Goal: Task Accomplishment & Management: Manage account settings

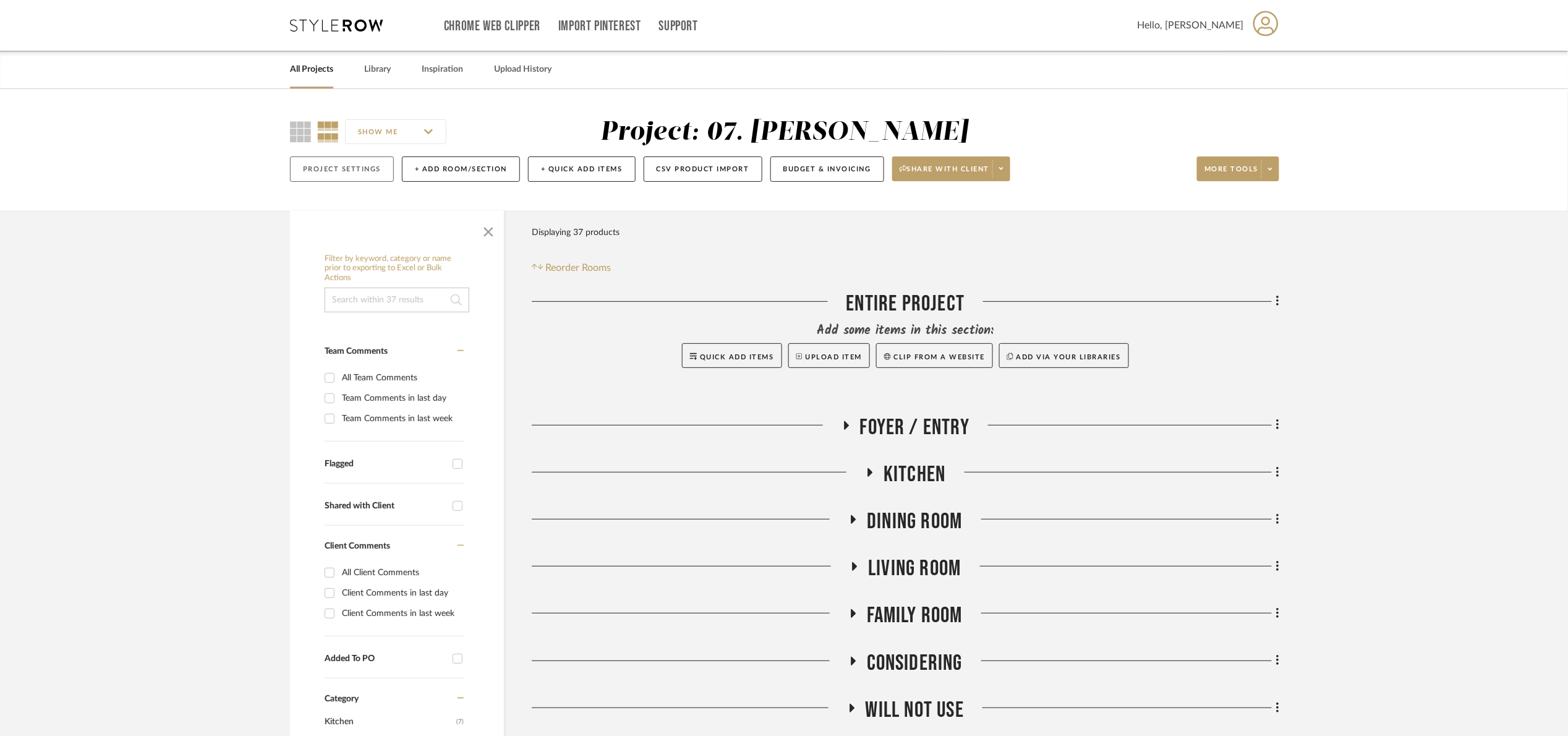
click at [340, 166] on button "Project Settings" at bounding box center [342, 169] width 104 height 25
click at [331, 175] on button "Project Settings" at bounding box center [342, 169] width 104 height 25
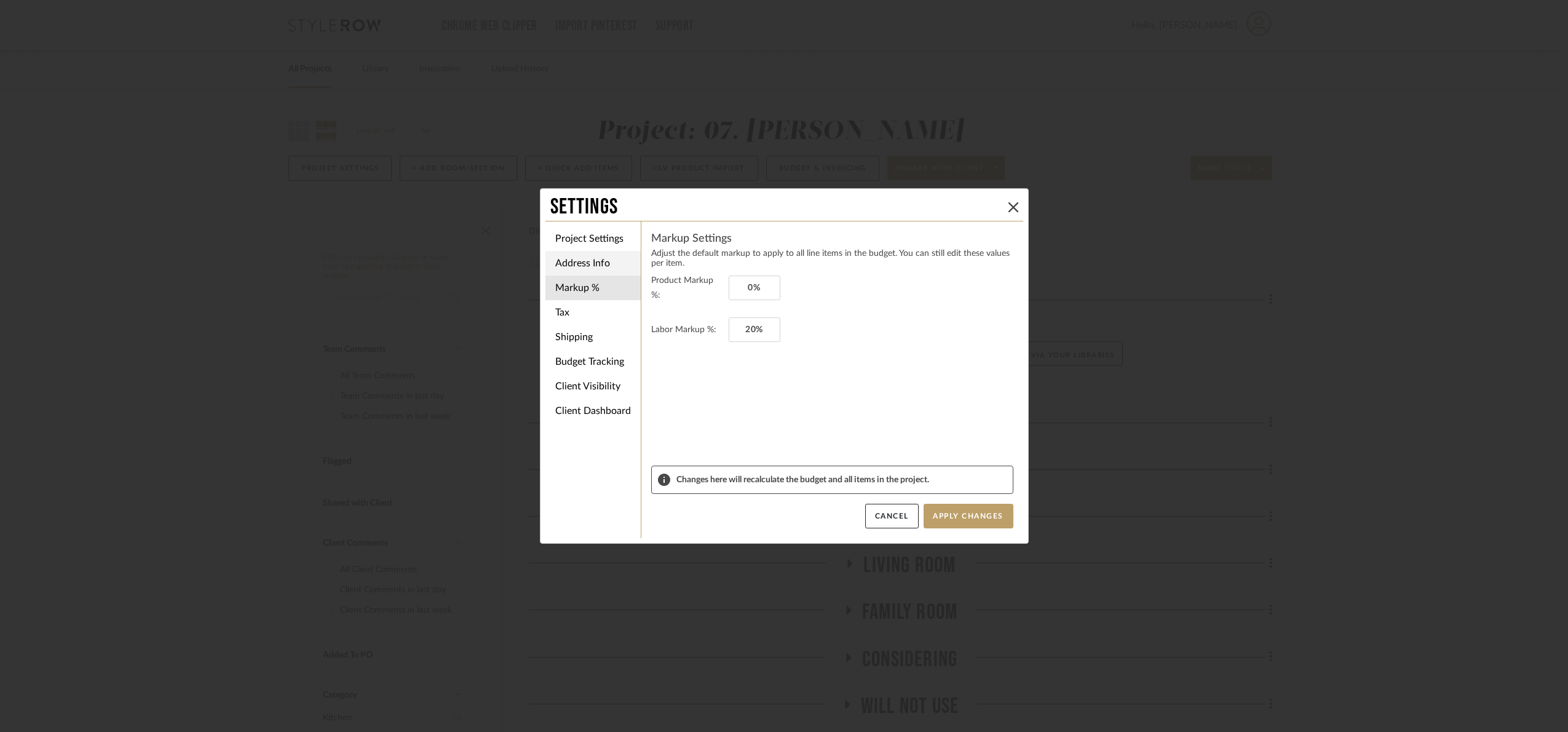
click at [599, 231] on li "Project Settings" at bounding box center [593, 239] width 96 height 25
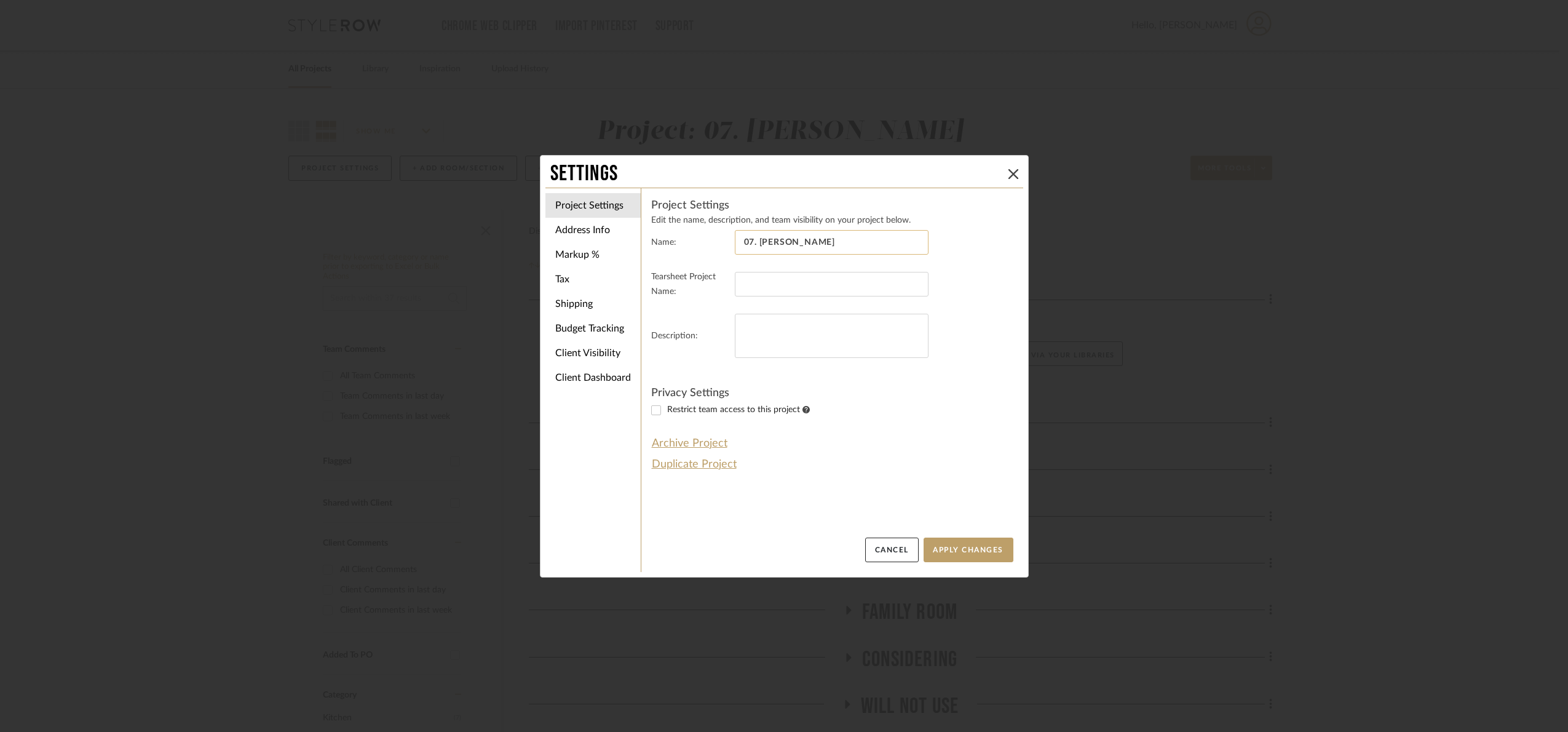
click at [804, 247] on input "07. Vorhees" at bounding box center [831, 242] width 194 height 25
type input "07. Hall"
click at [971, 556] on button "Apply Changes" at bounding box center [968, 550] width 90 height 25
click at [1010, 173] on icon at bounding box center [1013, 174] width 10 height 10
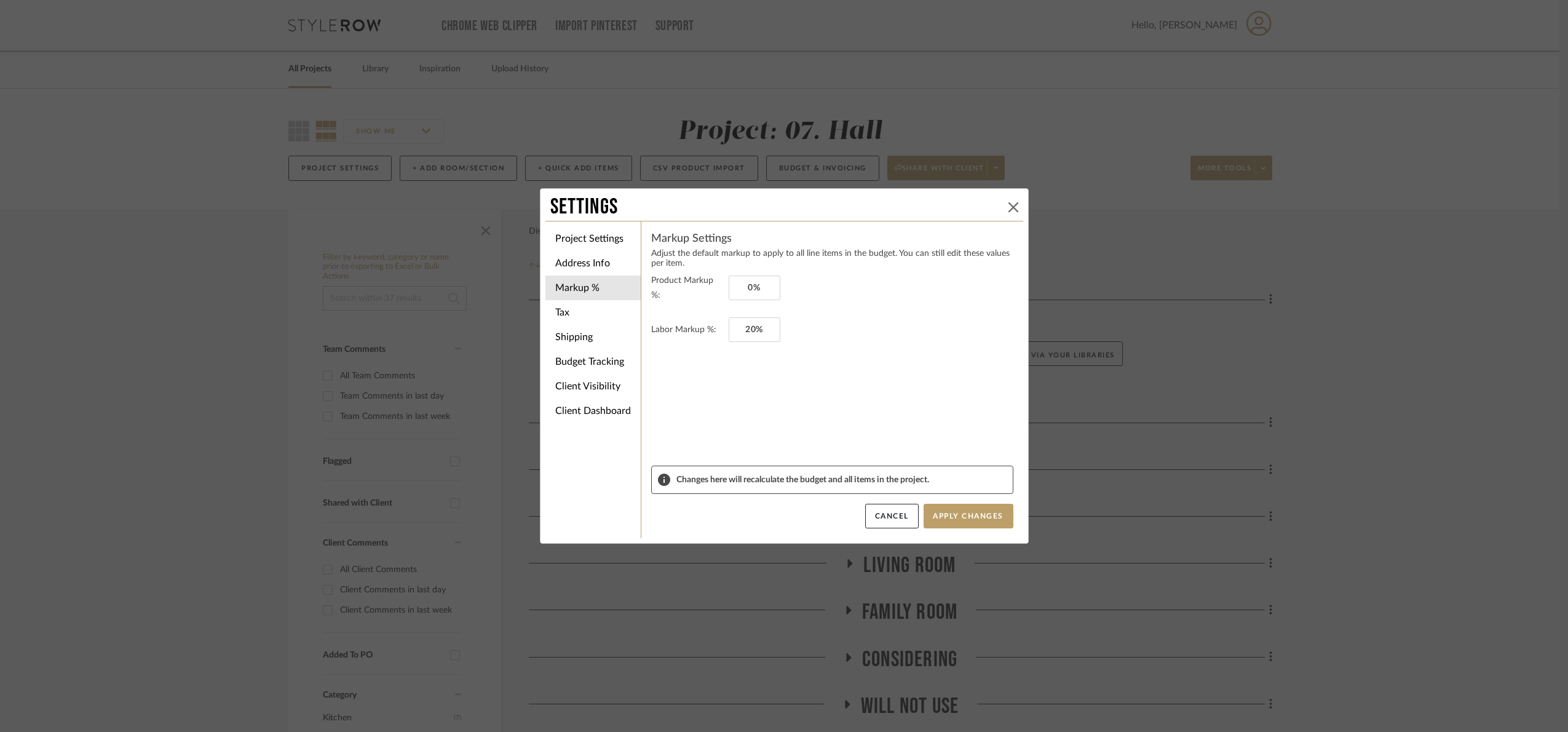
click at [1008, 205] on icon at bounding box center [1013, 207] width 10 height 10
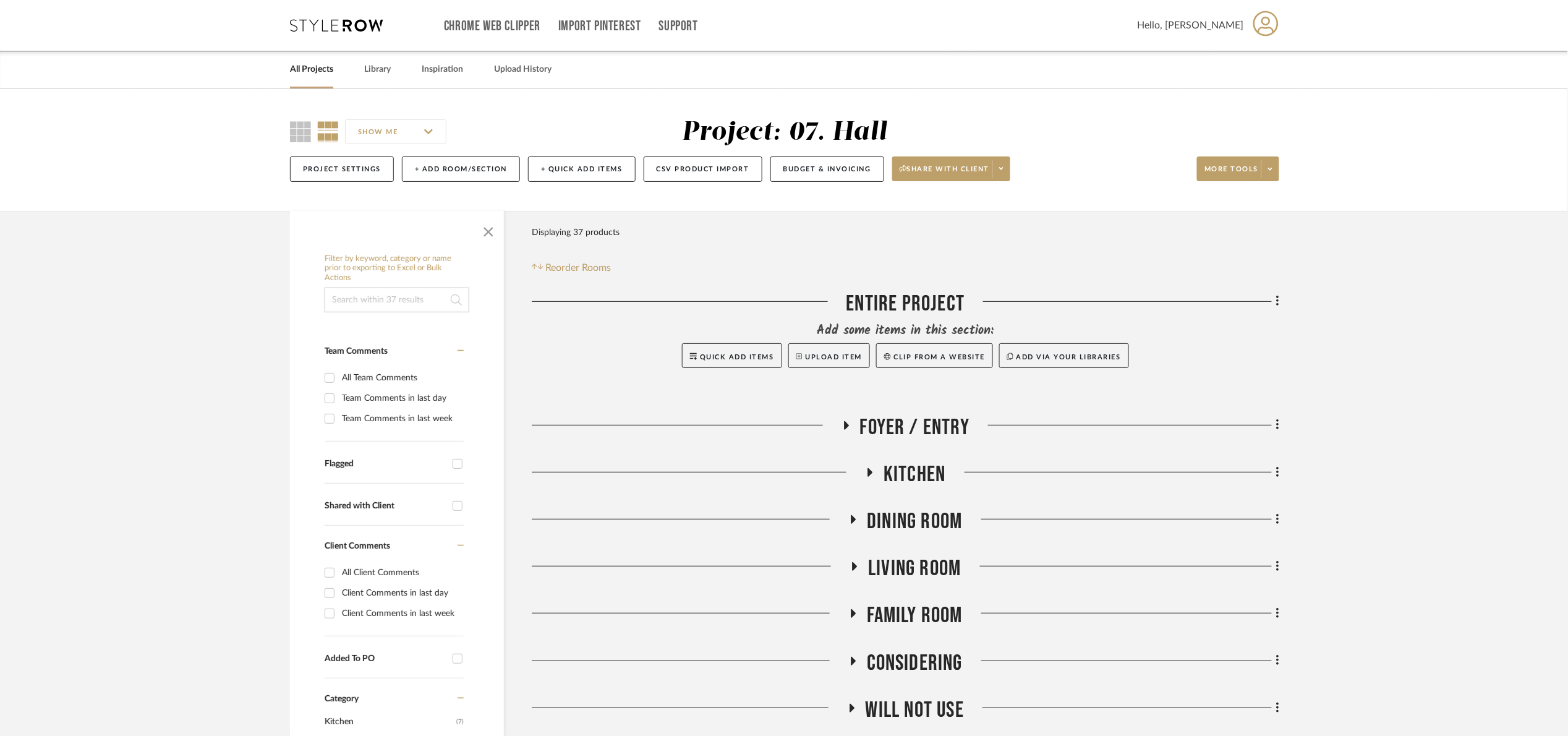
click at [939, 424] on span "Foyer / Entry" at bounding box center [915, 428] width 110 height 26
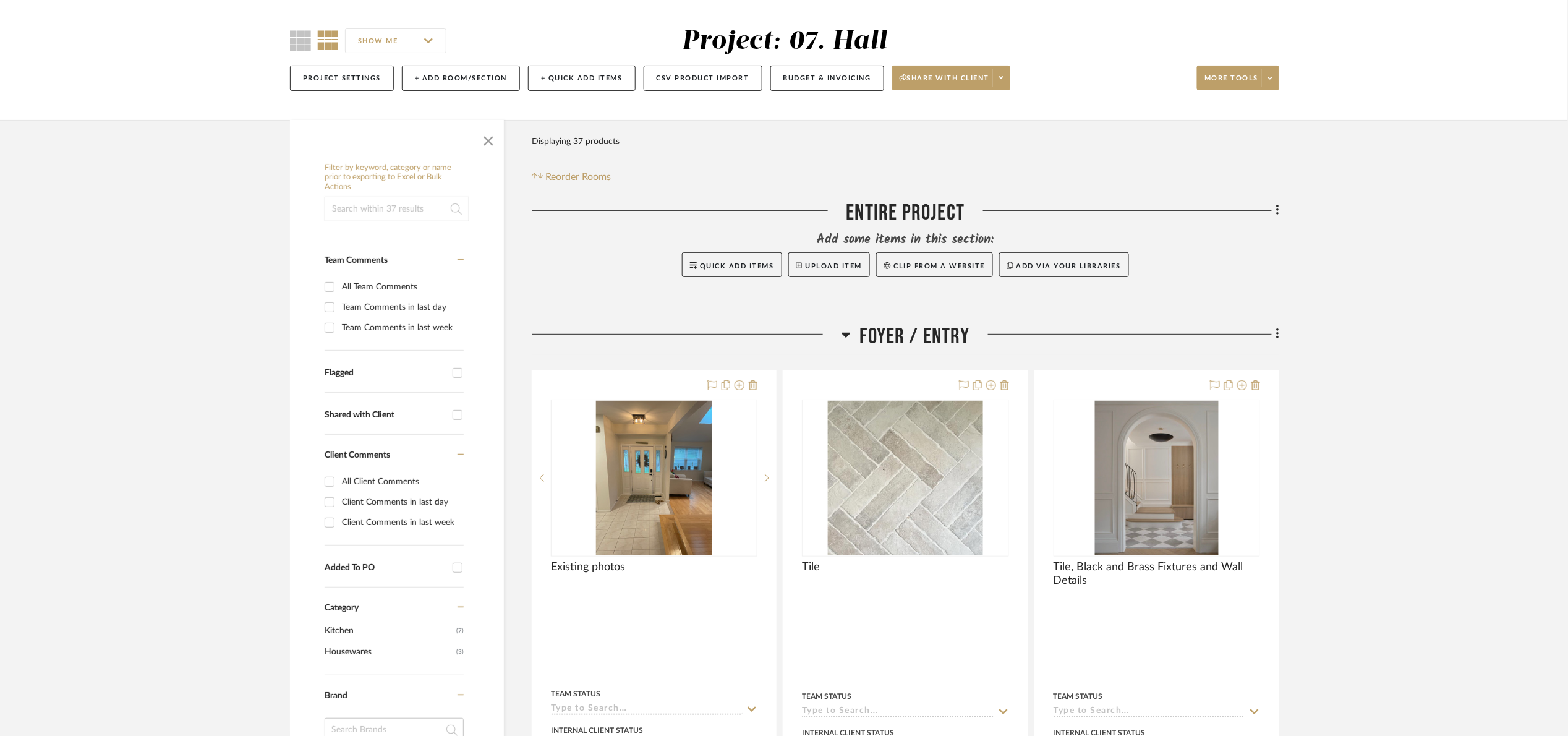
scroll to position [93, 0]
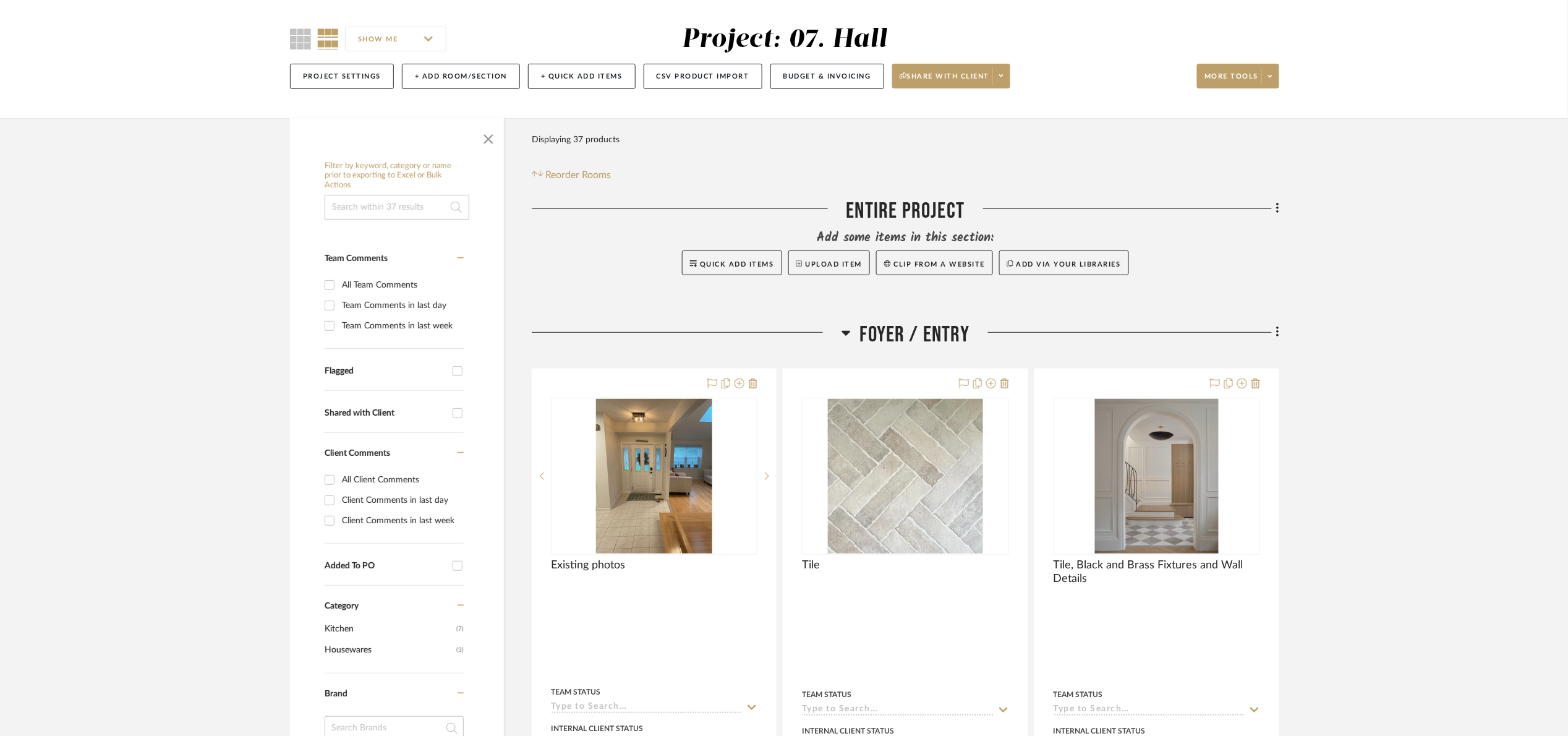
click at [1278, 334] on icon at bounding box center [1278, 332] width 3 height 10
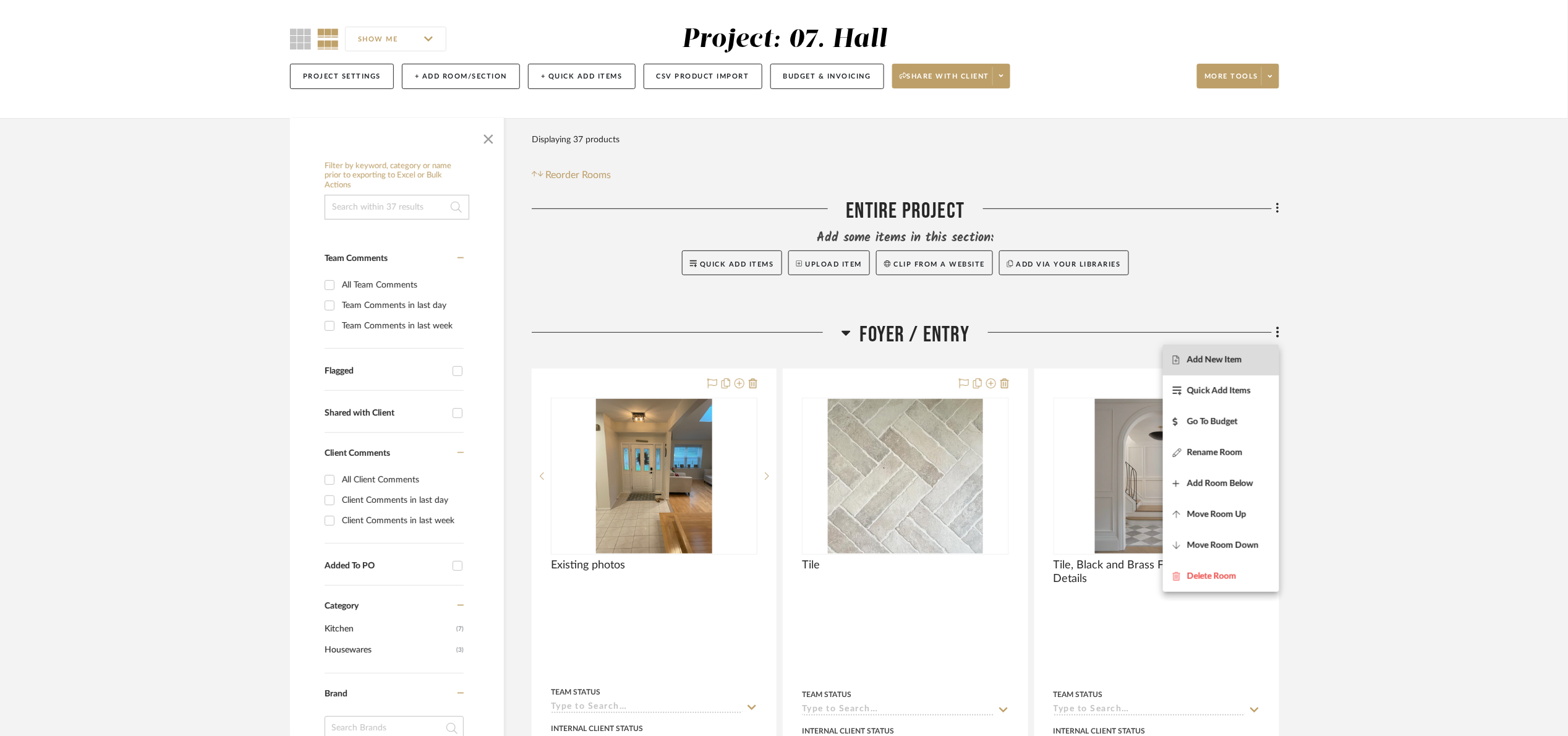
click at [1242, 351] on button "Add New Item" at bounding box center [1221, 360] width 116 height 31
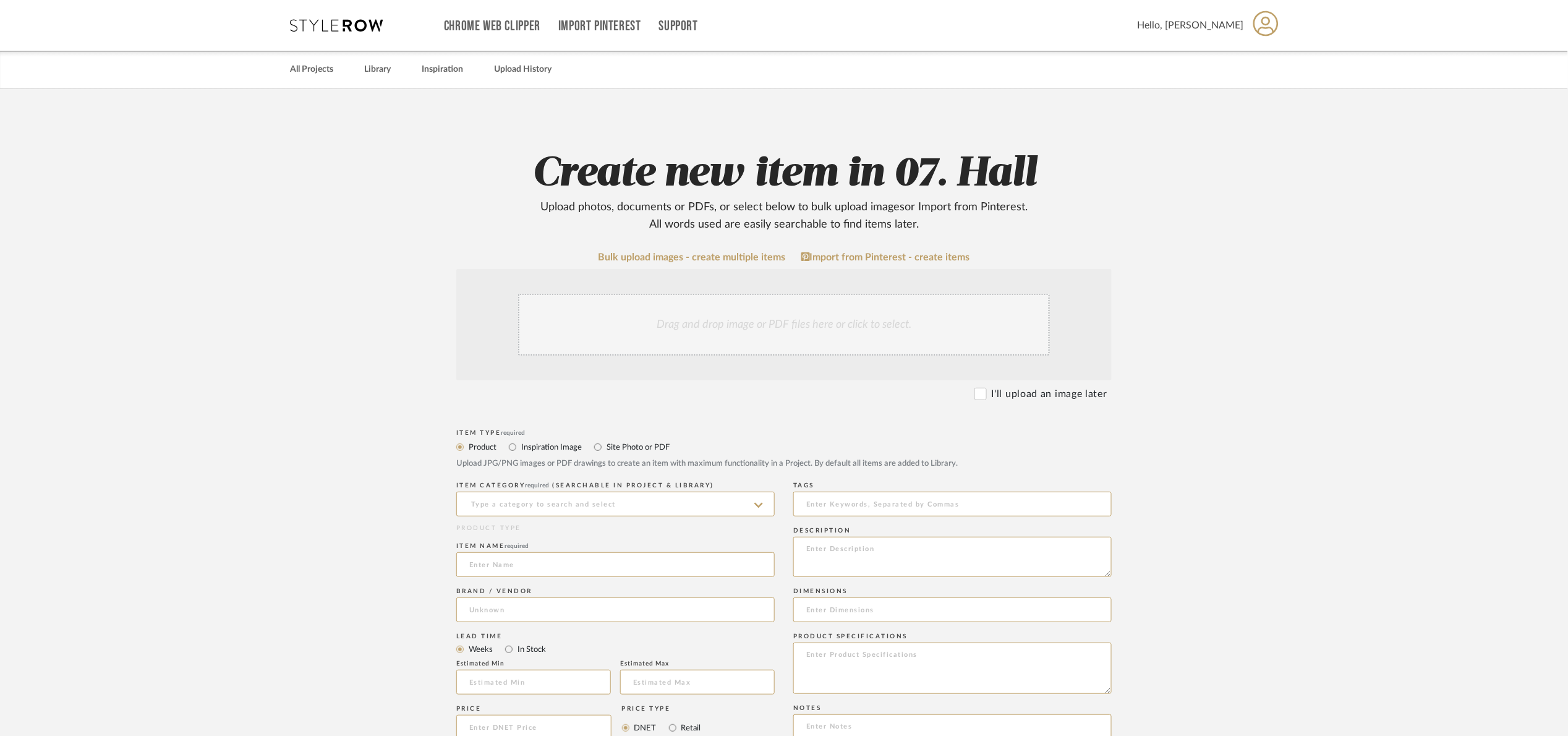
click at [950, 312] on div "Drag and drop image or PDF files here or click to select." at bounding box center [784, 324] width 532 height 62
click at [732, 256] on link "Bulk upload images - create multiple items" at bounding box center [692, 257] width 187 height 10
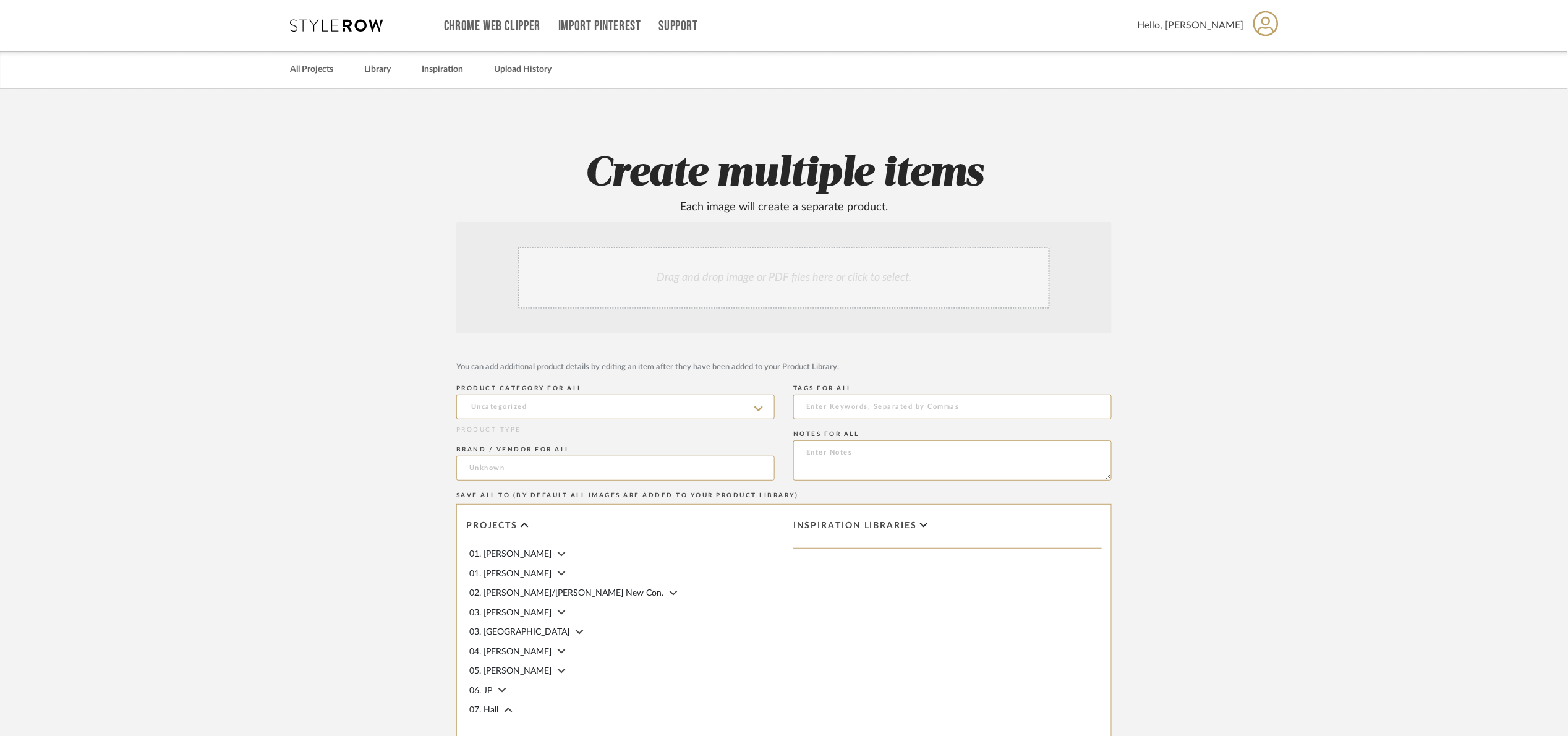
click at [838, 274] on div "Drag and drop image or PDF files here or click to select." at bounding box center [784, 277] width 532 height 62
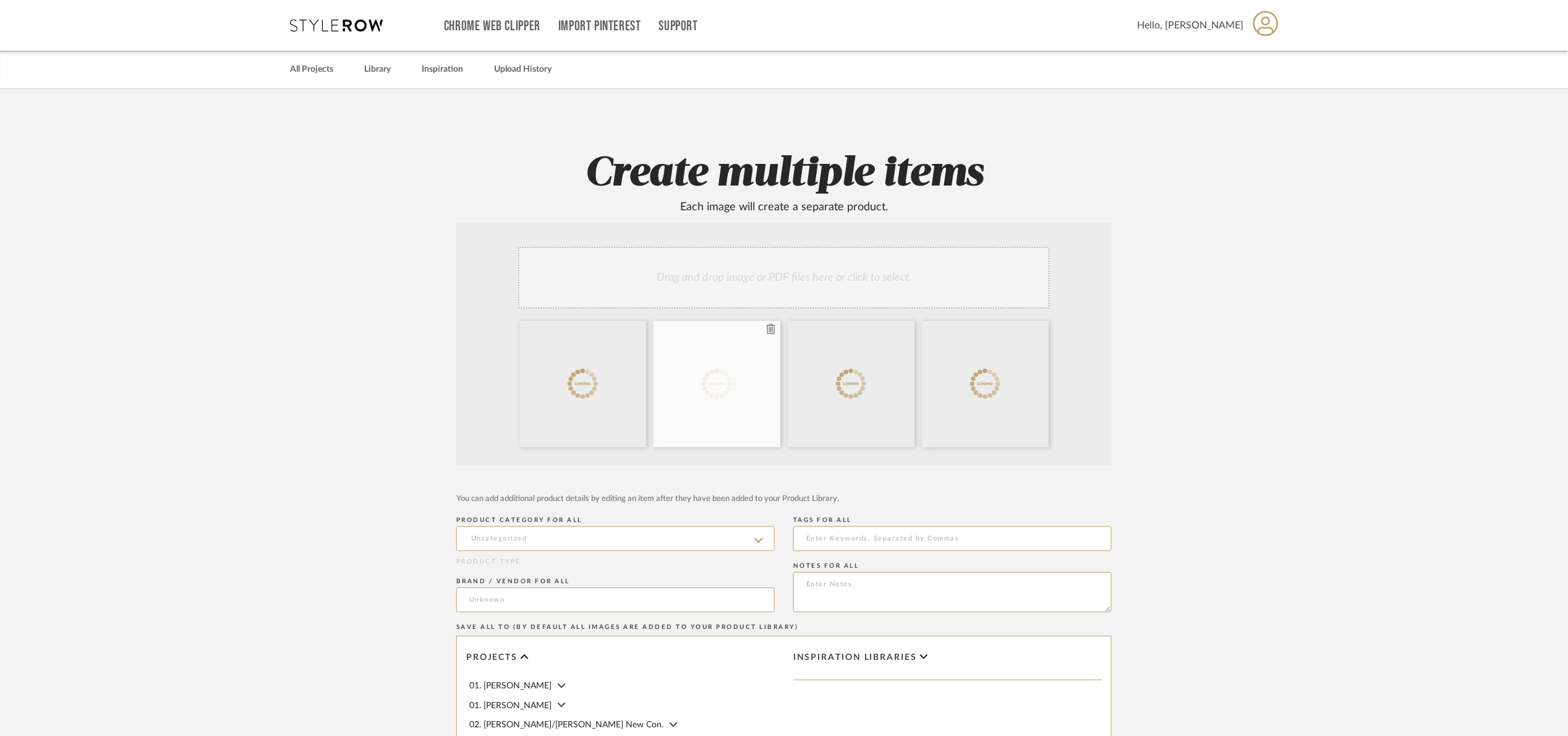
click at [771, 329] on icon at bounding box center [771, 329] width 8 height 10
click at [0, 0] on icon at bounding box center [0, 0] width 0 height 0
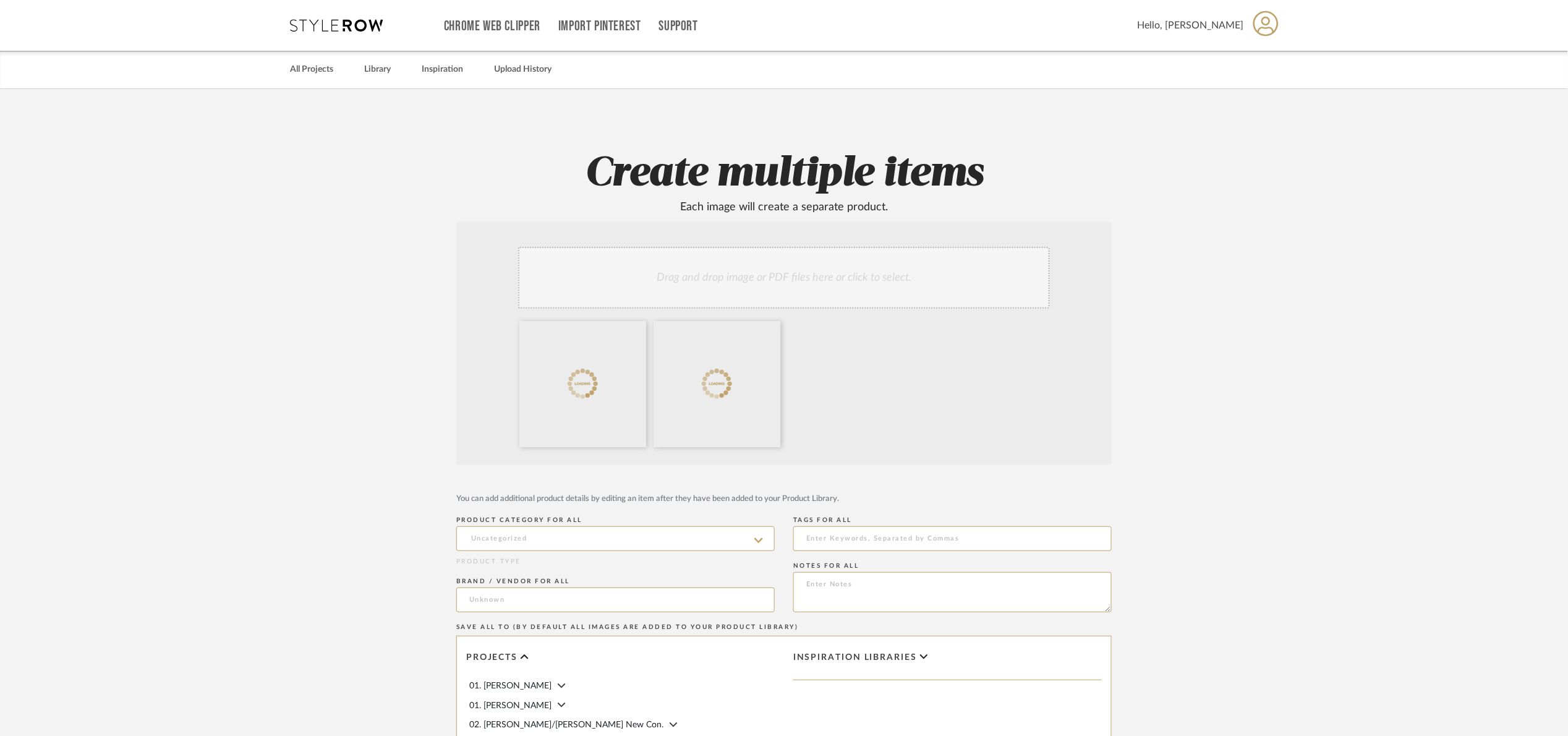
click at [759, 297] on div "Drag and drop image or PDF files here or click to select." at bounding box center [784, 277] width 532 height 62
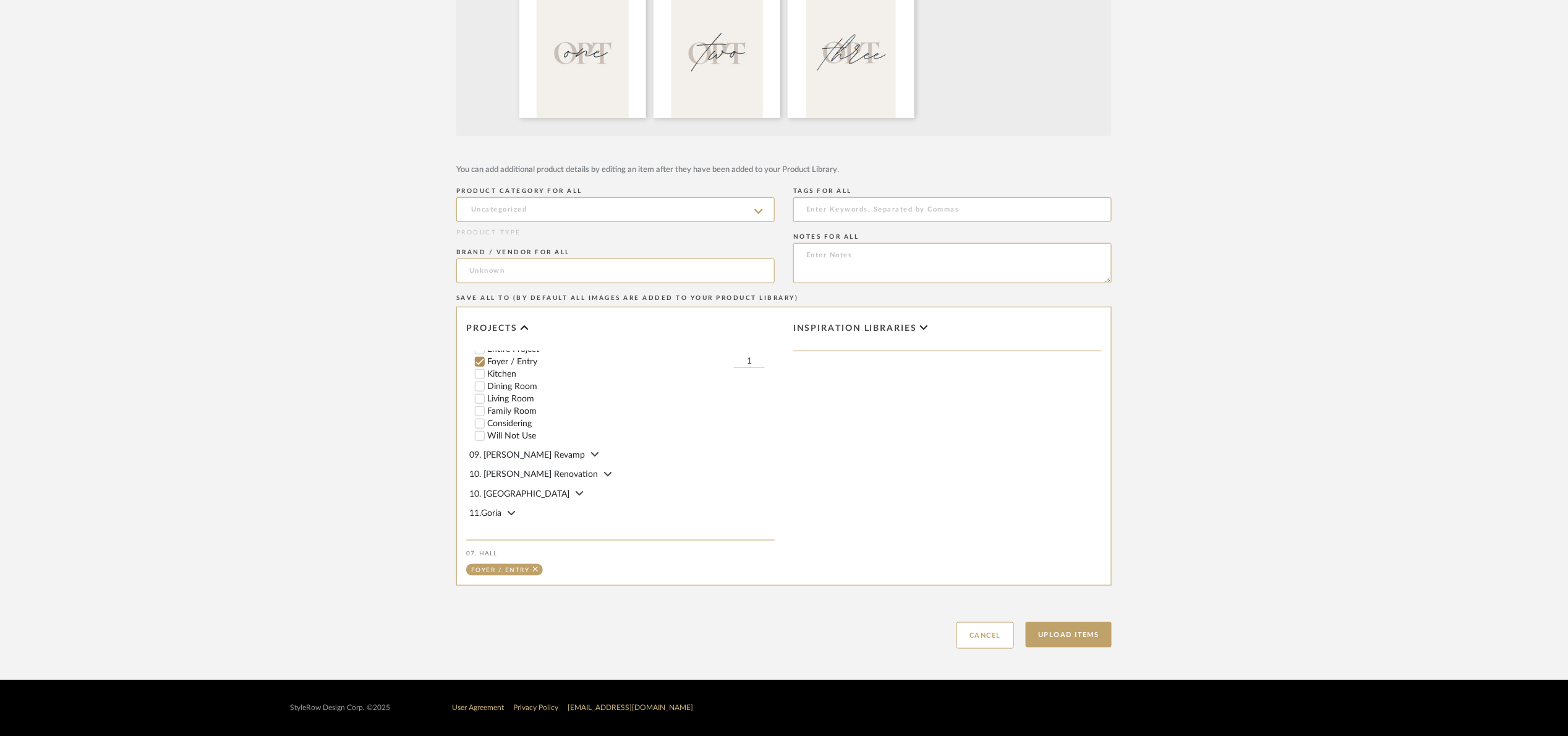
scroll to position [159, 0]
click at [1079, 639] on button "Upload Items" at bounding box center [1068, 634] width 86 height 25
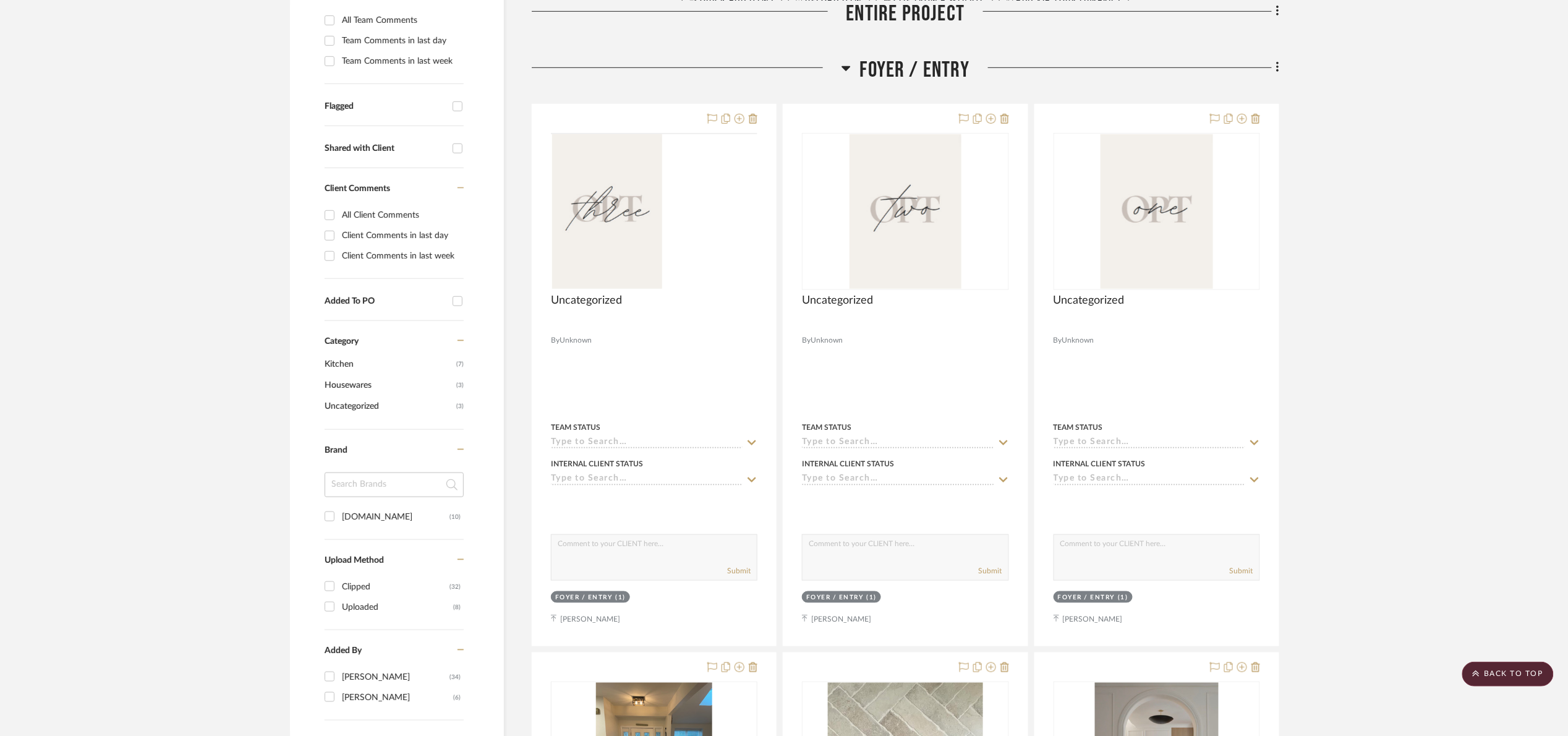
scroll to position [136, 0]
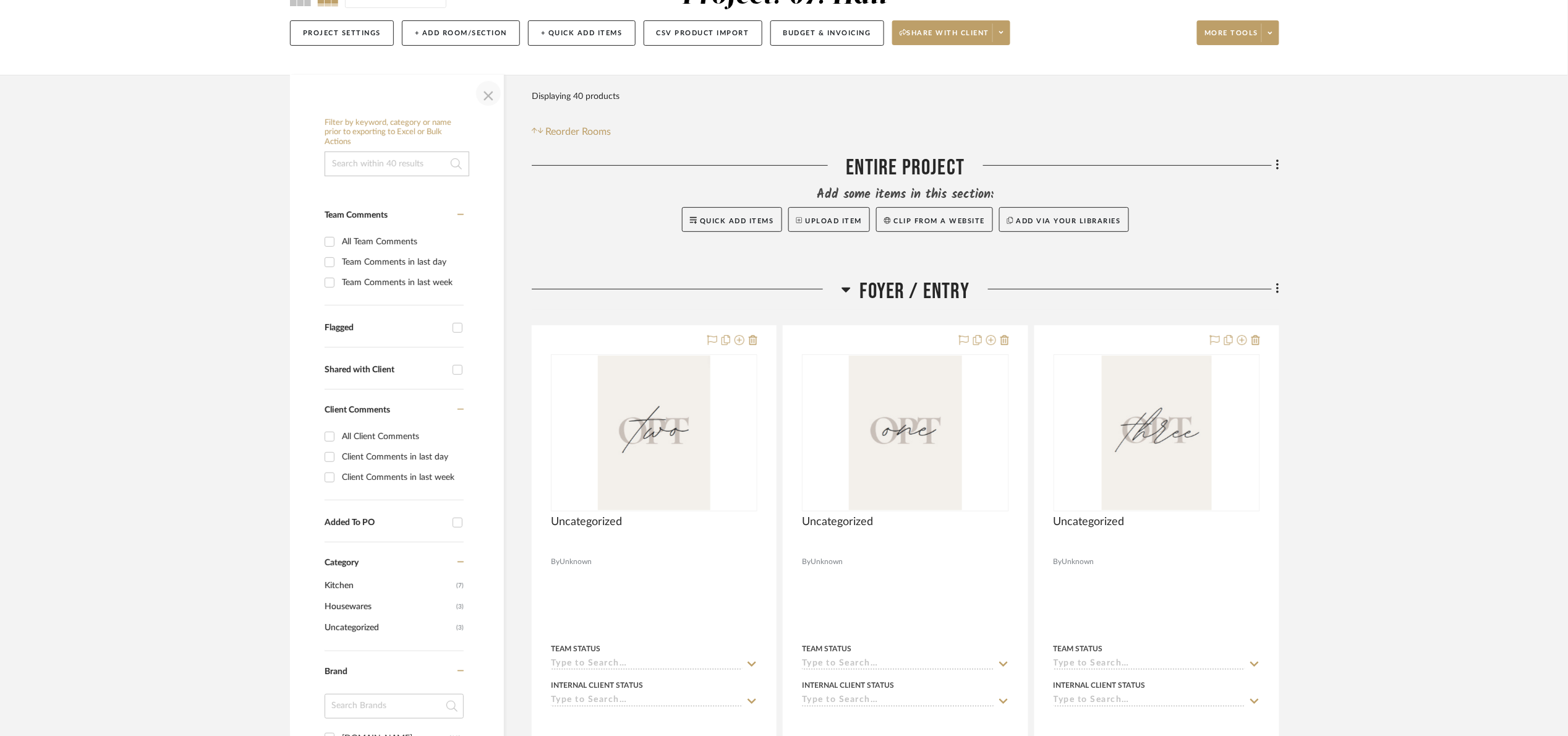
click at [487, 97] on span "button" at bounding box center [488, 93] width 30 height 30
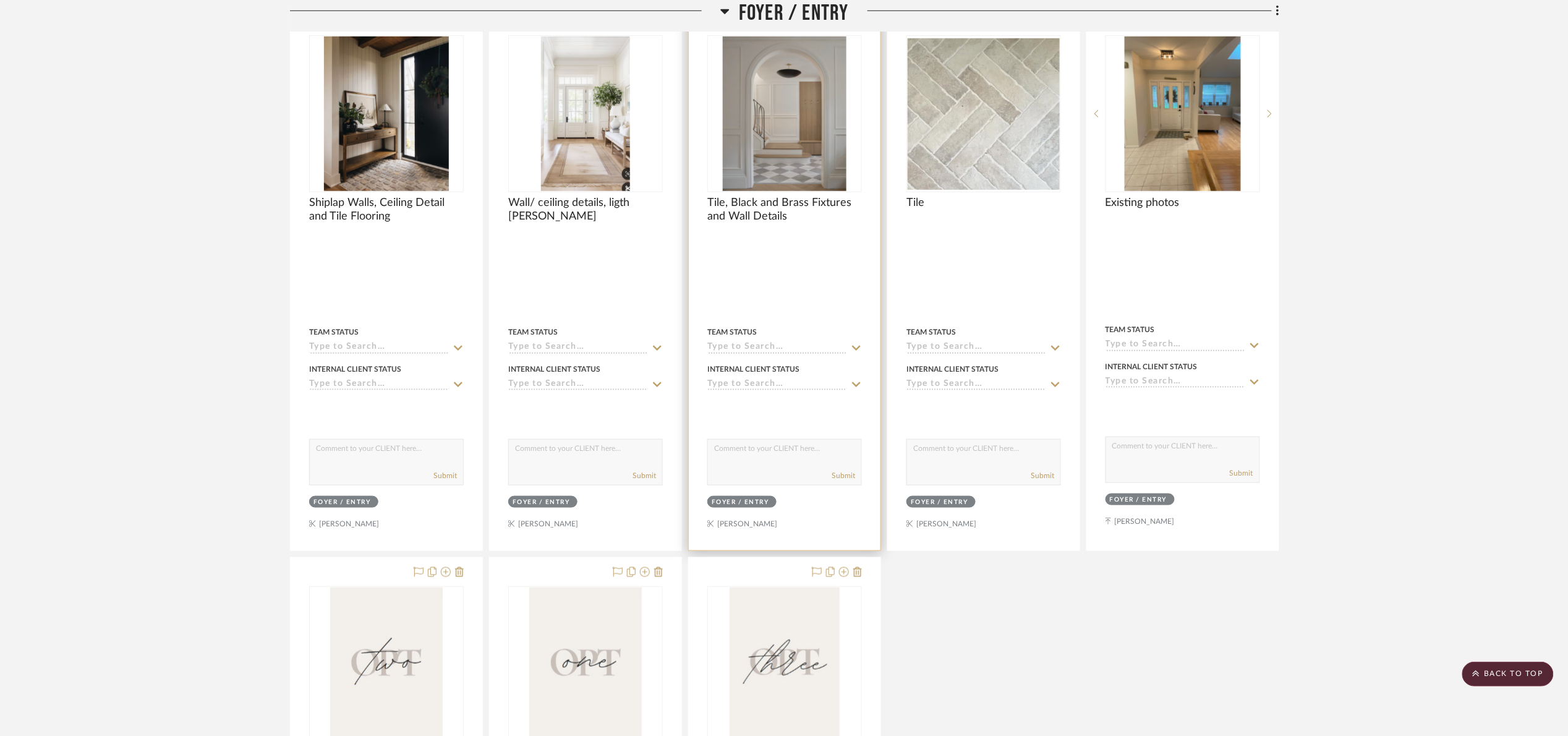
scroll to position [322, 0]
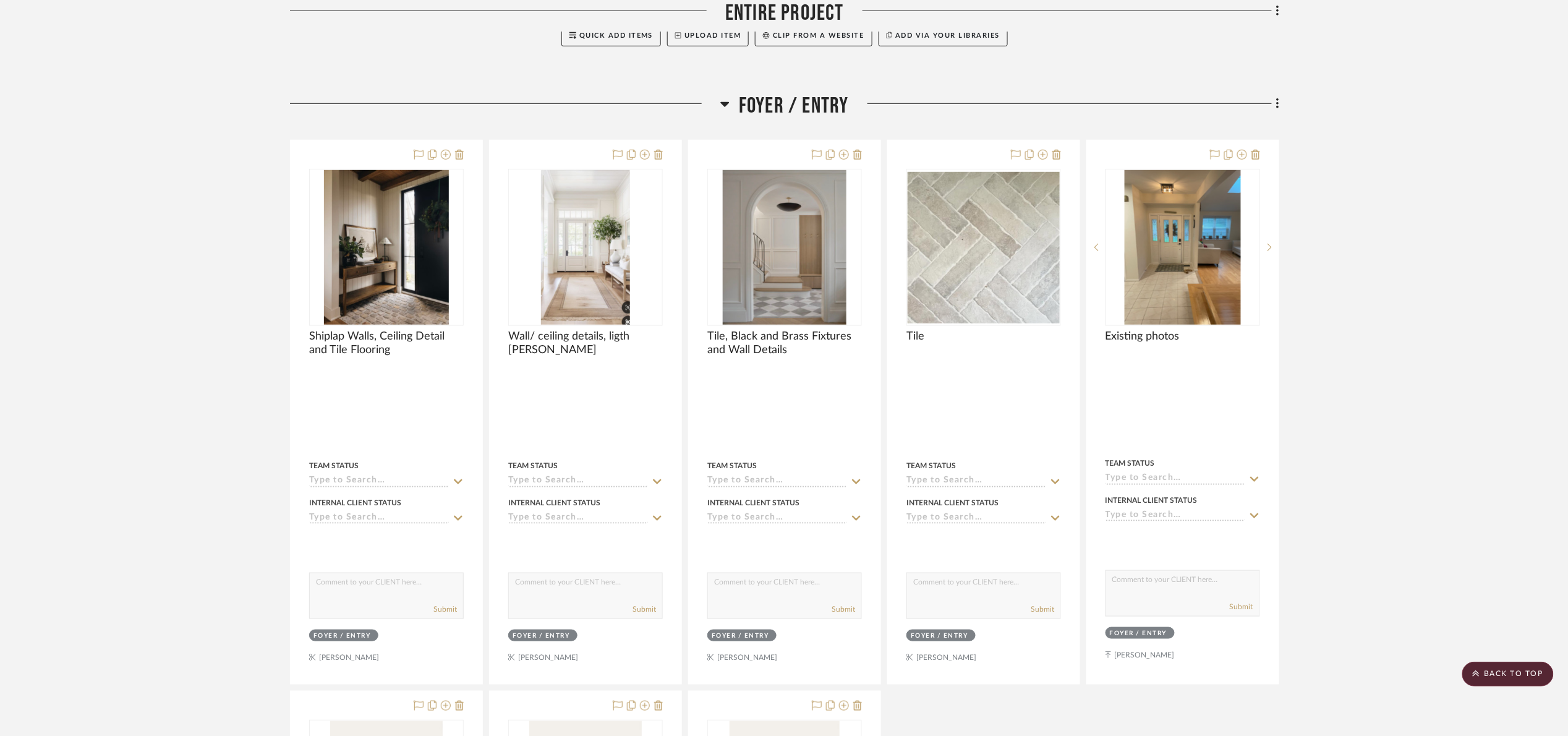
drag, startPoint x: 762, startPoint y: 109, endPoint x: 756, endPoint y: 108, distance: 6.1
click at [758, 108] on span "Foyer / Entry" at bounding box center [794, 106] width 110 height 26
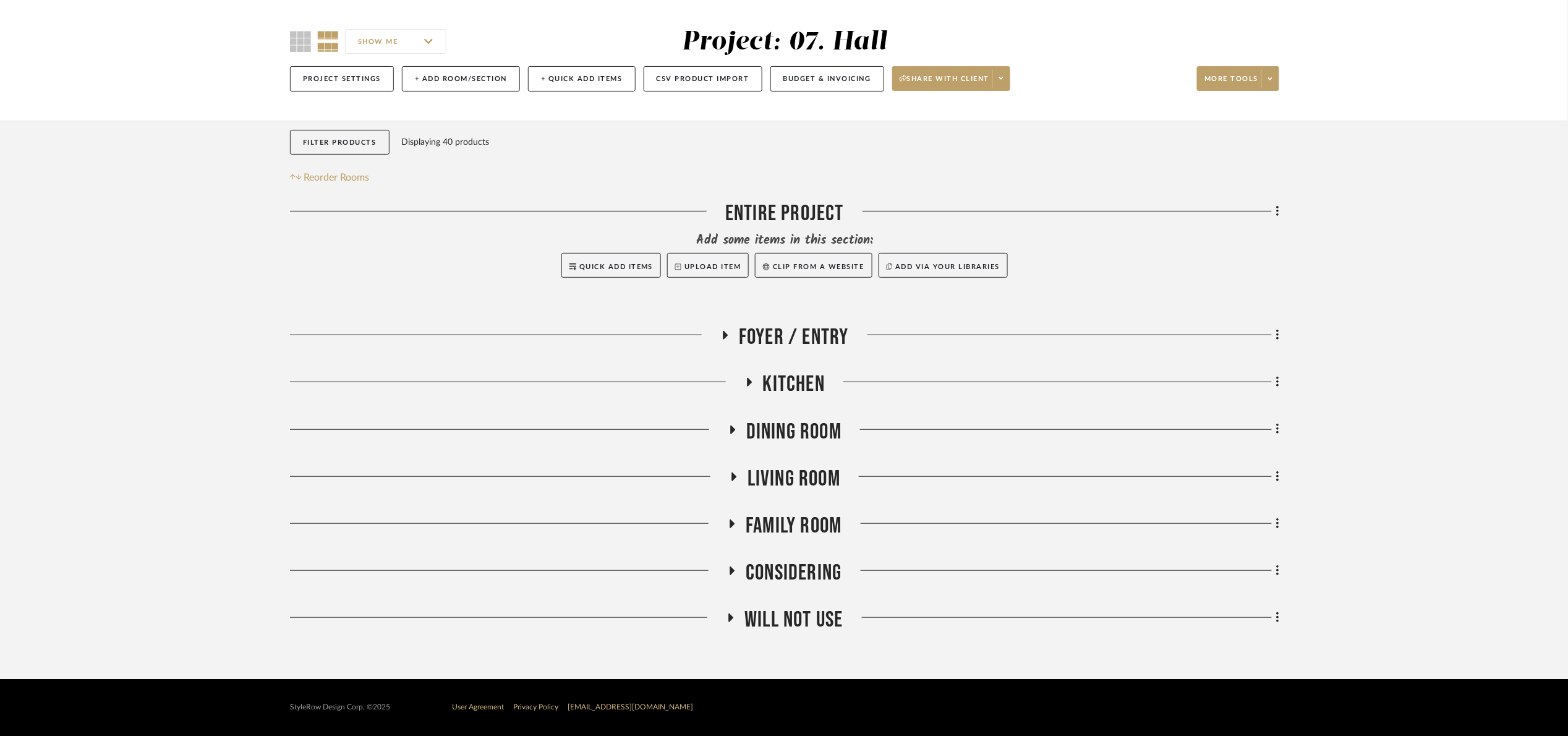
click at [805, 379] on span "Kitchen" at bounding box center [794, 384] width 62 height 26
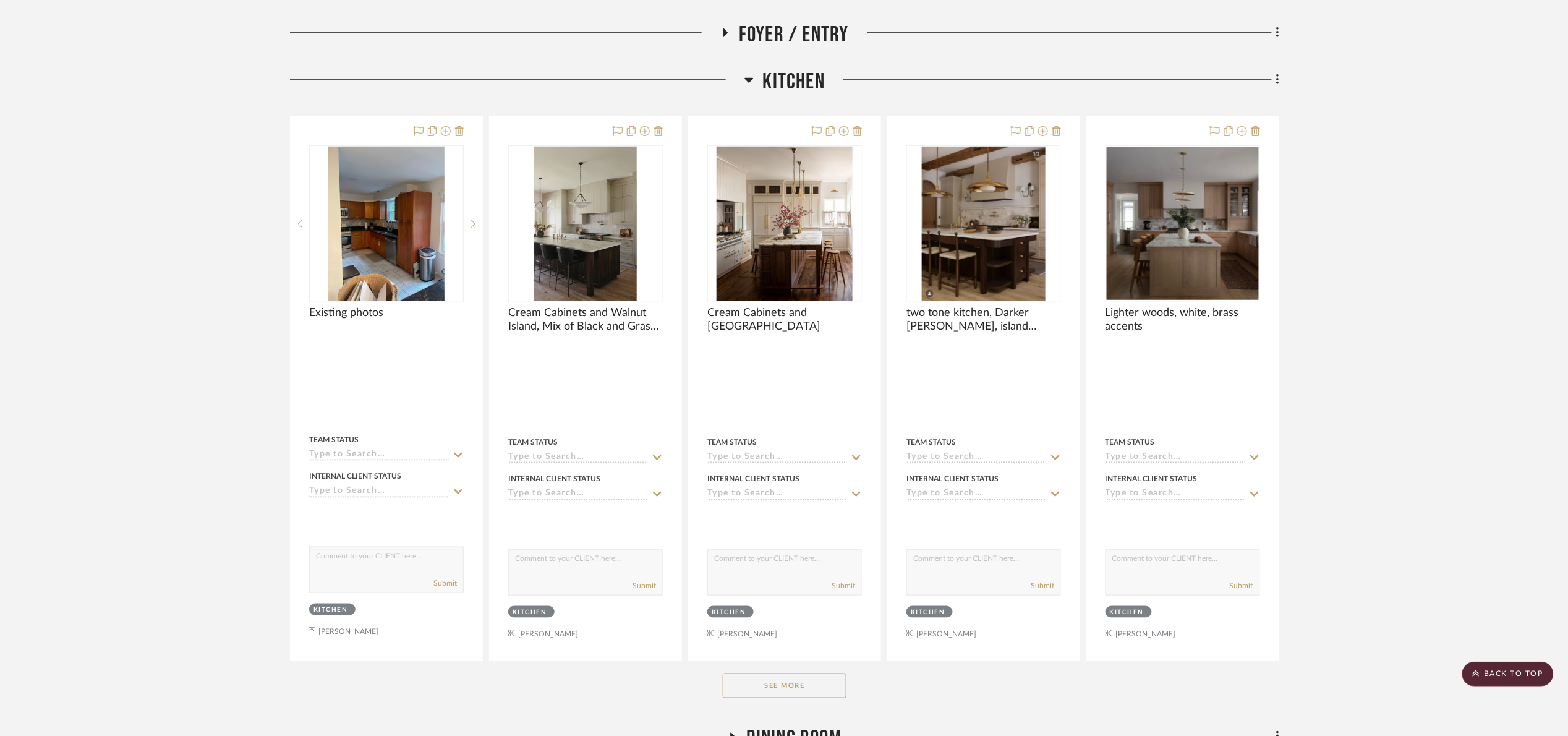
scroll to position [237, 0]
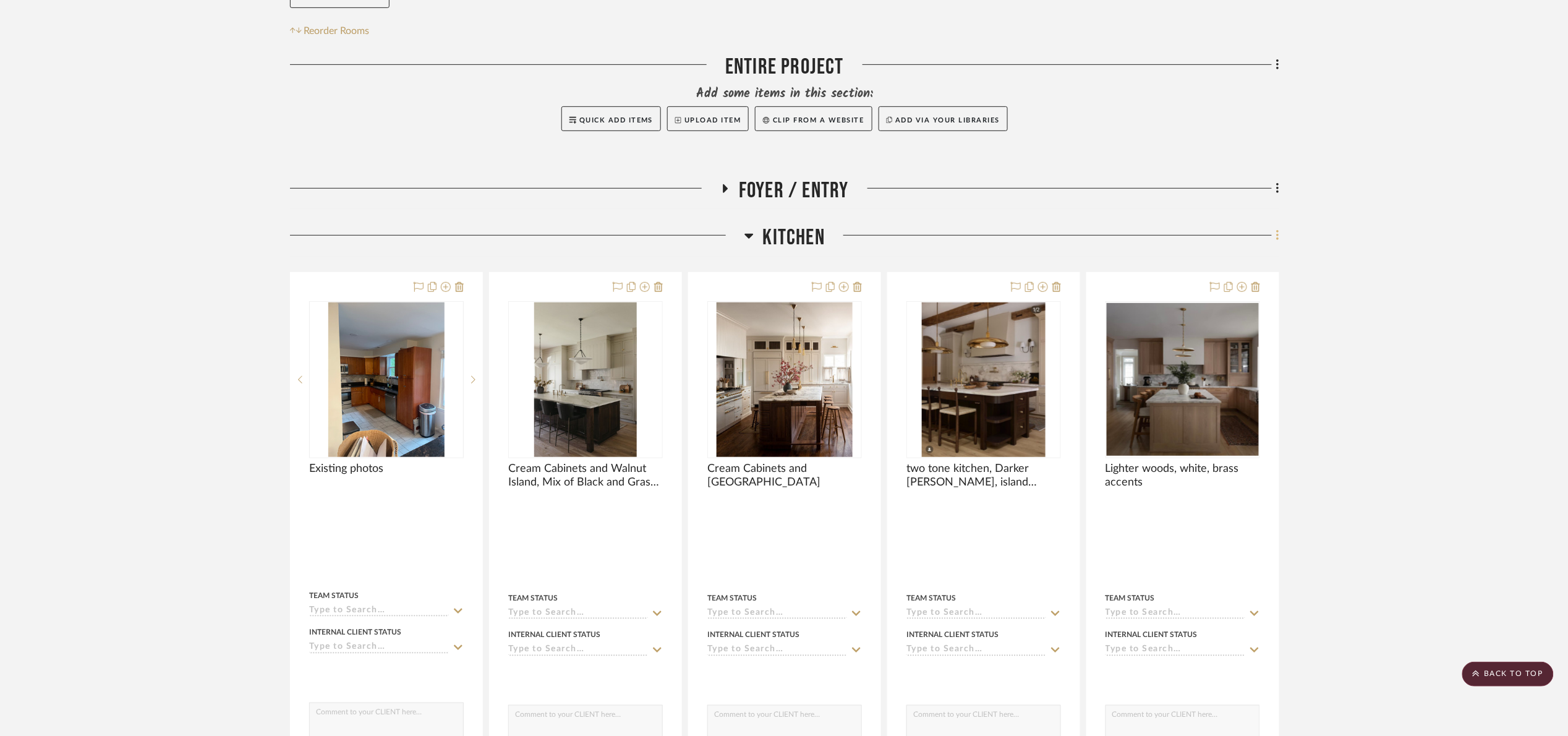
click at [1273, 233] on fa-icon at bounding box center [1276, 236] width 8 height 20
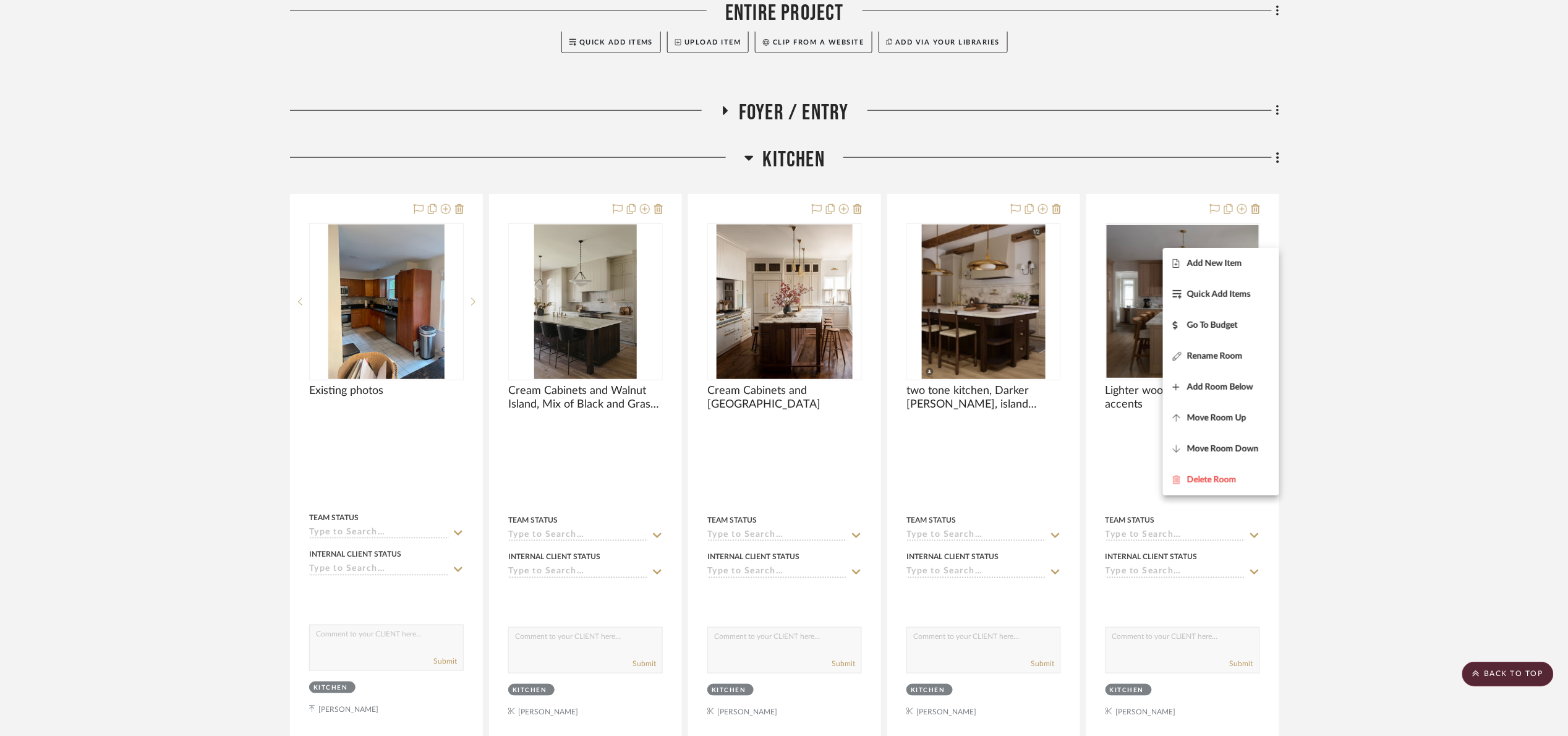
scroll to position [329, 0]
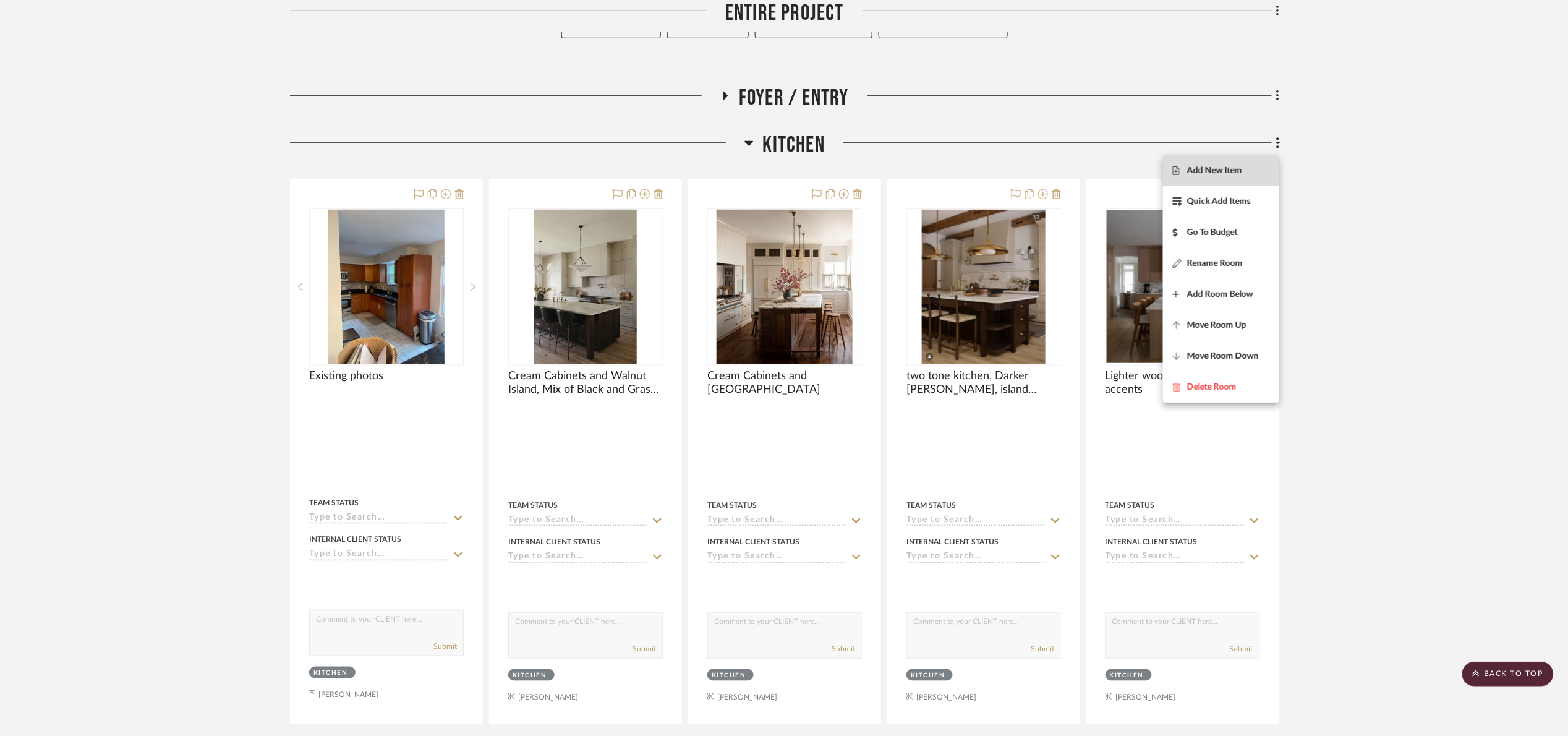
click at [1209, 173] on span "Add New Item" at bounding box center [1214, 170] width 55 height 10
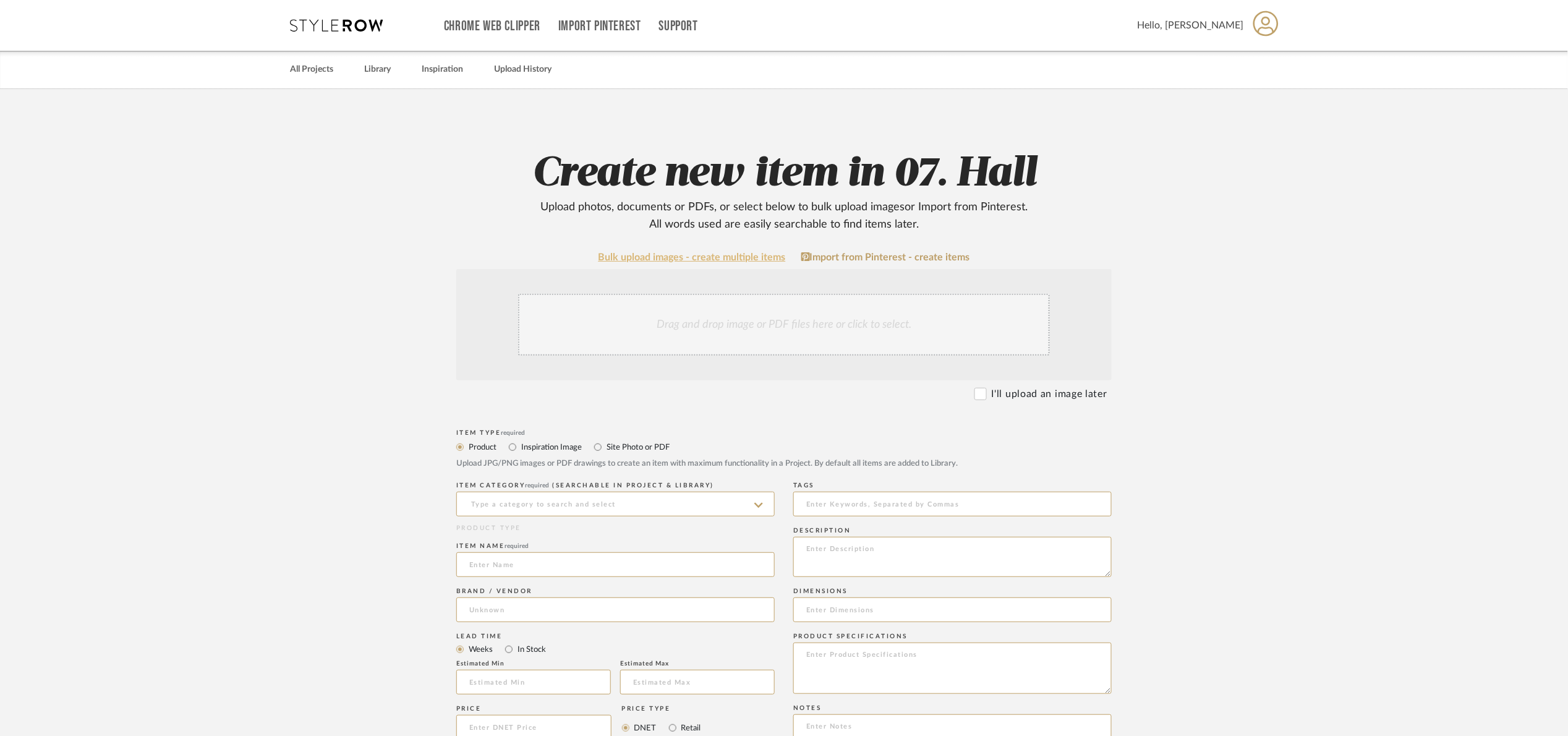
click at [736, 252] on link "Bulk upload images - create multiple items" at bounding box center [692, 257] width 187 height 10
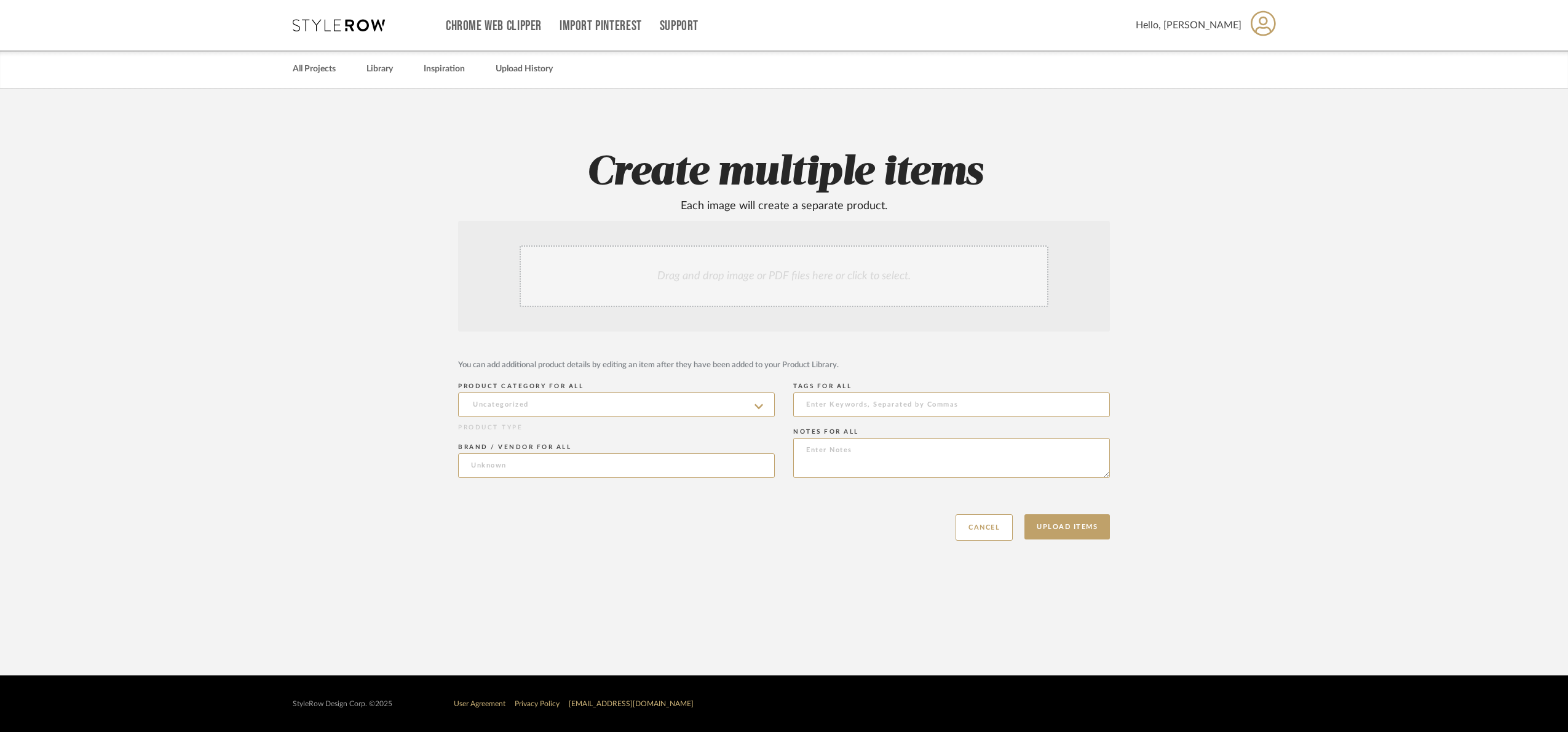
click at [739, 269] on div "Drag and drop image or PDF files here or click to select." at bounding box center [784, 276] width 529 height 62
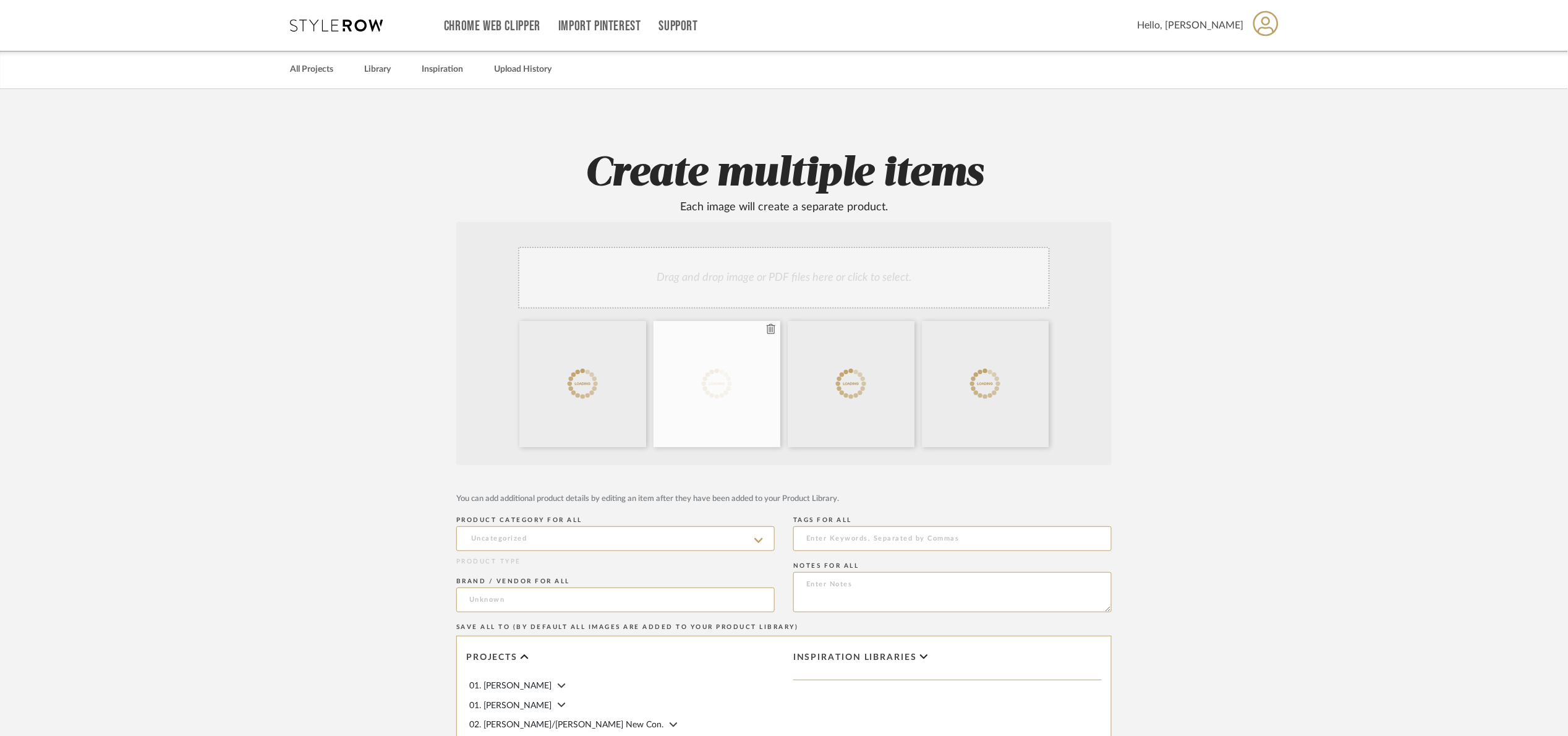
click at [770, 331] on icon at bounding box center [771, 329] width 8 height 10
click at [769, 329] on icon at bounding box center [771, 329] width 8 height 10
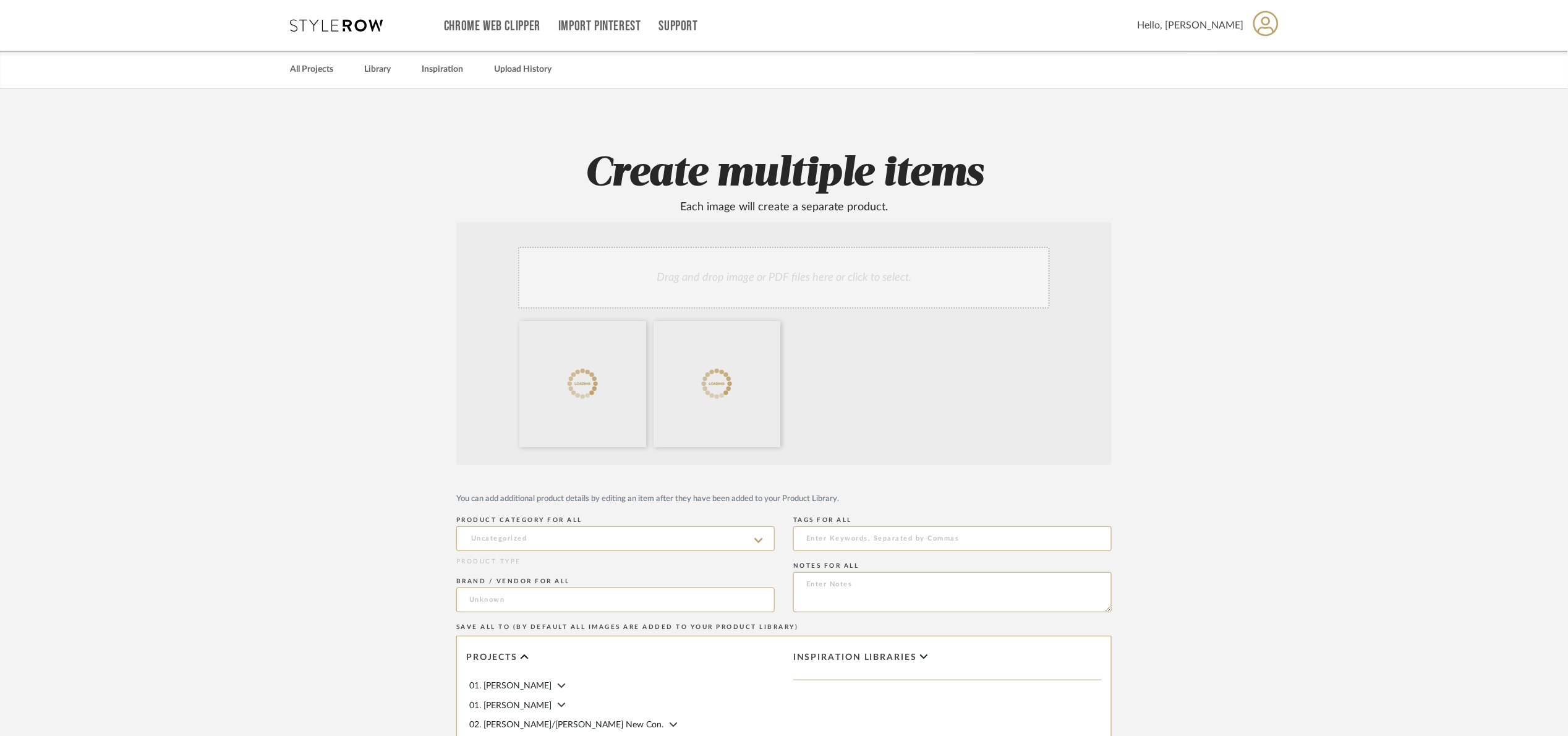
click at [748, 287] on div "Drag and drop image or PDF files here or click to select." at bounding box center [784, 277] width 532 height 62
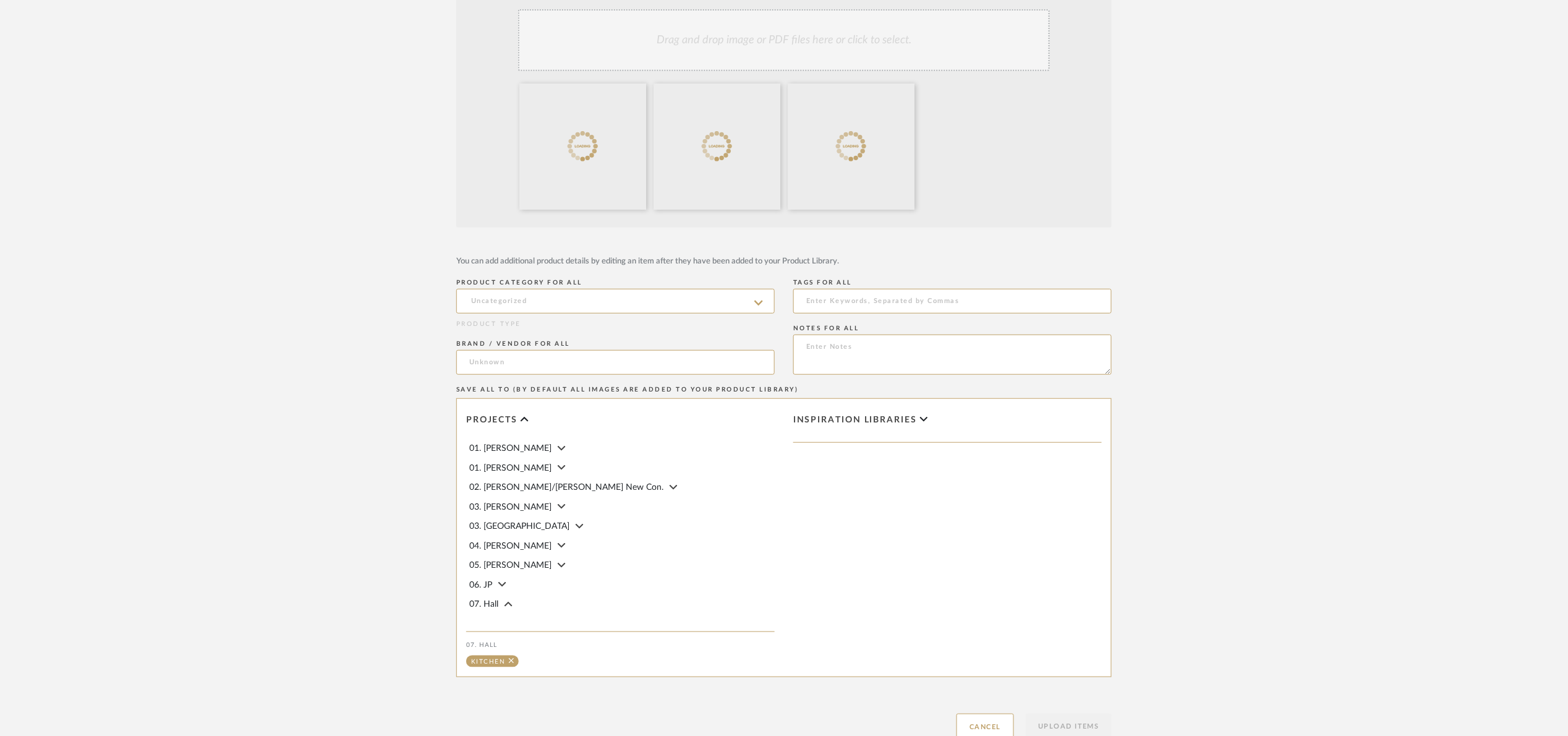
scroll to position [329, 0]
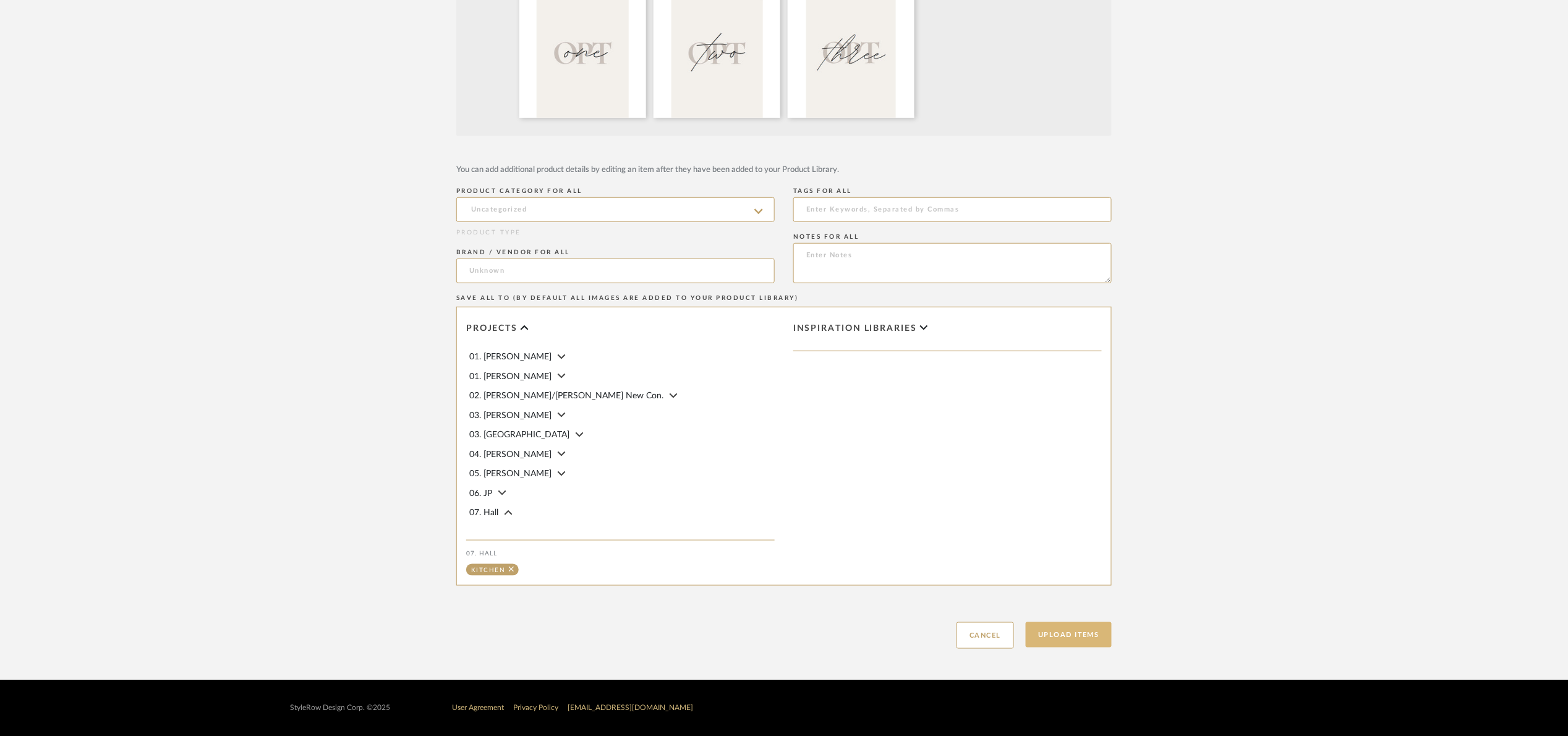
click at [1089, 625] on button "Upload Items" at bounding box center [1068, 634] width 86 height 25
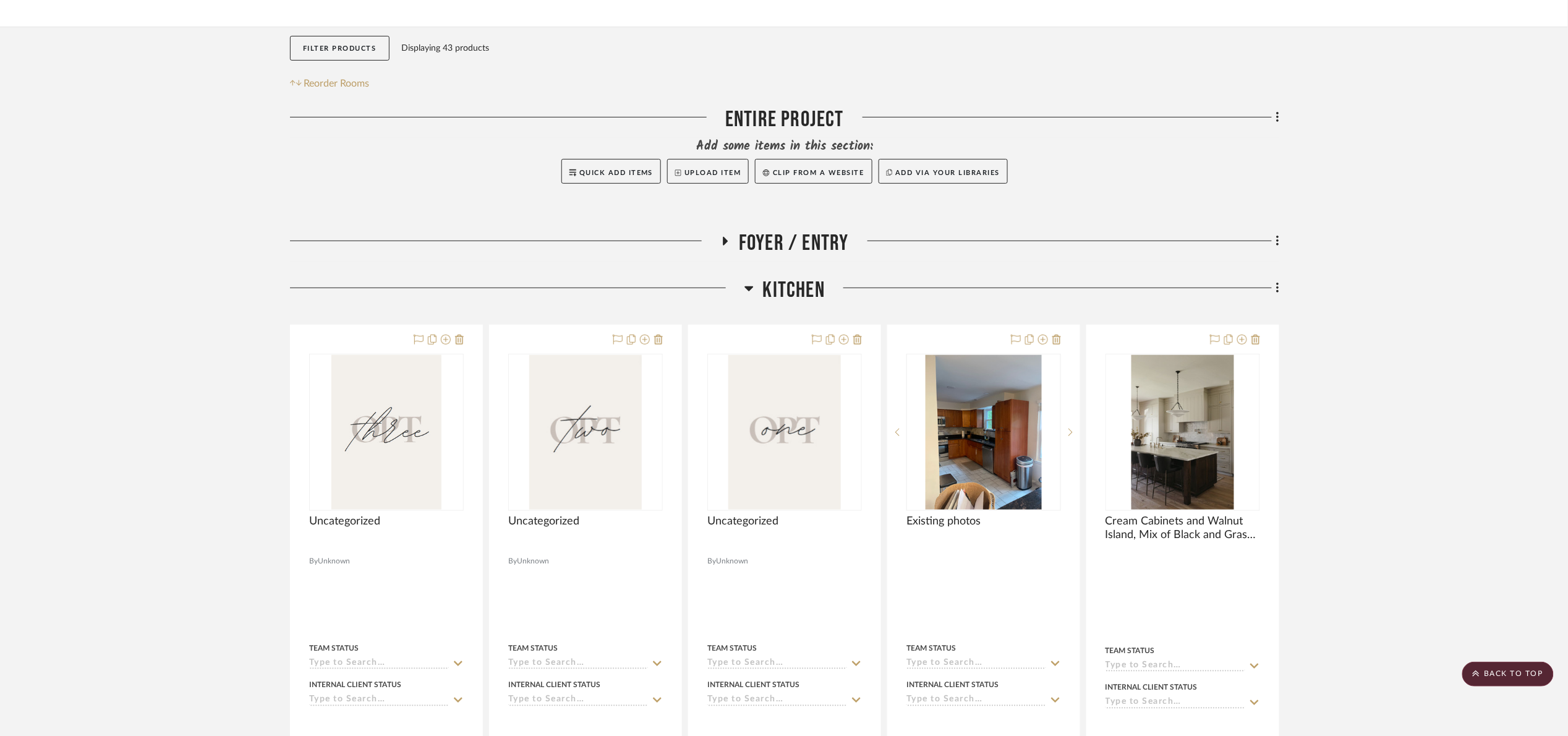
click at [794, 295] on span "Kitchen" at bounding box center [794, 290] width 62 height 26
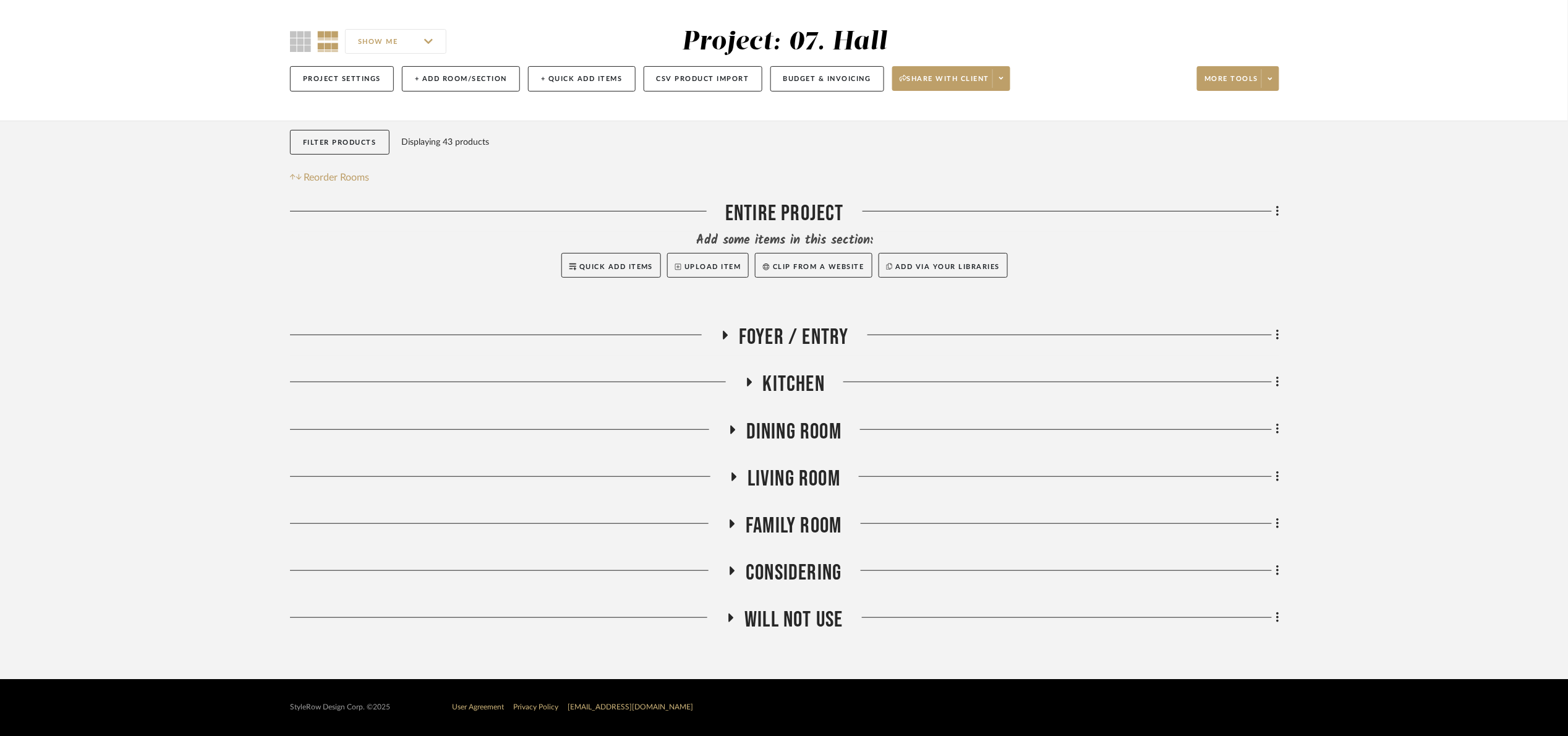
scroll to position [91, 0]
click at [1281, 214] on div "Filter by keyword, category or name prior to exporting to Excel or Bulk Actions…" at bounding box center [784, 400] width 1025 height 558
click at [1279, 212] on icon at bounding box center [1278, 211] width 3 height 10
click at [1246, 244] on span "Add New Item" at bounding box center [1221, 239] width 97 height 10
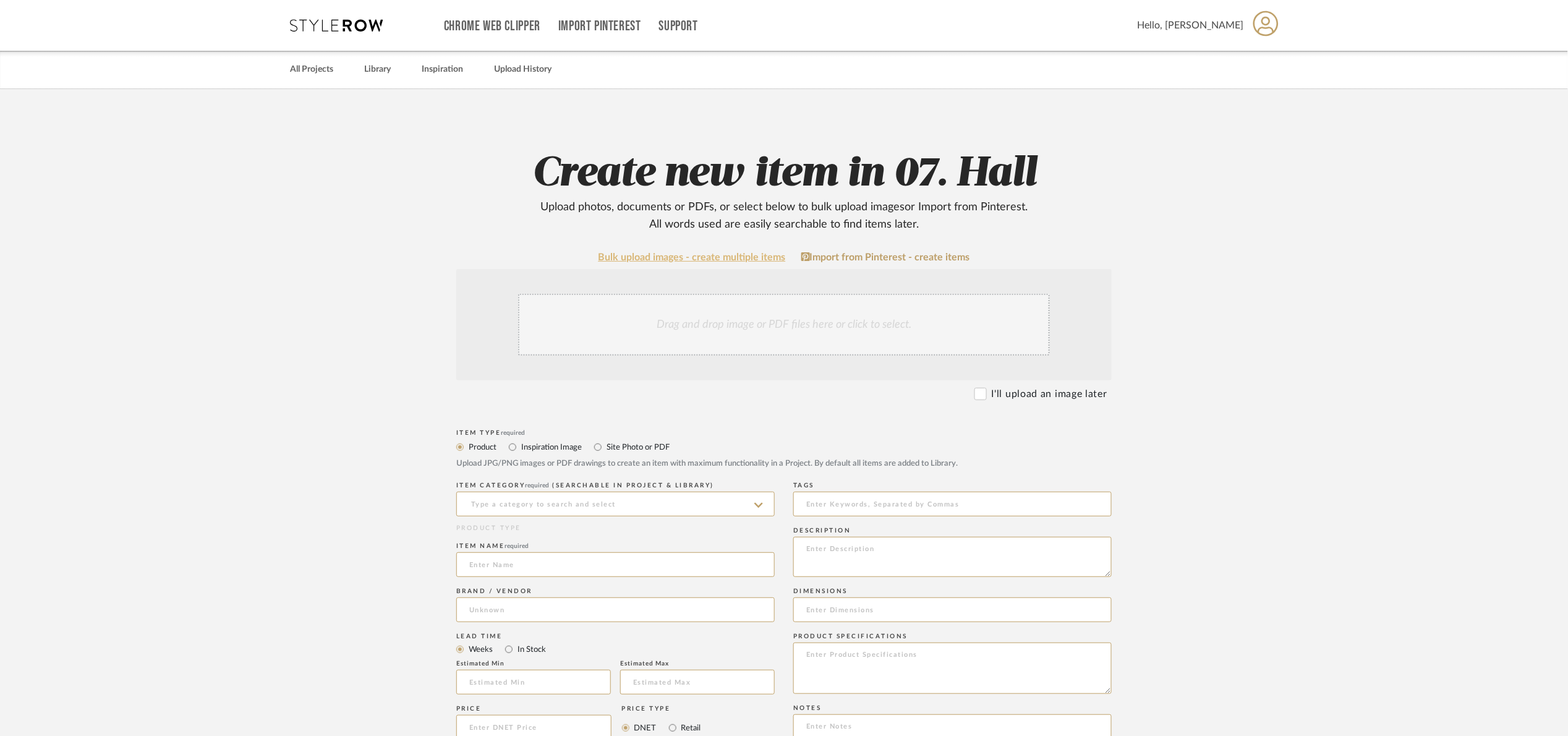
click at [671, 253] on link "Bulk upload images - create multiple items" at bounding box center [692, 257] width 187 height 10
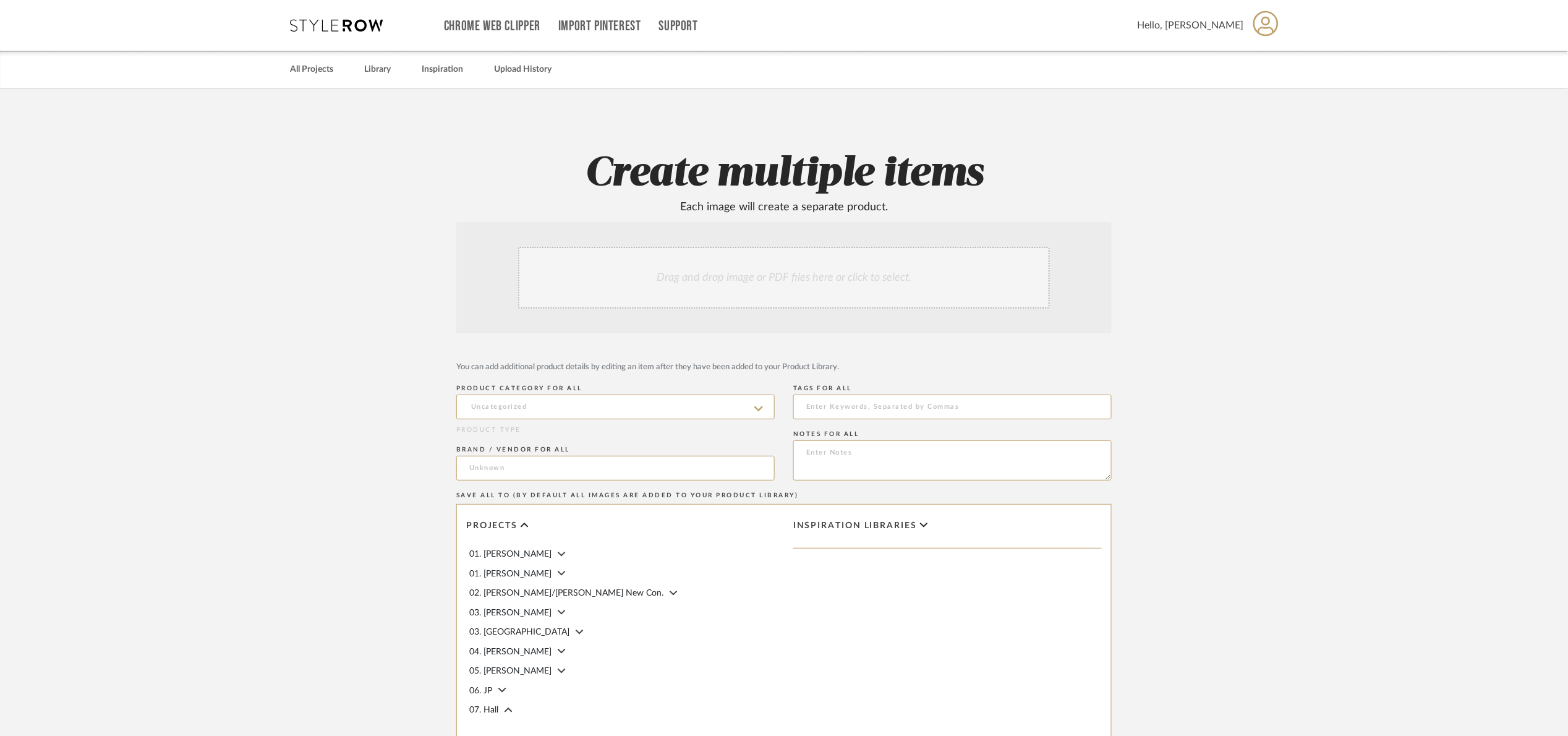
click at [700, 281] on div "Drag and drop image or PDF files here or click to select." at bounding box center [784, 277] width 532 height 62
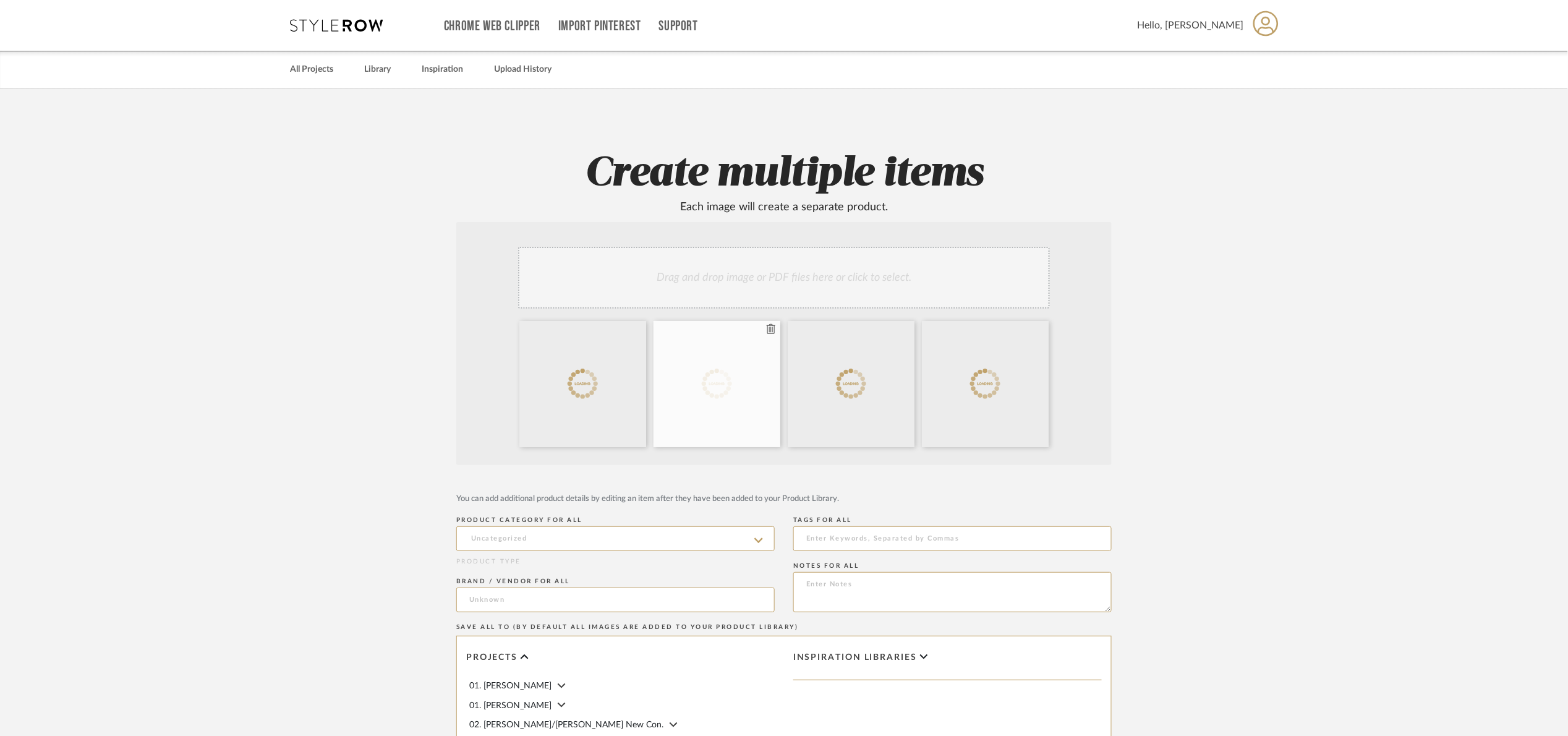
click at [768, 332] on icon at bounding box center [771, 329] width 8 height 10
click at [771, 331] on icon at bounding box center [771, 329] width 8 height 10
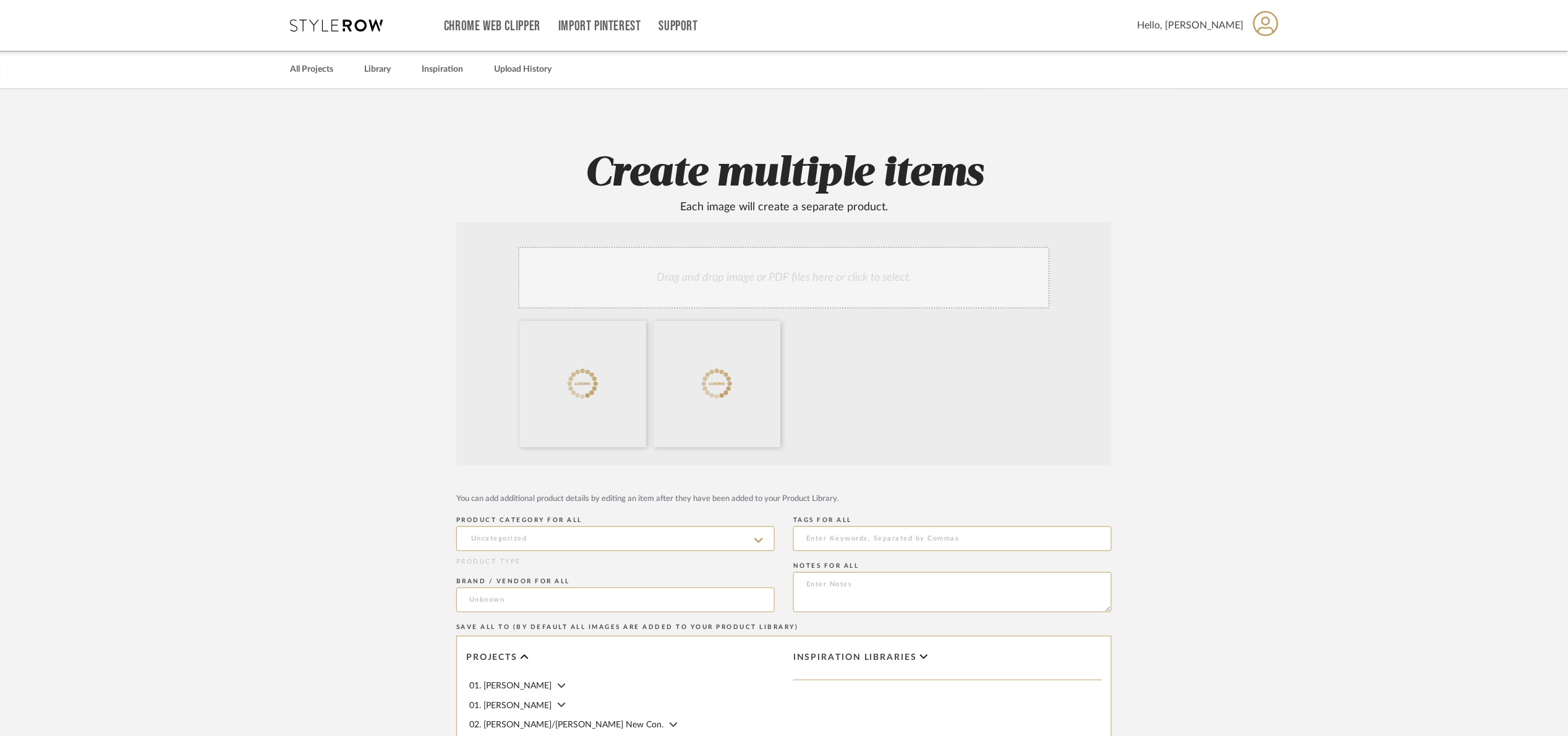
click at [755, 285] on div "Drag and drop image or PDF files here or click to select." at bounding box center [784, 277] width 532 height 62
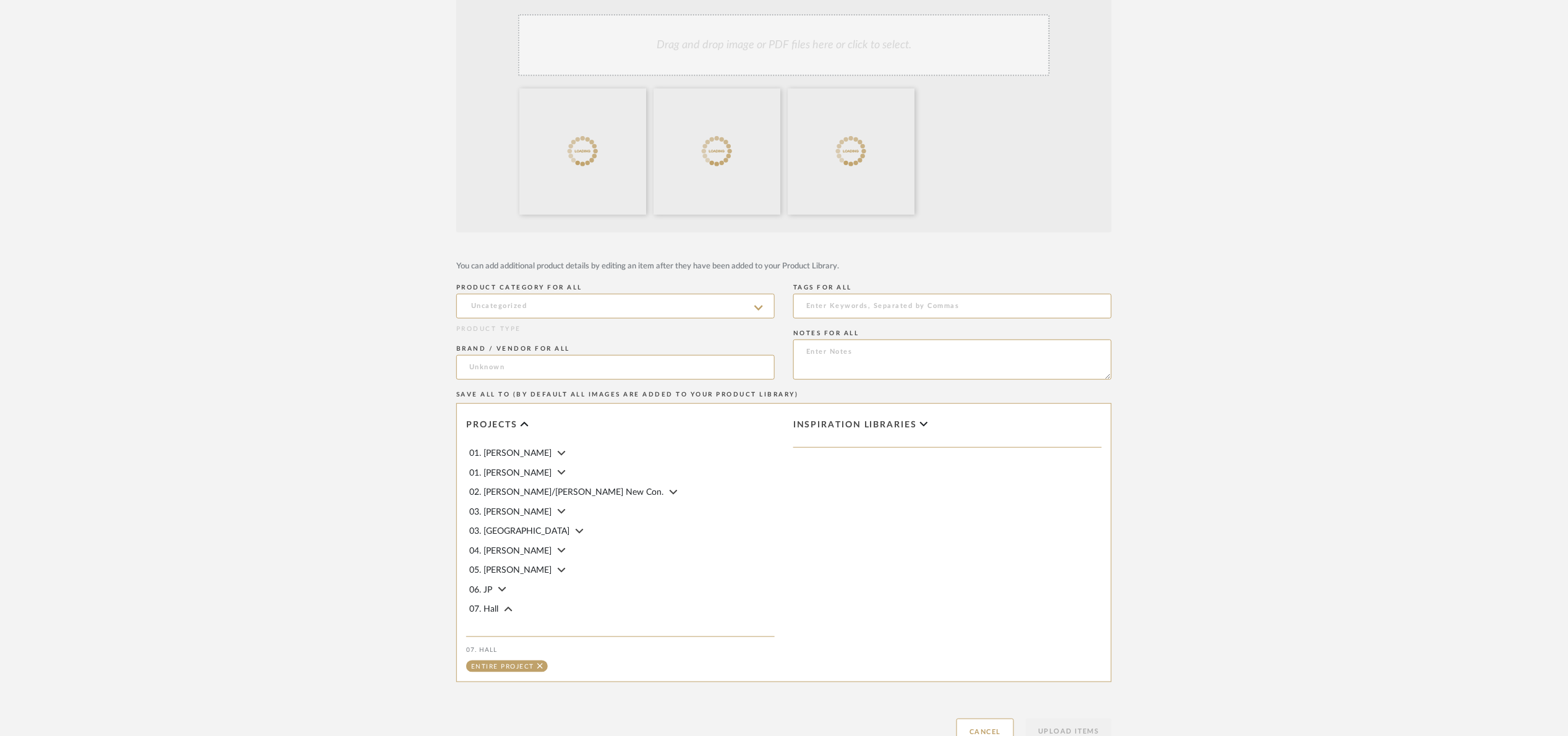
scroll to position [329, 0]
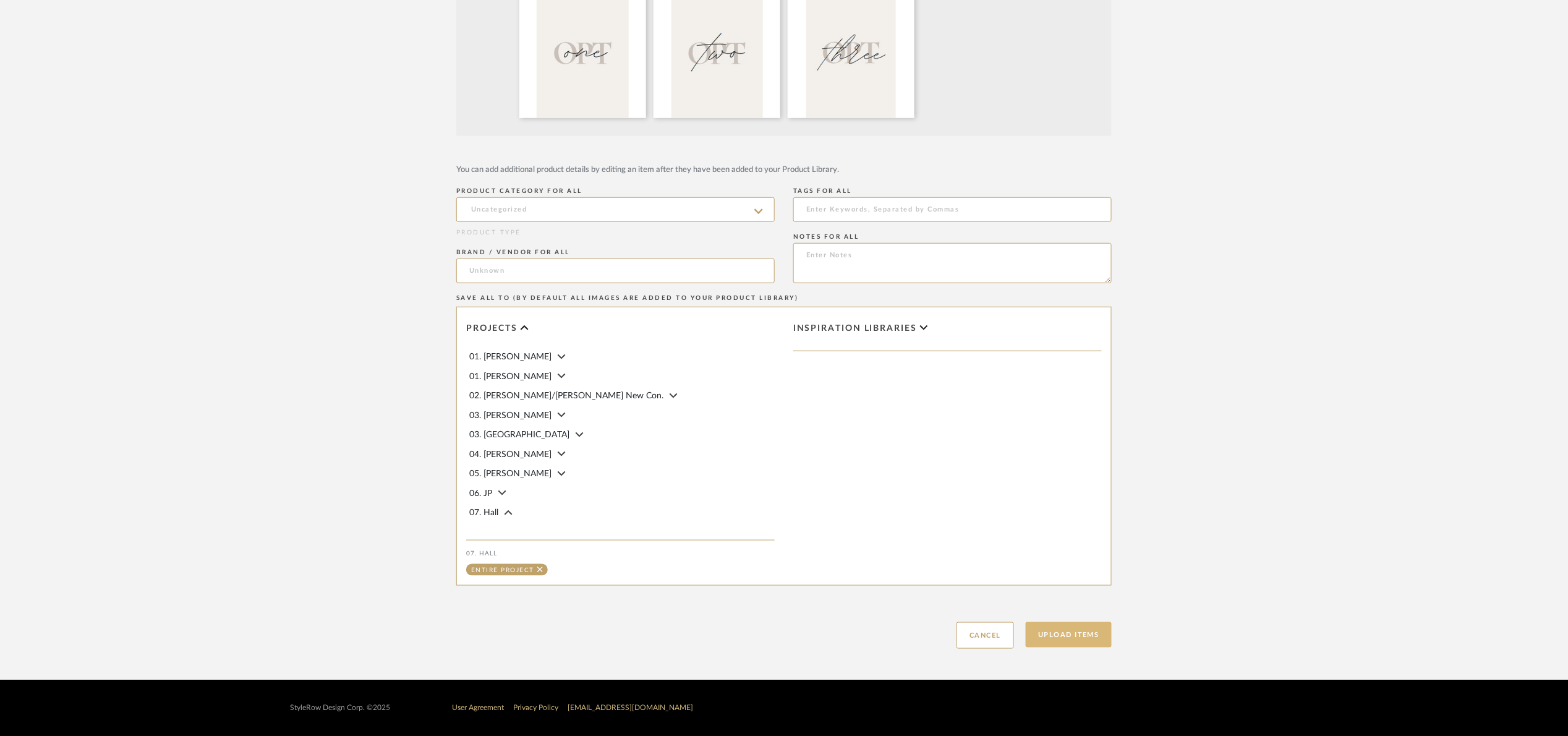
click at [1062, 622] on button "Upload Items" at bounding box center [1068, 634] width 86 height 25
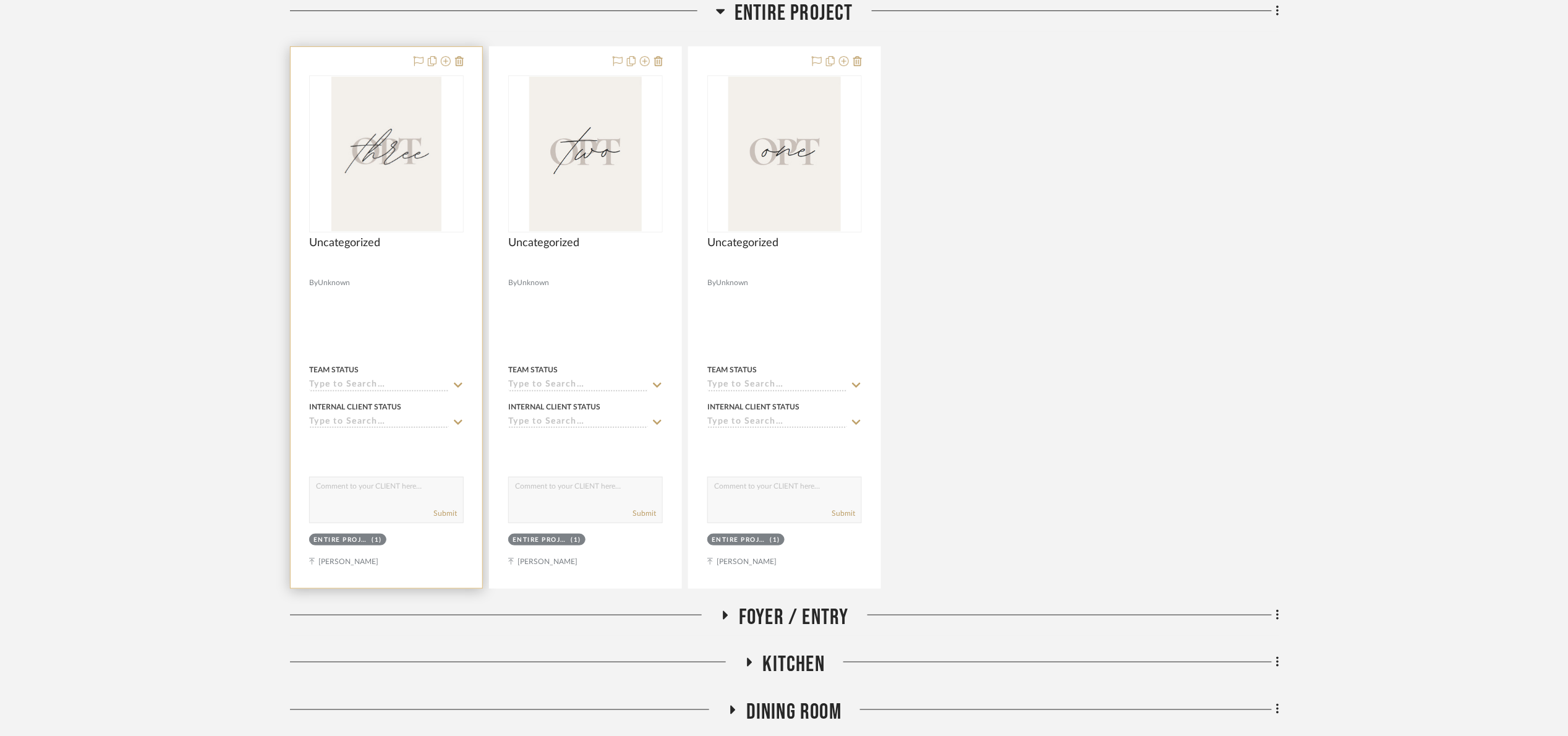
scroll to position [292, 0]
click at [437, 180] on img "0" at bounding box center [386, 153] width 110 height 155
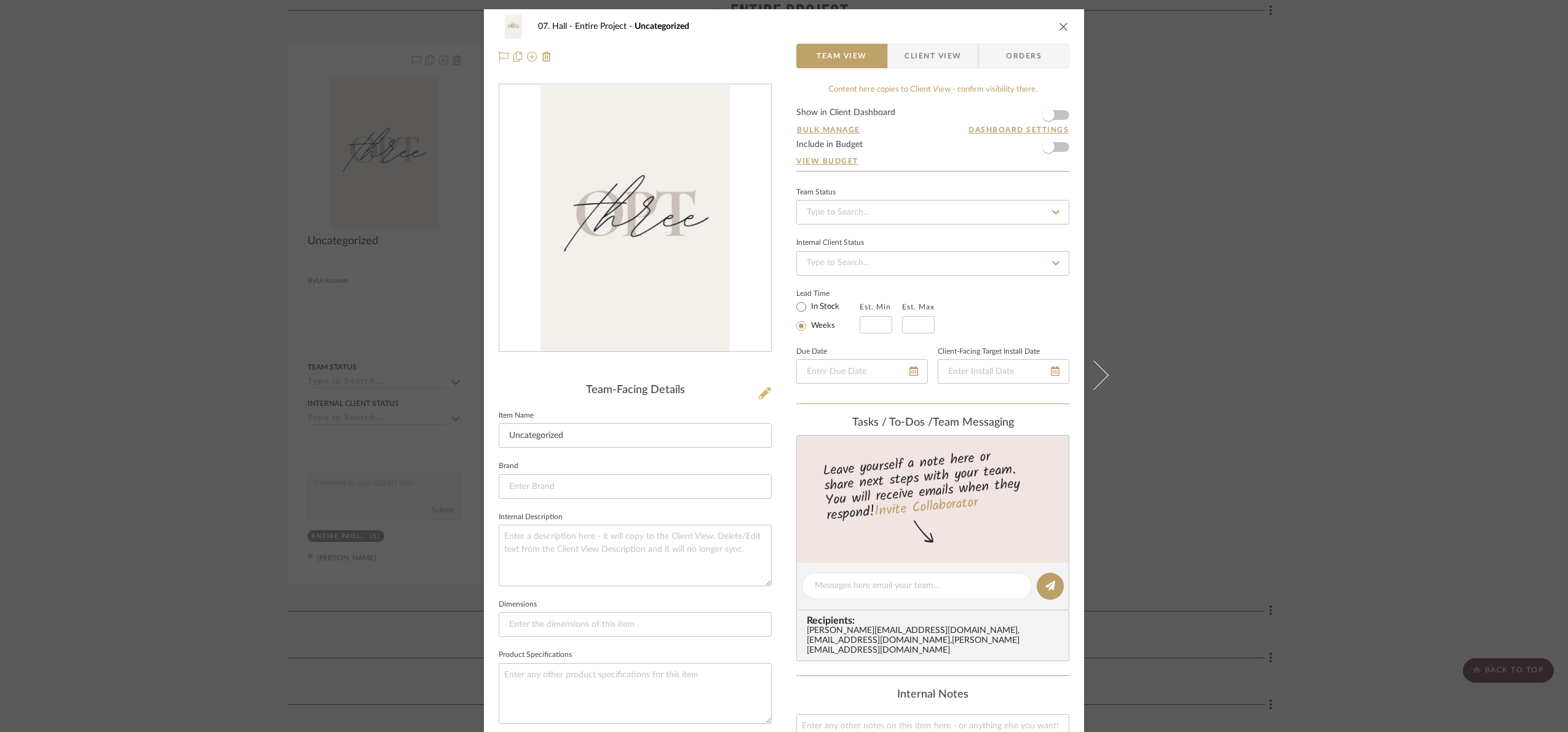
click at [761, 395] on icon at bounding box center [765, 393] width 12 height 12
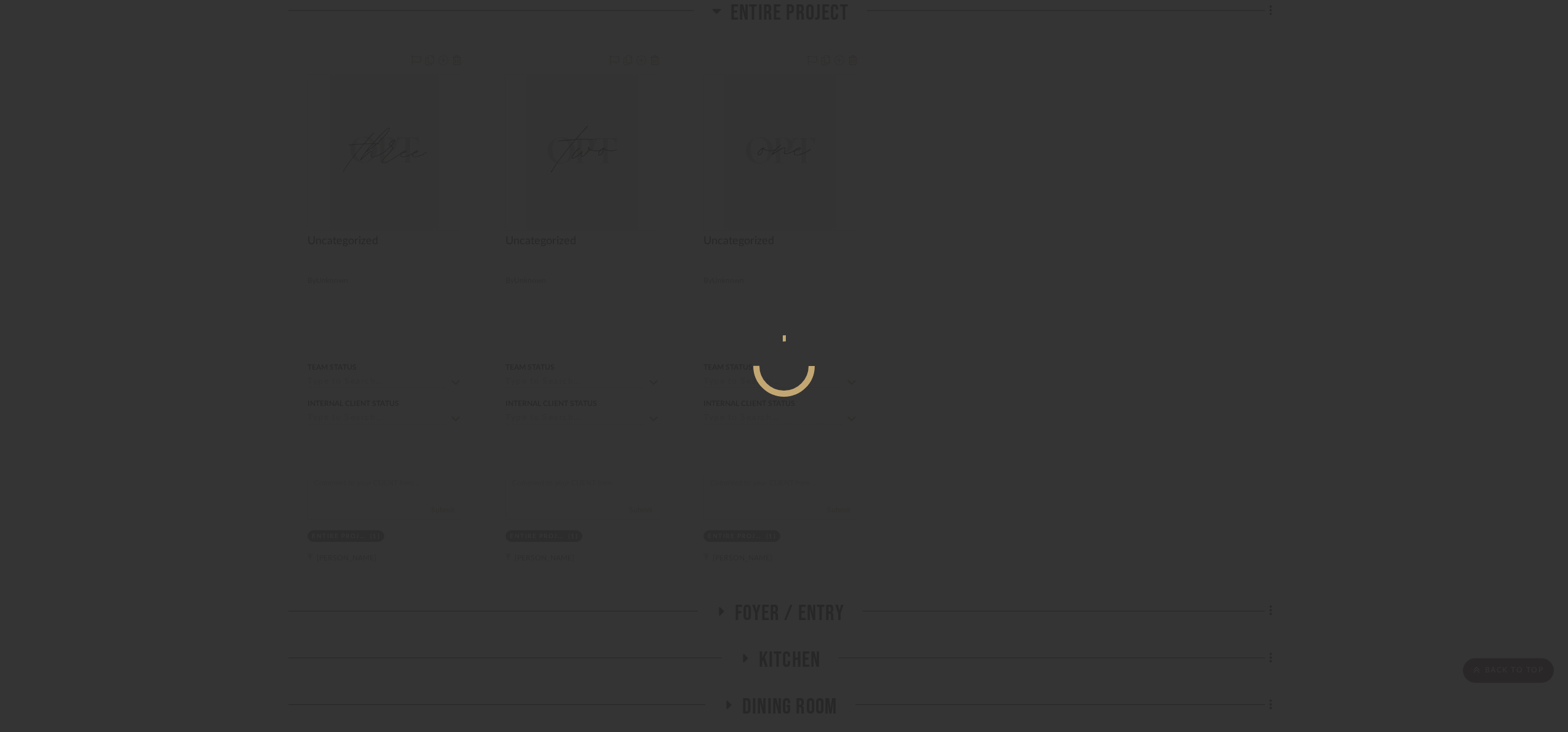
click at [1180, 317] on div at bounding box center [784, 366] width 1568 height 732
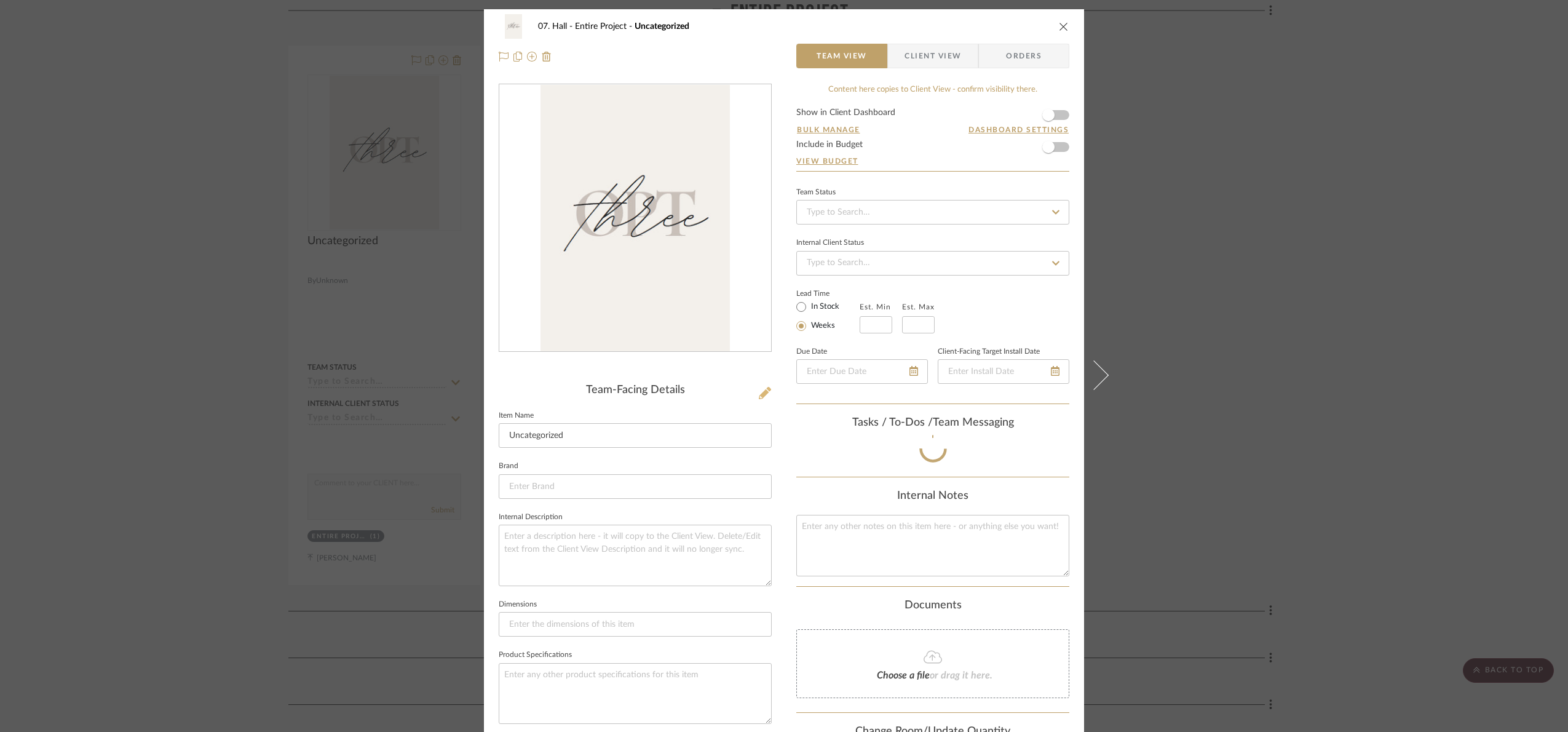
click at [764, 389] on icon at bounding box center [765, 393] width 12 height 12
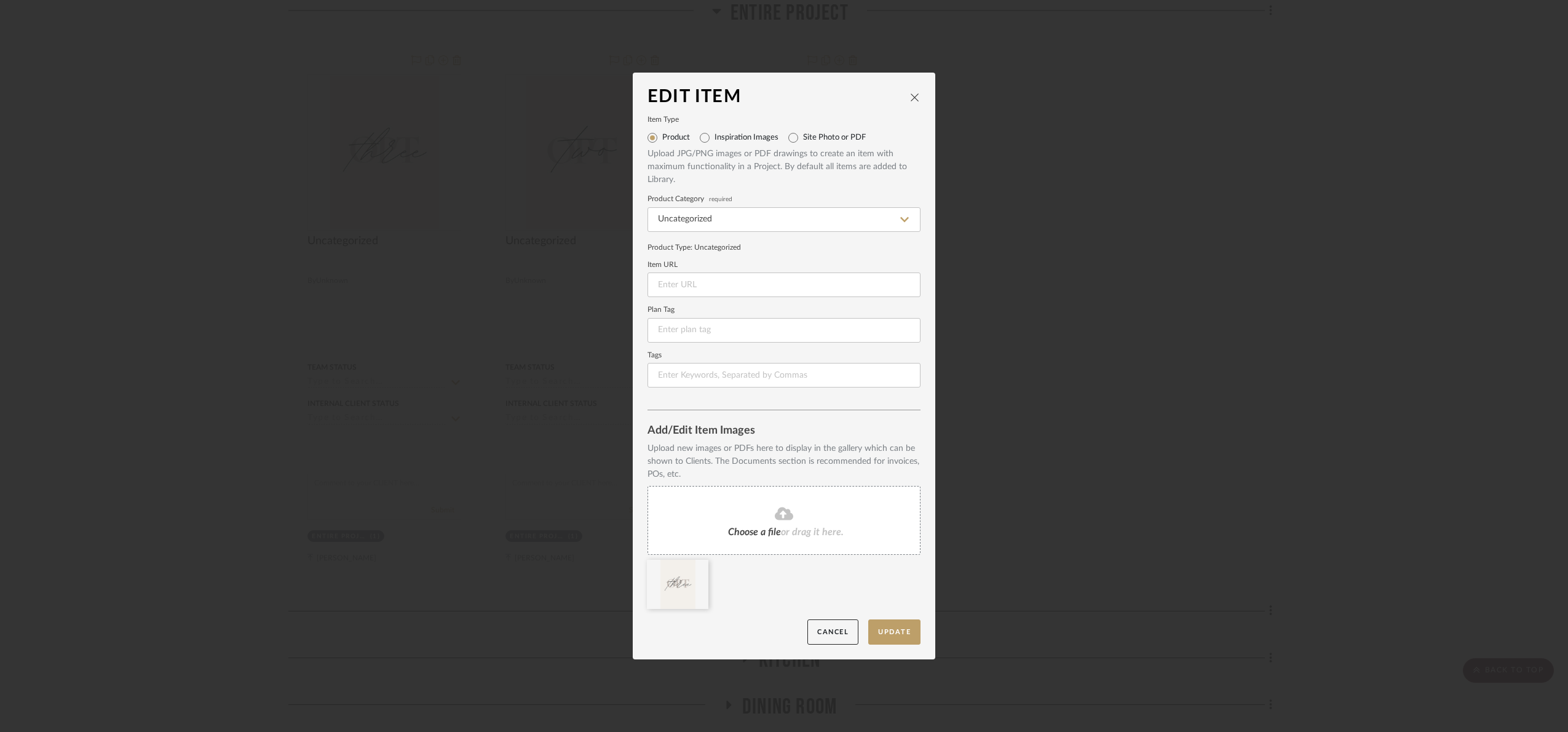
click at [821, 132] on div "Site Photo or PDF" at bounding box center [827, 138] width 78 height 19
click at [803, 139] on label "Site Photo or PDF" at bounding box center [834, 138] width 63 height 10
click at [803, 139] on input "Site Photo or PDF" at bounding box center [793, 138] width 19 height 19
radio input "true"
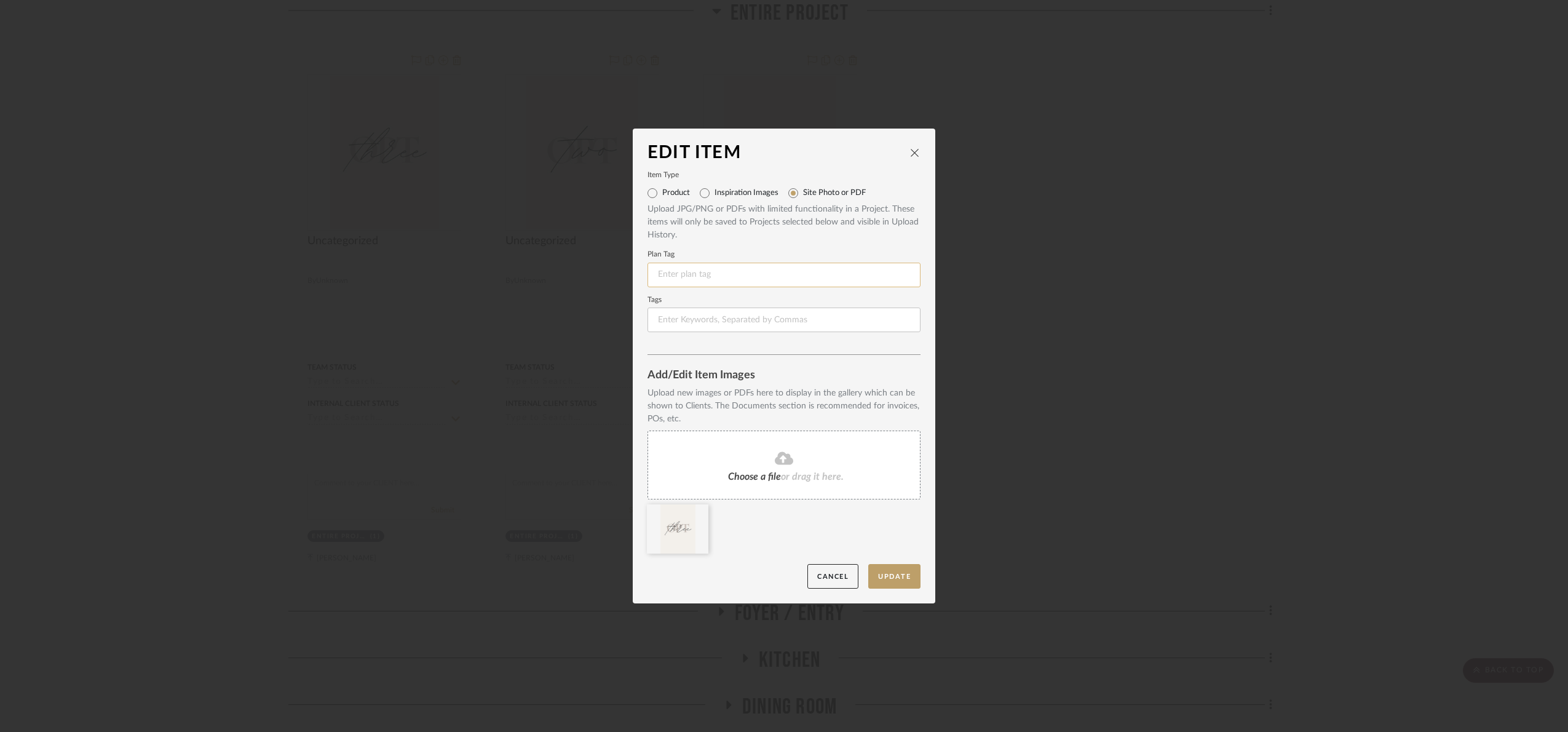
click at [728, 270] on input at bounding box center [784, 275] width 273 height 25
click at [906, 571] on button "Update" at bounding box center [894, 576] width 52 height 25
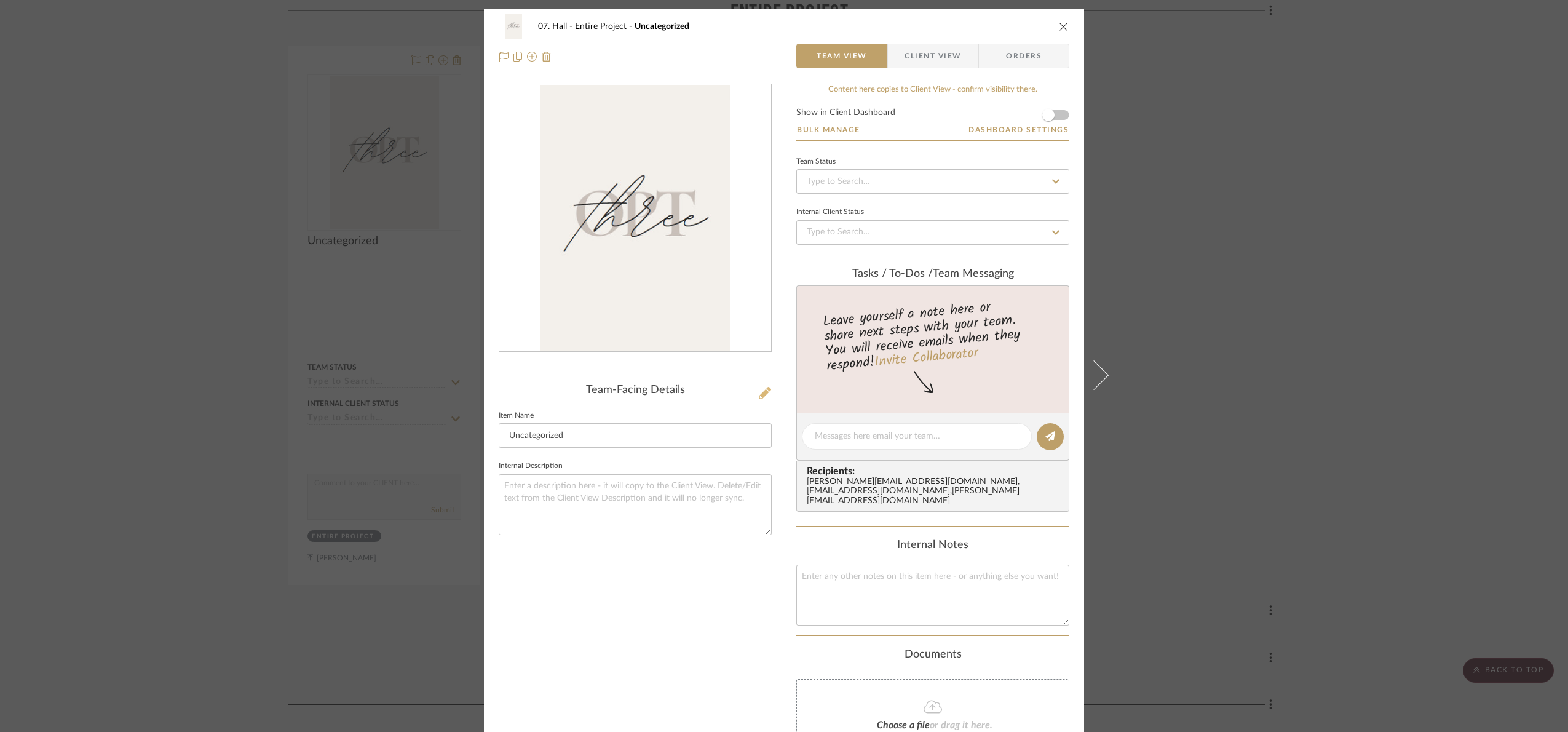
click at [761, 389] on icon at bounding box center [765, 393] width 12 height 12
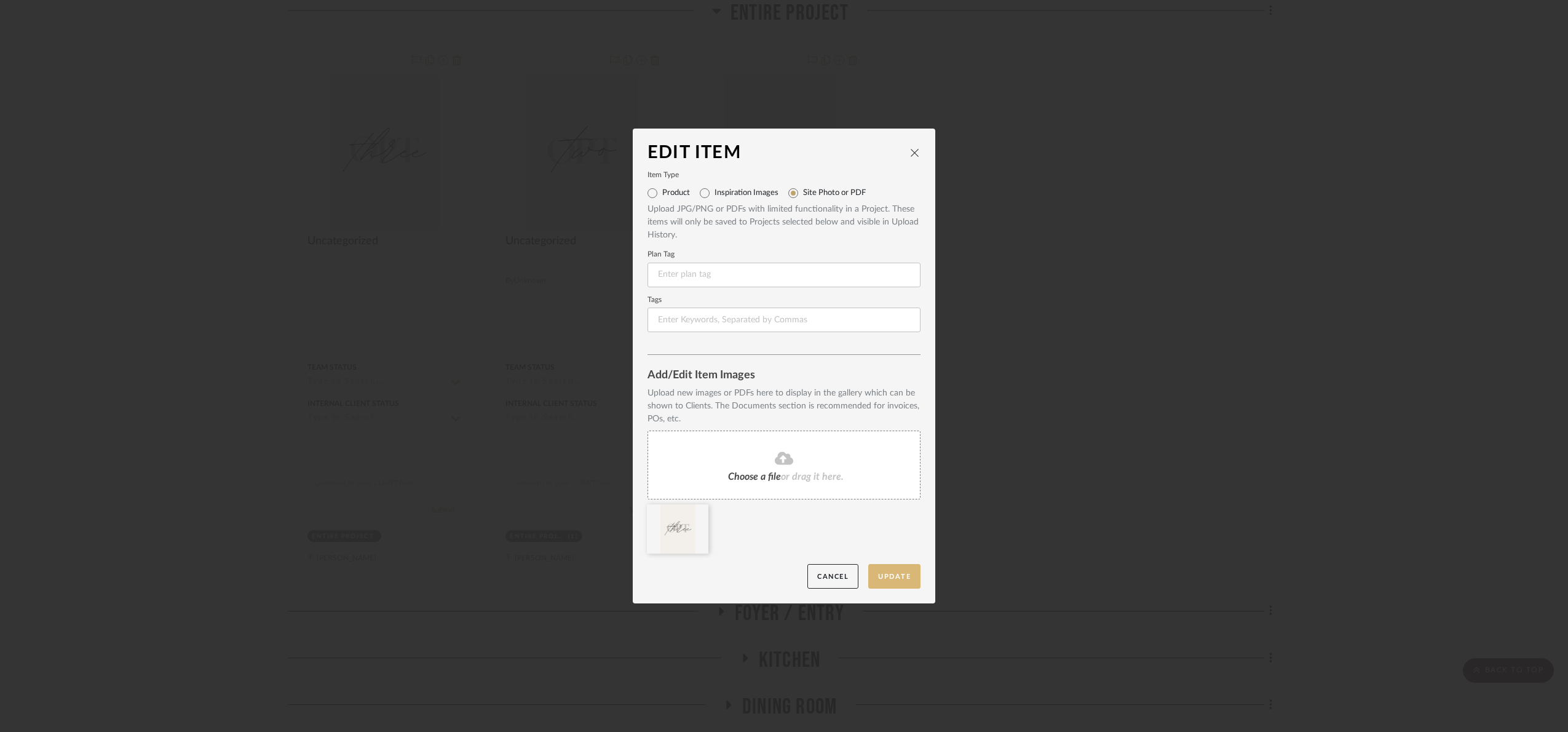
click at [899, 575] on button "Update" at bounding box center [894, 576] width 52 height 25
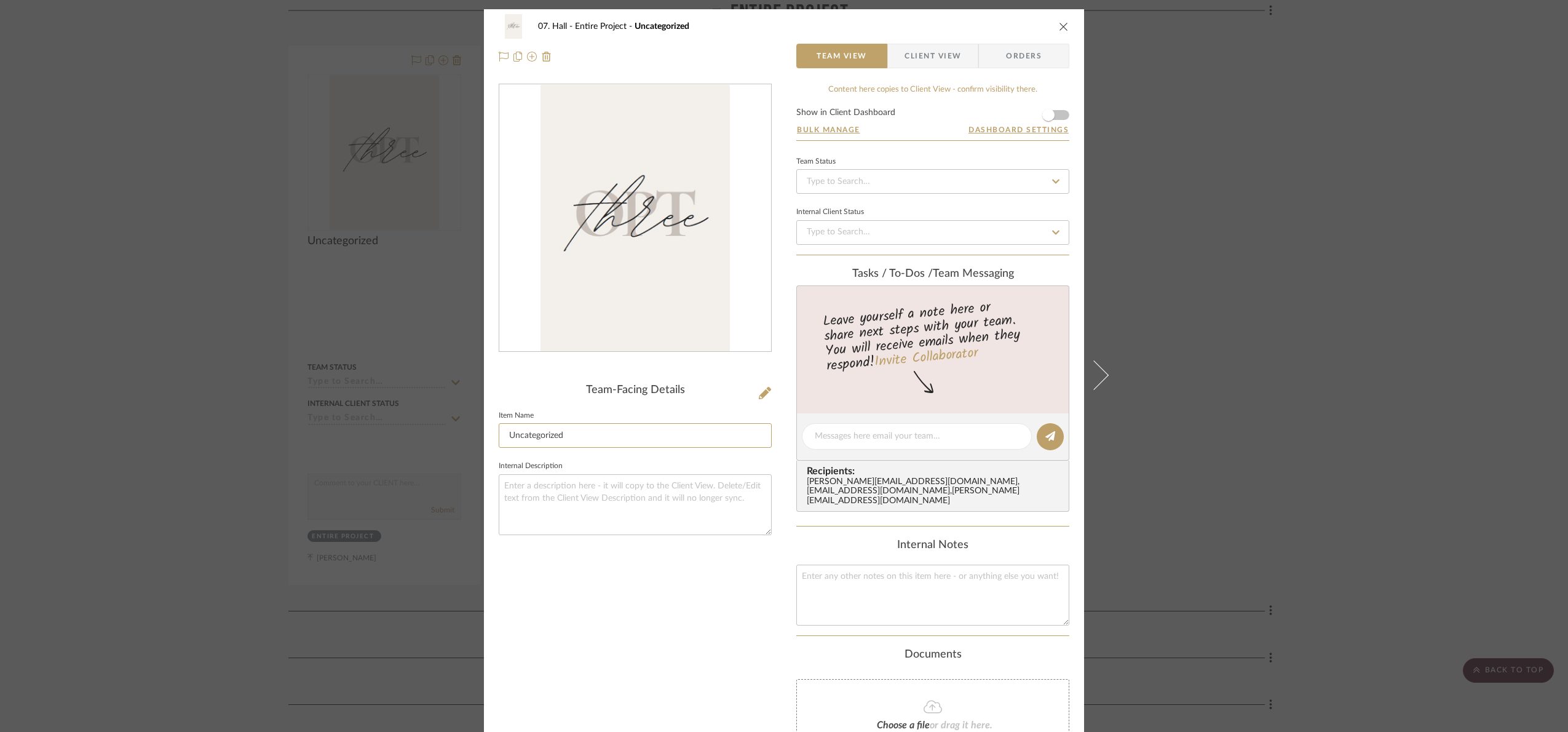
drag, startPoint x: 588, startPoint y: 447, endPoint x: 332, endPoint y: 424, distance: 257.0
click at [332, 424] on div "07. Hall Entire Project Uncategorized Team View Client View Orders Team-Facing …" at bounding box center [784, 366] width 1568 height 732
type input "Opt 3"
click at [649, 657] on div "Team-Facing Details Item Name Opt 3 Internal Description" at bounding box center [635, 461] width 273 height 753
click at [1384, 319] on div "07. Hall Entire Project Opt 3 Team View Client View Orders Team-Facing Details …" at bounding box center [784, 366] width 1568 height 732
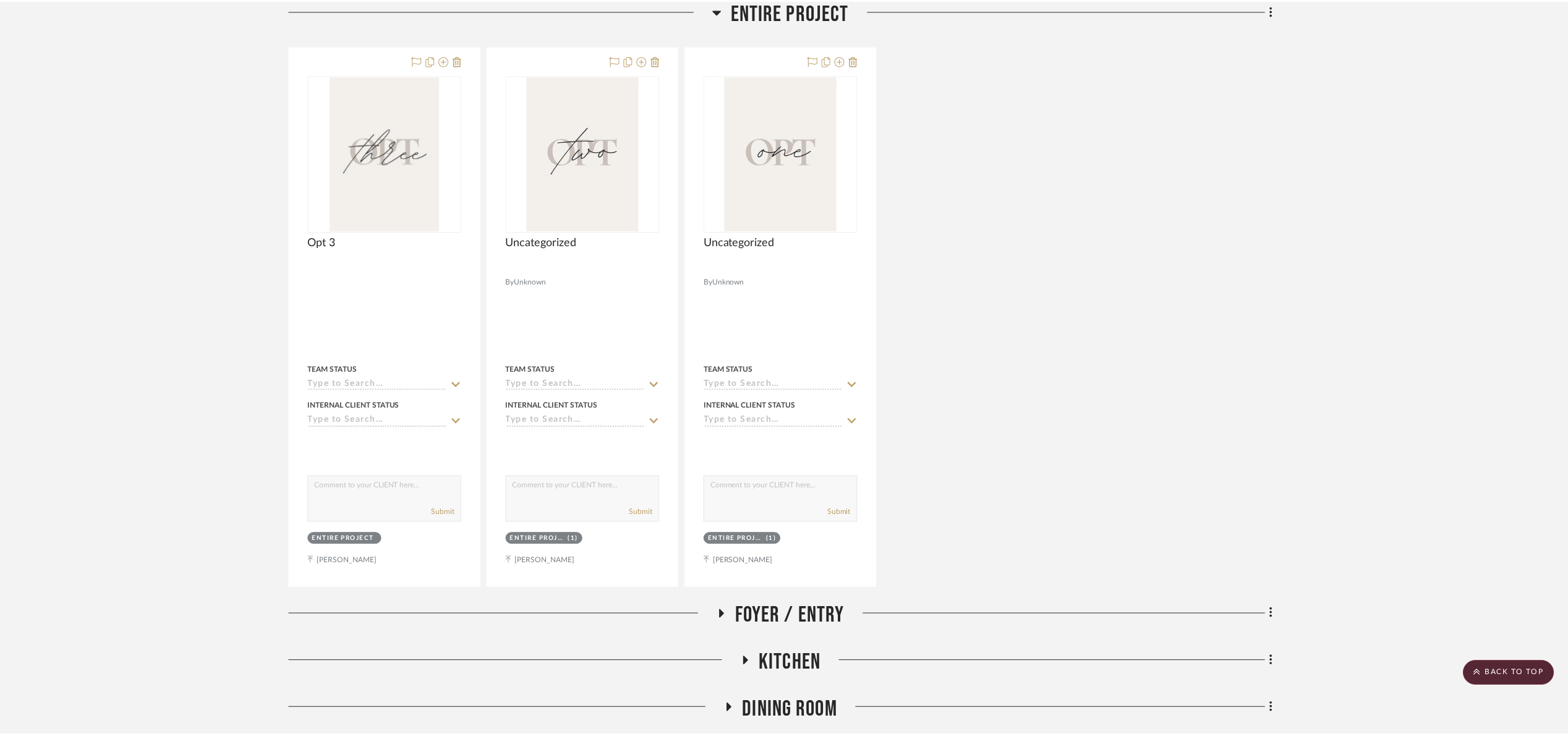
scroll to position [292, 0]
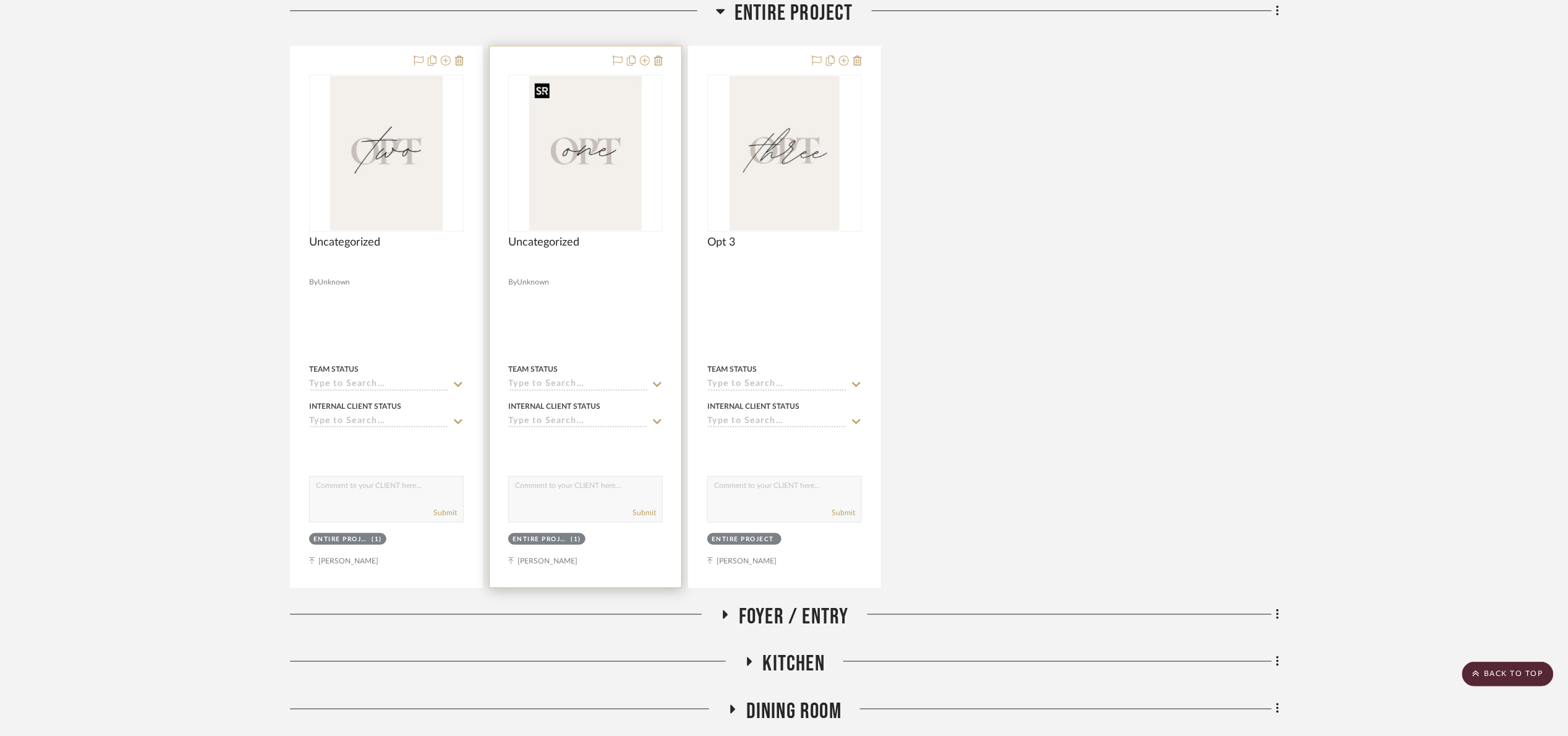
click at [620, 148] on img "0" at bounding box center [586, 153] width 113 height 155
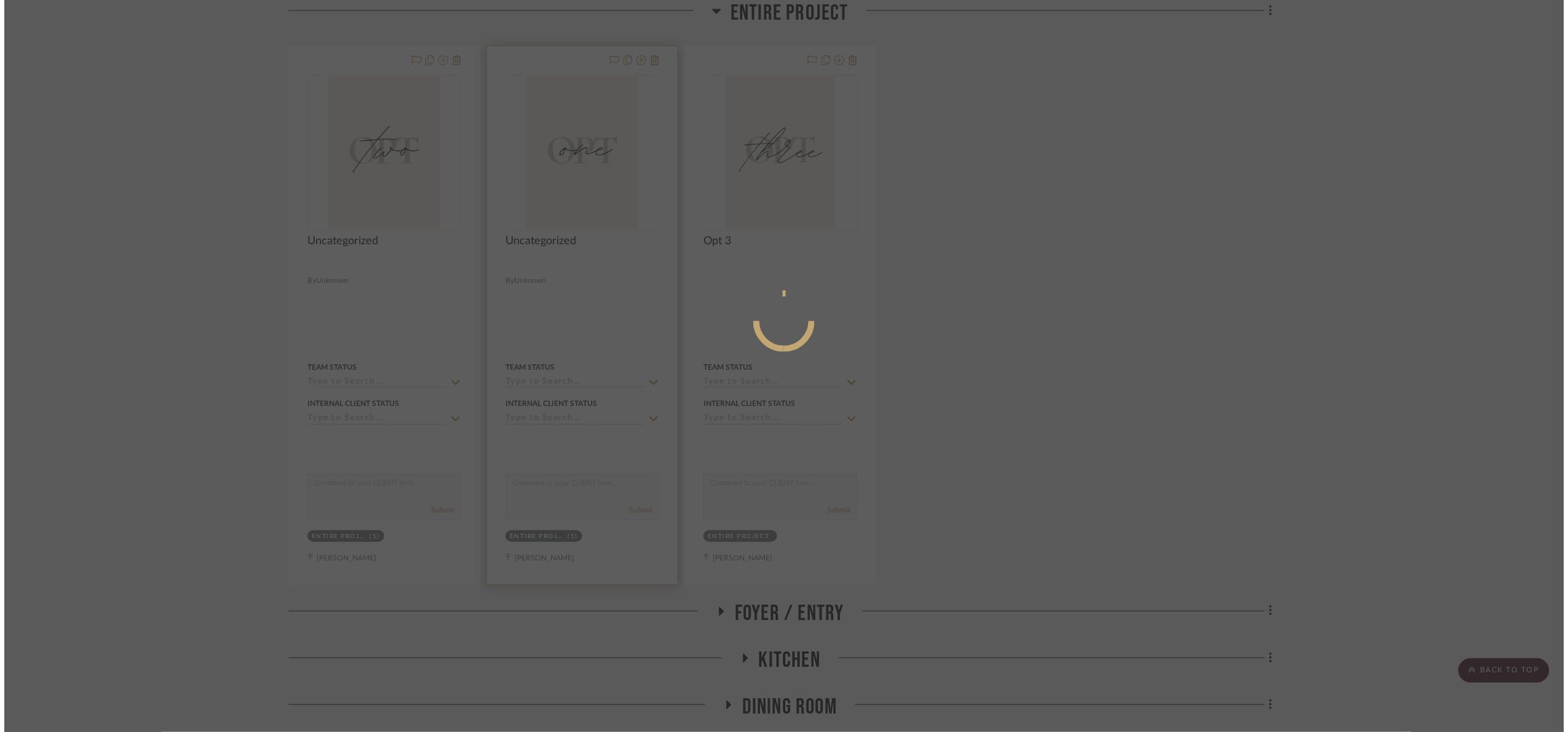
scroll to position [0, 0]
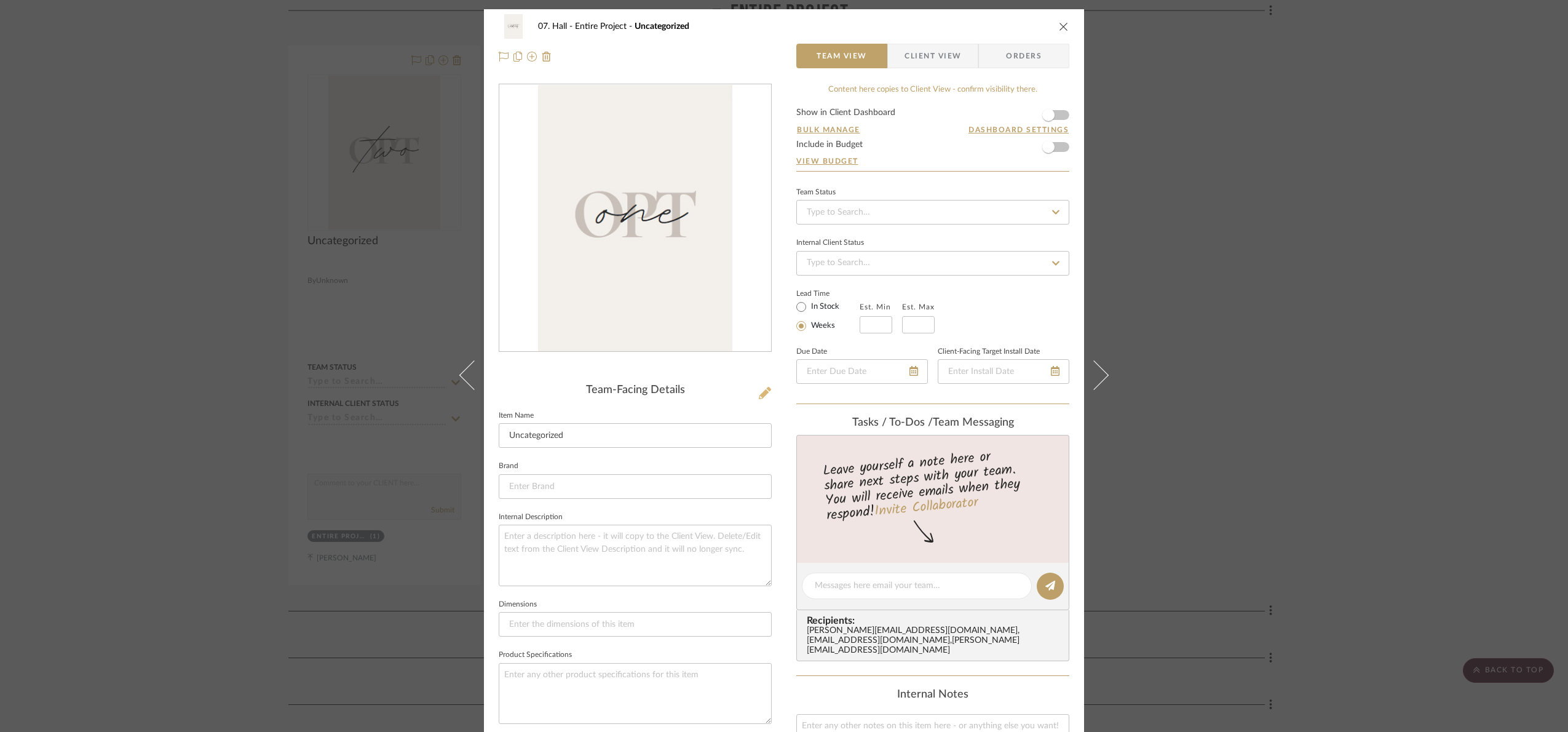
click at [763, 395] on icon at bounding box center [765, 393] width 12 height 12
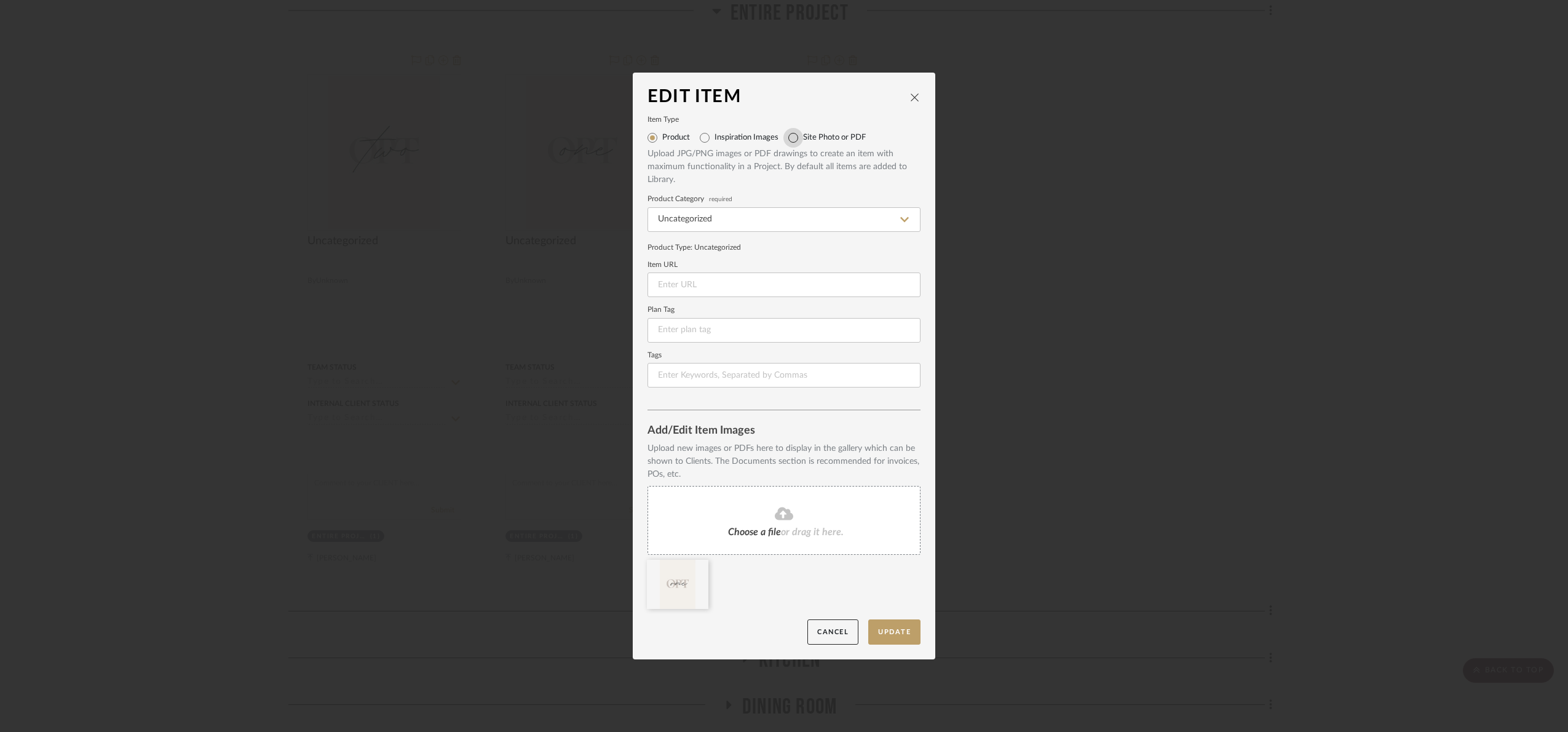
click at [791, 140] on input "Site Photo or PDF" at bounding box center [793, 138] width 19 height 19
radio input "true"
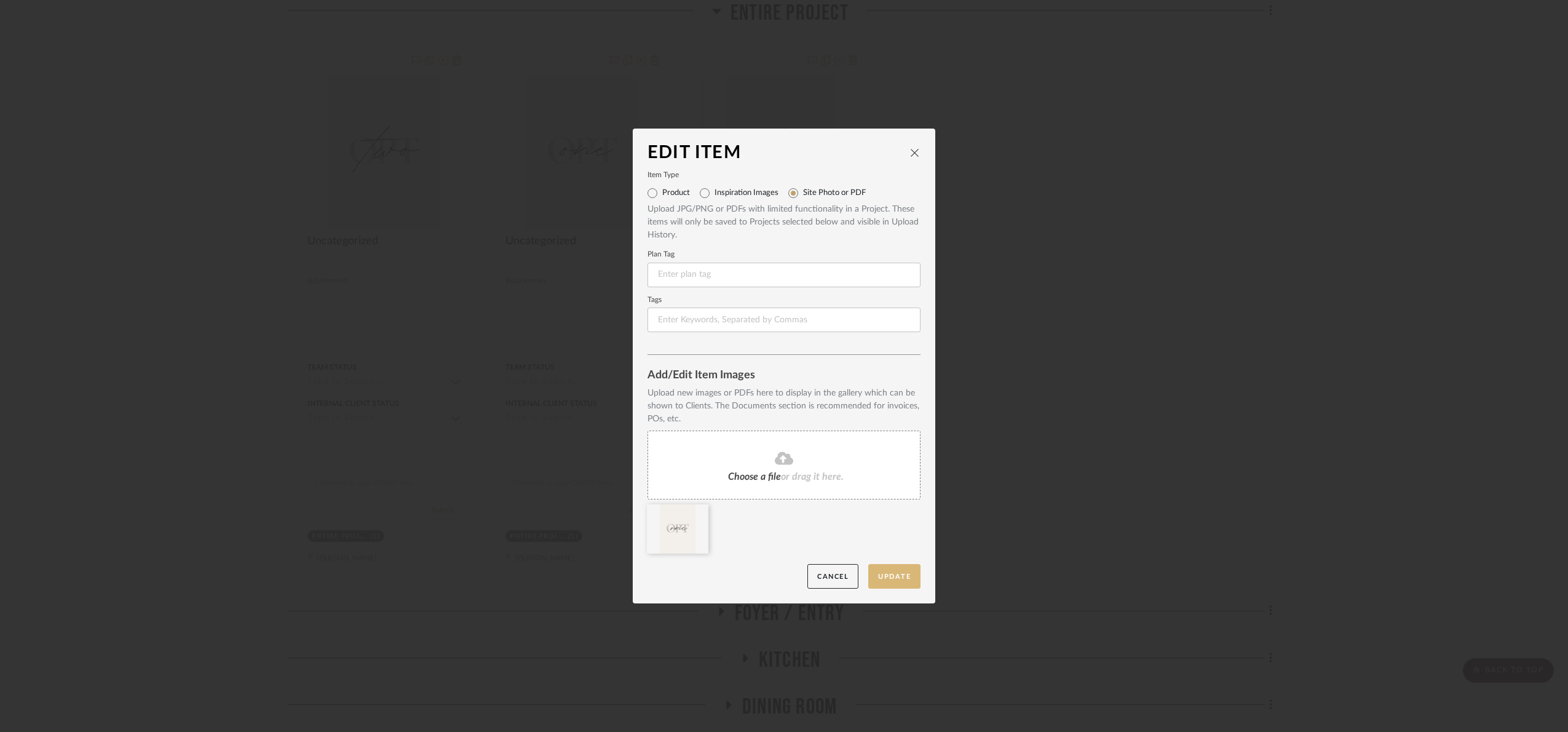
click at [884, 580] on button "Update" at bounding box center [894, 576] width 52 height 25
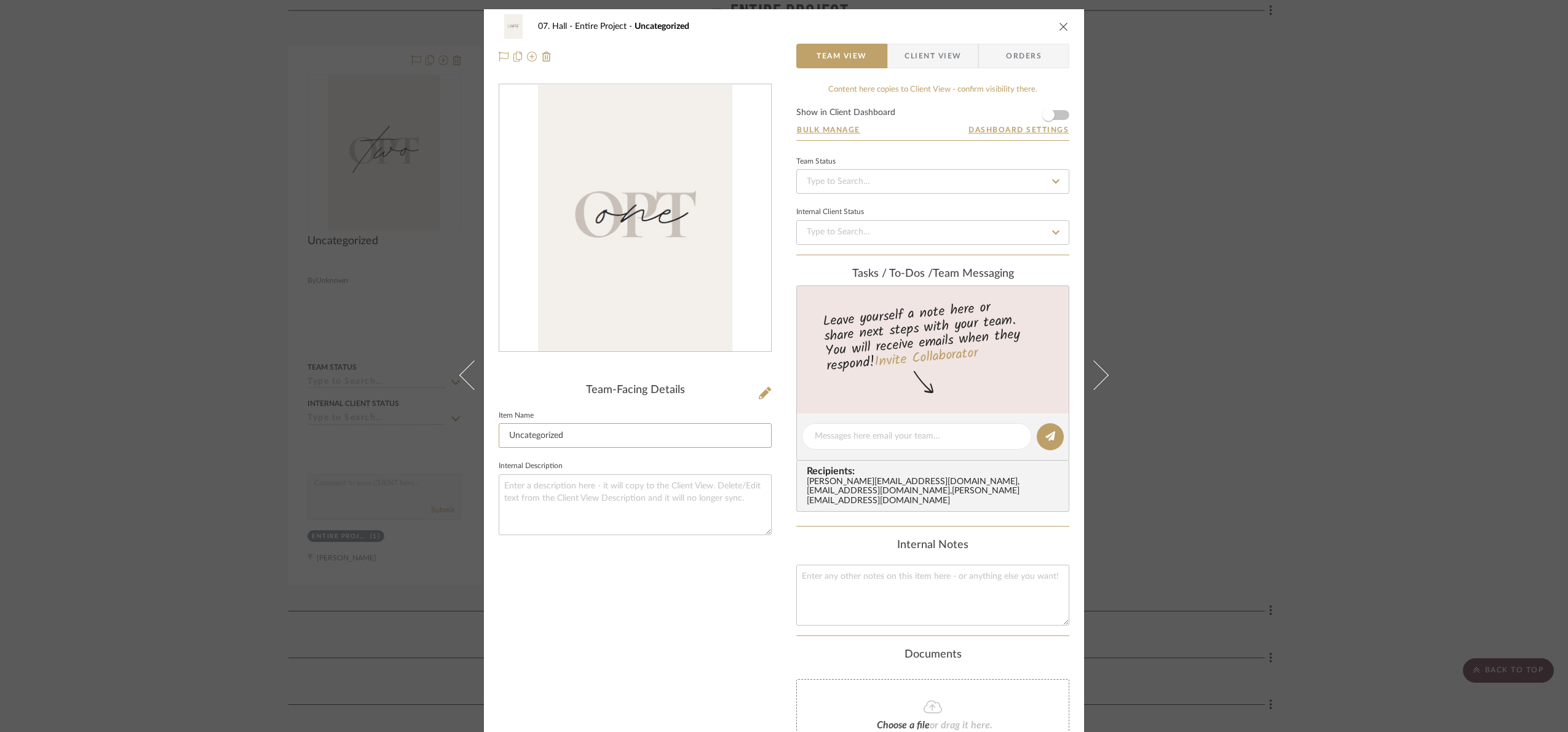
drag, startPoint x: 584, startPoint y: 429, endPoint x: 431, endPoint y: 437, distance: 153.2
click at [431, 437] on div "07. Hall Entire Project Uncategorized Team View Client View Orders Team-Facing …" at bounding box center [784, 366] width 1568 height 732
type input "Opt 1"
click at [655, 591] on div "Team-Facing Details Item Name Opt 1 Internal Description" at bounding box center [635, 461] width 273 height 753
click at [1352, 441] on div "07. Hall Entire Project Opt 1 Team View Client View Orders Team-Facing Details …" at bounding box center [784, 366] width 1568 height 732
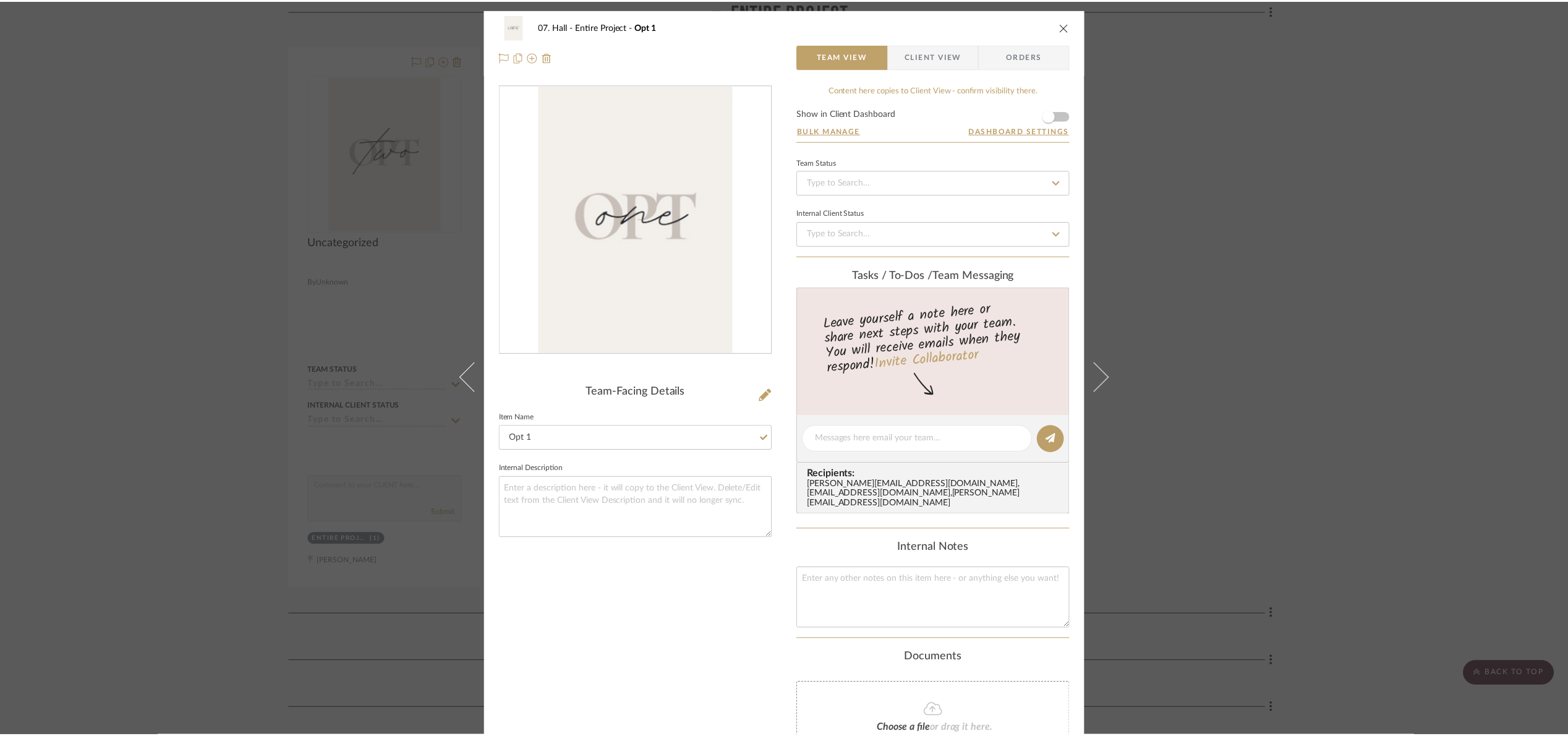
scroll to position [292, 0]
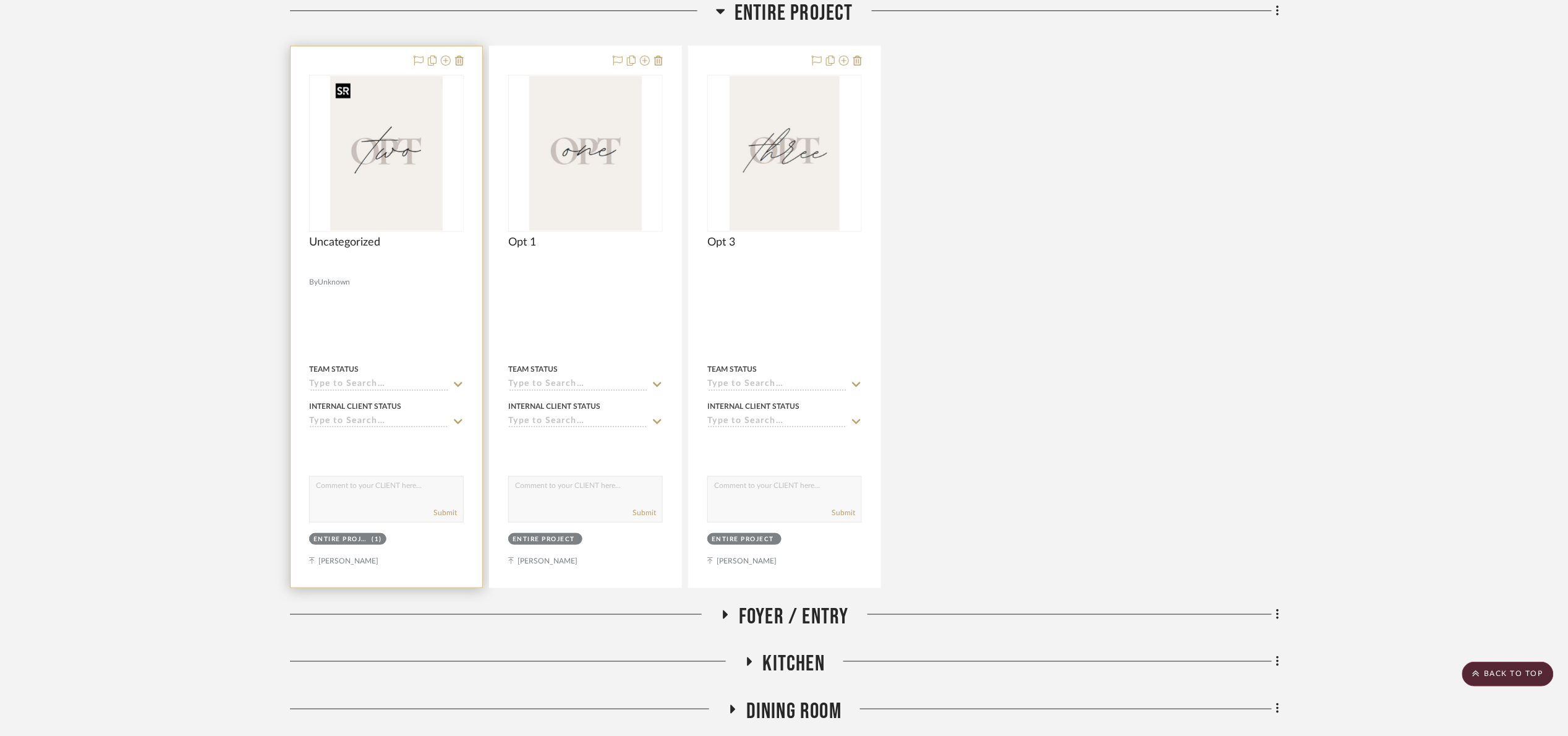
click at [400, 164] on img "0" at bounding box center [386, 153] width 112 height 155
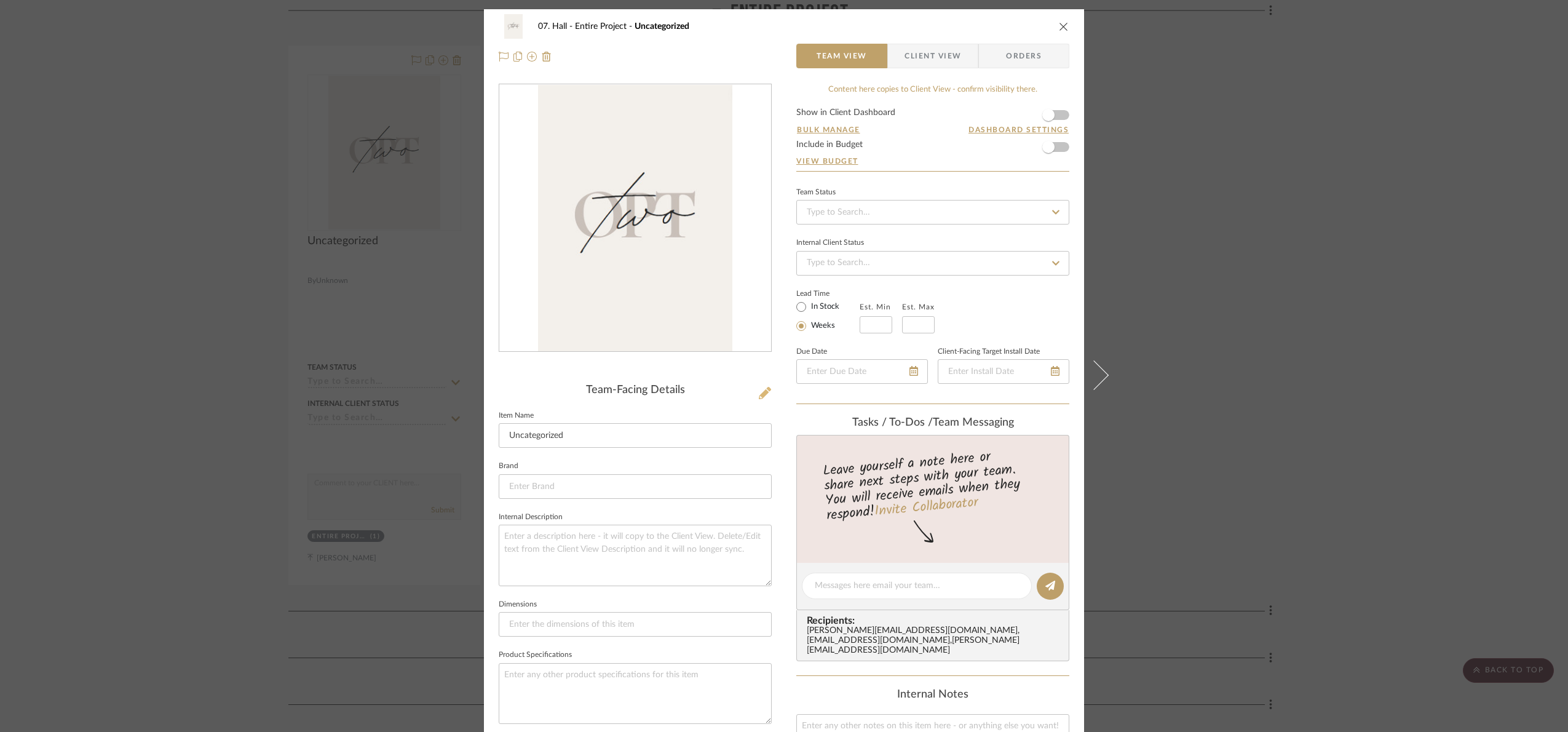
click at [762, 390] on icon at bounding box center [765, 393] width 12 height 12
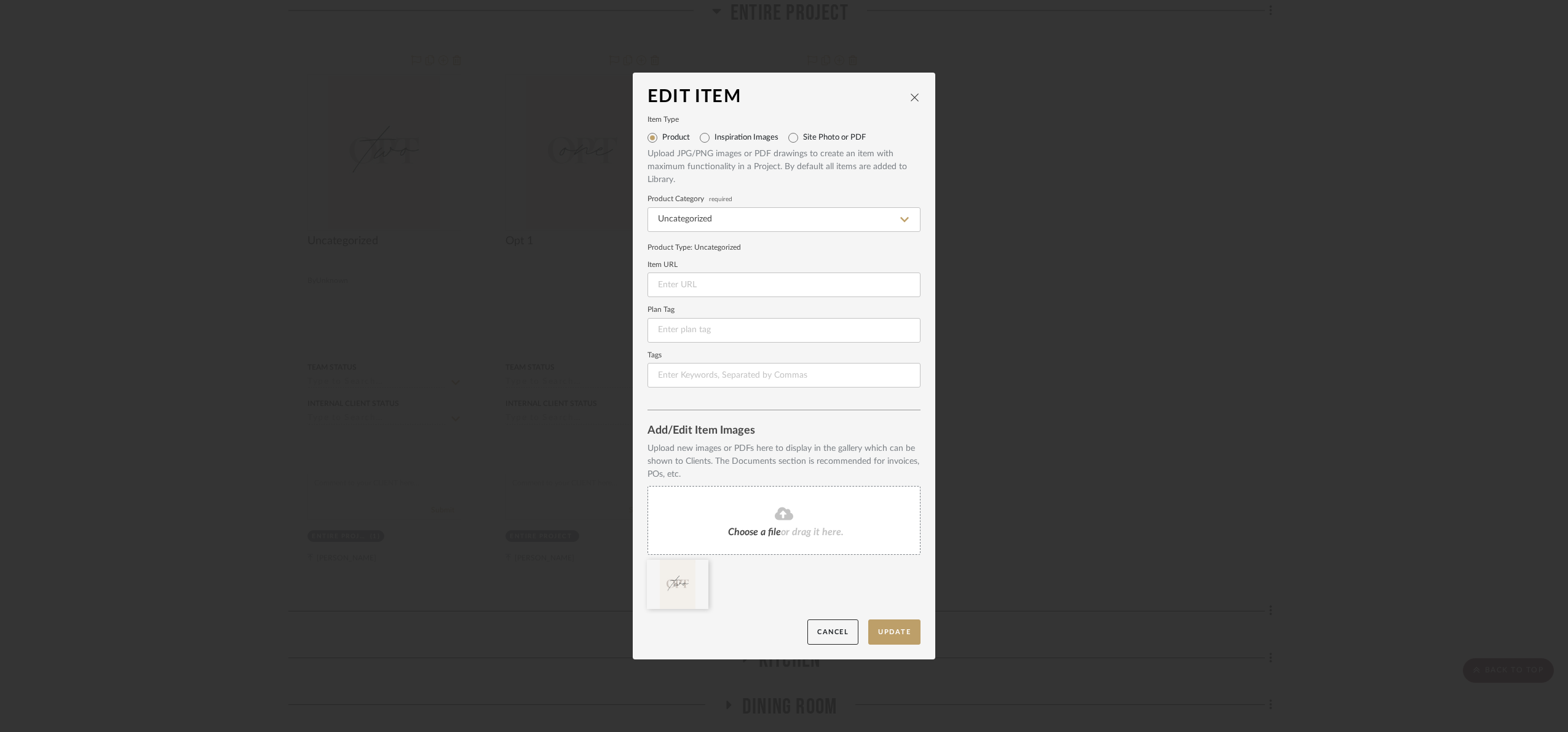
click at [805, 139] on label "Site Photo or PDF" at bounding box center [834, 138] width 63 height 10
click at [803, 139] on input "Site Photo or PDF" at bounding box center [793, 138] width 19 height 19
radio input "true"
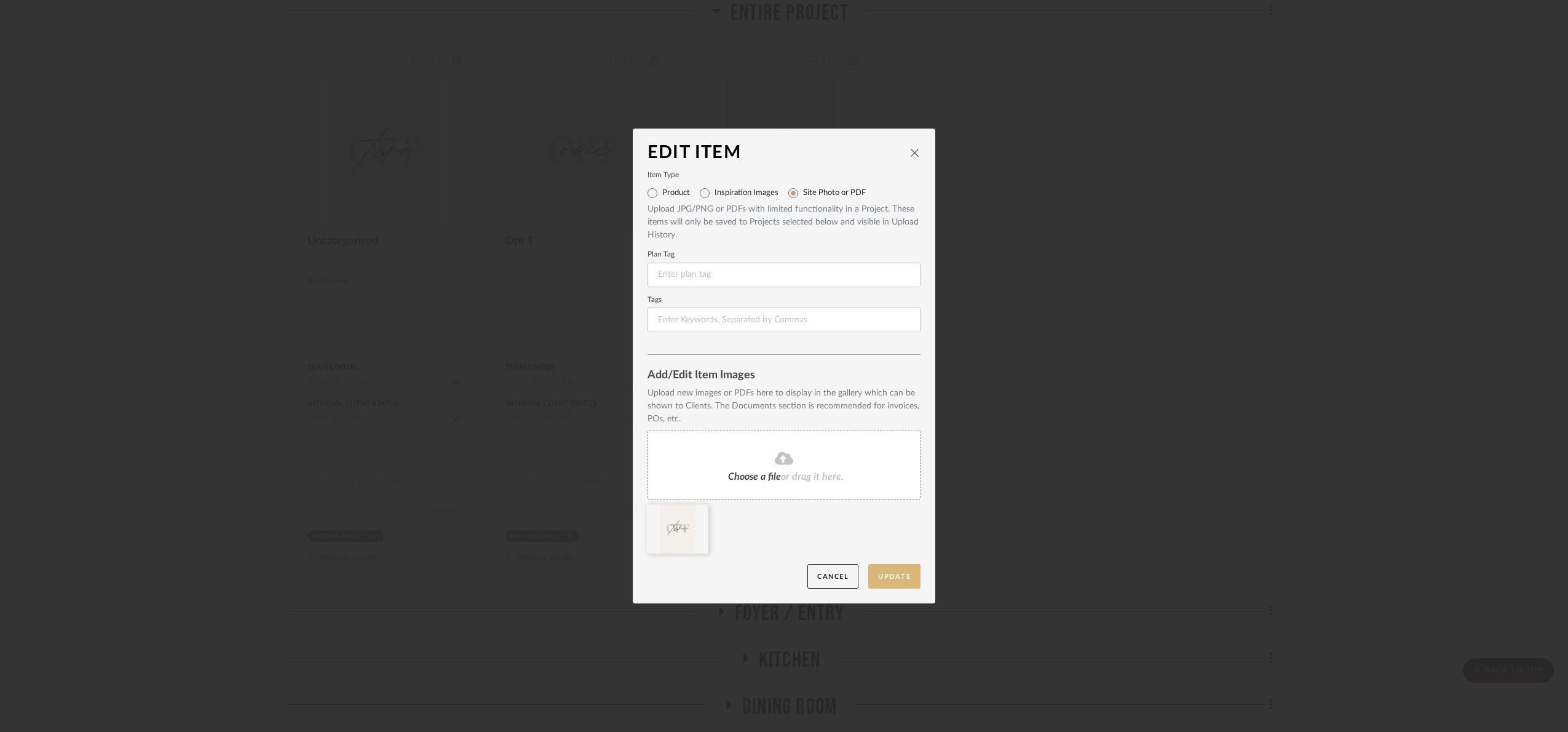
click at [896, 564] on button "Update" at bounding box center [894, 576] width 52 height 25
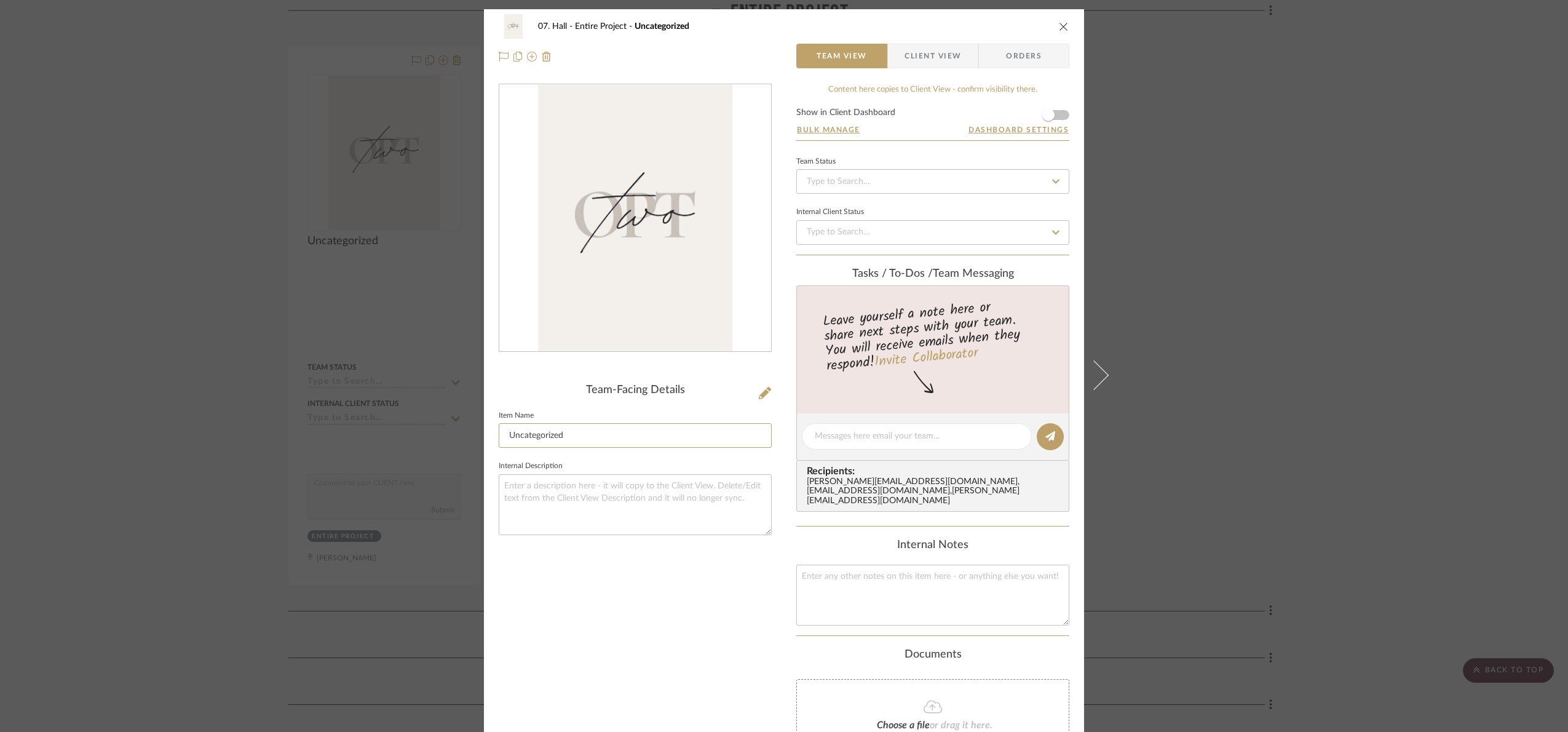
drag, startPoint x: 577, startPoint y: 429, endPoint x: 451, endPoint y: 438, distance: 126.3
click at [451, 439] on mat-dialog-content "07. Hall Entire Project Uncategorized Team View Client View Orders Team-Facing …" at bounding box center [784, 447] width 669 height 877
type input "Opt 2"
click at [732, 645] on div "Team-Facing Details Item Name Opt 2 Internal Description" at bounding box center [635, 461] width 273 height 753
click at [1267, 206] on div "07. Hall Entire Project Opt 2 Team View Client View Orders Team-Facing Details …" at bounding box center [784, 366] width 1568 height 732
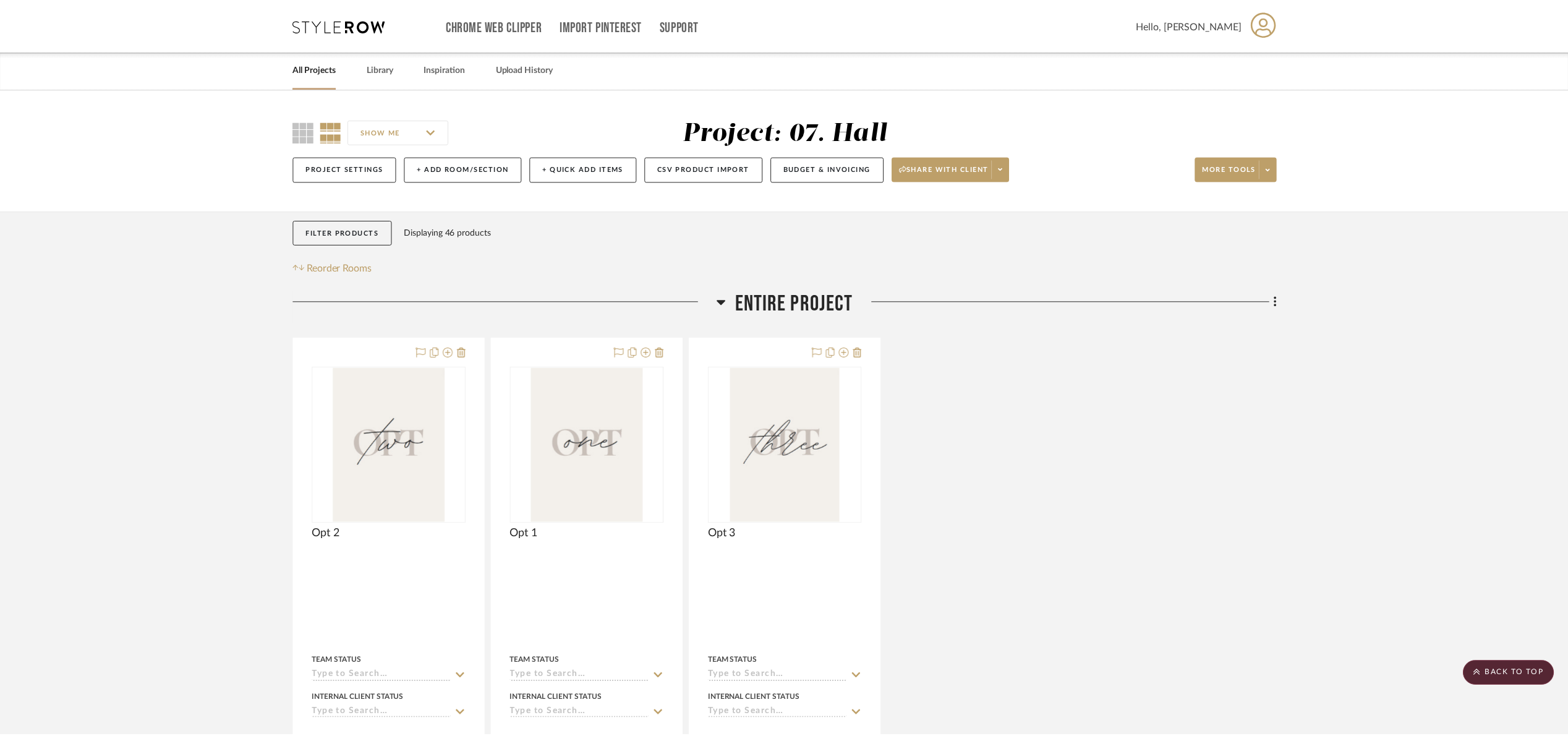
scroll to position [292, 0]
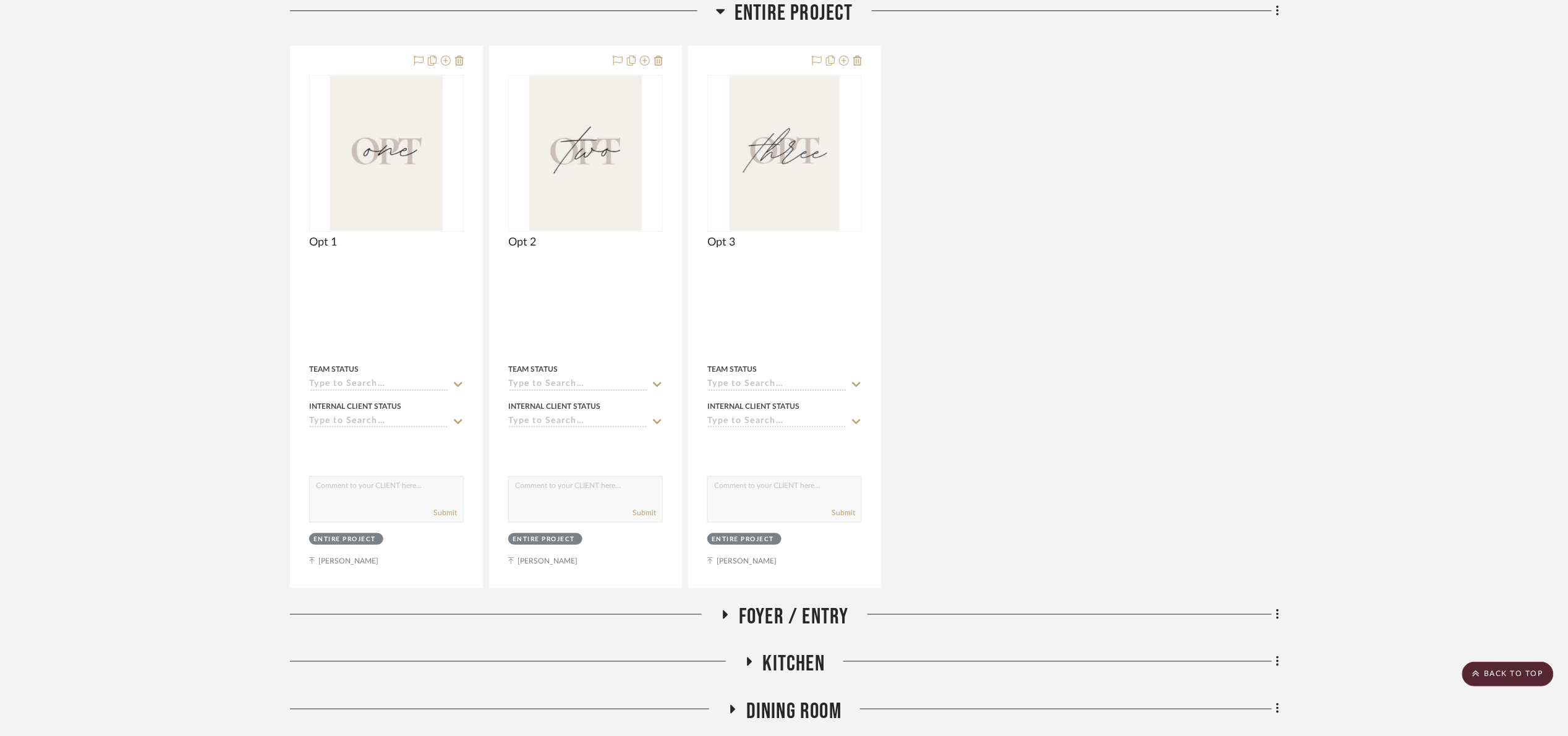
drag, startPoint x: 801, startPoint y: 630, endPoint x: 811, endPoint y: 618, distance: 15.6
click at [801, 629] on span "Foyer / Entry" at bounding box center [794, 617] width 110 height 26
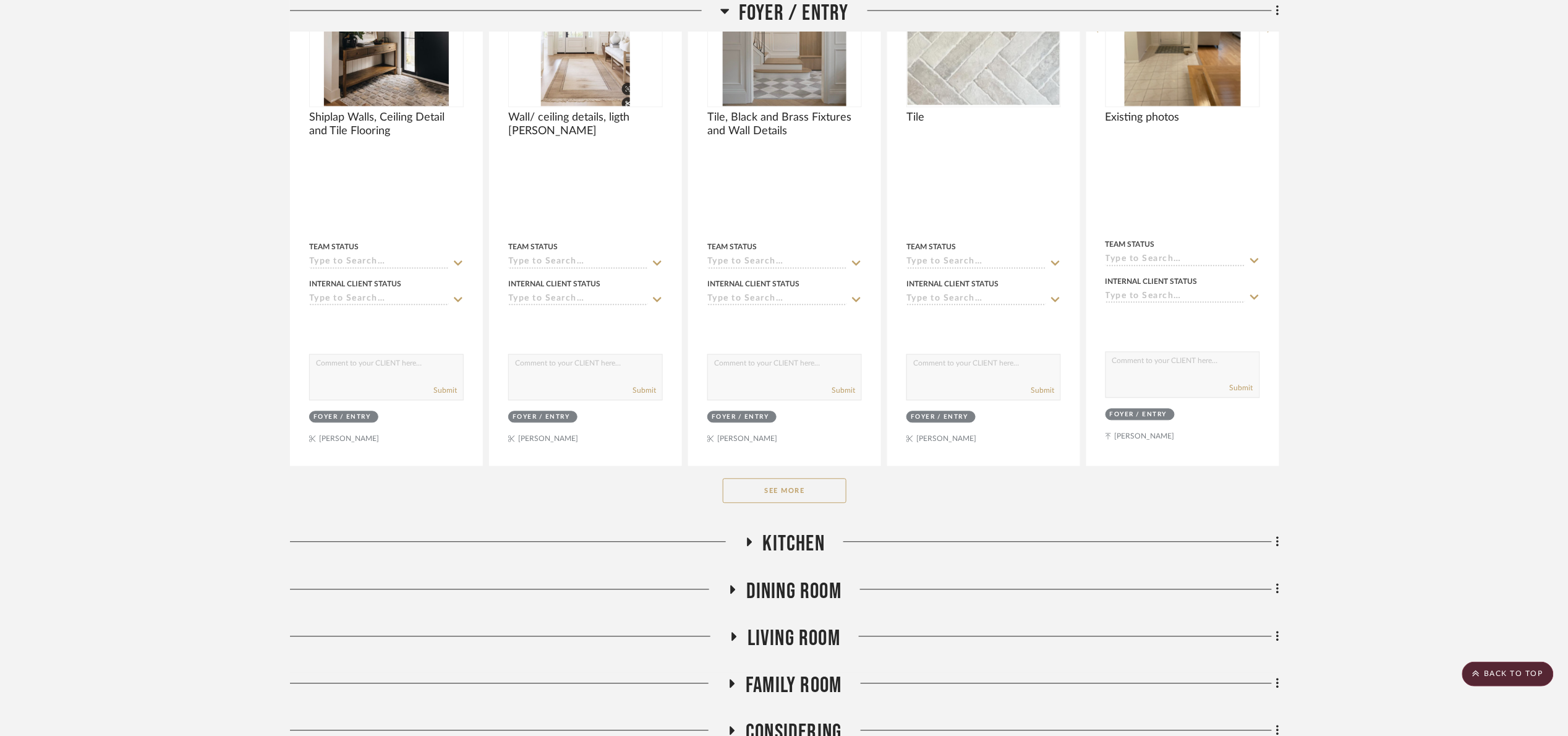
scroll to position [1184, 0]
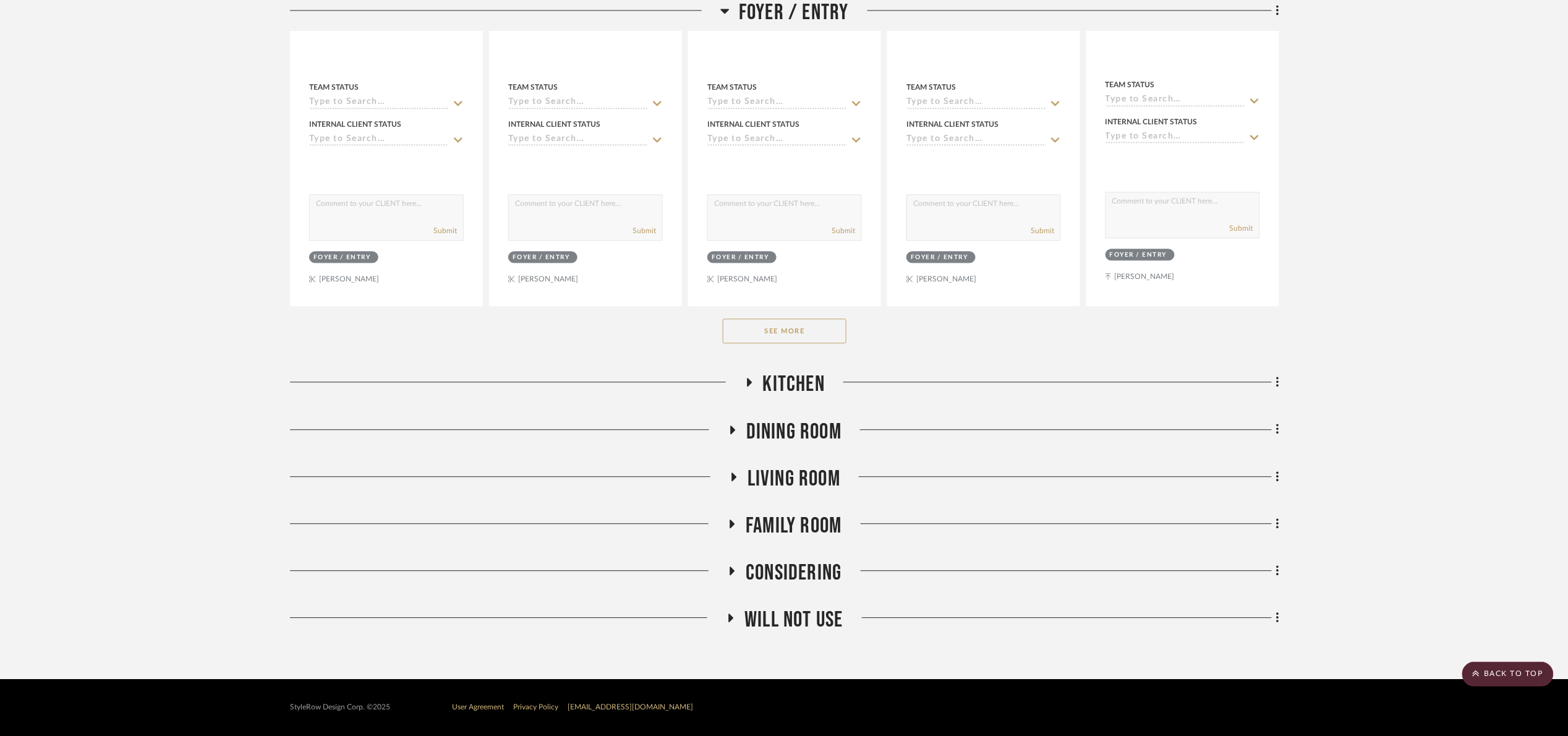
click at [787, 334] on button "See More" at bounding box center [785, 331] width 124 height 25
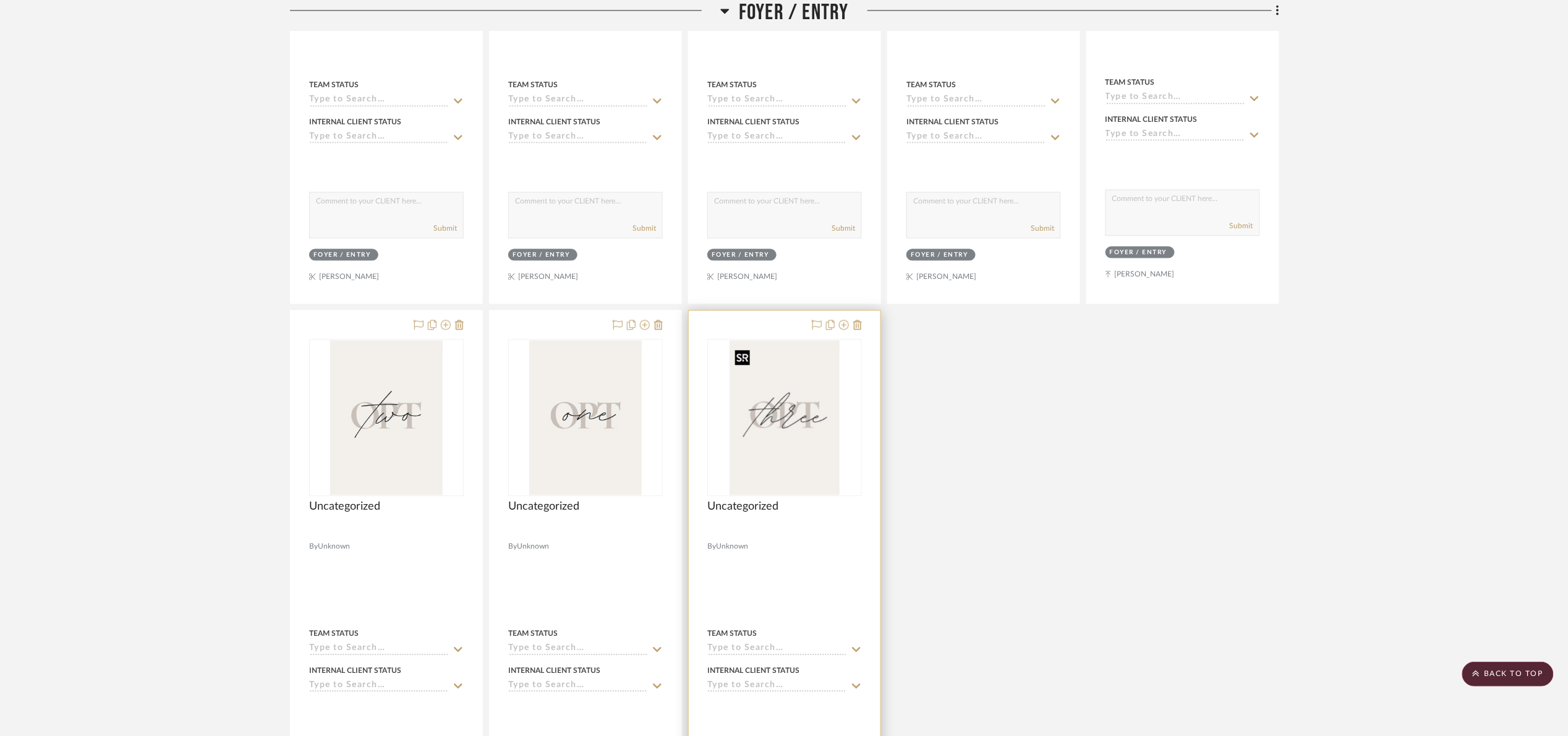
click at [0, 0] on img at bounding box center [0, 0] width 0 height 0
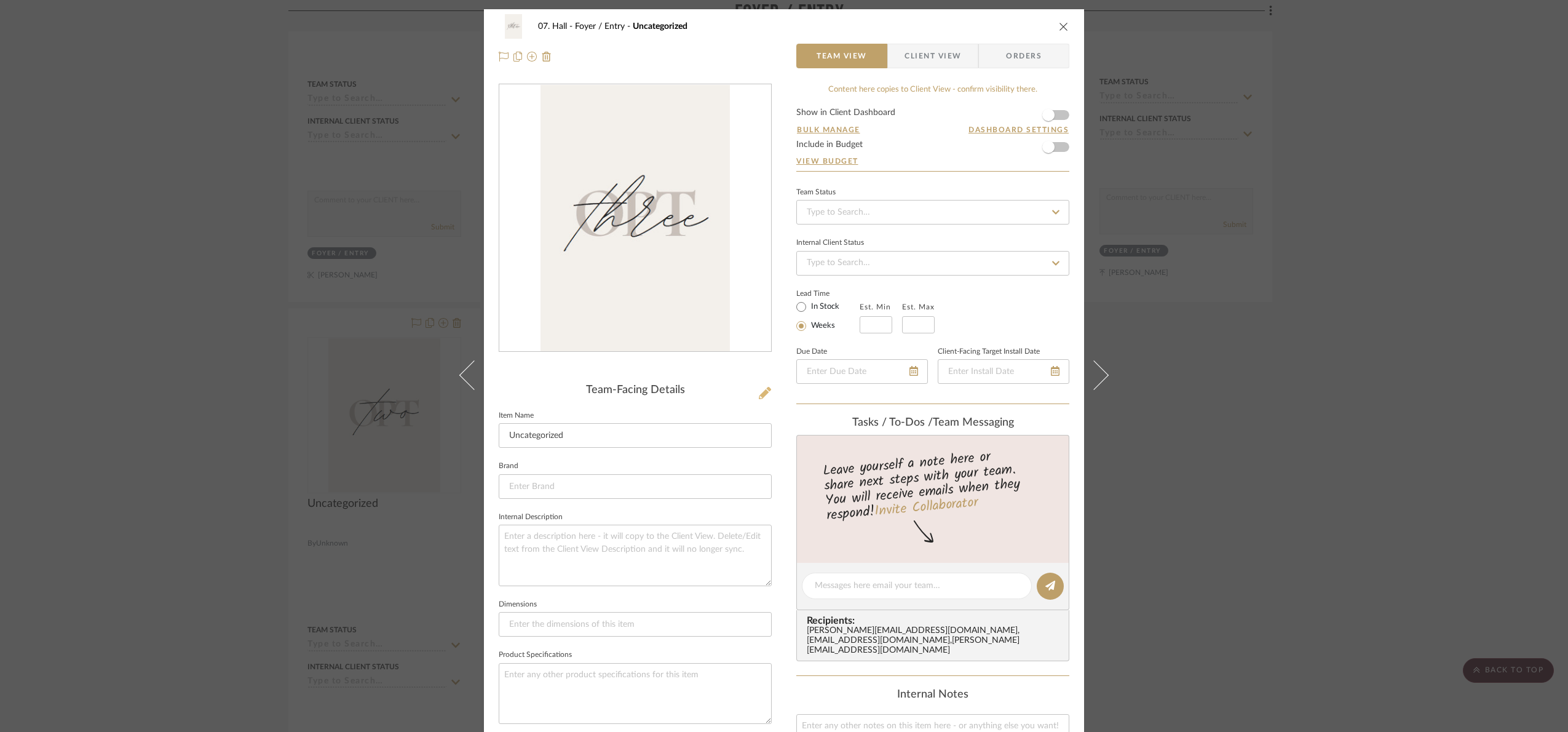
click at [759, 393] on icon at bounding box center [765, 393] width 12 height 12
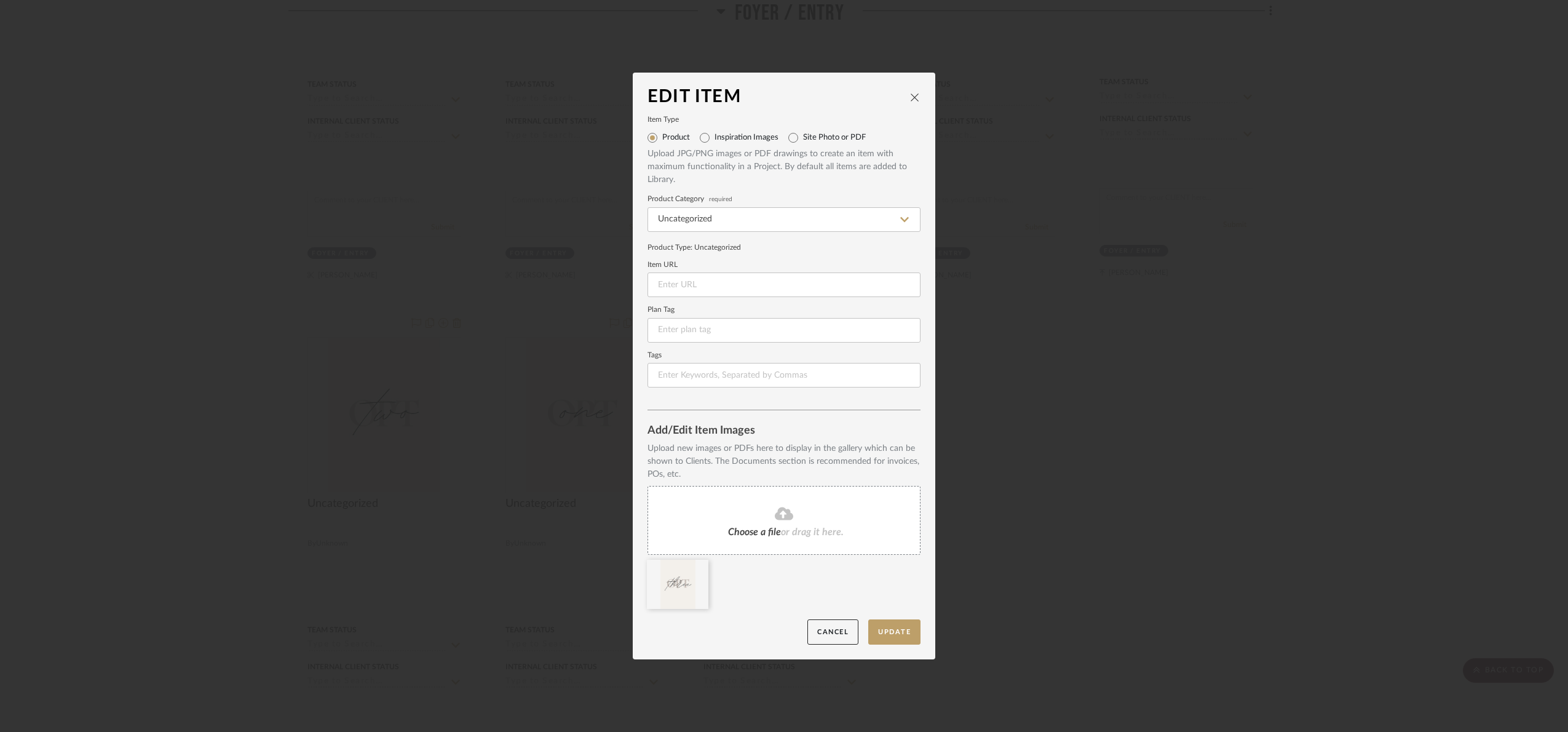
click at [805, 134] on label "Site Photo or PDF" at bounding box center [834, 138] width 63 height 10
click at [803, 134] on input "Site Photo or PDF" at bounding box center [793, 138] width 19 height 19
radio input "true"
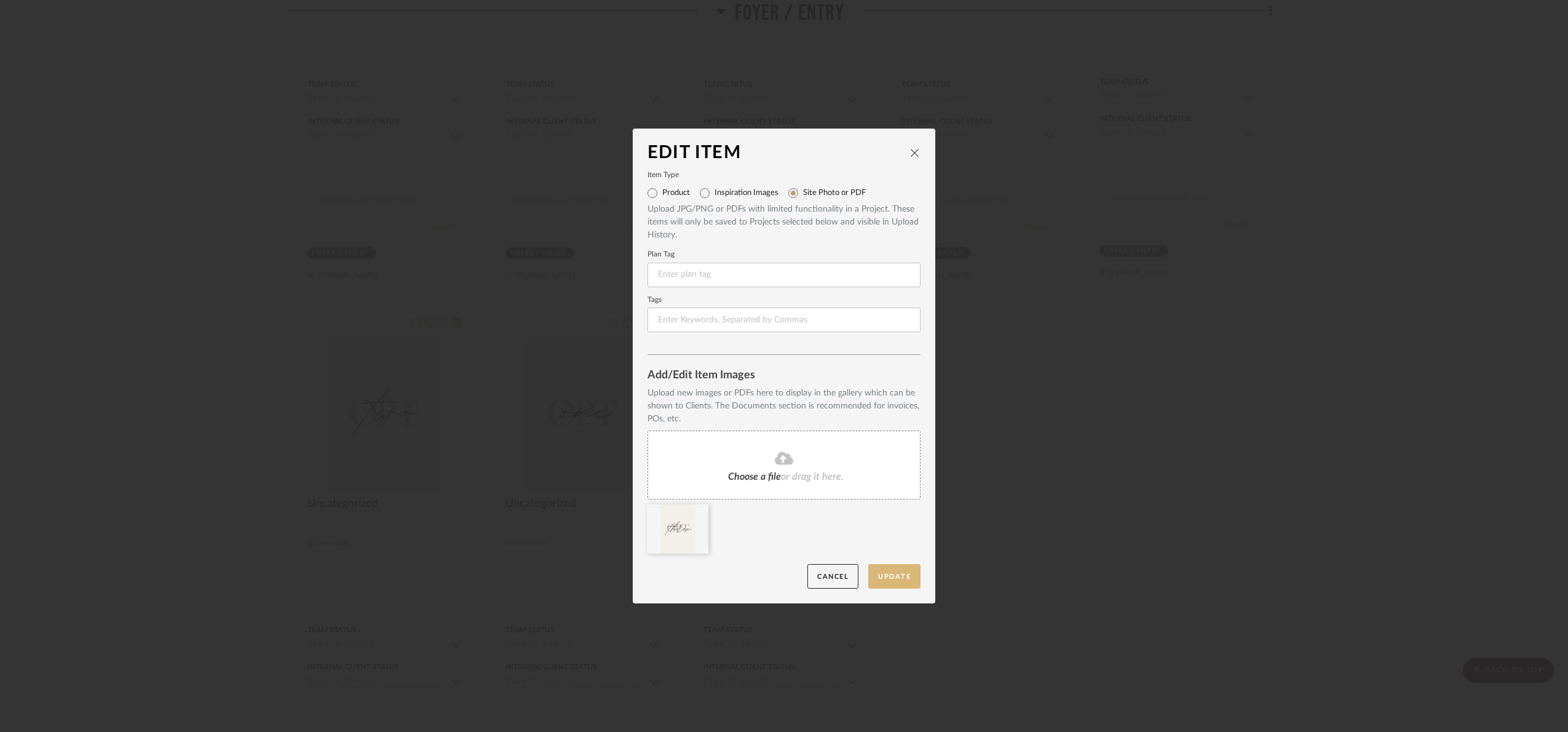
click at [891, 583] on button "Update" at bounding box center [894, 576] width 52 height 25
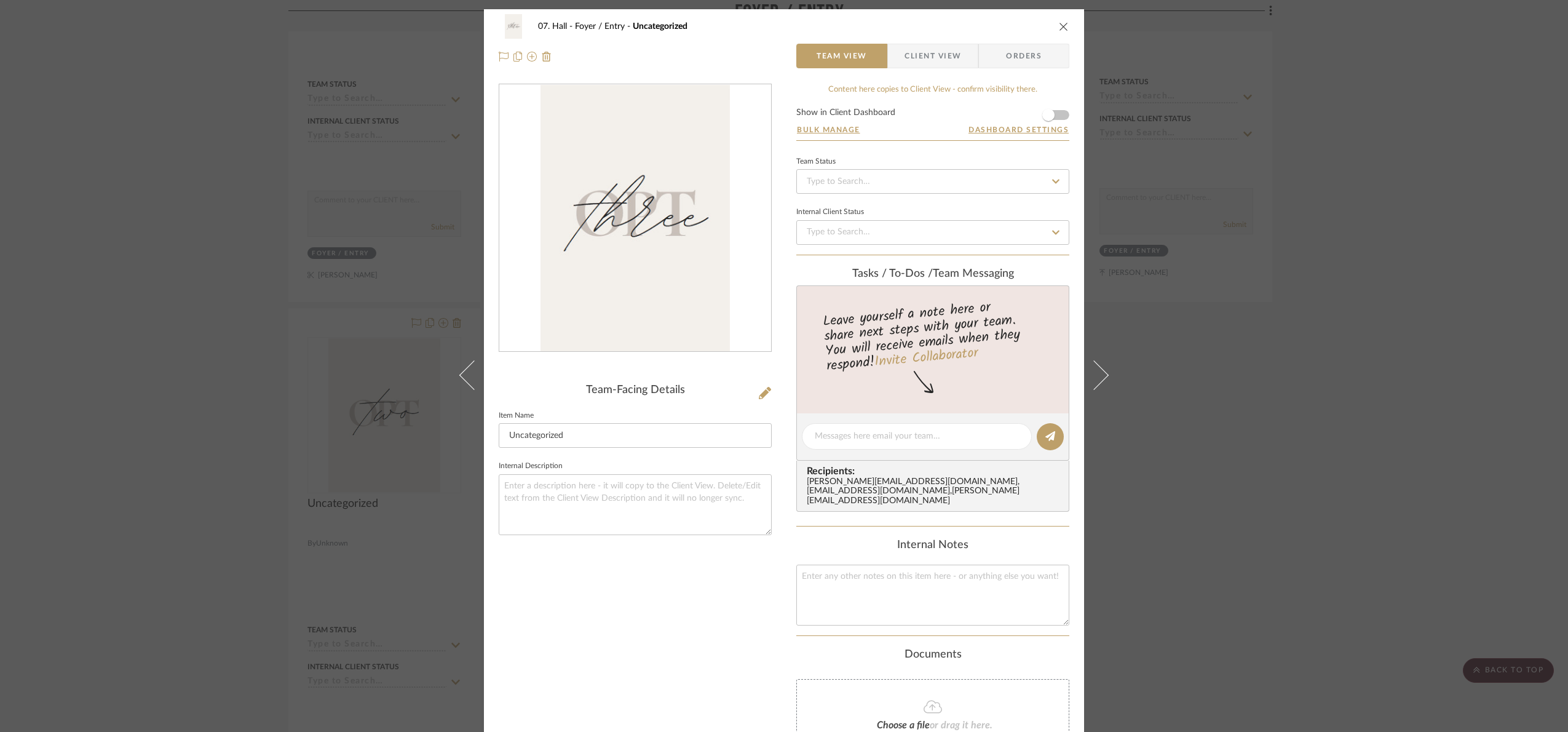
drag, startPoint x: 624, startPoint y: 449, endPoint x: 617, endPoint y: 449, distance: 7.0
click at [617, 449] on sr-form-field "Item Name Uncategorized" at bounding box center [635, 433] width 273 height 51
click at [385, 444] on div "07. Hall Foyer / Entry Uncategorized Team View Client View Orders Team-Facing D…" at bounding box center [784, 366] width 1568 height 732
type input "Opt 3"
click at [636, 666] on div "Team-Facing Details Item Name Opt 3 Internal Description" at bounding box center [635, 461] width 273 height 753
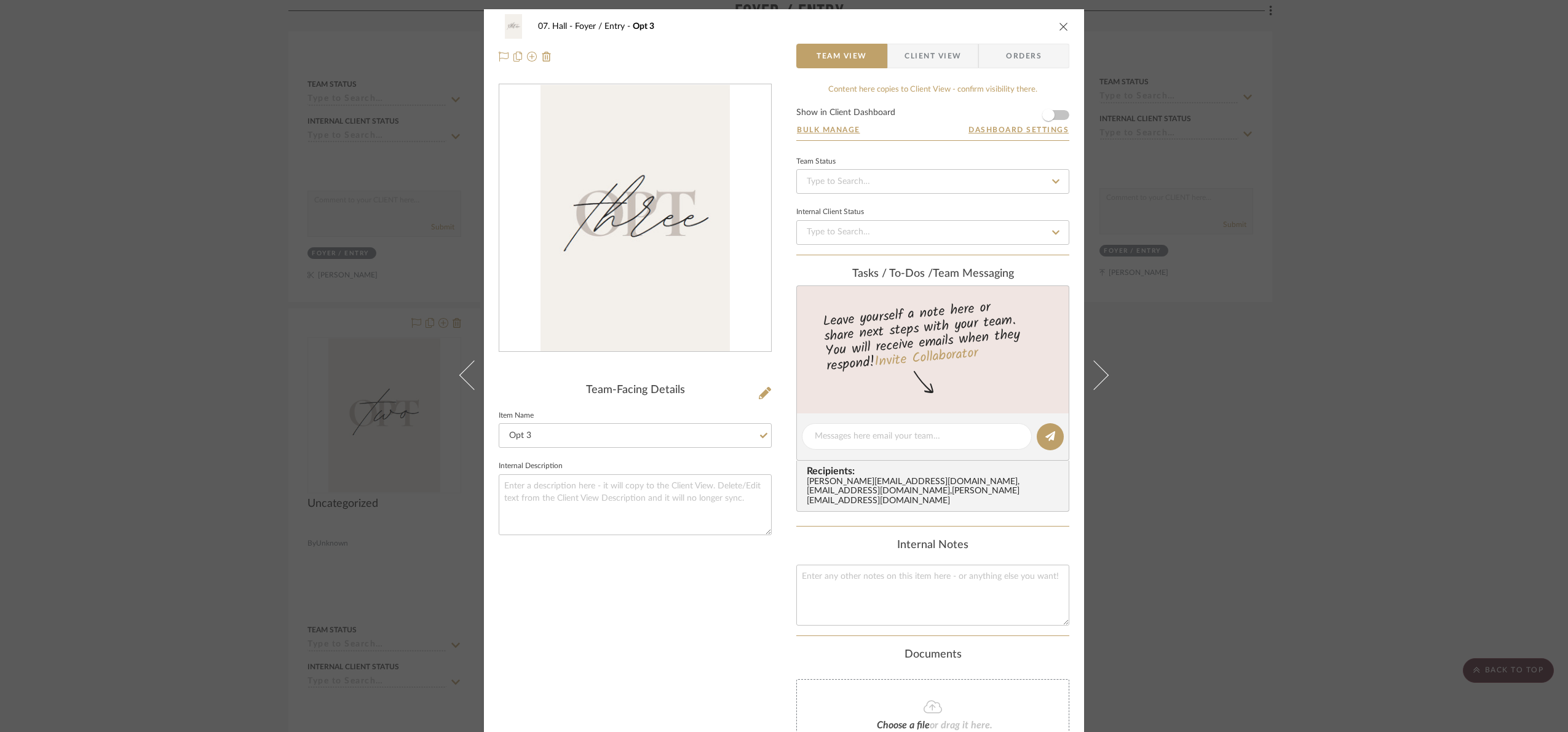
click at [1258, 425] on div "07. Hall Foyer / Entry Opt 3 Team View Client View Orders Team-Facing Details I…" at bounding box center [784, 366] width 1568 height 732
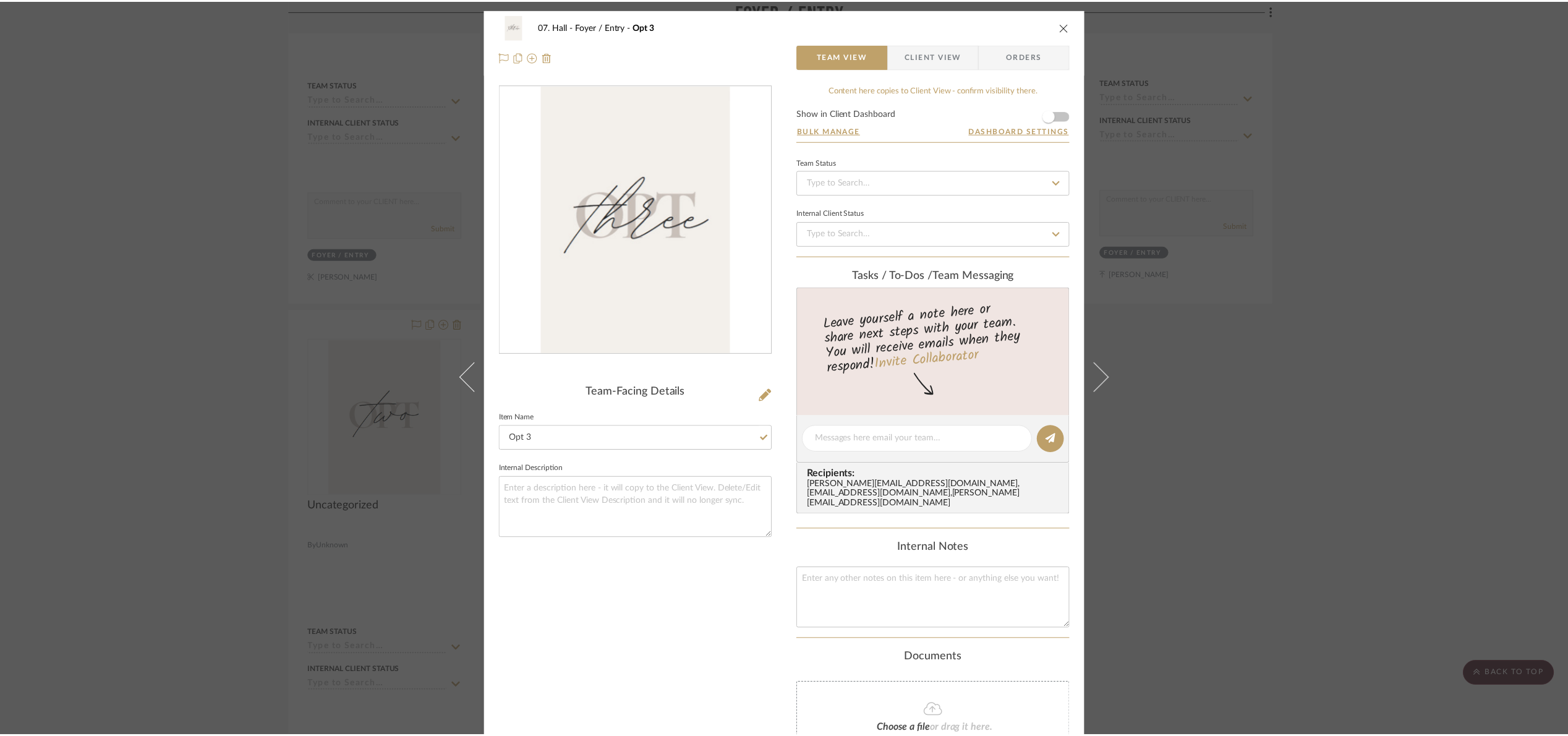
scroll to position [1184, 0]
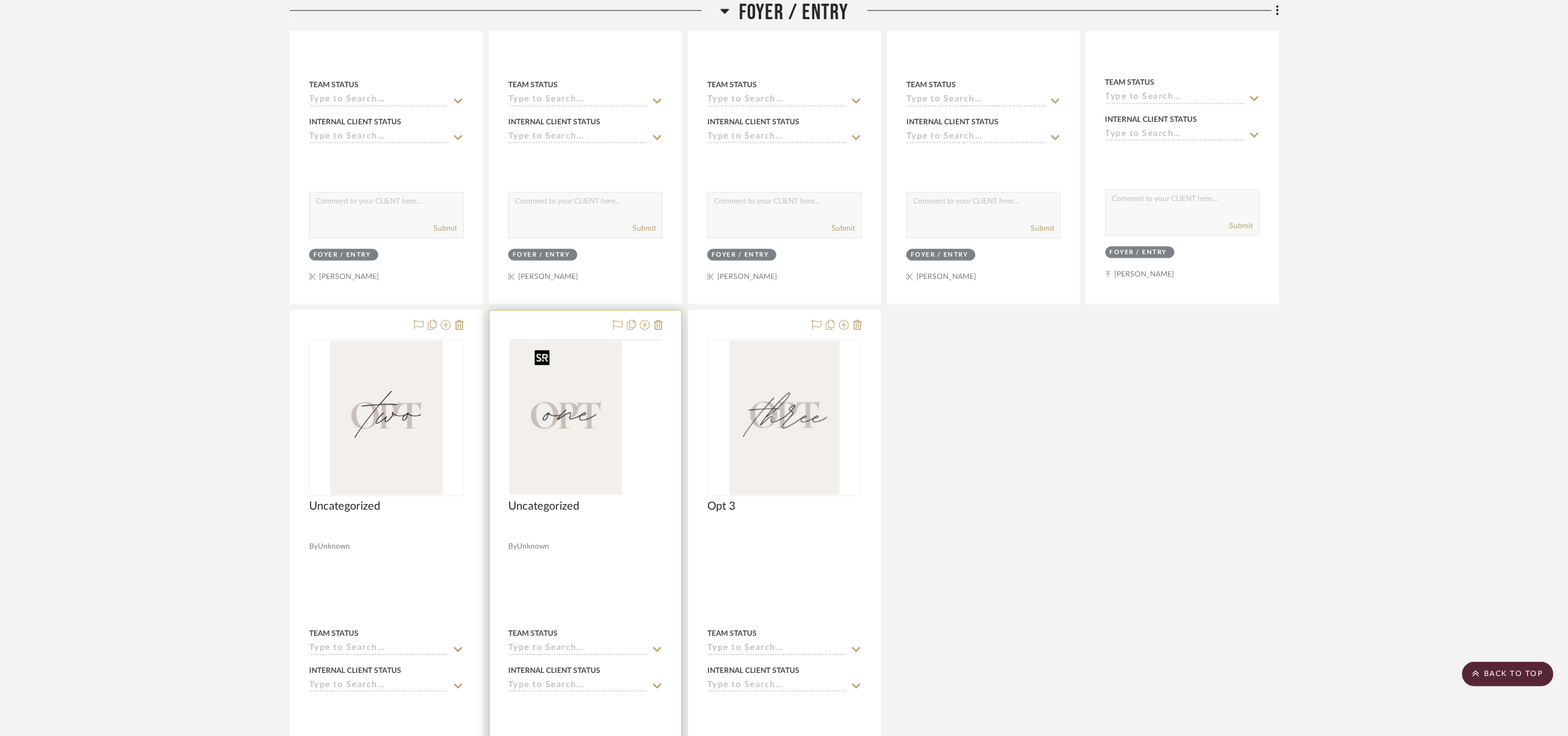
click at [577, 340] on div at bounding box center [586, 340] width 155 height 1
click at [610, 423] on img "0" at bounding box center [586, 417] width 113 height 155
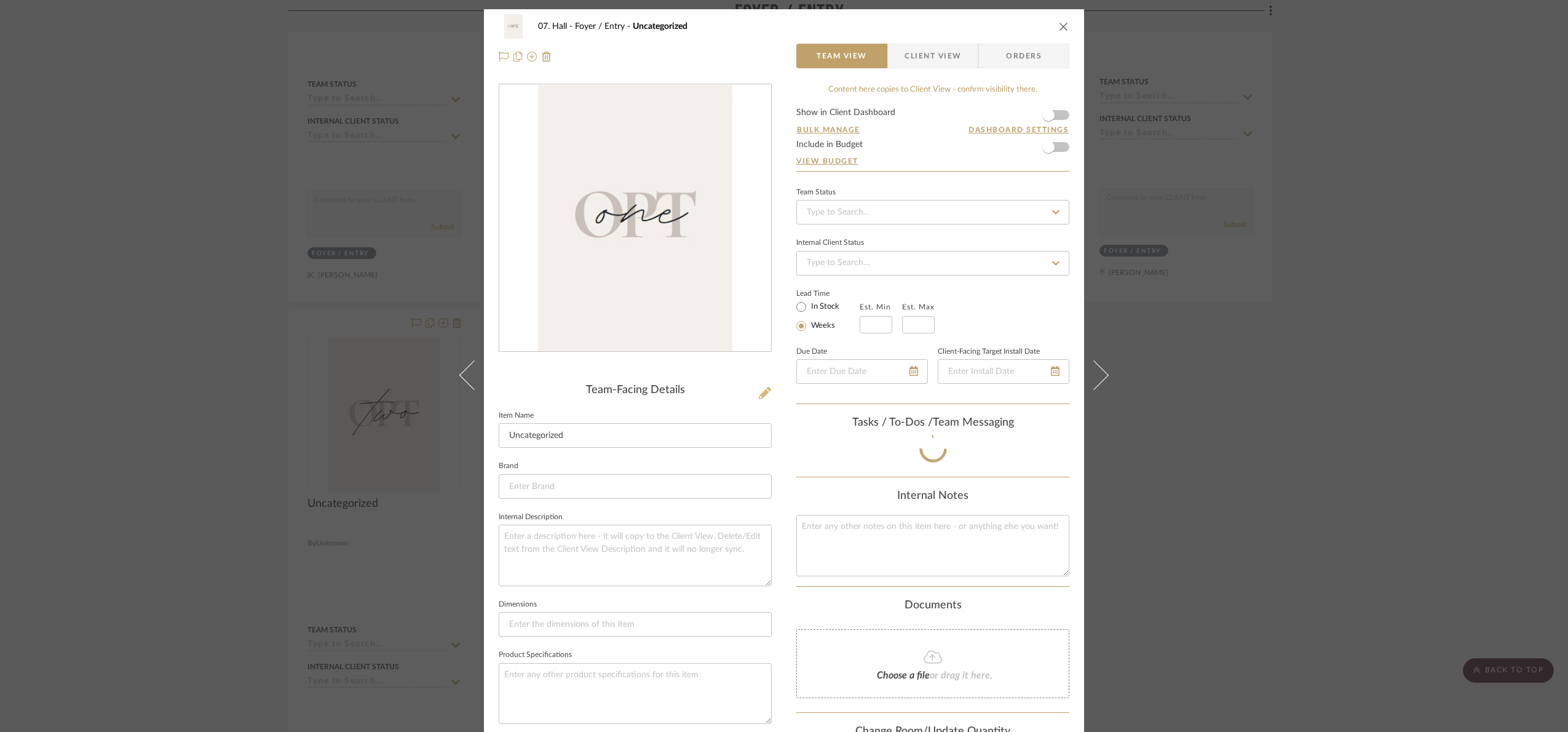
click at [759, 397] on icon at bounding box center [765, 393] width 12 height 12
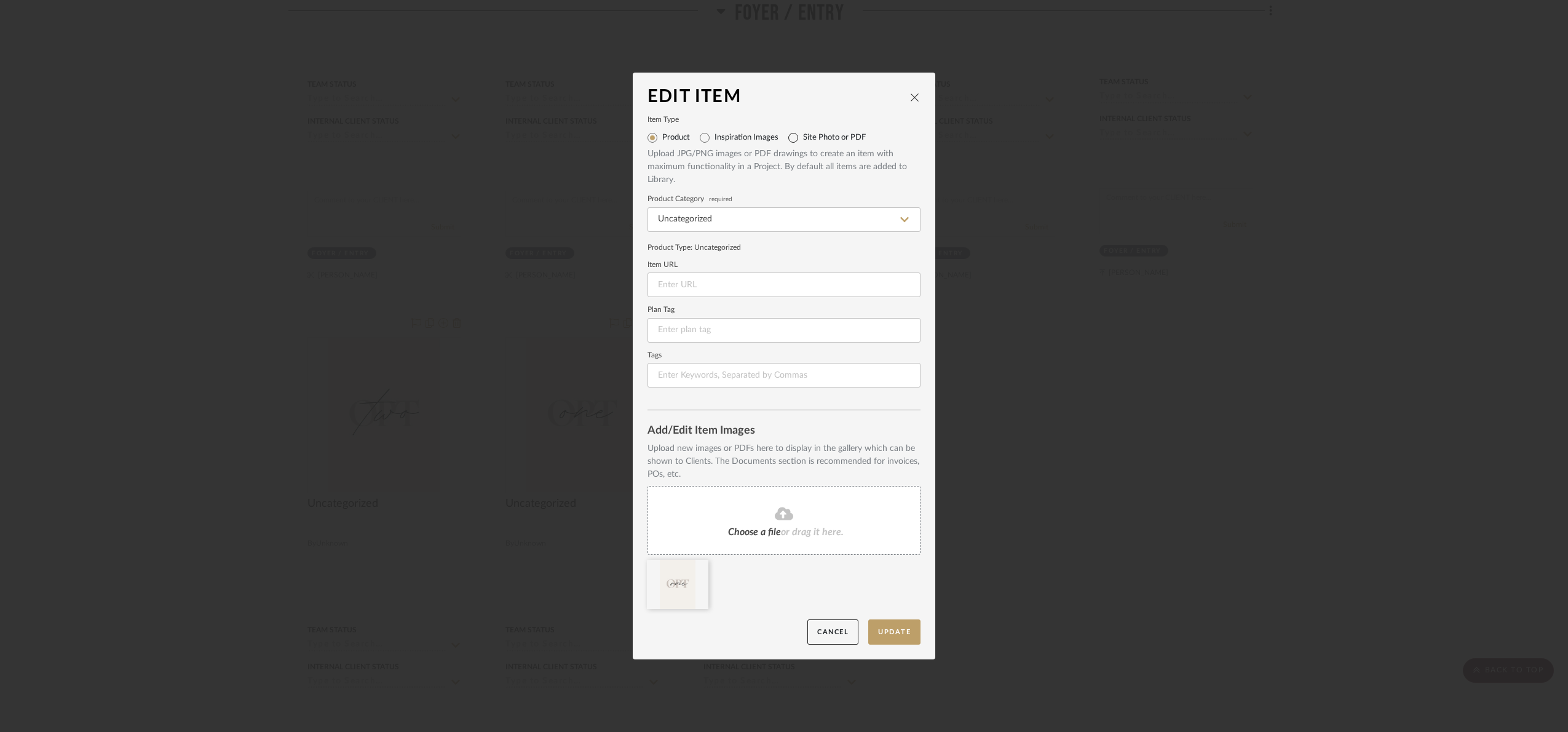
drag, startPoint x: 782, startPoint y: 130, endPoint x: 783, endPoint y: 150, distance: 20.0
click at [783, 130] on input "Site Photo or PDF" at bounding box center [793, 138] width 19 height 19
radio input "true"
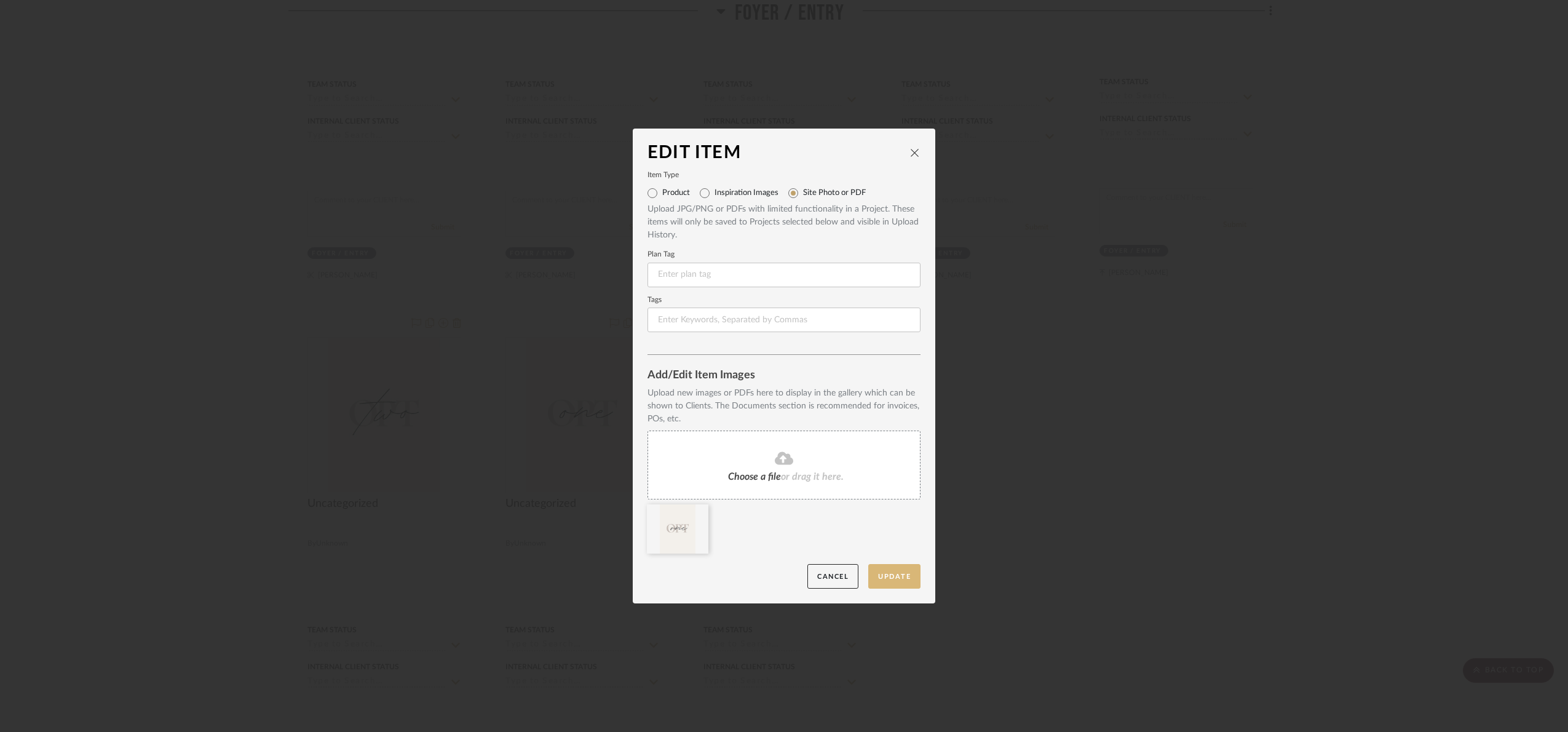
click at [901, 569] on button "Update" at bounding box center [894, 576] width 52 height 25
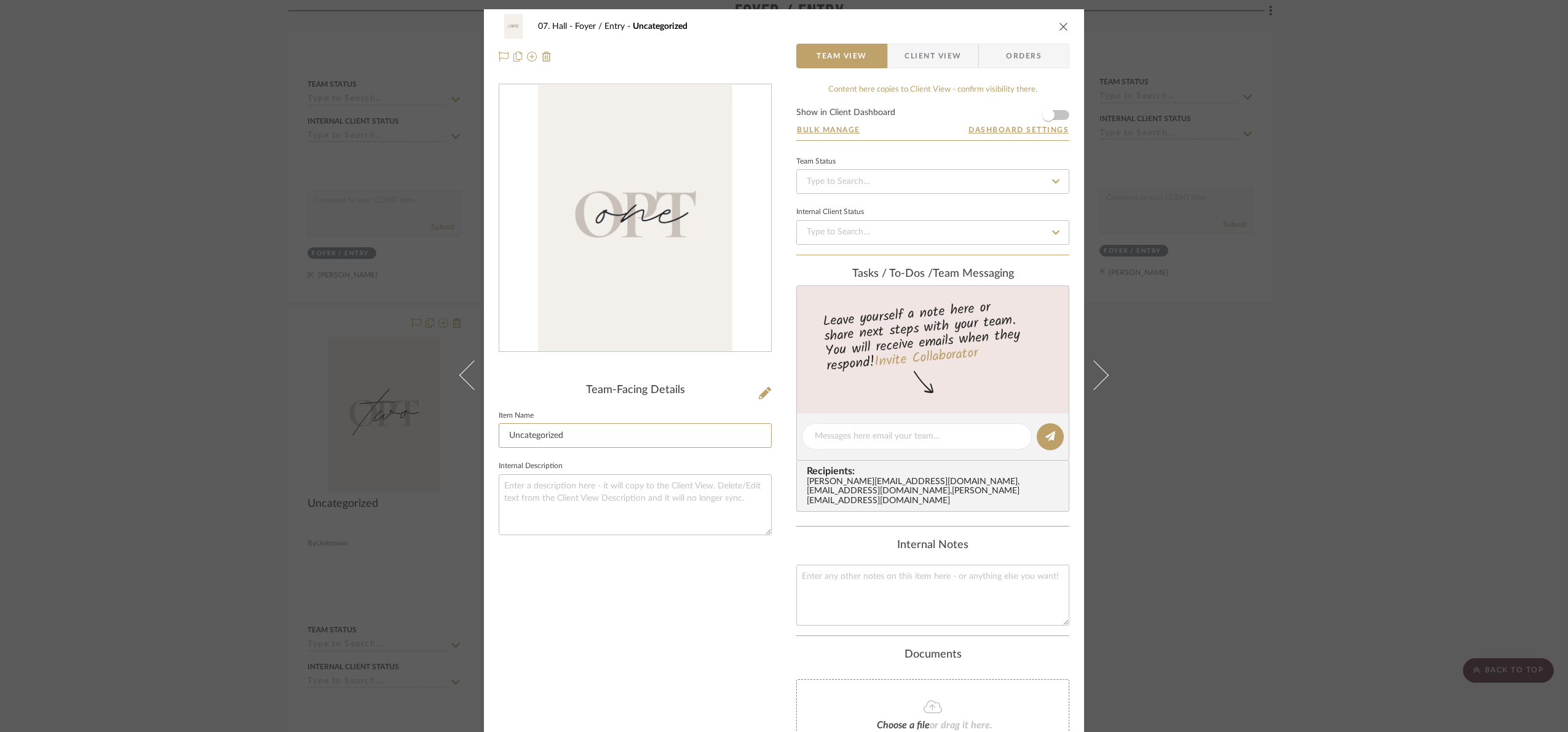
drag, startPoint x: 611, startPoint y: 444, endPoint x: 439, endPoint y: 445, distance: 172.0
click at [449, 443] on mat-dialog-content "07. Hall Foyer / Entry Uncategorized Team View Client View Orders Team-Facing D…" at bounding box center [784, 447] width 669 height 877
type input "Opt 1"
click at [568, 385] on div "Team-Facing Details" at bounding box center [635, 391] width 273 height 14
click at [1404, 531] on div "07. Hall Foyer / Entry Opt 1 Team View Client View Orders Team-Facing Details I…" at bounding box center [784, 366] width 1568 height 732
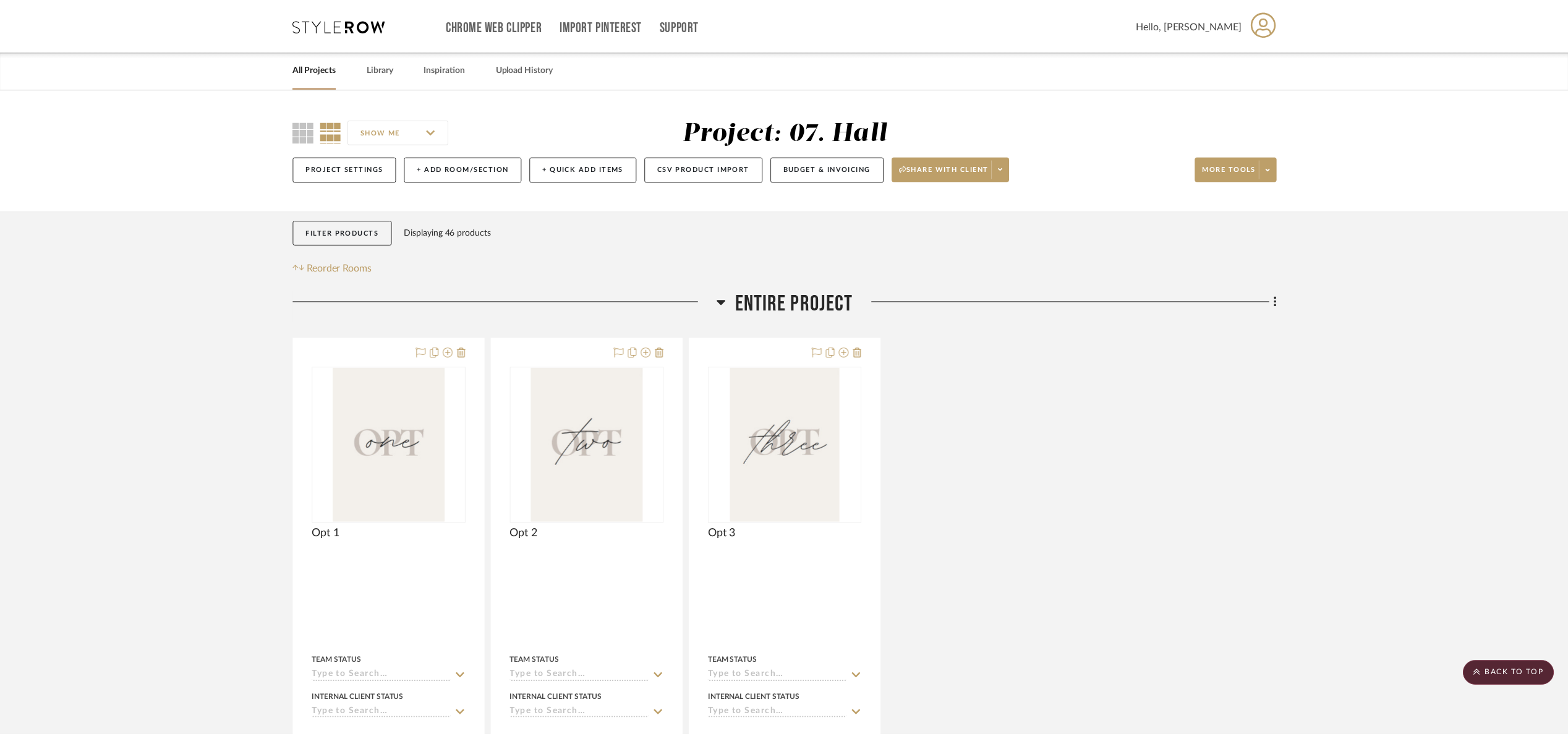
scroll to position [1184, 0]
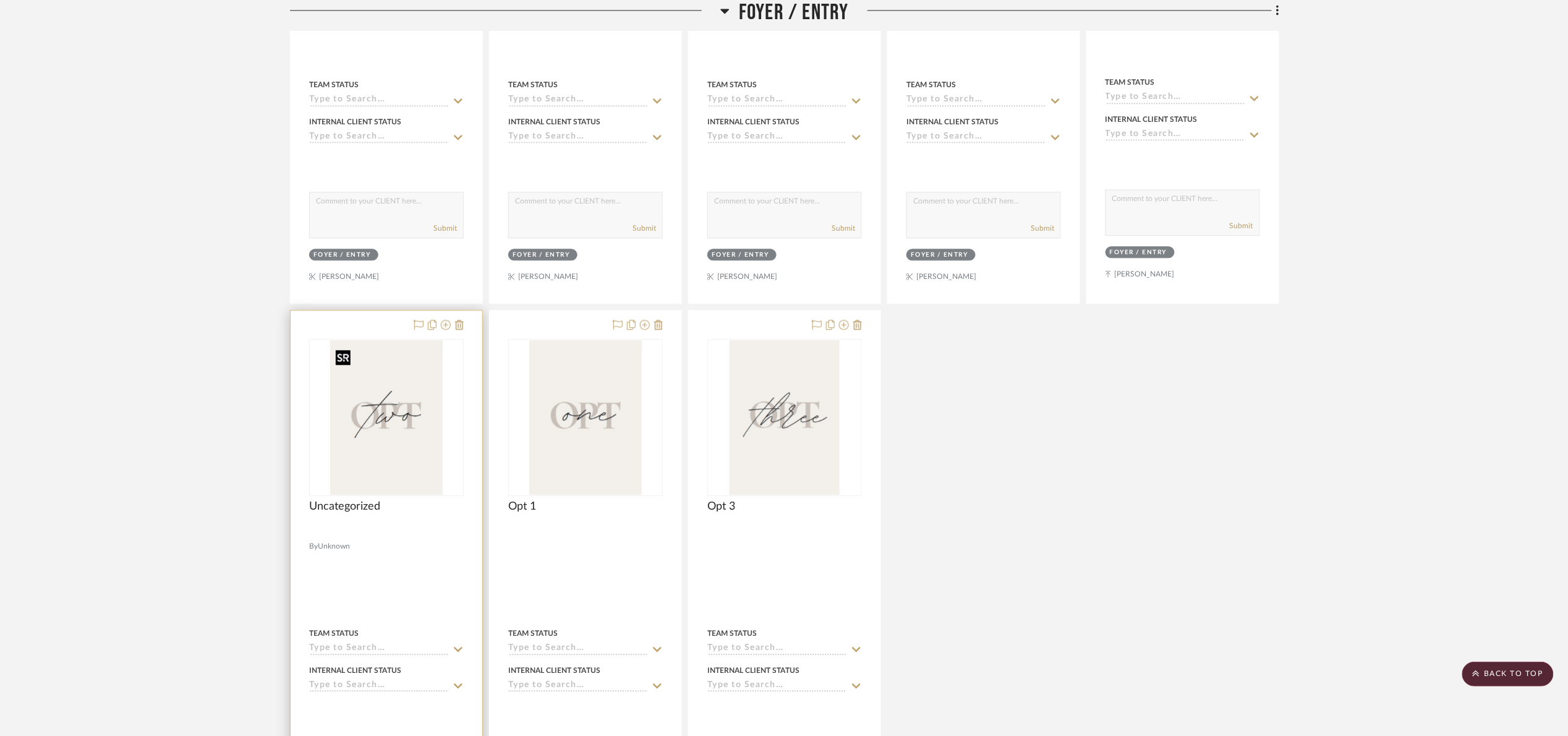
click at [0, 0] on img at bounding box center [0, 0] width 0 height 0
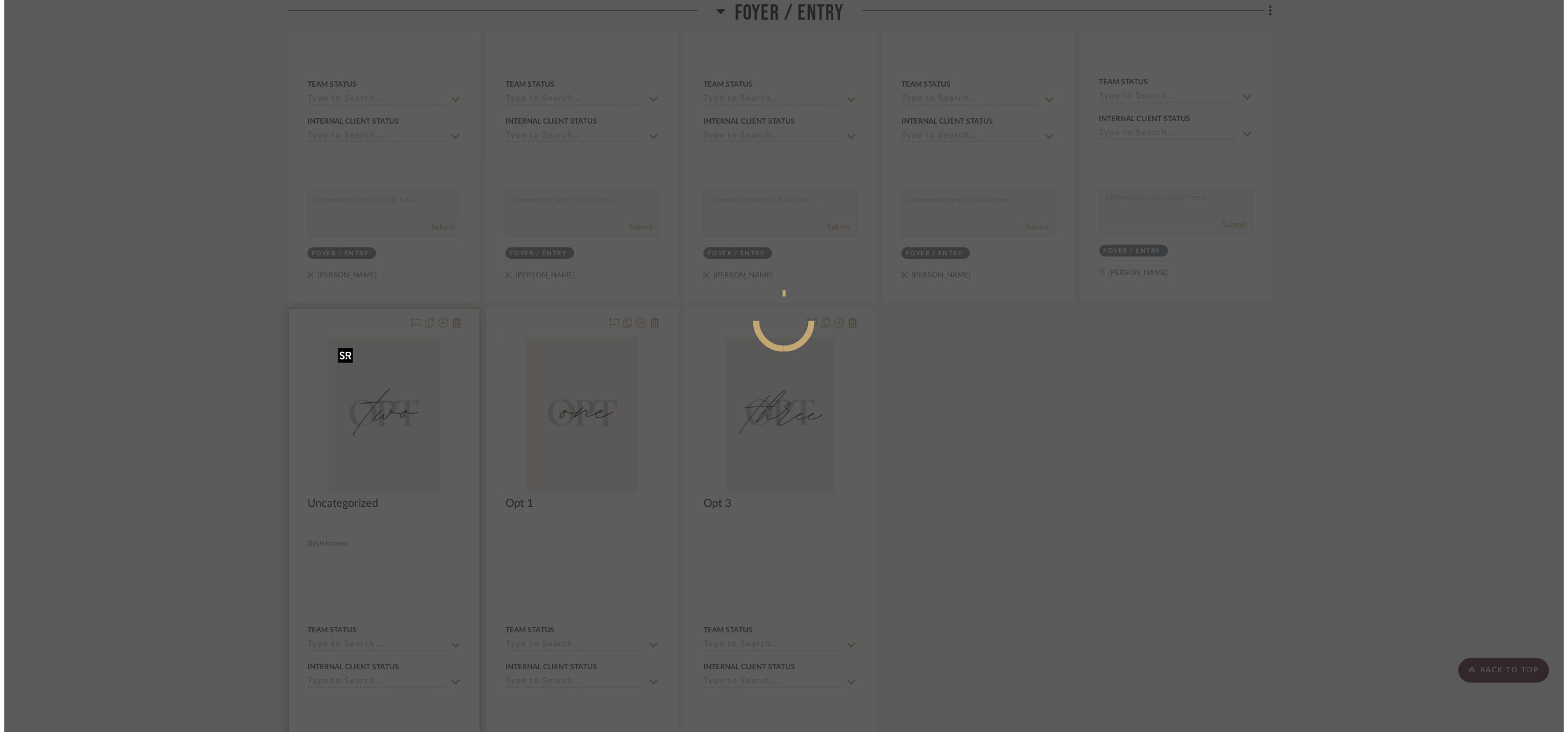
scroll to position [0, 0]
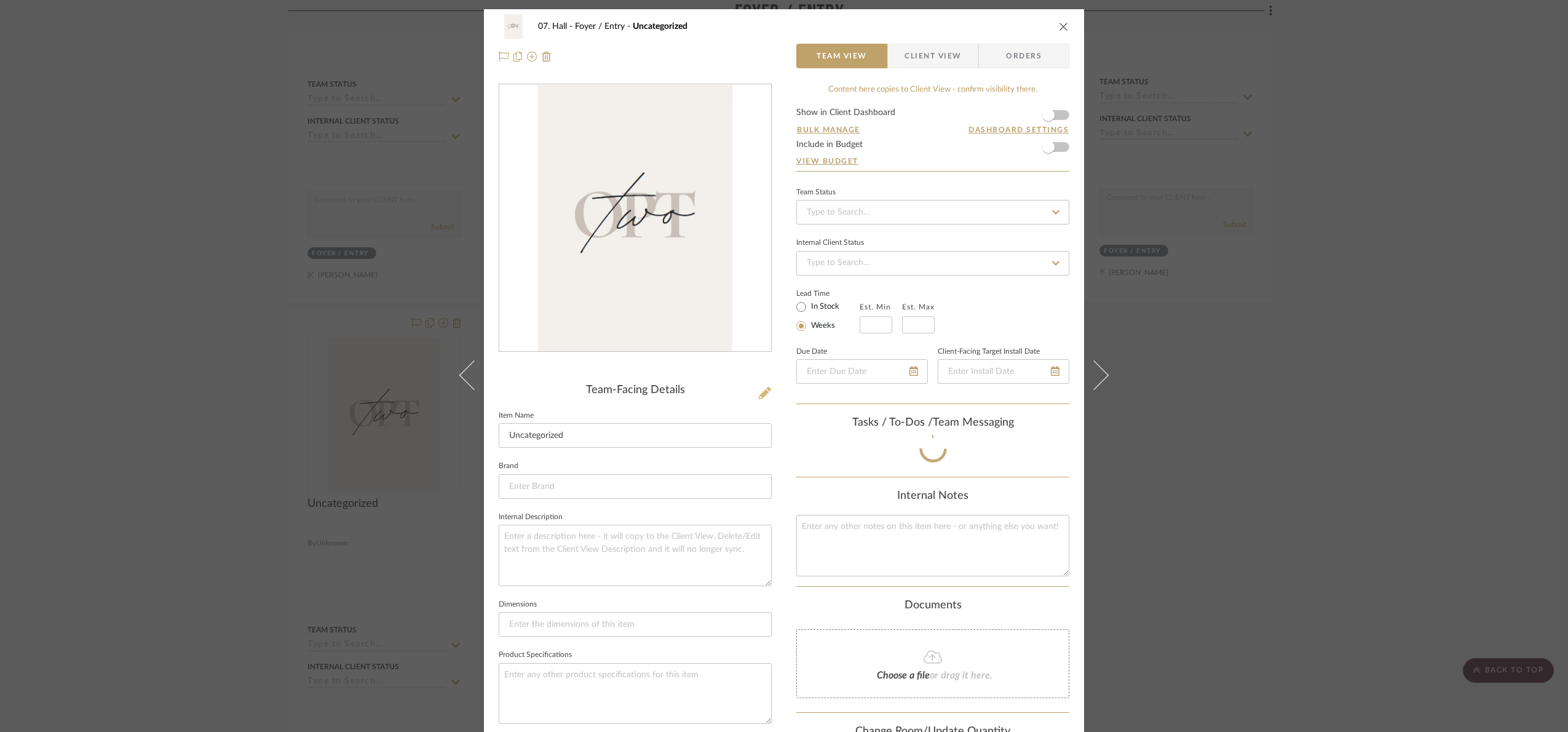
click at [759, 390] on icon at bounding box center [765, 393] width 12 height 12
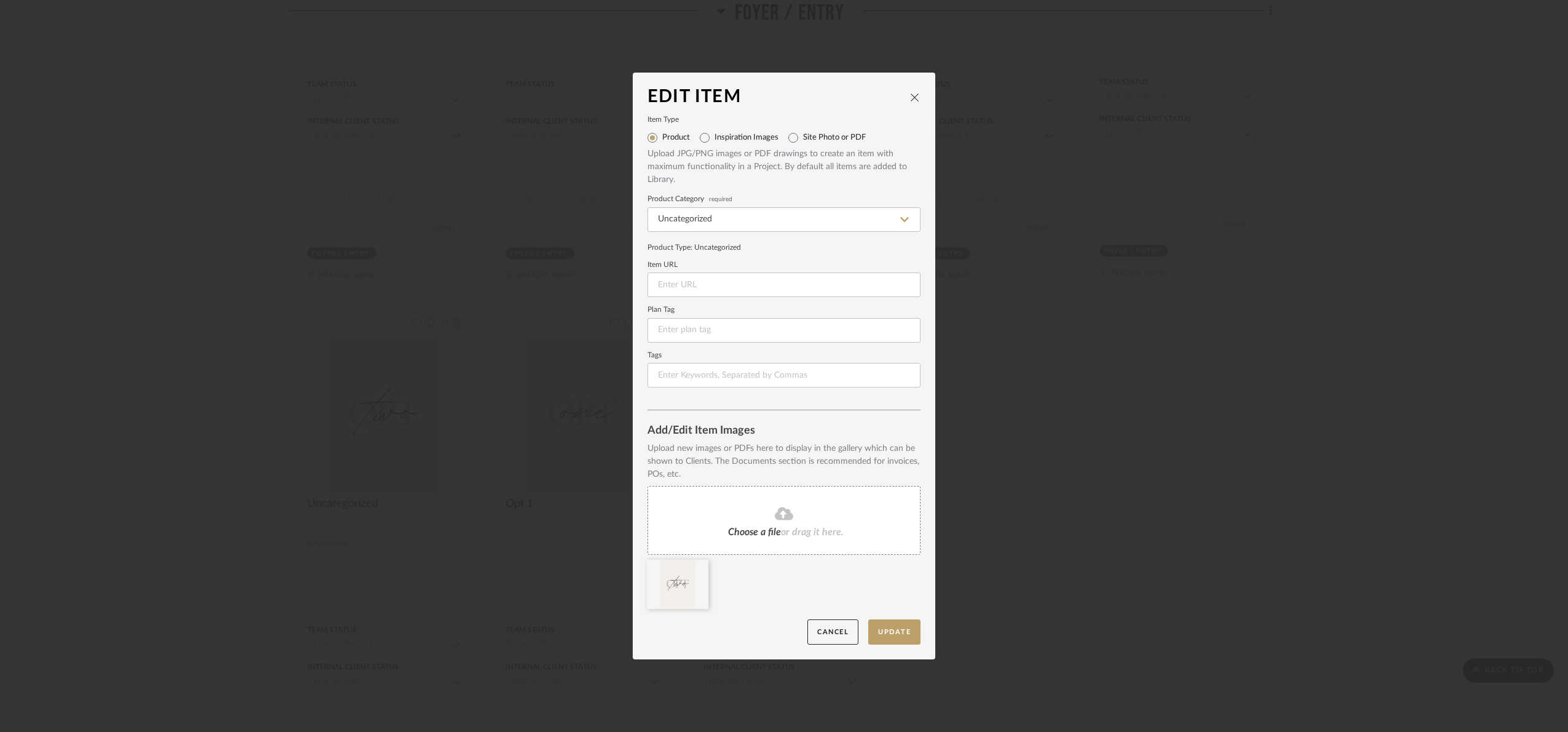
click at [811, 148] on div "Product Inspiration Images Site Photo or PDF Upload JPG/PNG images or PDF drawi…" at bounding box center [784, 157] width 273 height 58
click at [798, 135] on div "Site Photo or PDF" at bounding box center [827, 138] width 78 height 19
click at [786, 142] on input "Site Photo or PDF" at bounding box center [793, 138] width 19 height 19
radio input "true"
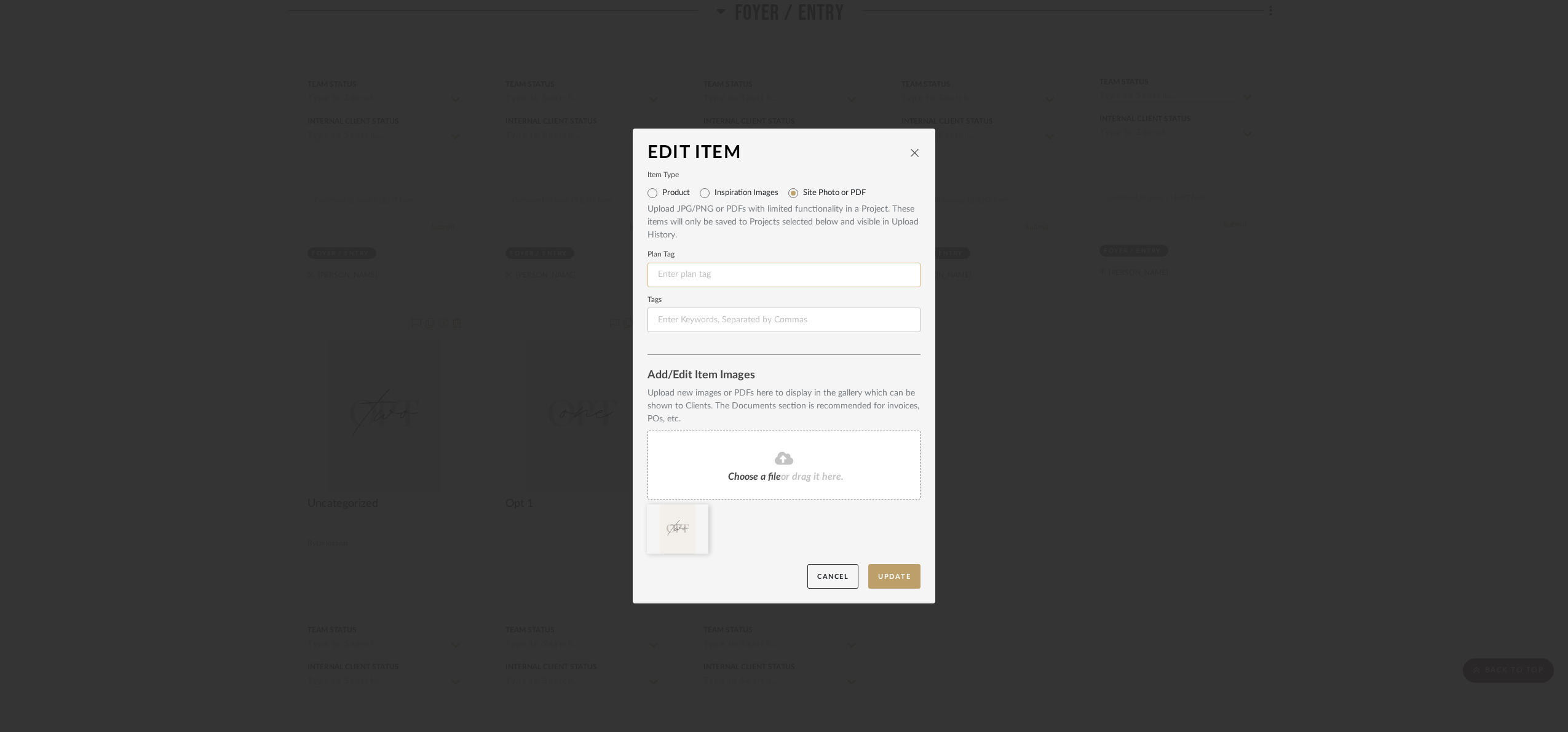
click at [744, 275] on input at bounding box center [784, 275] width 273 height 25
type input "Opt 2"
click at [793, 359] on mat-dialog-content "Edit Item Item Type Product Inspiration Images Site Photo or PDF Upload JPG/PNG…" at bounding box center [784, 366] width 273 height 446
click at [898, 576] on button "Update" at bounding box center [894, 576] width 52 height 25
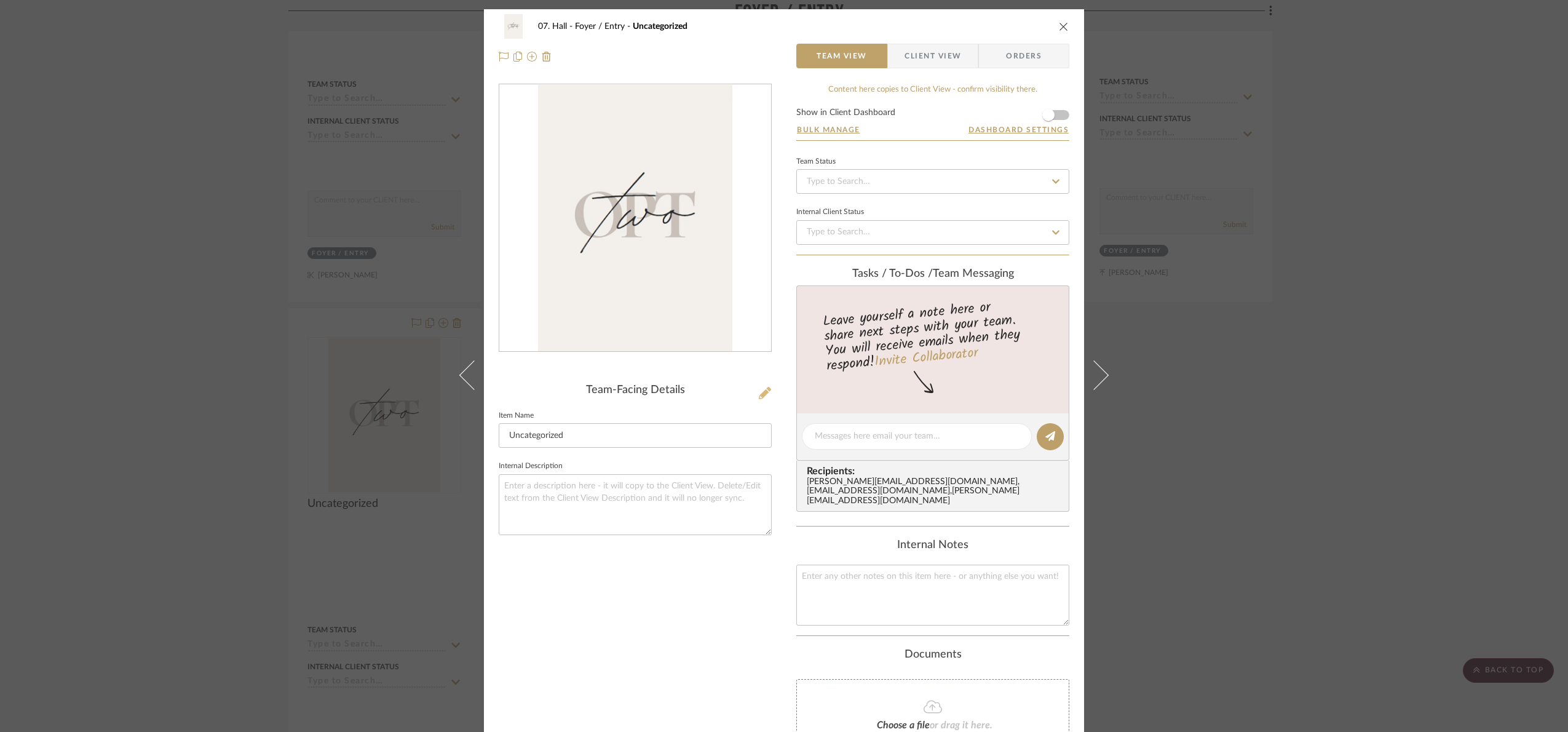
click at [763, 391] on icon at bounding box center [765, 393] width 12 height 12
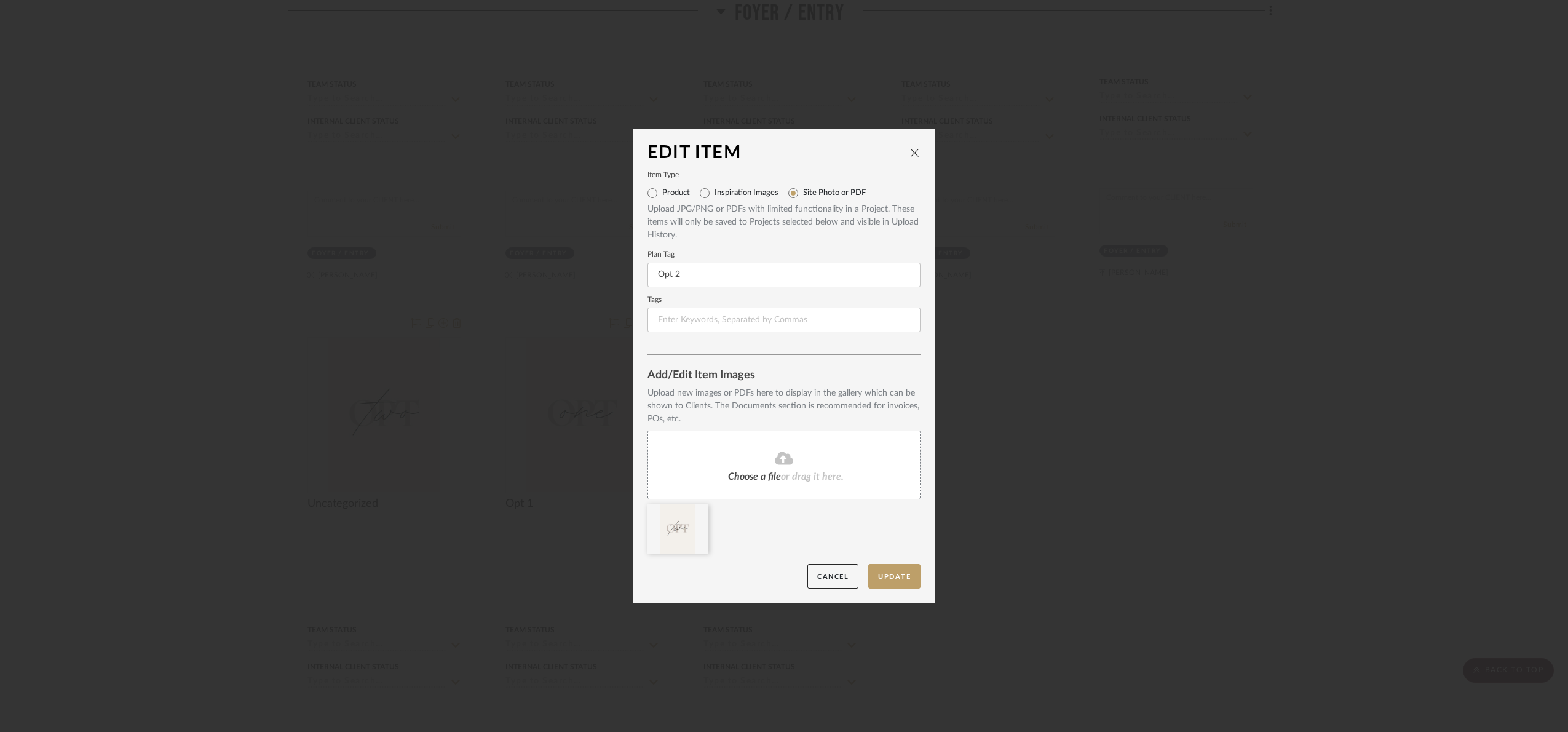
click at [910, 145] on div "Edit Item" at bounding box center [784, 153] width 273 height 19
click at [910, 154] on icon "close" at bounding box center [914, 152] width 10 height 10
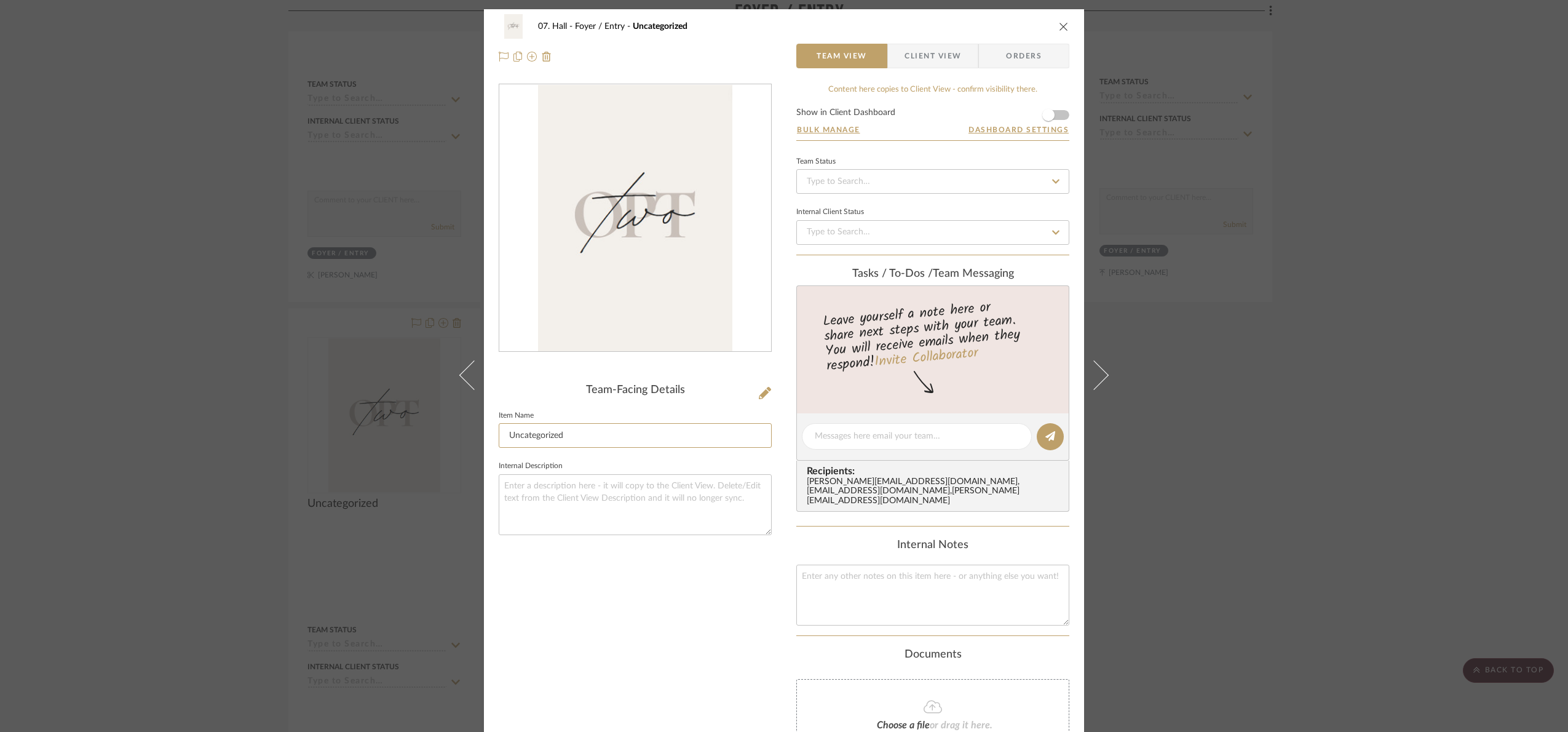
drag, startPoint x: 429, startPoint y: 447, endPoint x: 364, endPoint y: 448, distance: 65.0
click at [366, 447] on div "07. Hall Foyer / Entry Uncategorized Team View Client View Orders Team-Facing D…" at bounding box center [784, 366] width 1568 height 732
type input "Opt 2"
click at [574, 662] on div "Team-Facing Details Item Name Opt 2 Internal Description" at bounding box center [635, 461] width 273 height 753
click at [1361, 521] on div "07. Hall Foyer / Entry Opt 2 Team View Client View Orders Team-Facing Details I…" at bounding box center [784, 366] width 1568 height 732
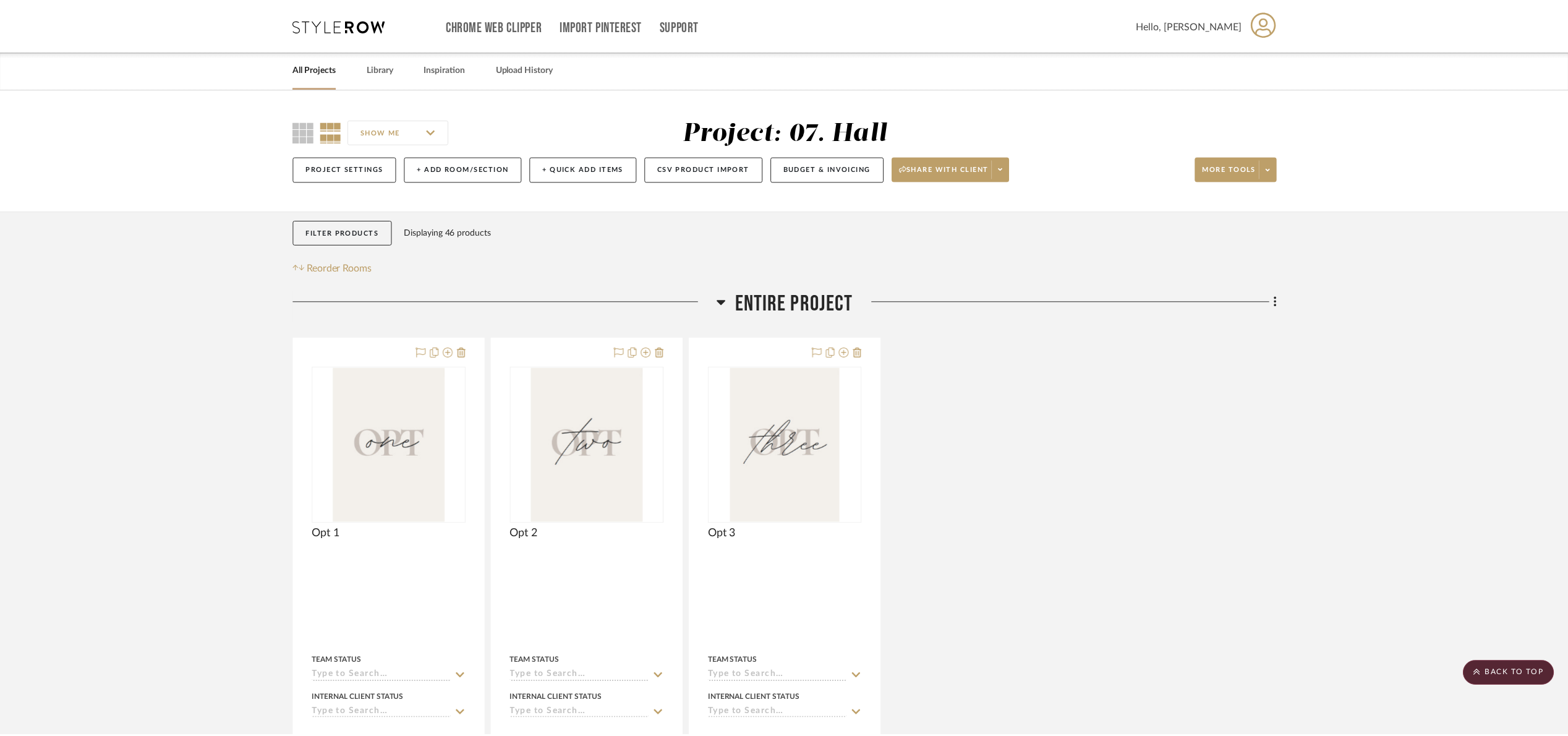
scroll to position [1184, 0]
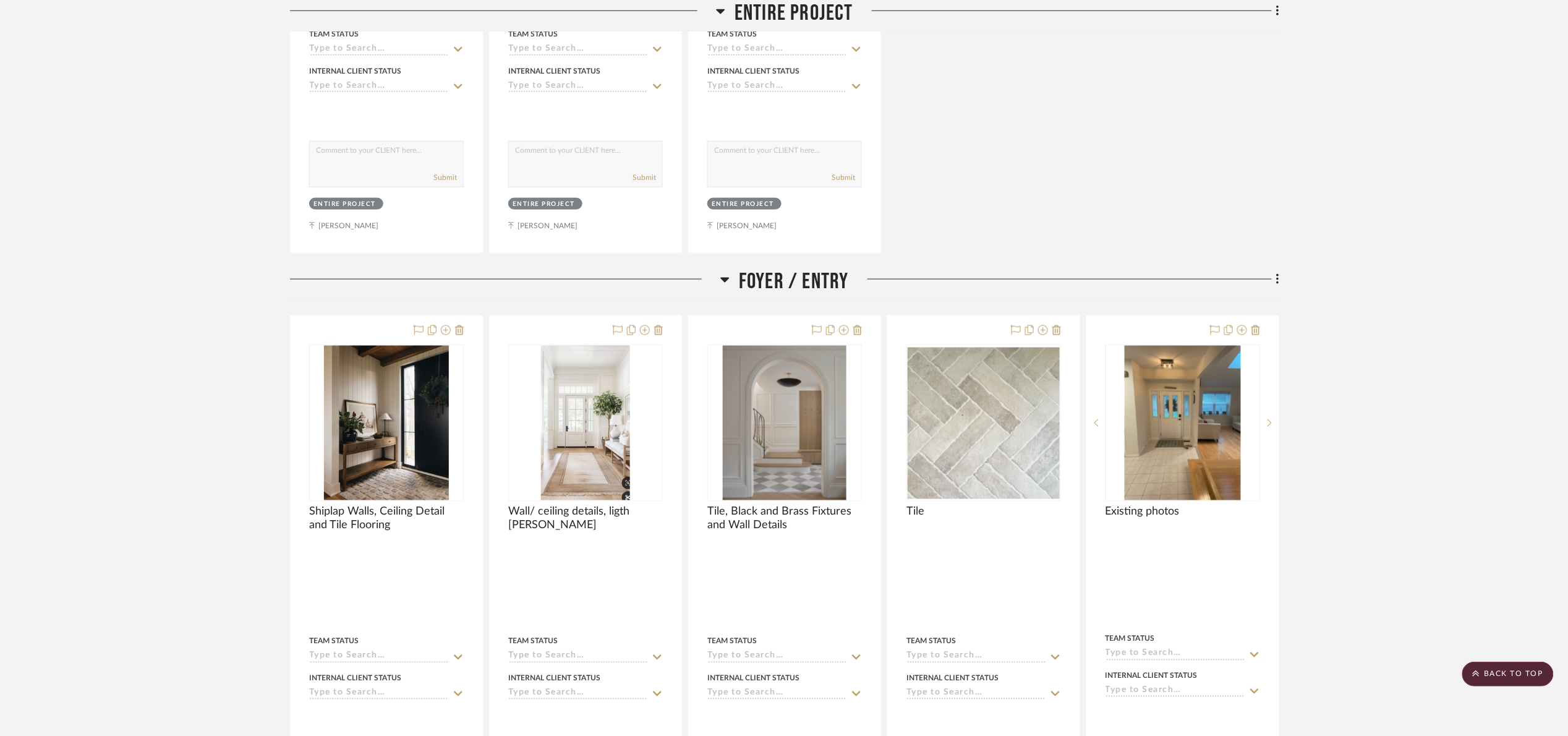
click at [820, 276] on span "Foyer / Entry" at bounding box center [794, 281] width 110 height 26
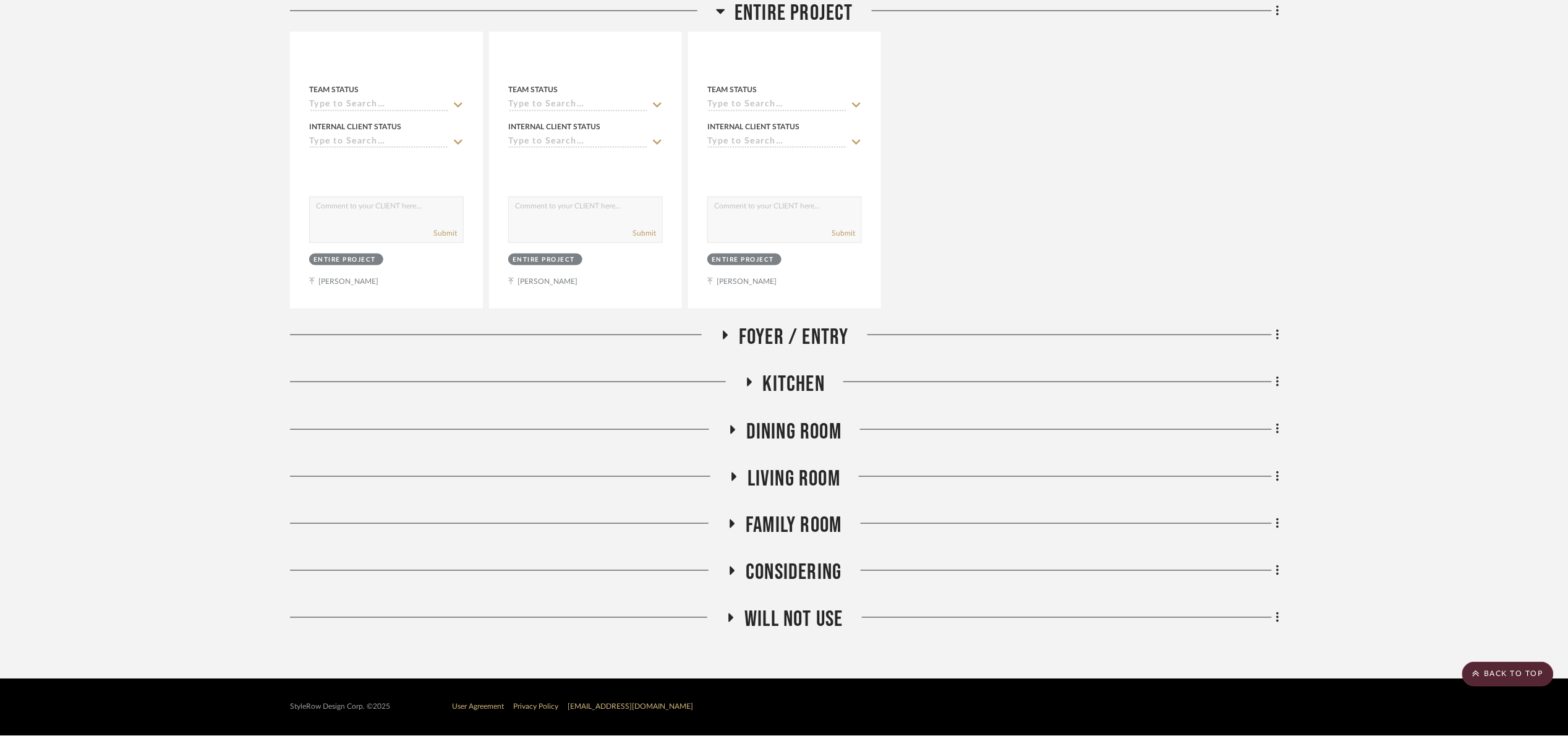
scroll to position [572, 0]
click at [799, 368] on div "Entire Project Opt 1 By Unknown Team Status Internal Client Status client Comme…" at bounding box center [785, 179] width 989 height 920
click at [803, 378] on span "Kitchen" at bounding box center [794, 384] width 62 height 26
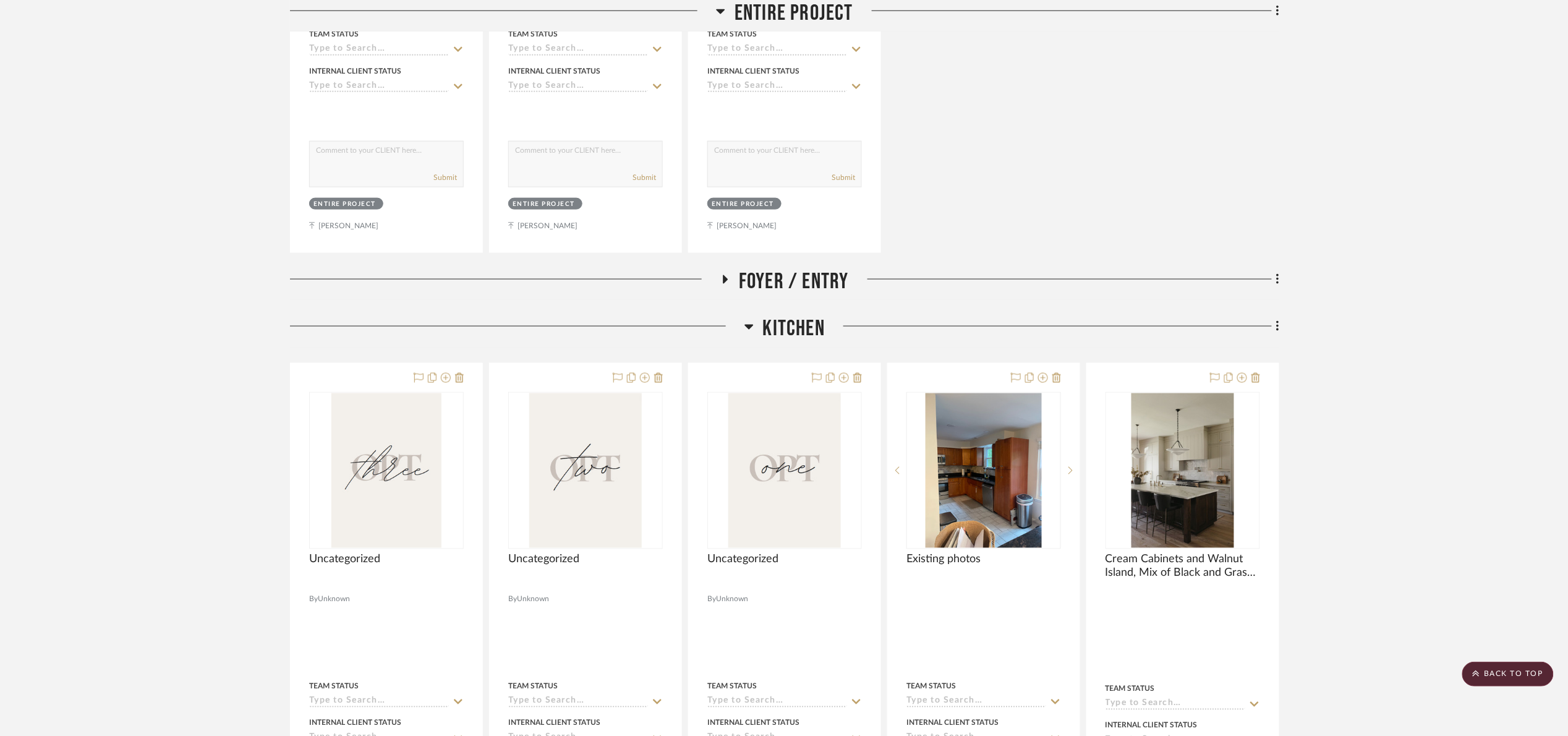
click at [805, 334] on span "Kitchen" at bounding box center [794, 329] width 62 height 26
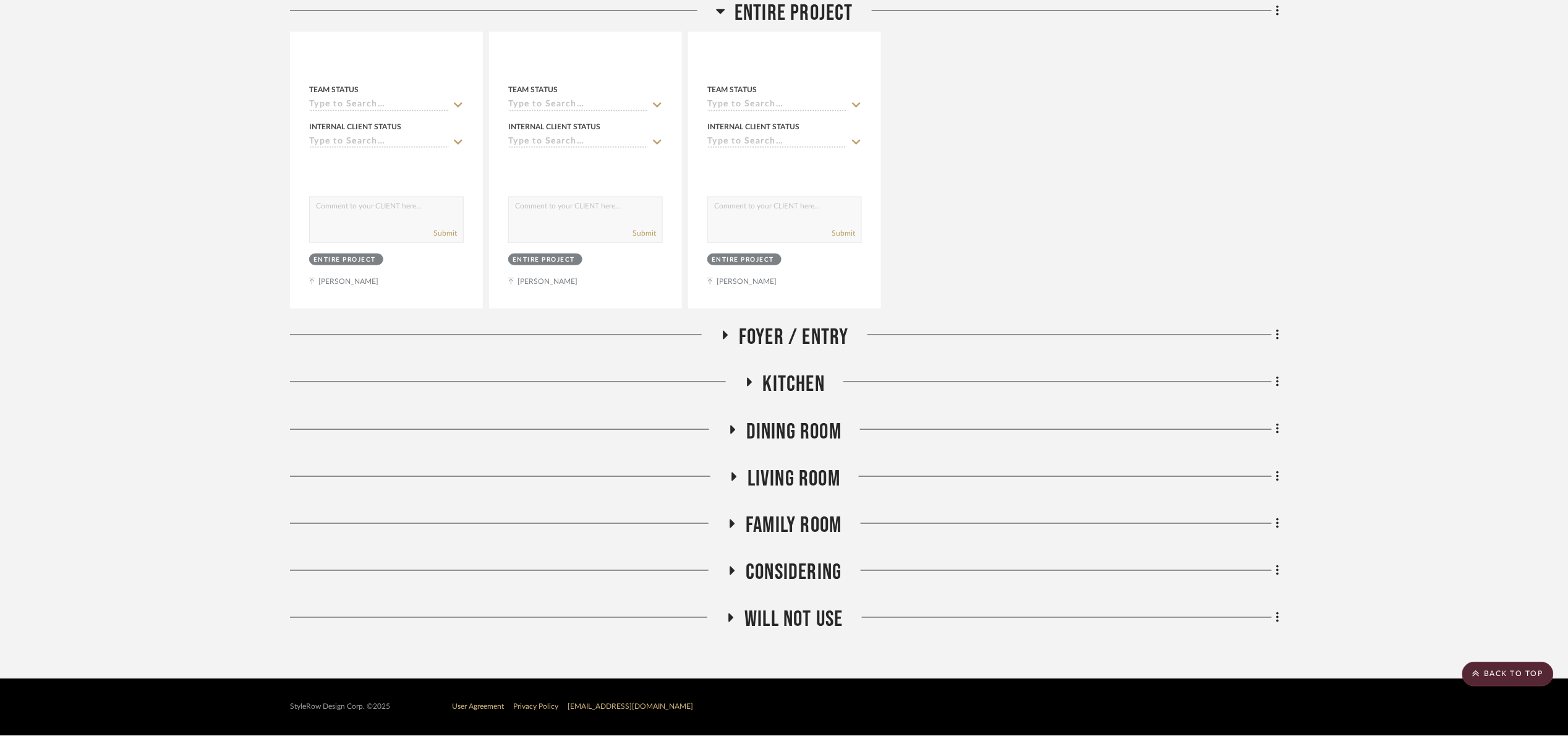
click at [808, 340] on span "Foyer / Entry" at bounding box center [794, 337] width 110 height 26
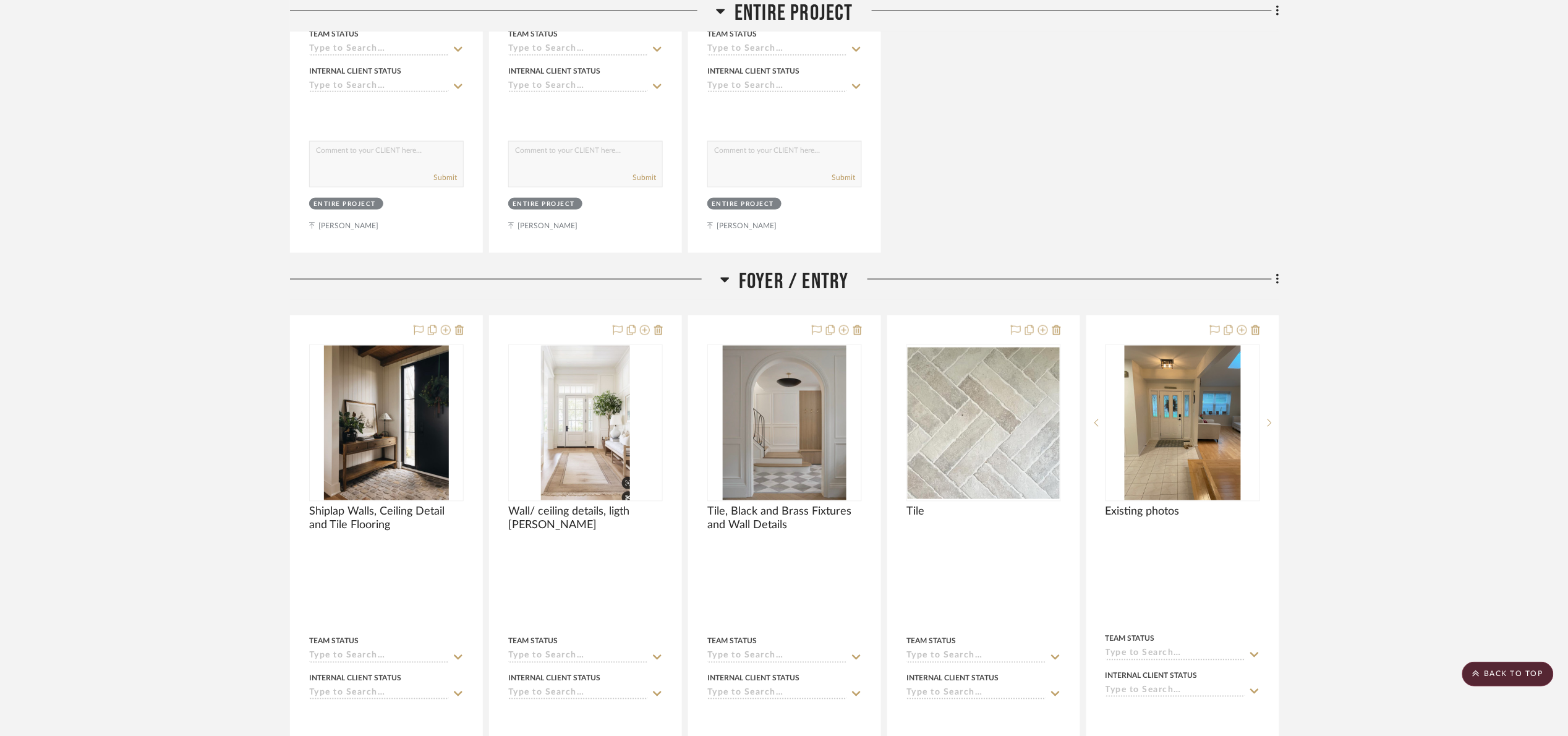
click at [786, 279] on span "Foyer / Entry" at bounding box center [794, 281] width 110 height 26
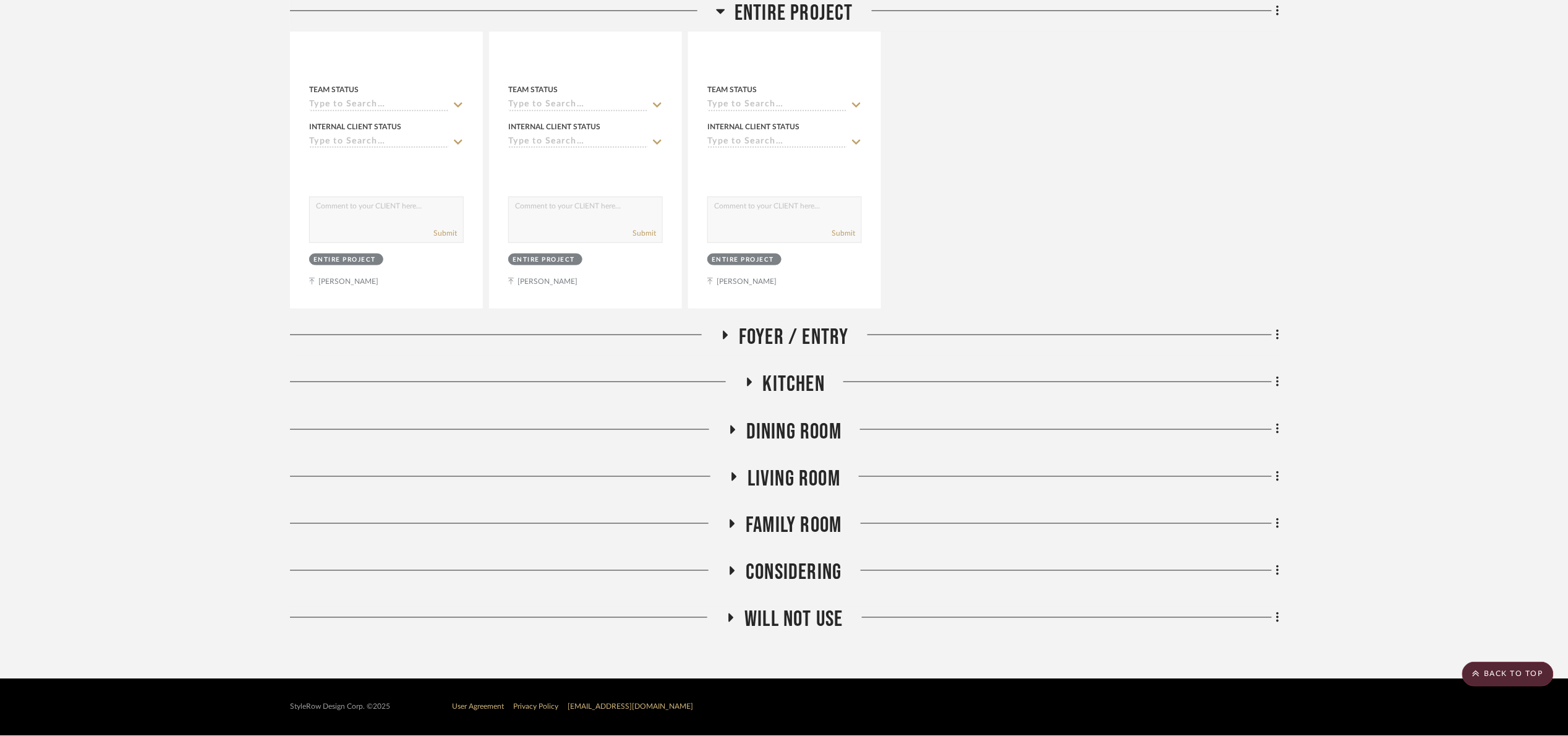
click at [792, 430] on span "Dining Room" at bounding box center [794, 432] width 95 height 26
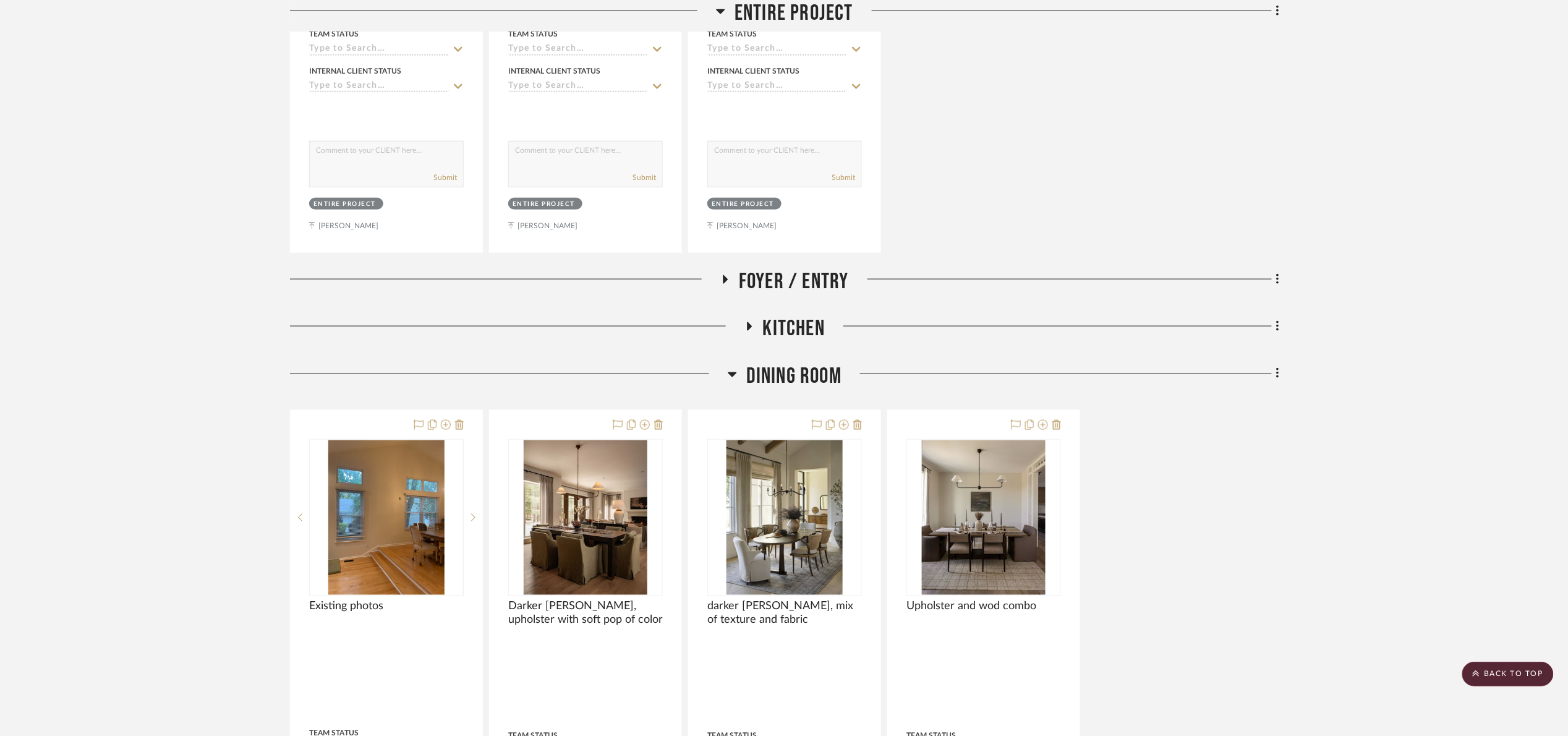
click at [798, 375] on span "Dining Room" at bounding box center [794, 376] width 95 height 26
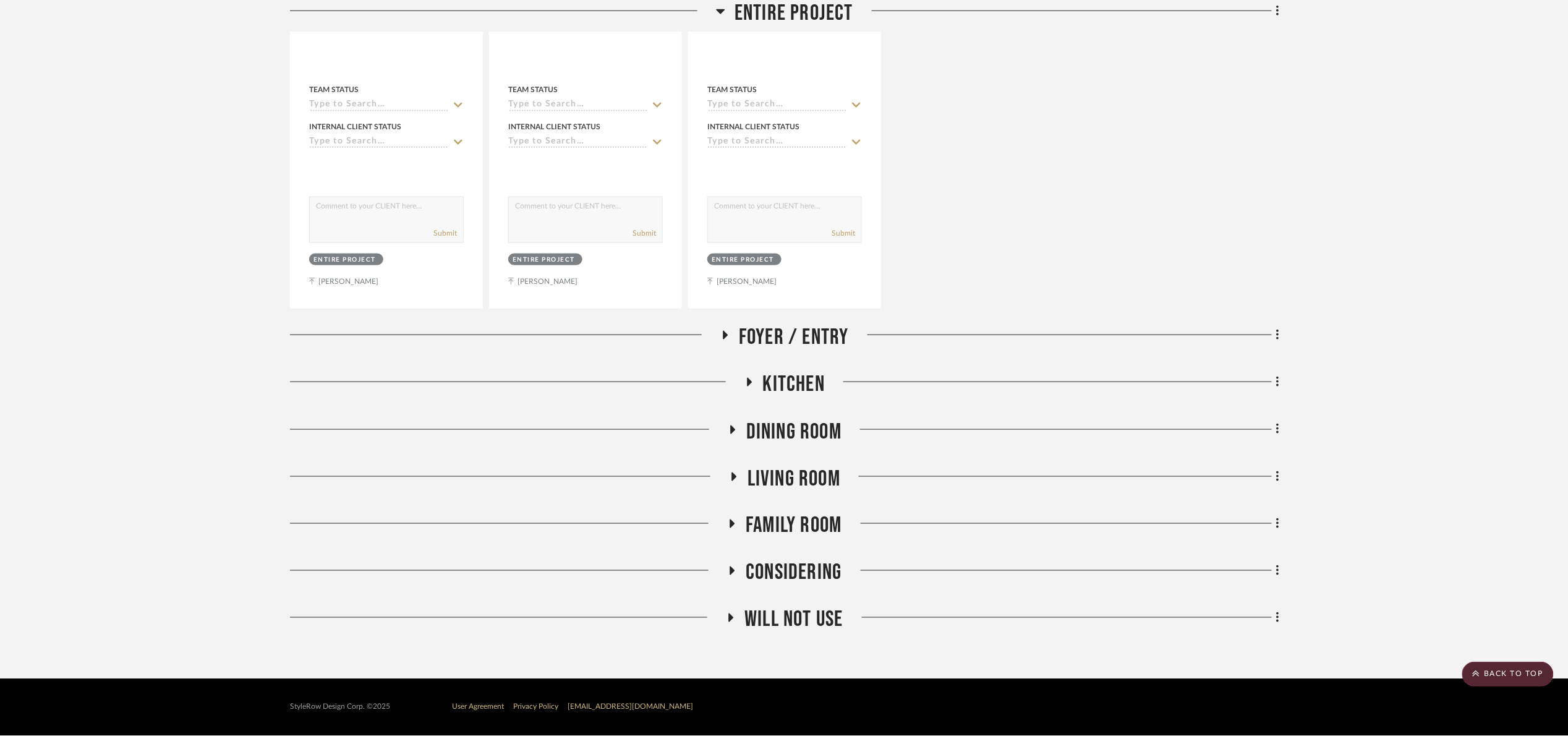
click at [826, 477] on span "Living Room" at bounding box center [794, 479] width 93 height 26
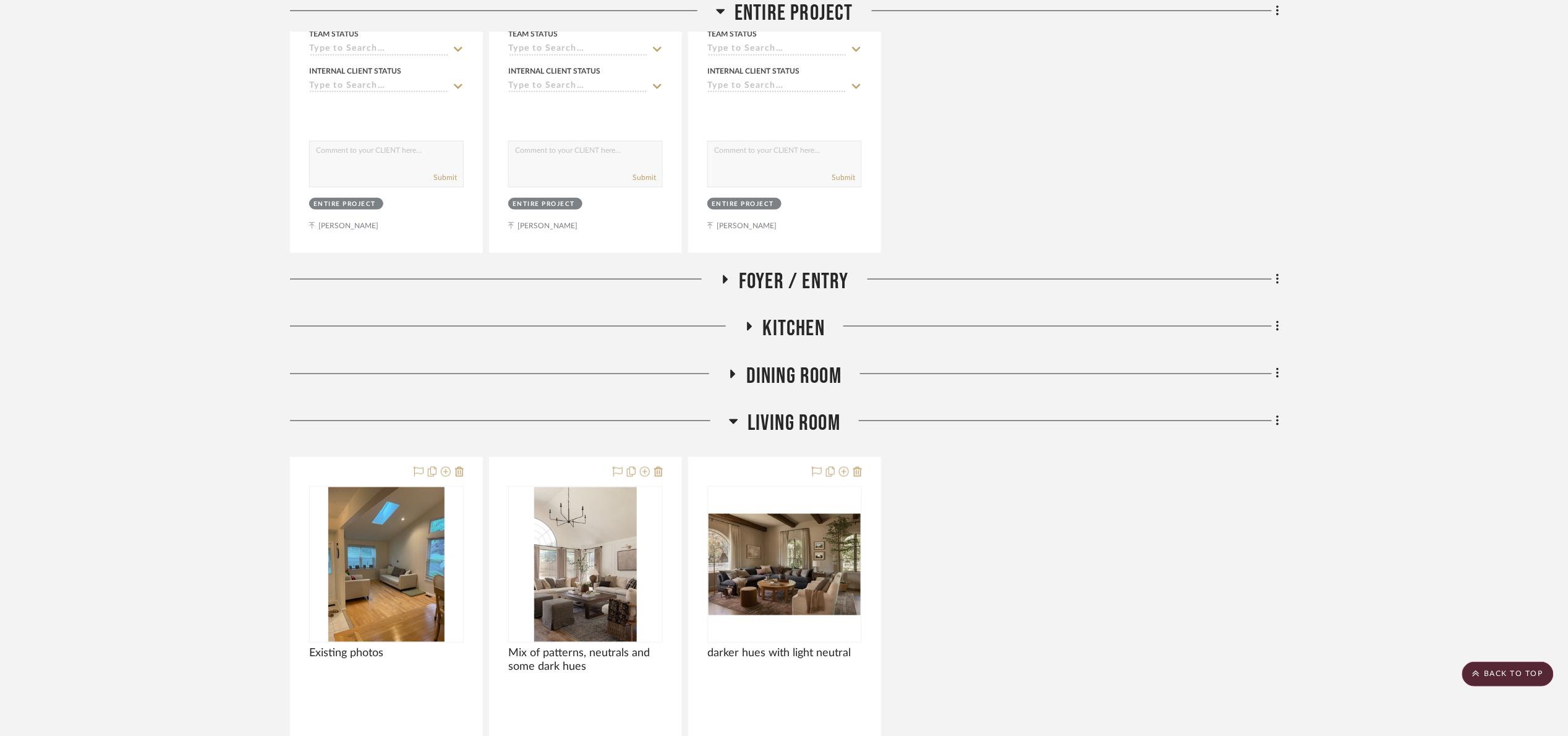
click at [794, 432] on span "Living Room" at bounding box center [794, 423] width 93 height 26
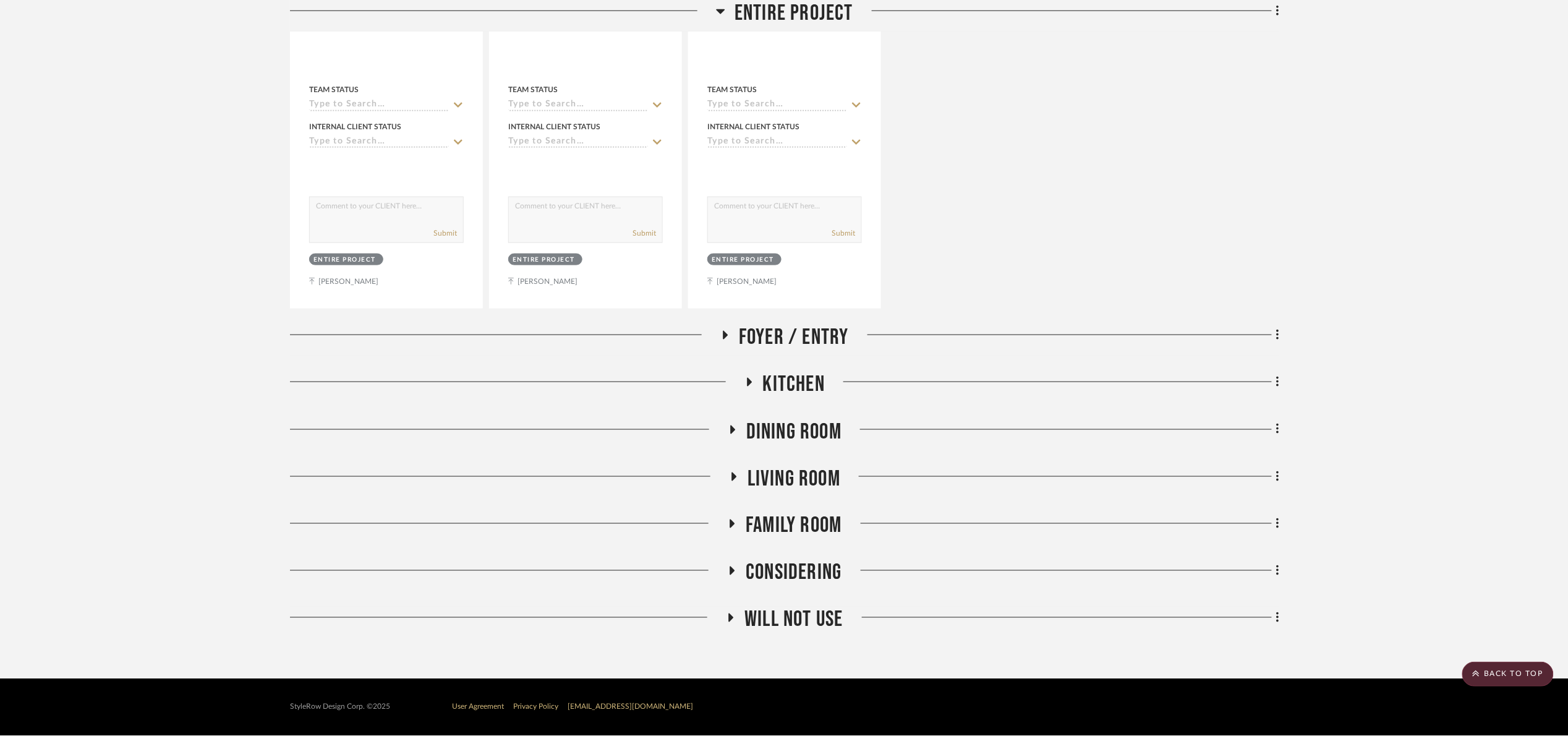
scroll to position [572, 0]
click at [798, 623] on span "Will Not Use" at bounding box center [793, 620] width 98 height 26
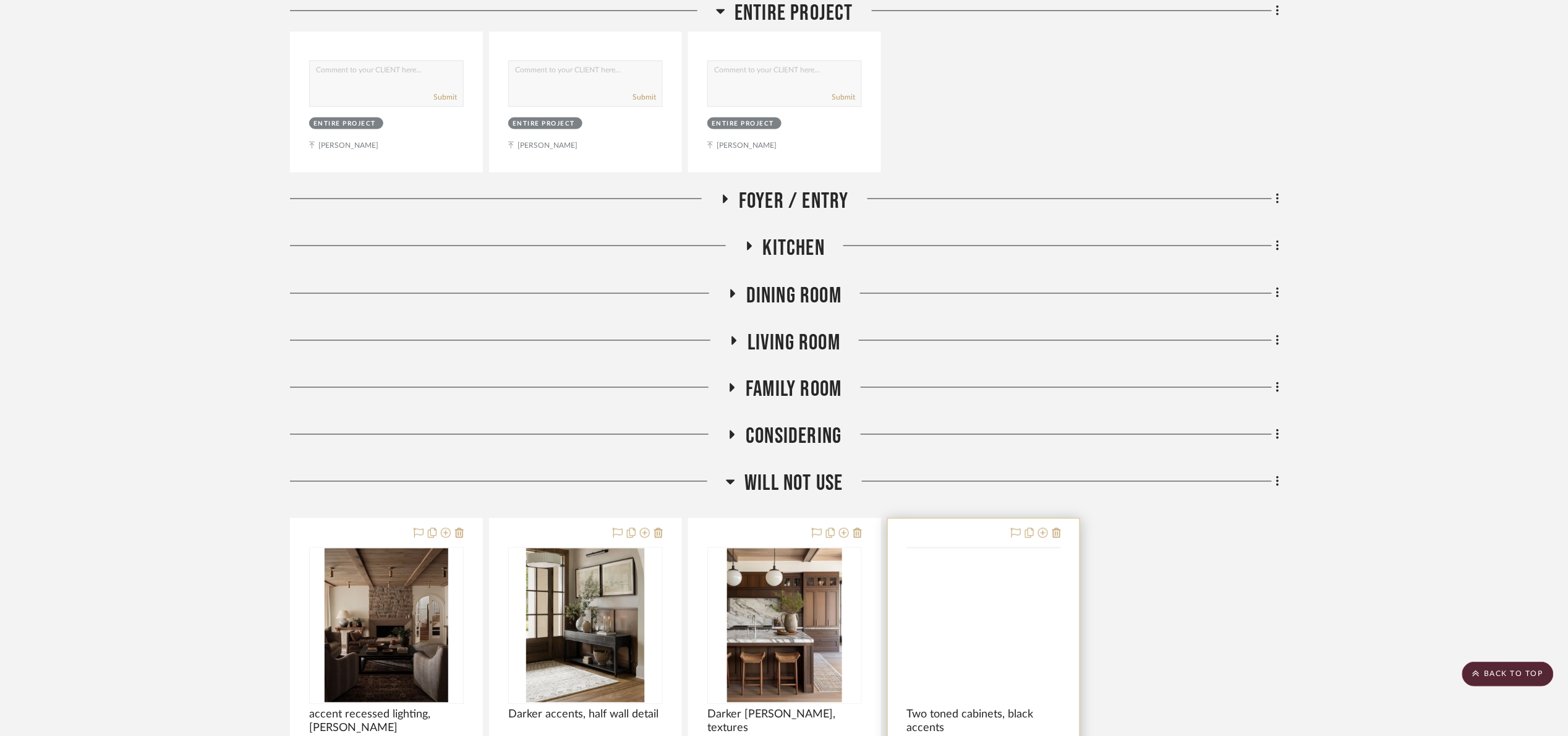
scroll to position [1091, 0]
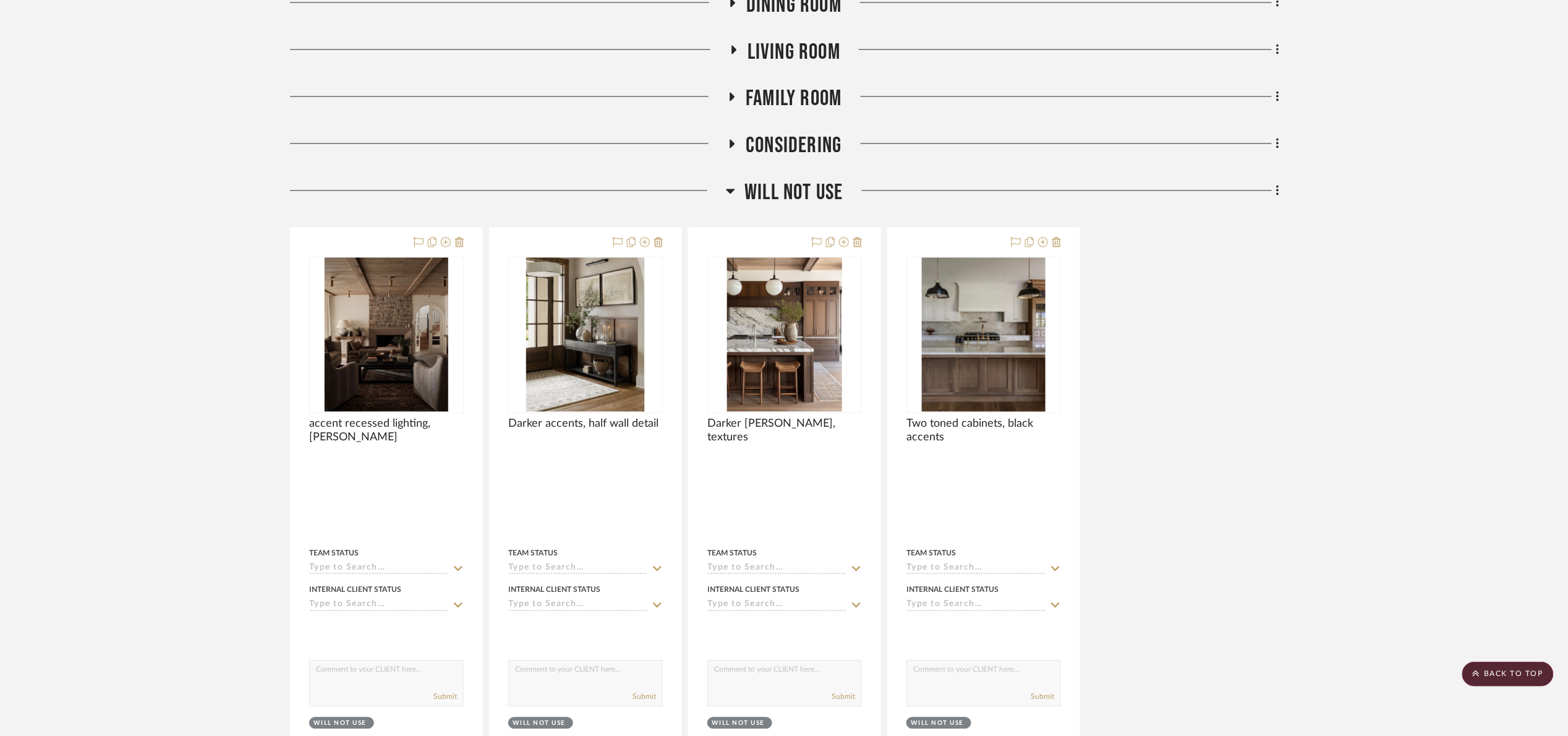
drag, startPoint x: 806, startPoint y: 196, endPoint x: 801, endPoint y: 191, distance: 7.1
click at [806, 196] on span "Will Not Use" at bounding box center [793, 193] width 98 height 26
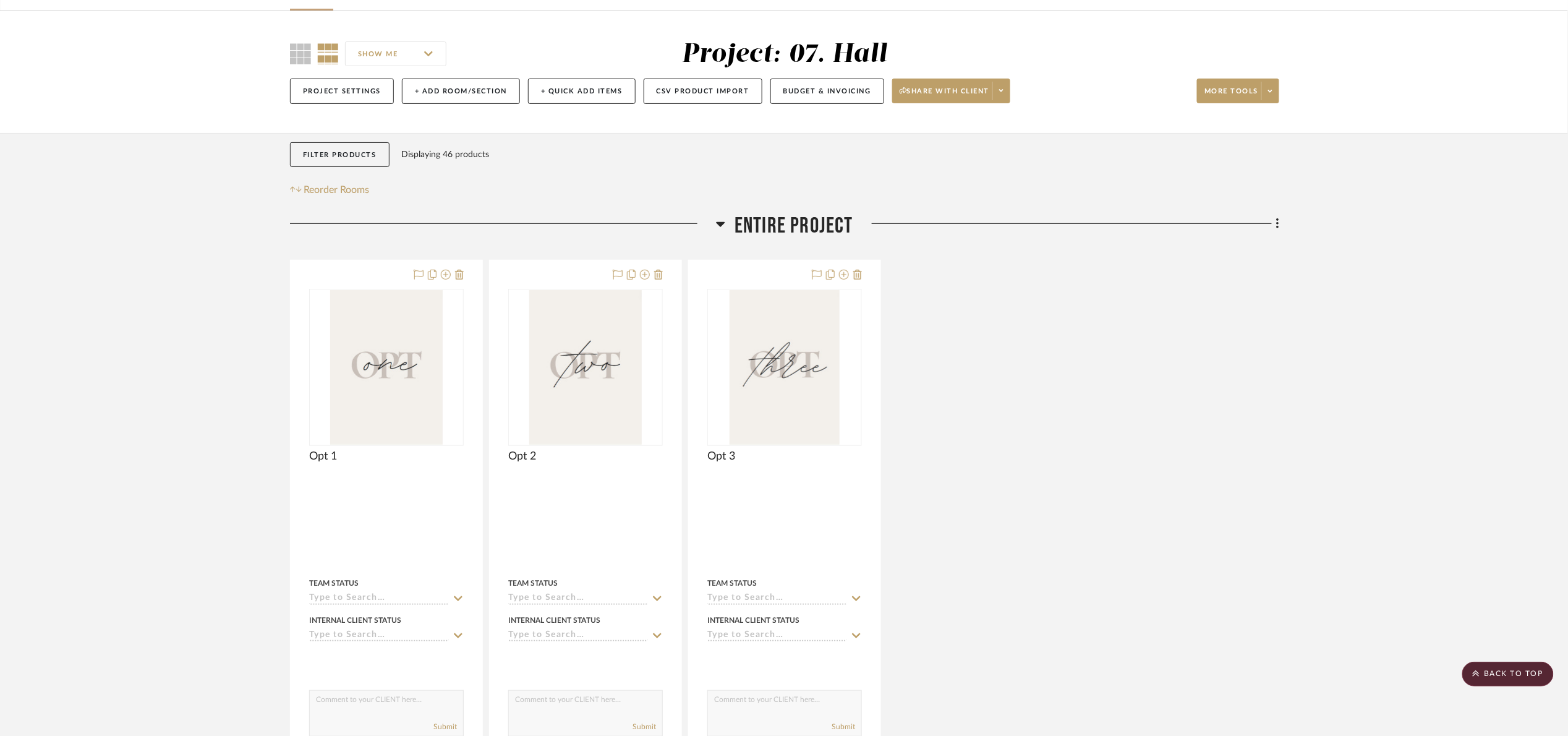
scroll to position [0, 0]
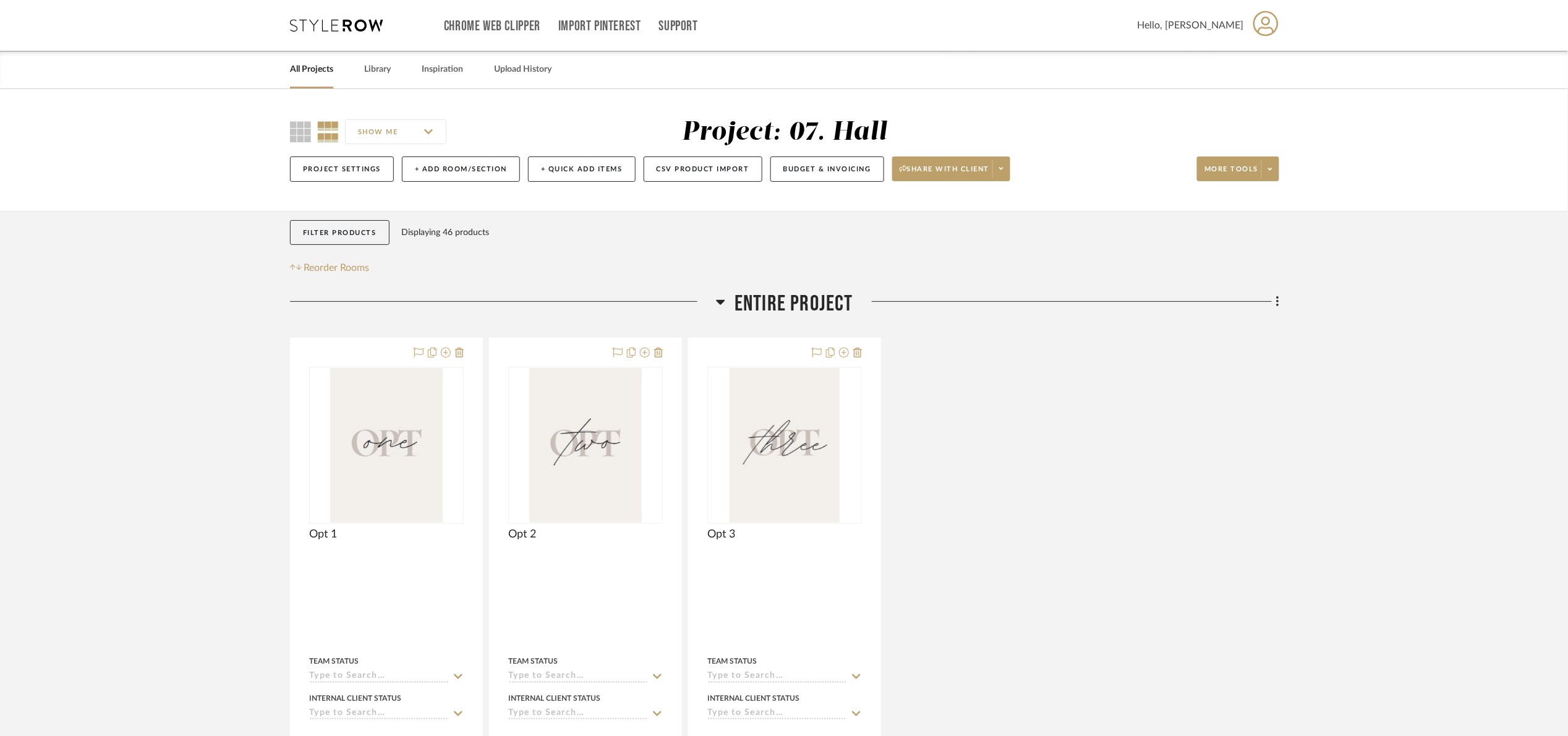
click at [823, 297] on span "Entire Project" at bounding box center [794, 304] width 119 height 26
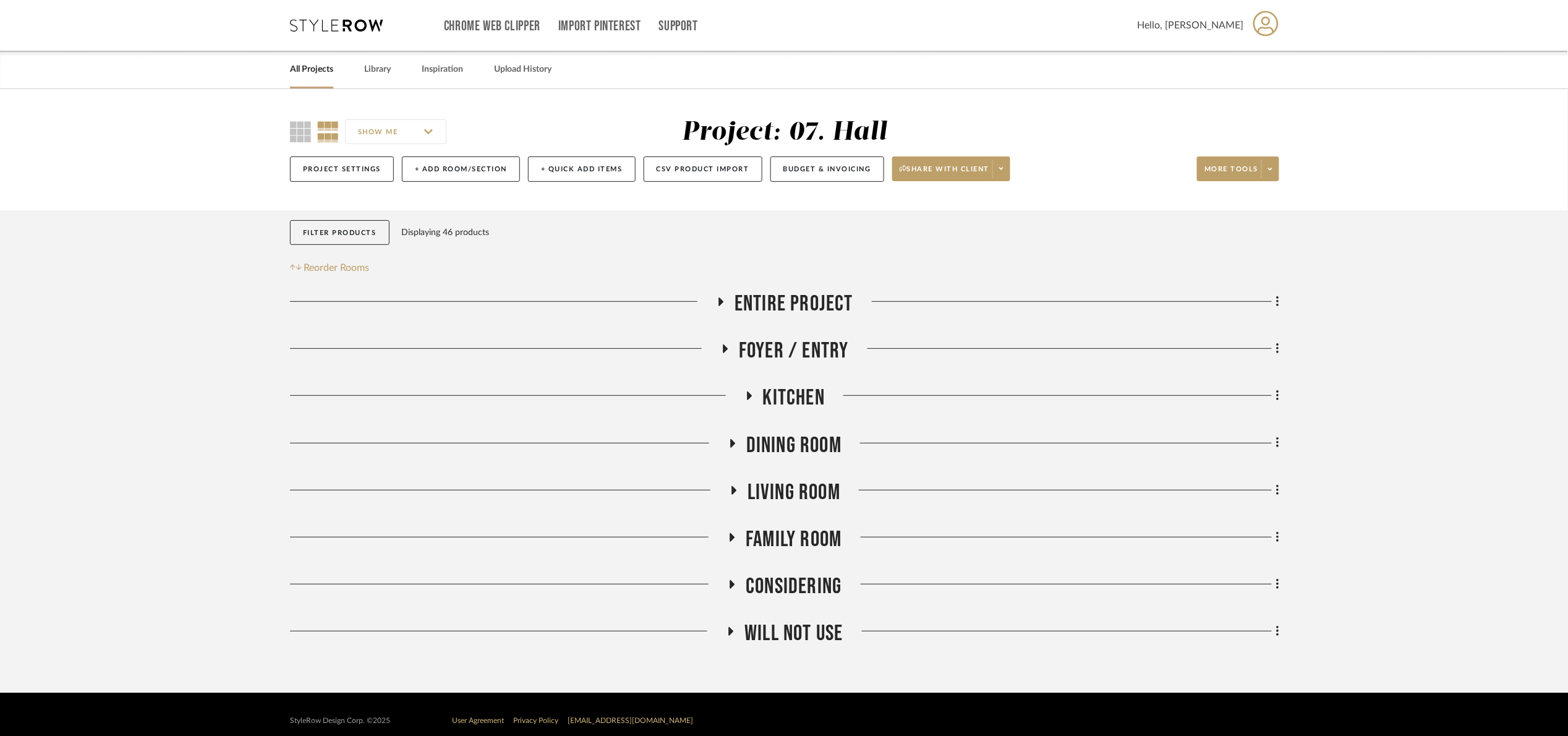
click at [823, 297] on span "Entire Project" at bounding box center [794, 304] width 119 height 26
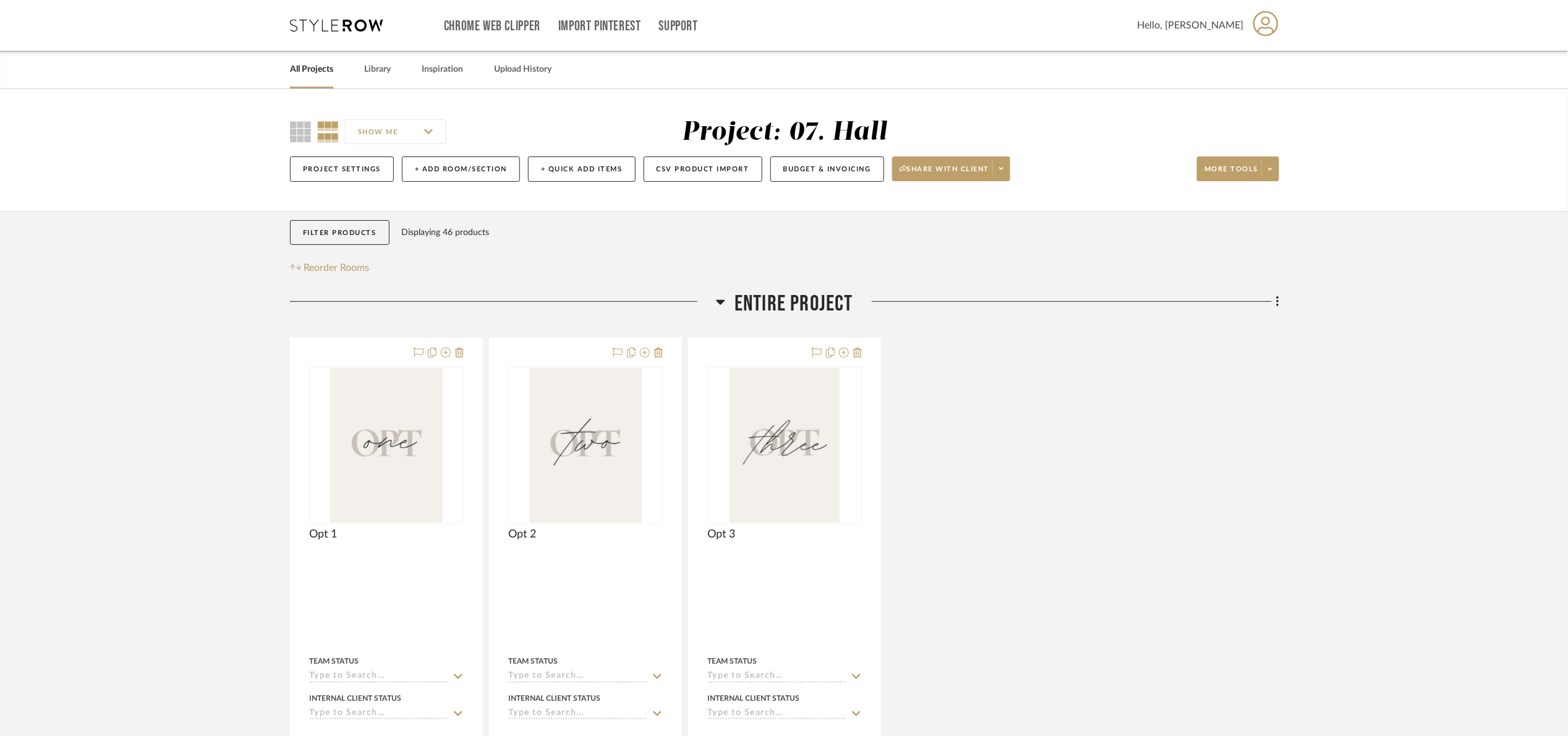
click at [1218, 492] on div "Opt 1 By Unknown Team Status Internal Client Status client Comments: Submit Ent…" at bounding box center [785, 609] width 989 height 542
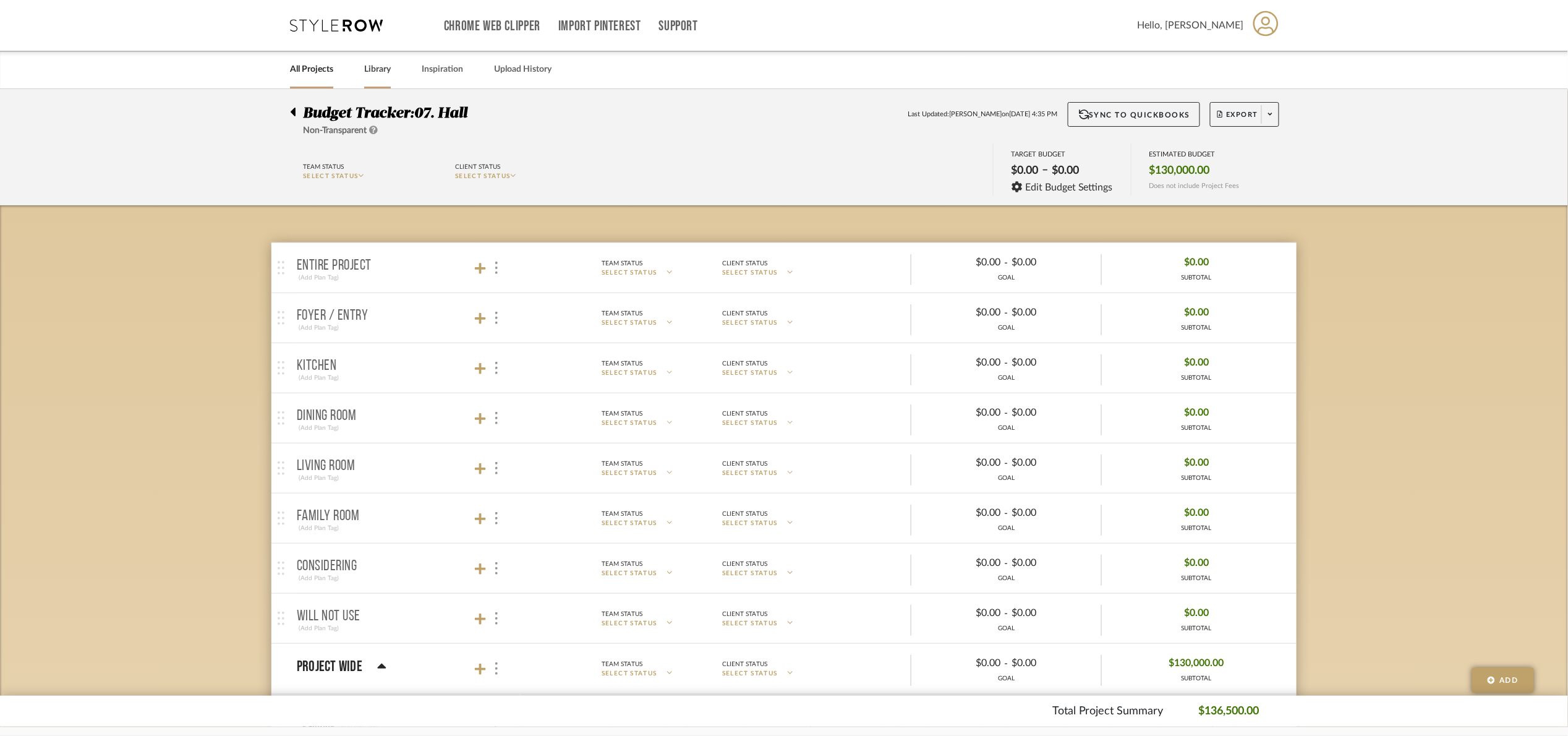
click at [383, 75] on link "Library" at bounding box center [377, 70] width 26 height 17
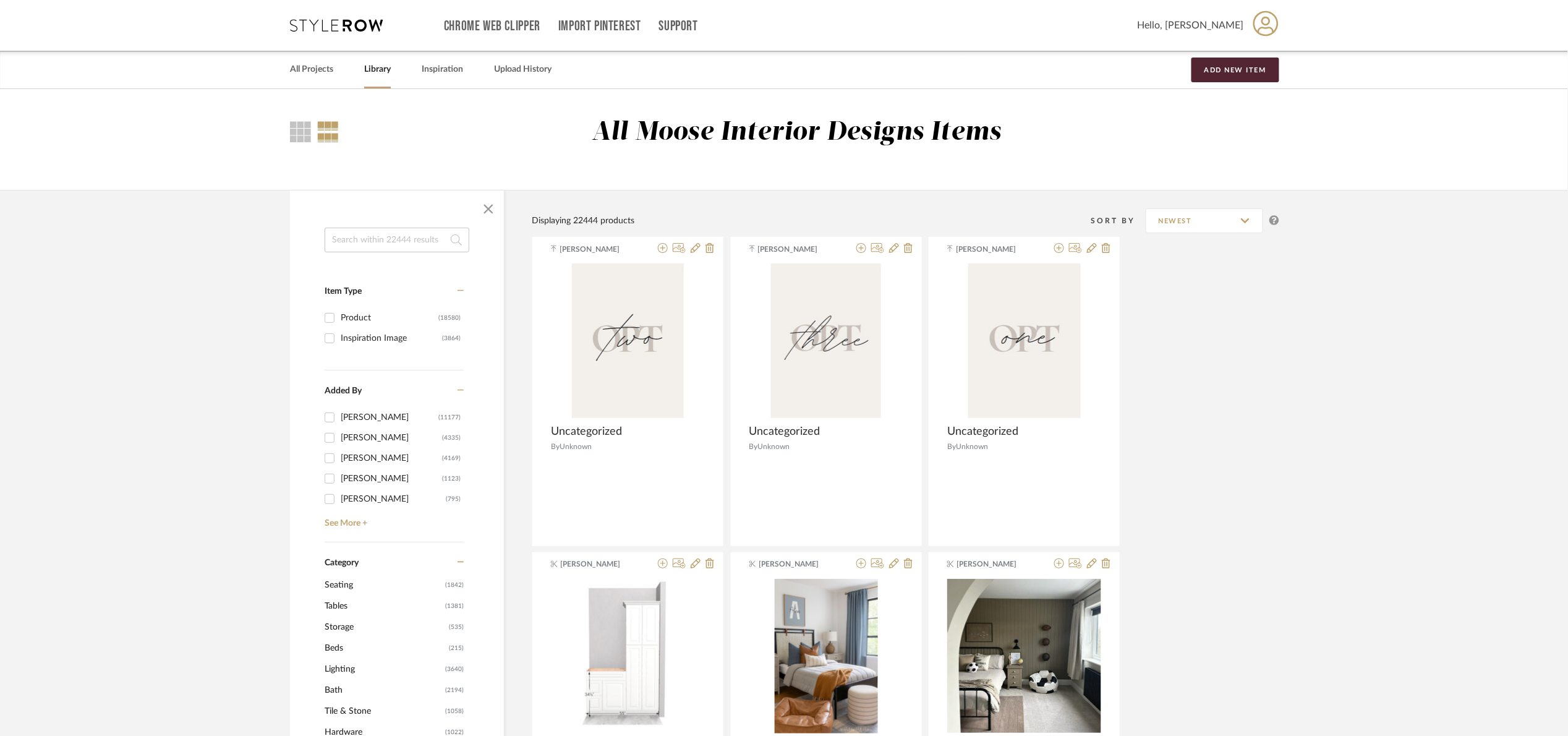
click at [402, 237] on input at bounding box center [397, 240] width 145 height 25
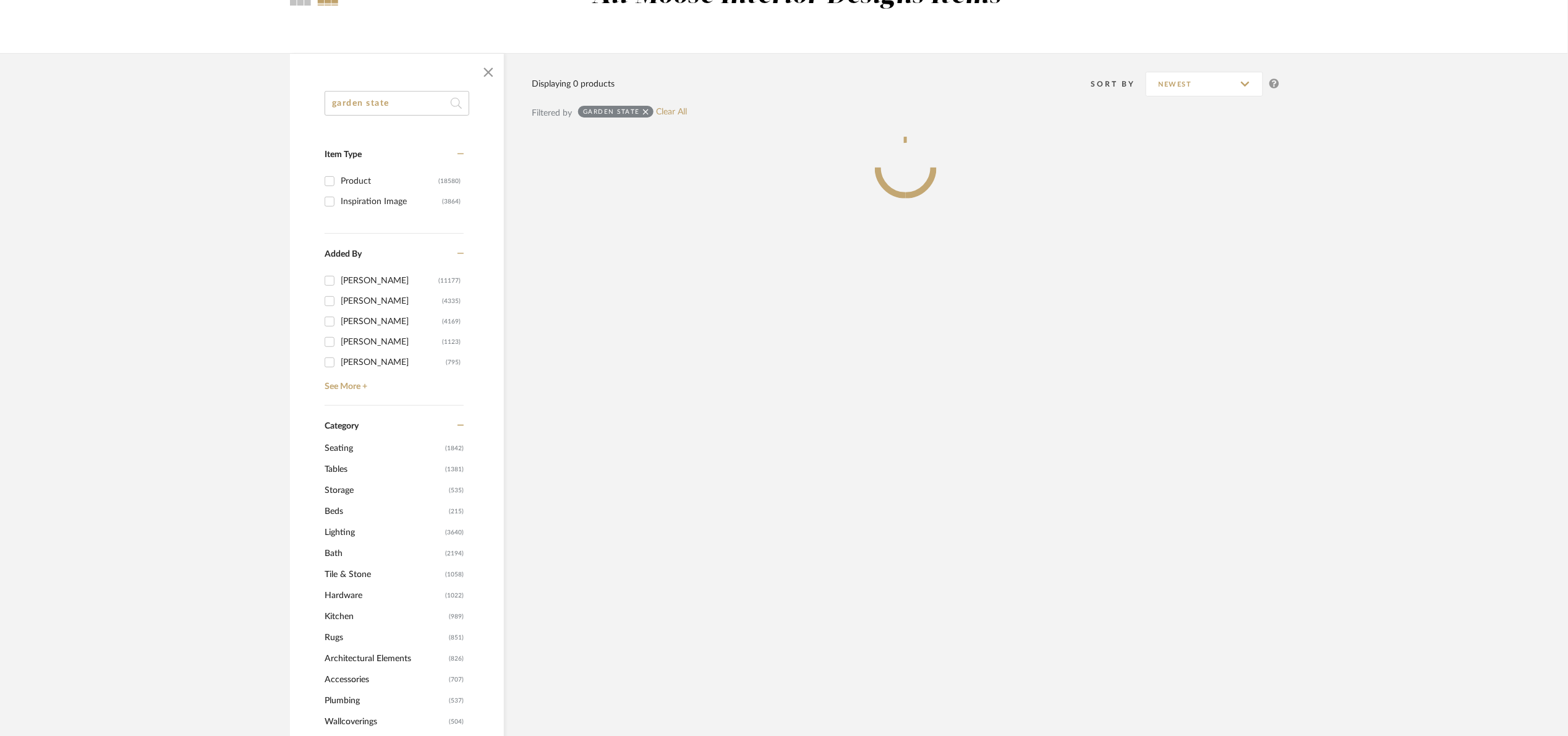
scroll to position [185, 0]
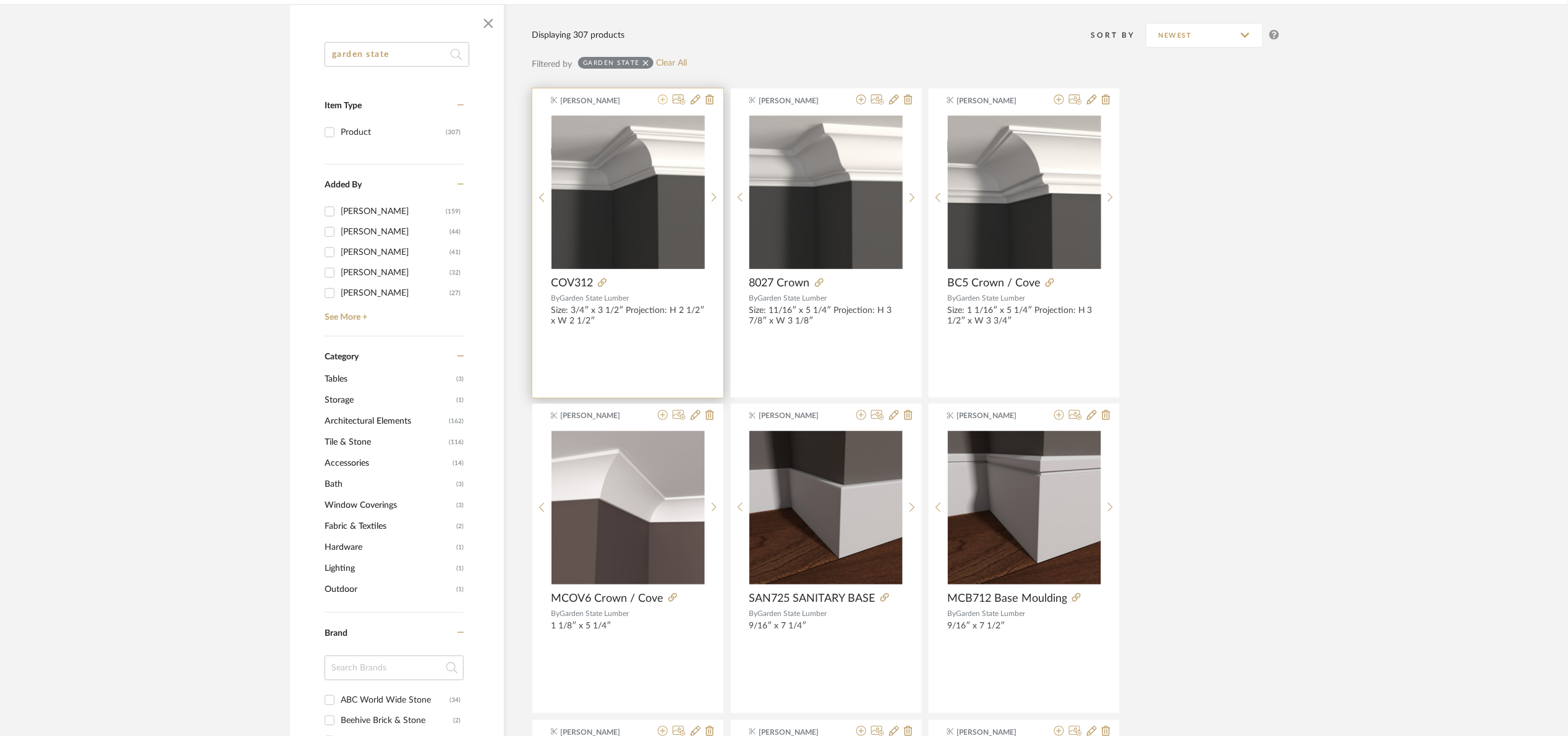
click at [664, 98] on icon at bounding box center [663, 100] width 10 height 10
click at [664, 100] on icon at bounding box center [663, 100] width 10 height 10
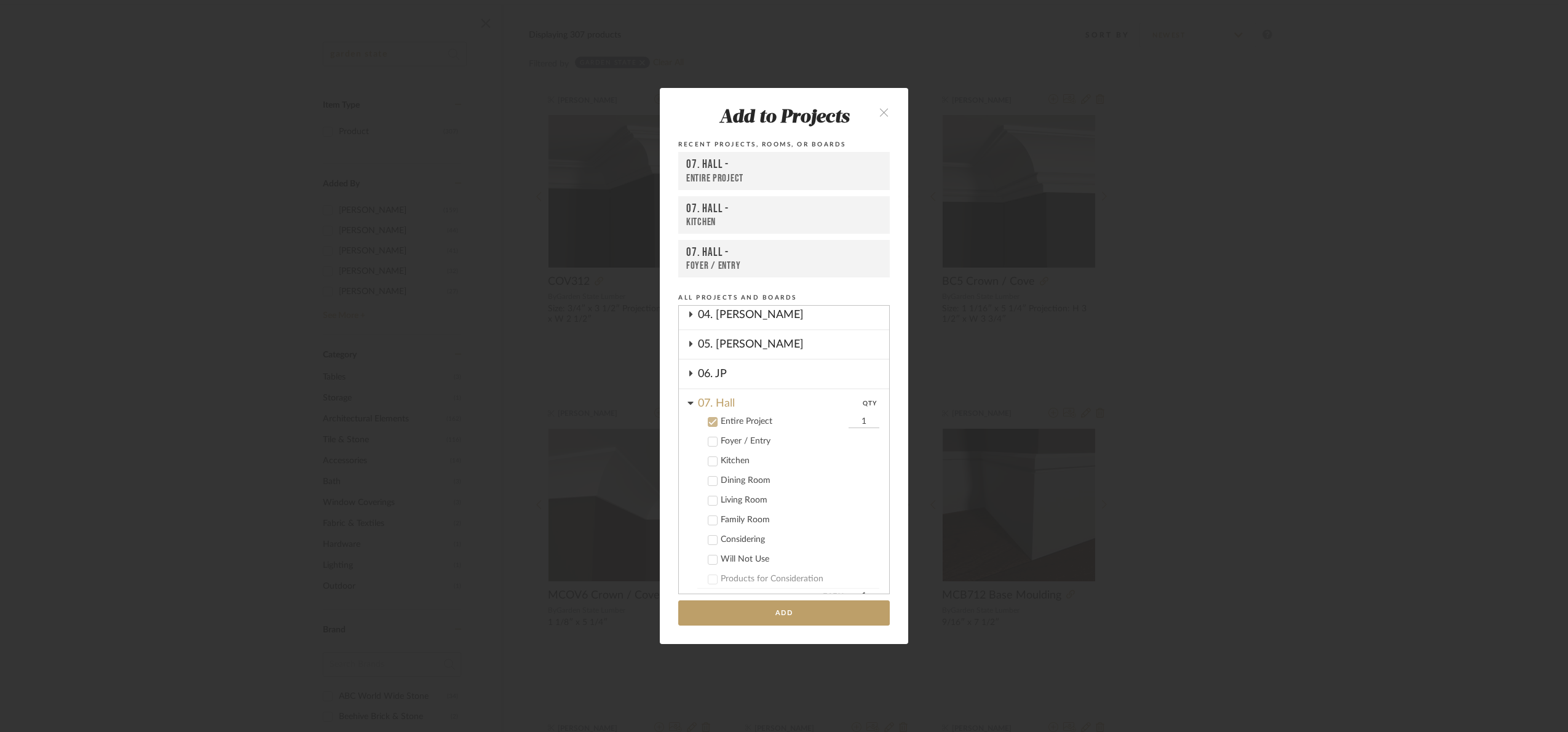
scroll to position [190, 0]
click at [791, 607] on button "Add" at bounding box center [784, 613] width 211 height 25
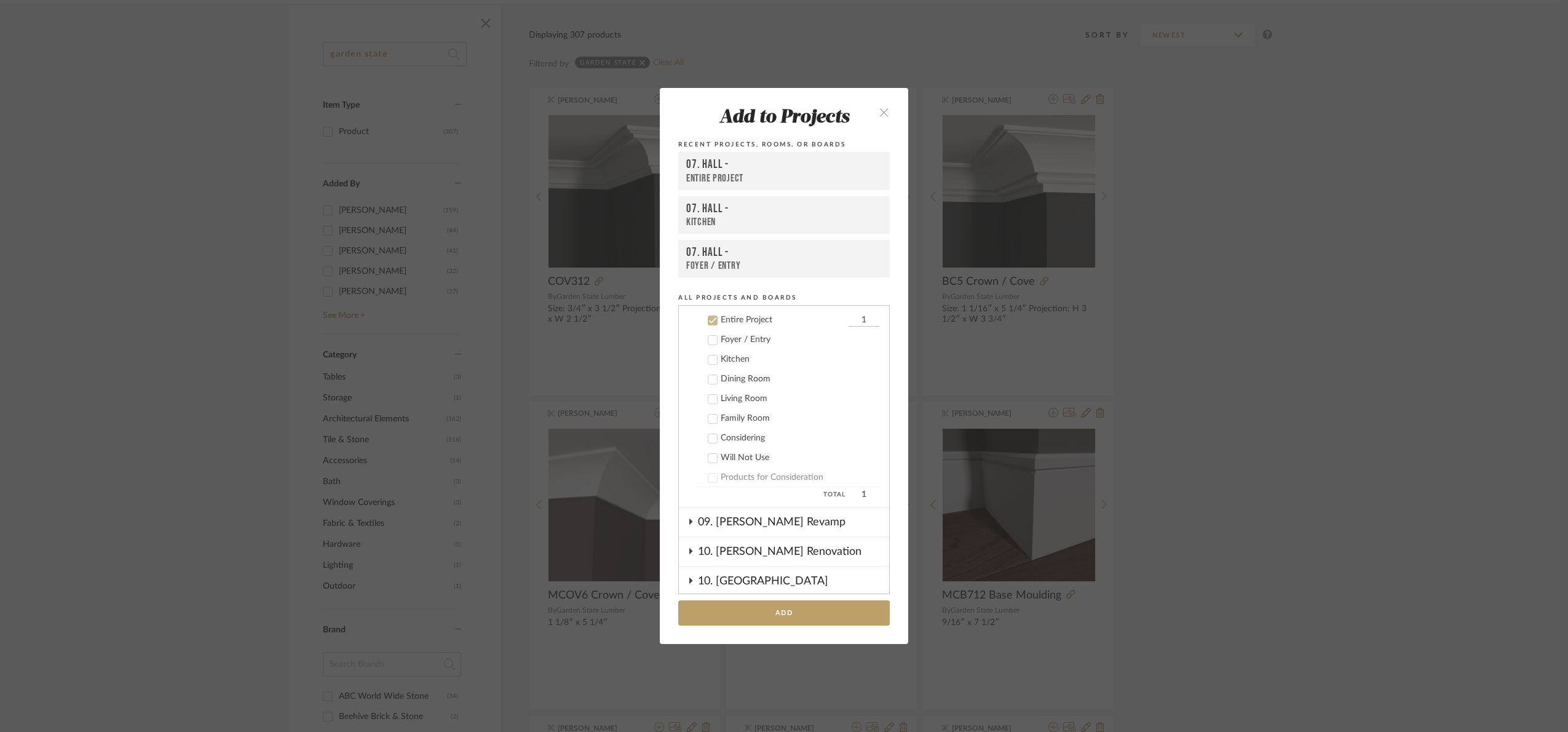
click at [1311, 401] on div "Add to Projects Recent Projects, Rooms, or Boards 07. Hall - Entire Project 07.…" at bounding box center [784, 366] width 1568 height 732
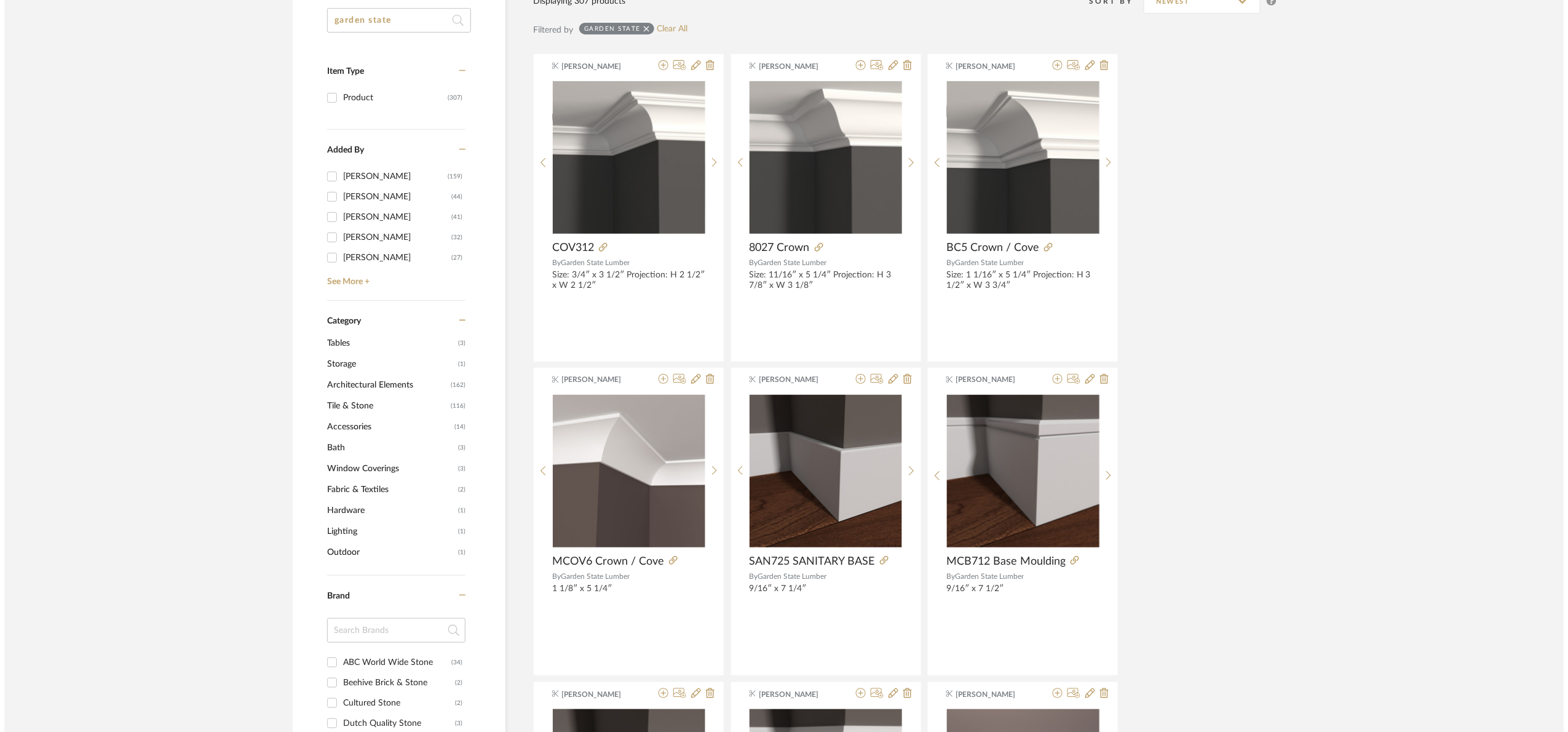
scroll to position [0, 0]
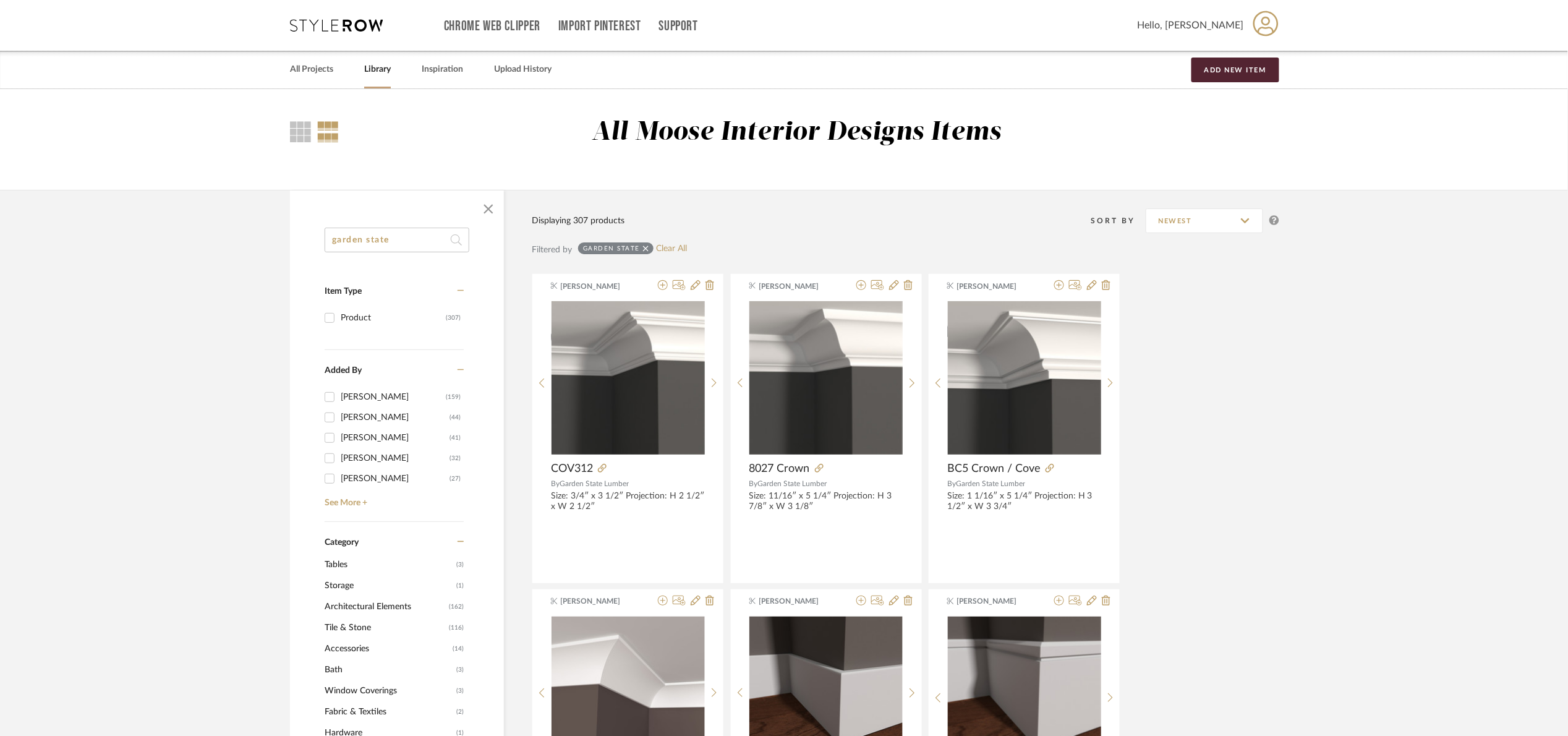
drag, startPoint x: 423, startPoint y: 241, endPoint x: 277, endPoint y: 261, distance: 147.4
type input "w"
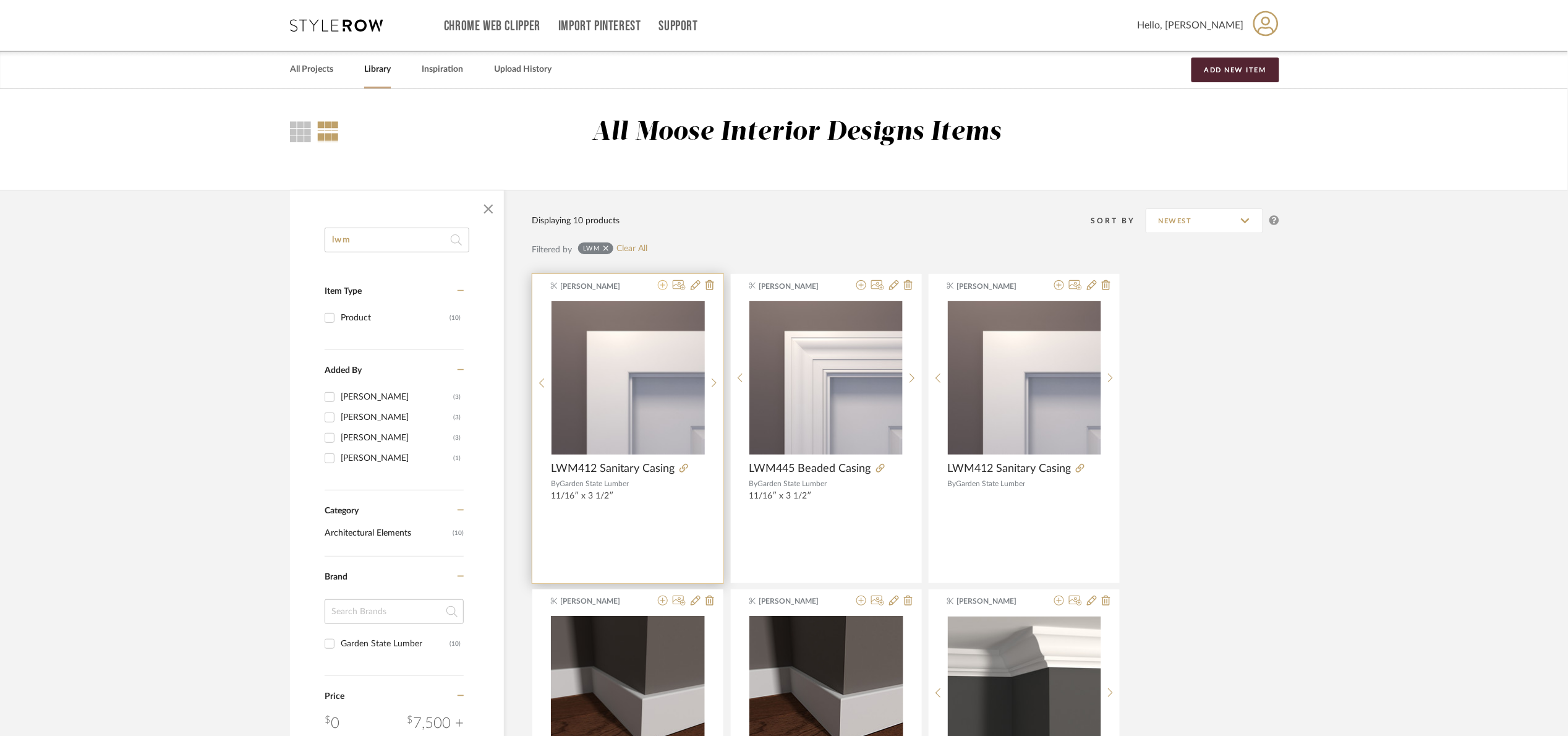
click at [665, 288] on icon at bounding box center [663, 285] width 10 height 10
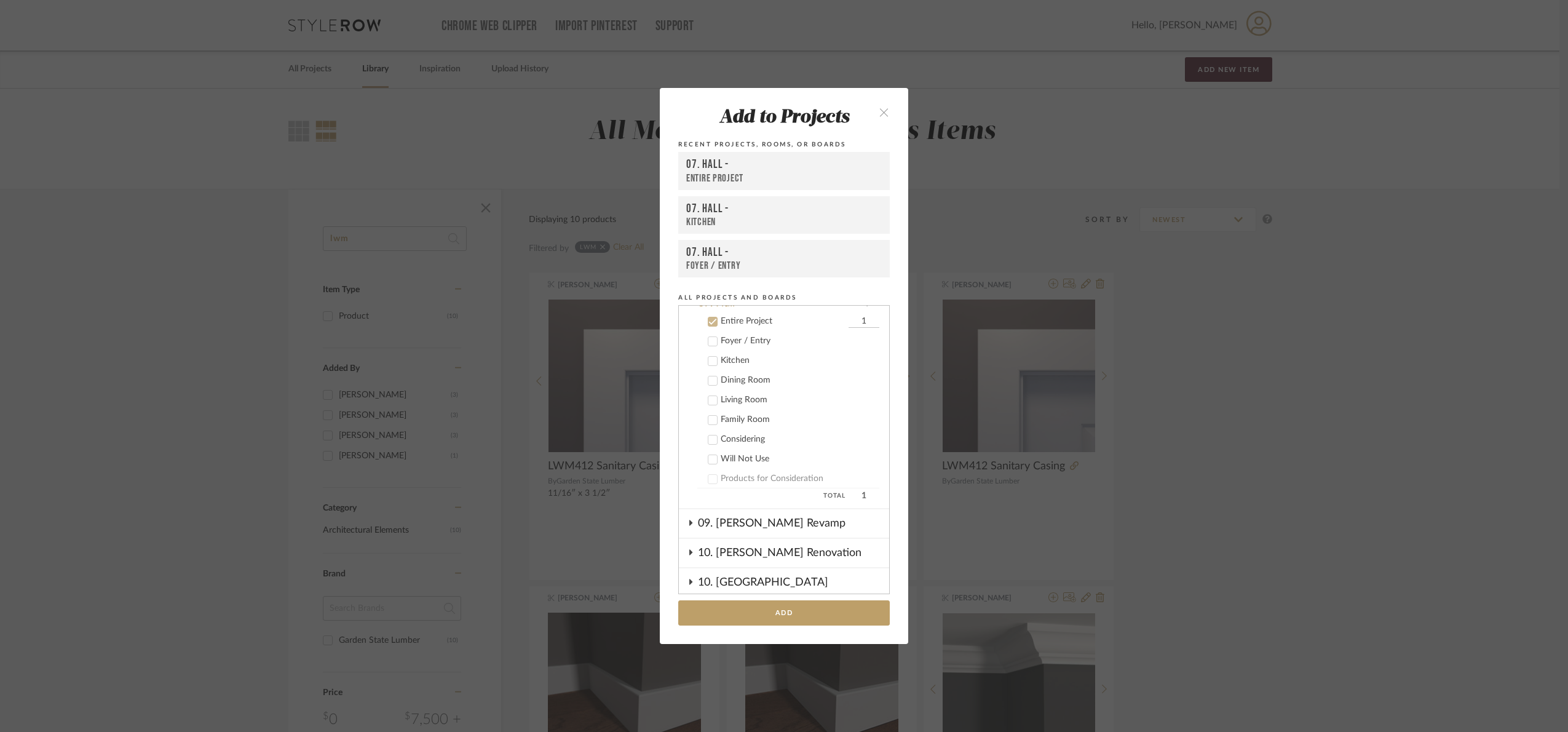
scroll to position [283, 0]
click at [1431, 463] on div "Add to Projects Recent Projects, Rooms, or Boards 07. Hall - Entire Project 07.…" at bounding box center [784, 366] width 1568 height 732
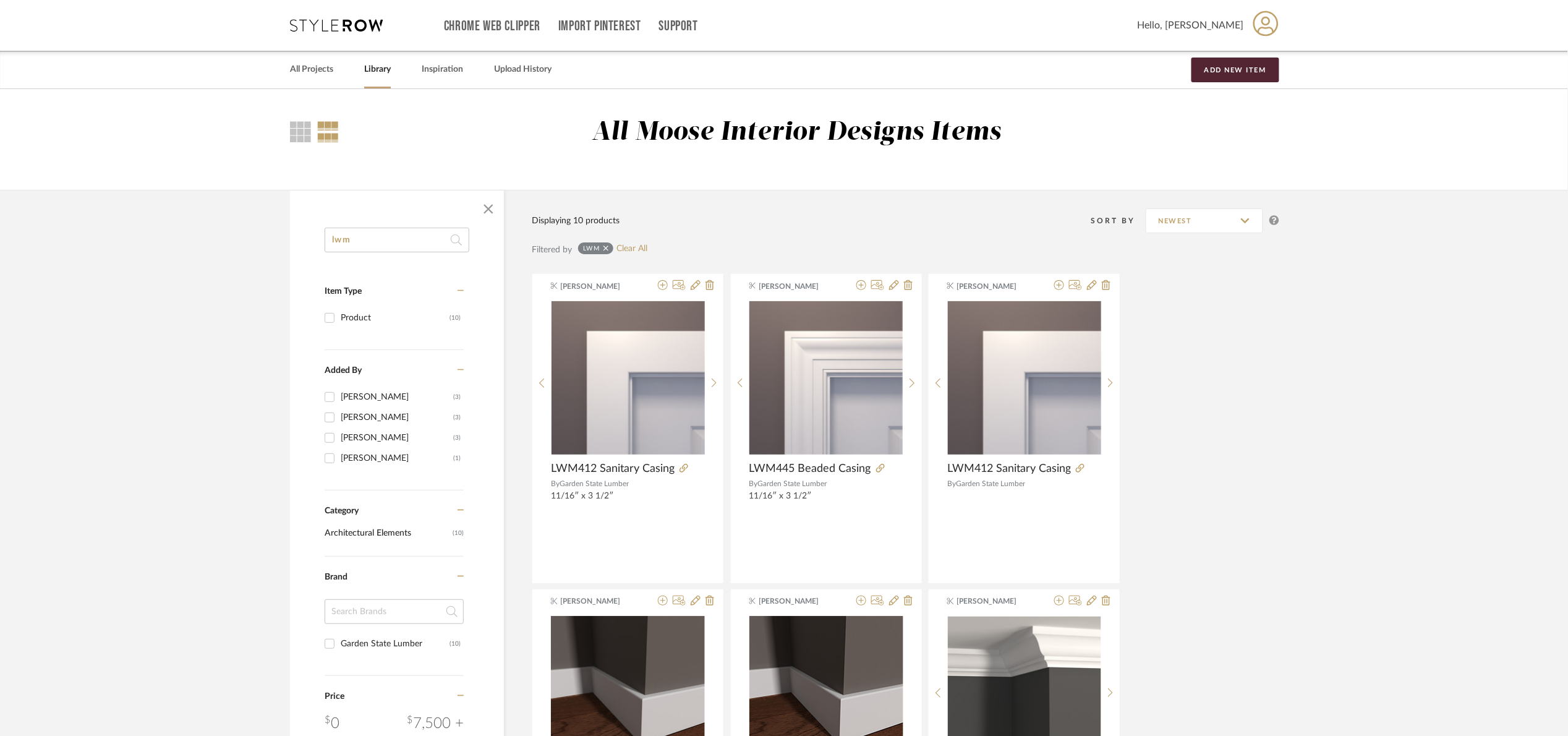
drag, startPoint x: 276, startPoint y: 253, endPoint x: 186, endPoint y: 263, distance: 90.6
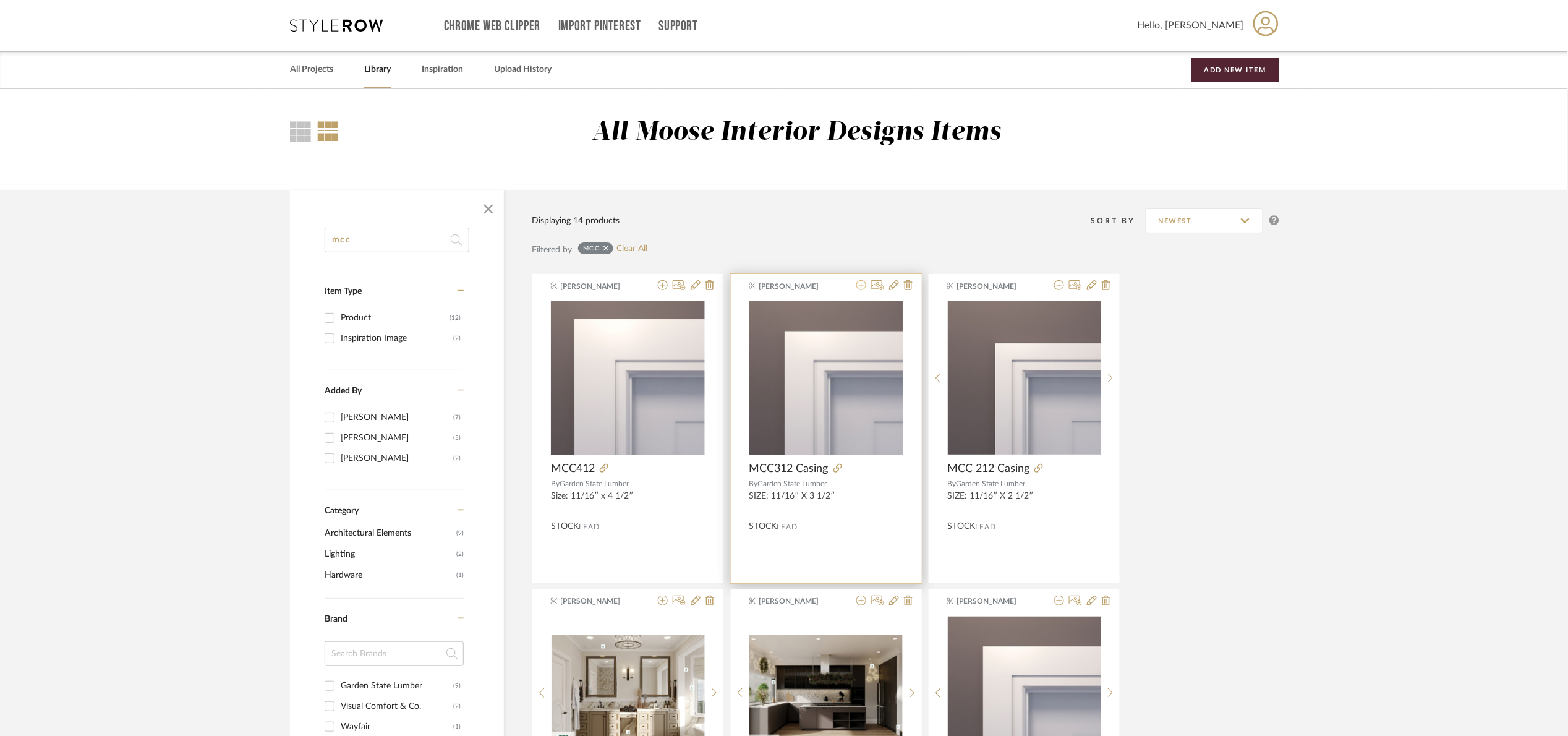
type input "mcc"
click at [861, 285] on icon at bounding box center [861, 285] width 10 height 10
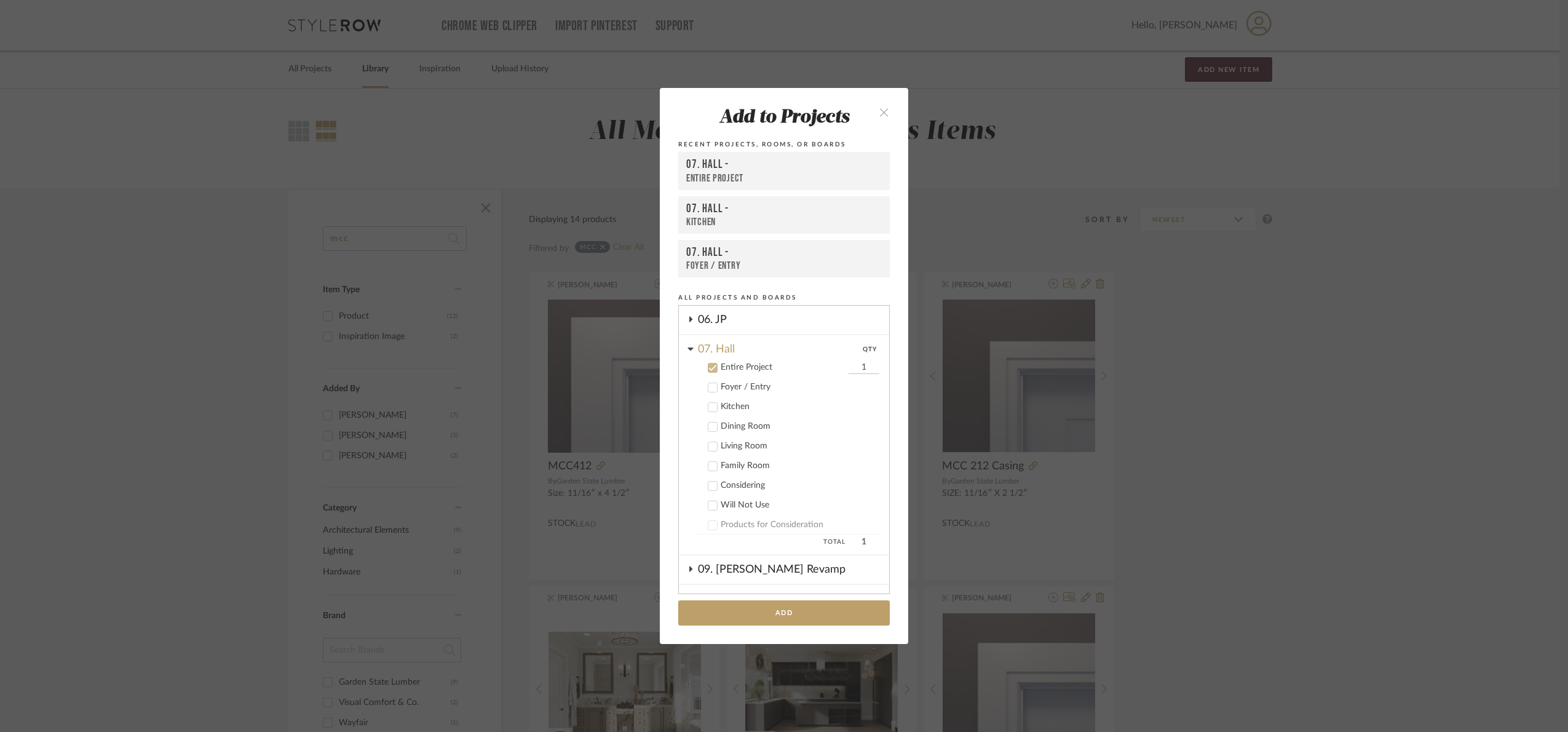
scroll to position [283, 0]
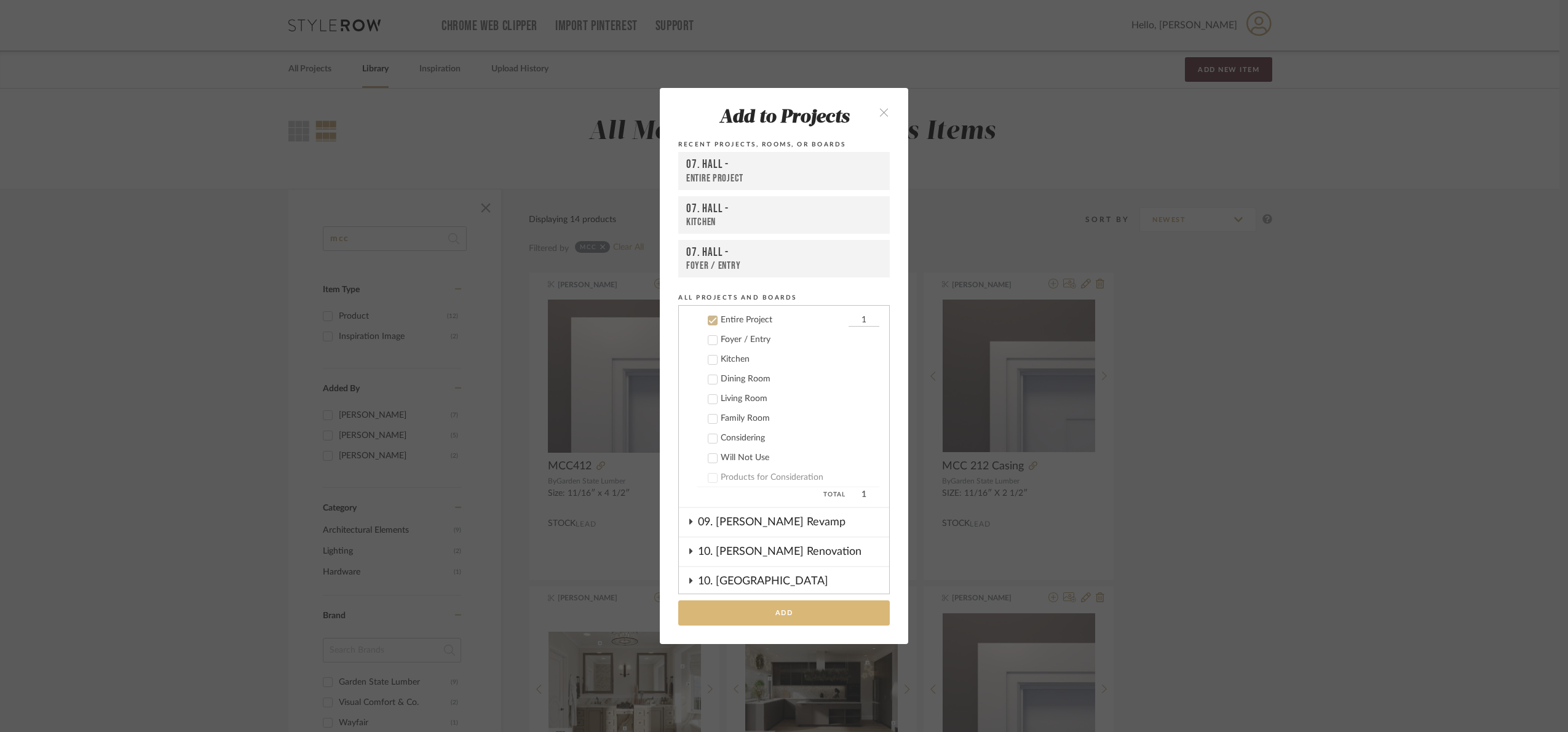
click at [786, 623] on button "Add" at bounding box center [784, 613] width 211 height 25
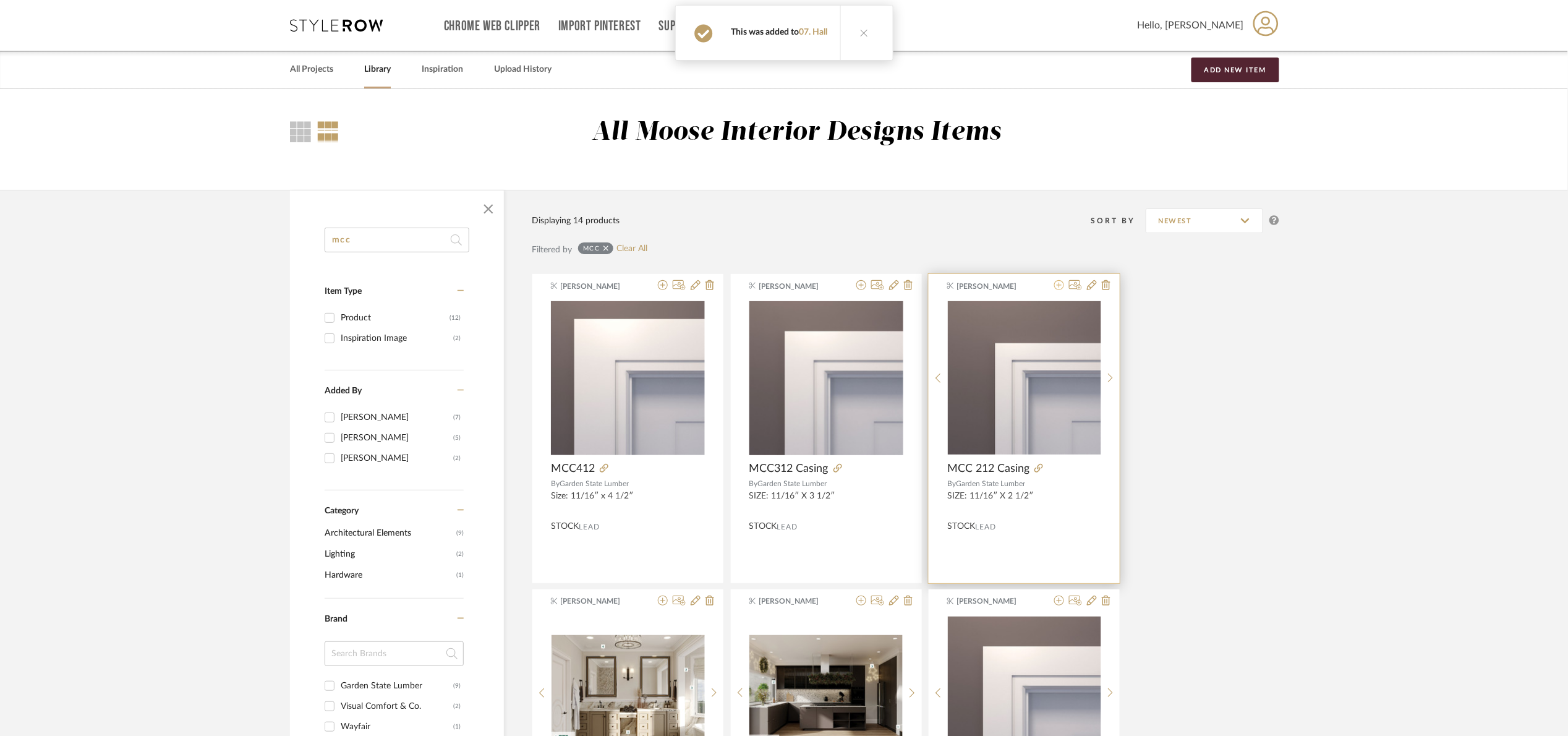
click at [1058, 288] on icon at bounding box center [1059, 285] width 10 height 10
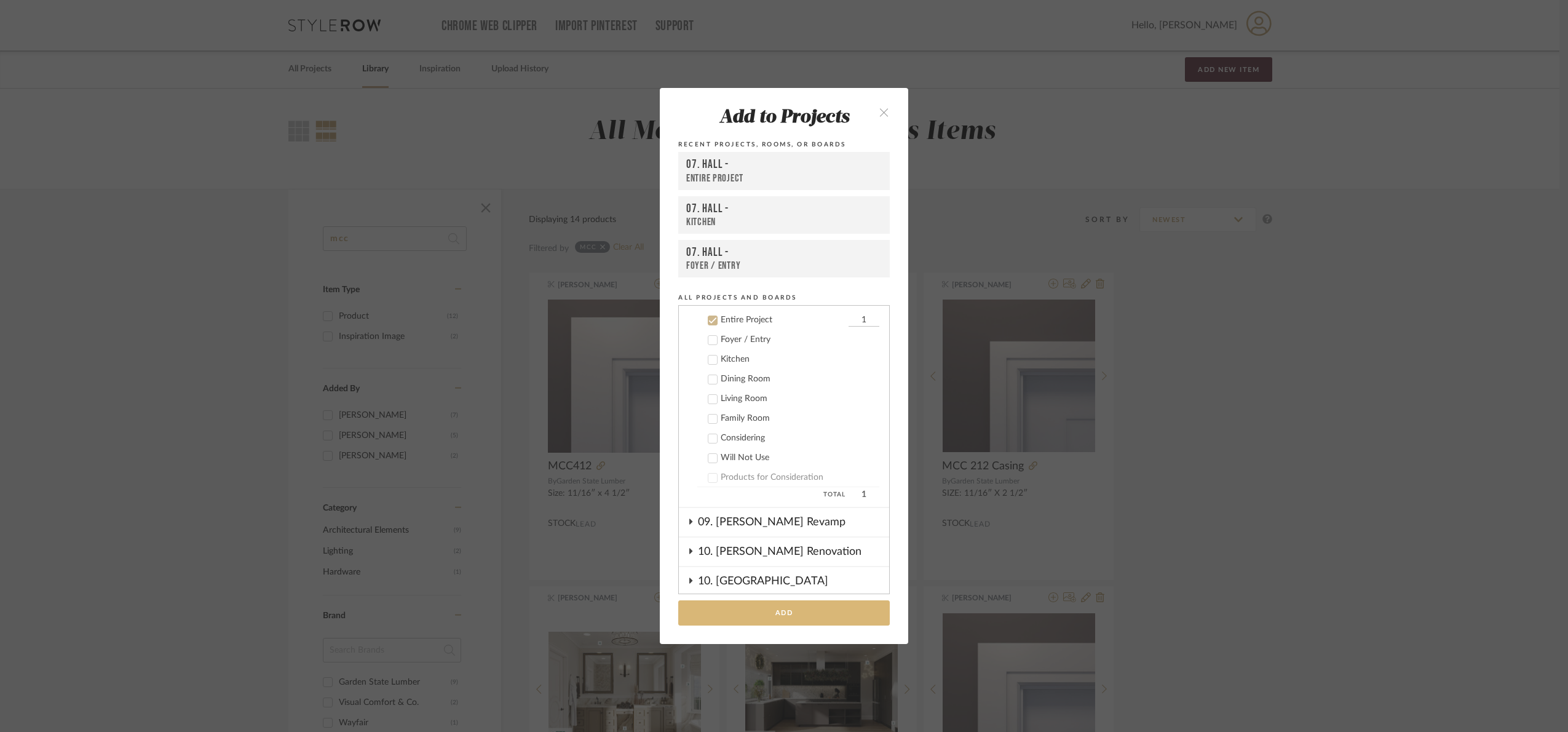
click at [811, 608] on button "Add" at bounding box center [784, 613] width 211 height 25
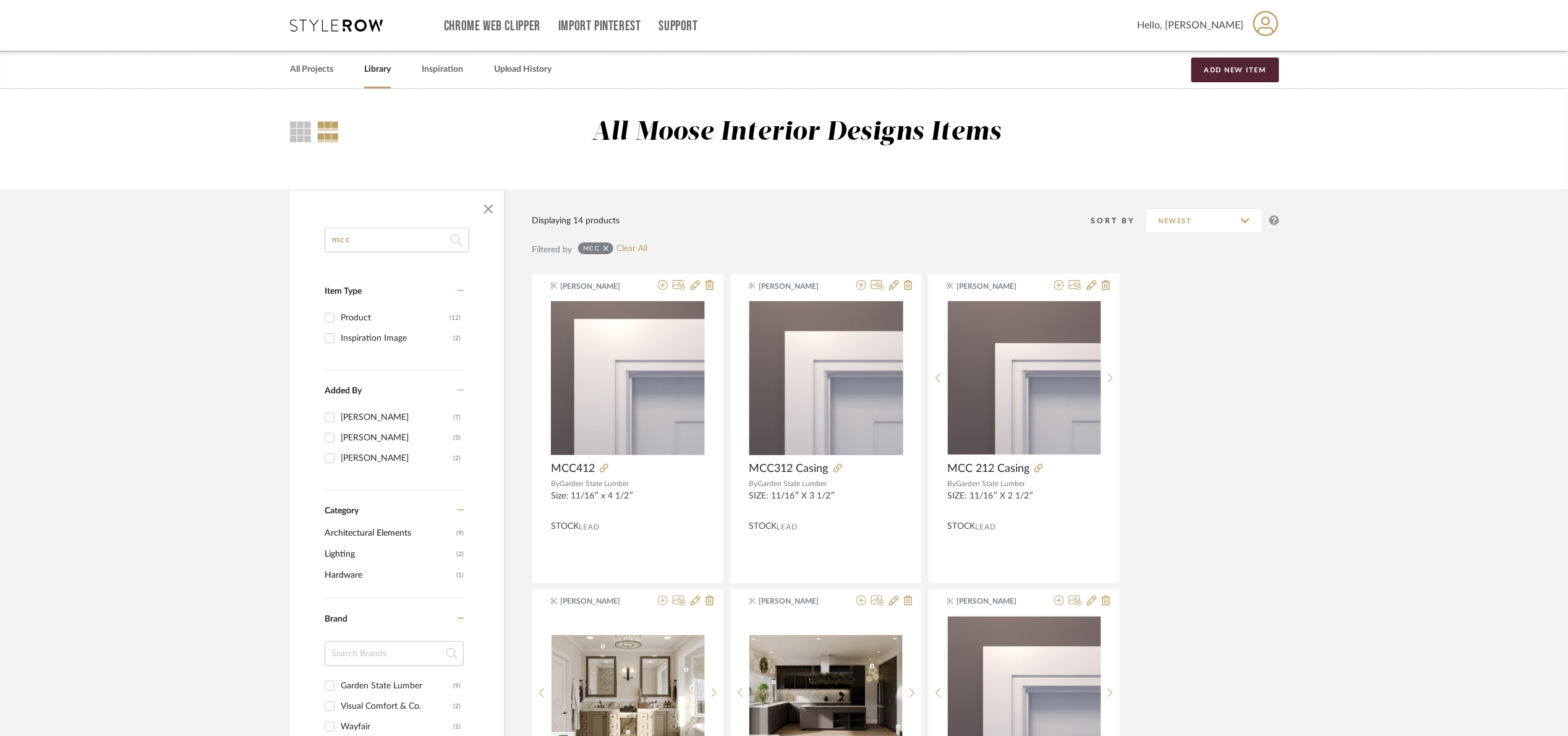
drag, startPoint x: 350, startPoint y: 249, endPoint x: 304, endPoint y: 249, distance: 46.0
click at [304, 249] on div "mcc Item Type Product (12) Inspiration Image (2) Added By Maria Ortega (7) Kath…" at bounding box center [397, 637] width 214 height 819
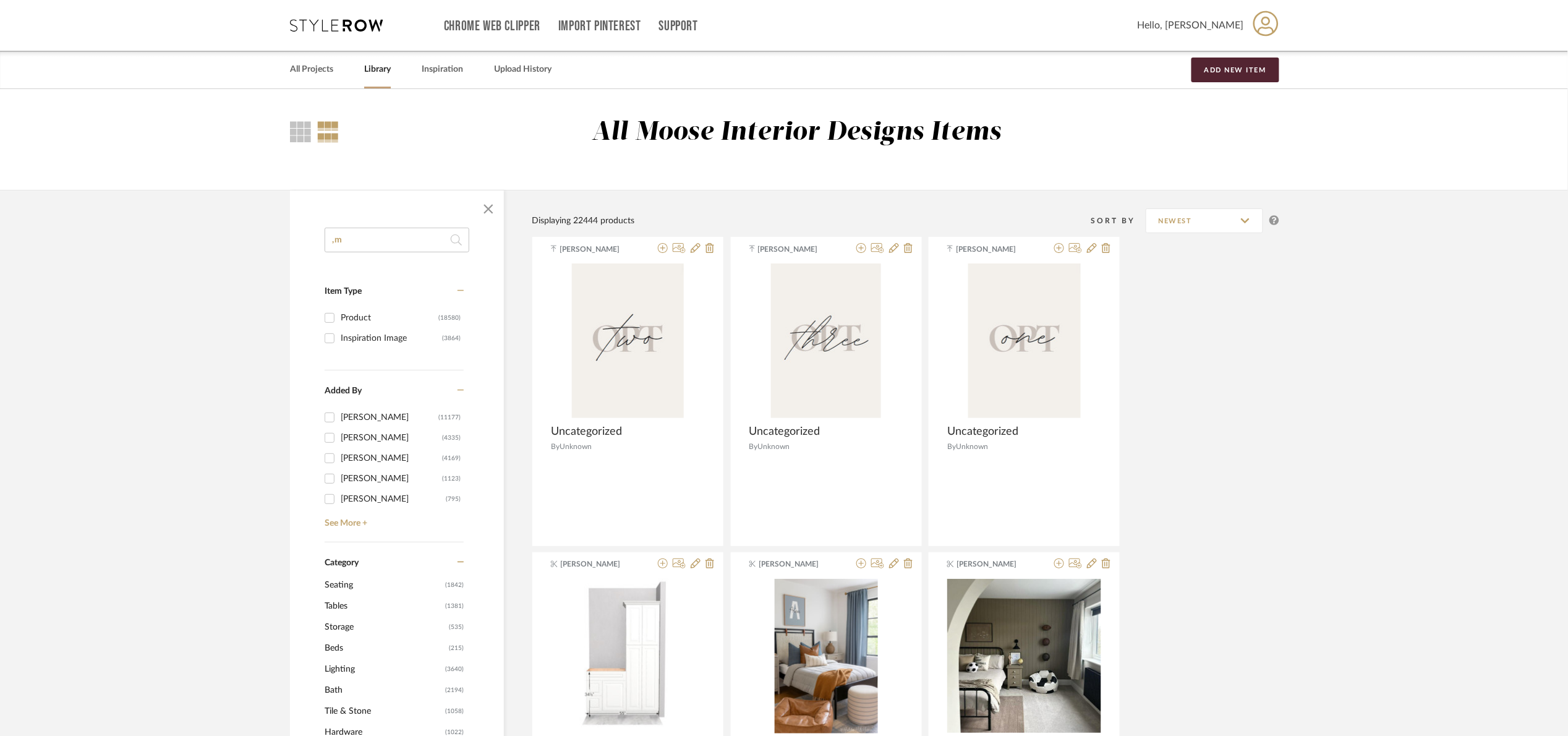
type input ","
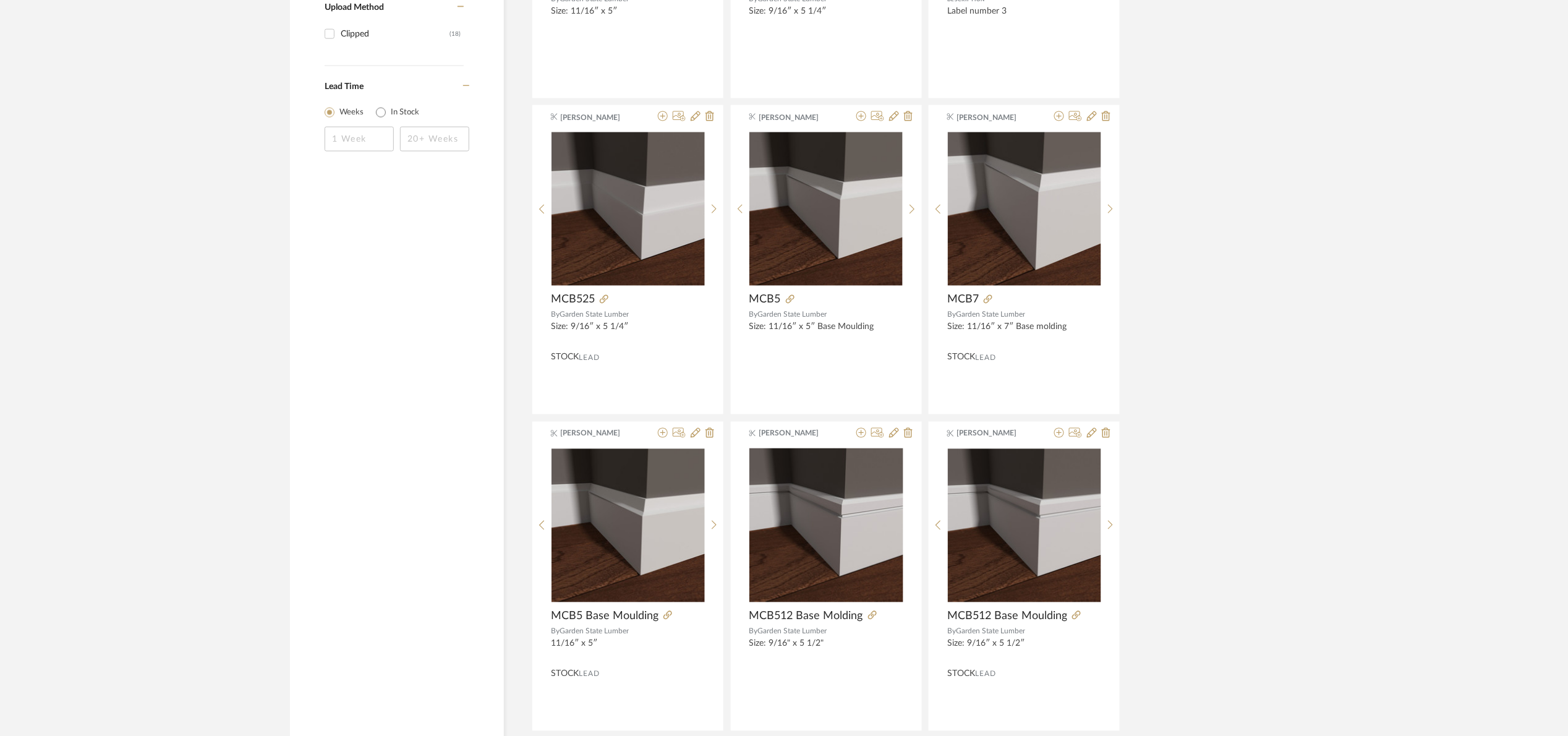
scroll to position [835, 0]
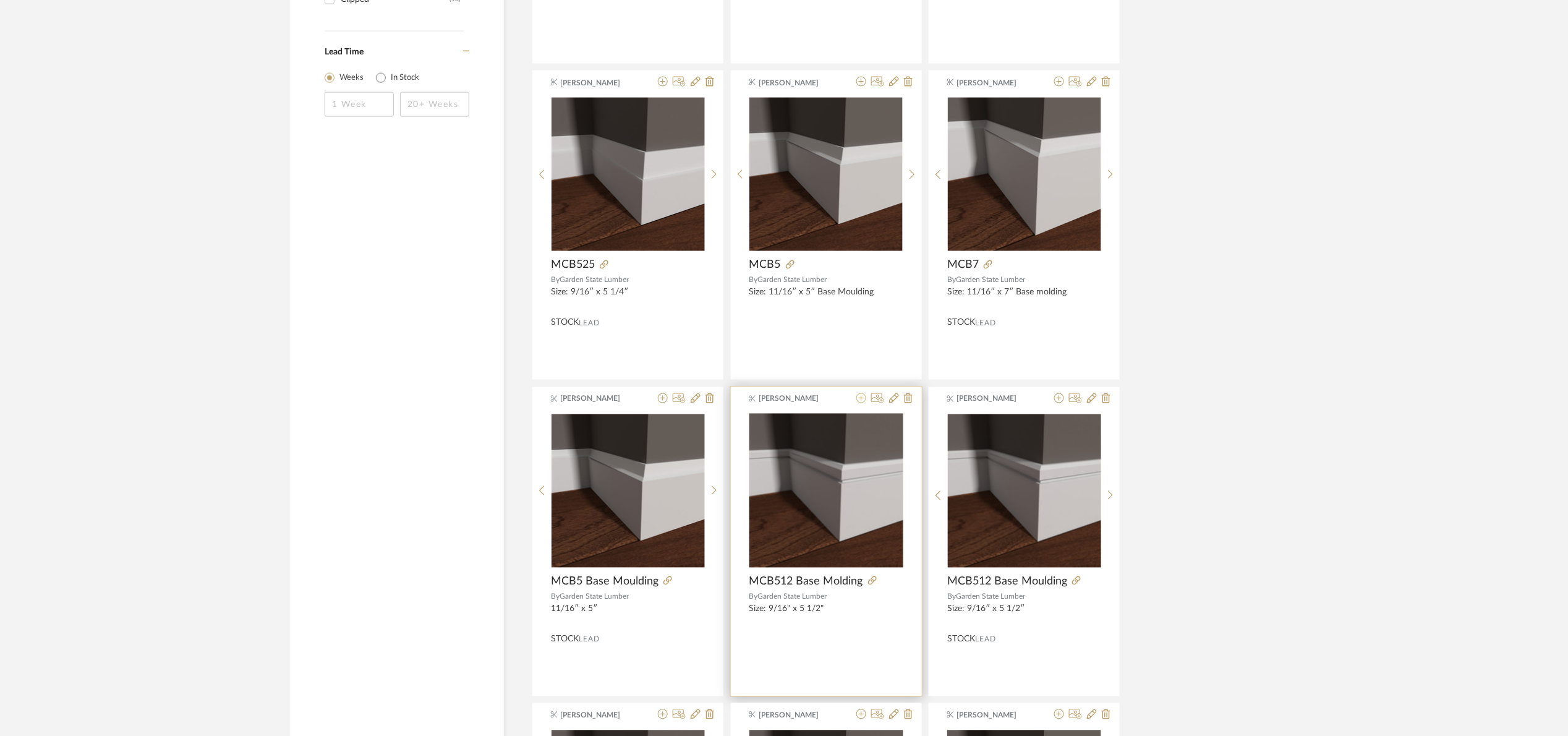
type input "mcb"
click at [858, 397] on icon at bounding box center [861, 398] width 10 height 10
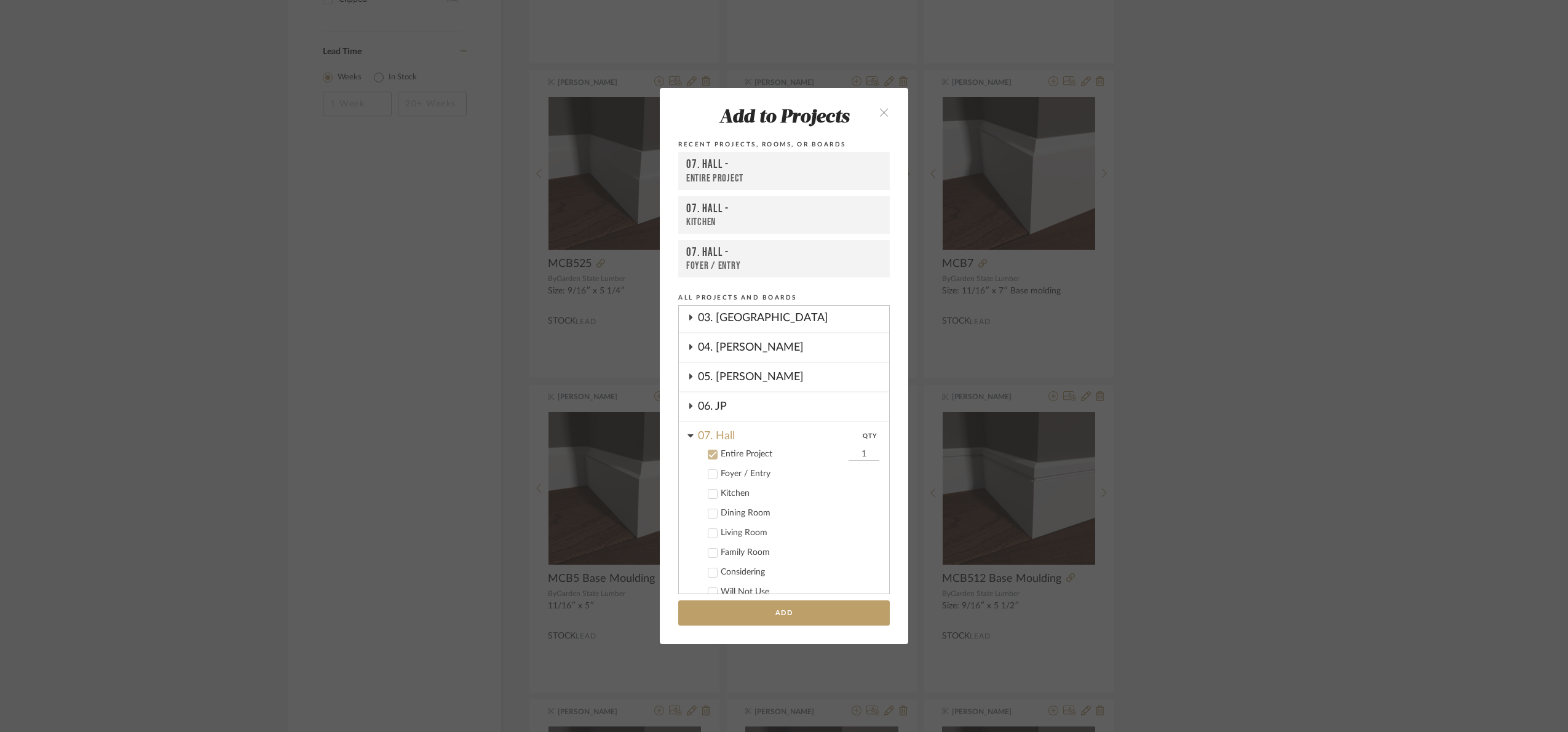
scroll to position [283, 0]
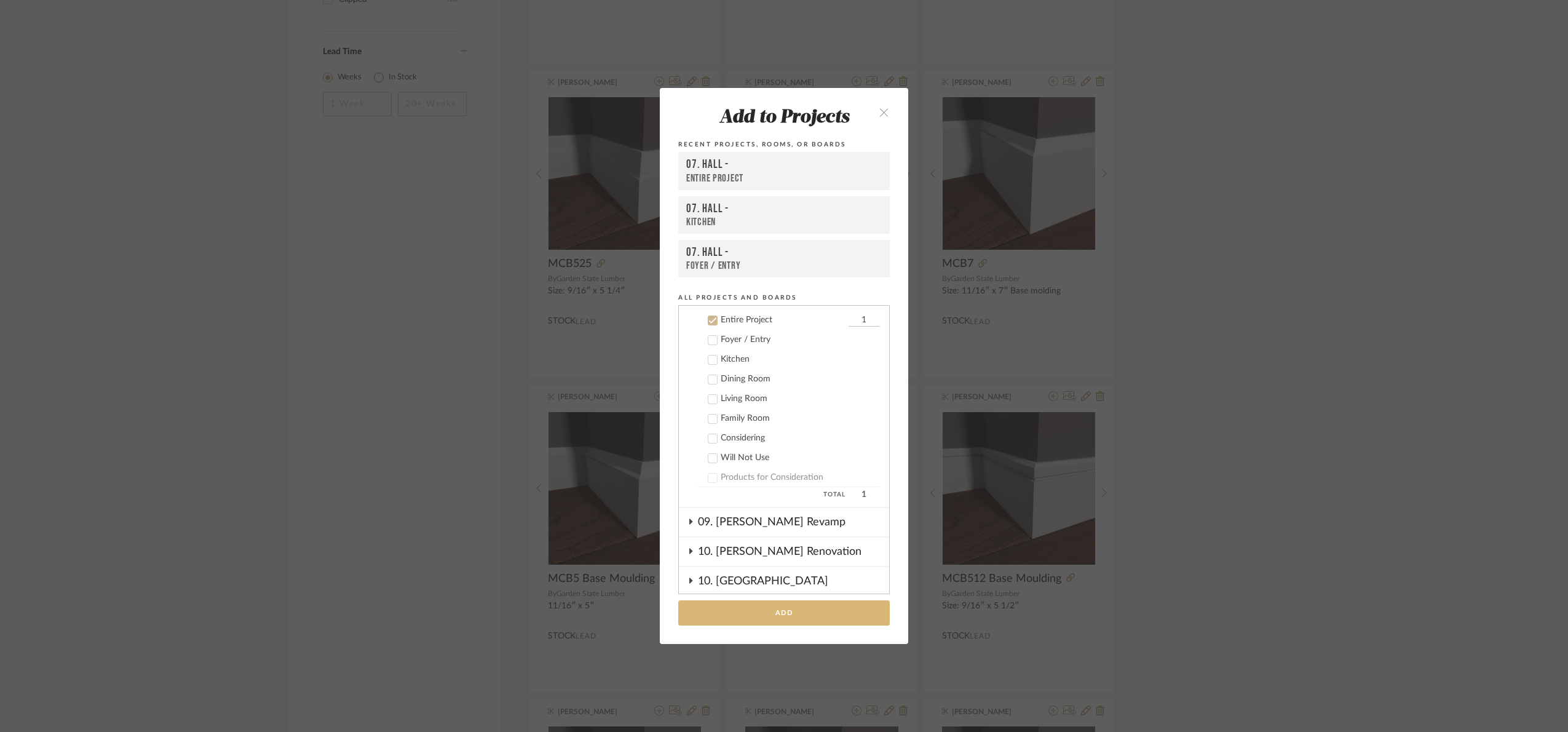
click at [818, 608] on button "Add" at bounding box center [784, 613] width 211 height 25
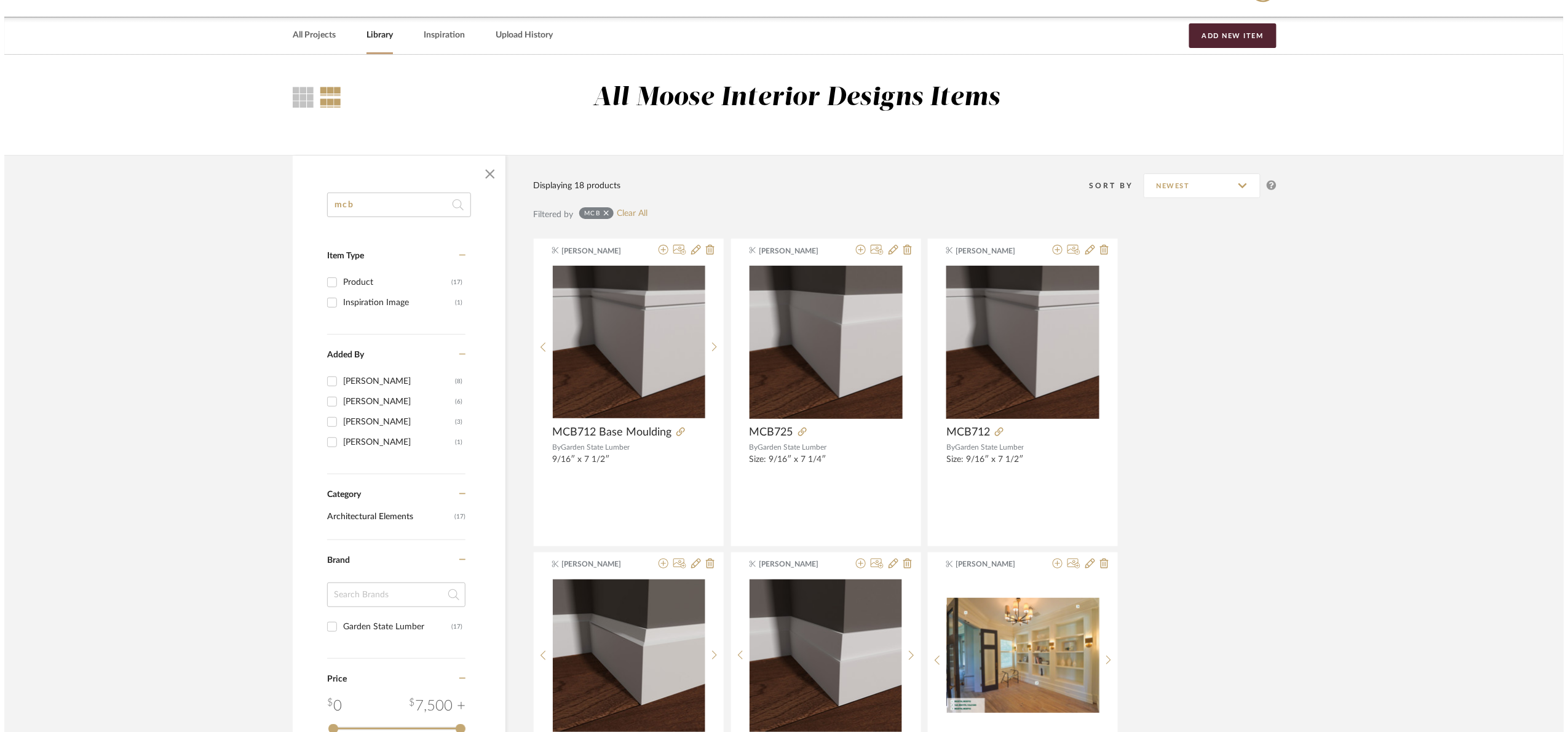
scroll to position [0, 0]
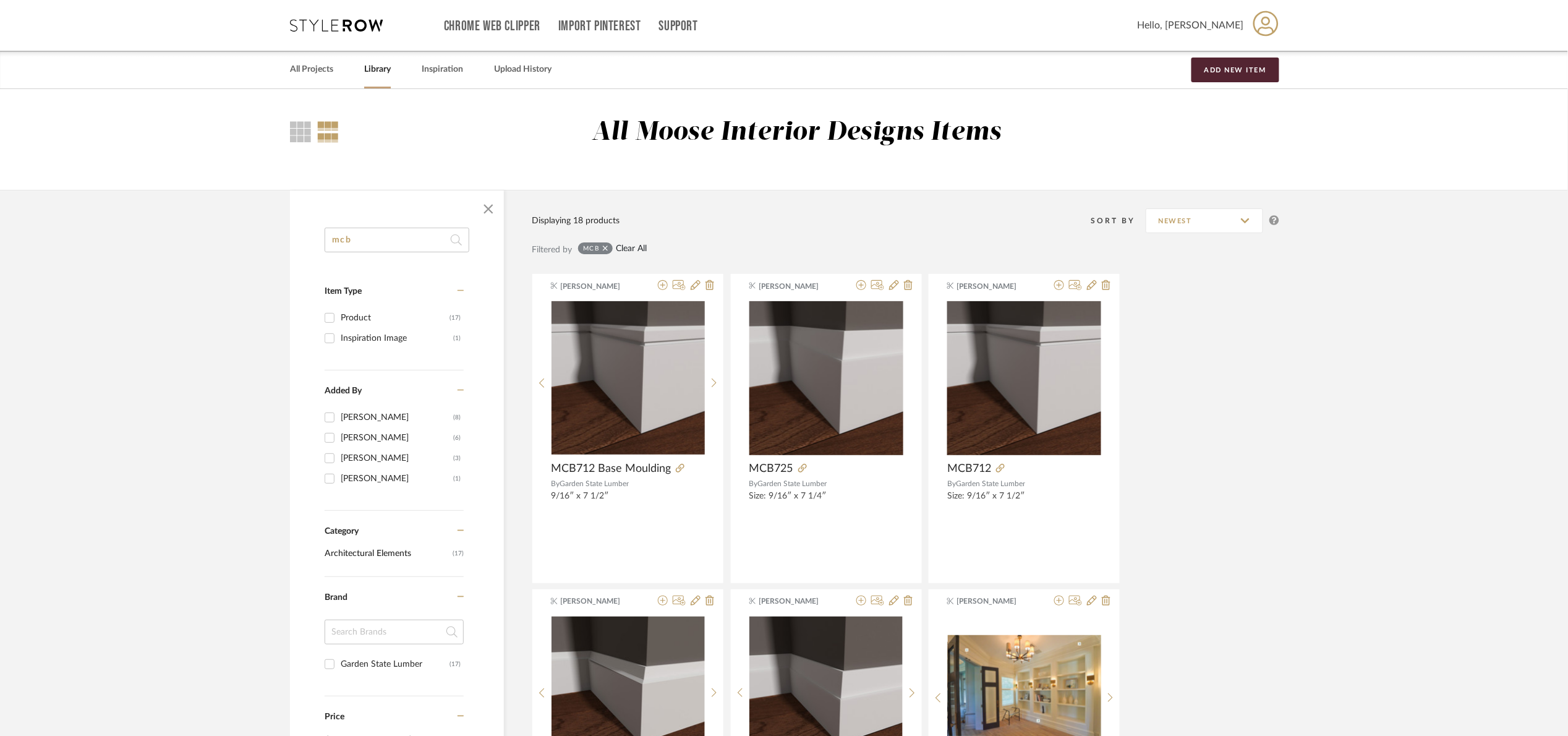
click at [637, 249] on link "Clear All" at bounding box center [632, 249] width 31 height 10
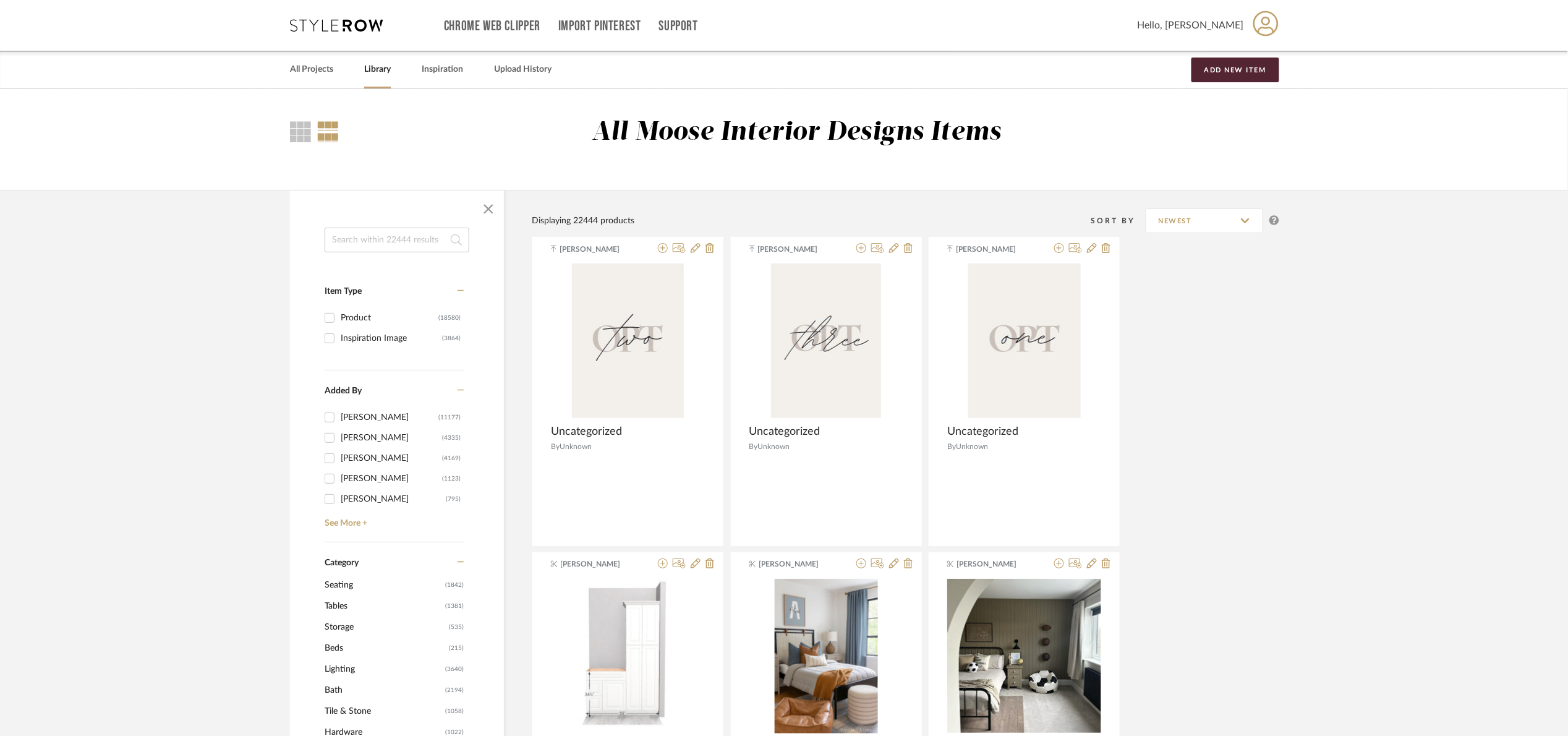
click at [354, 240] on input at bounding box center [397, 240] width 145 height 25
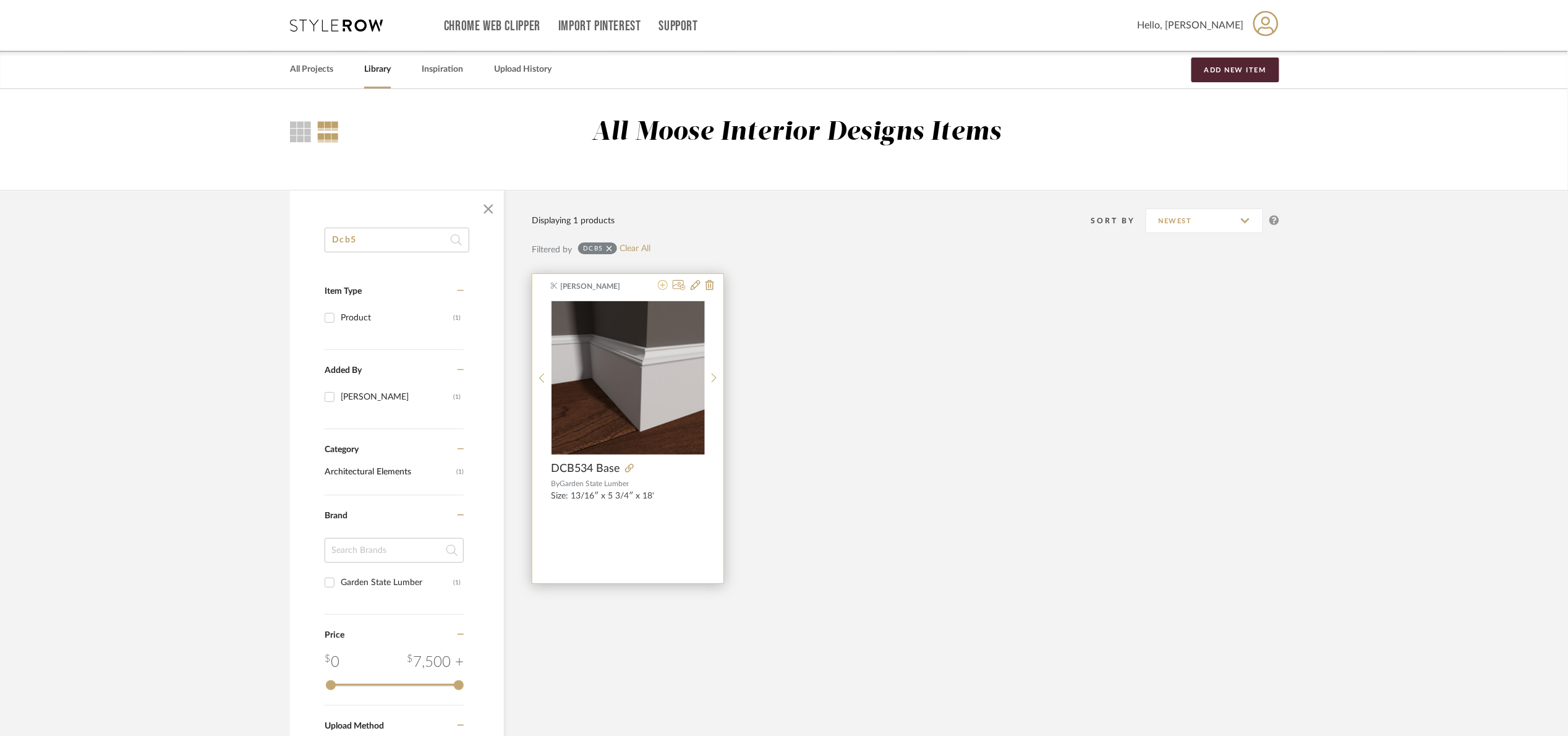
type input "Dcb5"
click at [665, 285] on icon at bounding box center [663, 285] width 10 height 10
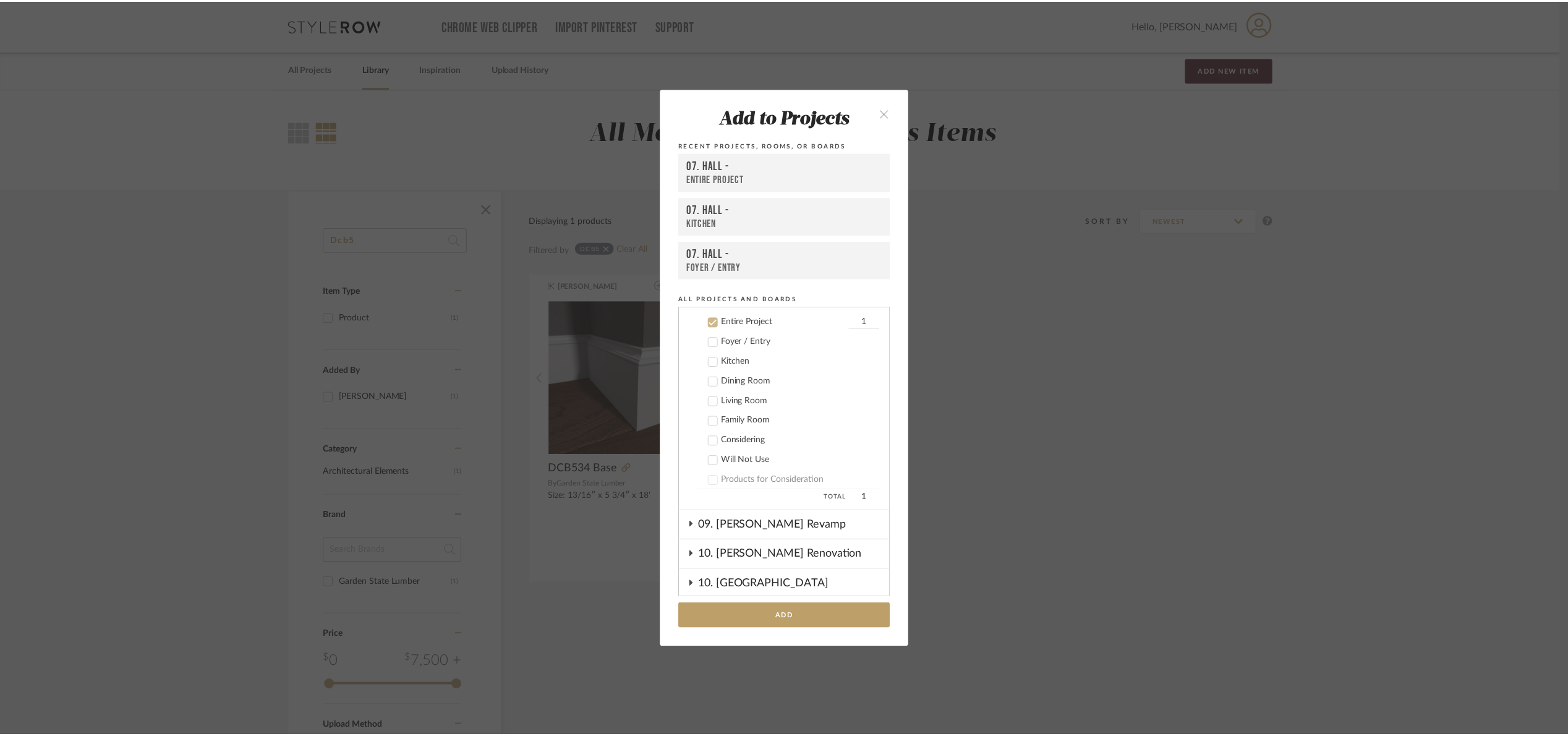
scroll to position [189, 0]
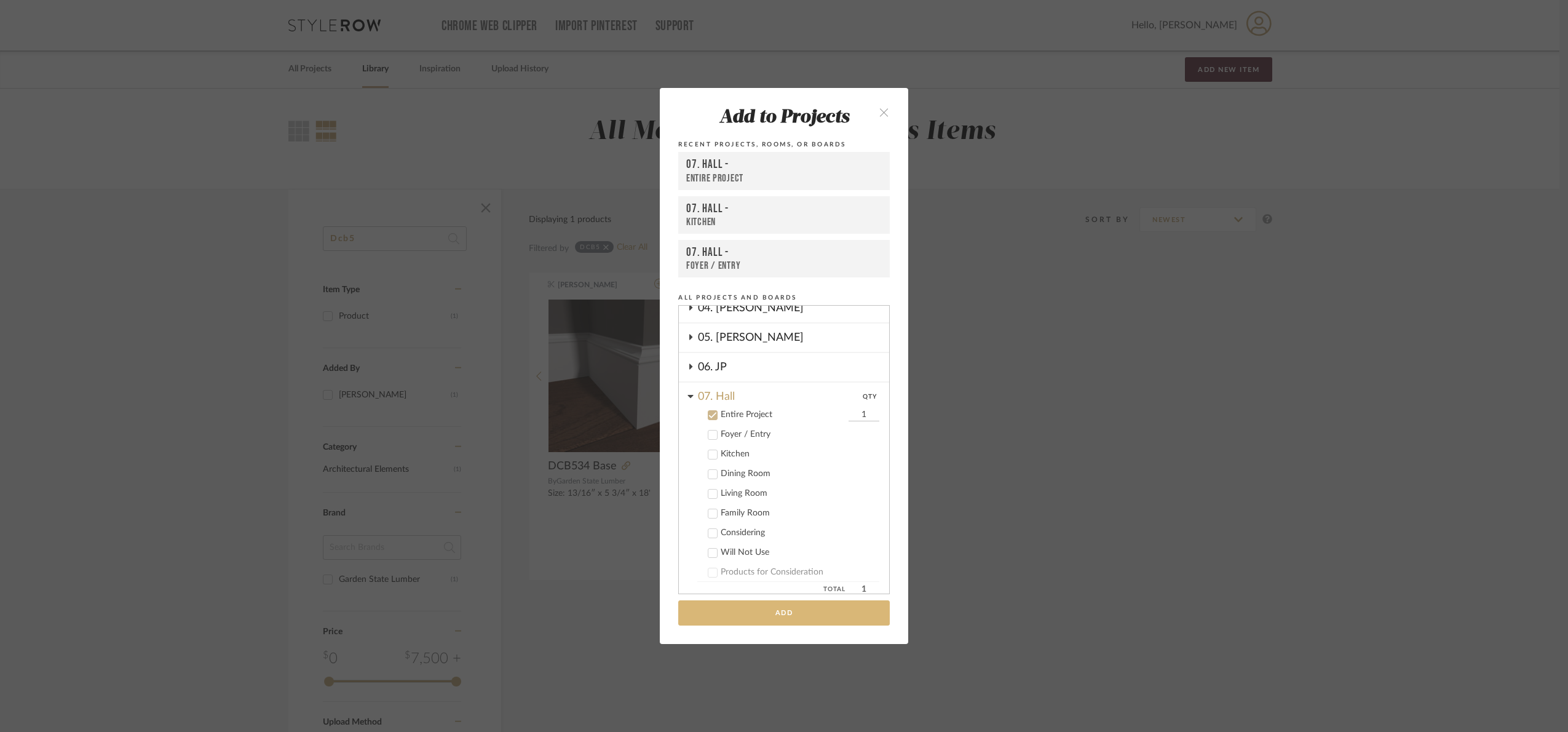
click at [801, 607] on button "Add" at bounding box center [784, 613] width 211 height 25
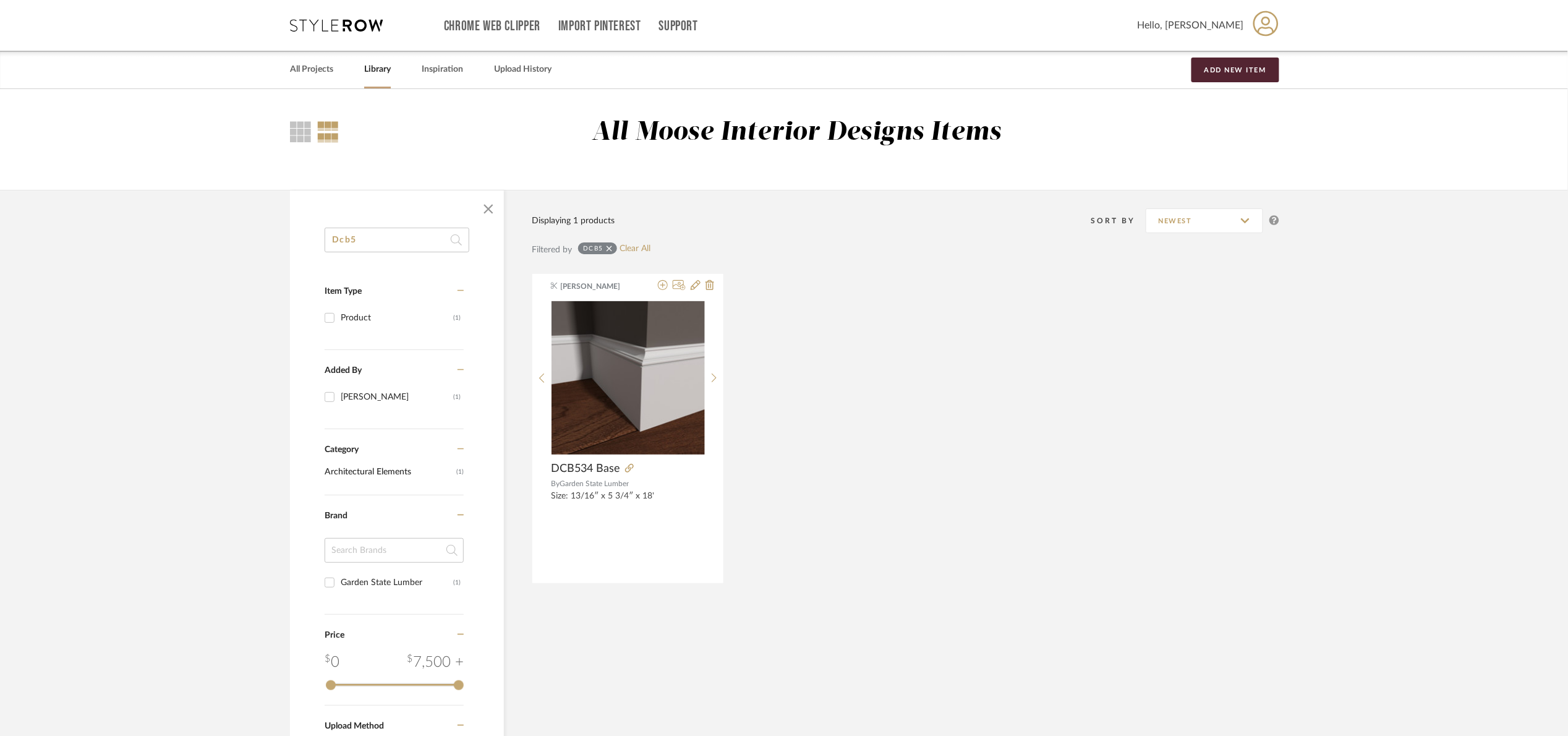
click at [633, 240] on div "Filtered by Dcb5 Clear All" at bounding box center [906, 254] width 748 height 37
click at [634, 242] on div "Dcb5 Clear All" at bounding box center [614, 249] width 73 height 15
click at [638, 251] on link "Clear All" at bounding box center [636, 249] width 31 height 10
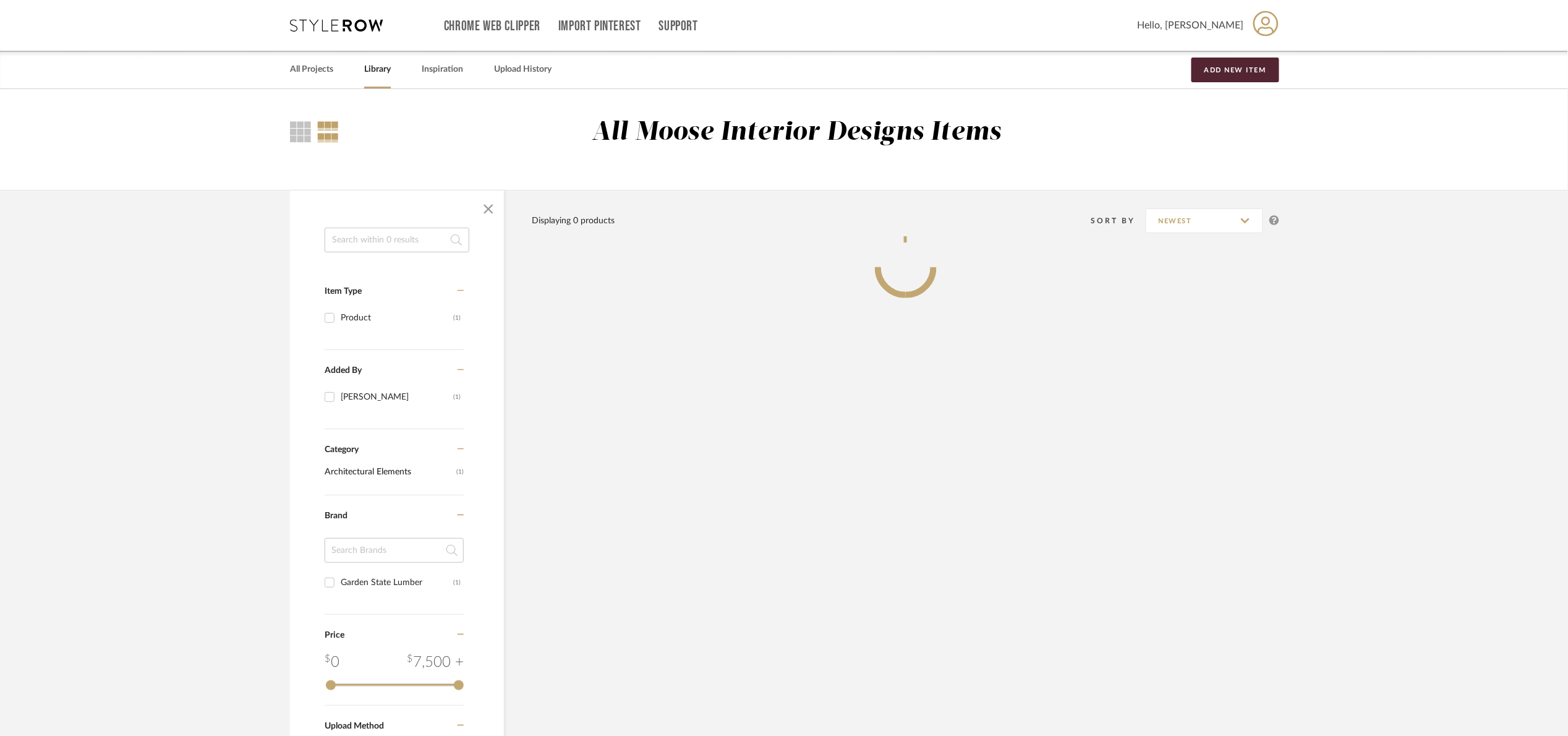
click at [415, 244] on input at bounding box center [397, 240] width 145 height 25
type input ","
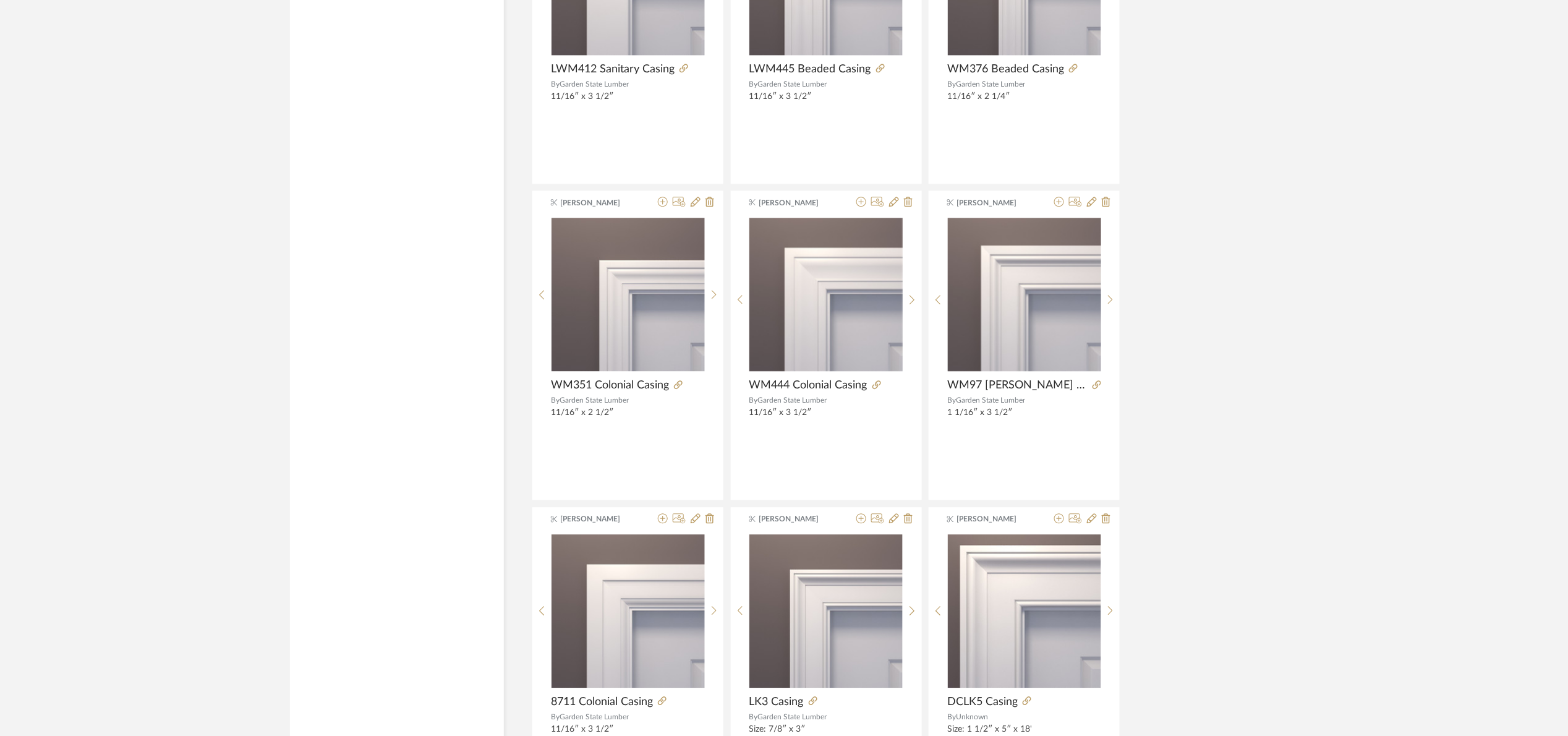
scroll to position [1391, 0]
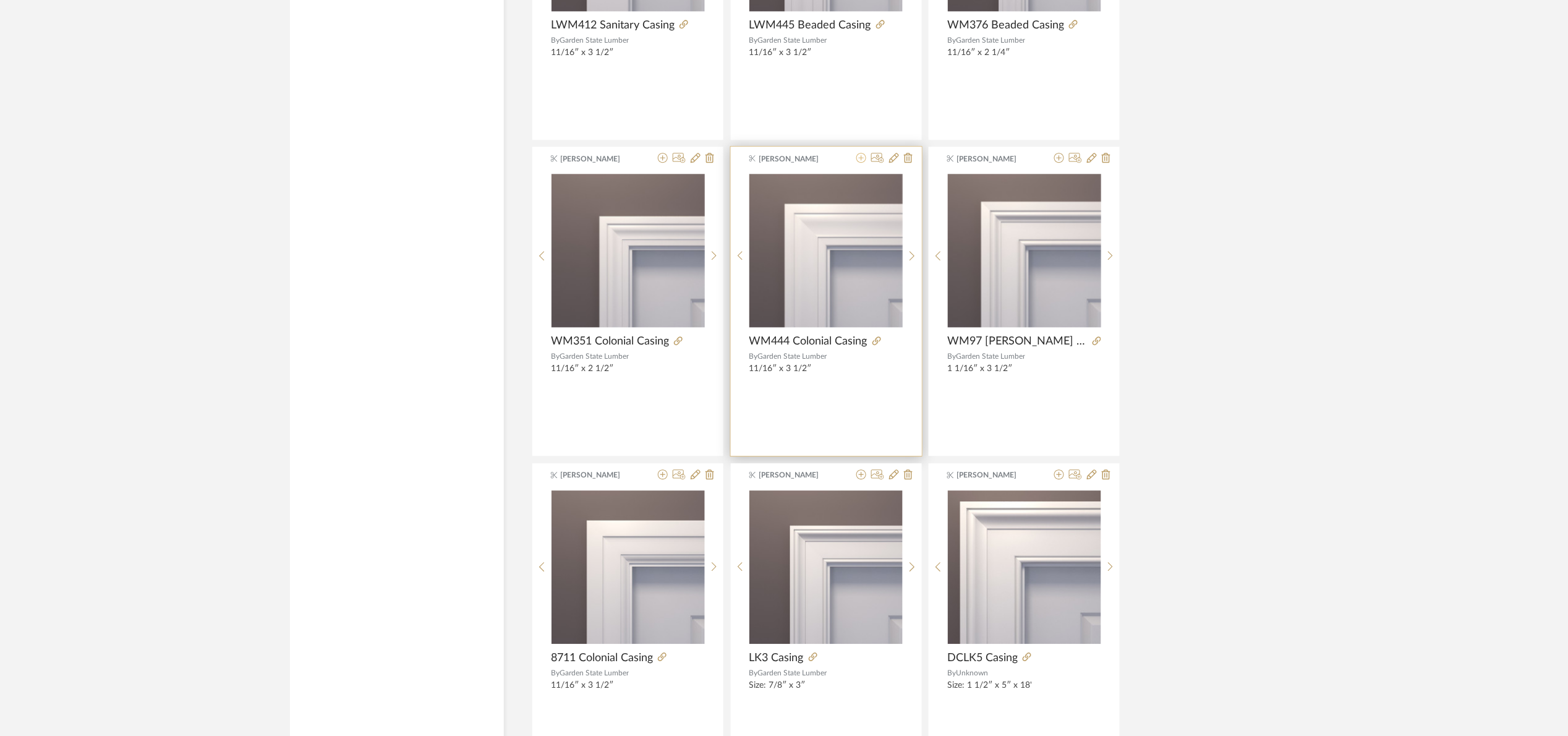
type input "molding"
click at [861, 158] on icon at bounding box center [861, 157] width 10 height 10
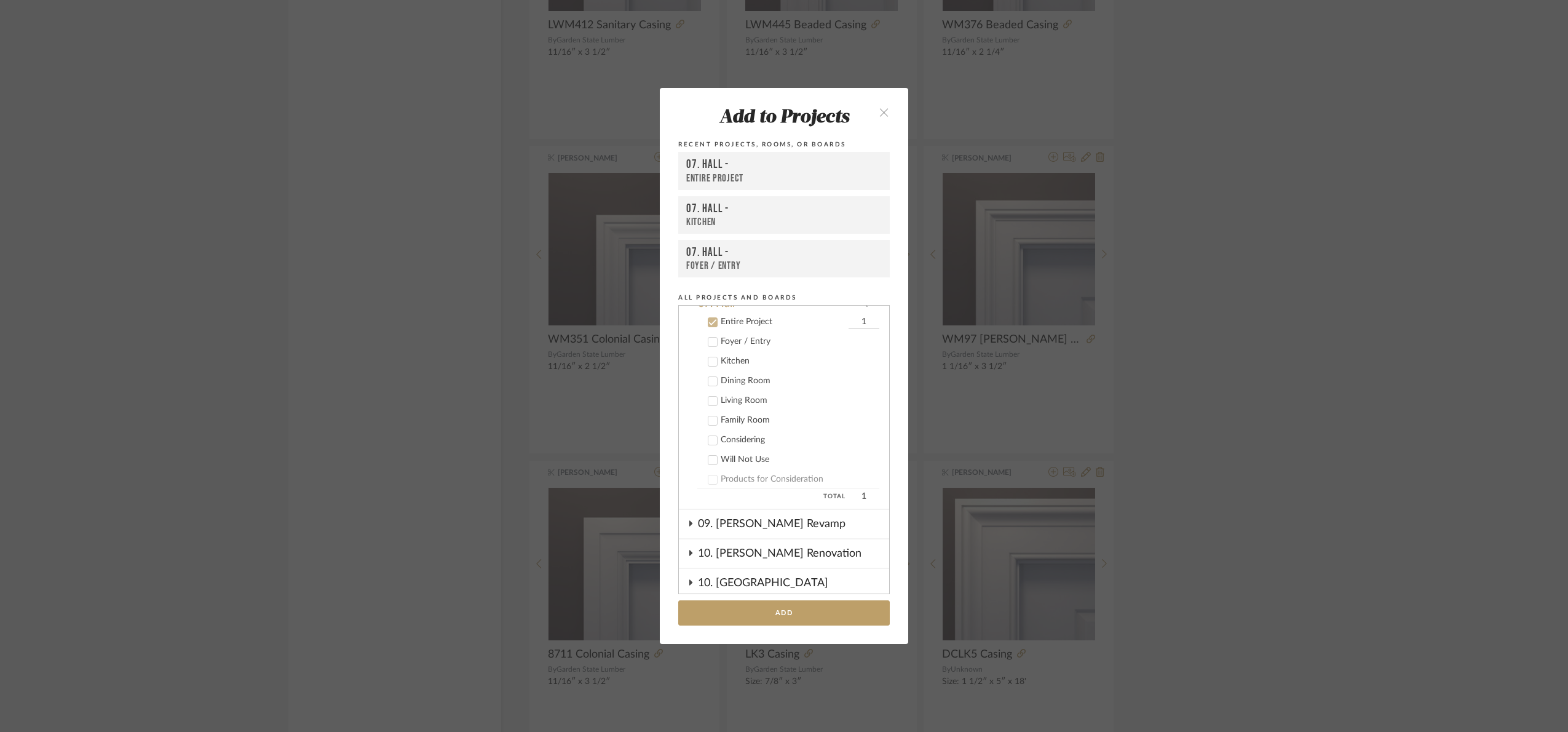
scroll to position [283, 0]
click at [822, 618] on button "Add" at bounding box center [784, 613] width 211 height 25
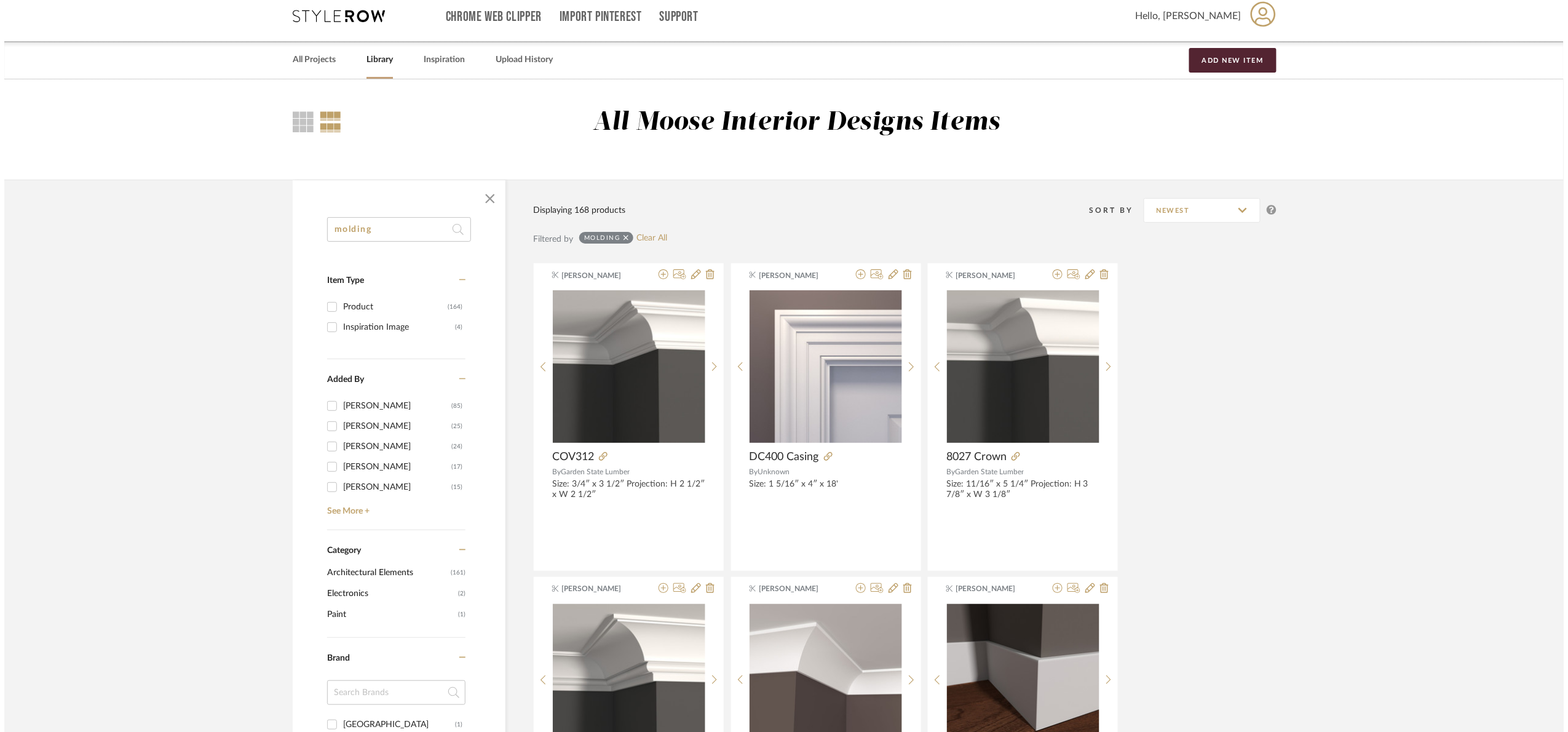
scroll to position [0, 0]
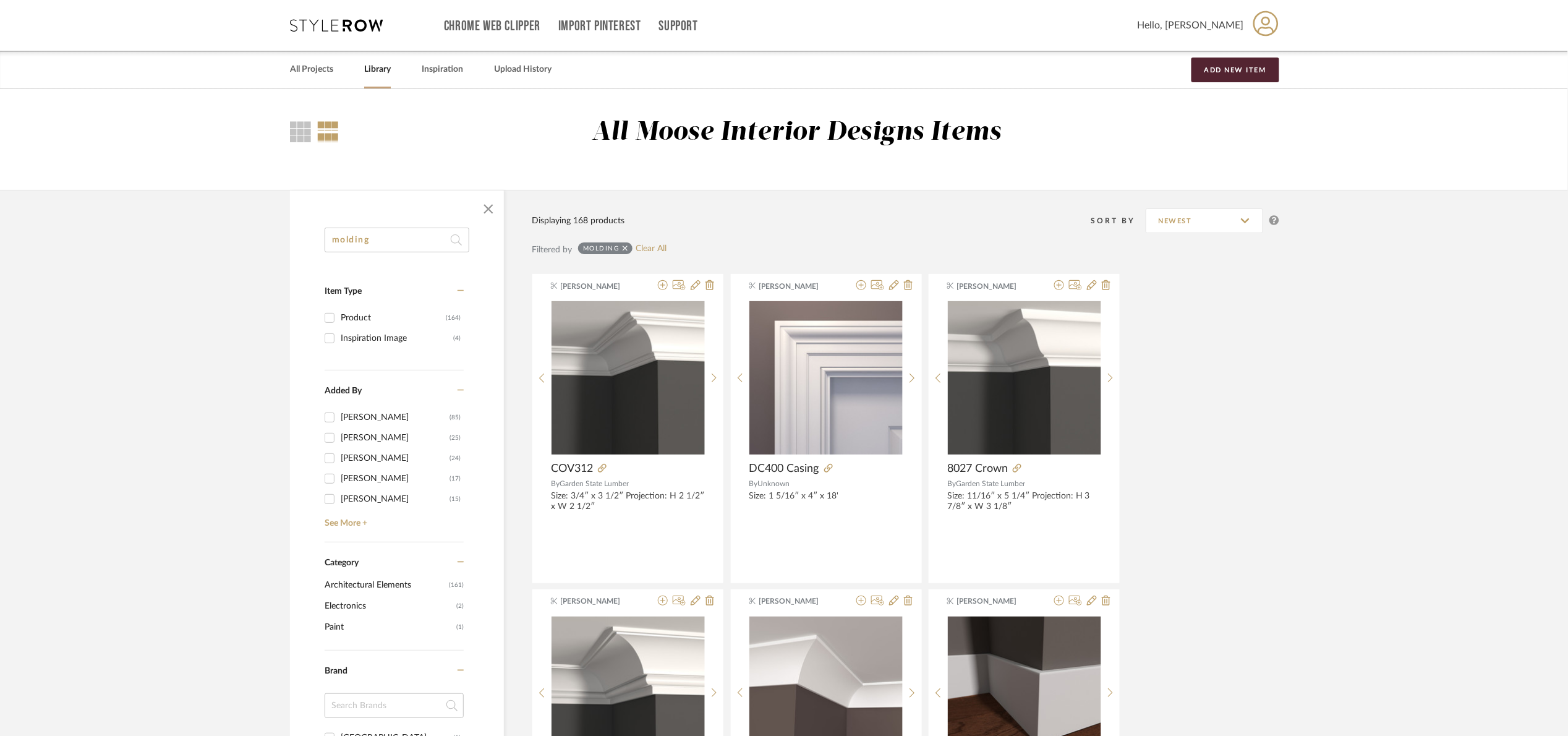
drag, startPoint x: 398, startPoint y: 249, endPoint x: 202, endPoint y: 276, distance: 197.9
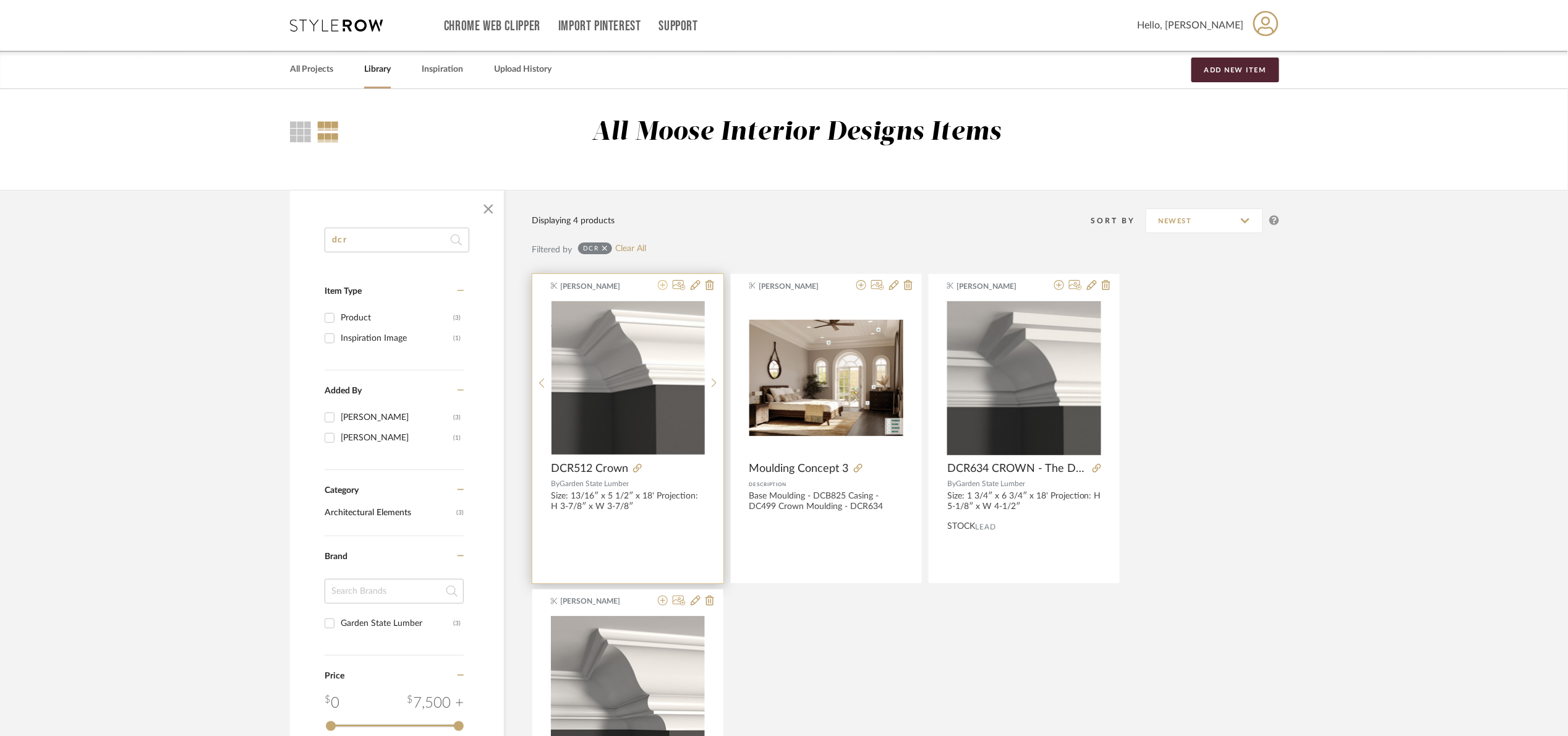
click at [661, 288] on icon at bounding box center [663, 285] width 10 height 10
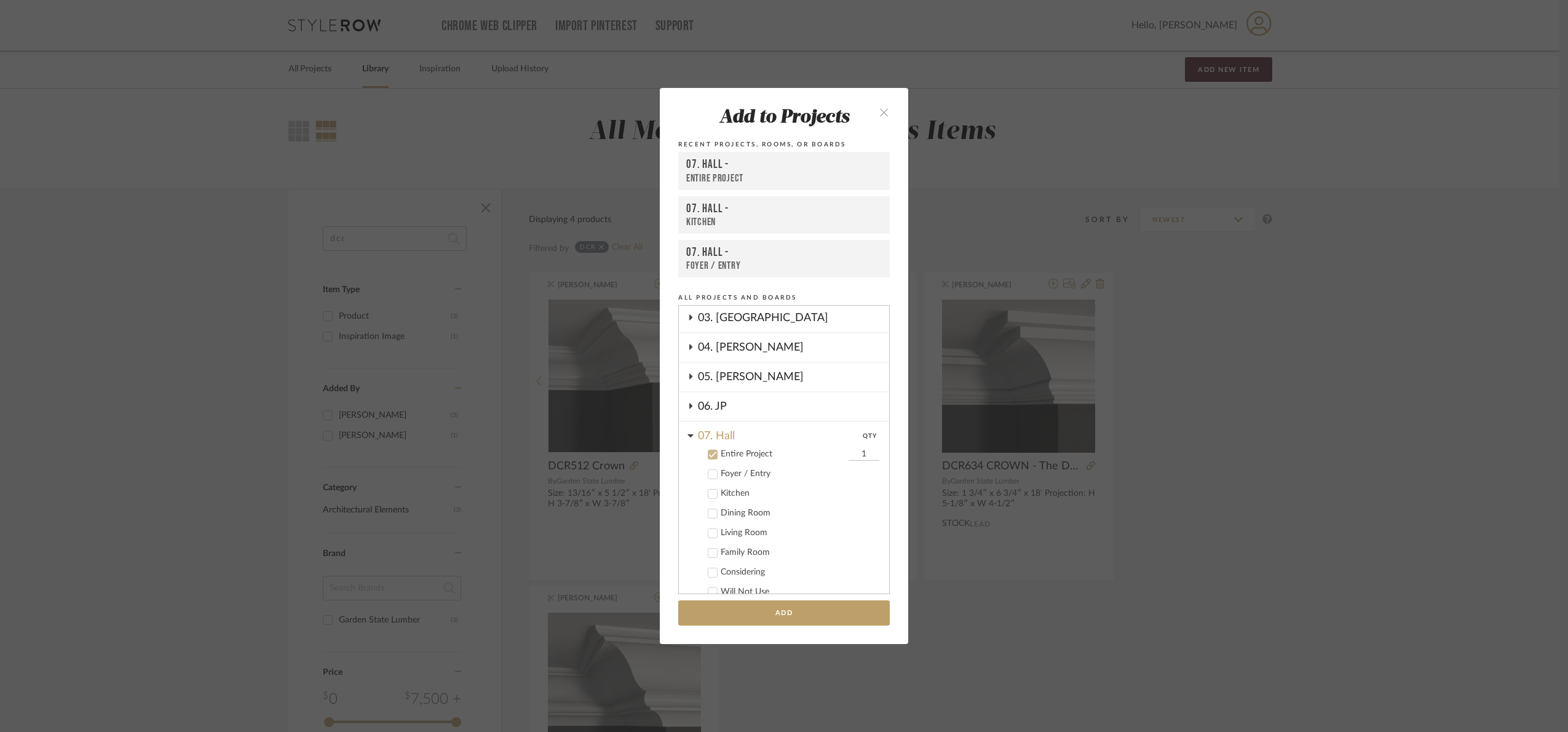
scroll to position [283, 0]
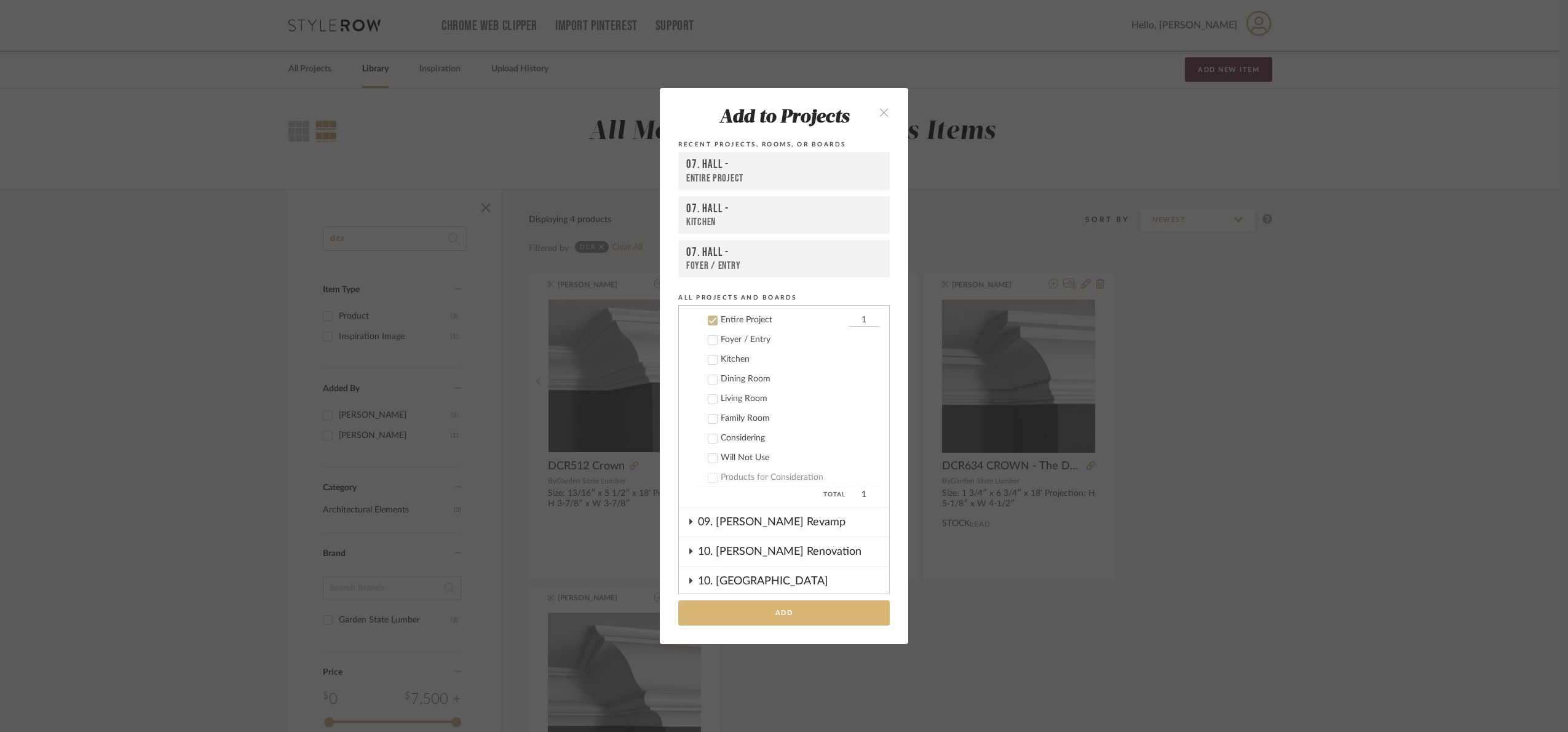
click at [818, 609] on button "Add" at bounding box center [784, 613] width 211 height 25
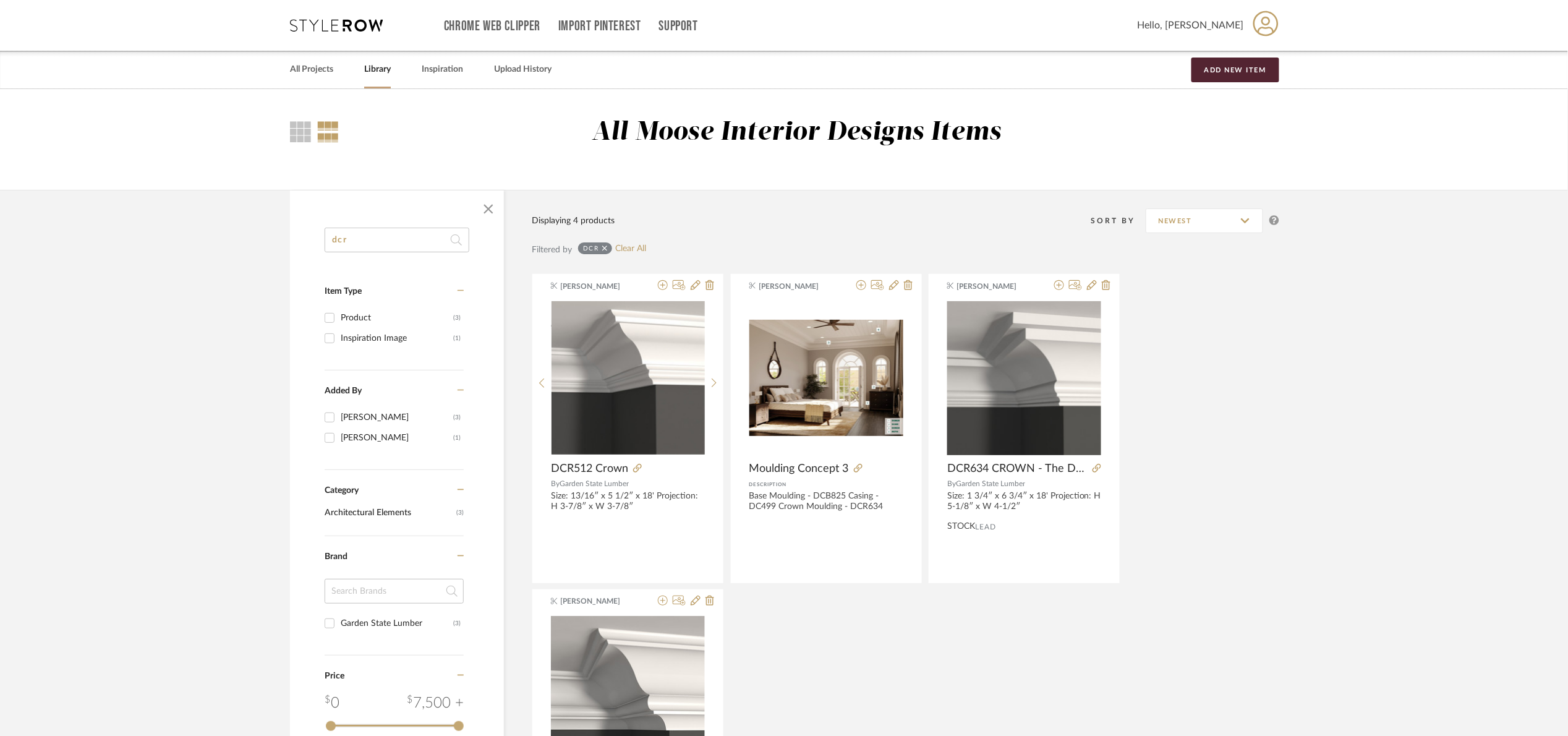
click at [367, 246] on input "dcr" at bounding box center [397, 240] width 145 height 25
type input "d"
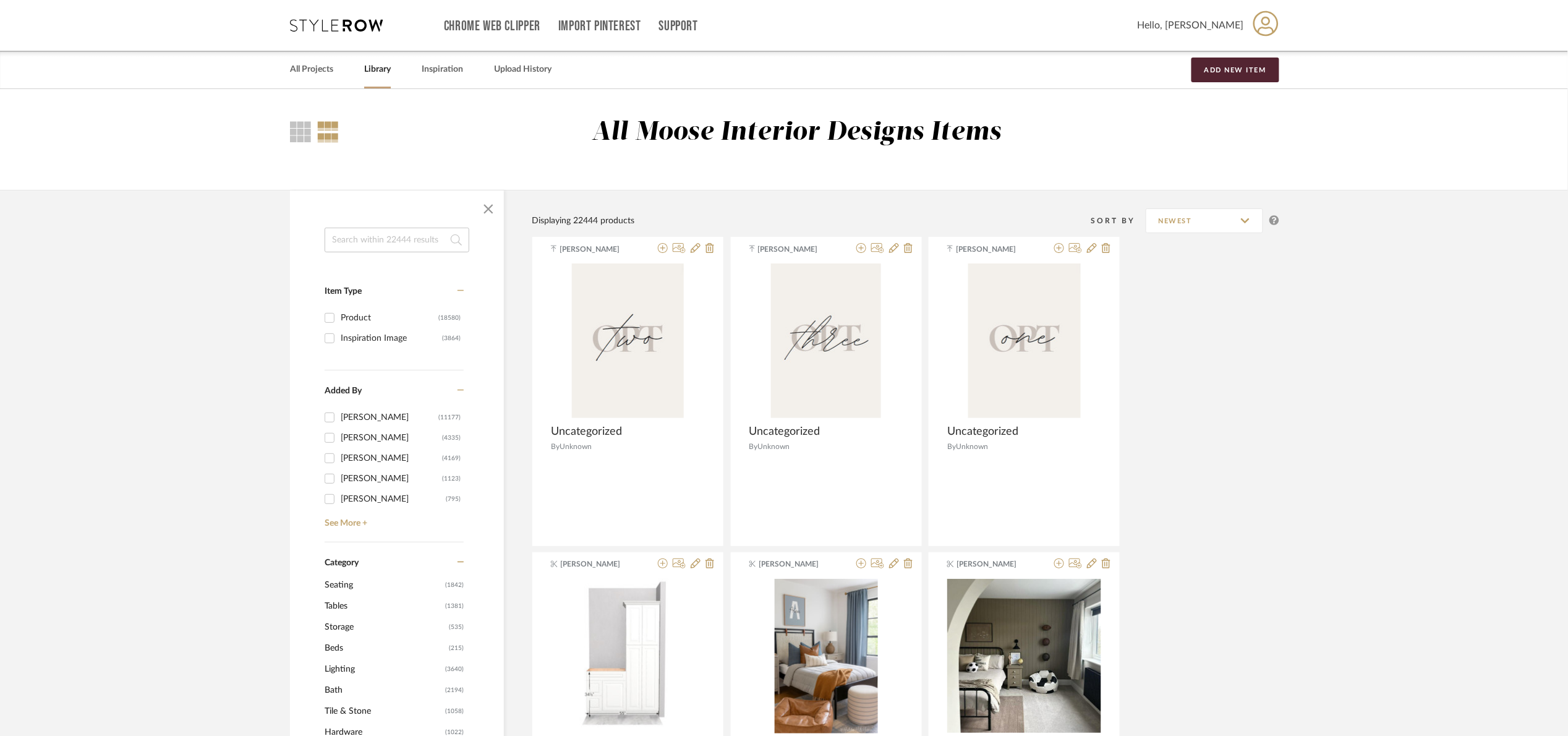
click at [417, 251] on input at bounding box center [397, 240] width 145 height 25
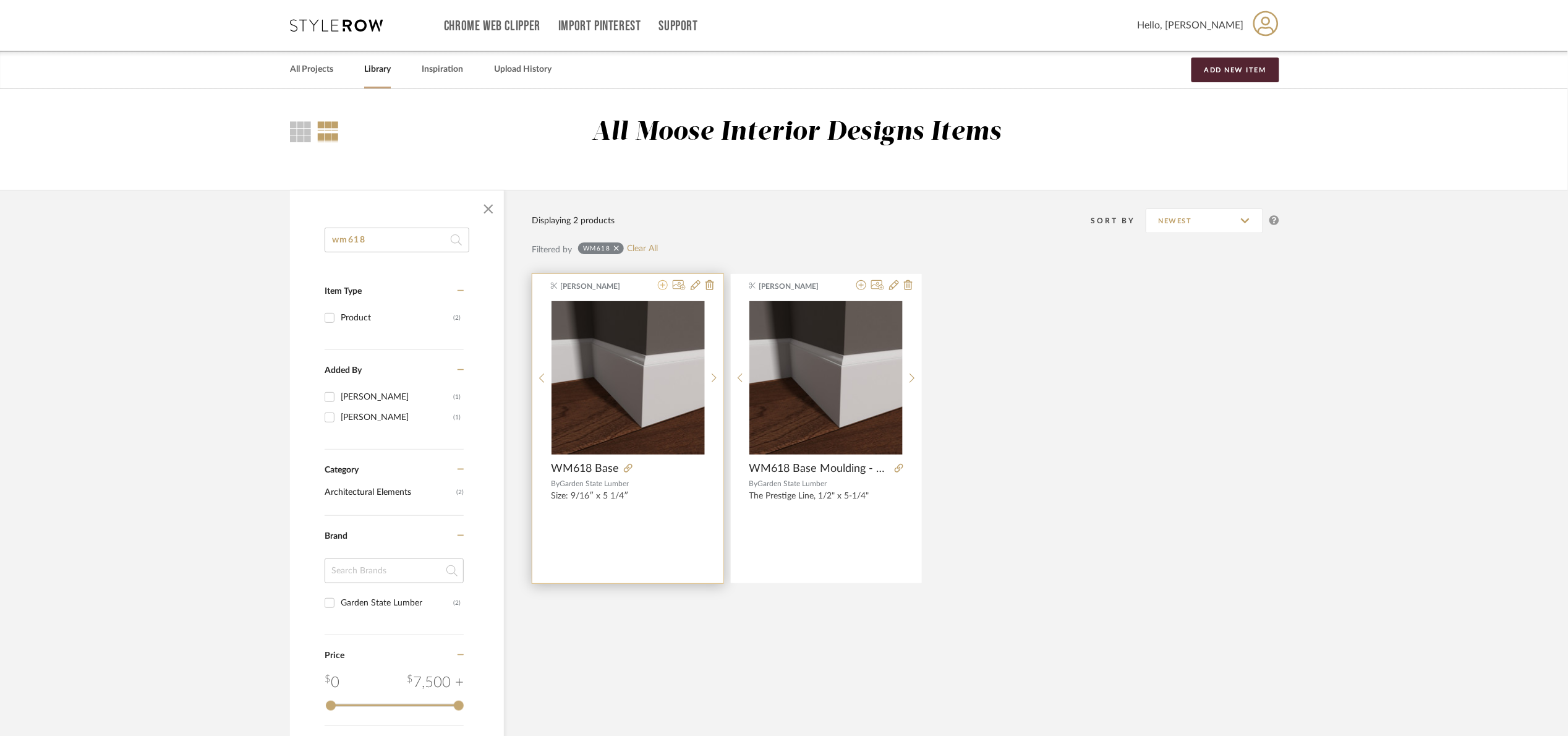
click at [660, 284] on icon at bounding box center [663, 285] width 10 height 10
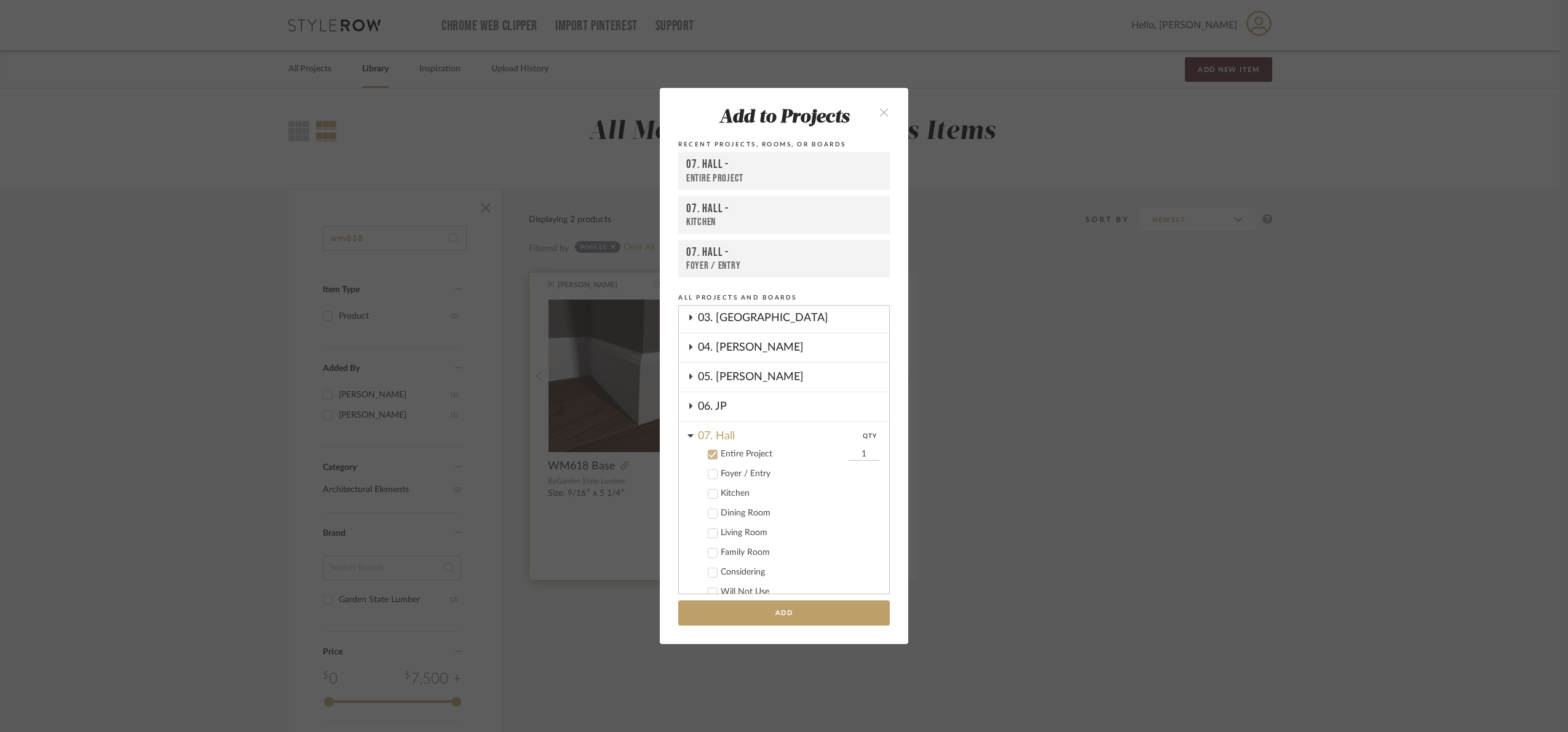
scroll to position [283, 0]
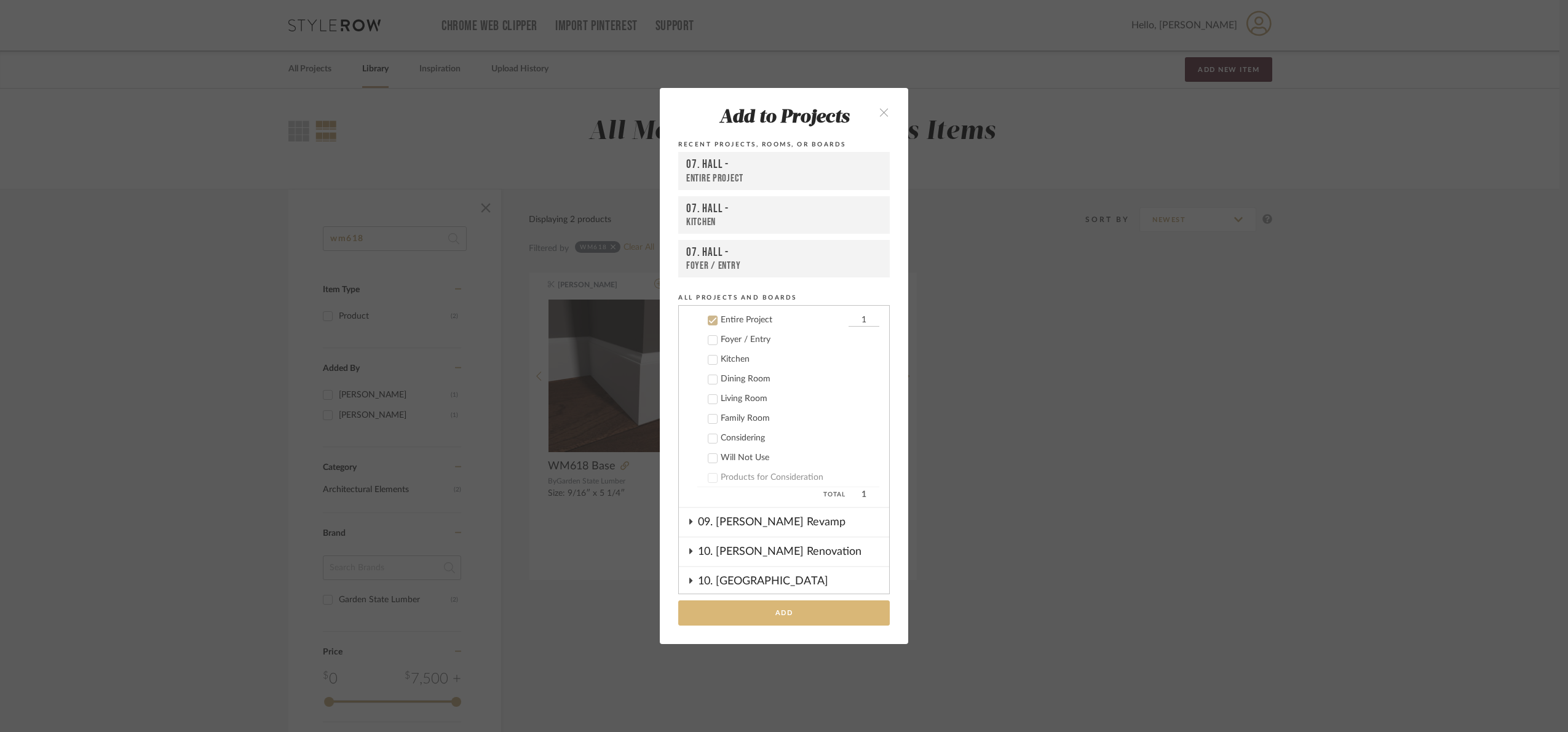
click at [816, 618] on button "Add" at bounding box center [784, 613] width 211 height 25
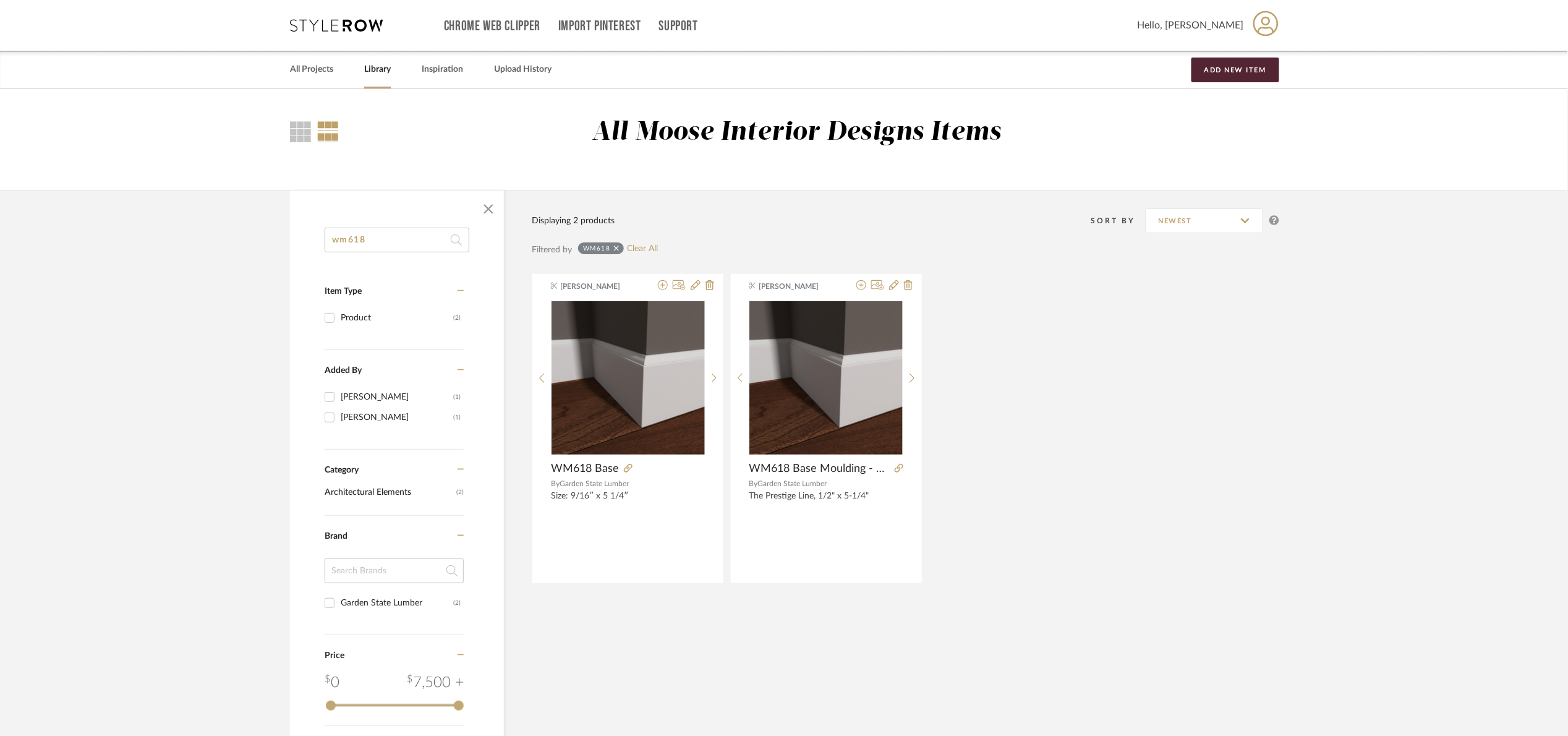
drag, startPoint x: 382, startPoint y: 238, endPoint x: 86, endPoint y: 290, distance: 300.5
click at [101, 291] on library-search-items "wm618 Item Type Product (2) Added By Angelena Boeta (1) Katherine Cowley (1) Ca…" at bounding box center [784, 556] width 1568 height 733
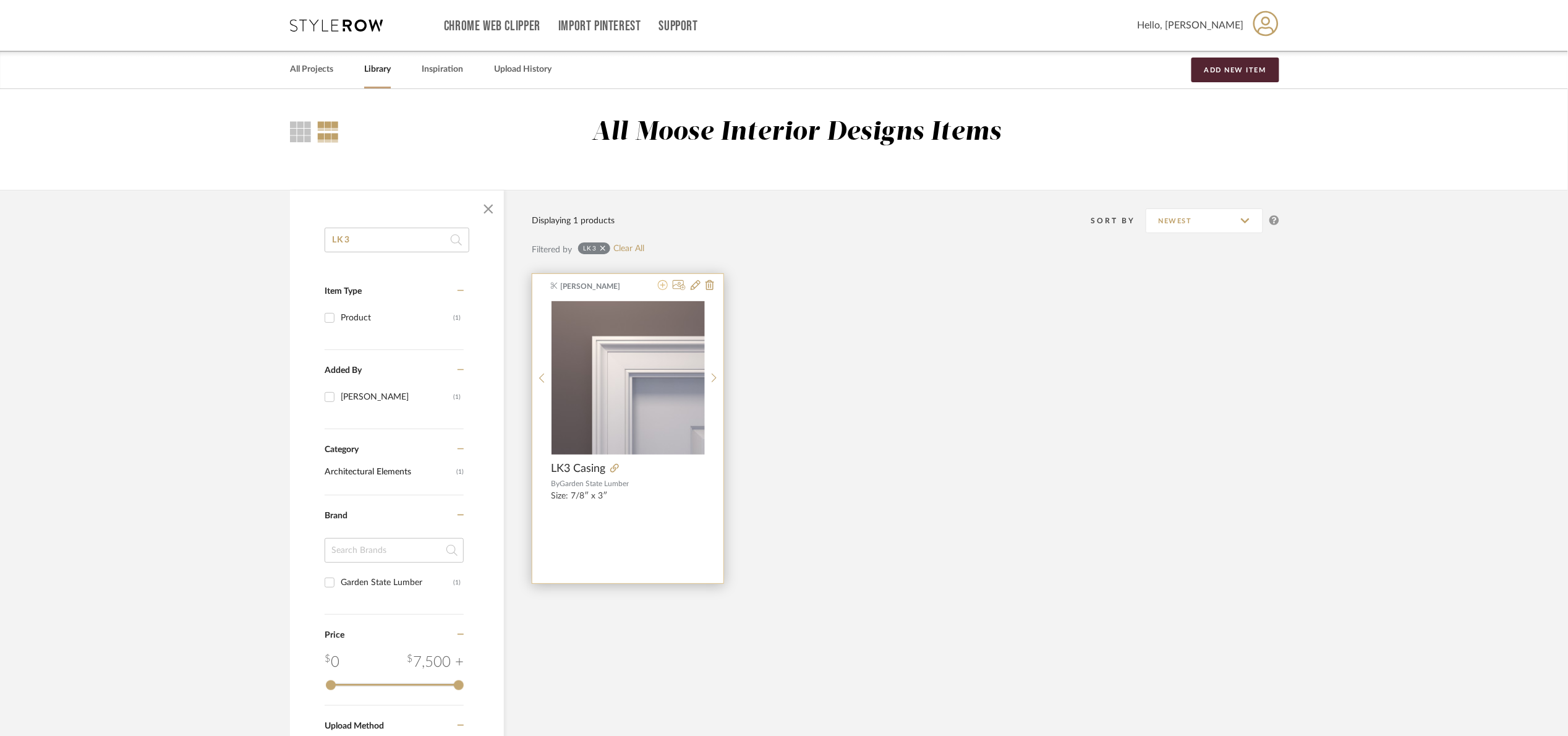
click at [663, 287] on icon at bounding box center [663, 285] width 10 height 10
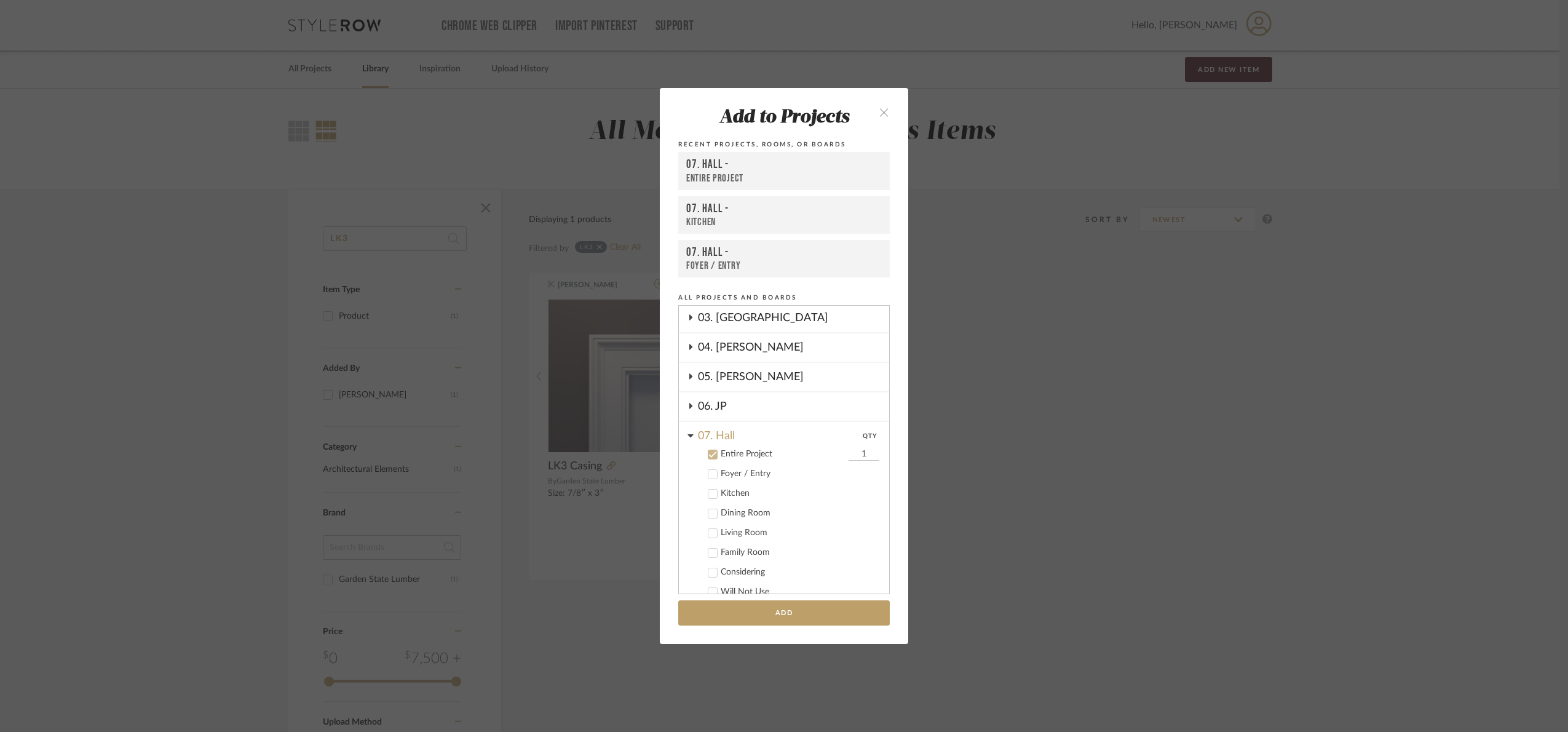
scroll to position [283, 0]
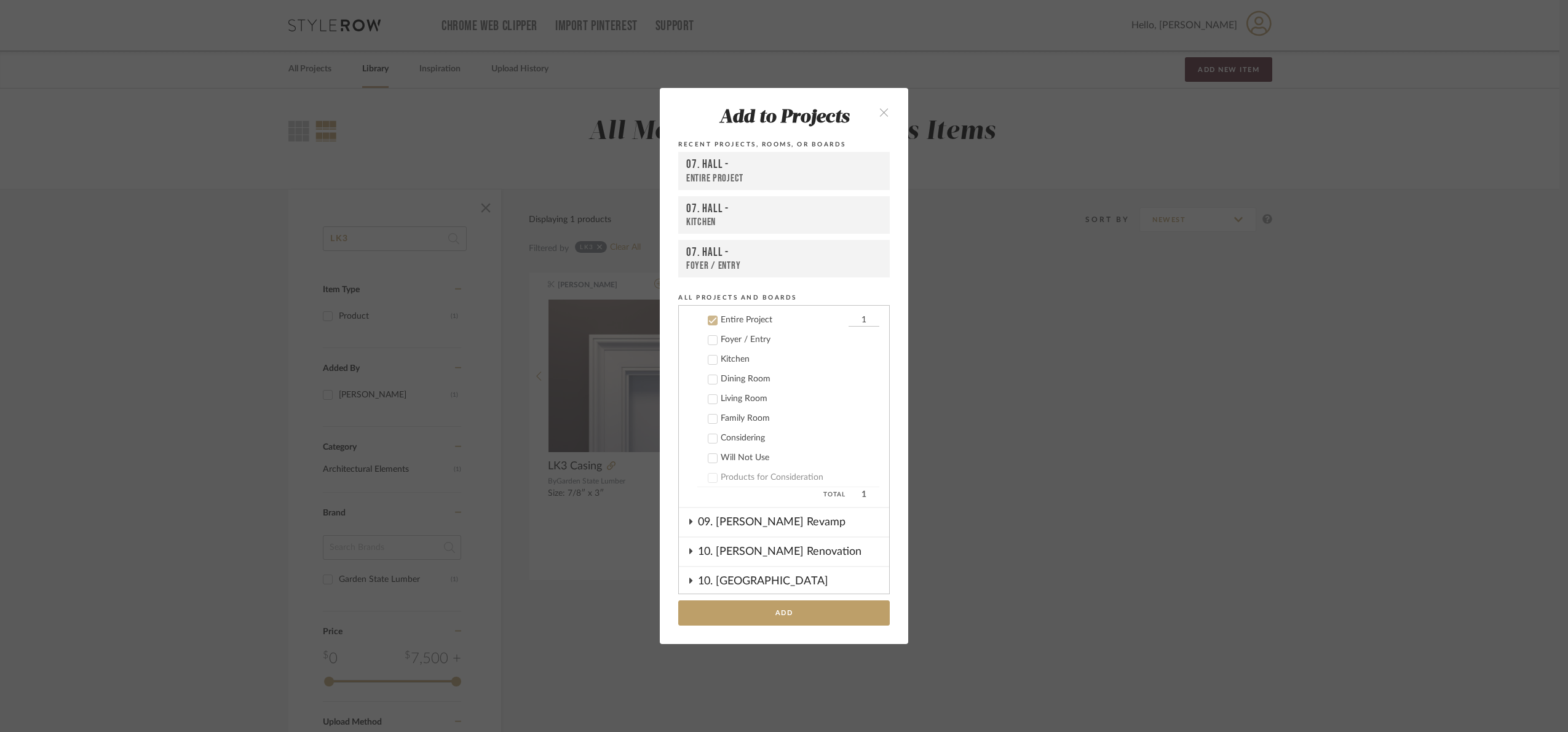
drag, startPoint x: 875, startPoint y: 108, endPoint x: 425, endPoint y: 299, distance: 488.9
click at [871, 113] on button "close" at bounding box center [883, 111] width 36 height 25
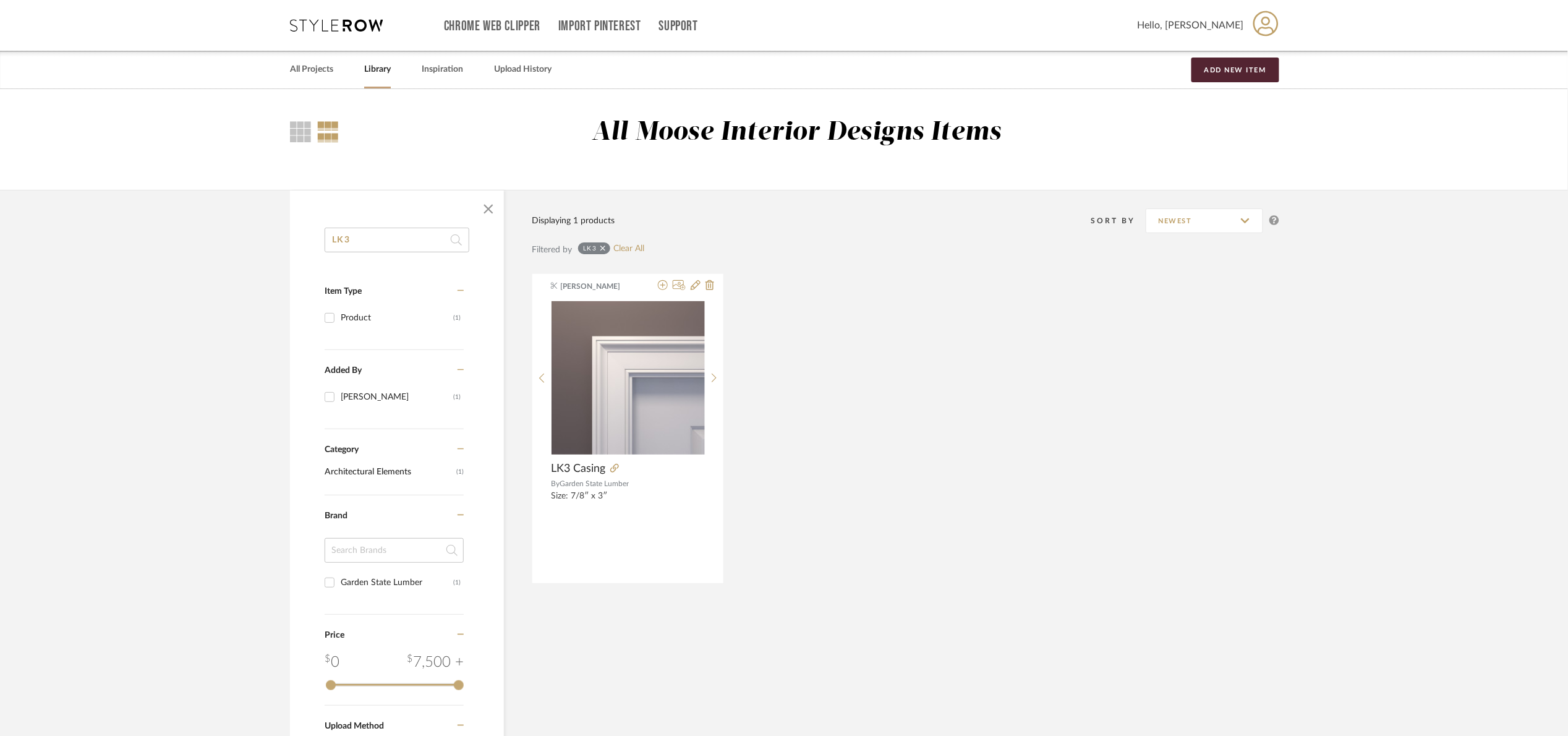
drag, startPoint x: 341, startPoint y: 256, endPoint x: 310, endPoint y: 256, distance: 31.0
click at [310, 256] on div "LK3 Item Type Product (1) Added By Maria Ortega (1) Category Architectural Elem…" at bounding box center [397, 565] width 214 height 675
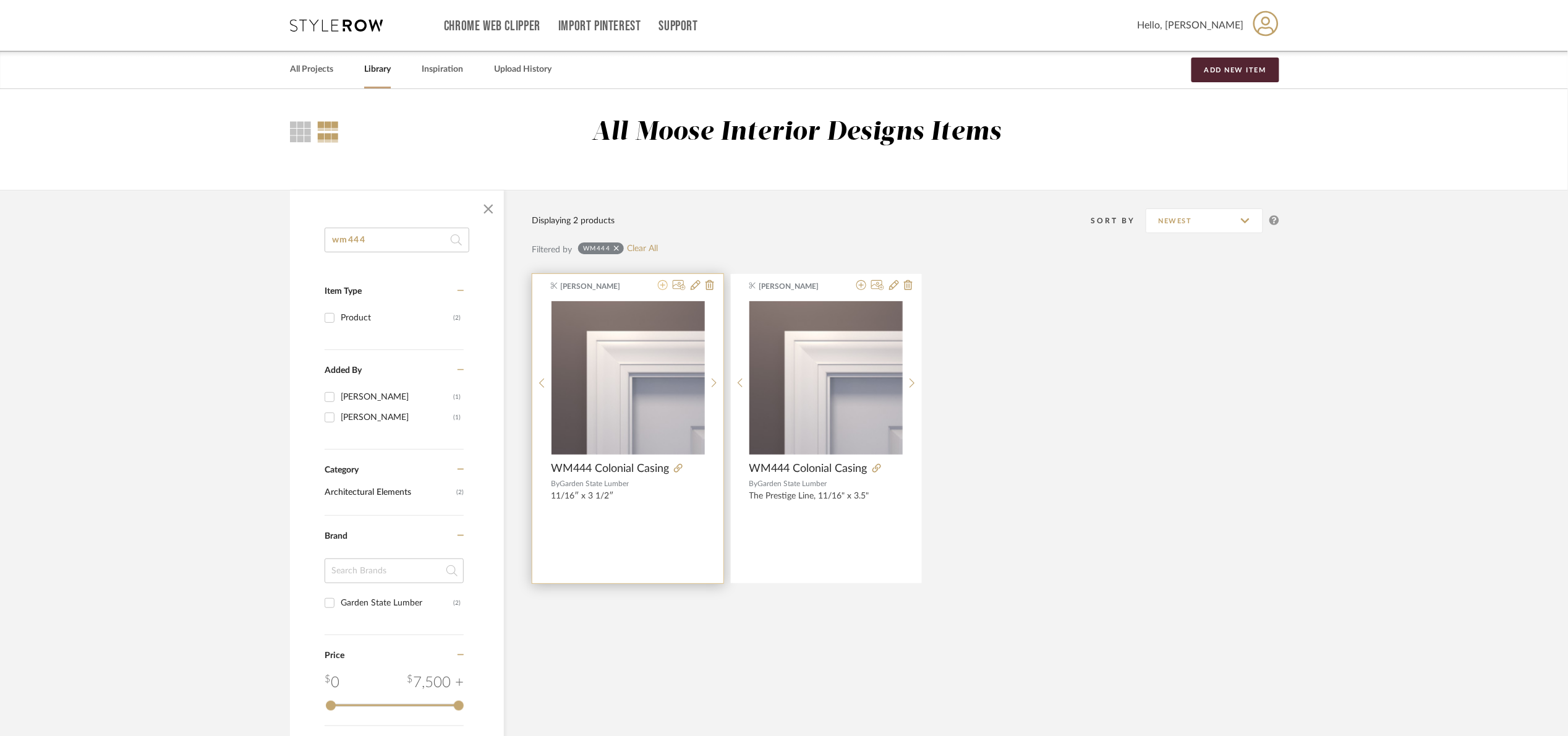
click at [666, 281] on icon at bounding box center [663, 285] width 10 height 10
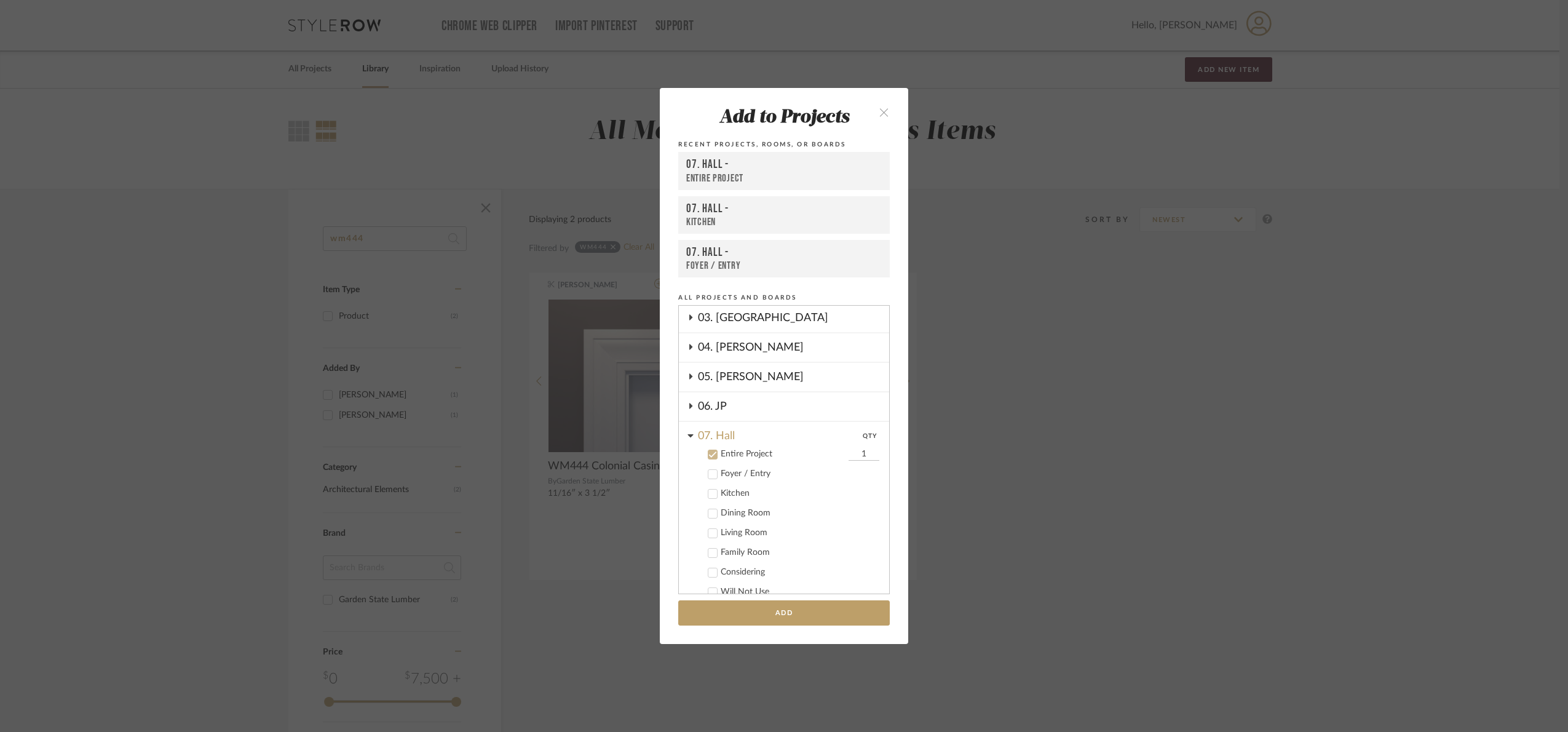
scroll to position [283, 0]
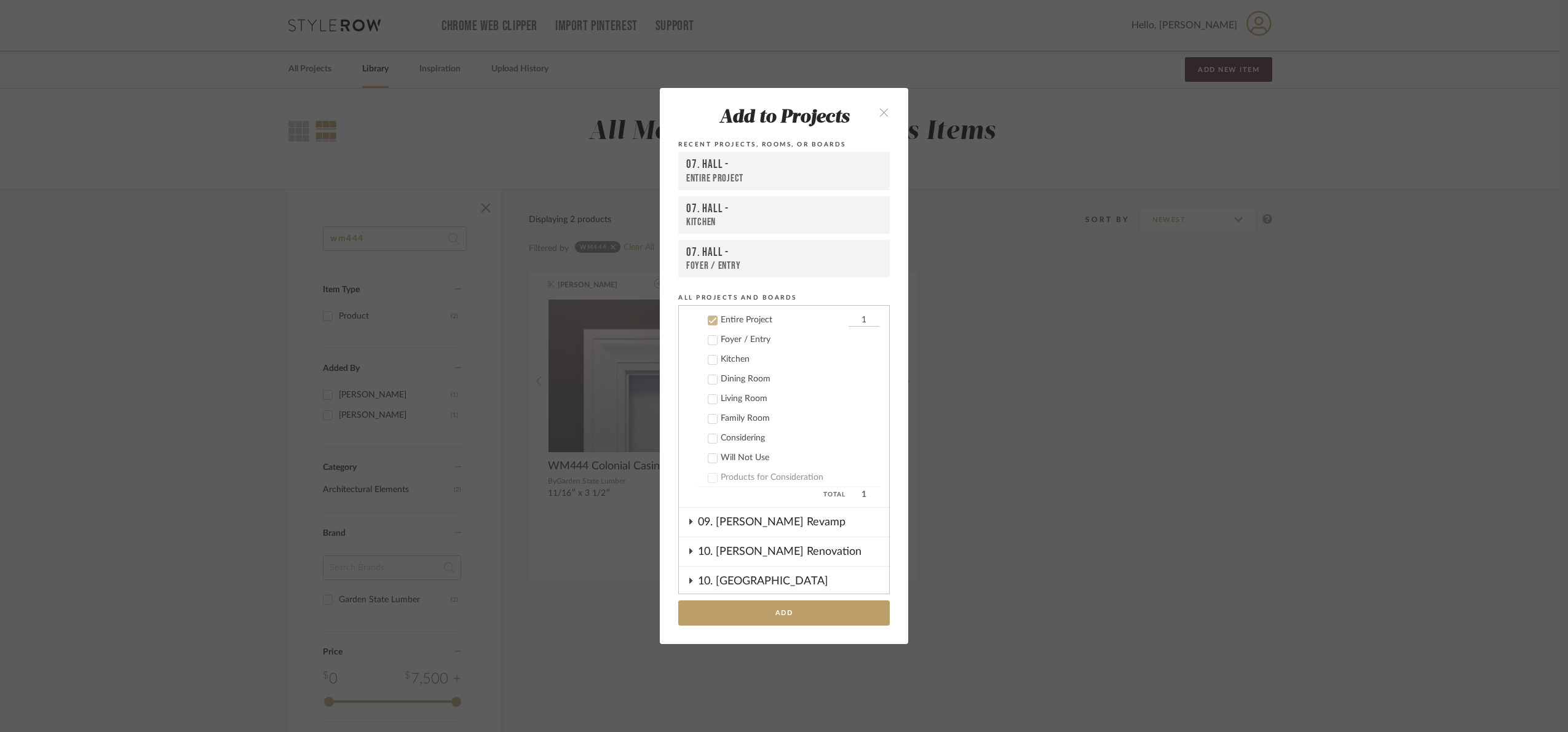
click at [813, 594] on add-to "Add to Projects Recent Projects, Rooms, or Boards 07. Hall - Entire Project 07.…" at bounding box center [784, 366] width 249 height 555
click at [824, 612] on button "Add" at bounding box center [784, 613] width 211 height 25
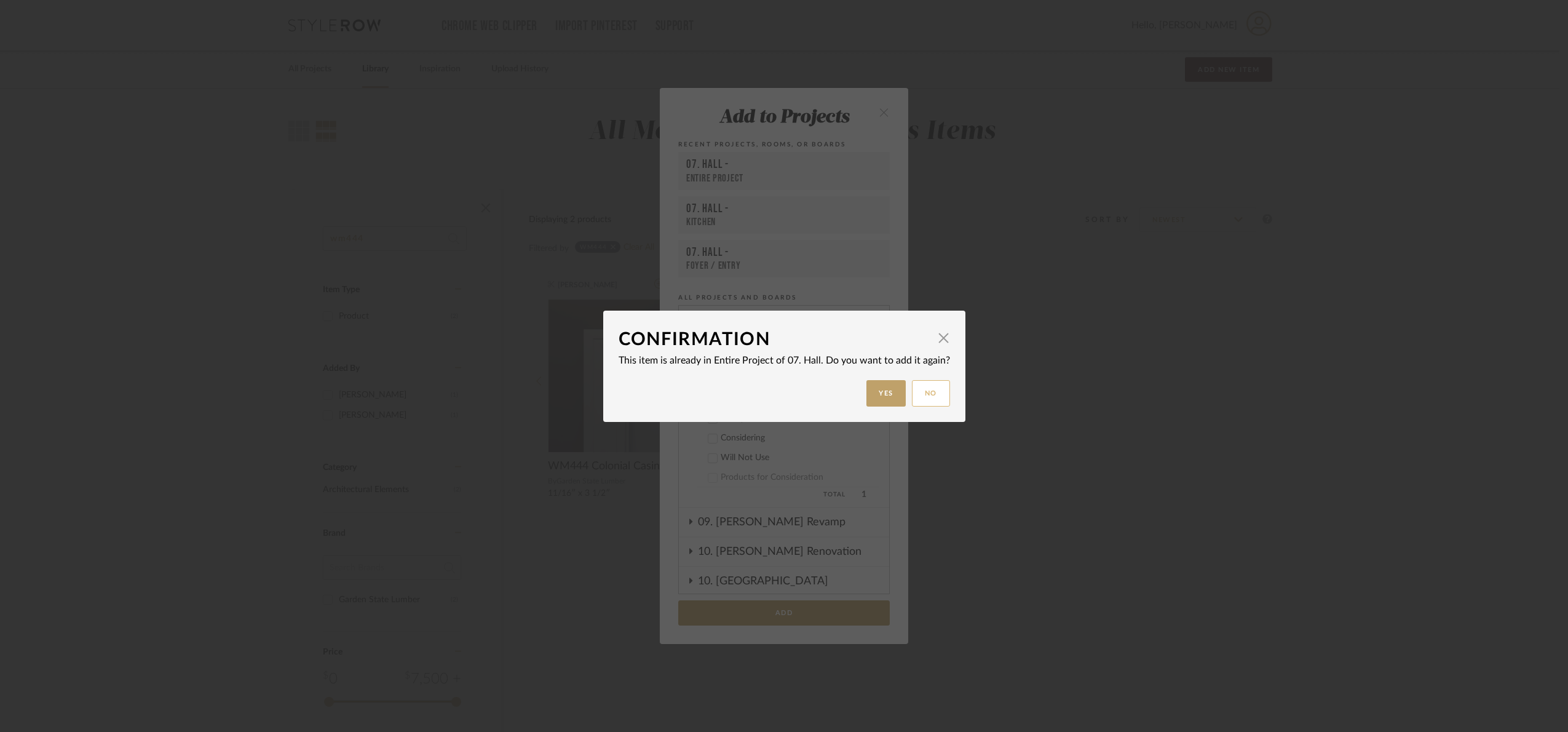
click at [920, 393] on button "No" at bounding box center [930, 393] width 38 height 26
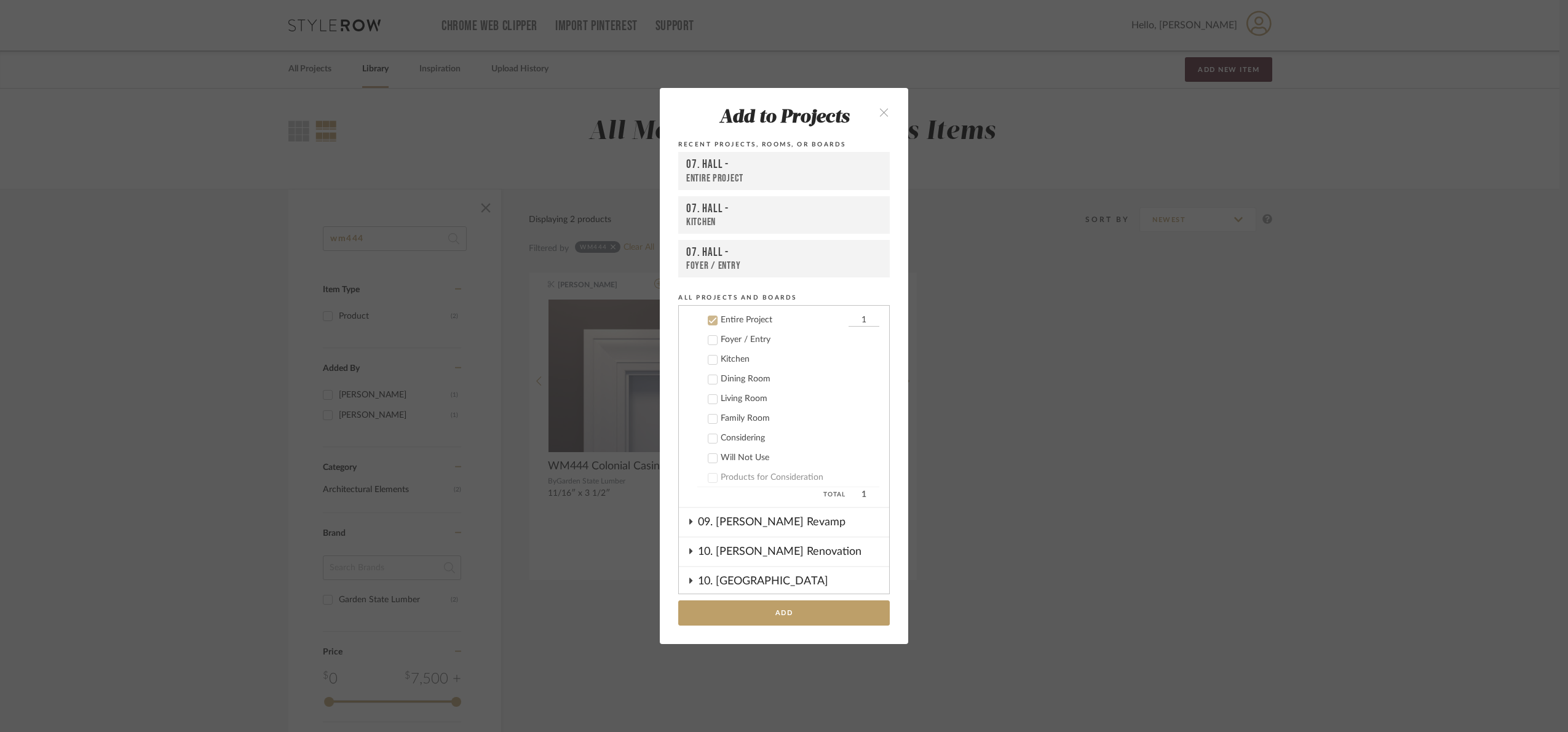
drag, startPoint x: 1117, startPoint y: 391, endPoint x: 1053, endPoint y: 422, distance: 71.1
click at [1117, 392] on div "Add to Projects Recent Projects, Rooms, or Boards 07. Hall - Entire Project 07.…" at bounding box center [784, 366] width 1568 height 732
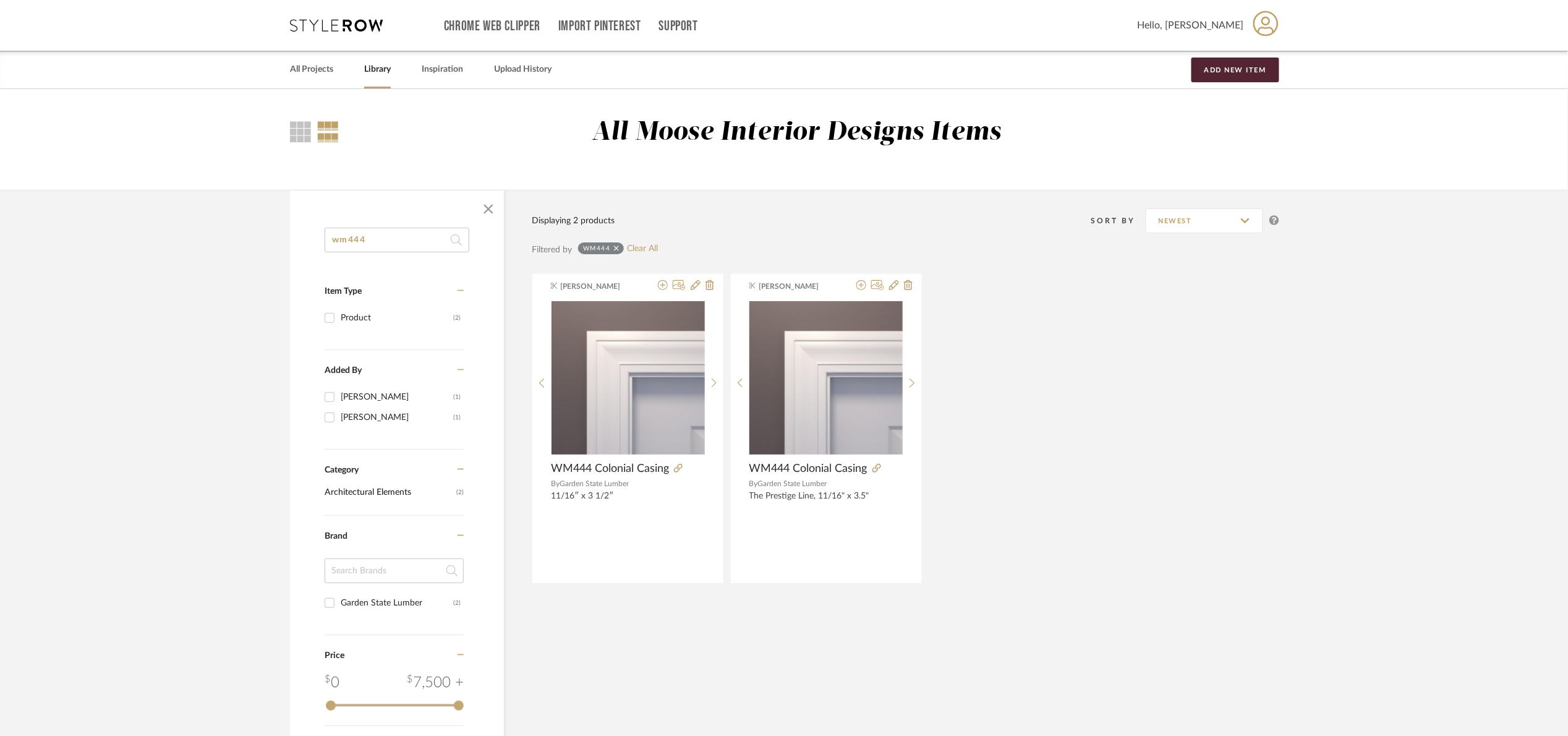
drag, startPoint x: 415, startPoint y: 235, endPoint x: 25, endPoint y: 331, distance: 401.6
click at [52, 319] on library-search-items "wm444 Item Type Product (2) Added By Angelena Boeta (1) Katherine Cowley (1) Ca…" at bounding box center [784, 556] width 1568 height 733
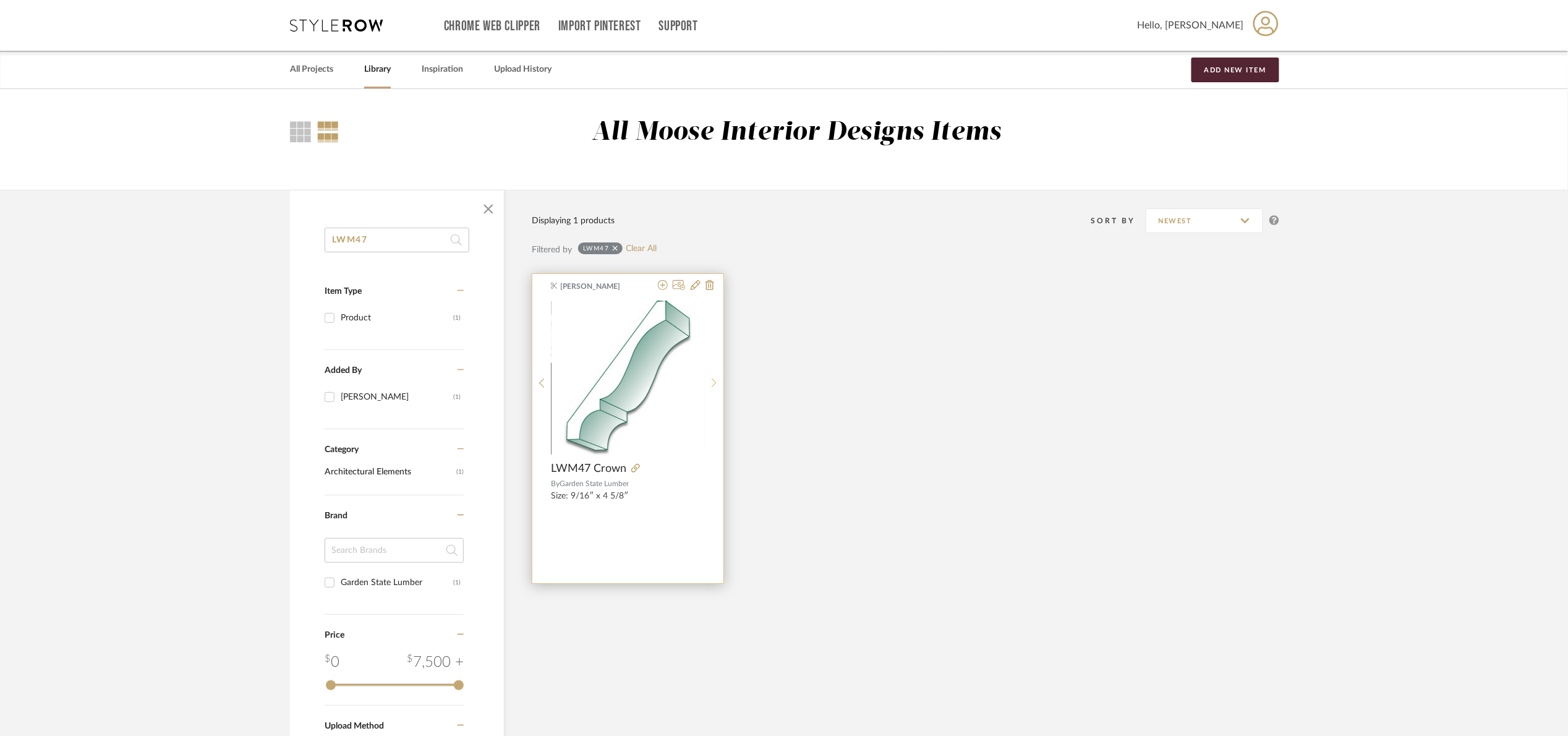
type input "LWM47"
click at [716, 378] on icon at bounding box center [714, 383] width 6 height 10
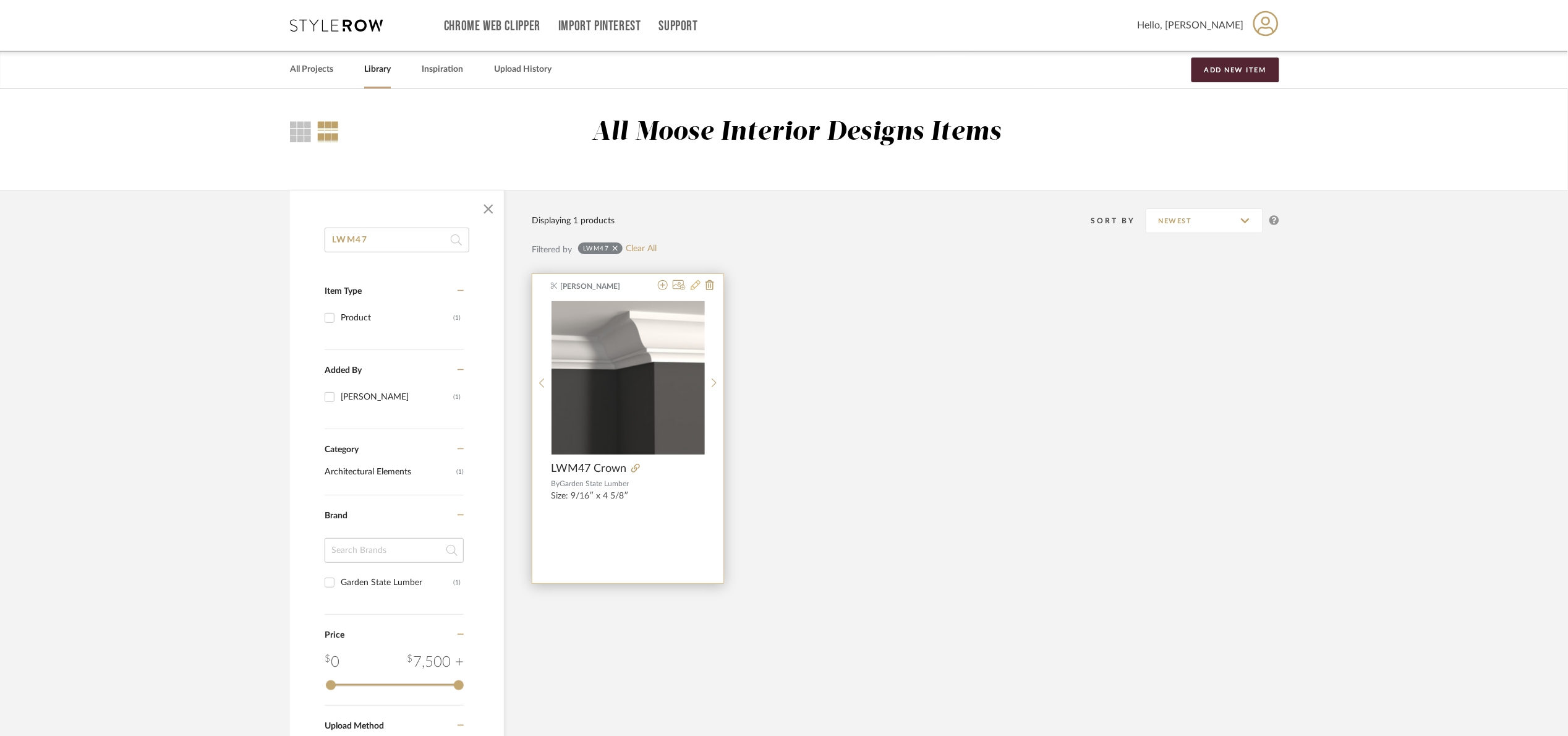
click at [696, 291] on button at bounding box center [696, 285] width 10 height 12
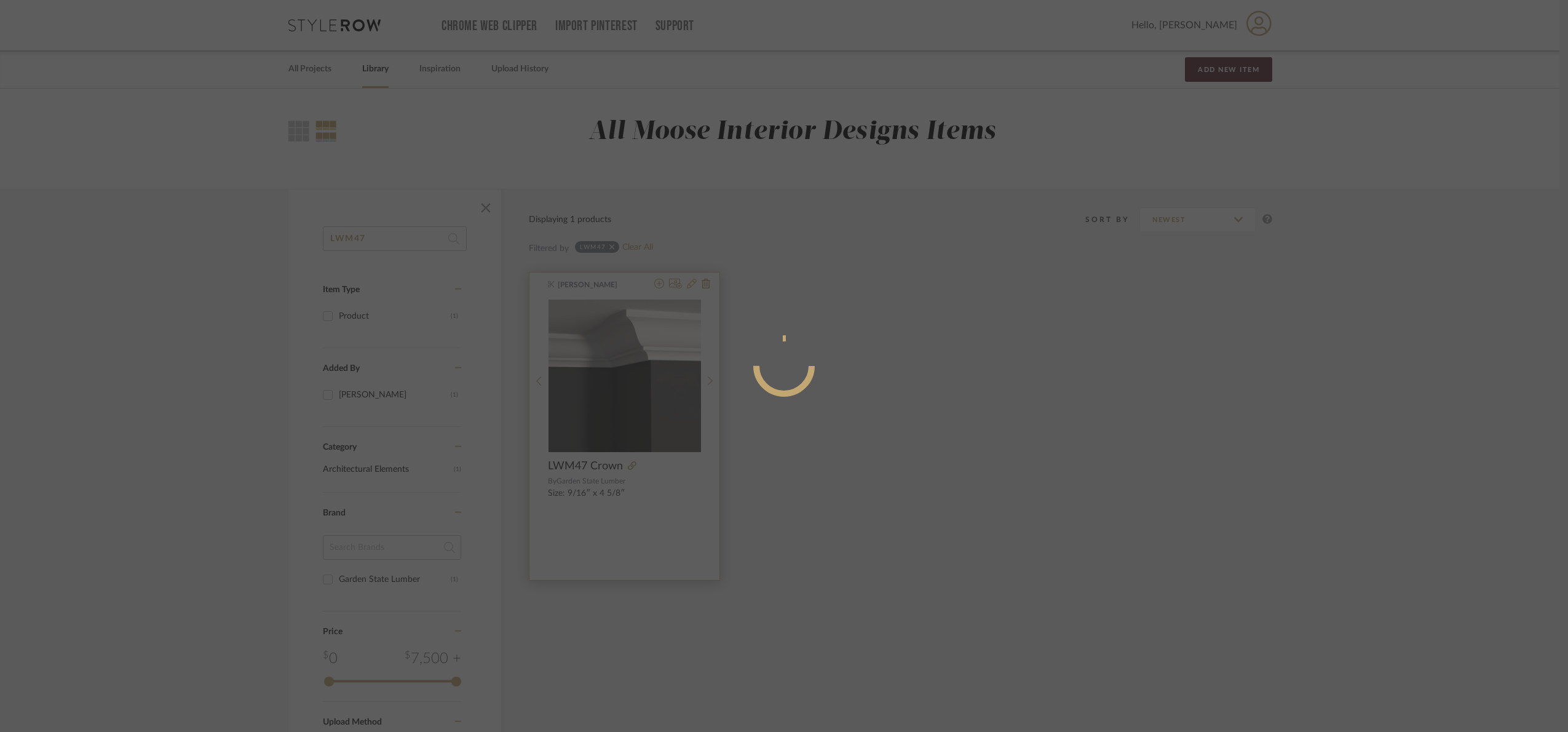
radio input "true"
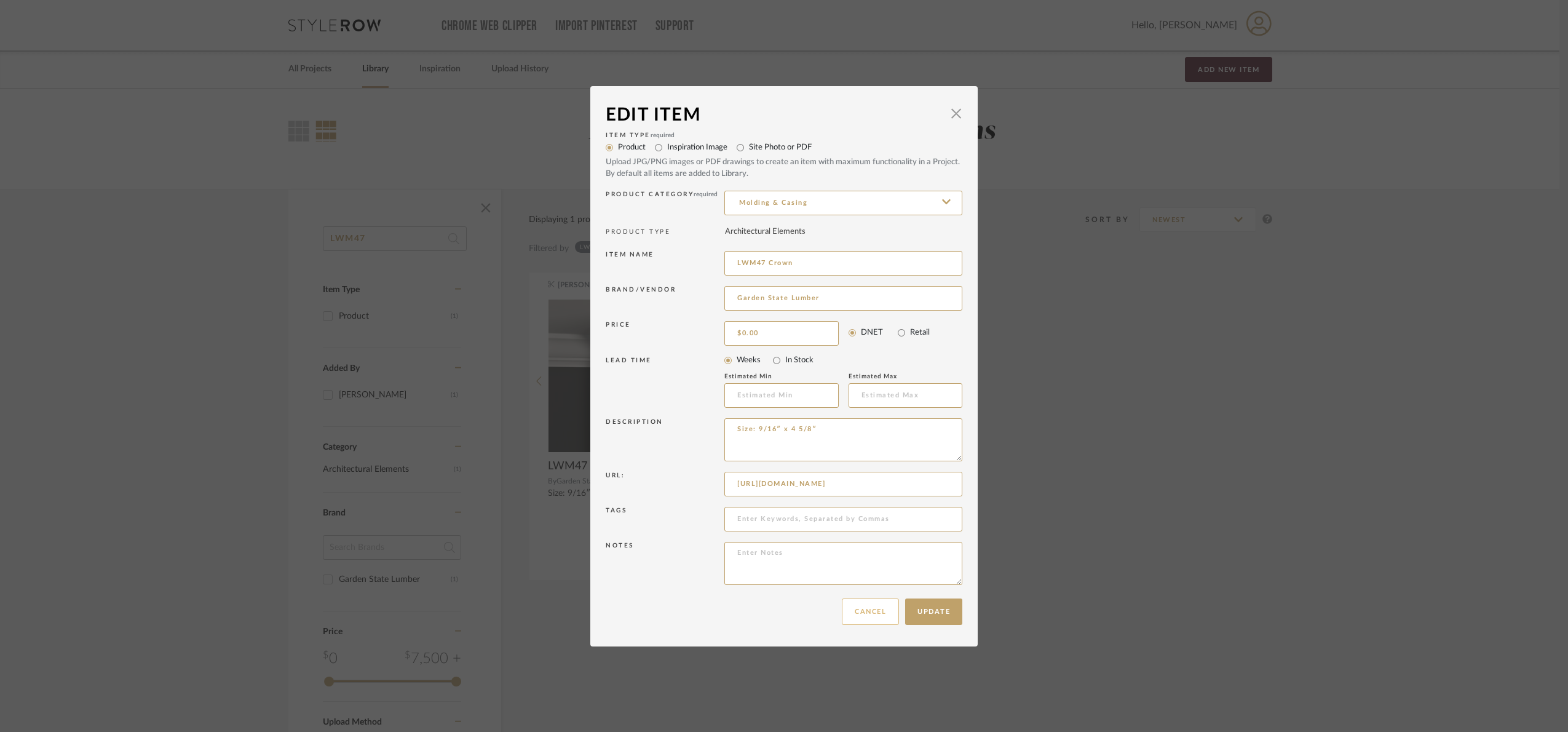
click at [856, 614] on button "Cancel" at bounding box center [870, 612] width 57 height 26
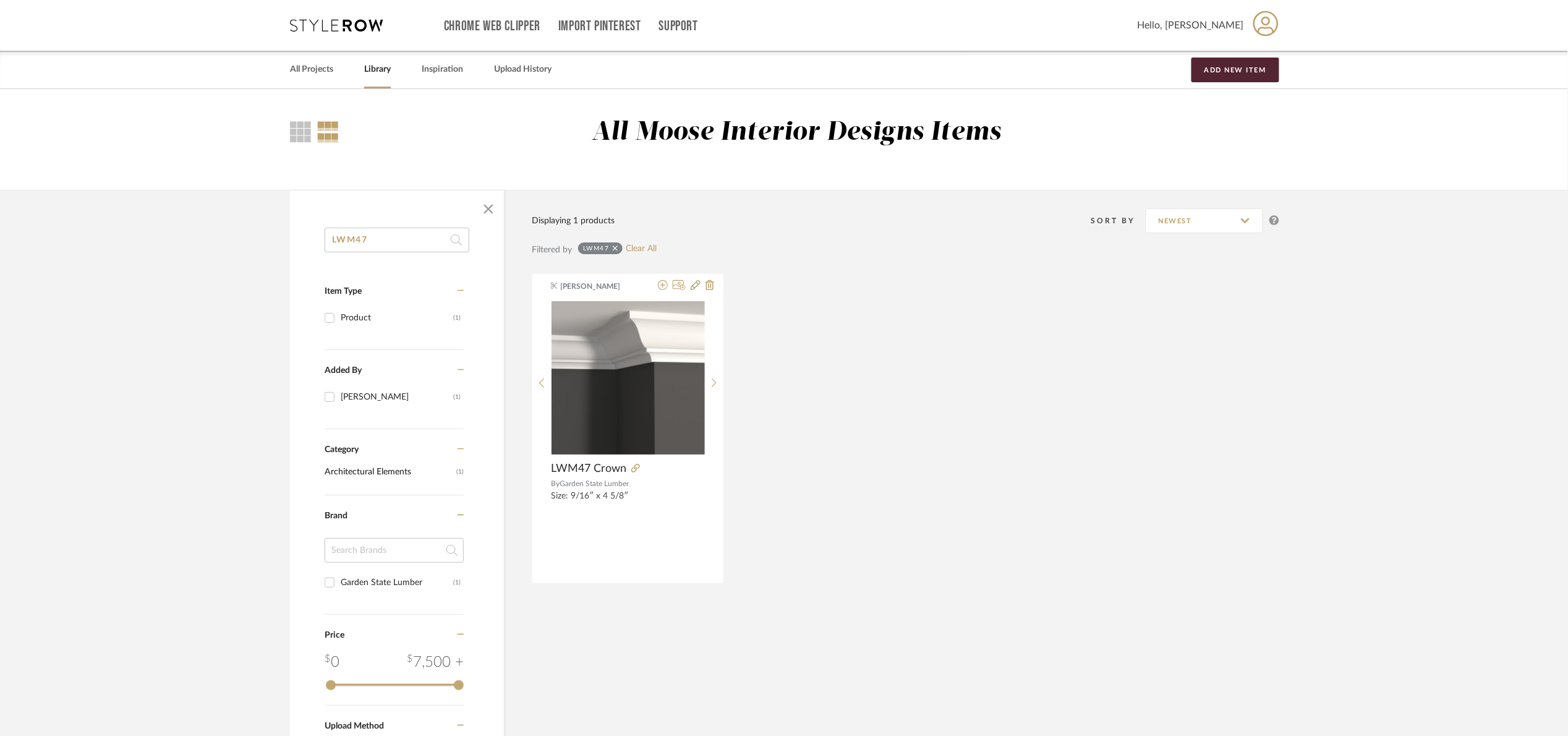
drag, startPoint x: 380, startPoint y: 236, endPoint x: 327, endPoint y: 254, distance: 56.0
click at [327, 254] on div "LWM47 Item Type Product (1) Added By Katherine Cowley (1) Category Architectura…" at bounding box center [397, 565] width 214 height 675
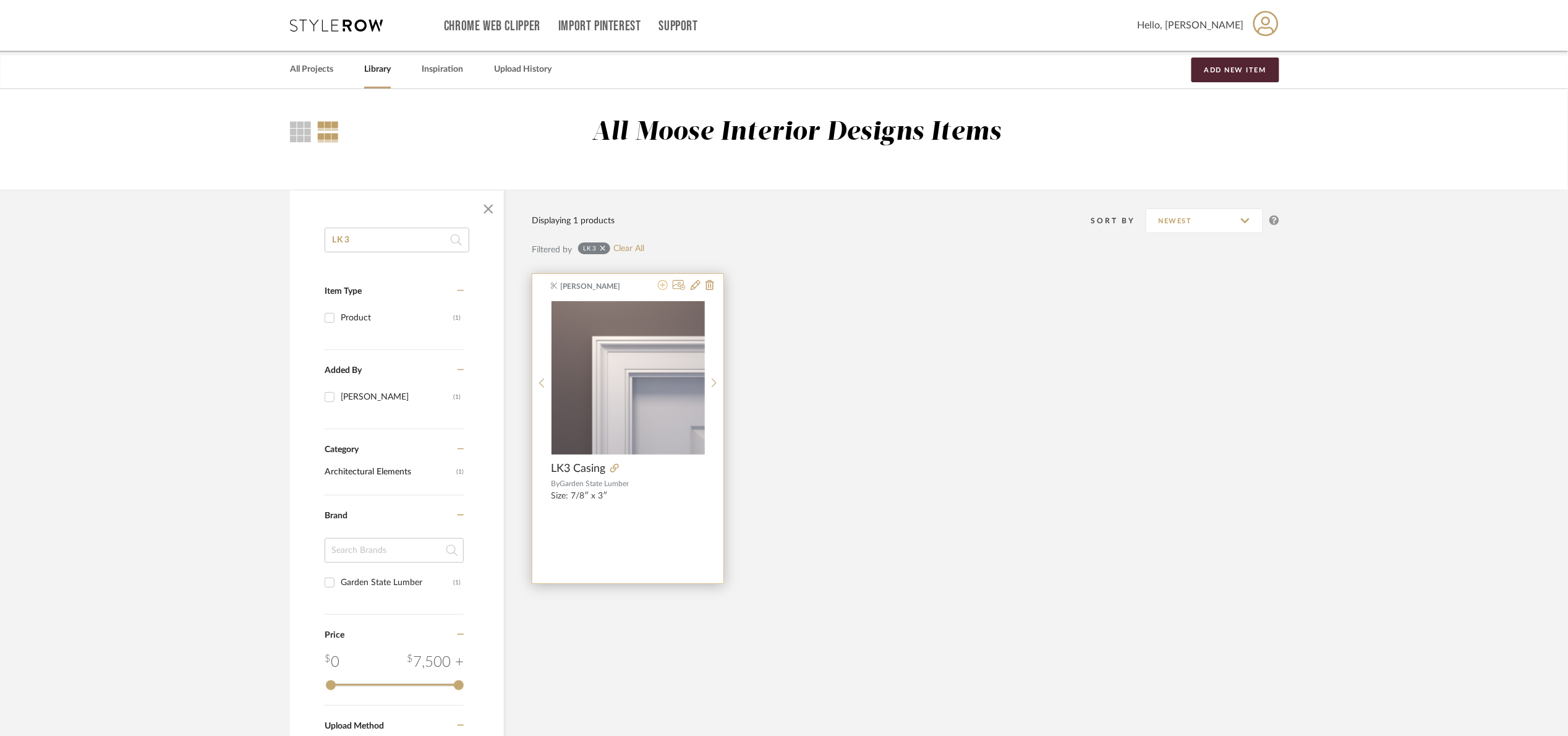
click at [665, 288] on icon at bounding box center [663, 285] width 10 height 10
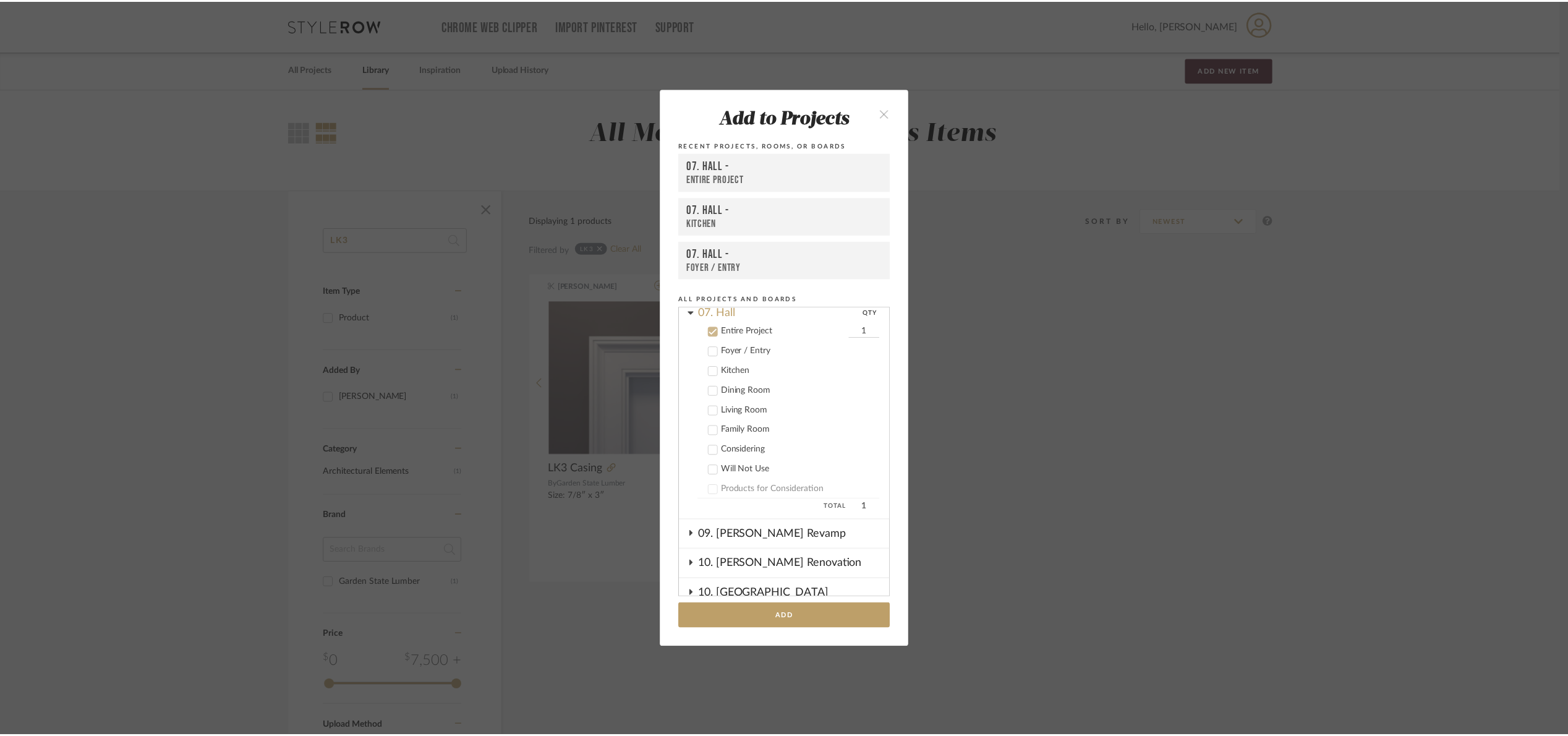
scroll to position [284, 0]
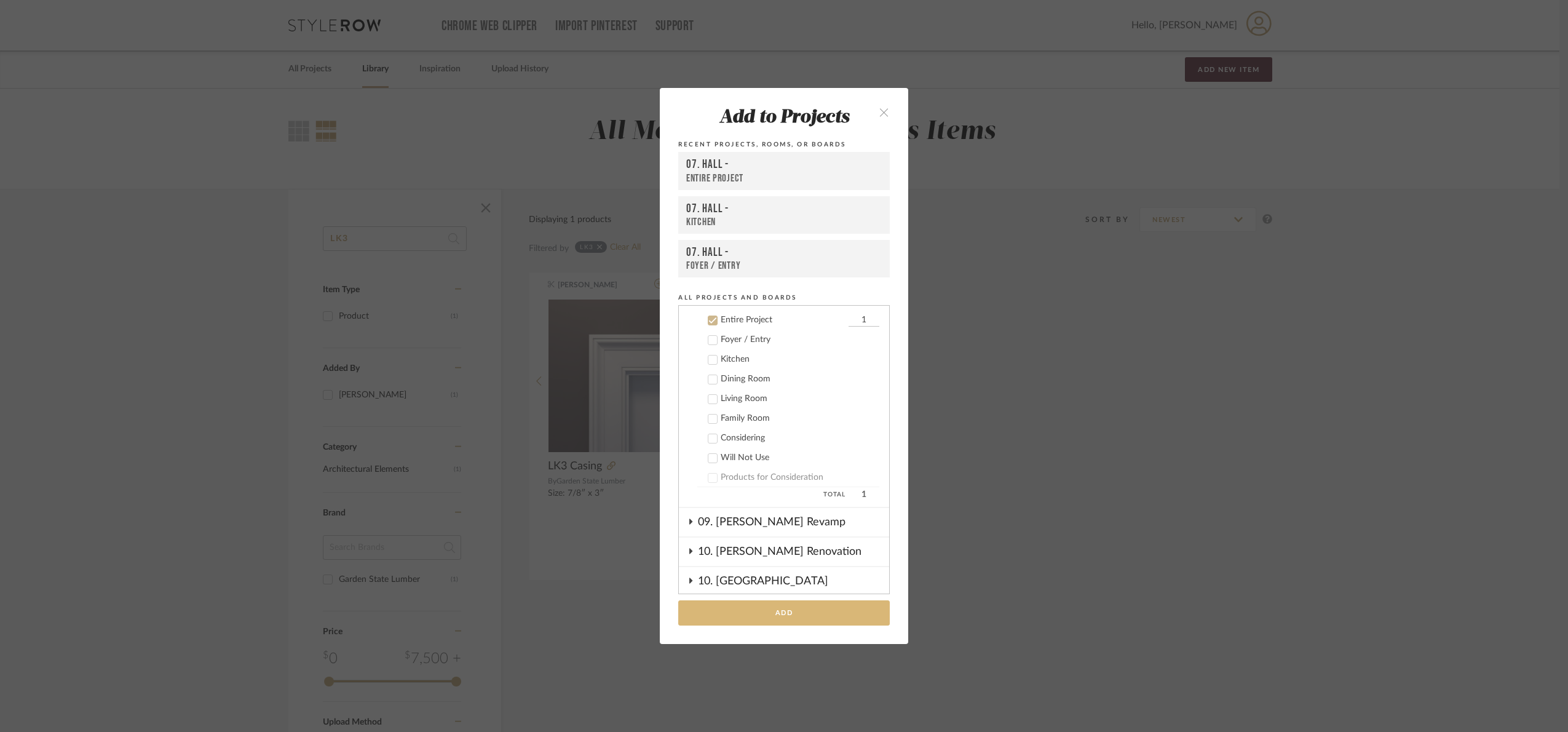
click at [803, 609] on button "Add" at bounding box center [784, 613] width 211 height 25
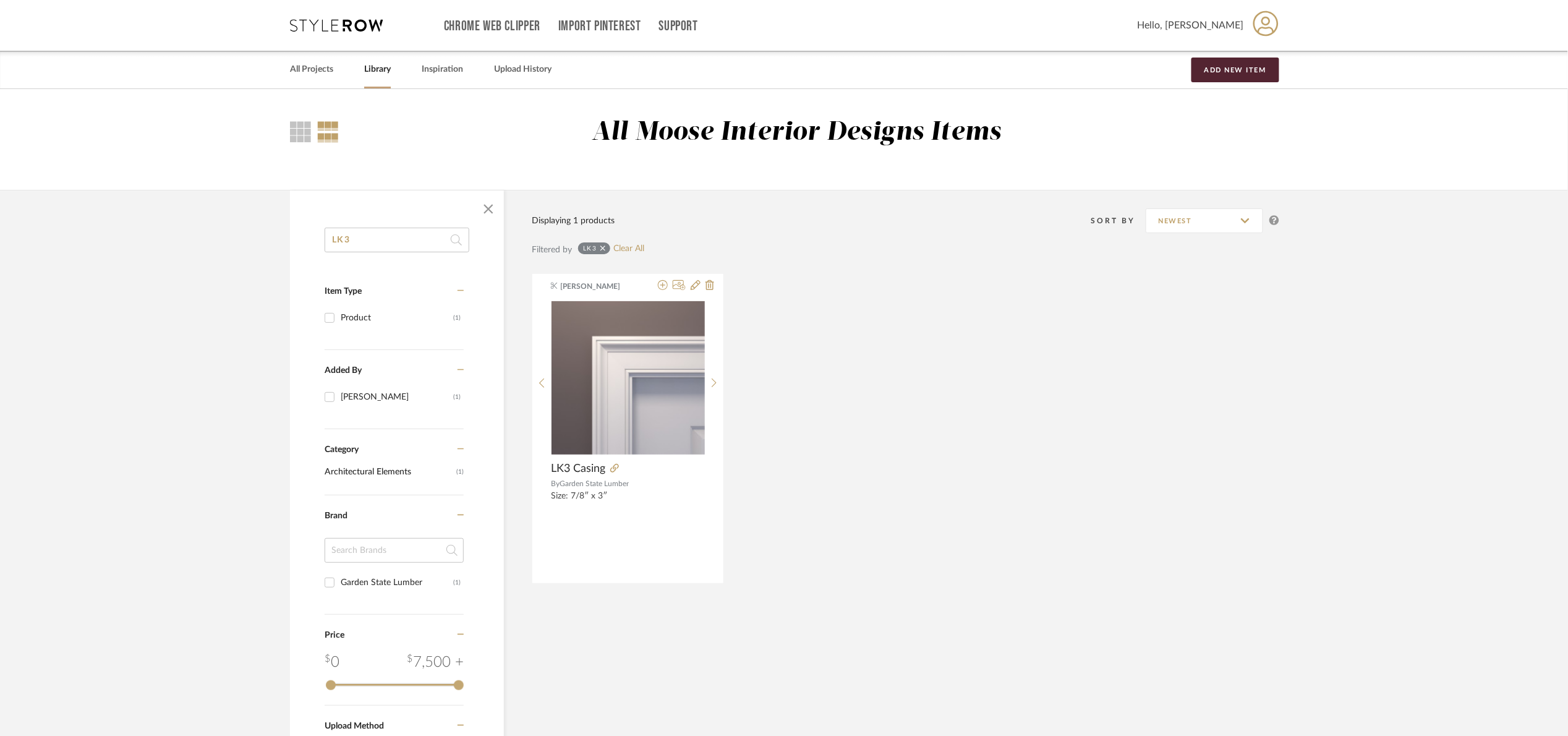
drag, startPoint x: 361, startPoint y: 235, endPoint x: 290, endPoint y: 253, distance: 73.2
click at [290, 253] on div "LK3 Item Type Product (1) Added By Maria Ortega (1) Category Architectural Elem…" at bounding box center [397, 565] width 214 height 675
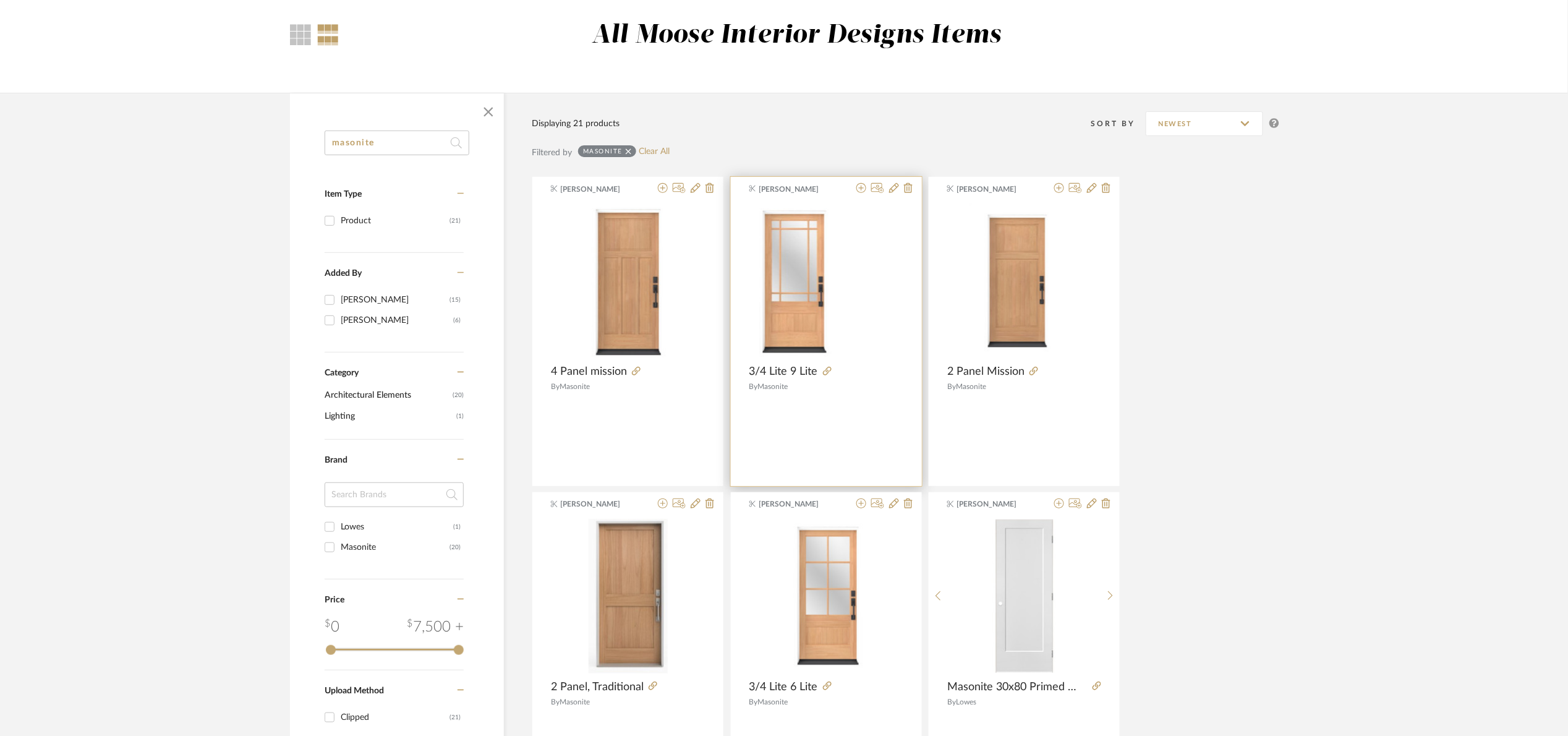
scroll to position [279, 0]
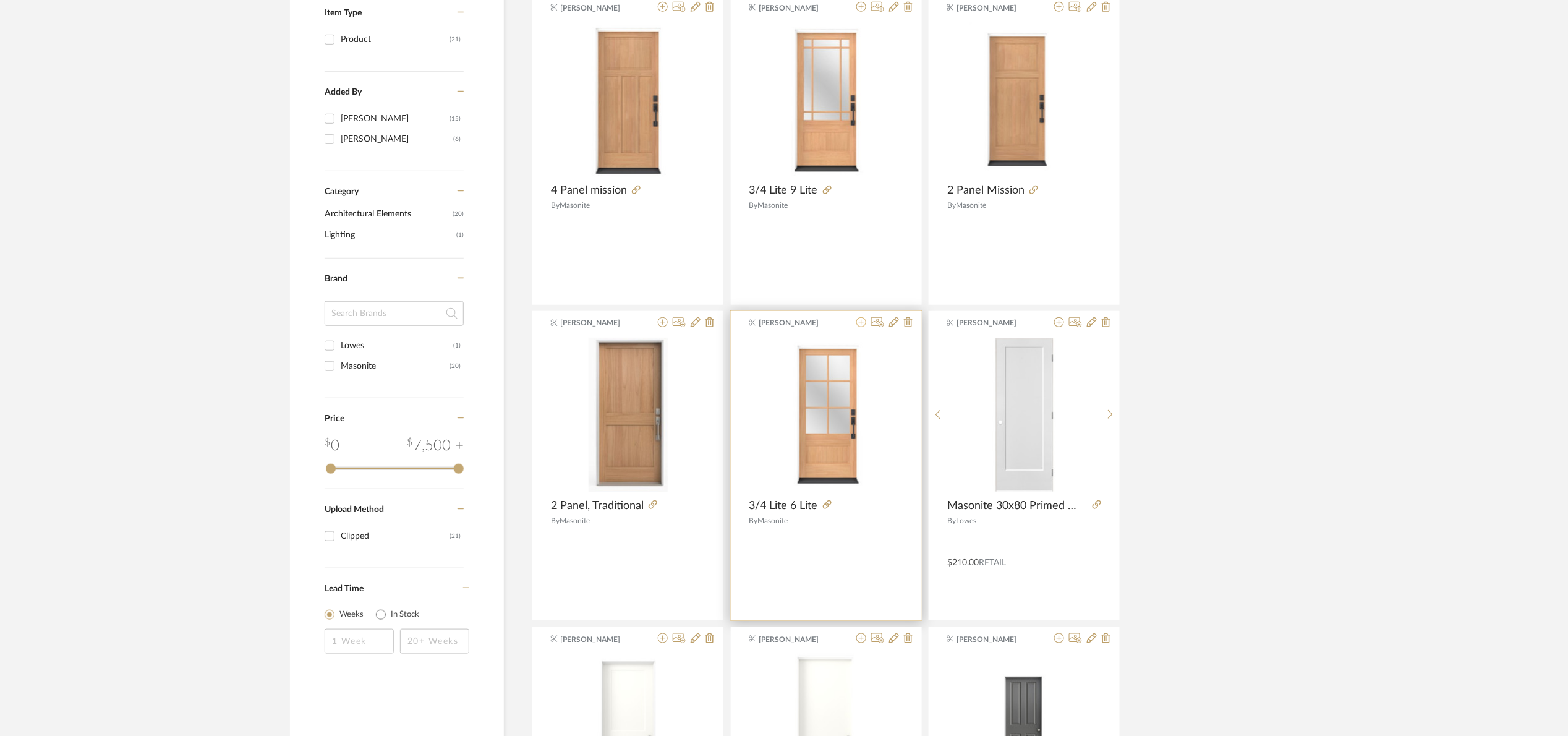
type input "masonite"
click at [861, 321] on icon at bounding box center [861, 322] width 10 height 10
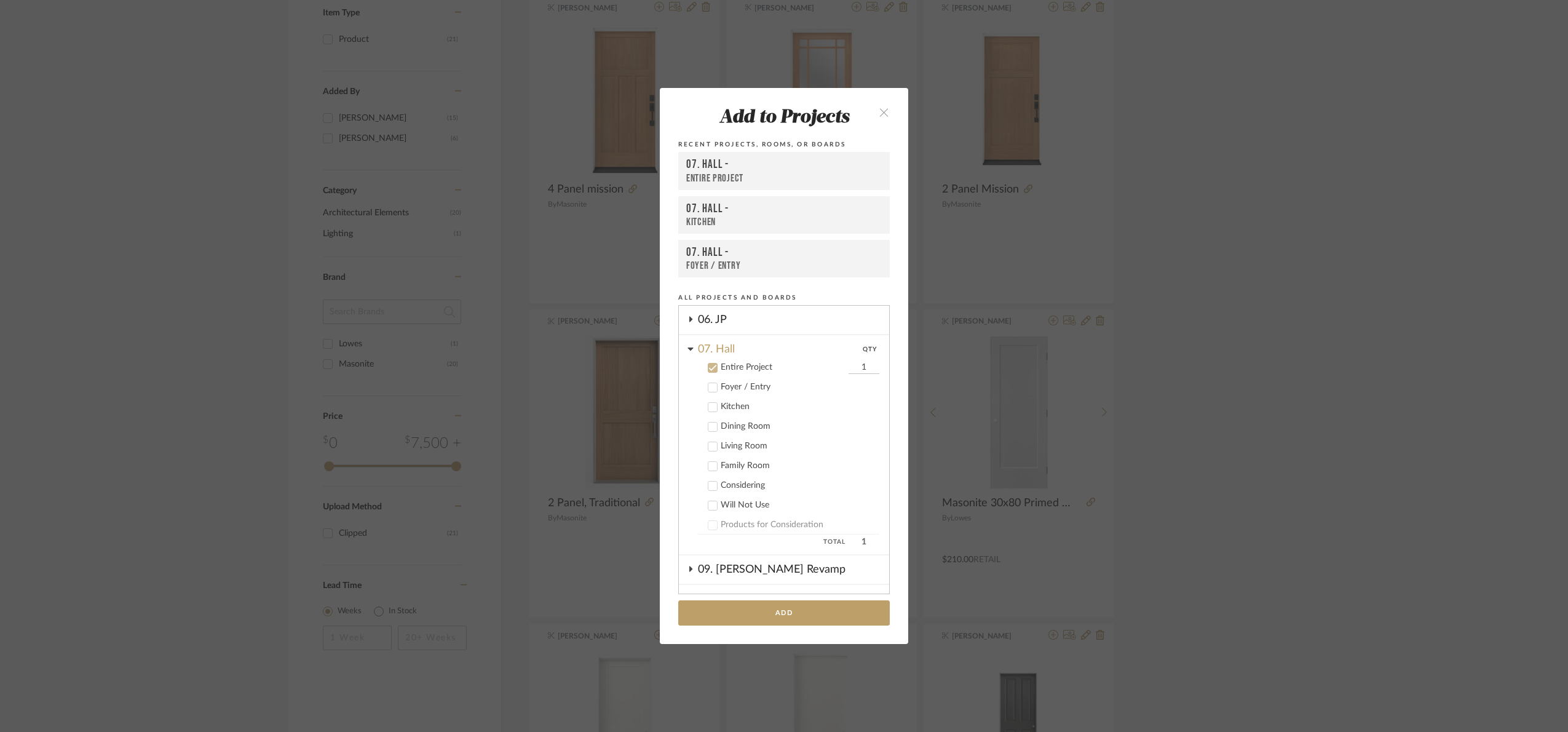
scroll to position [283, 0]
click at [727, 329] on cdk-nested-tree-node "Foyer / Entry" at bounding box center [779, 339] width 201 height 19
drag, startPoint x: 726, startPoint y: 332, endPoint x: 721, endPoint y: 314, distance: 18.7
click at [723, 334] on div "Foyer / Entry" at bounding box center [800, 339] width 159 height 10
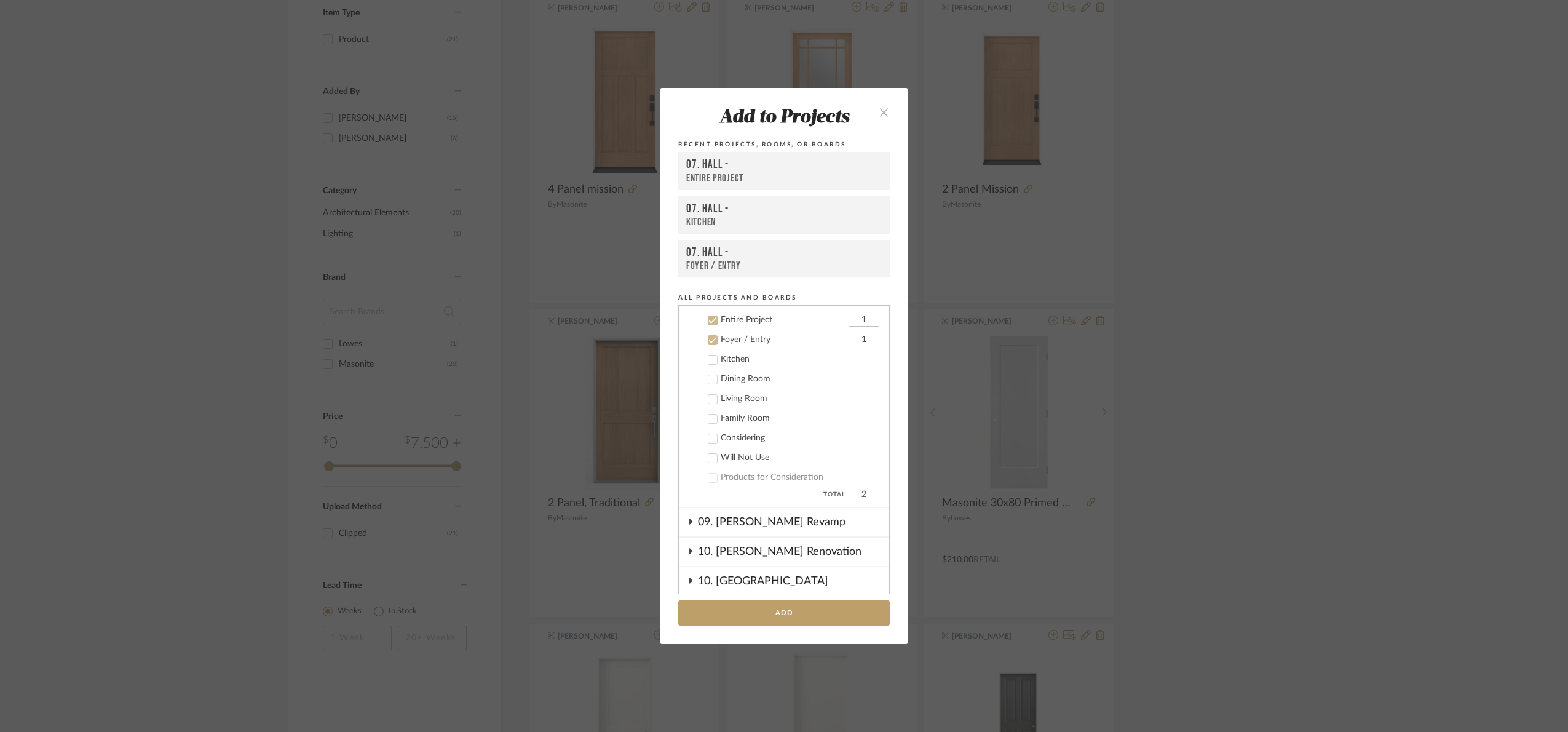
click at [721, 315] on div "Entire Project" at bounding box center [783, 320] width 125 height 10
click at [799, 602] on button "Add" at bounding box center [784, 613] width 211 height 25
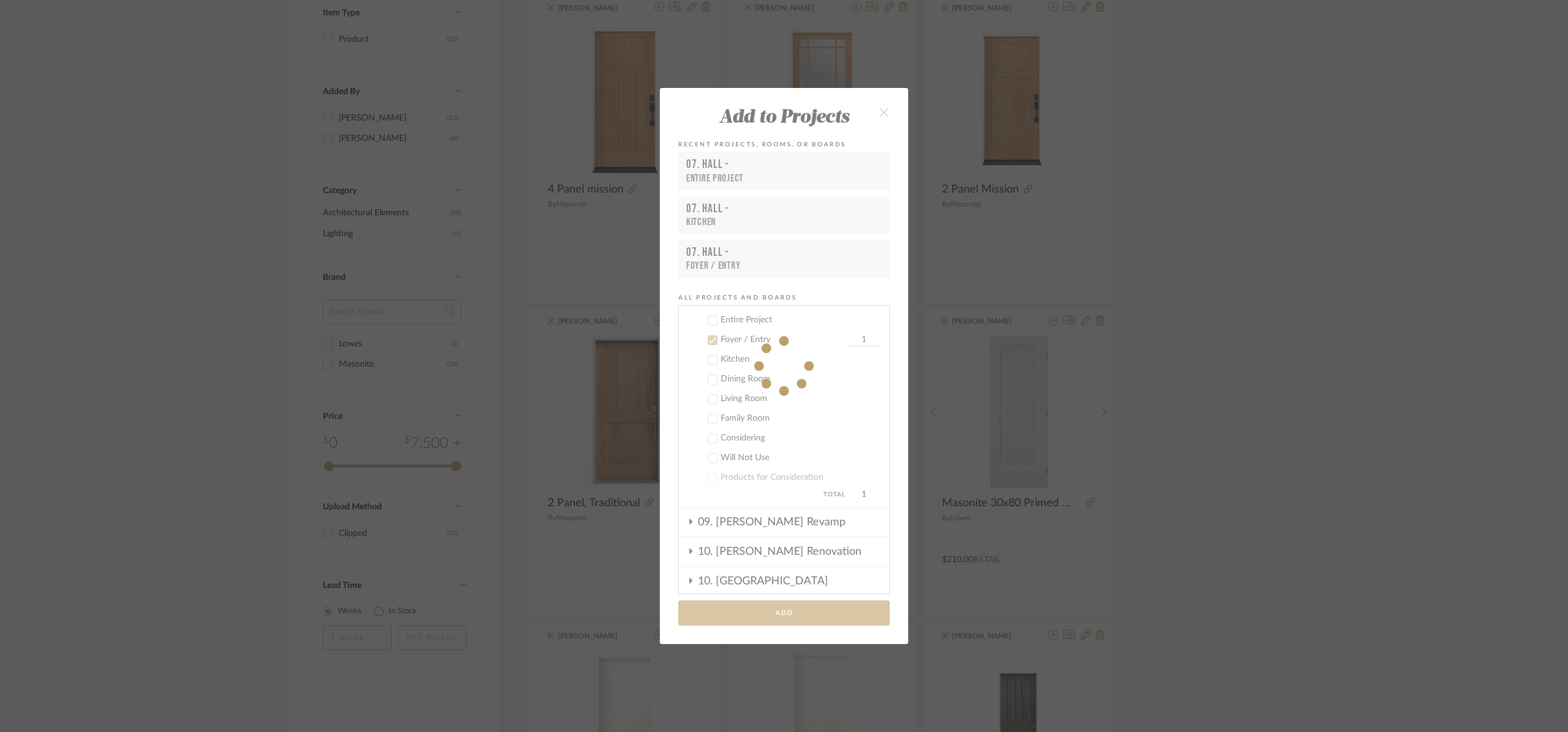
drag, startPoint x: 800, startPoint y: 606, endPoint x: 809, endPoint y: 587, distance: 21.0
click at [800, 603] on fa-icon at bounding box center [784, 366] width 249 height 555
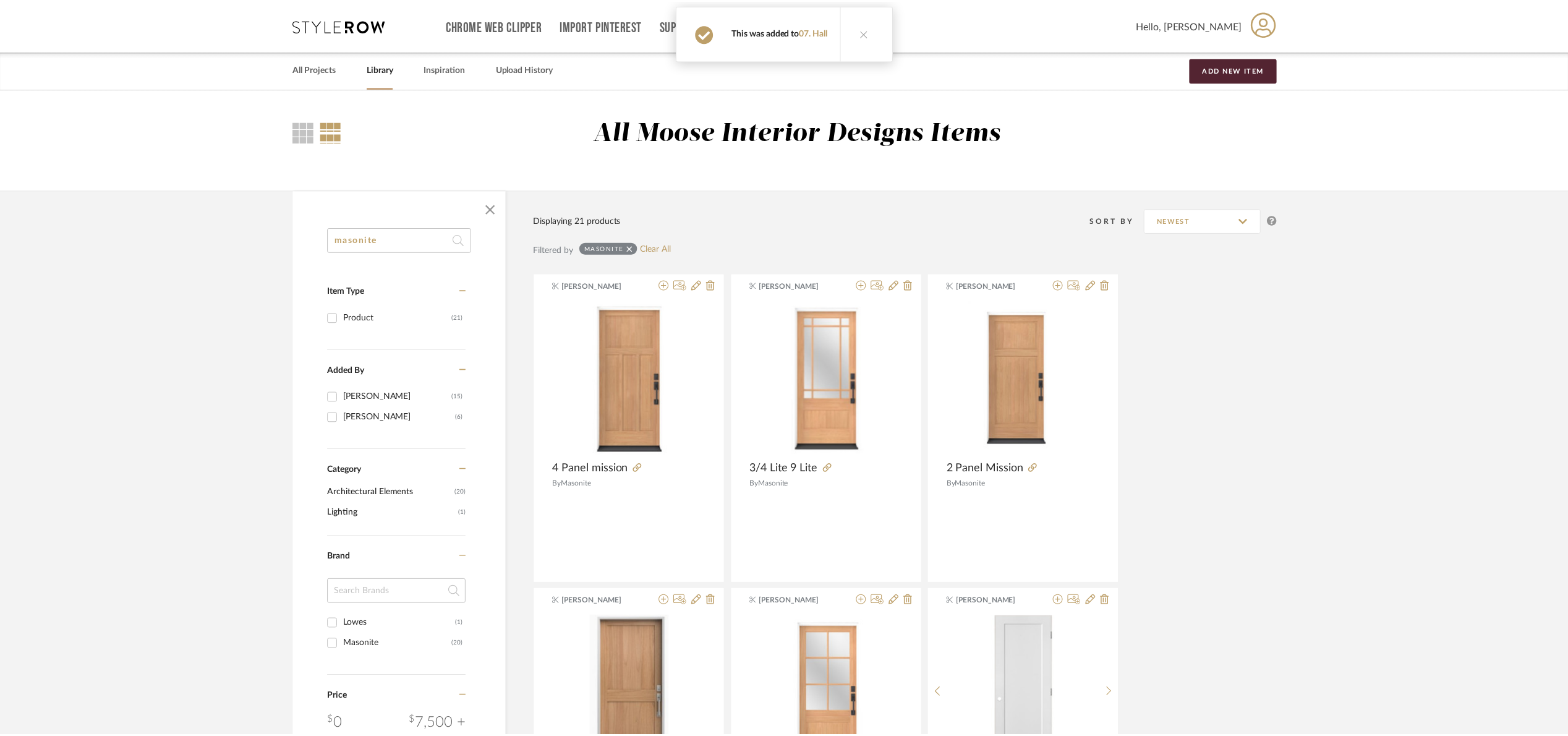
scroll to position [279, 0]
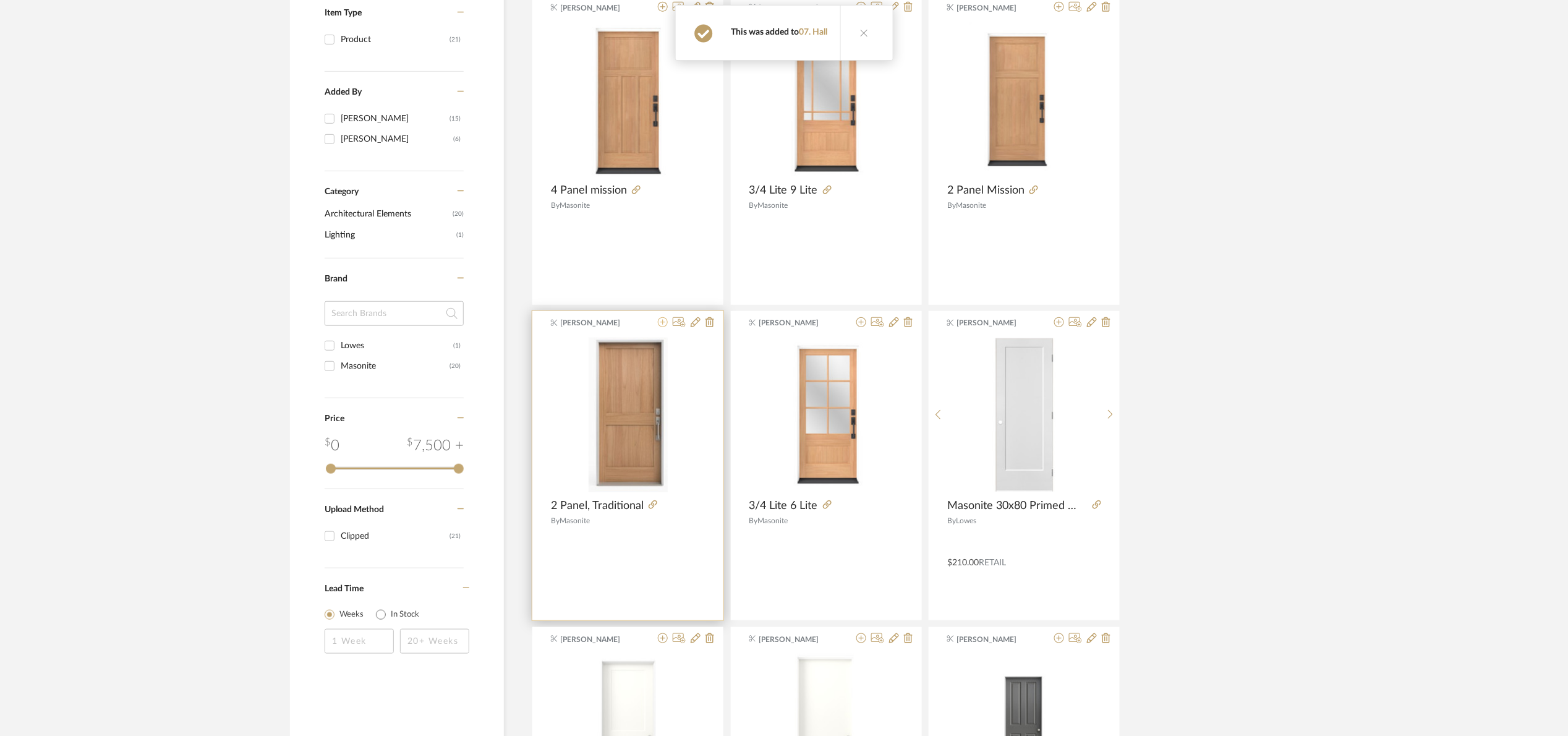
click at [660, 323] on icon at bounding box center [663, 322] width 10 height 10
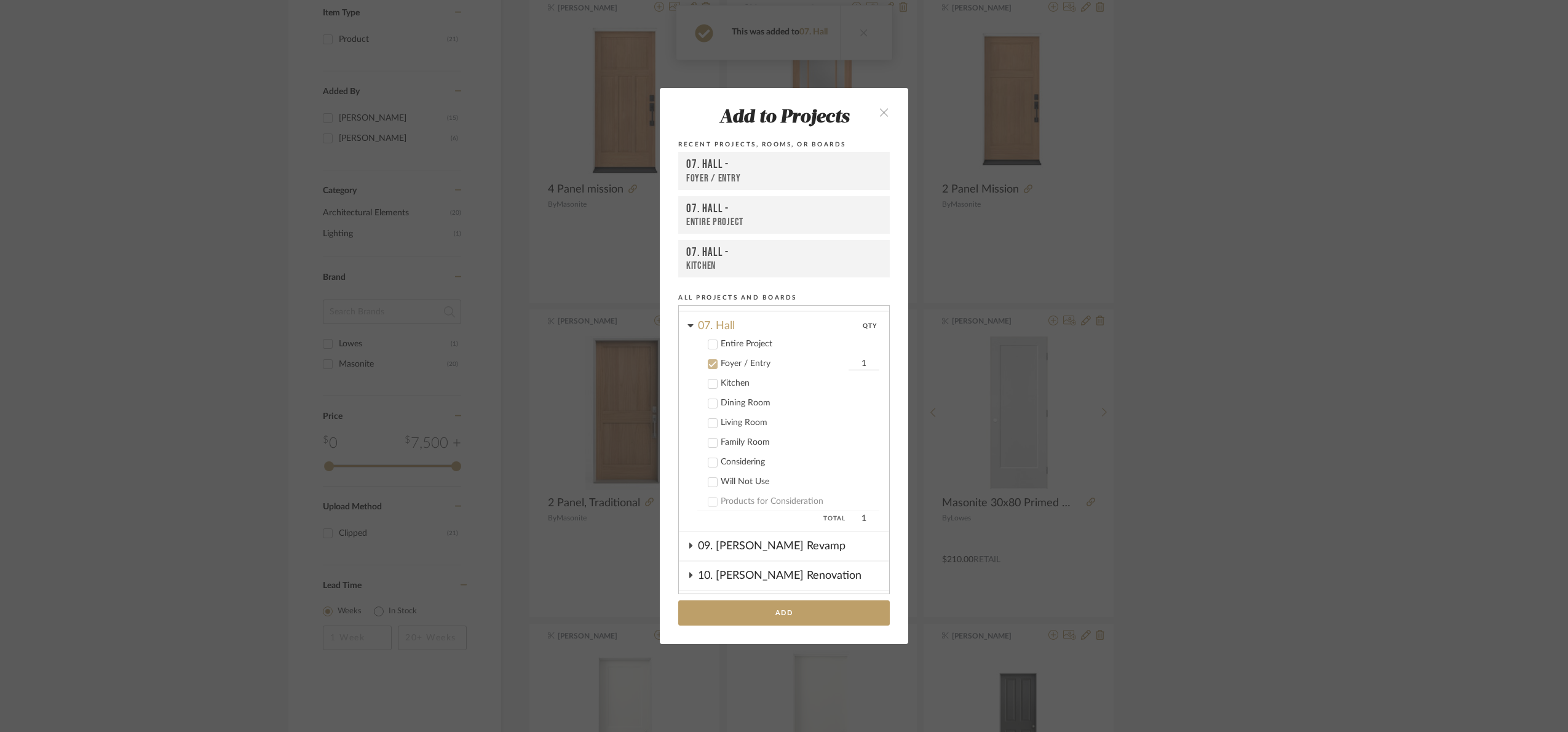
scroll to position [302, 0]
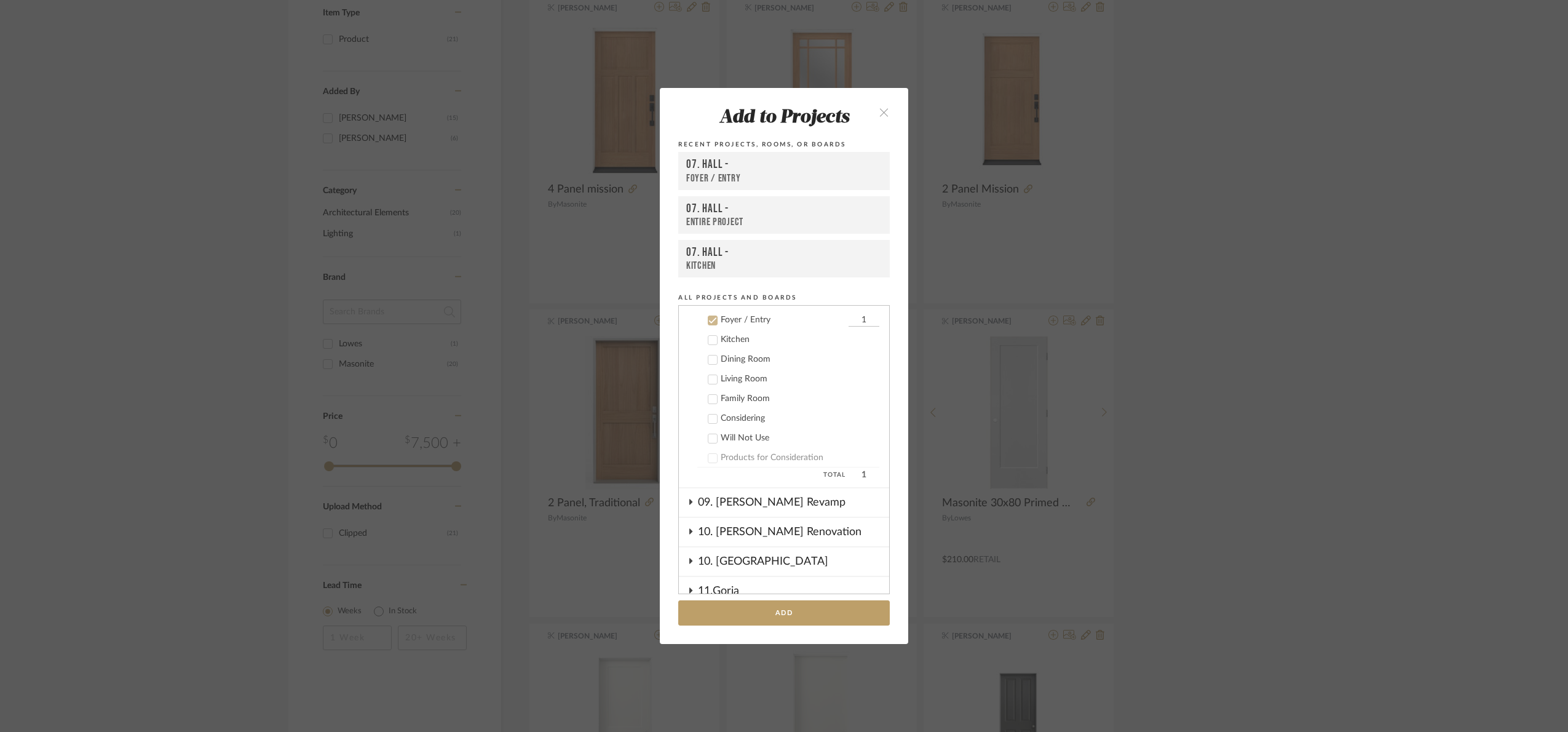
drag, startPoint x: 808, startPoint y: 606, endPoint x: 915, endPoint y: 536, distance: 127.9
click at [809, 606] on button "Add" at bounding box center [784, 613] width 211 height 25
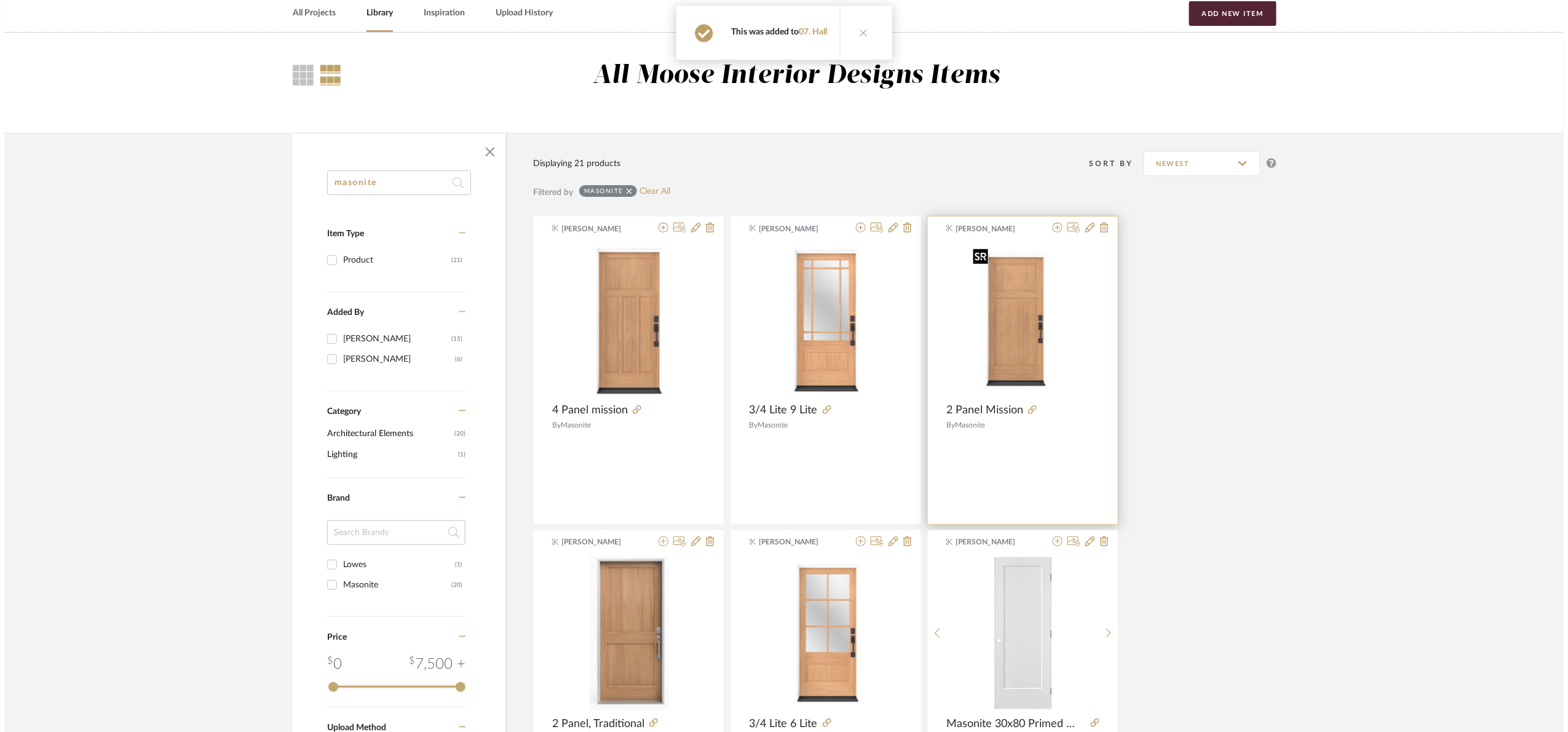
scroll to position [0, 0]
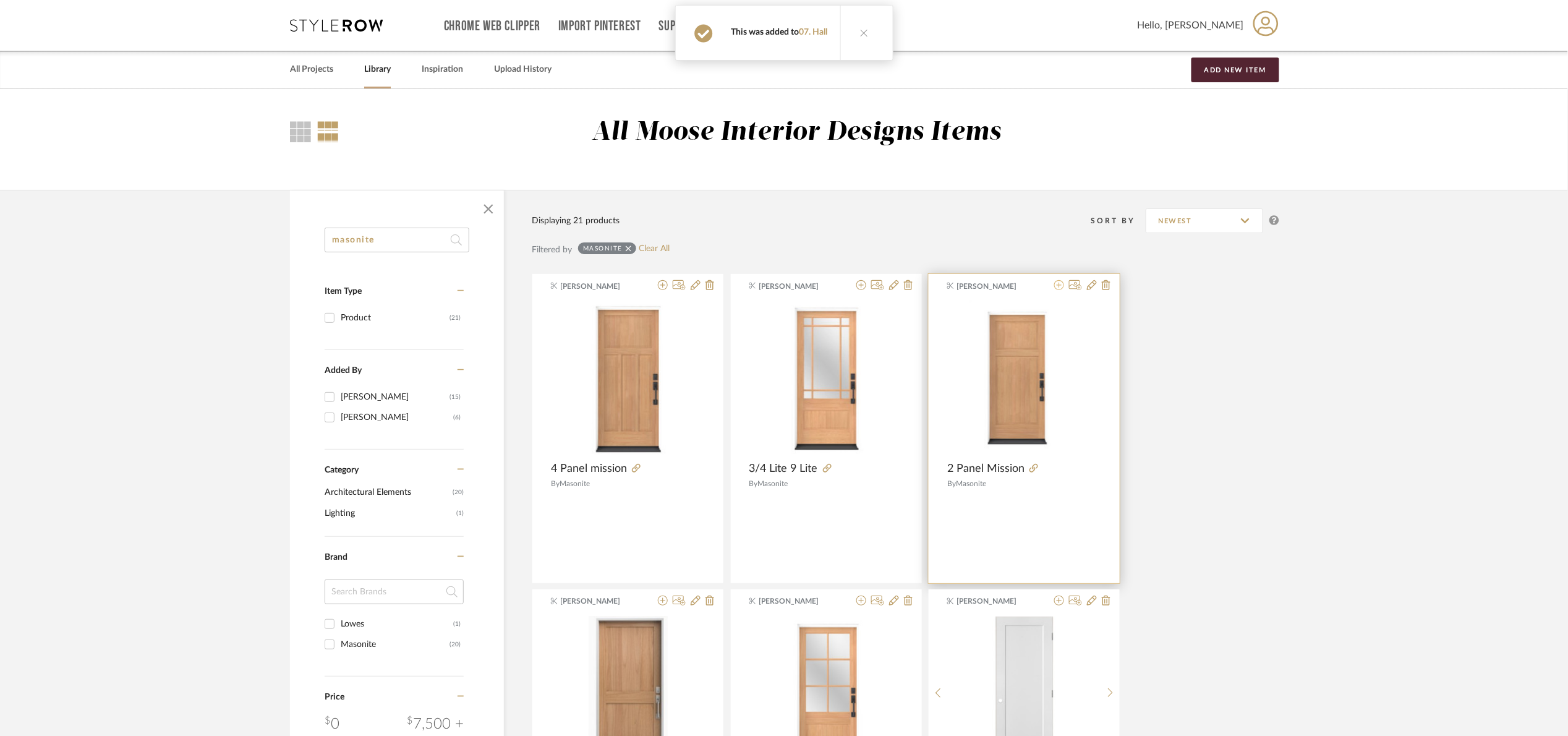
click at [1060, 286] on icon at bounding box center [1059, 285] width 10 height 10
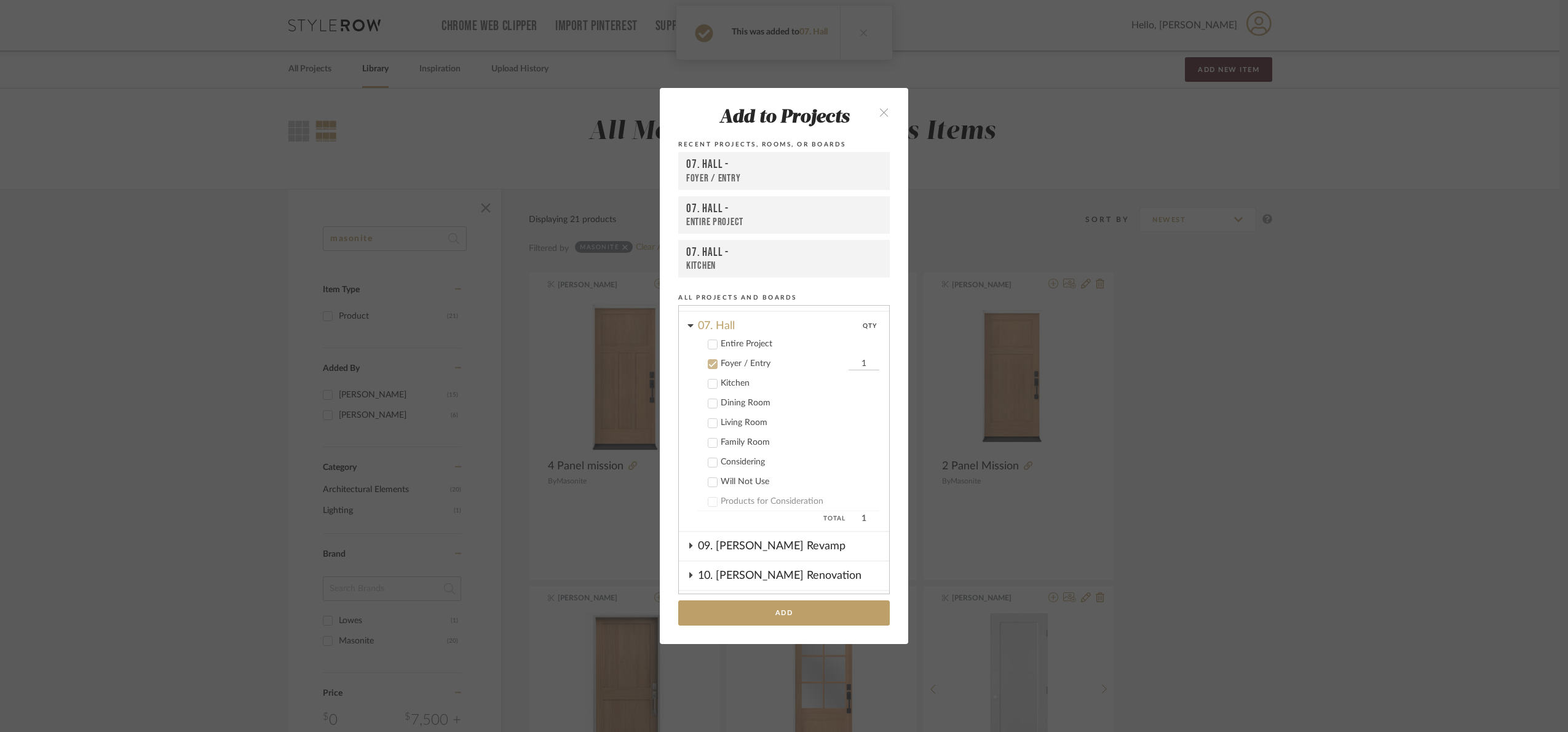
scroll to position [302, 0]
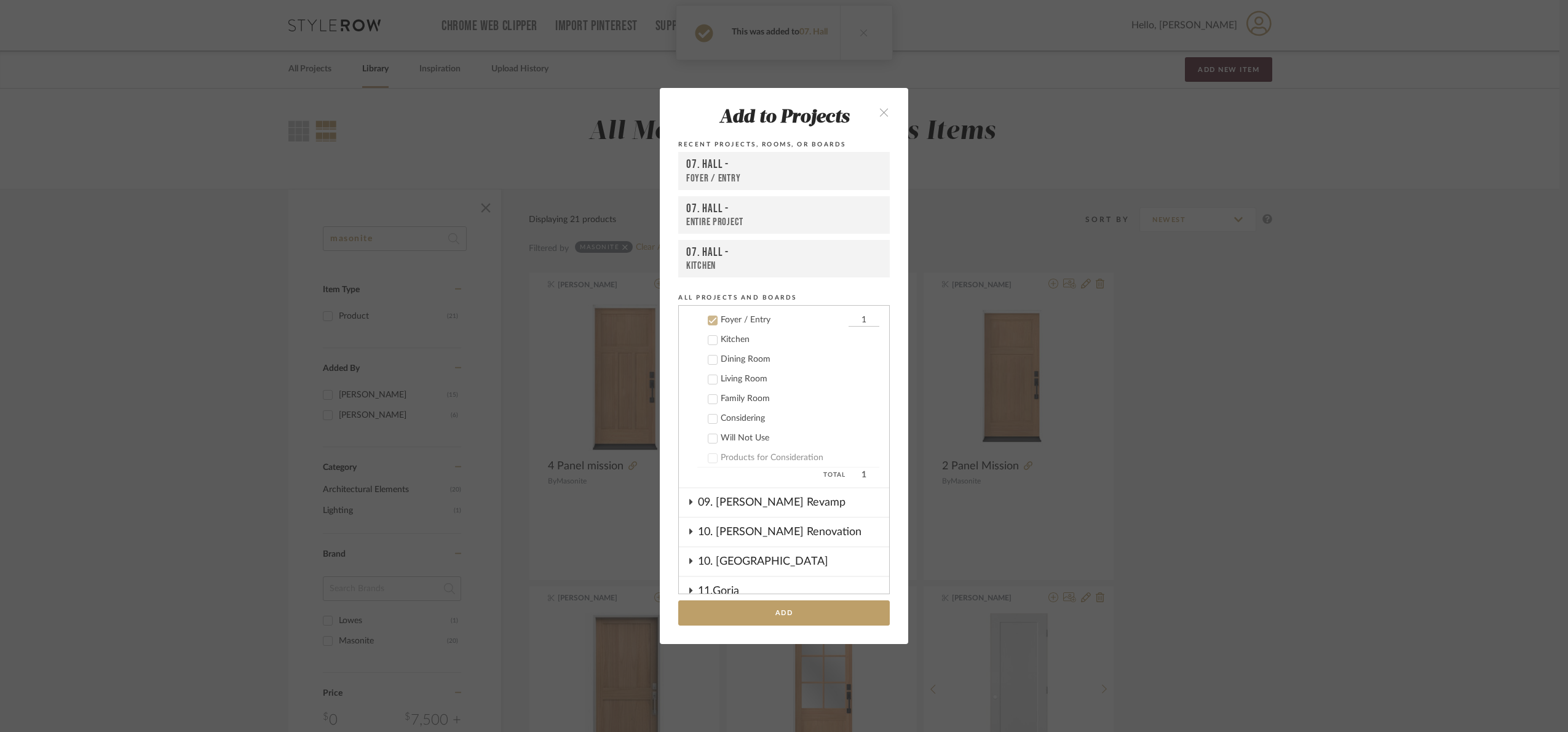
drag, startPoint x: 828, startPoint y: 619, endPoint x: 1080, endPoint y: 569, distance: 256.9
click at [829, 617] on button "Add" at bounding box center [784, 613] width 211 height 25
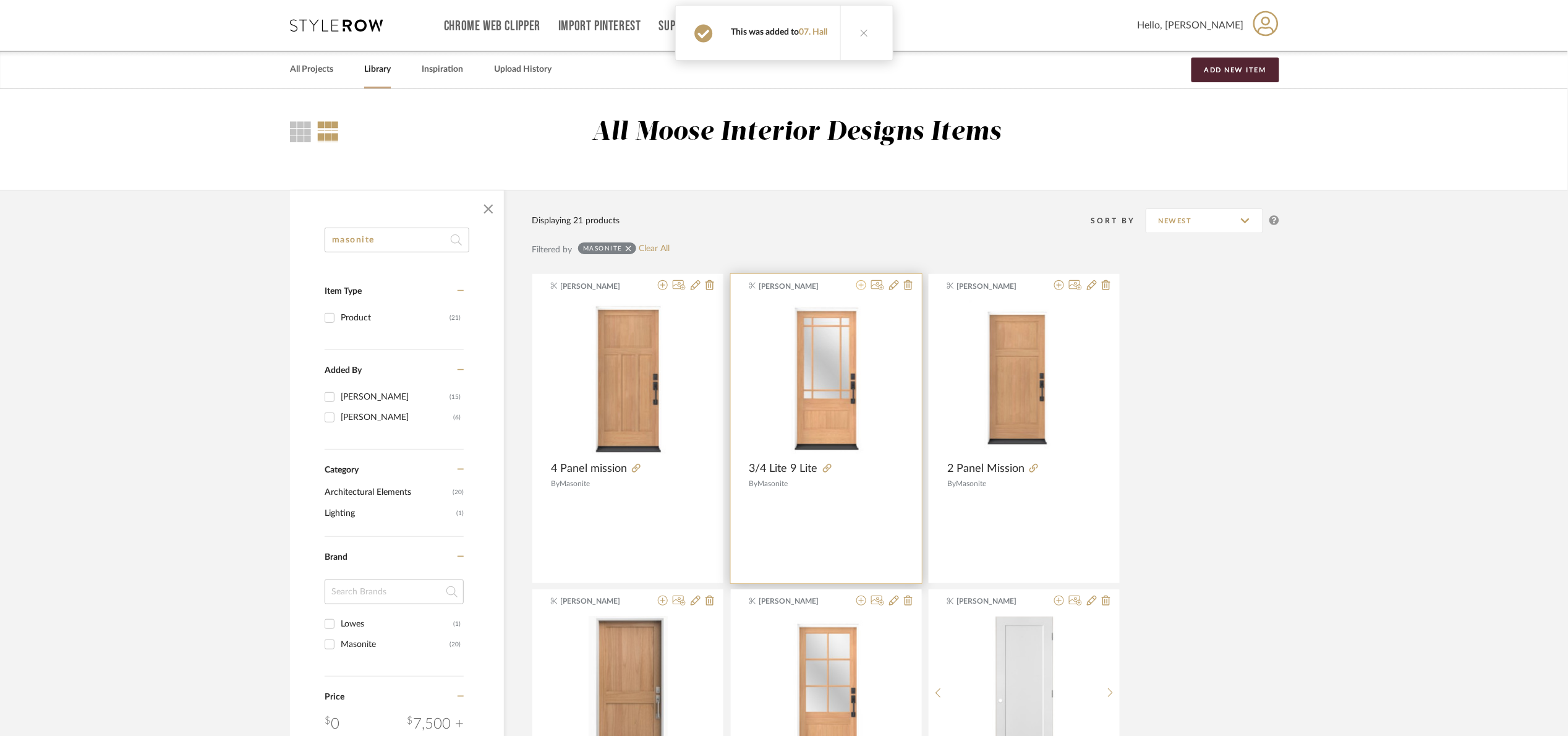
click at [861, 285] on icon at bounding box center [861, 285] width 10 height 10
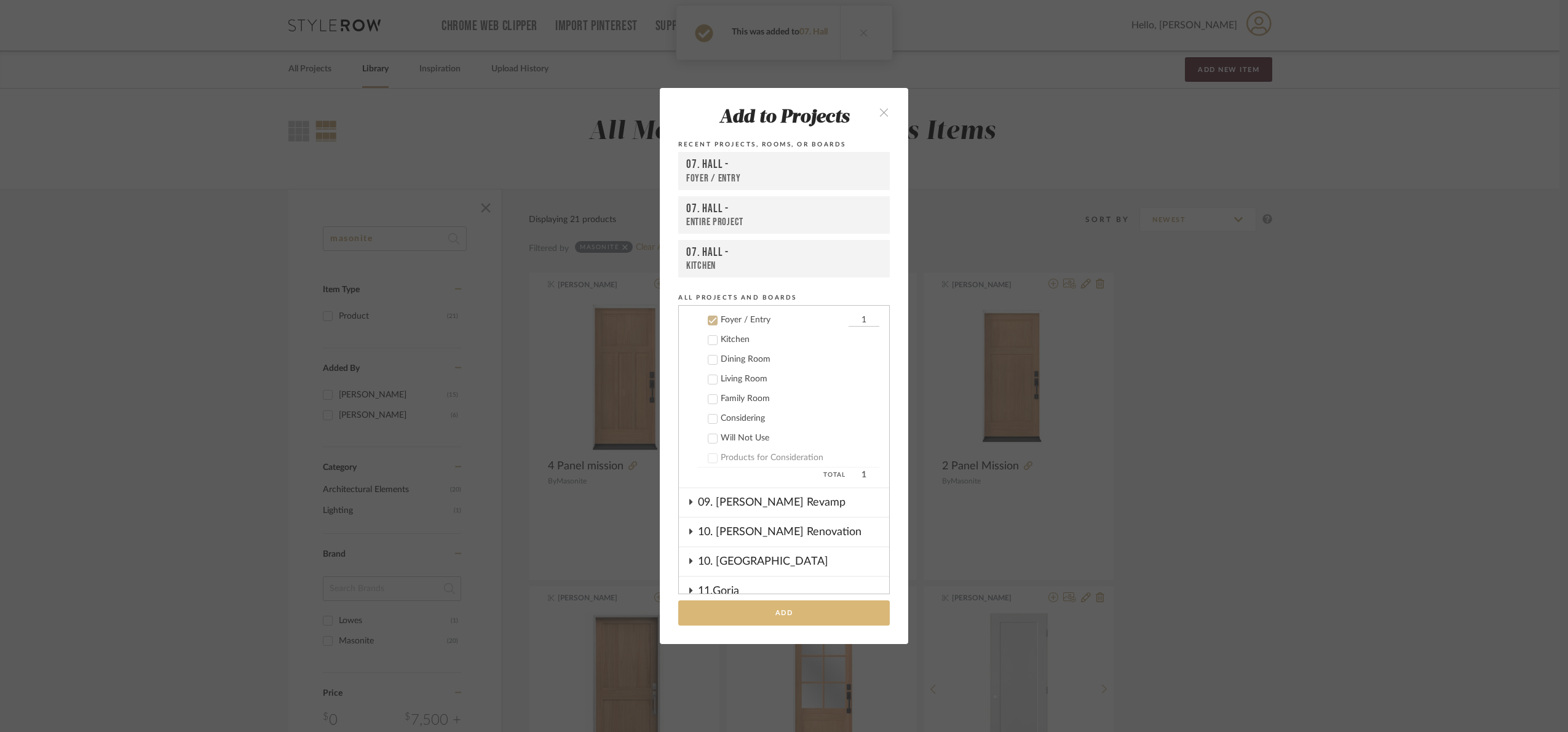
click at [815, 618] on button "Add" at bounding box center [784, 613] width 211 height 25
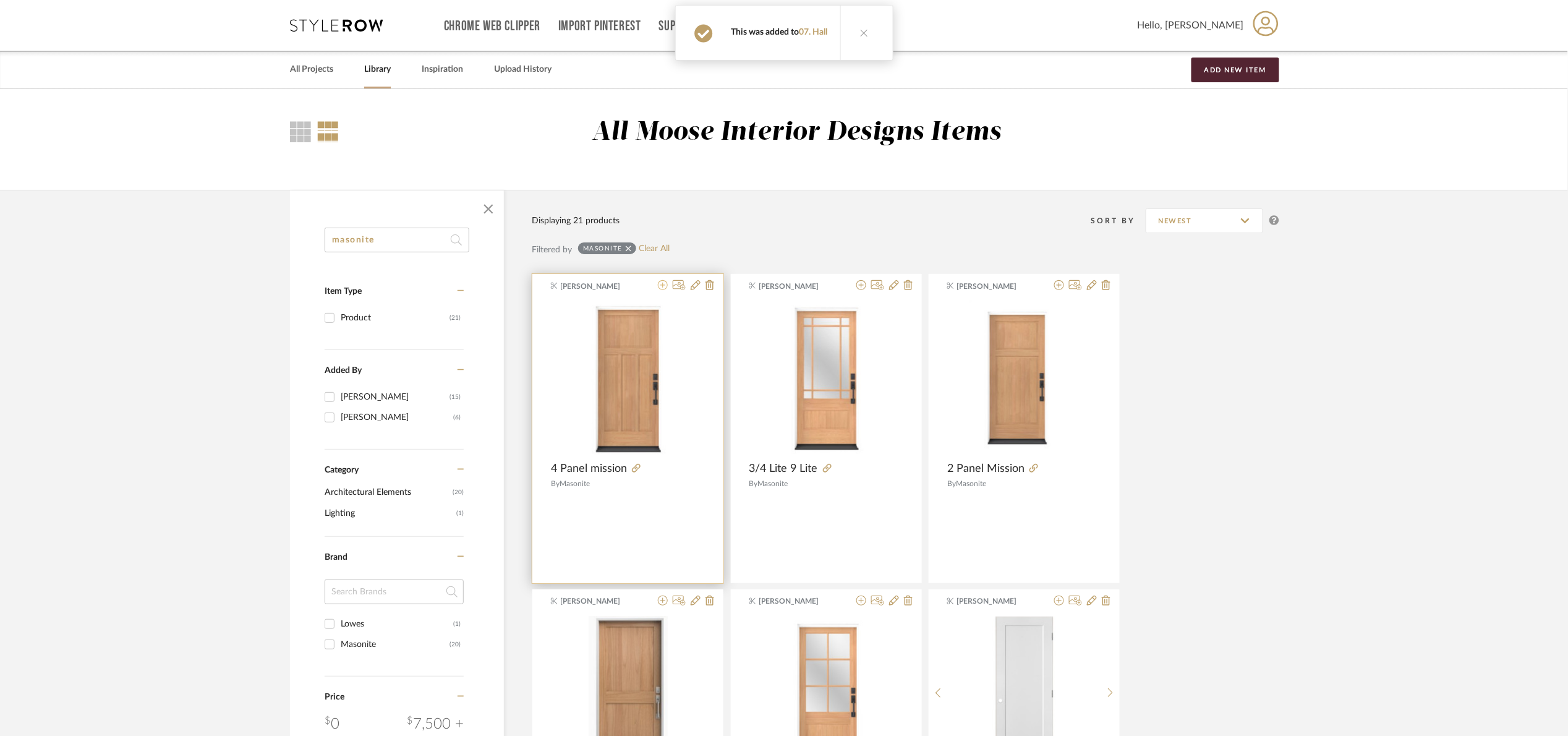
click at [660, 284] on icon at bounding box center [663, 285] width 10 height 10
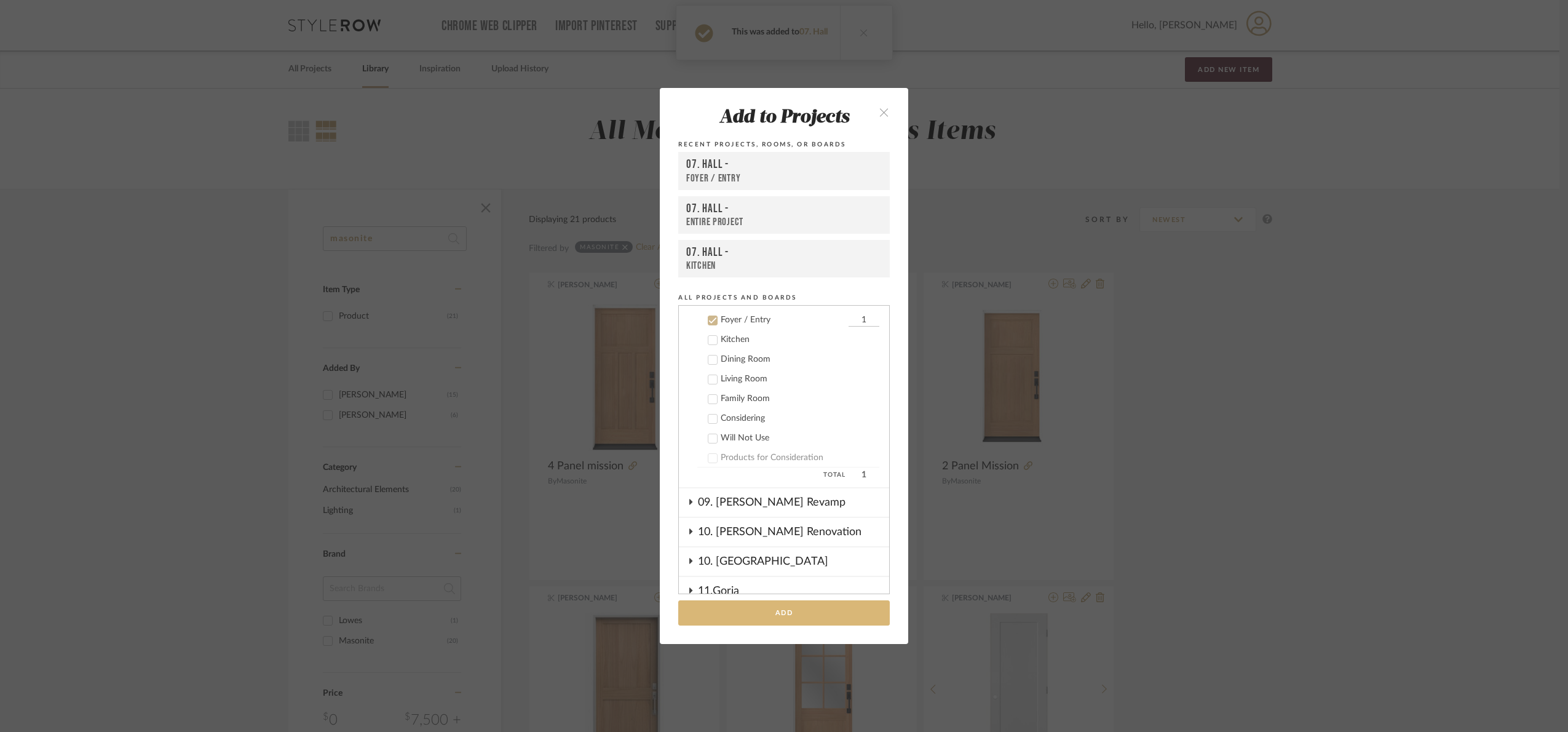
click at [821, 614] on button "Add" at bounding box center [784, 613] width 211 height 25
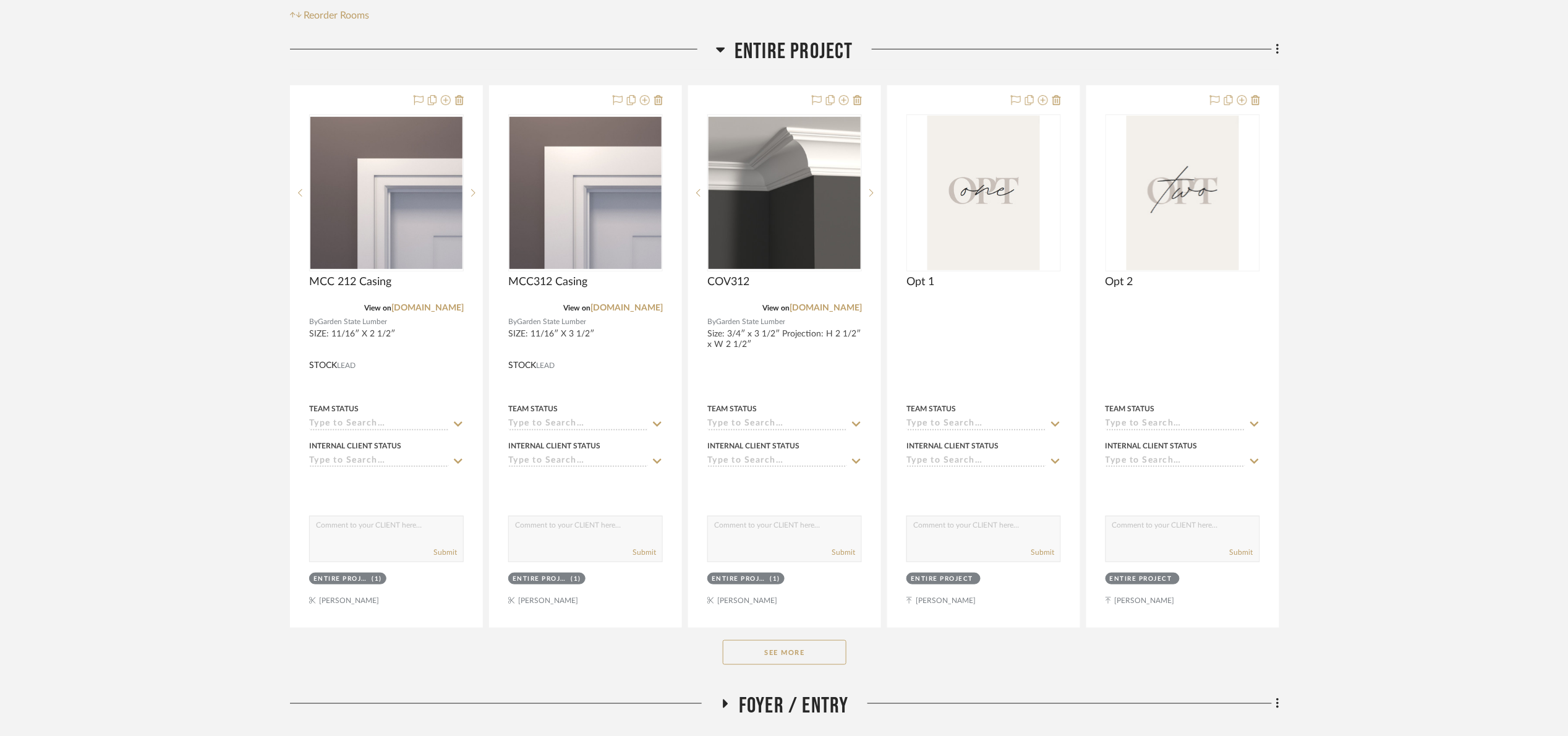
scroll to position [279, 0]
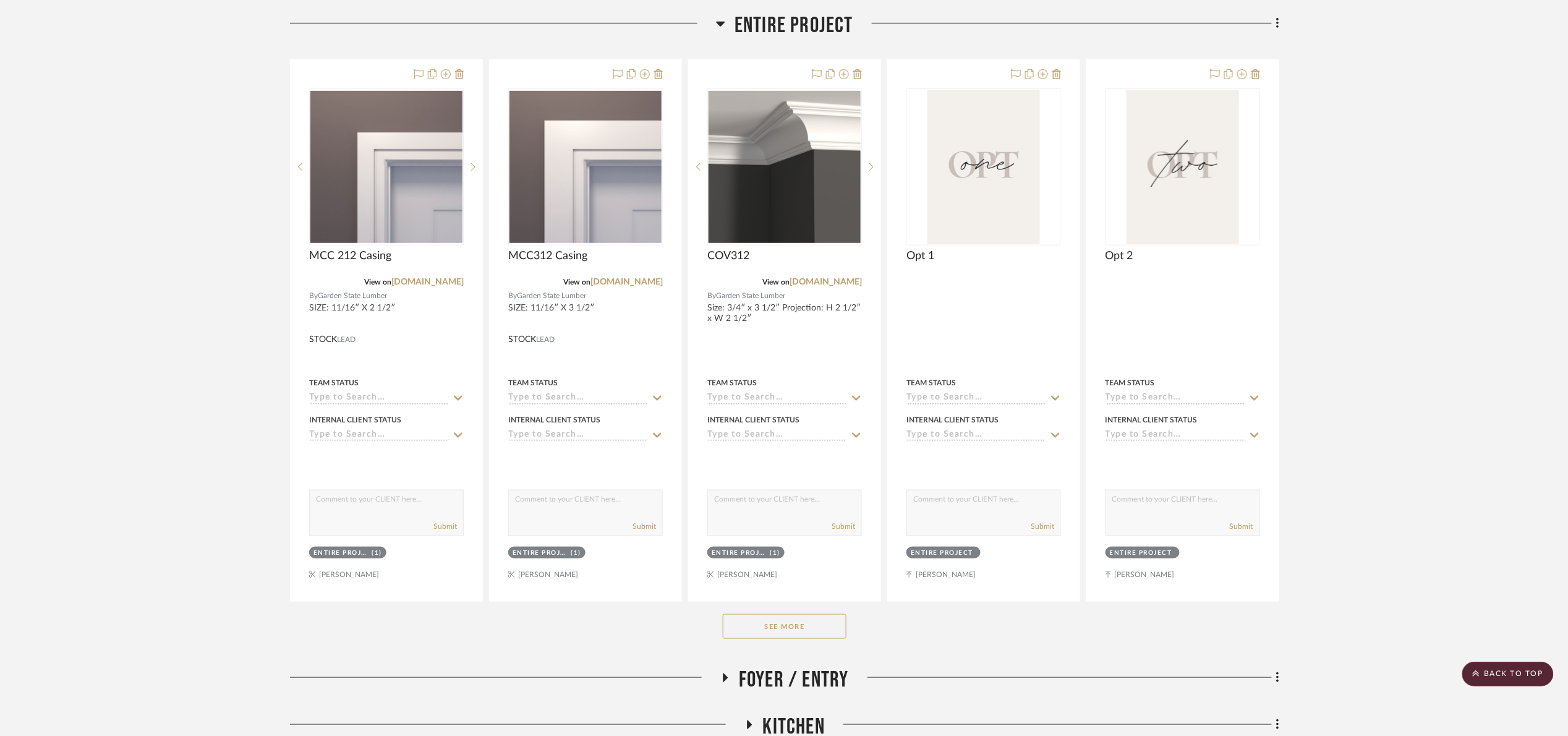
click at [780, 627] on button "See More" at bounding box center [785, 627] width 124 height 25
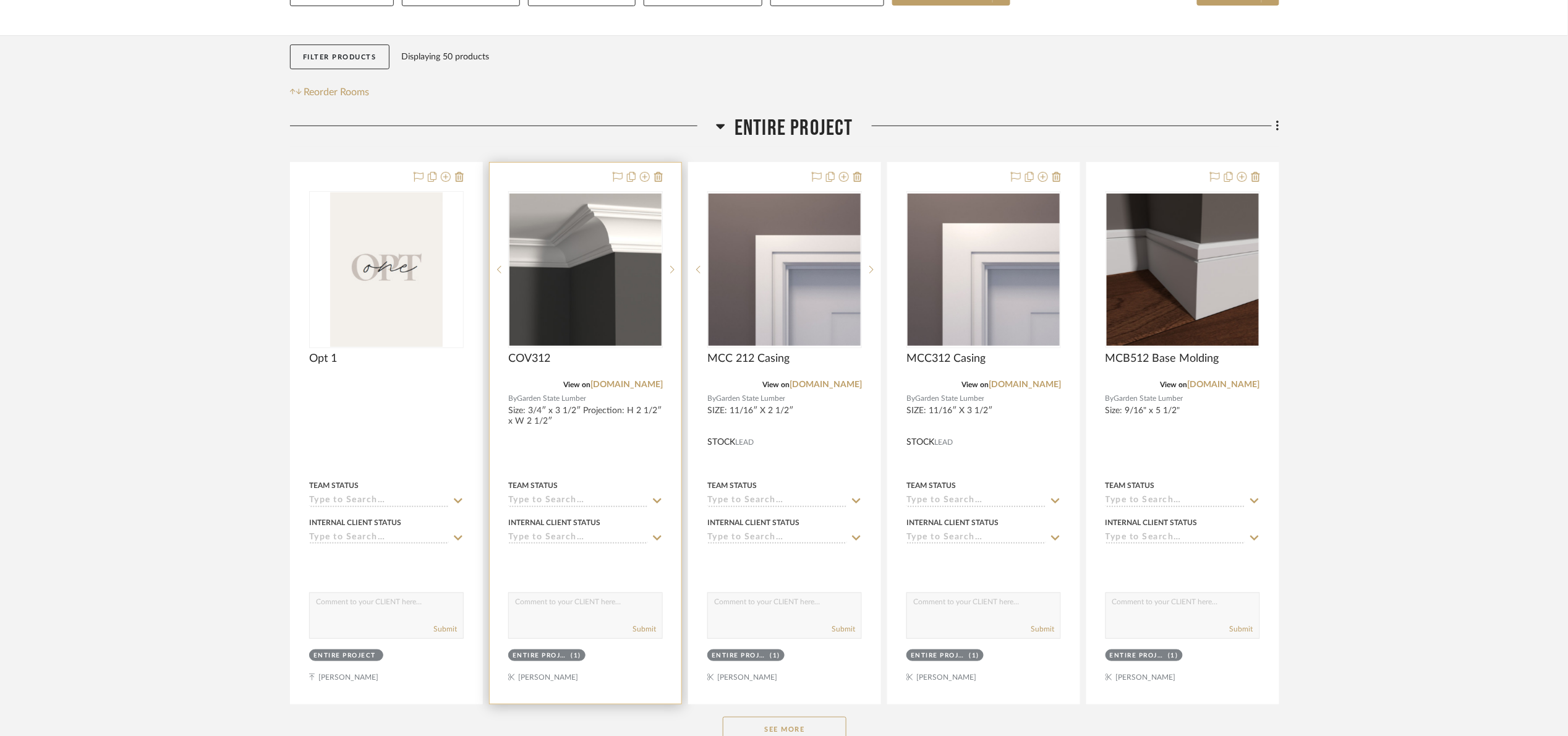
scroll to position [279, 0]
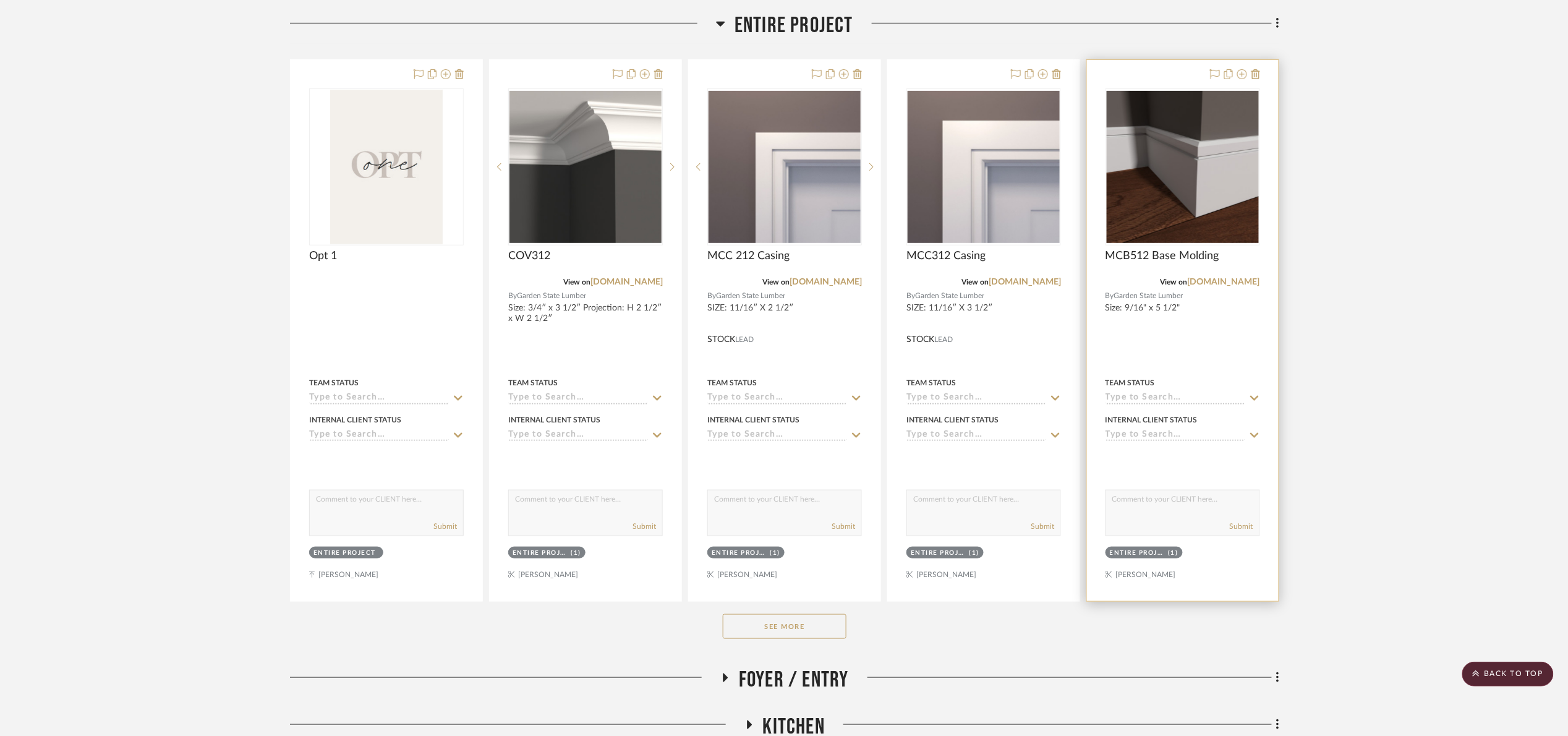
drag, startPoint x: 788, startPoint y: 629, endPoint x: 1139, endPoint y: 469, distance: 385.7
click at [789, 629] on button "See More" at bounding box center [785, 627] width 124 height 25
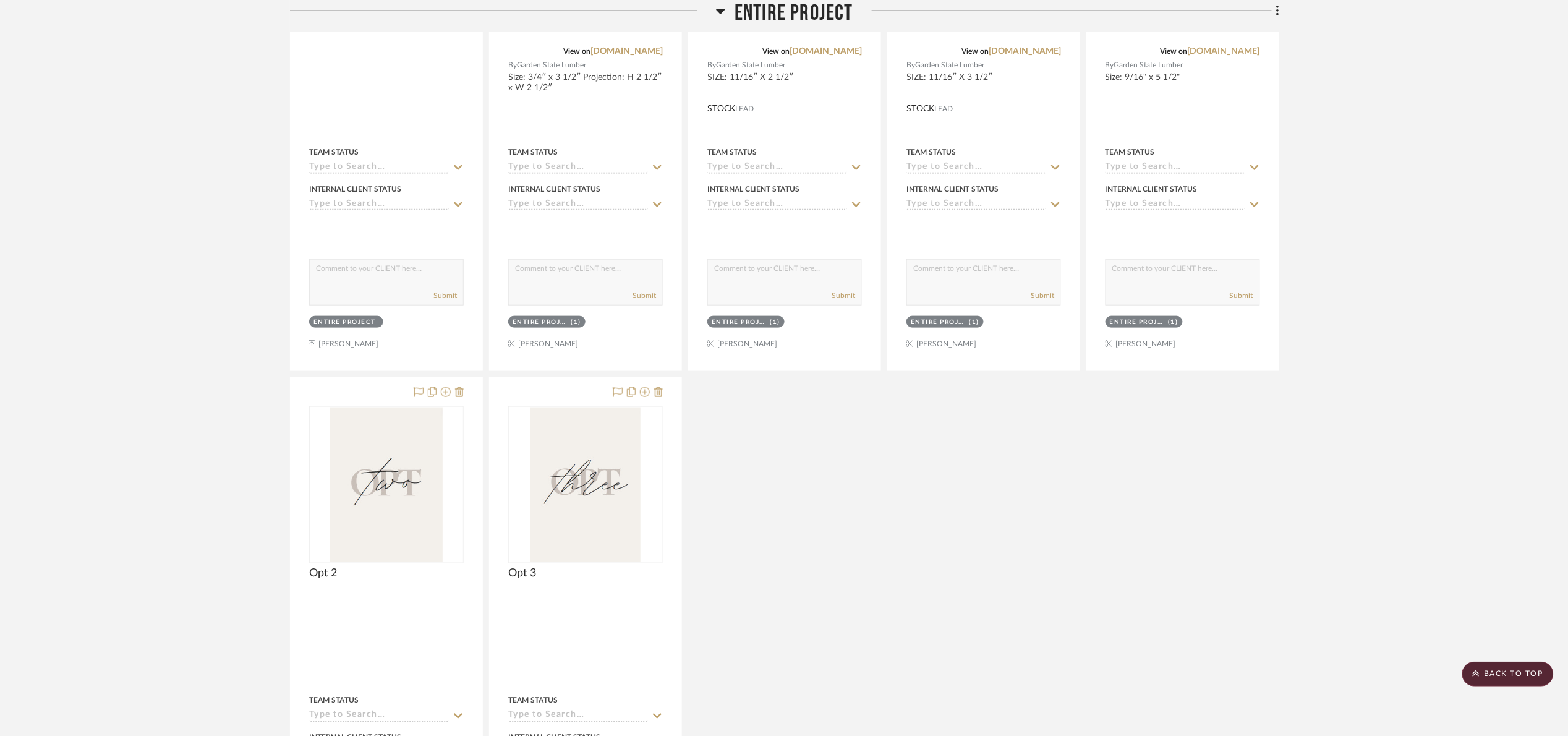
scroll to position [556, 0]
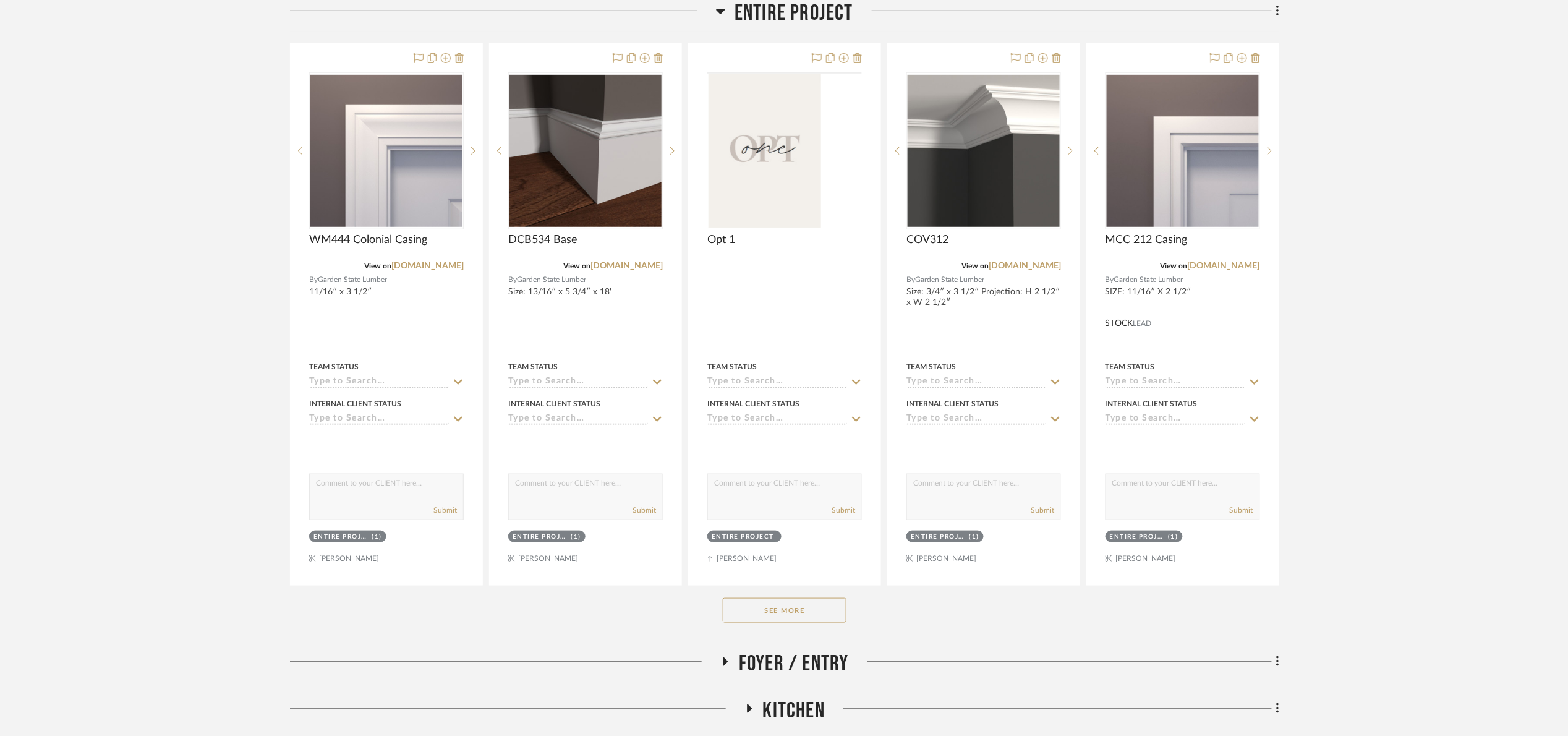
scroll to position [556, 0]
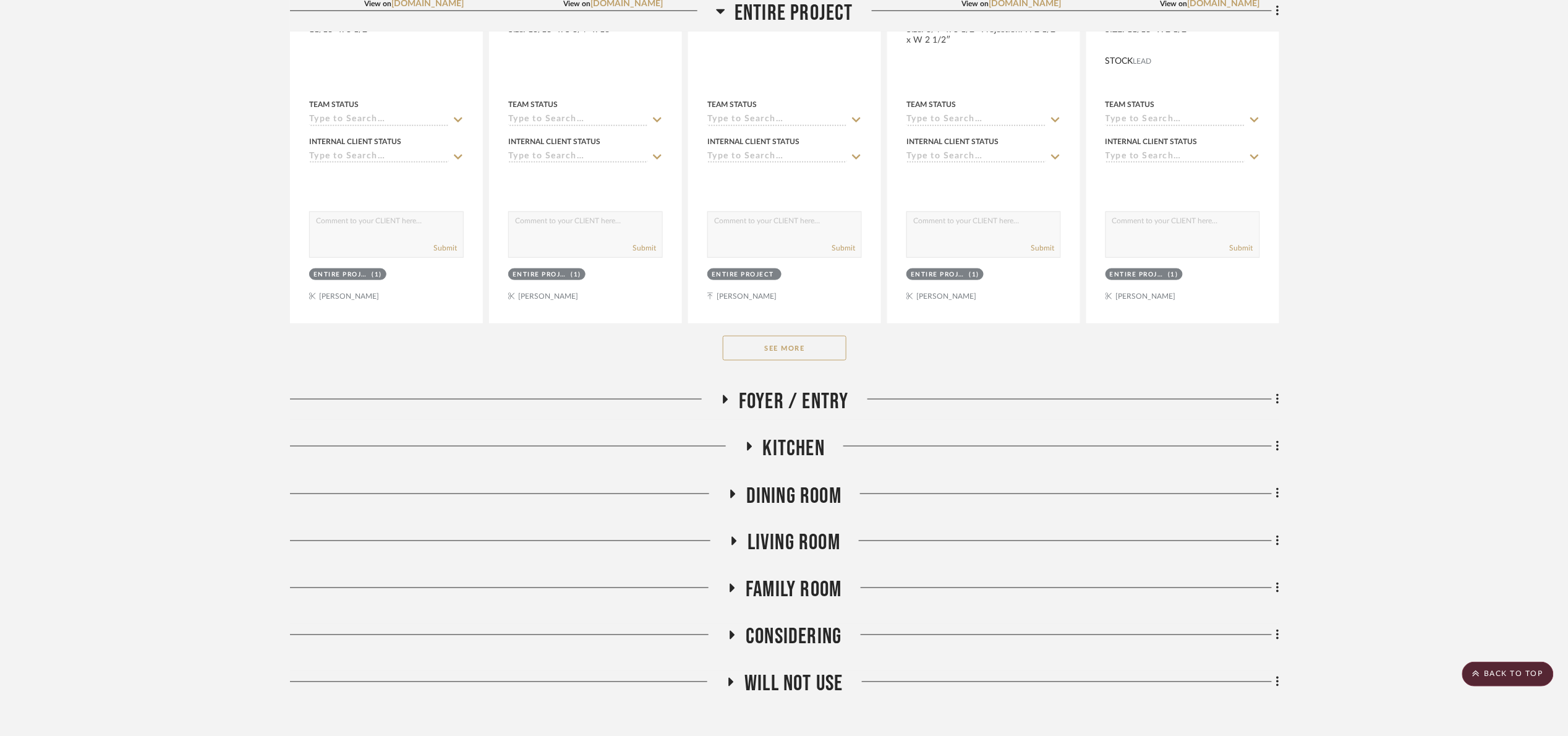
click at [768, 352] on button "See More" at bounding box center [785, 348] width 124 height 25
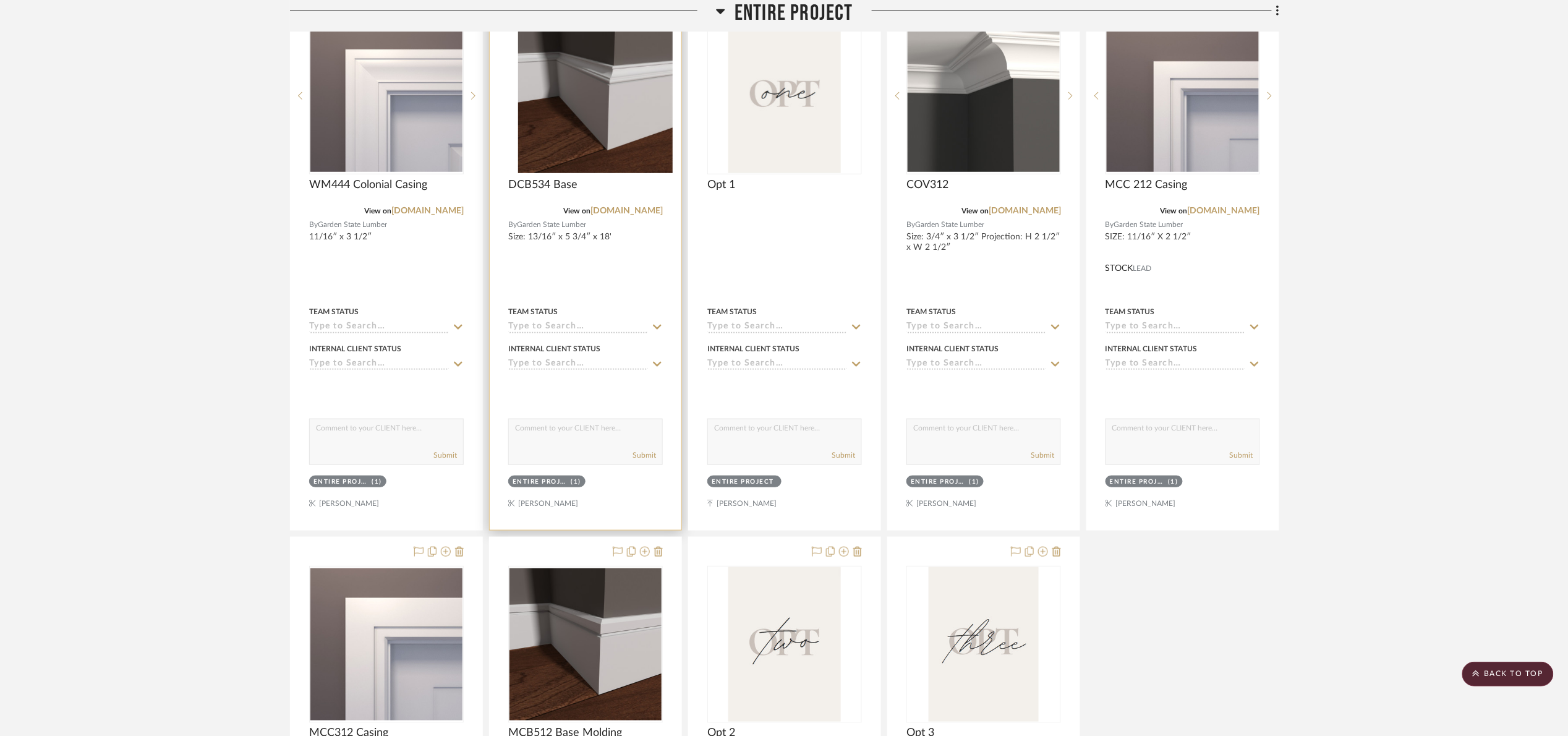
scroll to position [371, 0]
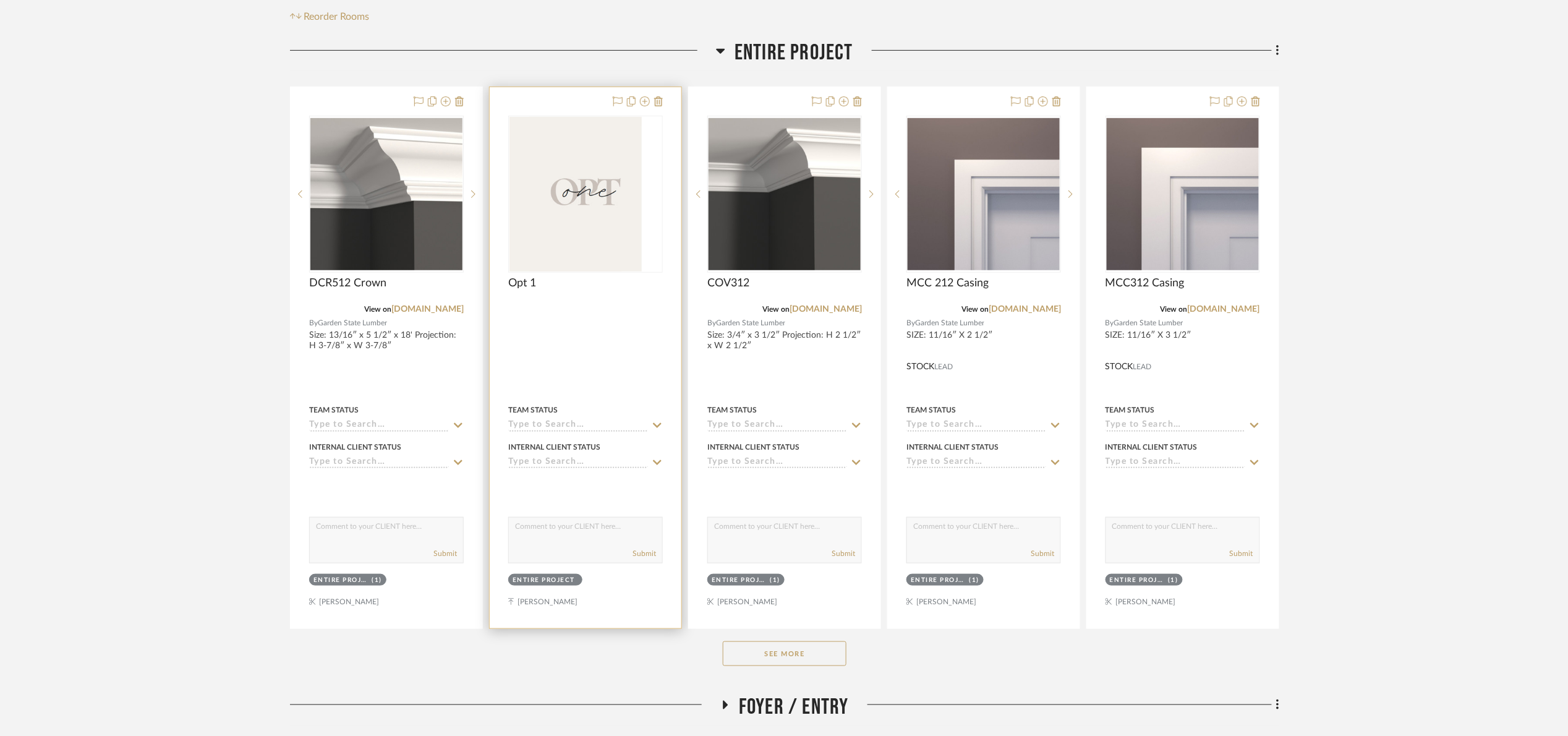
scroll to position [279, 0]
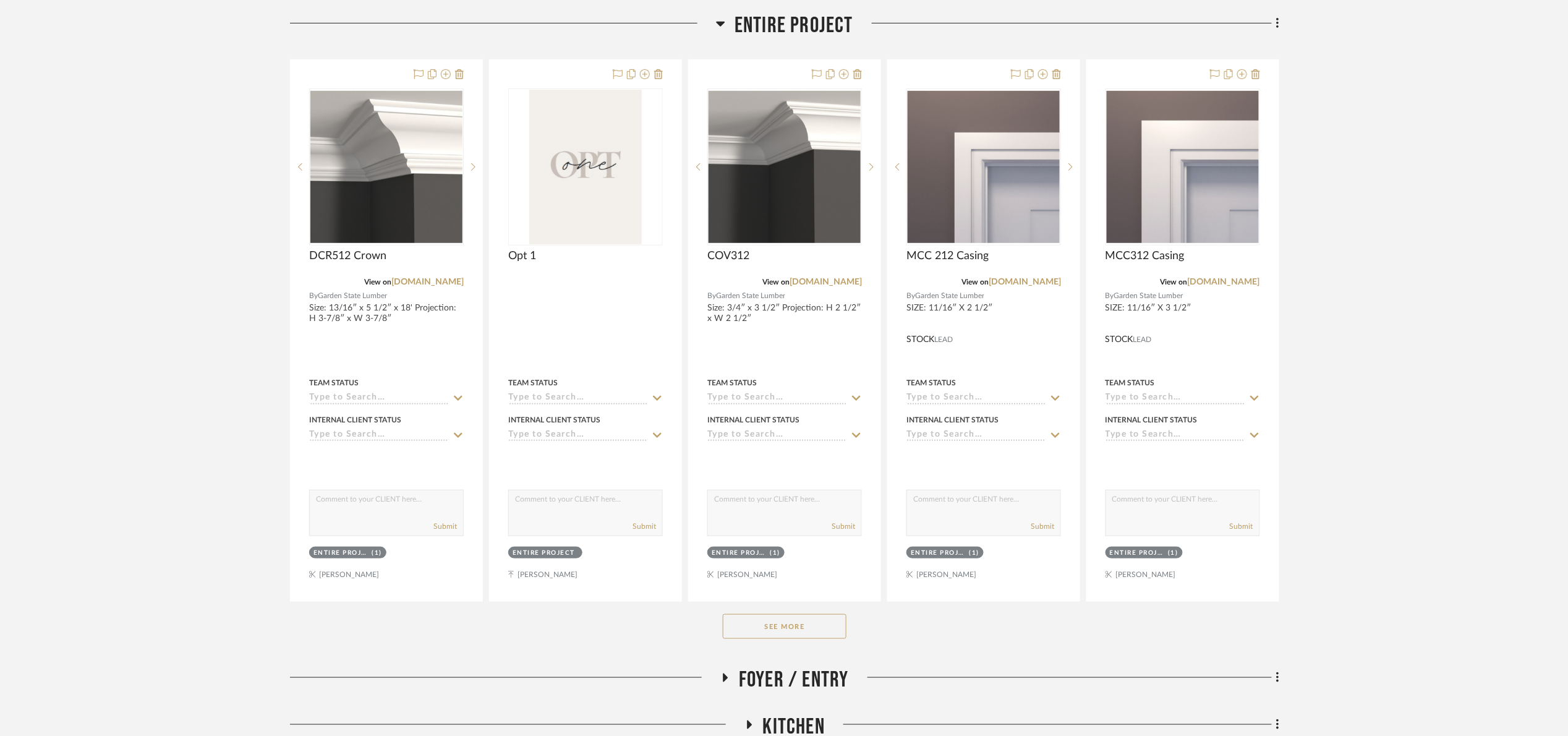
click at [820, 627] on button "See More" at bounding box center [785, 627] width 124 height 25
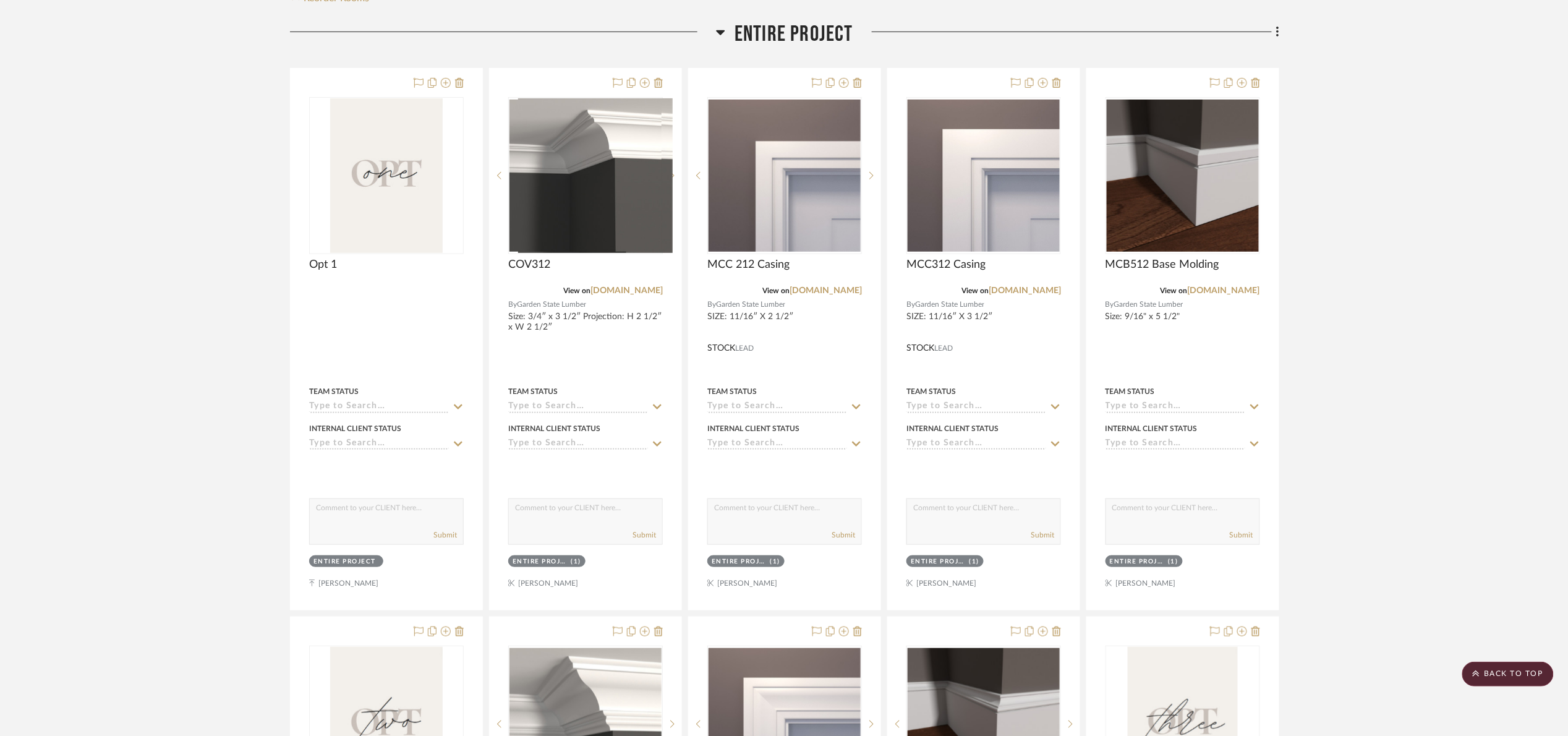
scroll to position [0, 0]
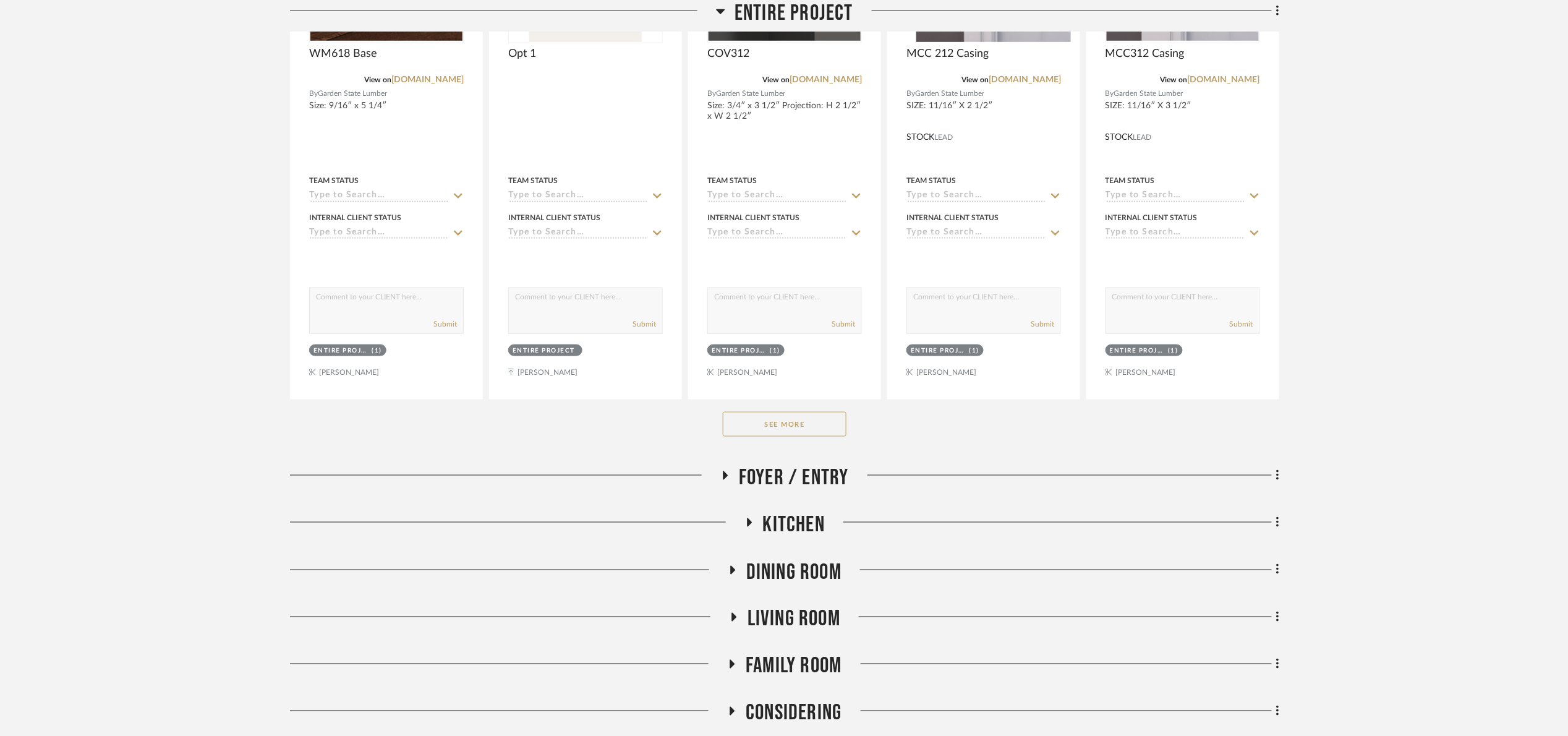
scroll to position [622, 0]
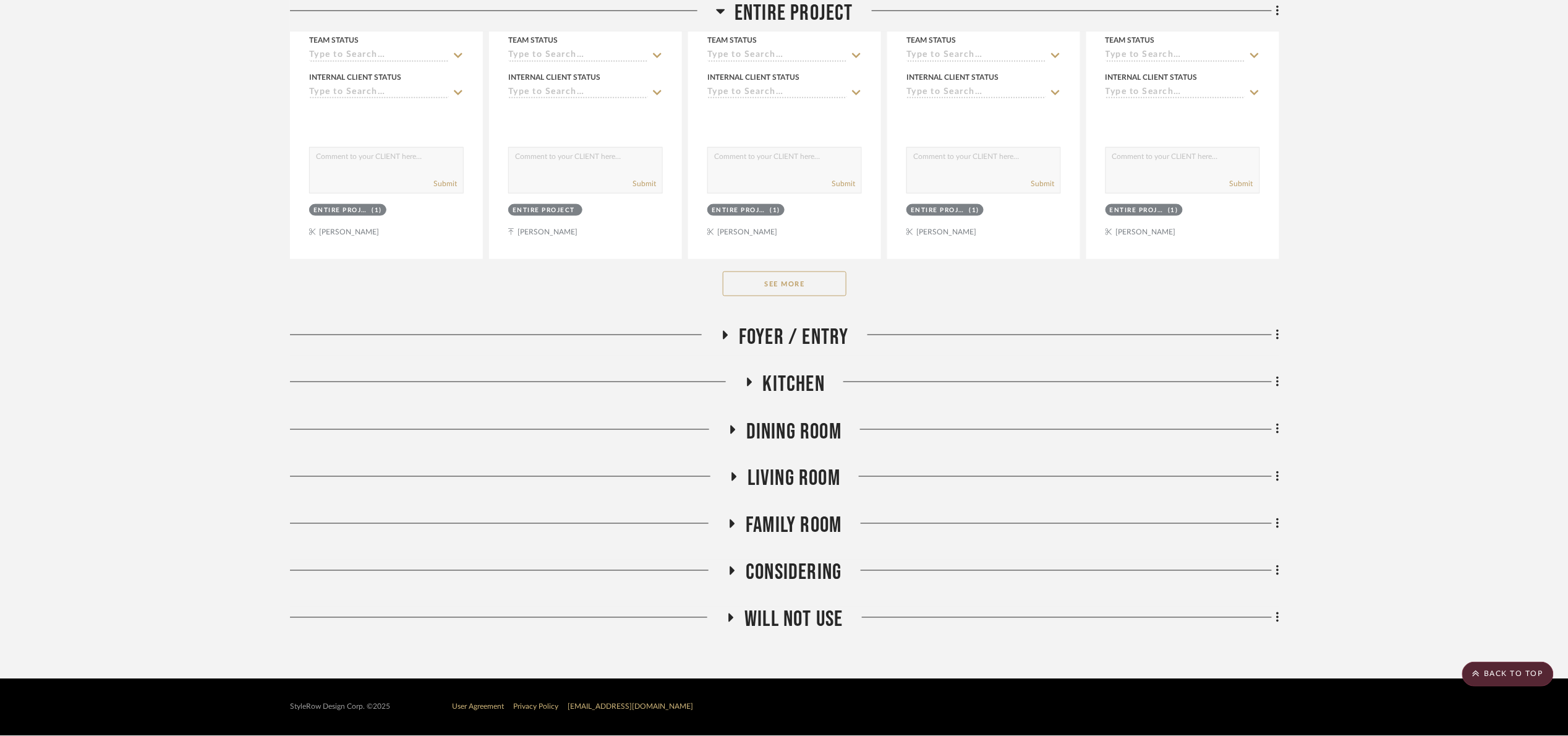
click at [748, 287] on button "See More" at bounding box center [785, 284] width 124 height 25
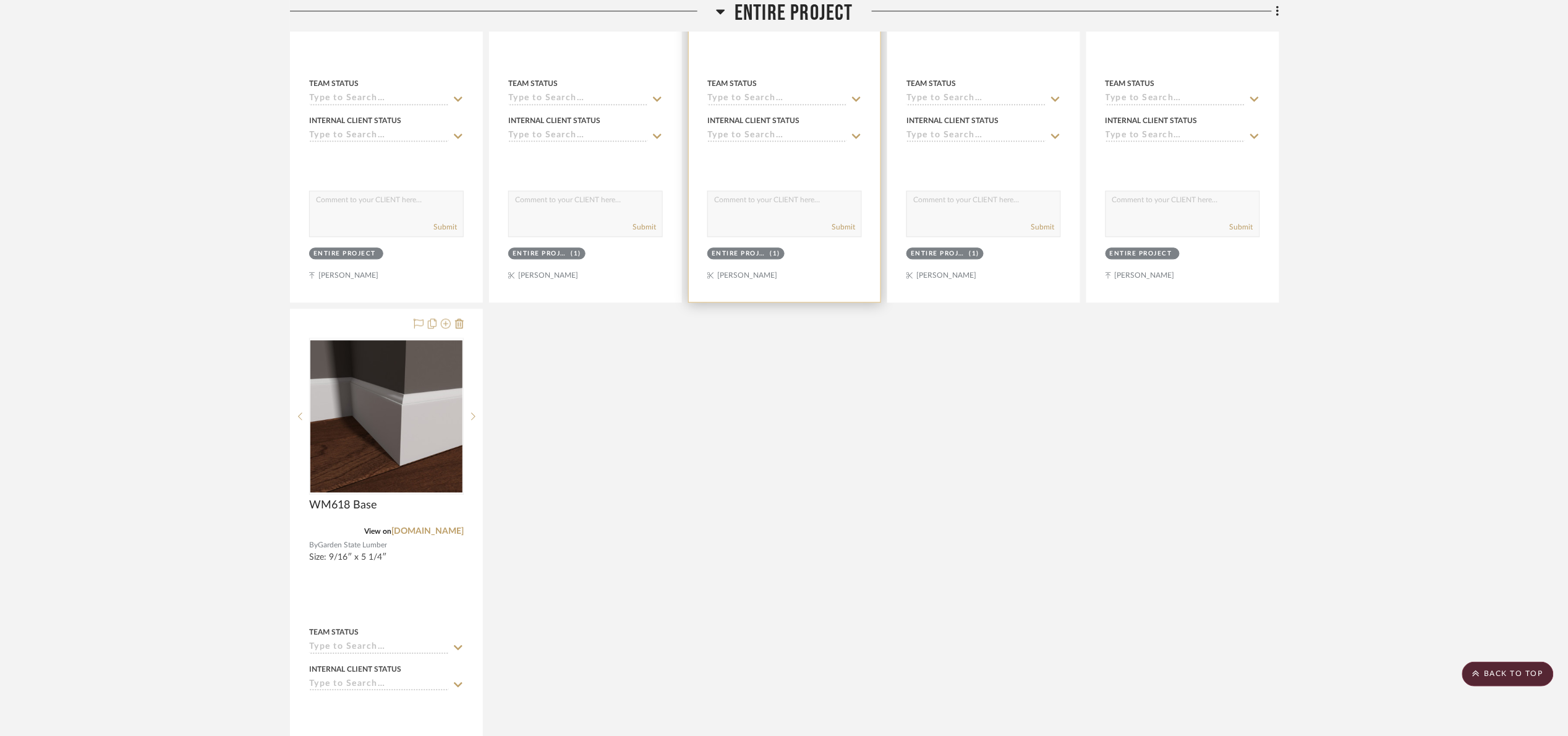
scroll to position [808, 0]
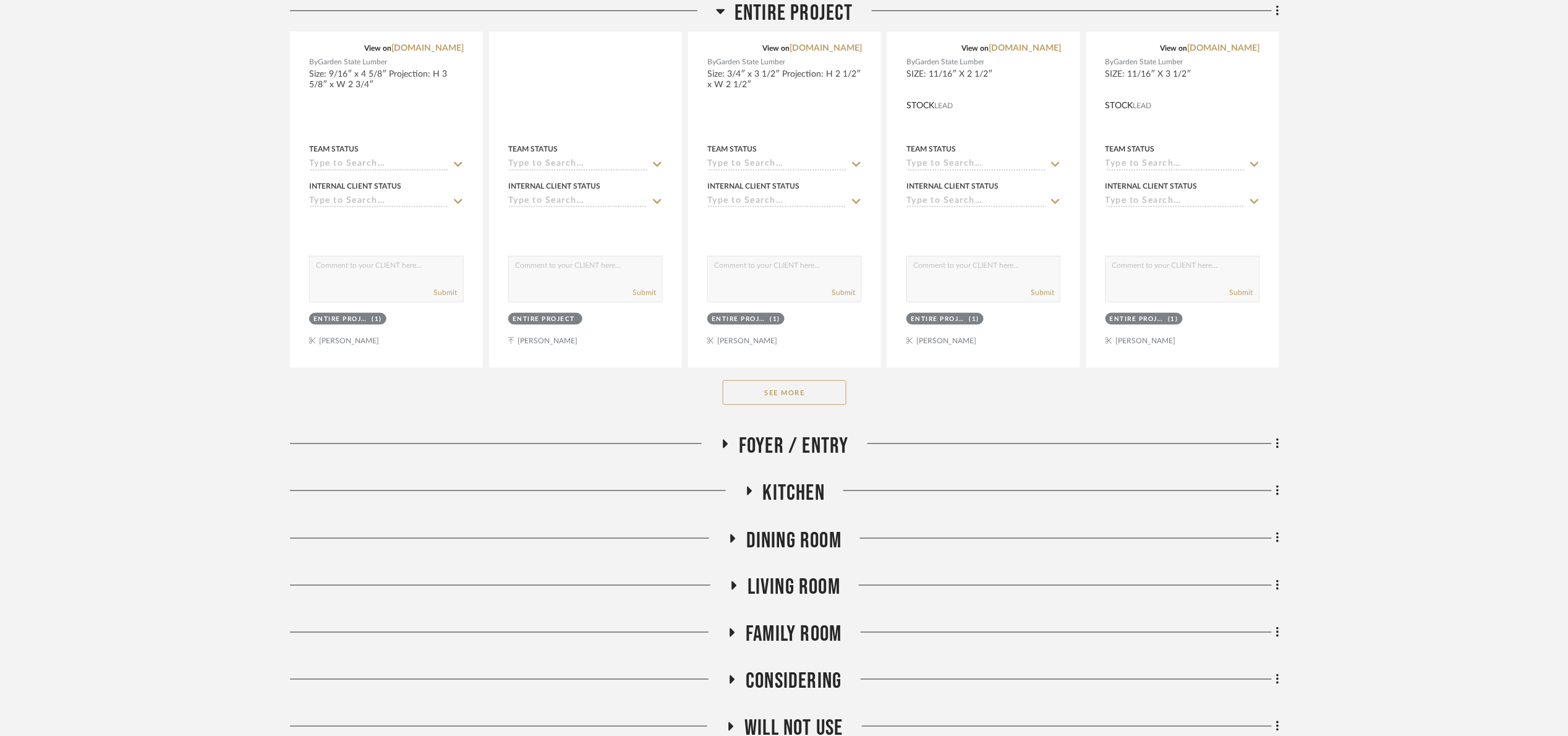
scroll to position [556, 0]
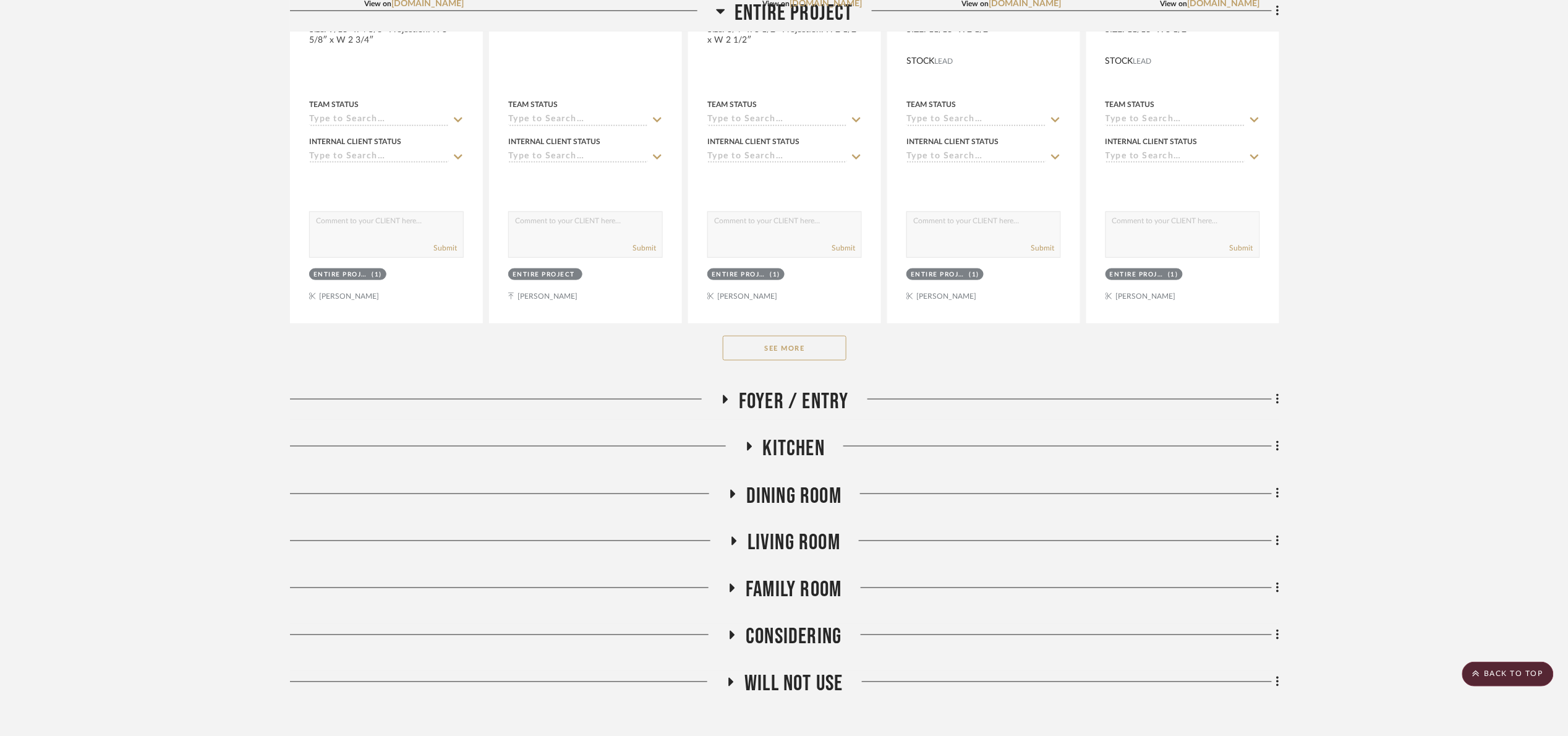
drag, startPoint x: 786, startPoint y: 350, endPoint x: 798, endPoint y: 357, distance: 13.9
click at [787, 350] on button "See More" at bounding box center [785, 348] width 124 height 25
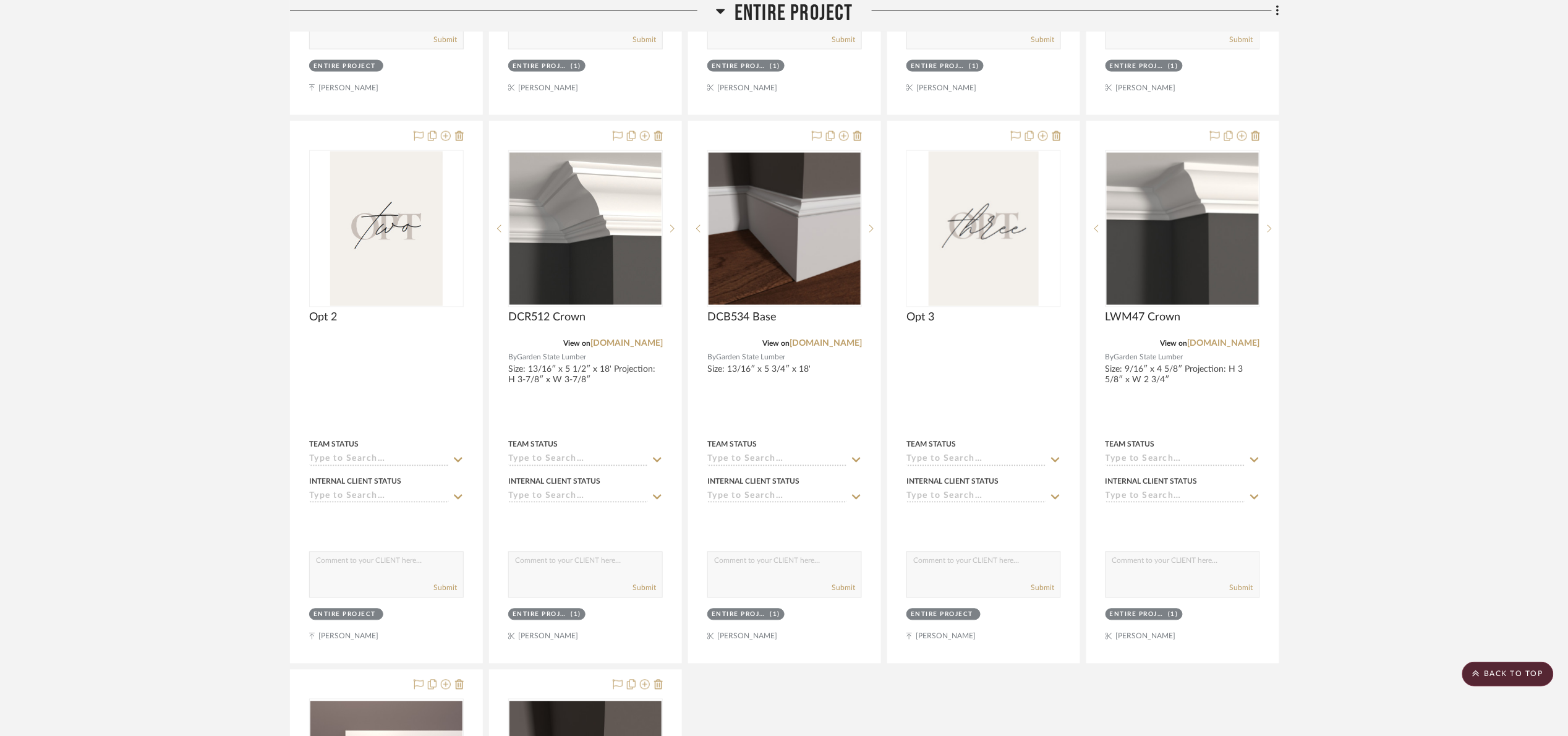
scroll to position [742, 0]
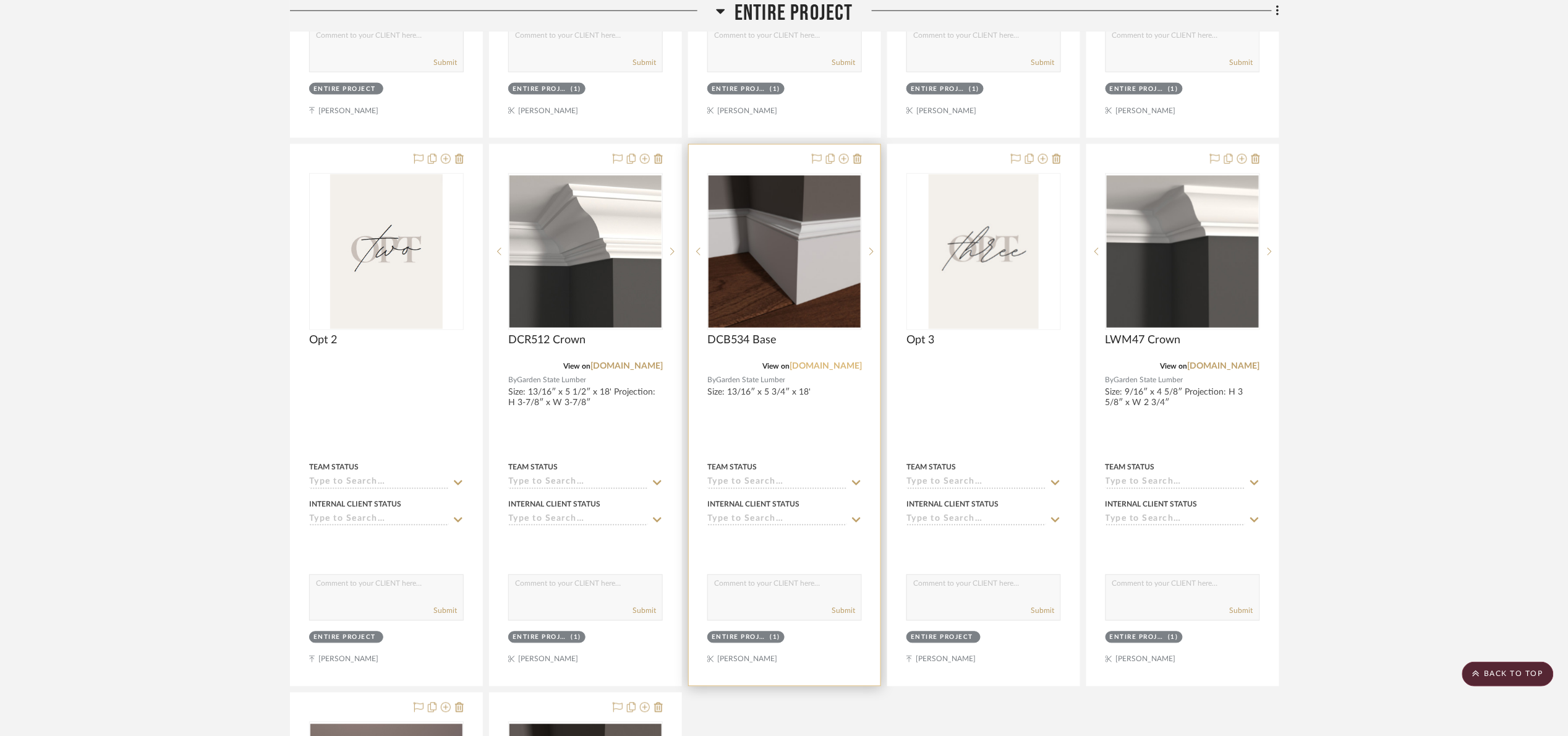
click at [798, 370] on link "[DOMAIN_NAME]" at bounding box center [826, 366] width 72 height 8
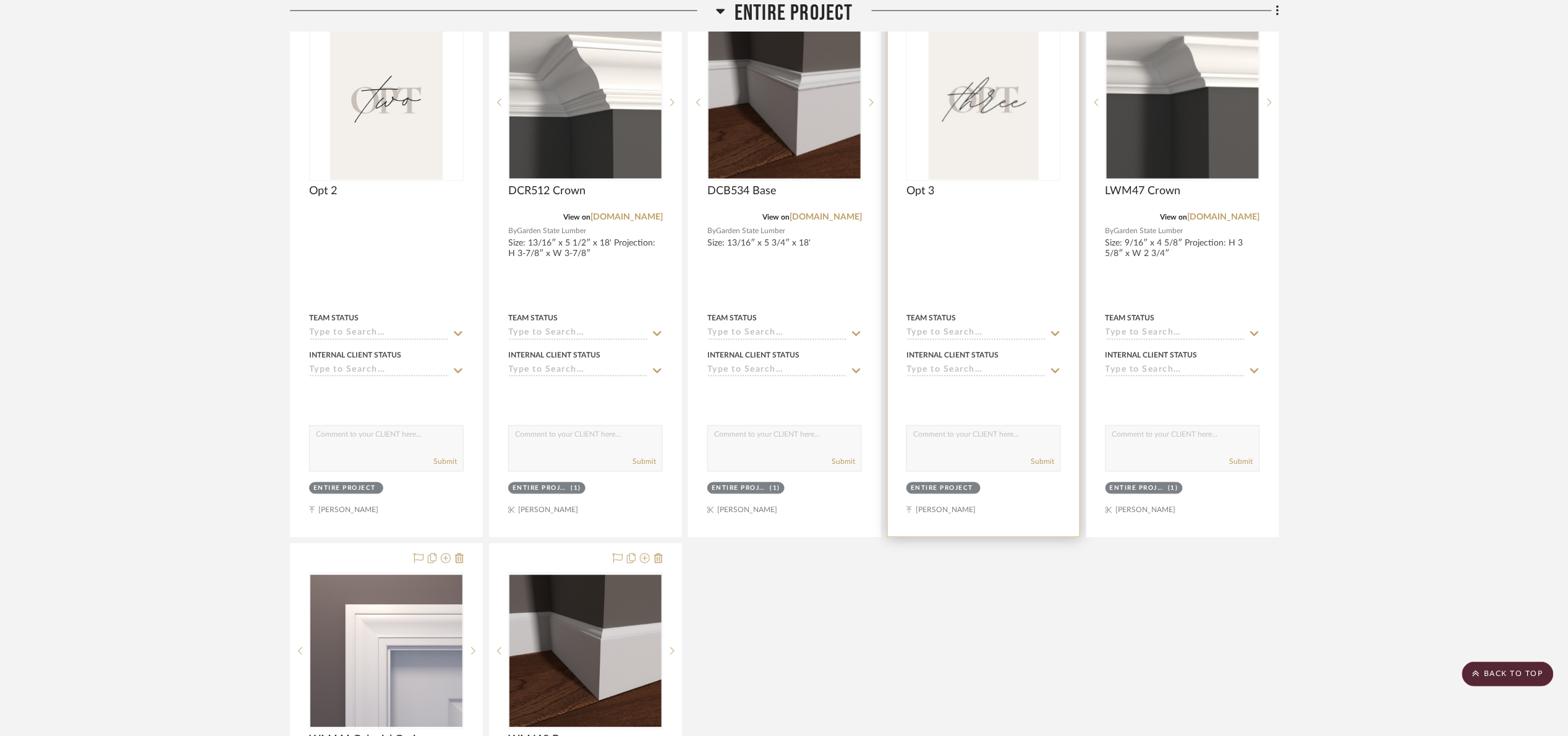
scroll to position [835, 0]
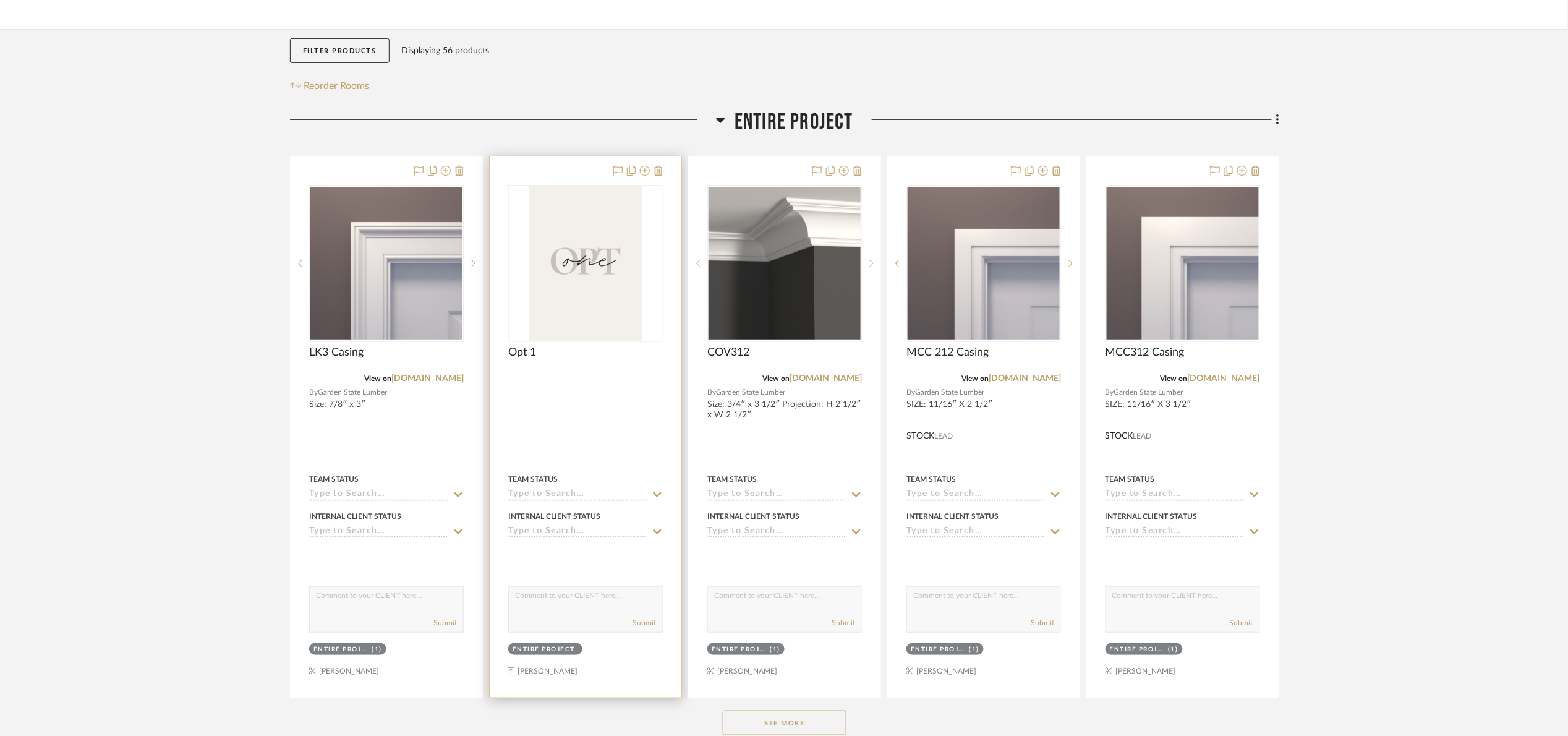
scroll to position [279, 0]
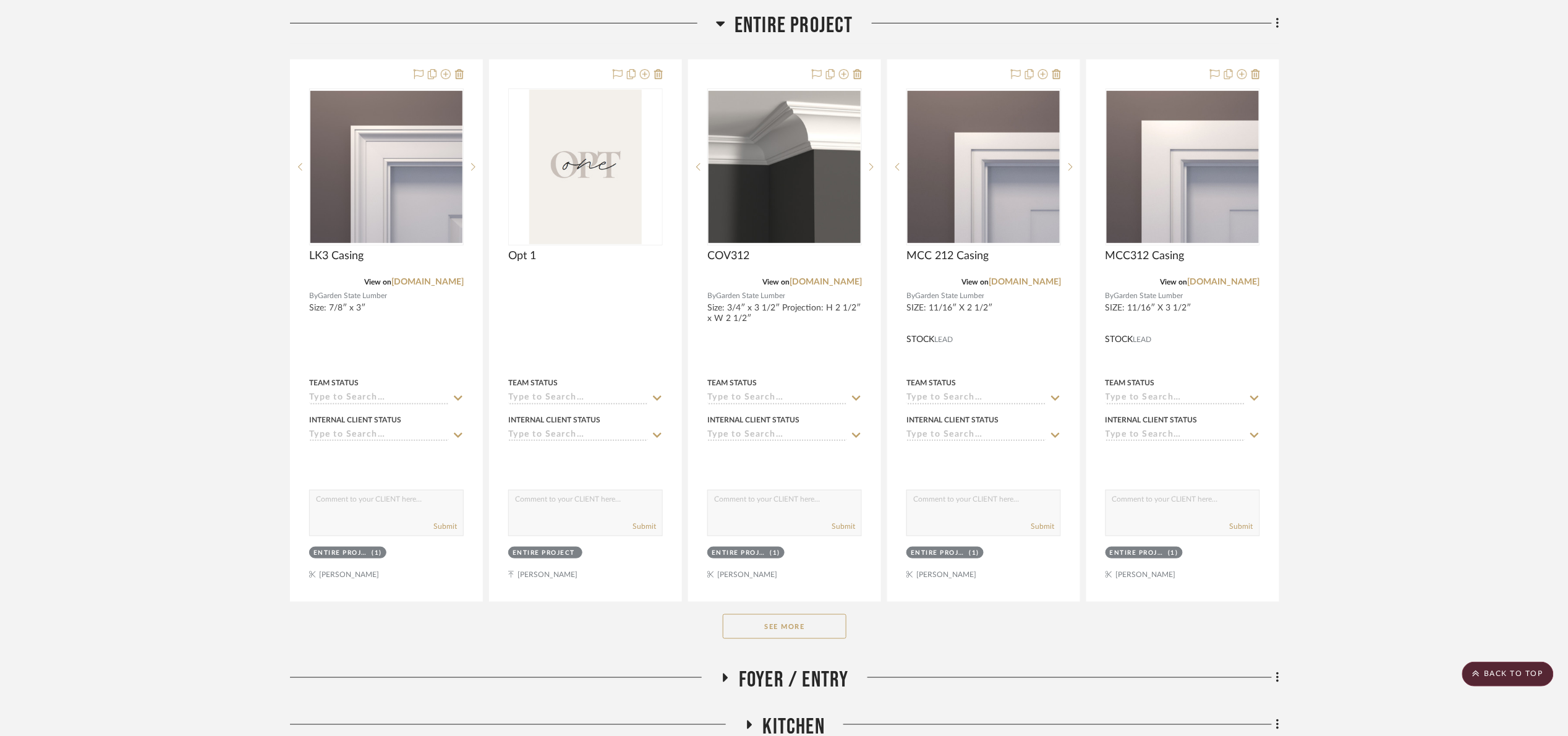
drag, startPoint x: 806, startPoint y: 622, endPoint x: 806, endPoint y: 616, distance: 6.0
click at [806, 620] on button "See More" at bounding box center [785, 627] width 124 height 25
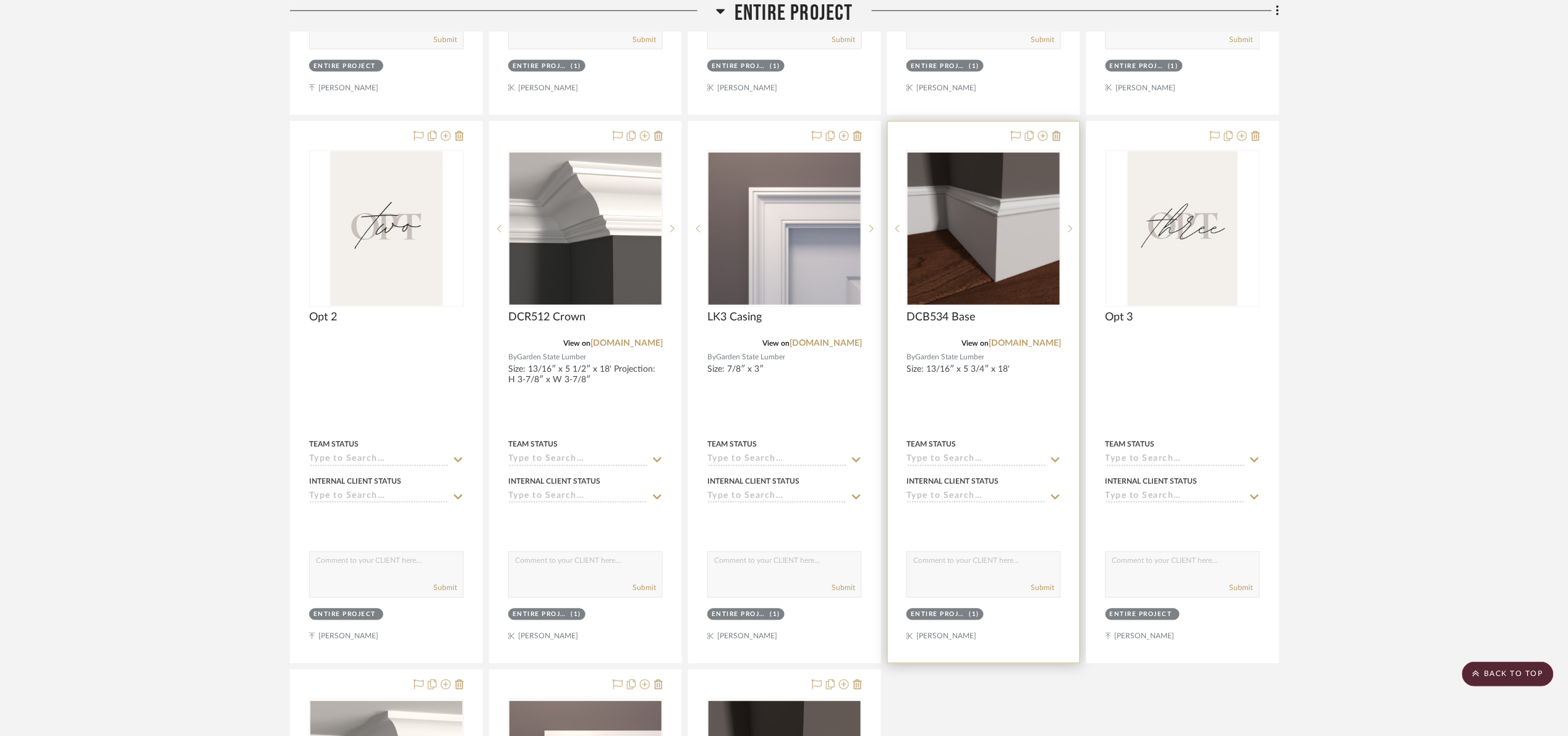
scroll to position [835, 0]
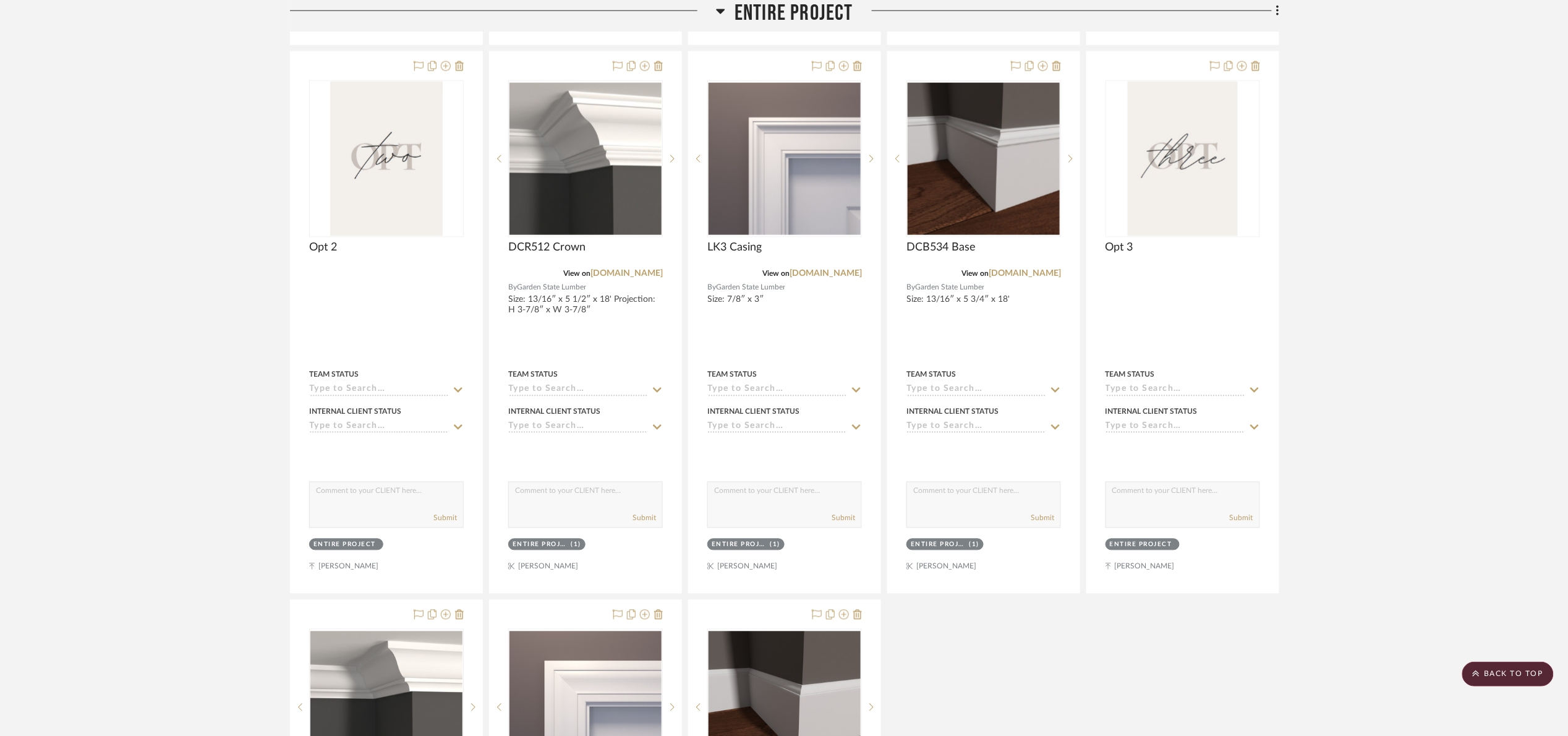
click at [771, 5] on span "Entire Project" at bounding box center [794, 13] width 119 height 26
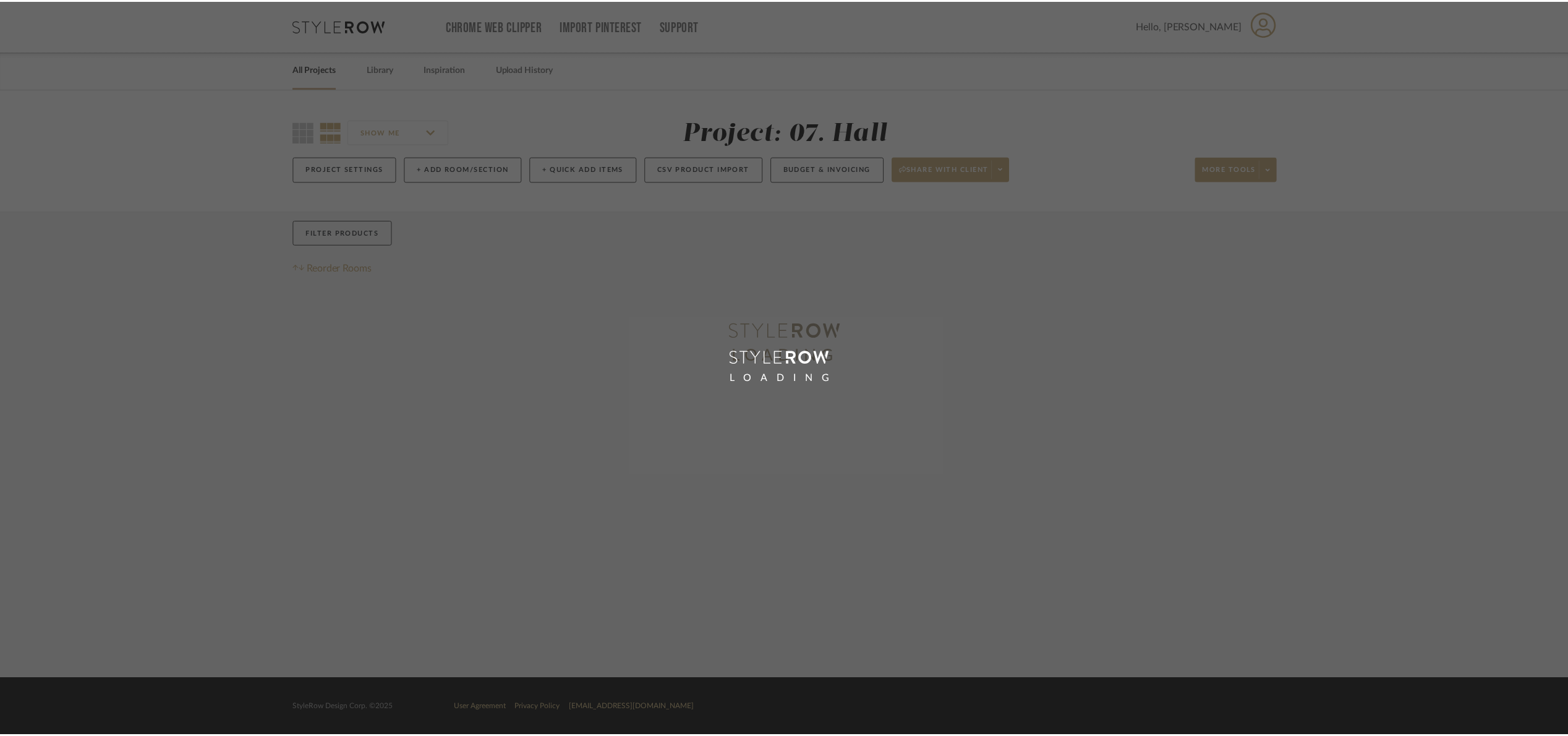
scroll to position [14, 0]
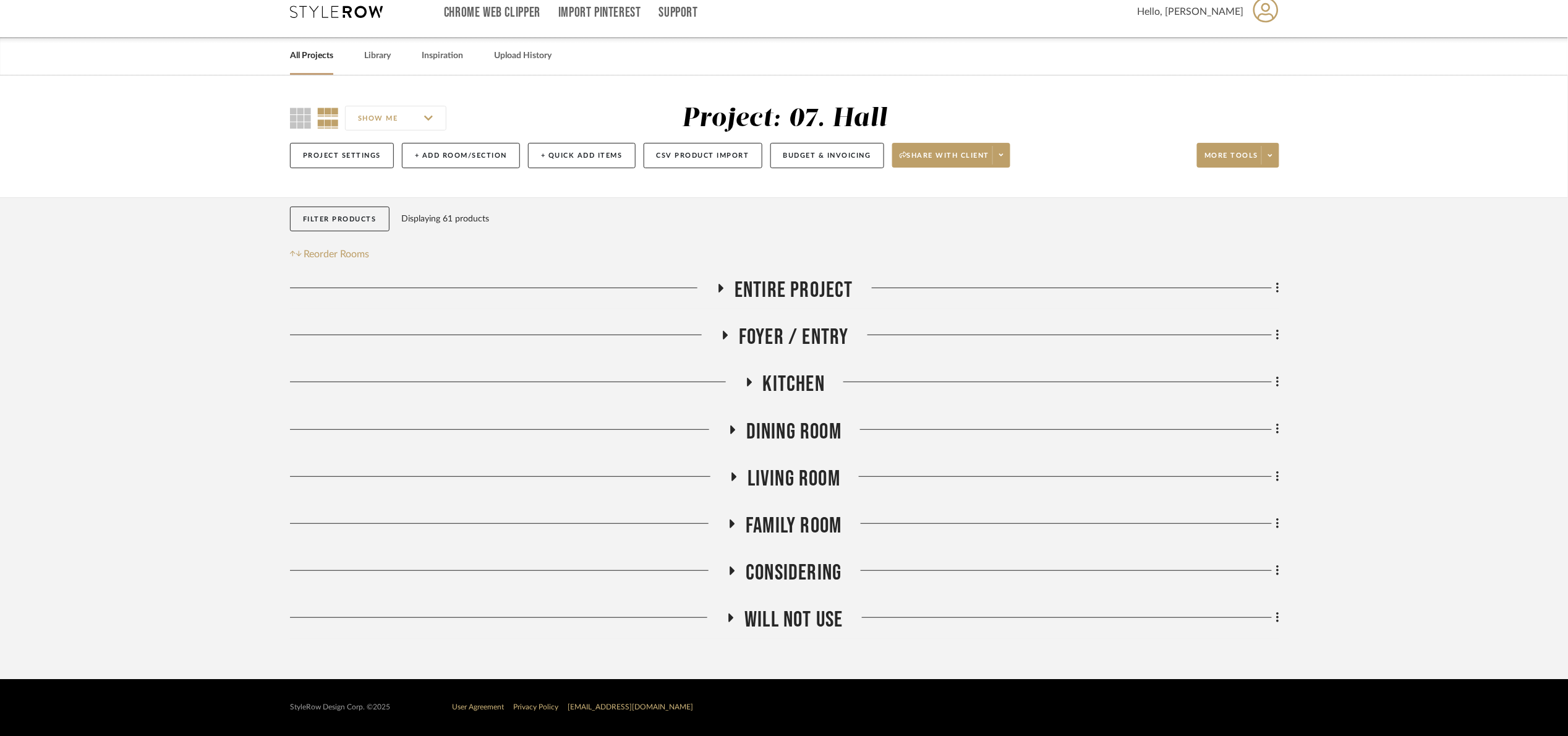
click at [815, 331] on span "Foyer / Entry" at bounding box center [794, 337] width 110 height 26
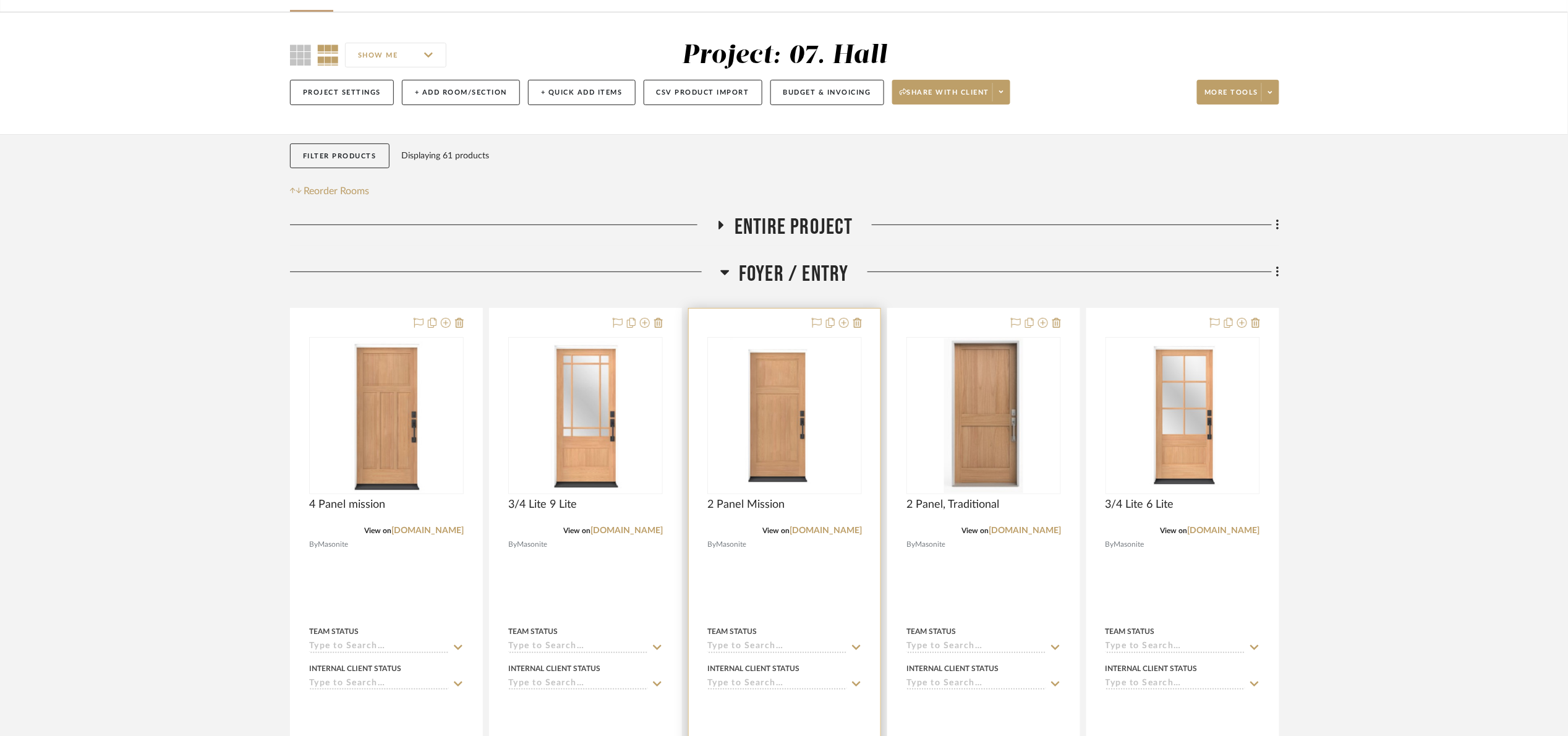
scroll to position [570, 0]
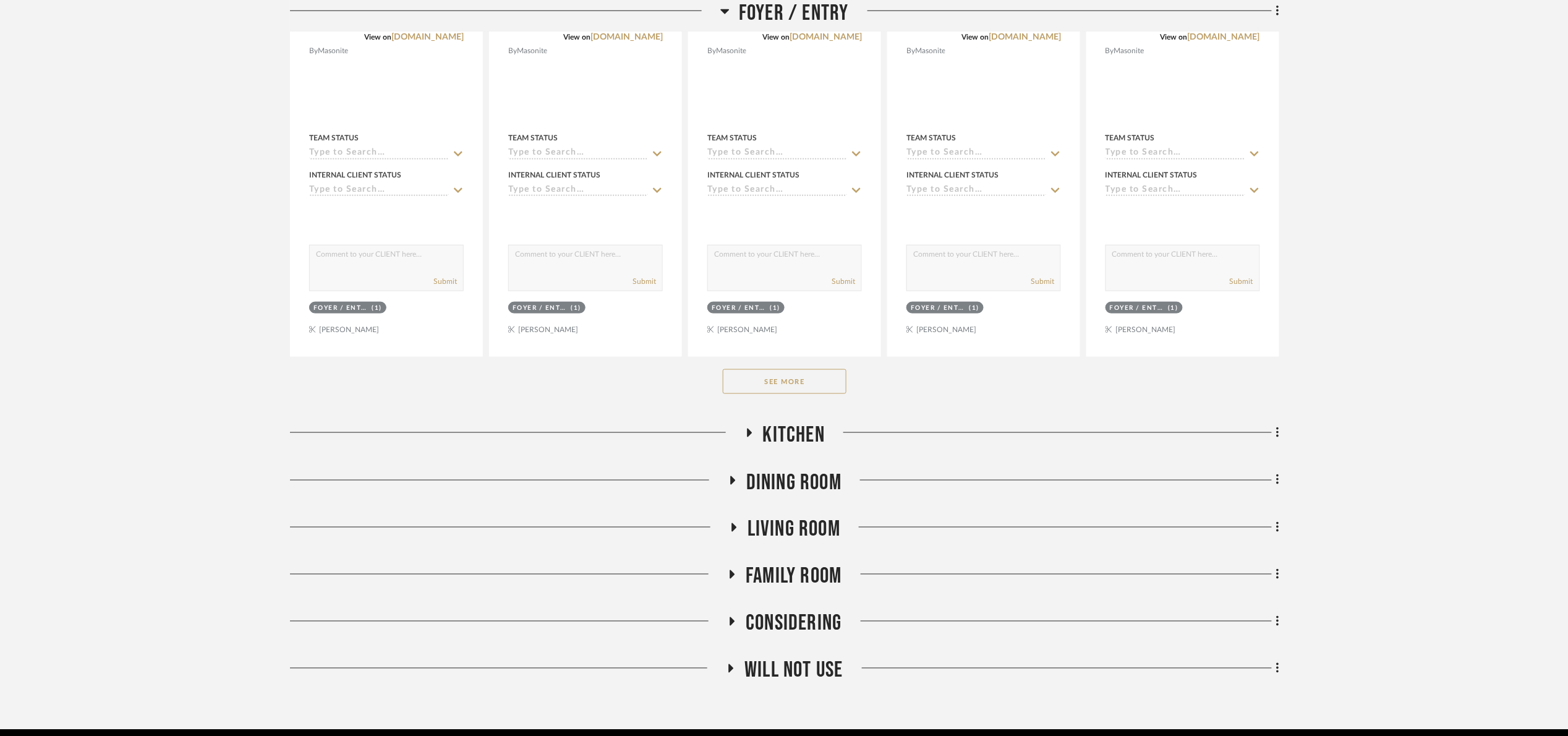
drag, startPoint x: 798, startPoint y: 377, endPoint x: 806, endPoint y: 377, distance: 8.0
click at [799, 377] on button "See More" at bounding box center [785, 382] width 124 height 25
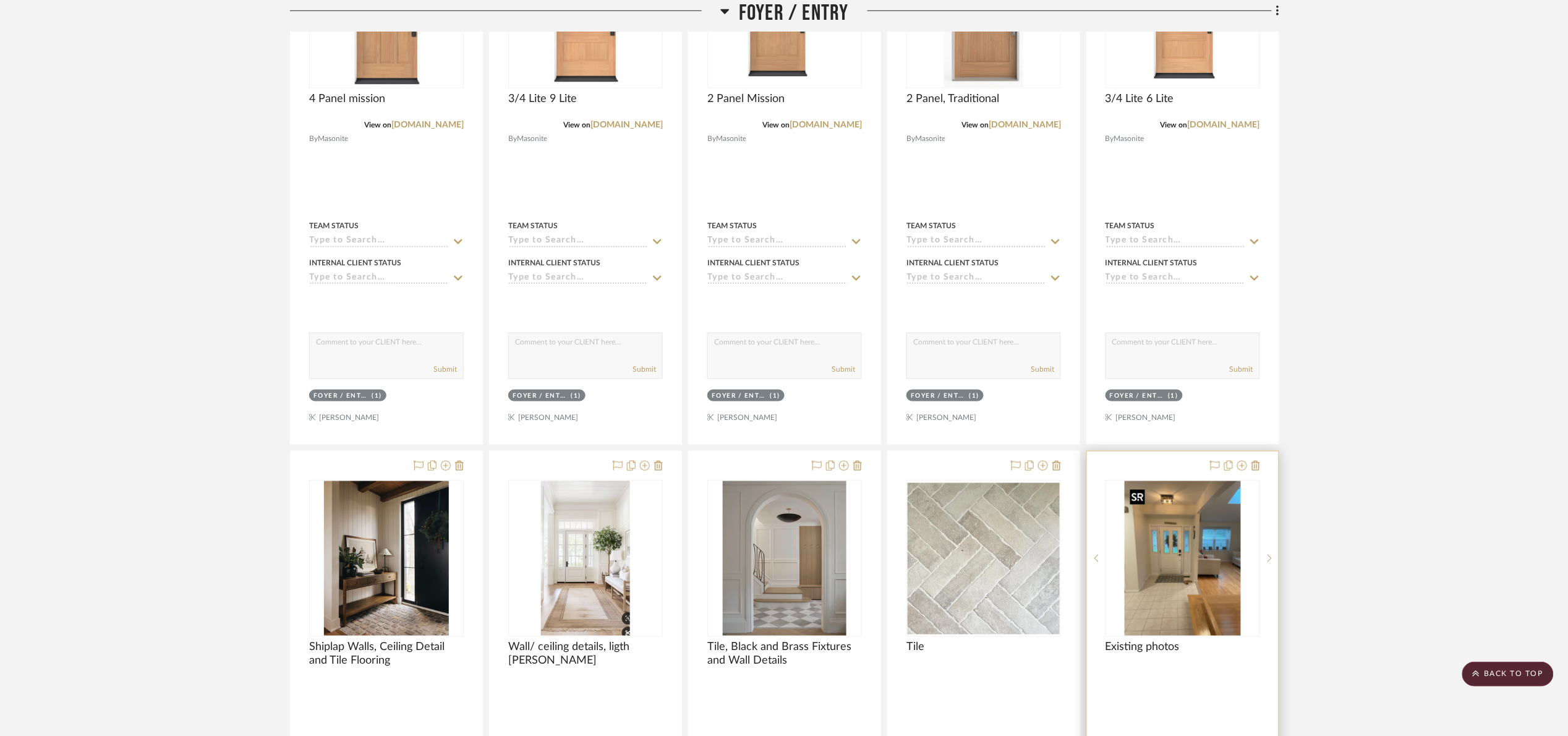
scroll to position [478, 0]
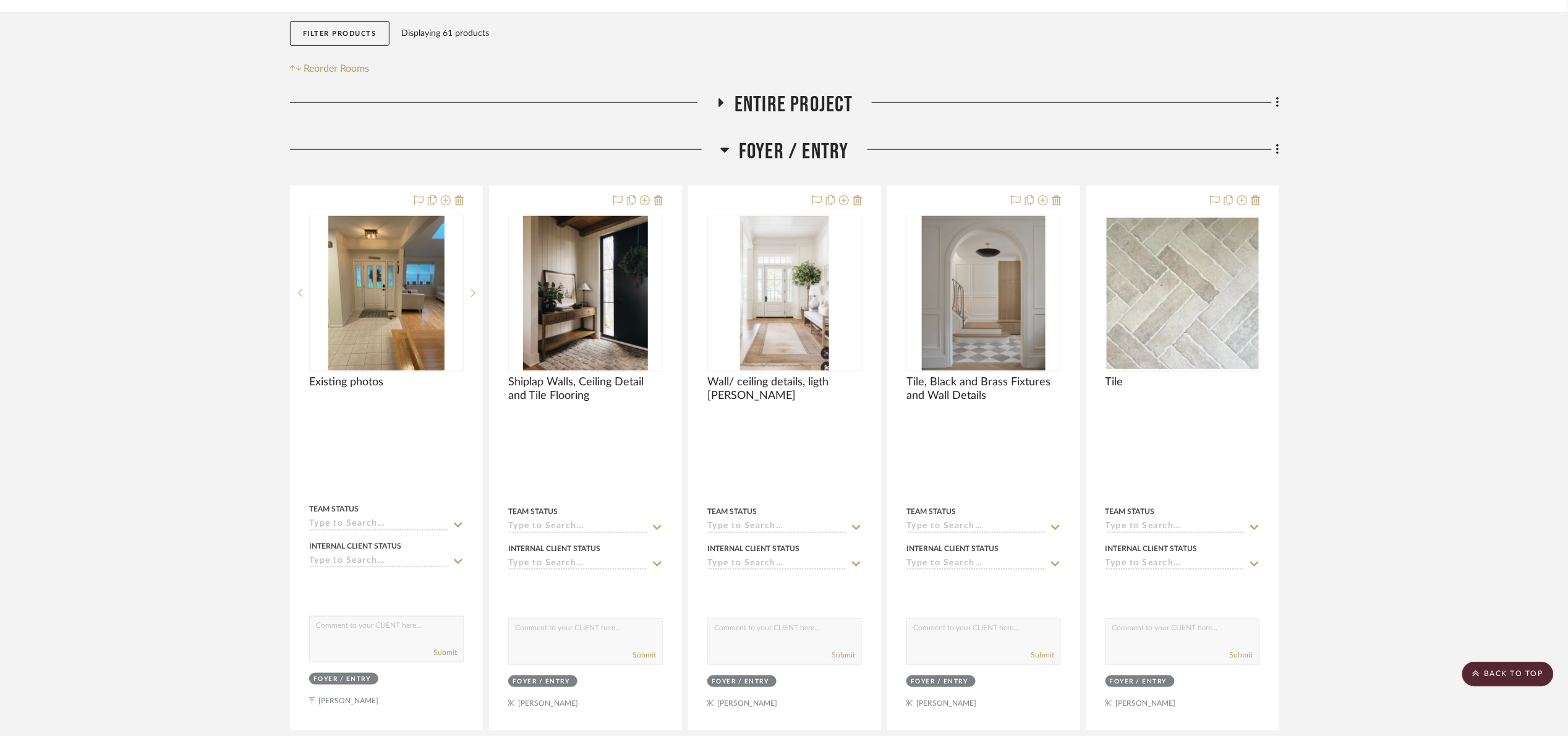
click at [787, 151] on span "Foyer / Entry" at bounding box center [794, 152] width 110 height 26
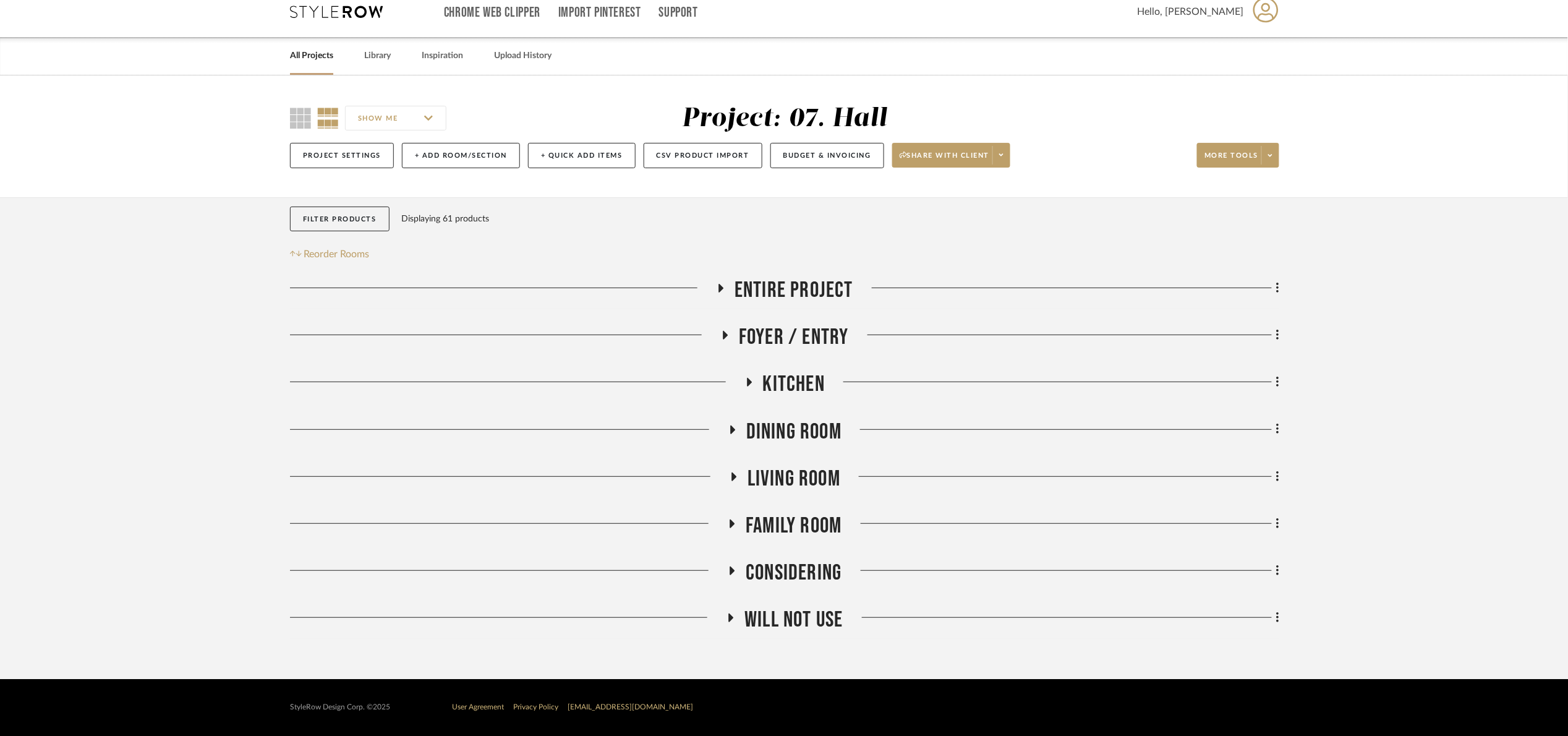
scroll to position [14, 0]
click at [771, 389] on span "Kitchen" at bounding box center [794, 384] width 62 height 26
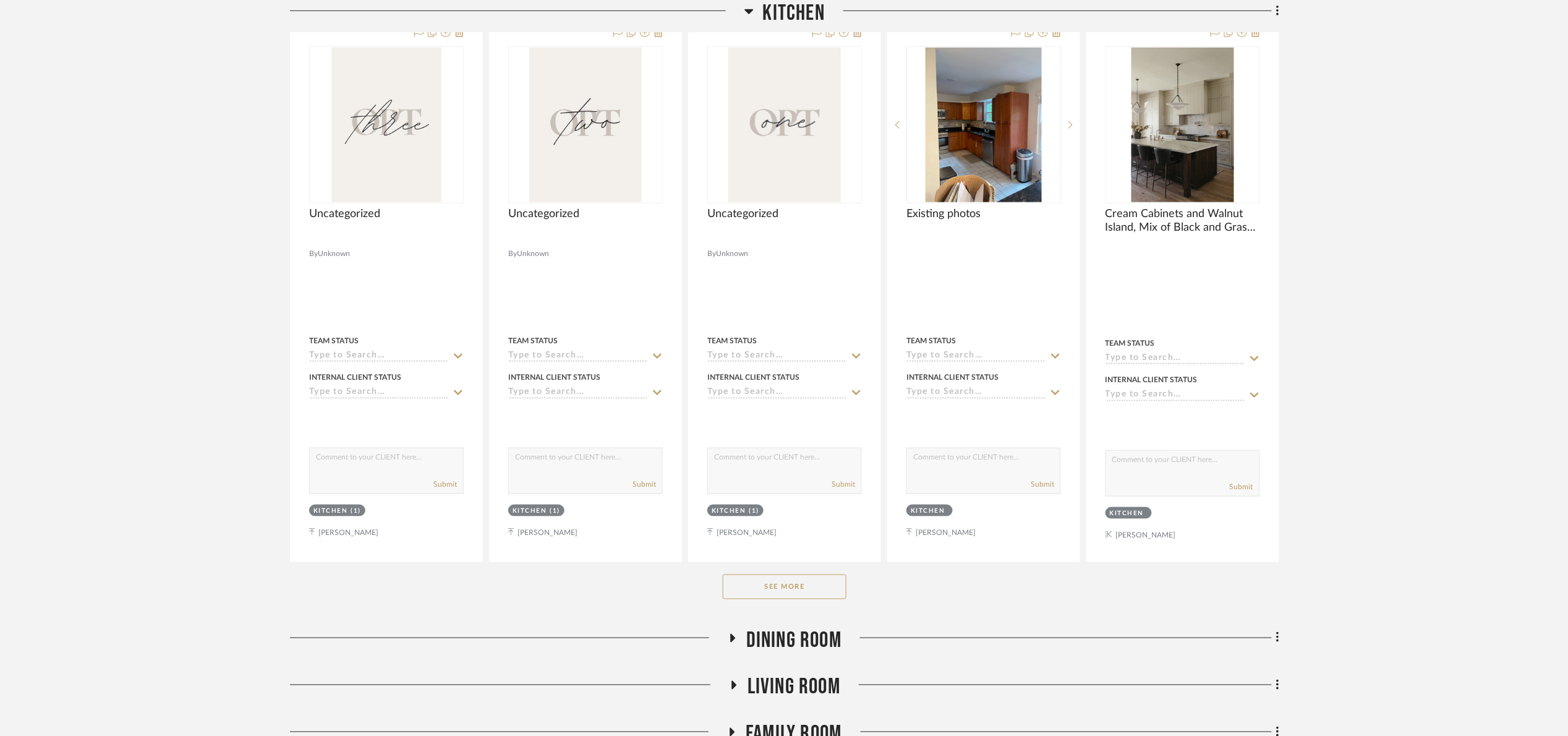
scroll to position [570, 0]
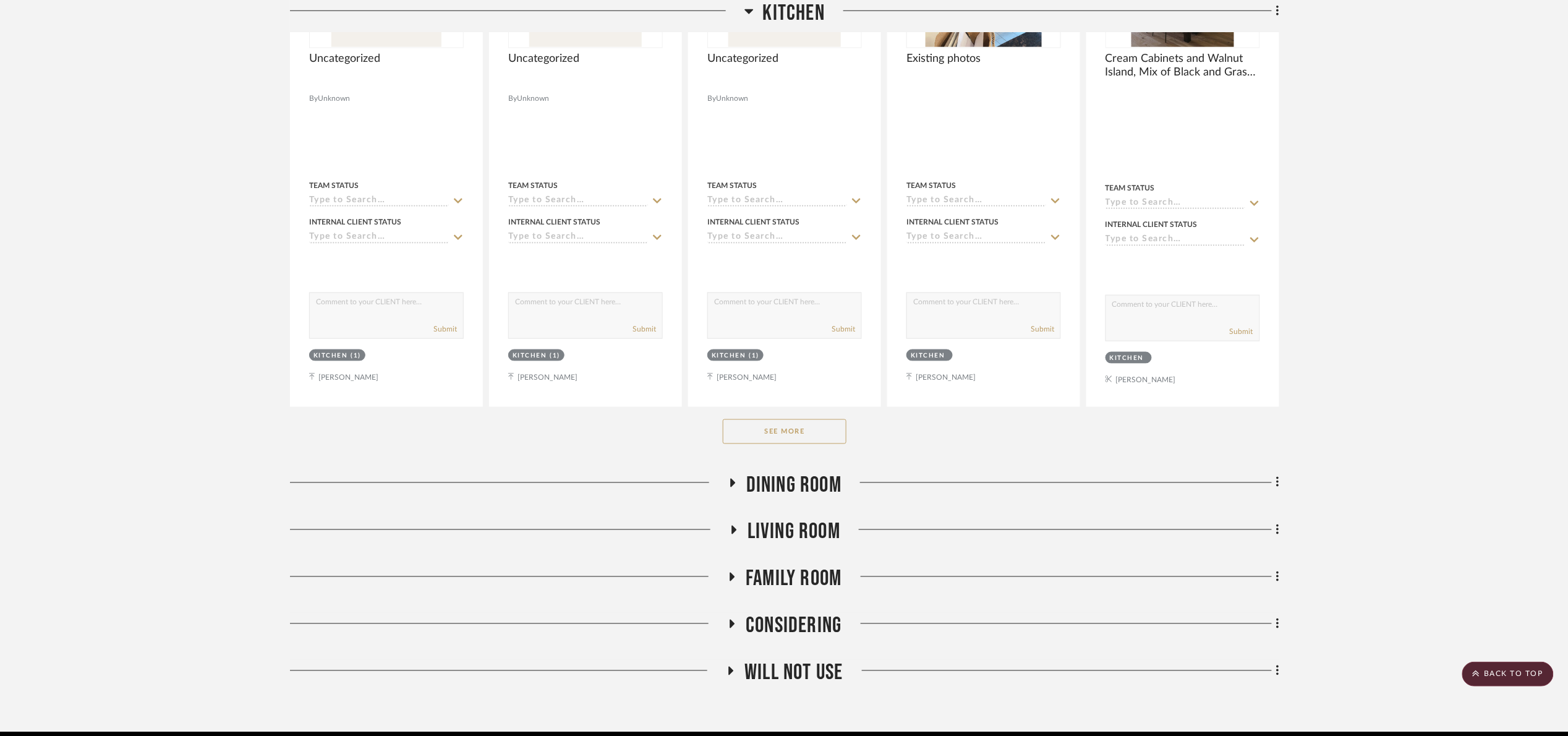
click at [781, 427] on button "See More" at bounding box center [785, 432] width 124 height 25
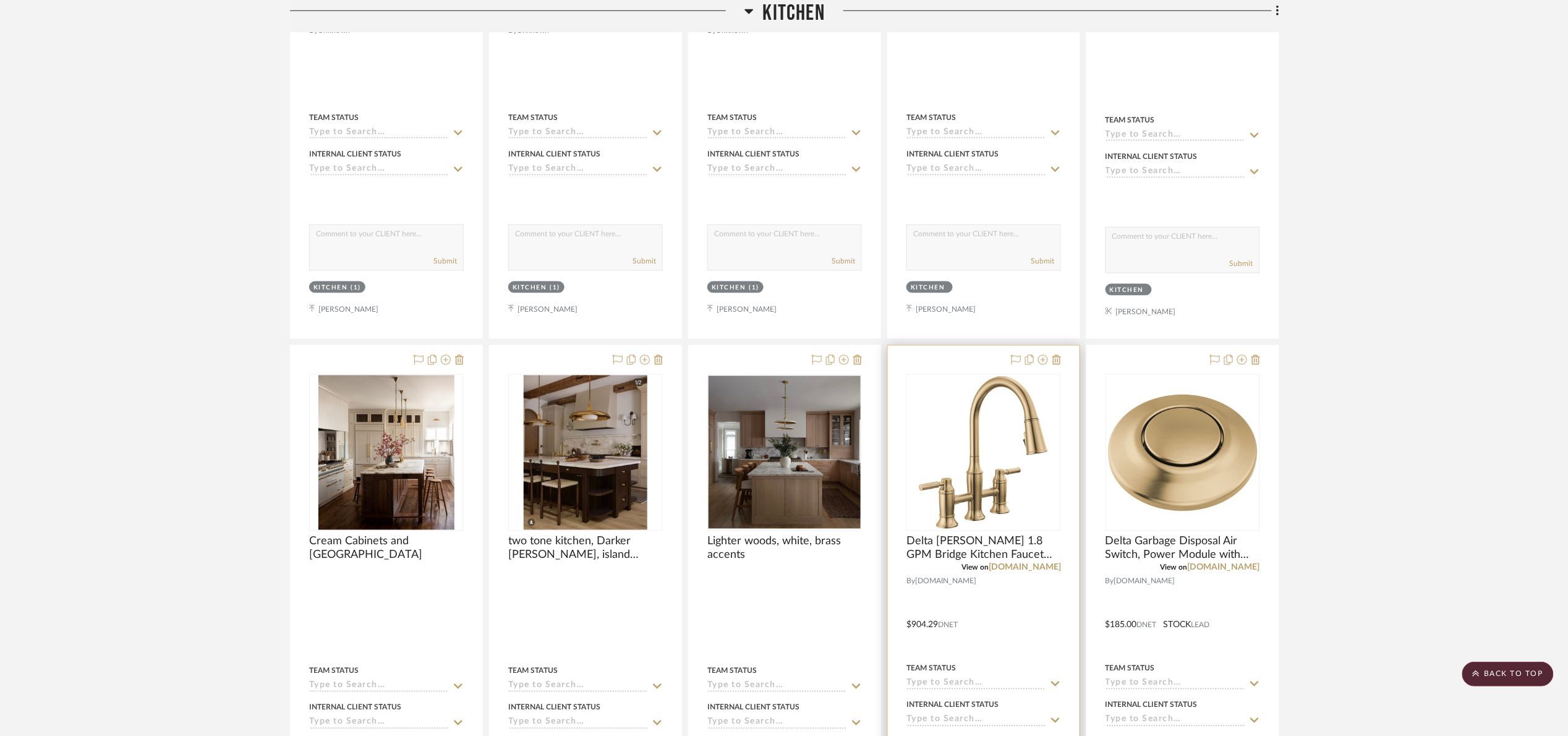
scroll to position [848, 0]
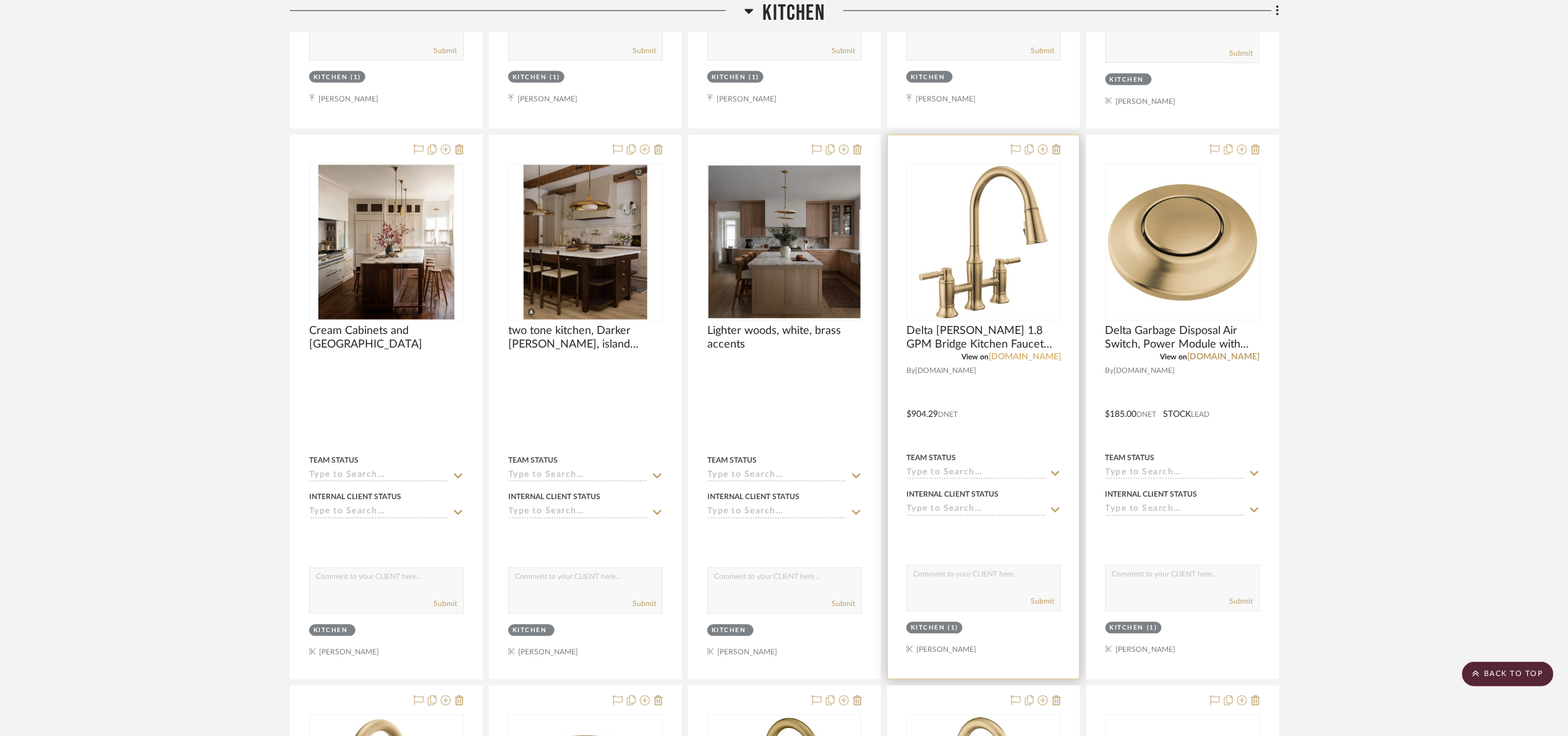
click at [1038, 357] on link "build.com" at bounding box center [1025, 357] width 72 height 8
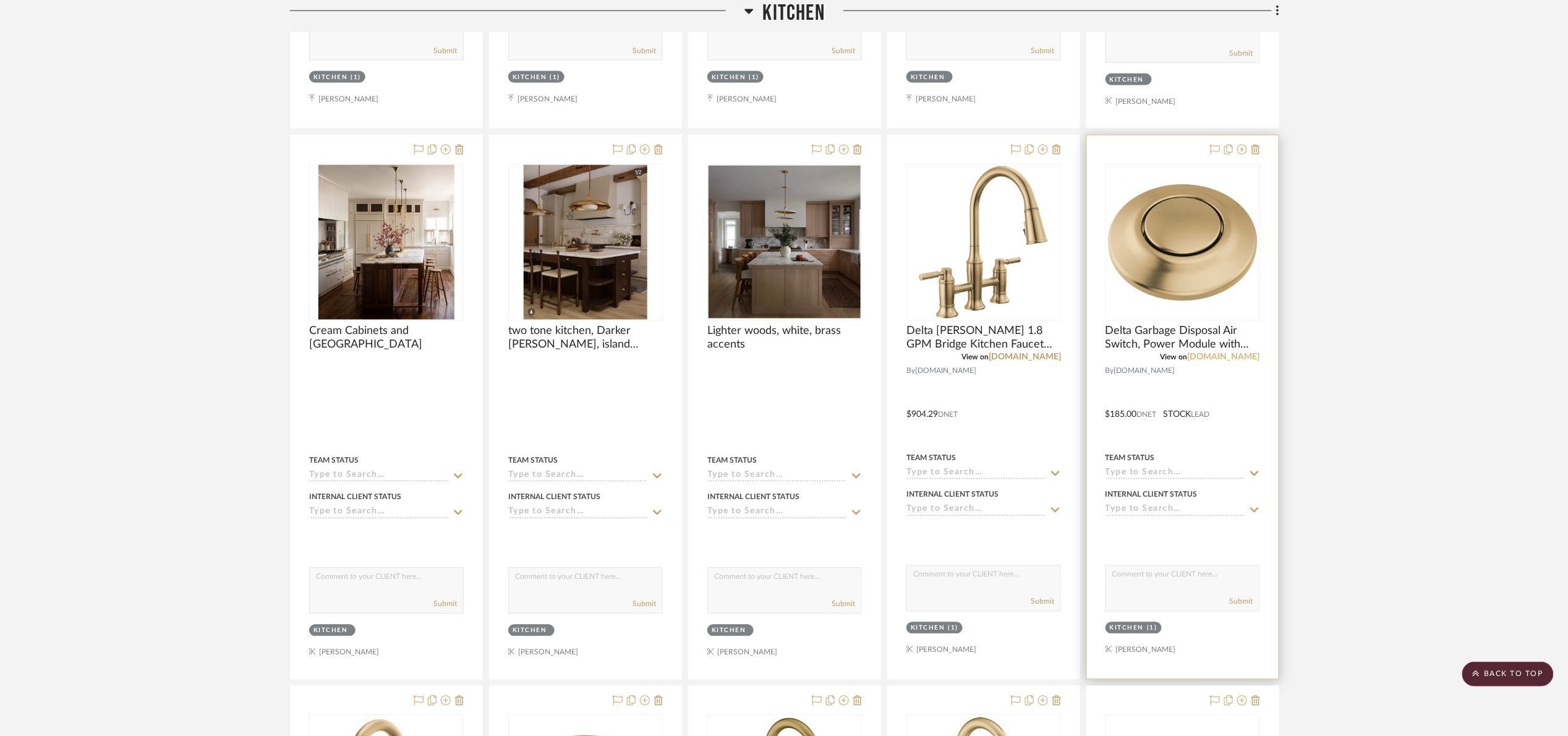
click at [1236, 357] on link "build.com" at bounding box center [1224, 357] width 72 height 8
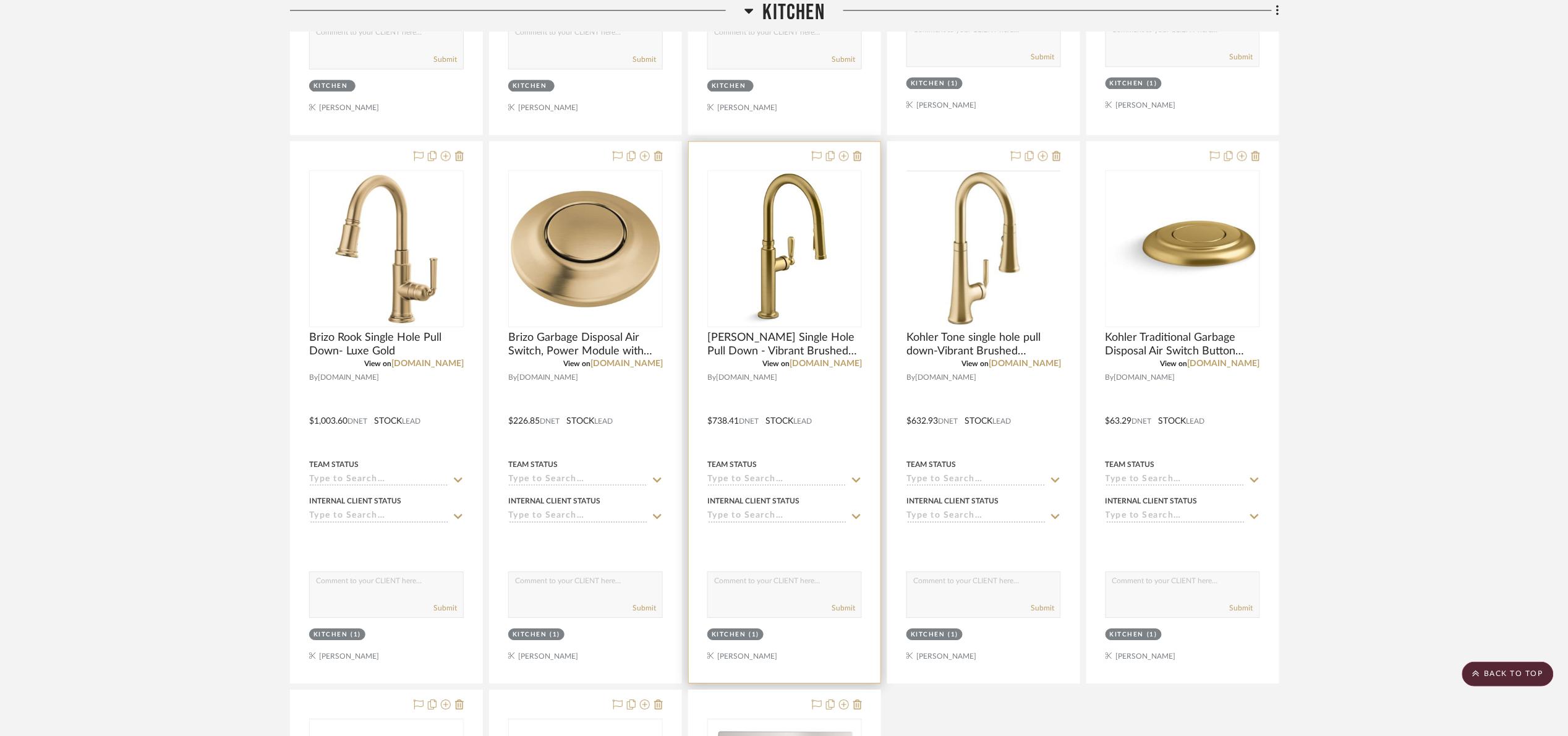
scroll to position [1498, 0]
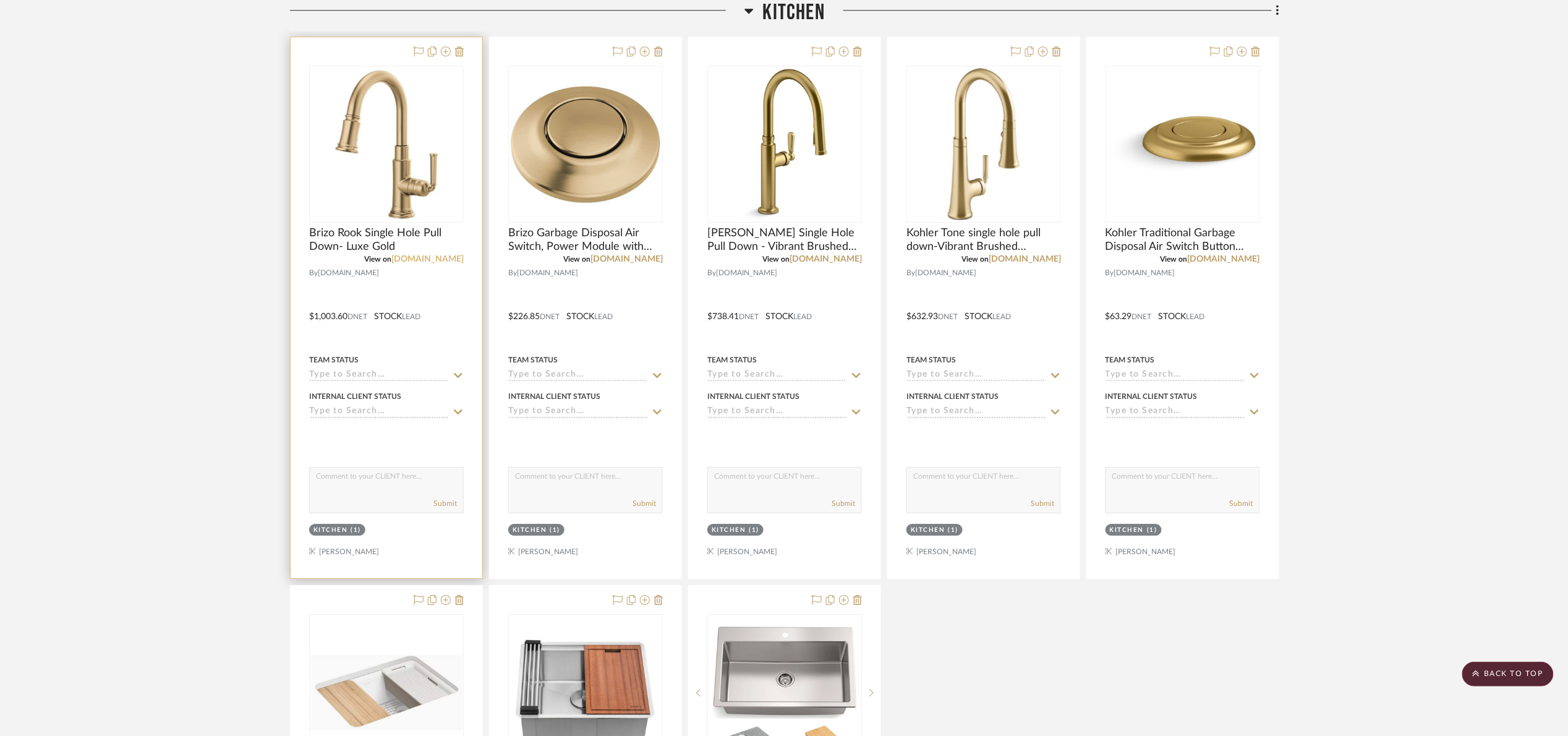
click at [439, 262] on link "build.com" at bounding box center [428, 259] width 72 height 8
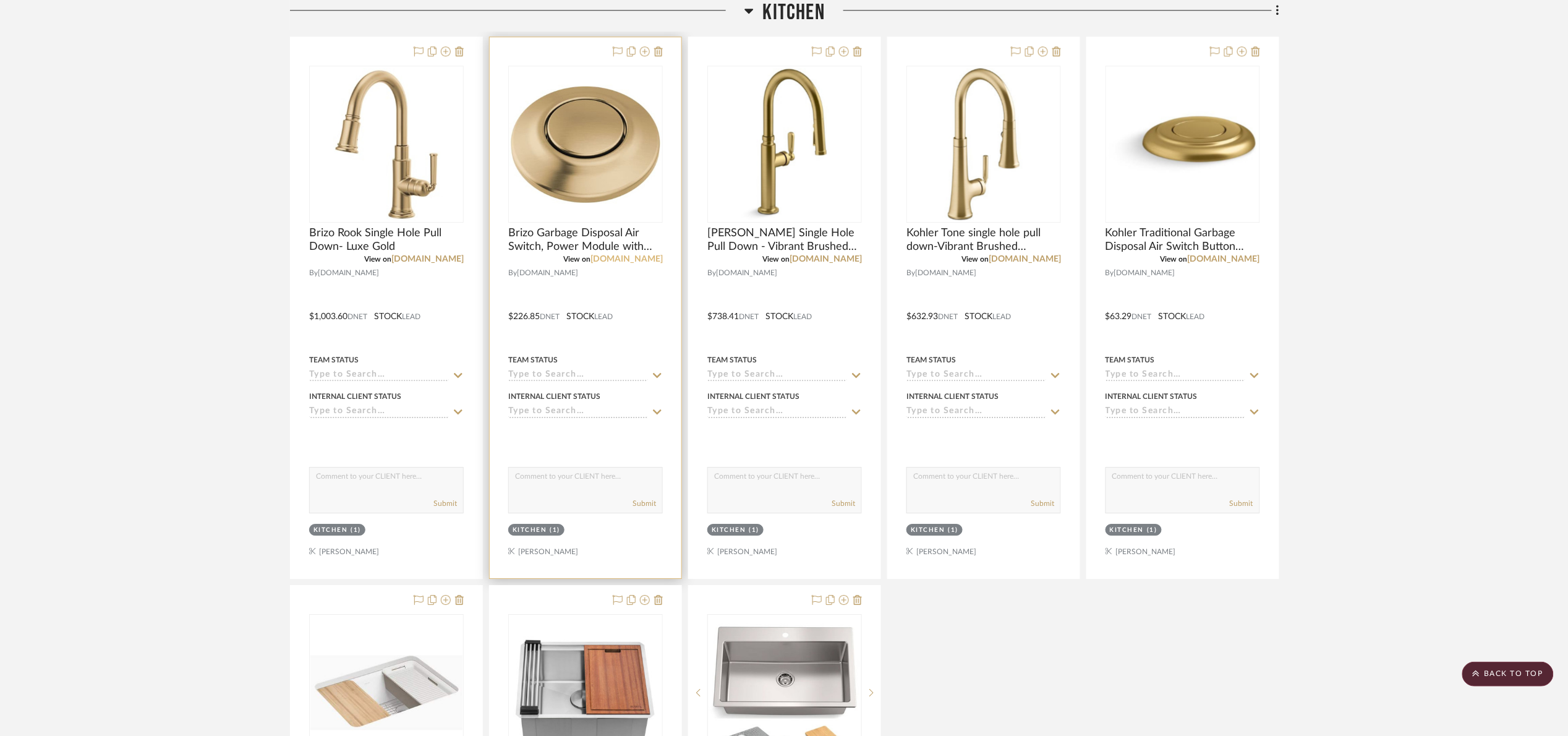
click at [637, 258] on link "build.com" at bounding box center [627, 259] width 72 height 8
click at [847, 259] on link "build.com" at bounding box center [826, 259] width 72 height 8
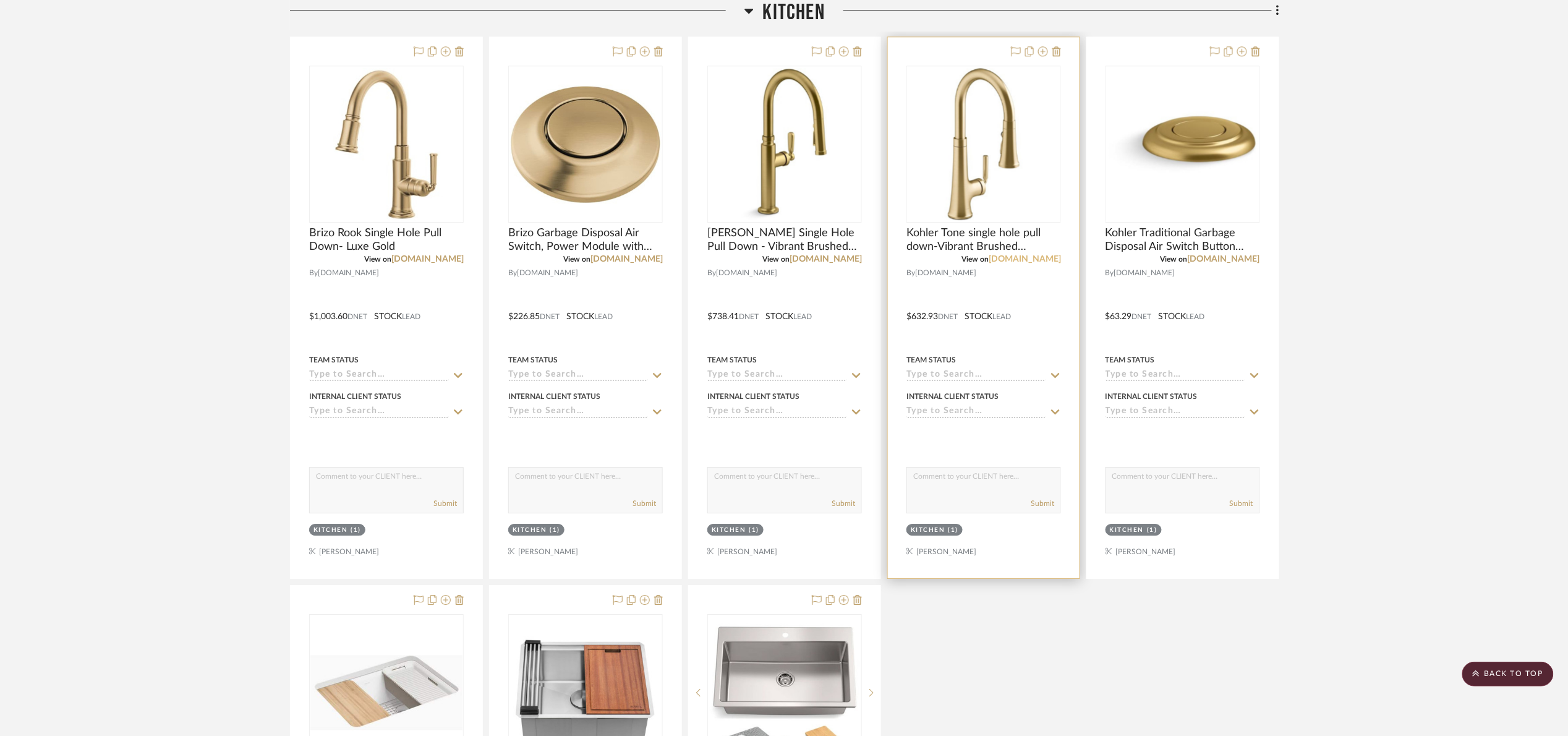
click at [1046, 258] on link "build.com" at bounding box center [1025, 259] width 72 height 8
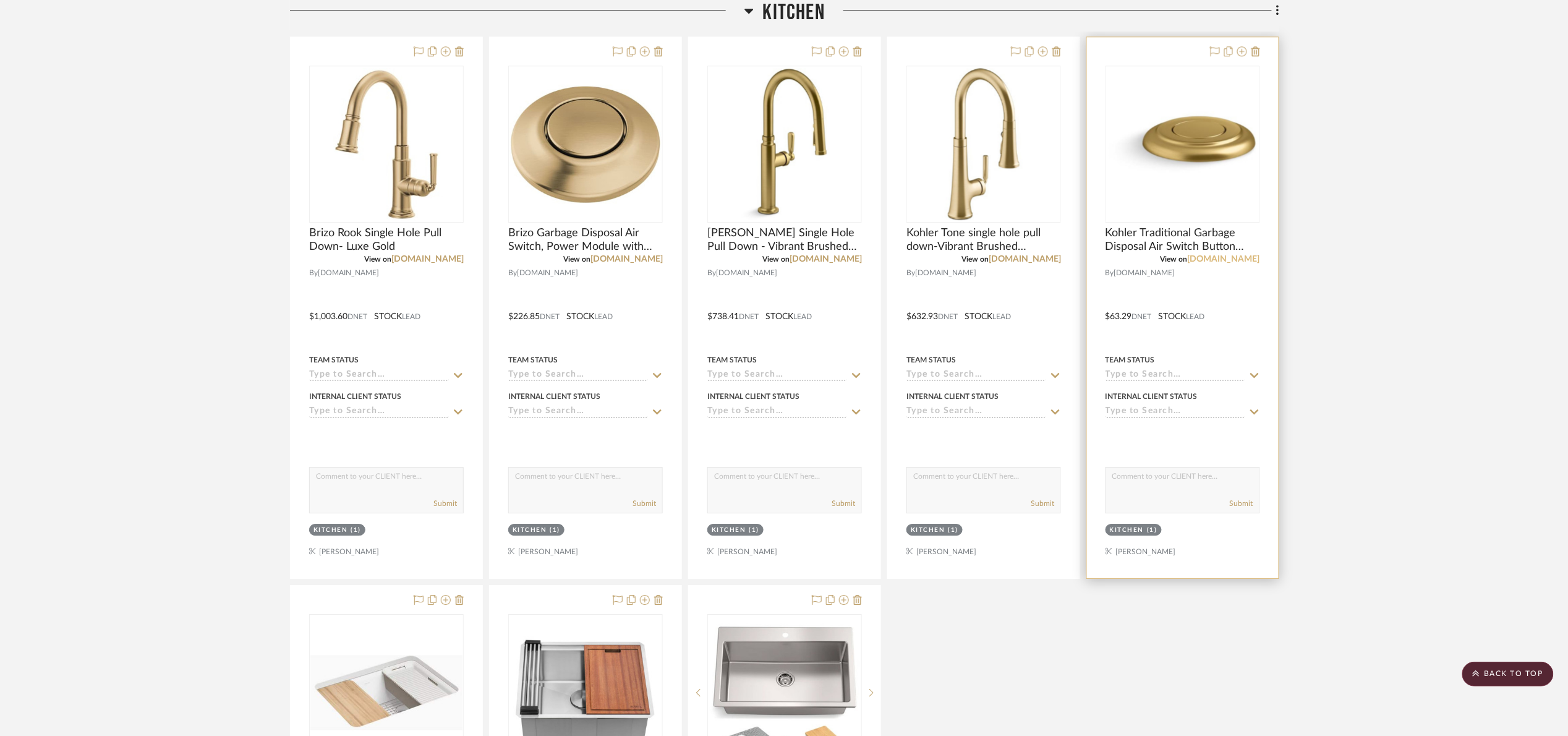
click at [1234, 258] on link "build.com" at bounding box center [1224, 259] width 72 height 8
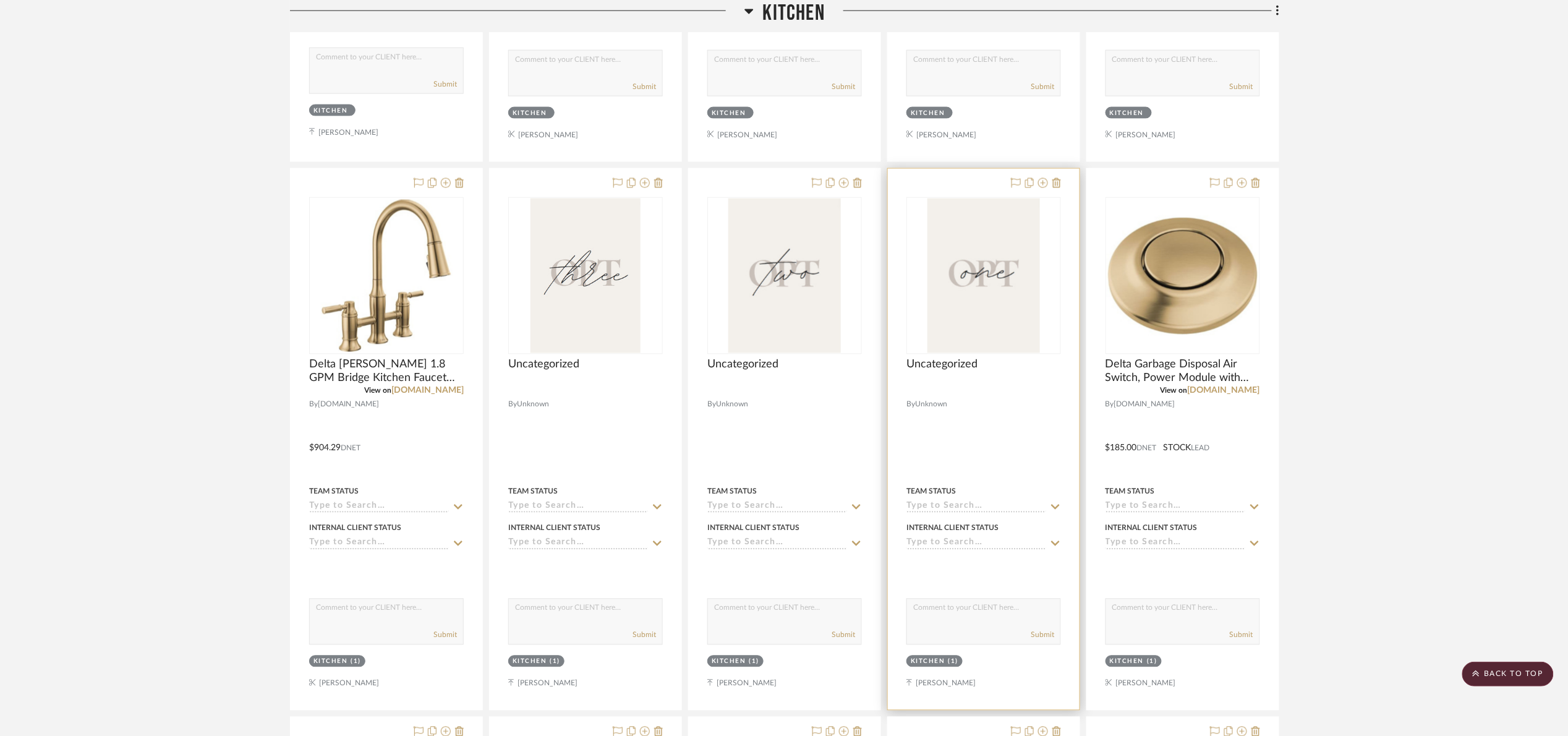
scroll to position [755, 0]
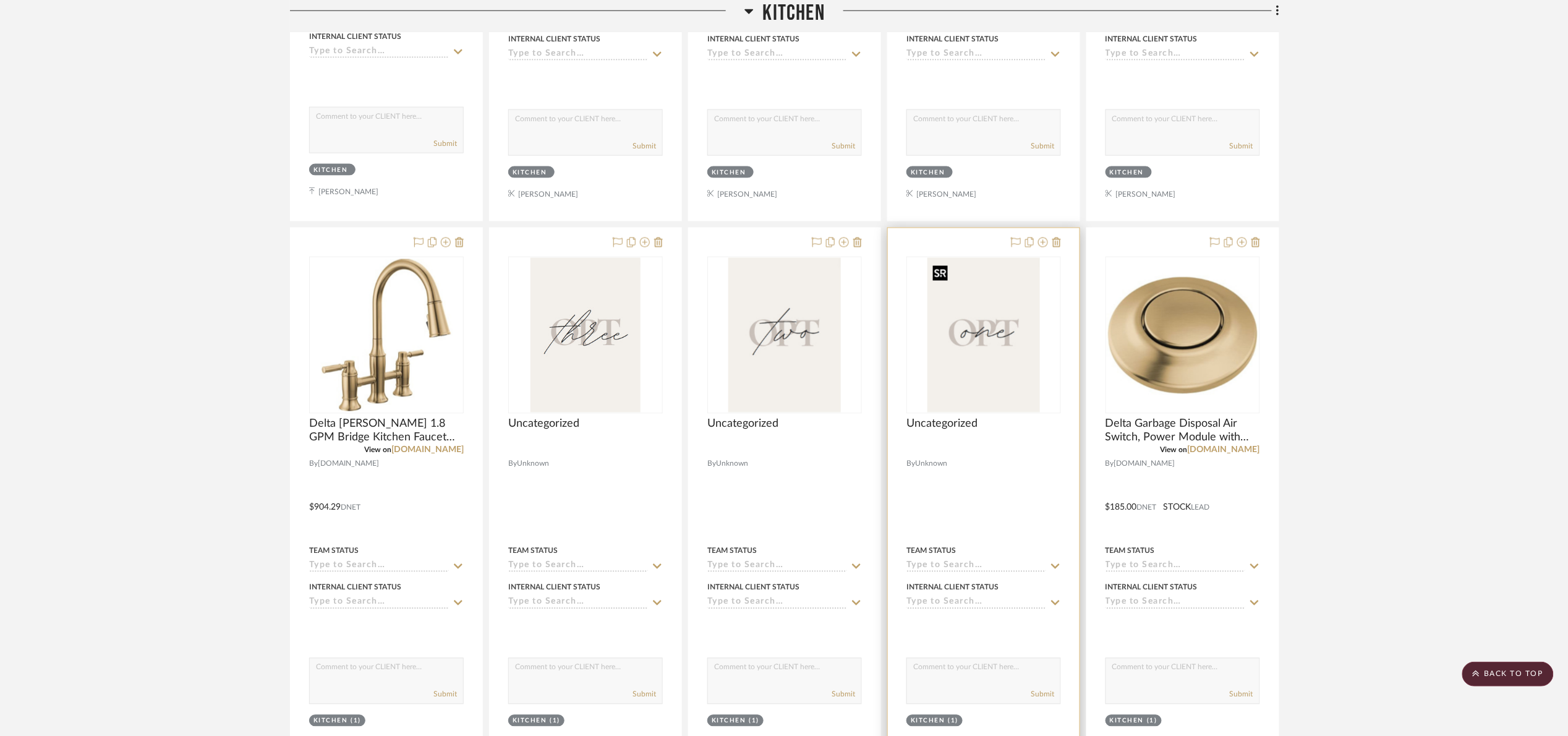
click at [966, 329] on img "0" at bounding box center [984, 335] width 113 height 155
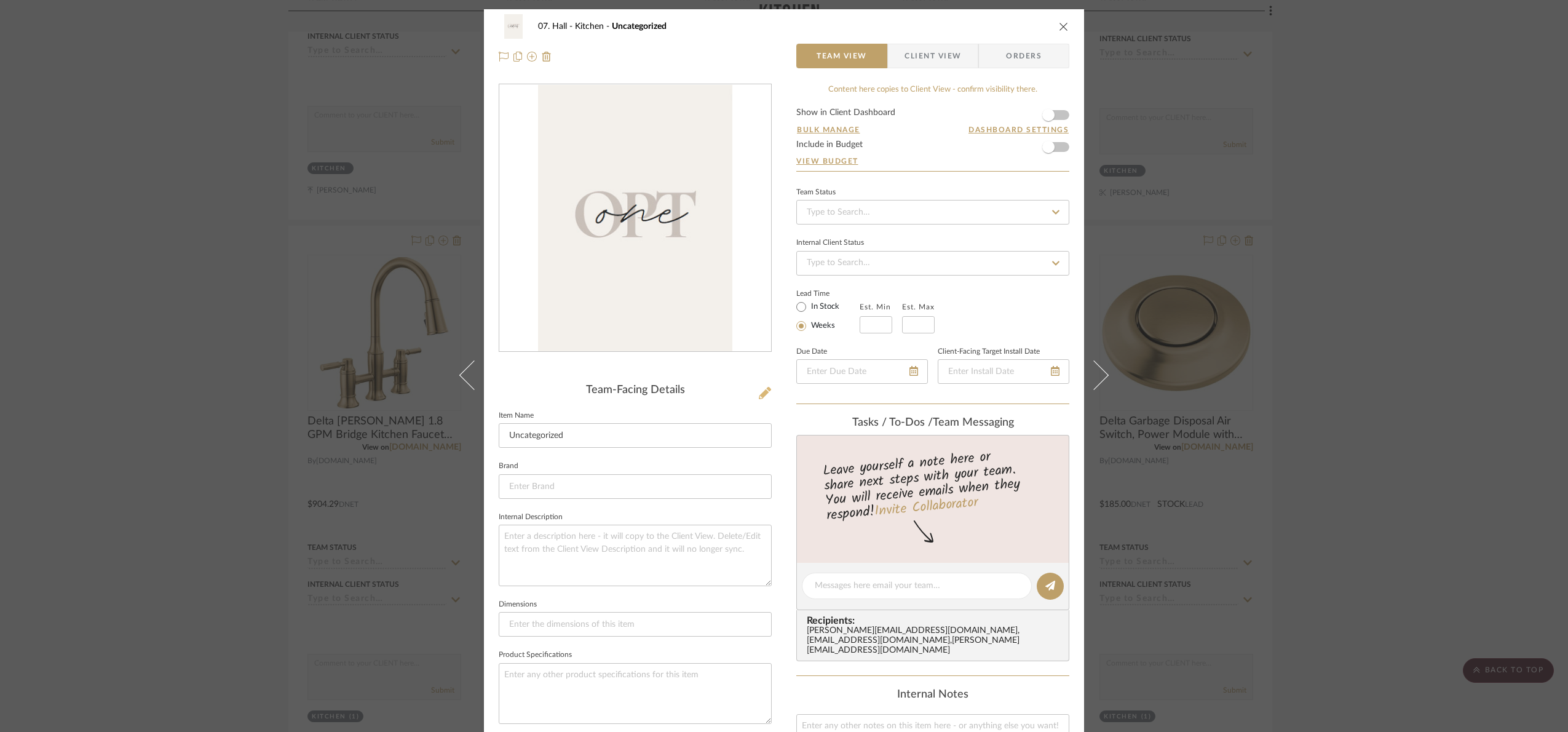
click at [752, 390] on div "Team-Facing Details" at bounding box center [635, 391] width 273 height 14
click at [759, 393] on icon at bounding box center [765, 393] width 12 height 12
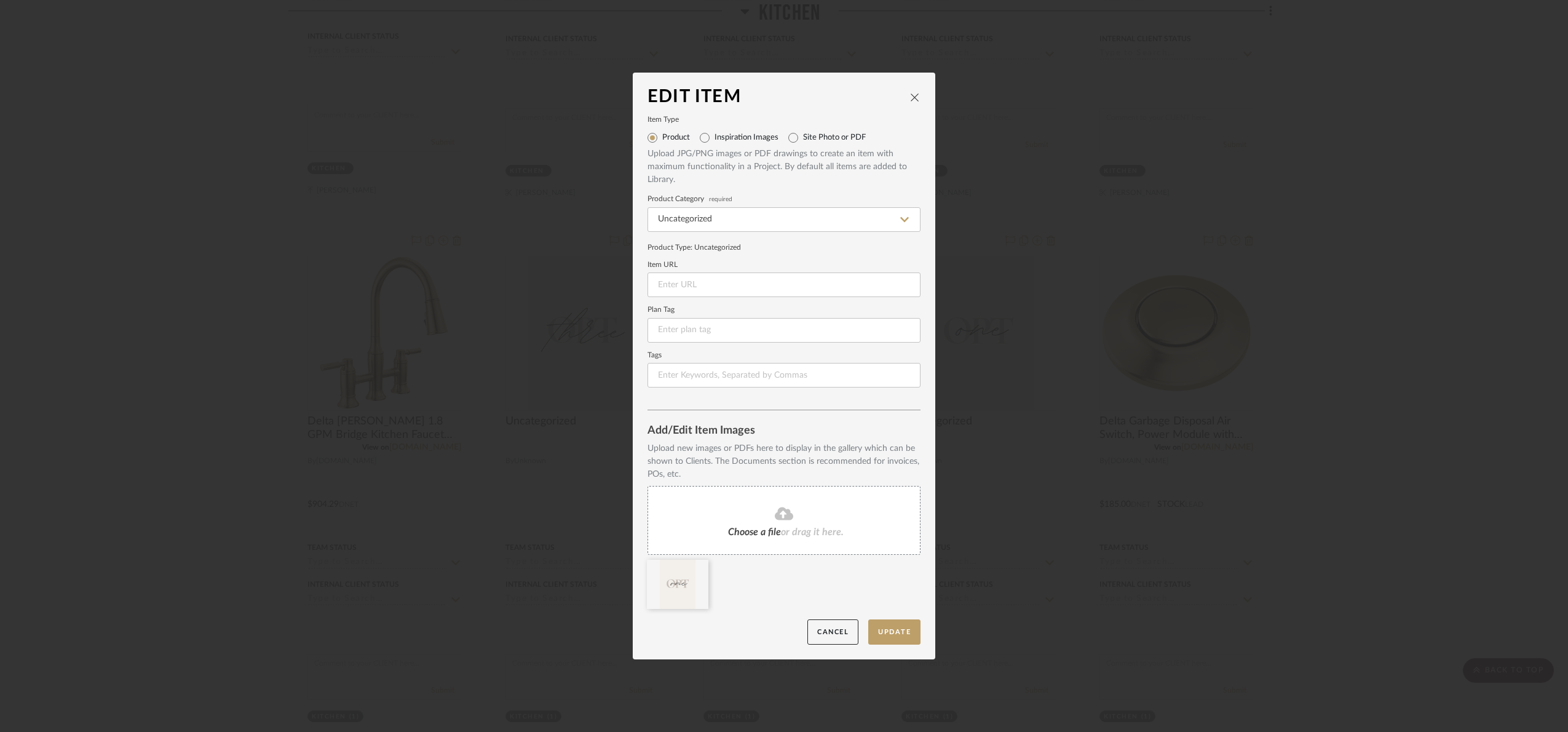
click at [803, 136] on label "Site Photo or PDF" at bounding box center [834, 138] width 63 height 10
click at [800, 136] on input "Site Photo or PDF" at bounding box center [793, 138] width 19 height 19
radio input "true"
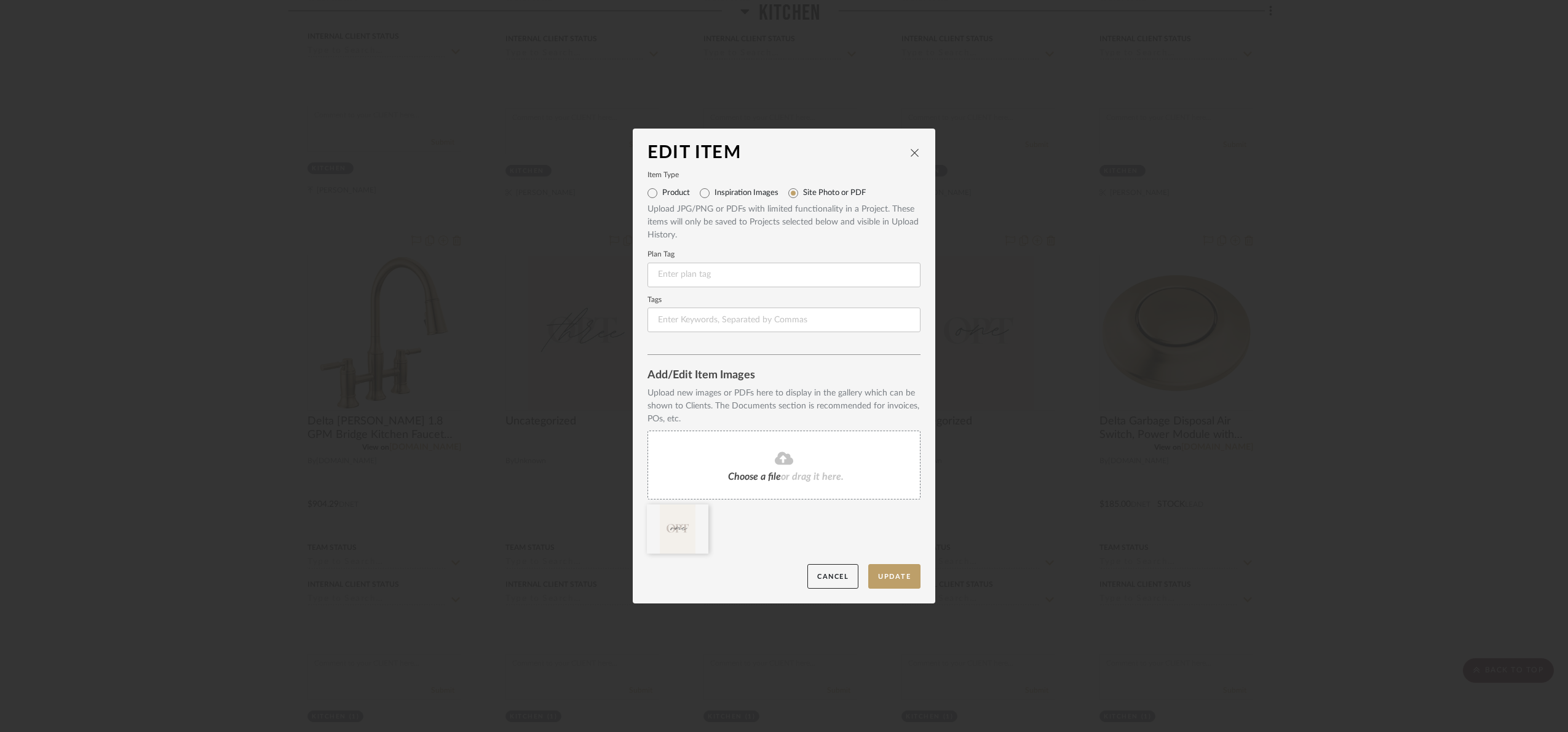
drag, startPoint x: 889, startPoint y: 569, endPoint x: 1043, endPoint y: 553, distance: 154.8
click at [887, 569] on button "Update" at bounding box center [894, 576] width 52 height 25
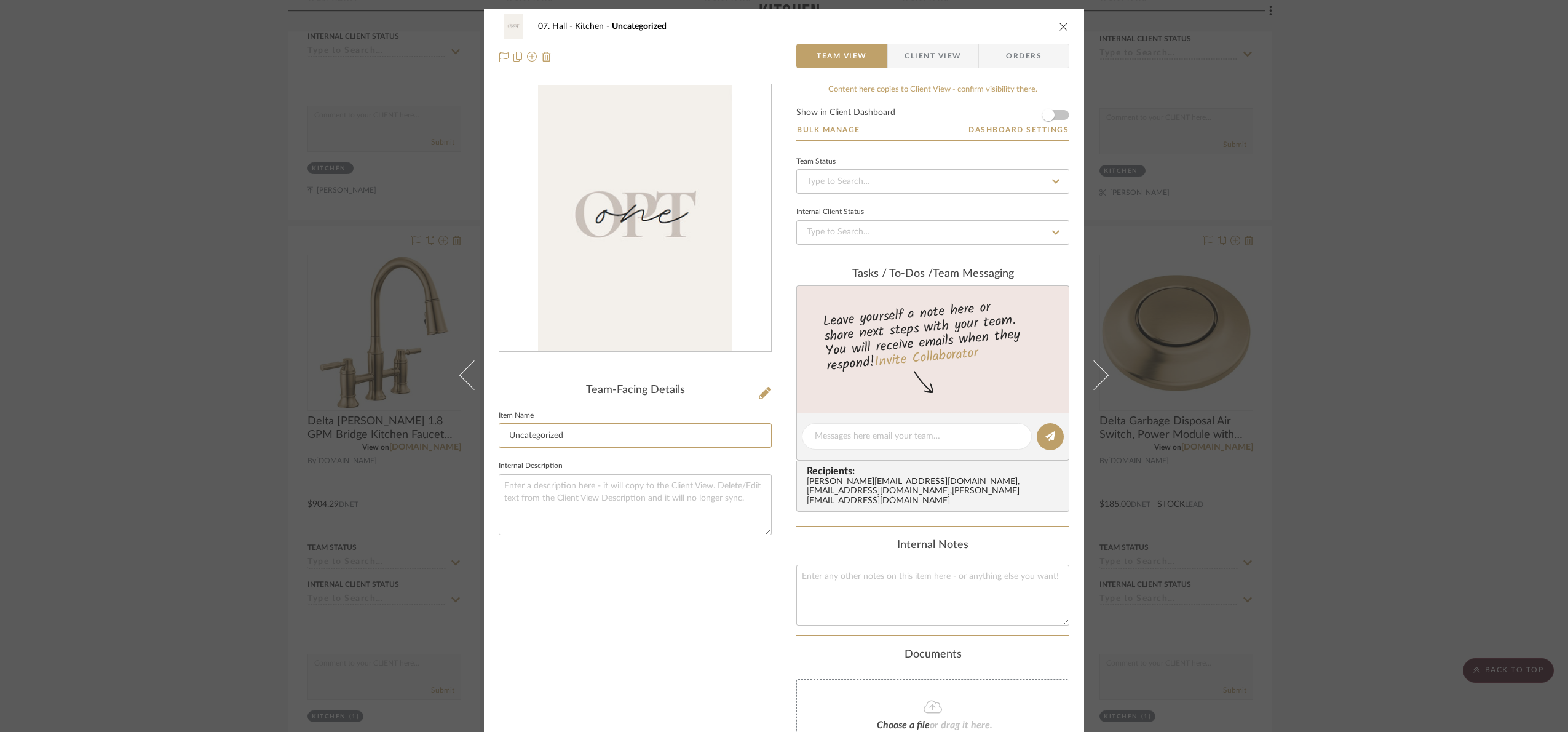
drag, startPoint x: 557, startPoint y: 441, endPoint x: 415, endPoint y: 443, distance: 142.0
click at [415, 443] on div "07. Hall Kitchen Uncategorized Team View Client View Orders Team-Facing Details…" at bounding box center [784, 366] width 1568 height 732
type input "Opt 1"
drag, startPoint x: 652, startPoint y: 690, endPoint x: 624, endPoint y: 663, distance: 38.9
click at [636, 673] on div "Team-Facing Details Item Name Opt 1 Internal Description" at bounding box center [635, 461] width 273 height 753
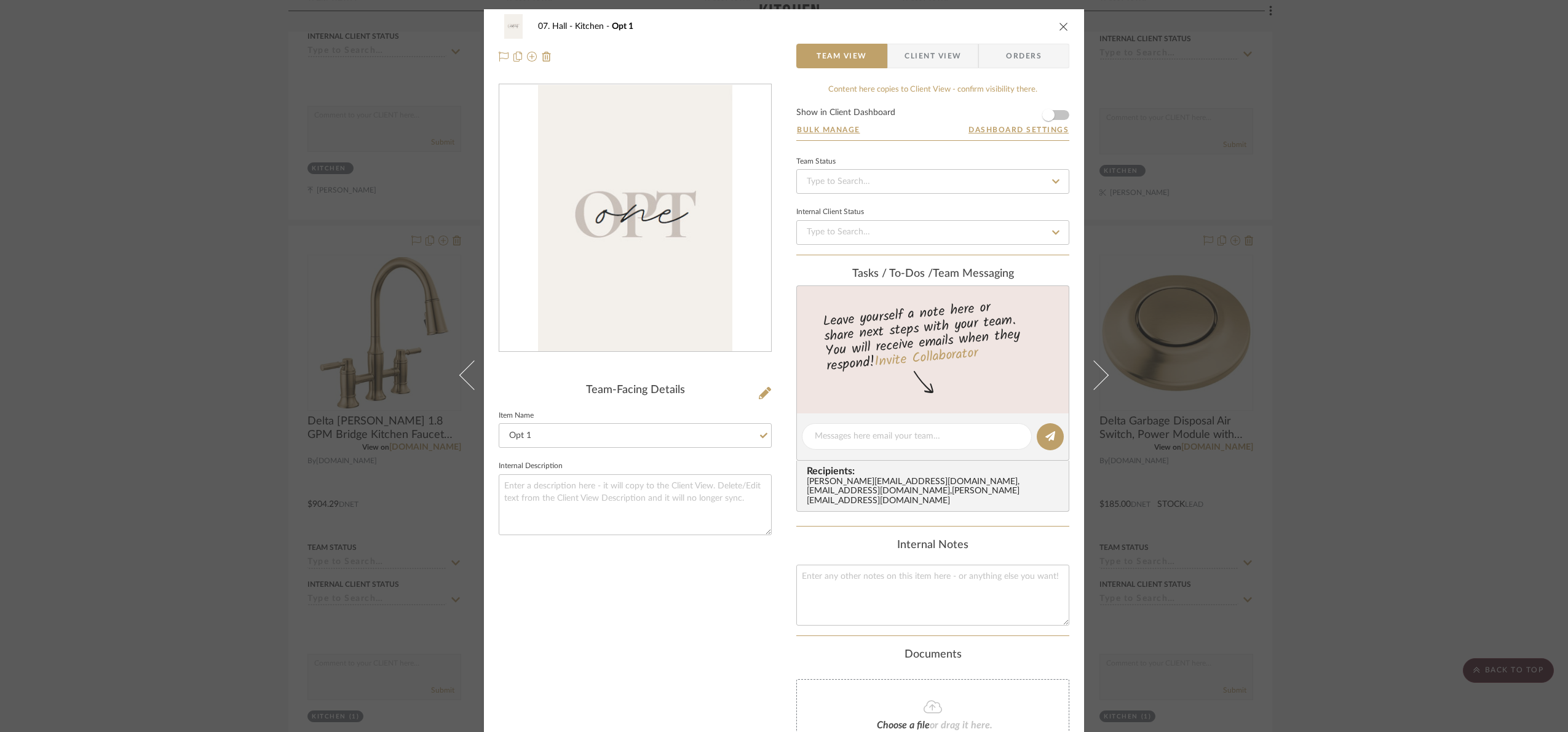
click at [1462, 457] on div "07. Hall Kitchen Opt 1 Team View Client View Orders Team-Facing Details Item Na…" at bounding box center [784, 366] width 1568 height 732
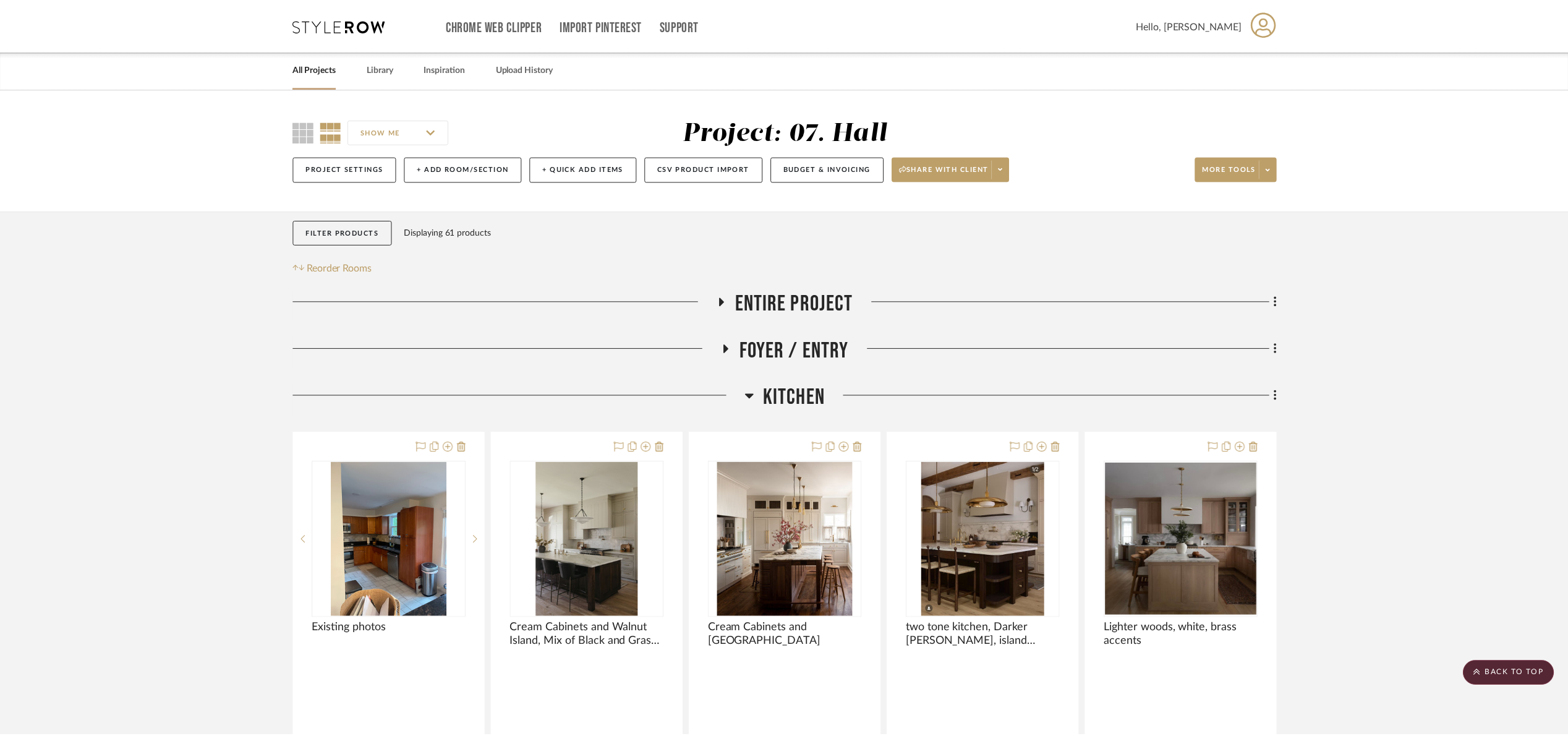
scroll to position [755, 0]
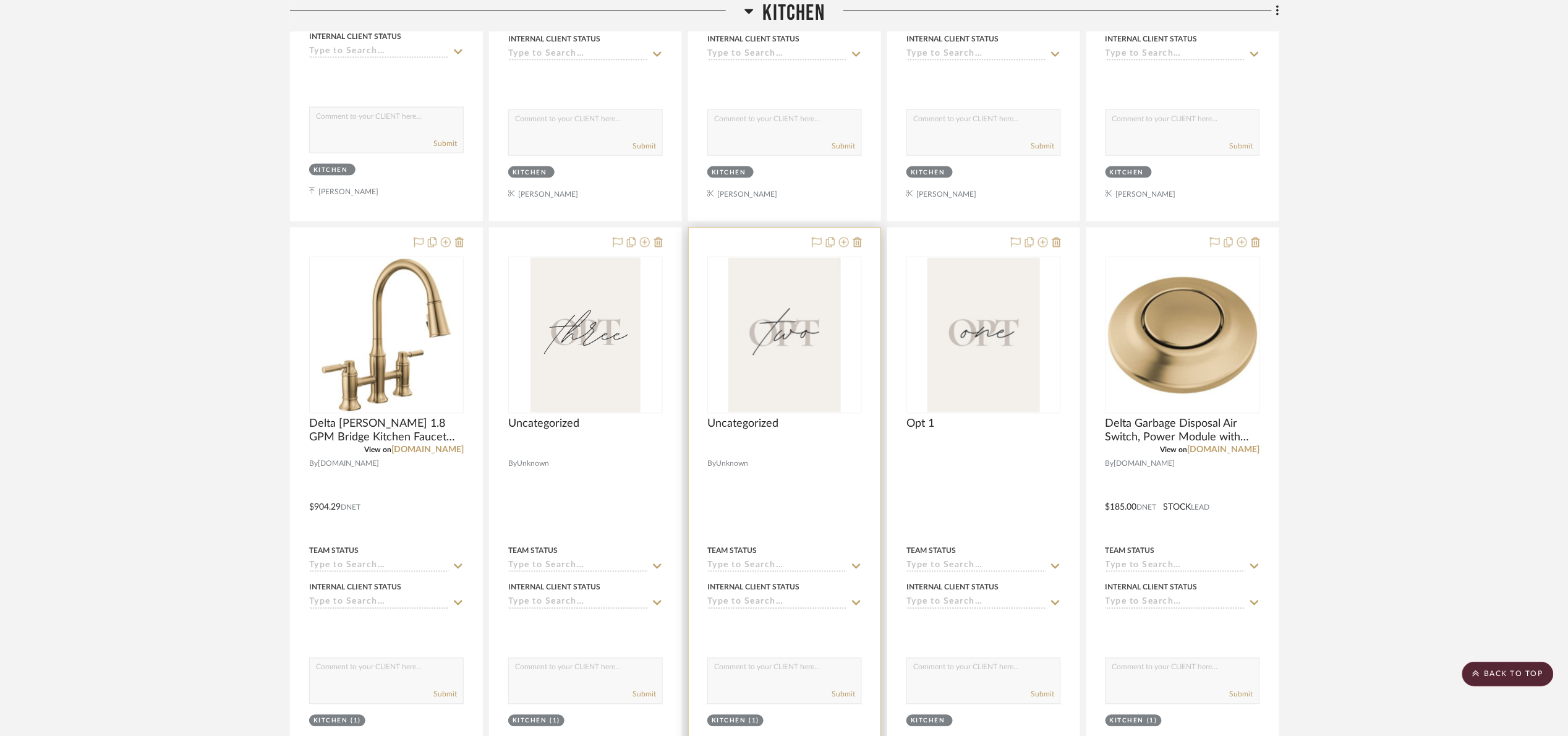
click at [771, 329] on img "0" at bounding box center [784, 335] width 112 height 155
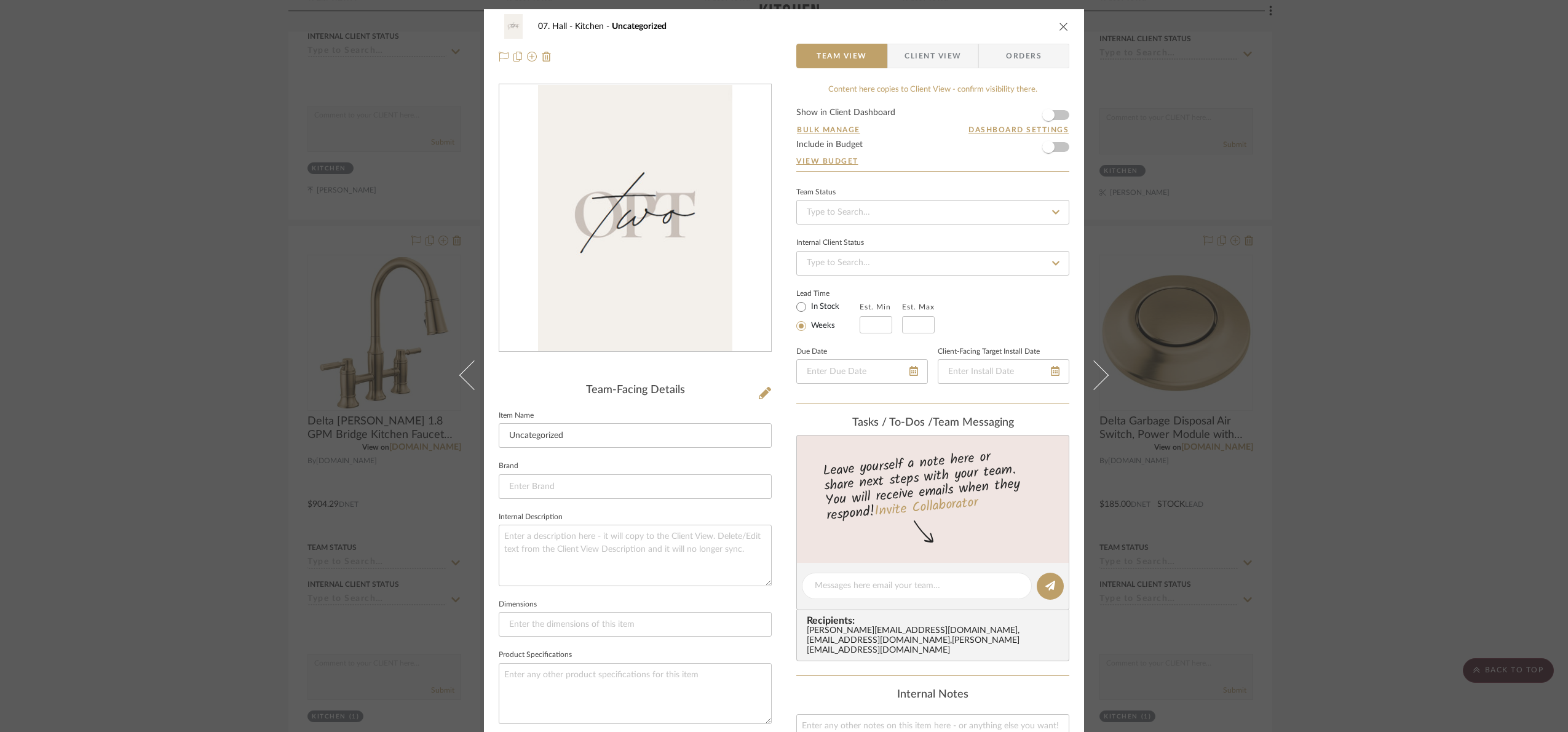
click at [751, 387] on div "Team-Facing Details" at bounding box center [635, 391] width 273 height 14
click at [759, 389] on icon at bounding box center [765, 393] width 12 height 12
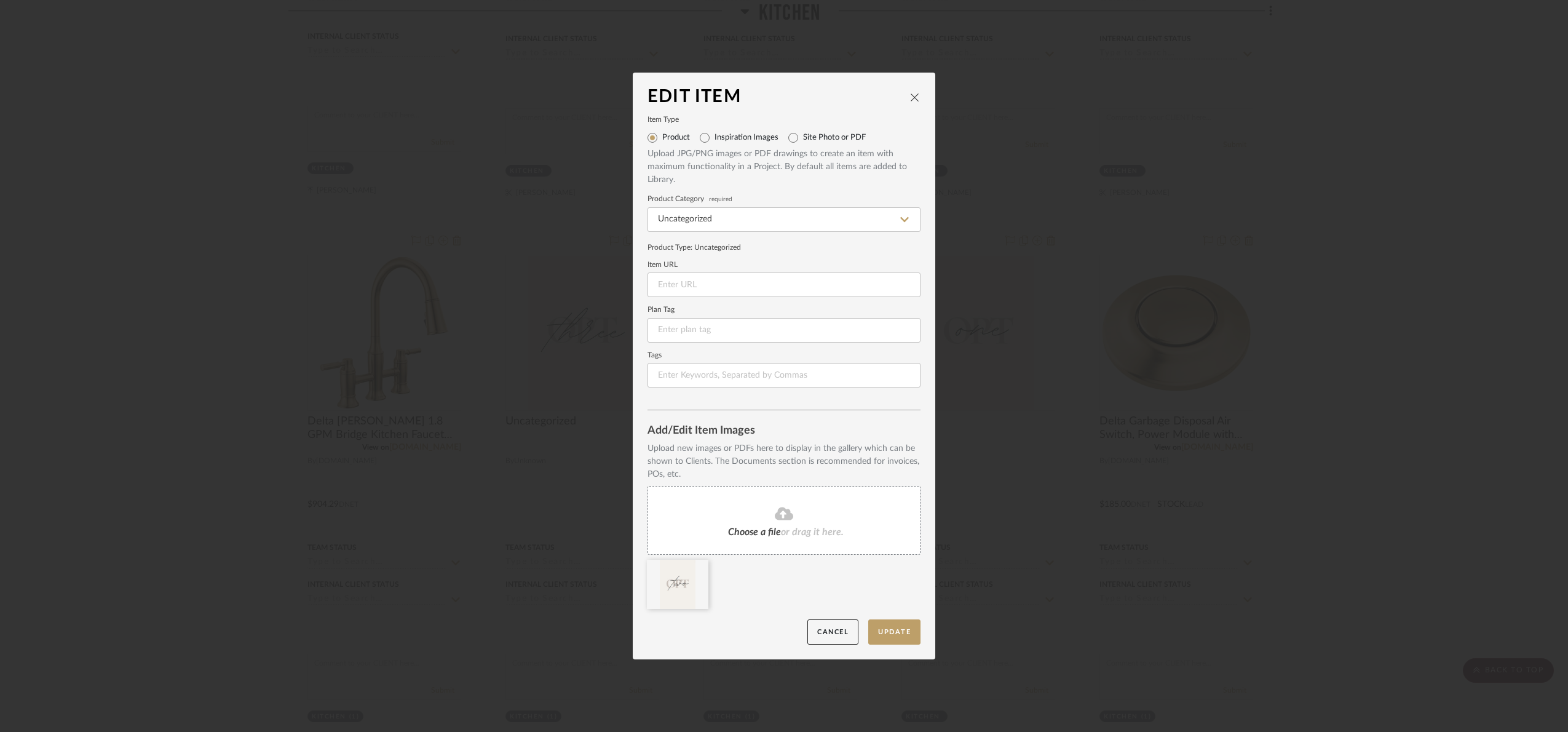
click at [809, 125] on fieldset "Item Type Product Inspiration Images Site Photo or PDF Upload JPG/PNG images or…" at bounding box center [784, 152] width 273 height 69
click at [804, 133] on label "Site Photo or PDF" at bounding box center [834, 138] width 63 height 10
click at [803, 133] on input "Site Photo or PDF" at bounding box center [793, 138] width 19 height 19
radio input "true"
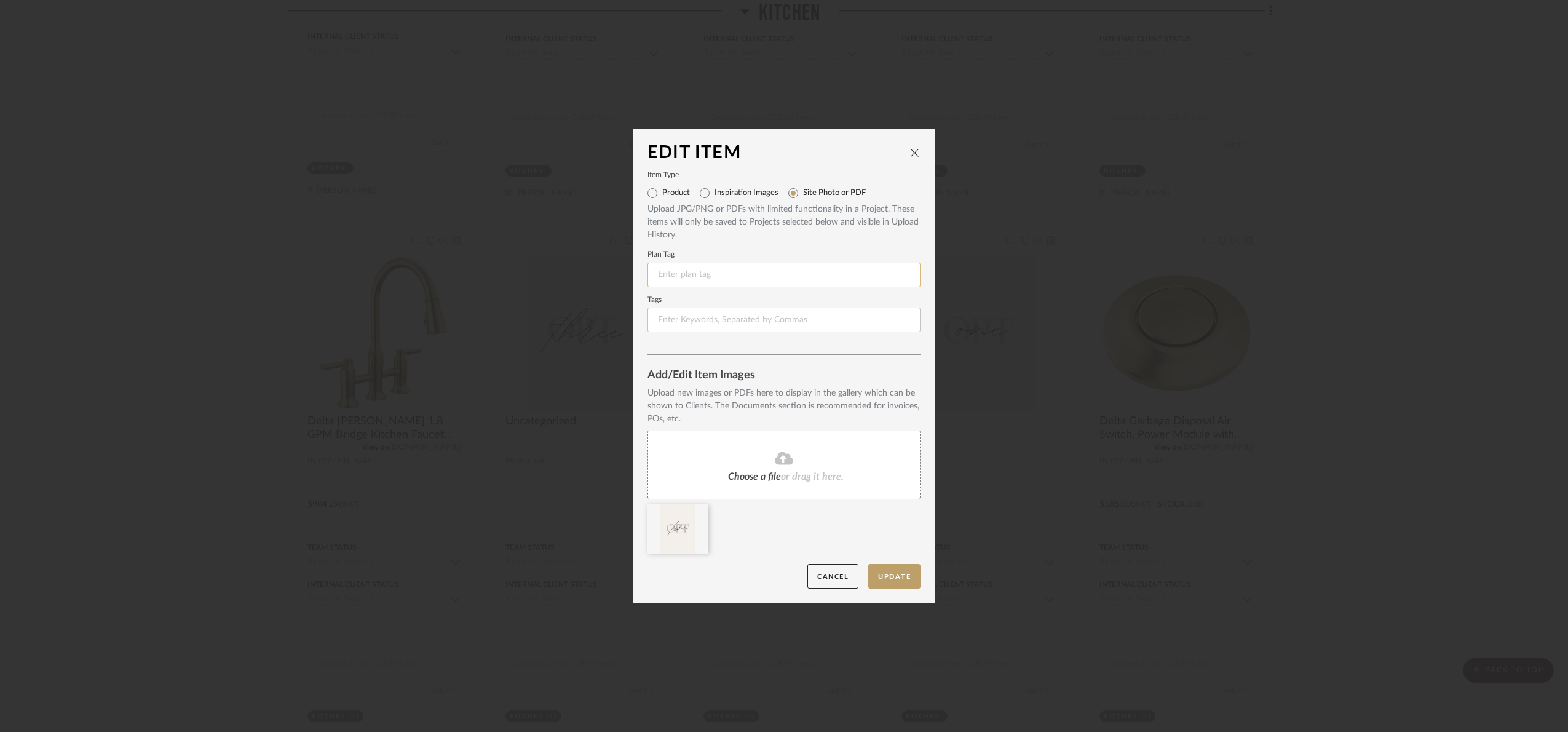
click at [746, 271] on input at bounding box center [784, 275] width 273 height 25
click at [901, 572] on button "Update" at bounding box center [894, 576] width 52 height 25
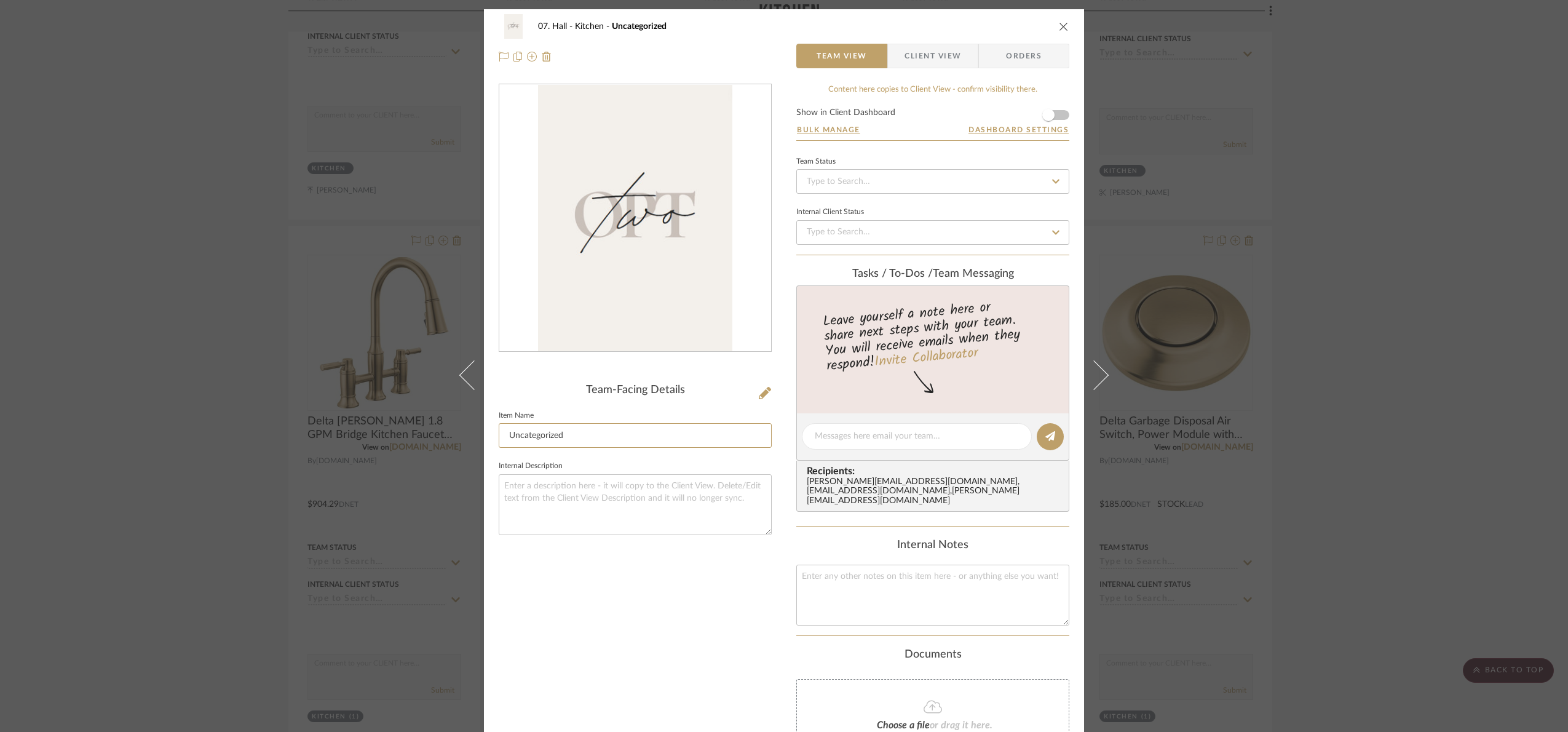
drag, startPoint x: 610, startPoint y: 434, endPoint x: 440, endPoint y: 425, distance: 170.2
click at [440, 425] on div "07. Hall Kitchen Uncategorized Team View Client View Orders Team-Facing Details…" at bounding box center [784, 366] width 1568 height 732
type input "Opt 2"
click at [654, 646] on div "Team-Facing Details Item Name Opt 2 Internal Description" at bounding box center [635, 461] width 273 height 753
click at [1459, 254] on div "07. Hall Kitchen Opt 2 Team View Client View Orders Team-Facing Details Item Na…" at bounding box center [784, 366] width 1568 height 732
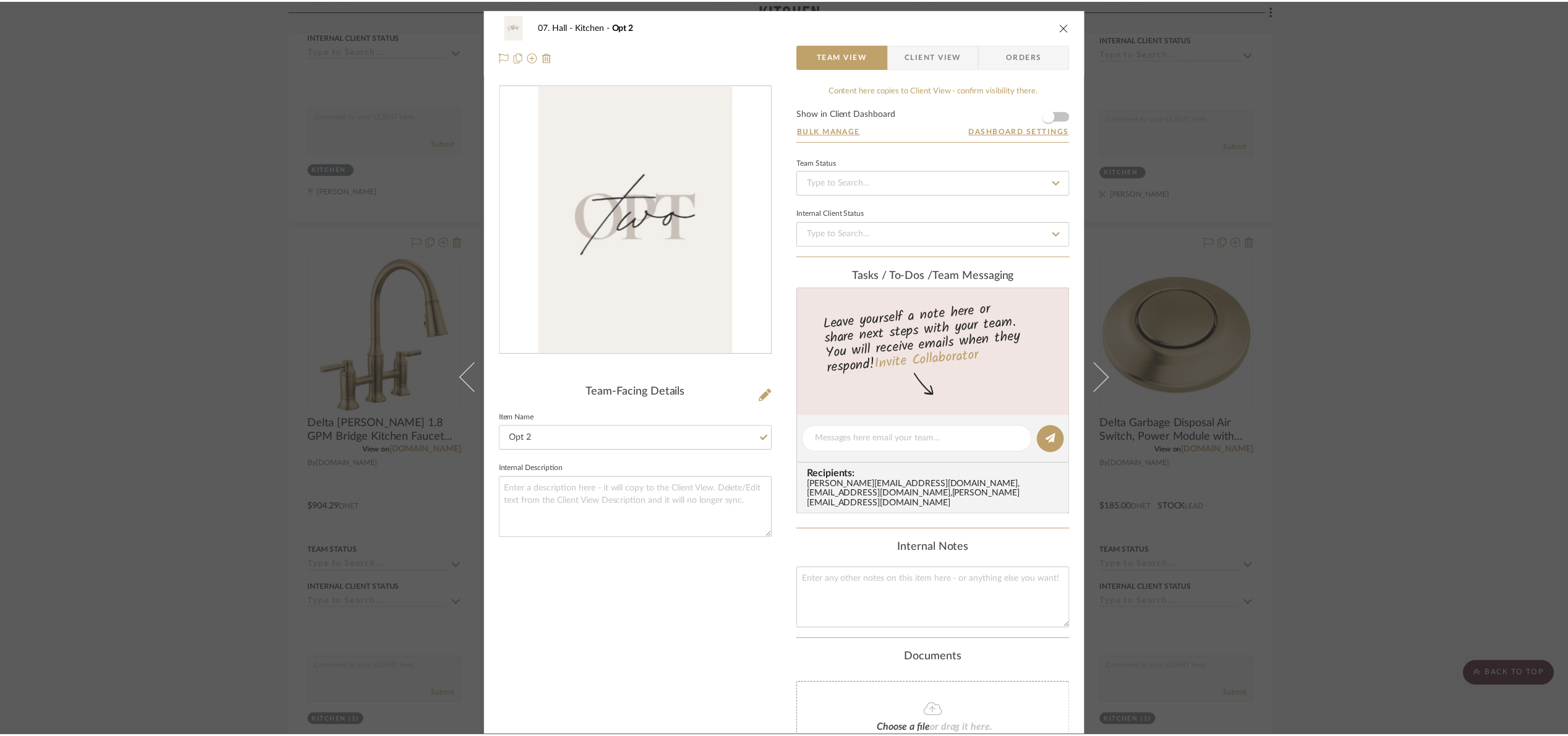
scroll to position [755, 0]
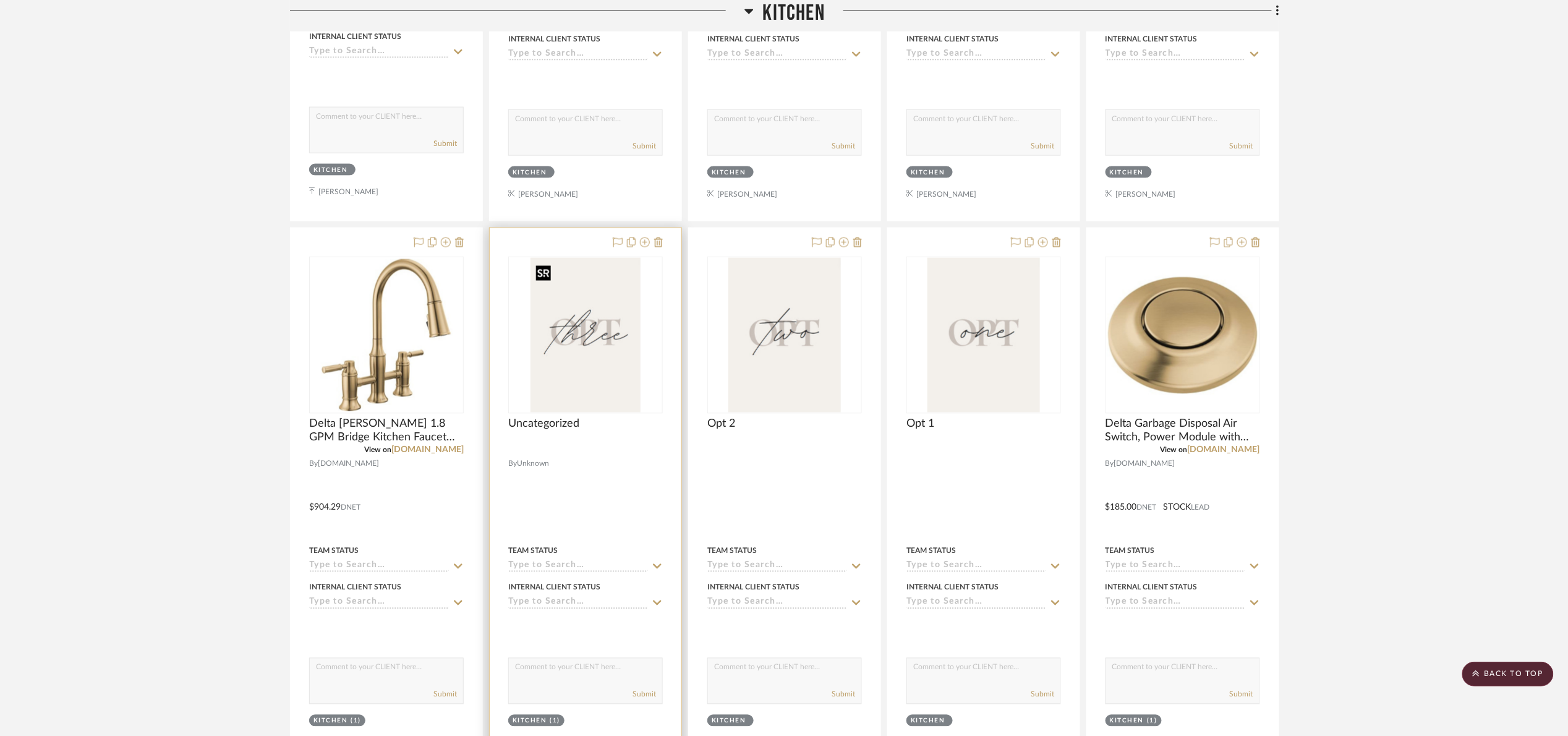
click at [0, 0] on img at bounding box center [0, 0] width 0 height 0
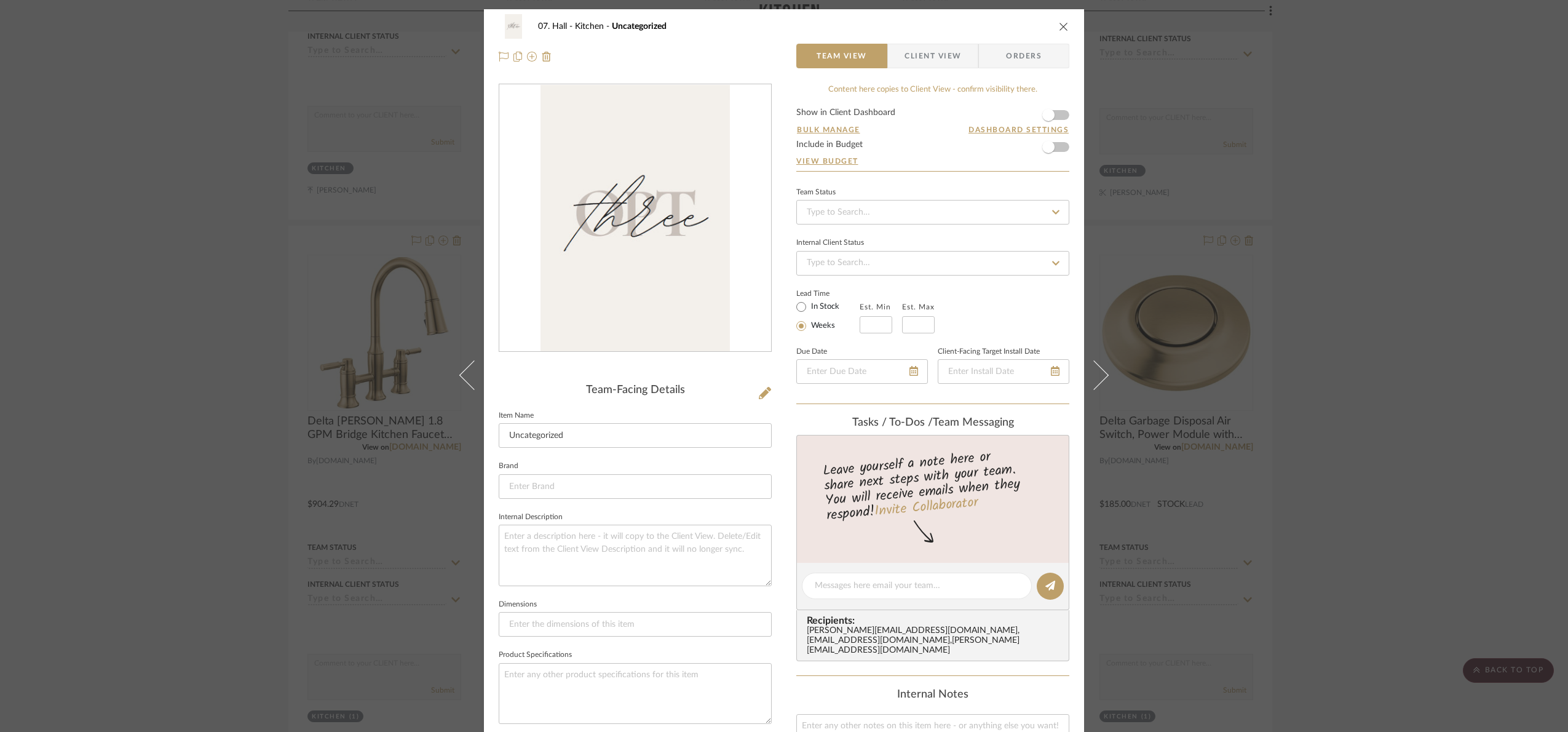
click at [924, 38] on div "07. Hall Kitchen Uncategorized" at bounding box center [784, 26] width 570 height 25
click at [763, 393] on icon at bounding box center [765, 393] width 12 height 12
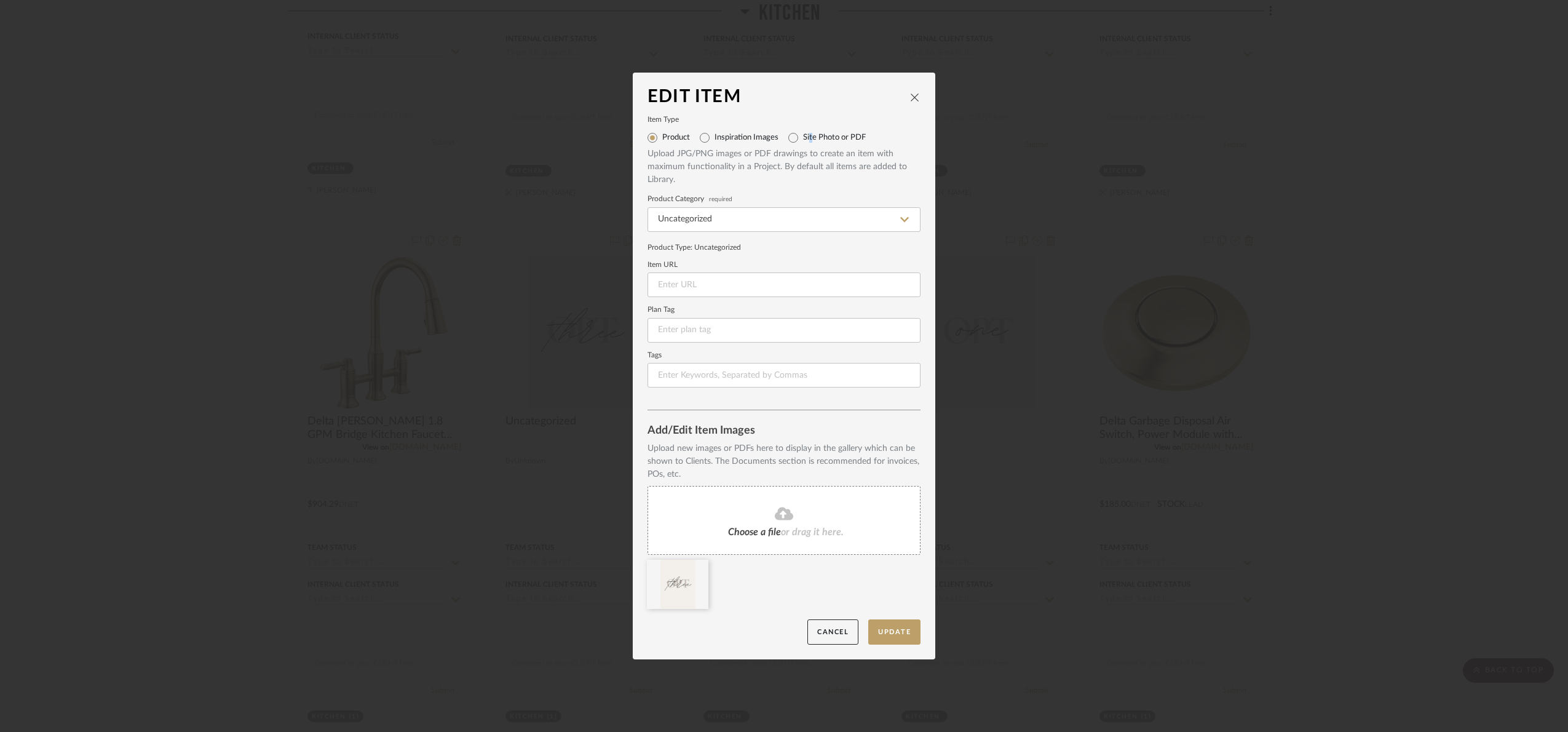
click at [804, 130] on div "Site Photo or PDF" at bounding box center [827, 138] width 78 height 19
click at [798, 137] on div "Site Photo or PDF" at bounding box center [827, 138] width 78 height 19
click at [792, 145] on input "Site Photo or PDF" at bounding box center [793, 138] width 19 height 19
radio input "true"
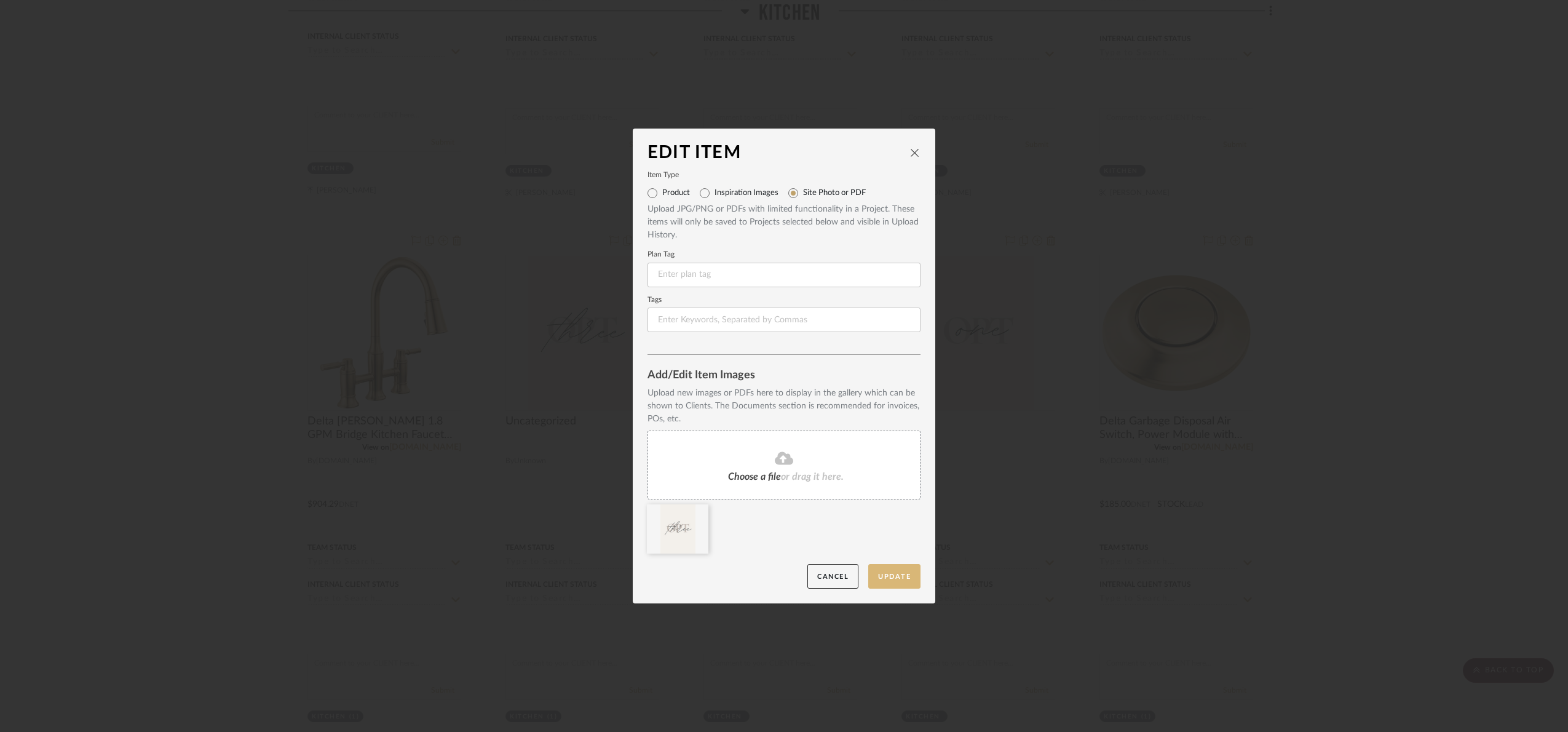
click at [903, 572] on button "Update" at bounding box center [894, 576] width 52 height 25
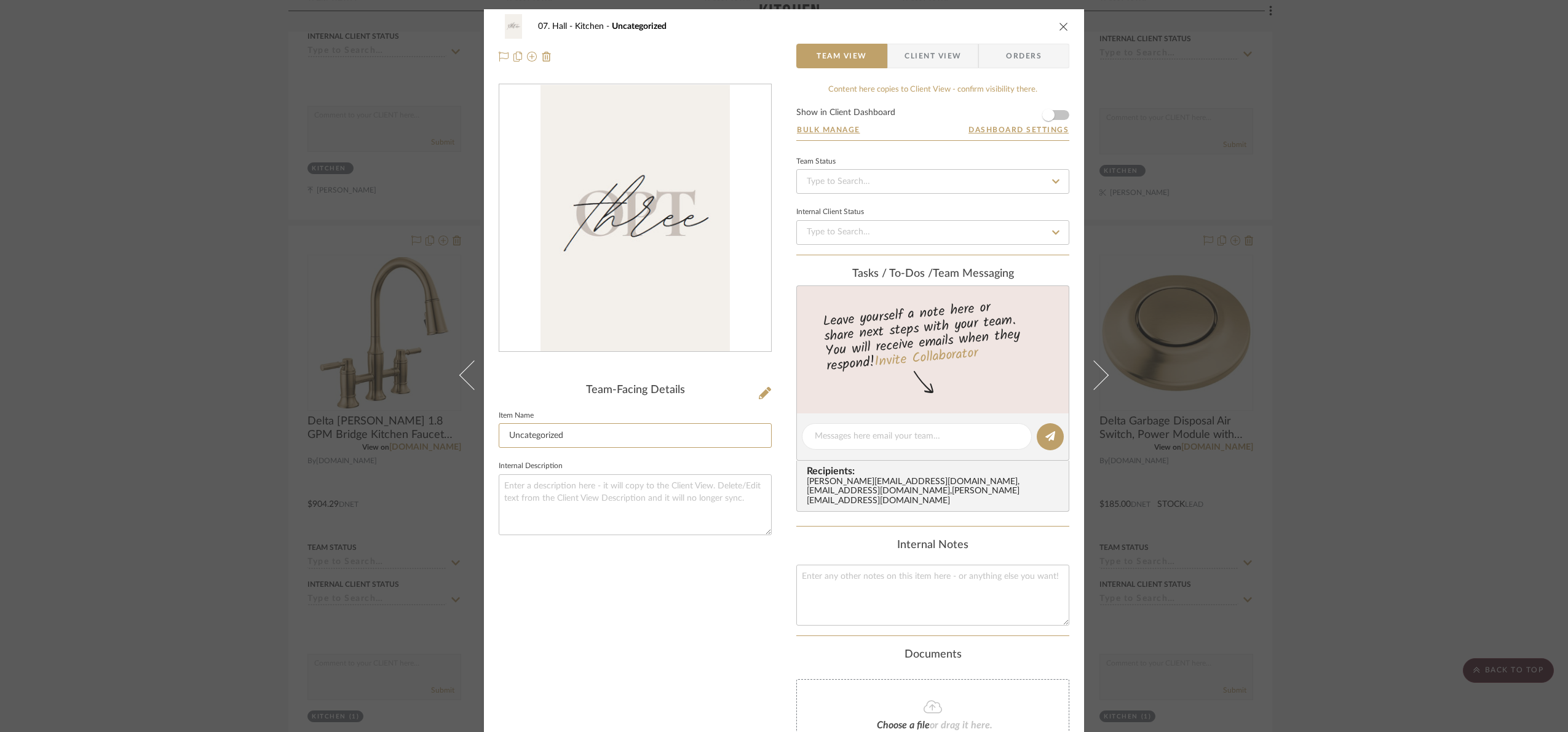
drag, startPoint x: 555, startPoint y: 427, endPoint x: 420, endPoint y: 449, distance: 136.8
click at [420, 449] on div "07. Hall Kitchen Uncategorized Team View Client View Orders Team-Facing Details…" at bounding box center [784, 366] width 1568 height 732
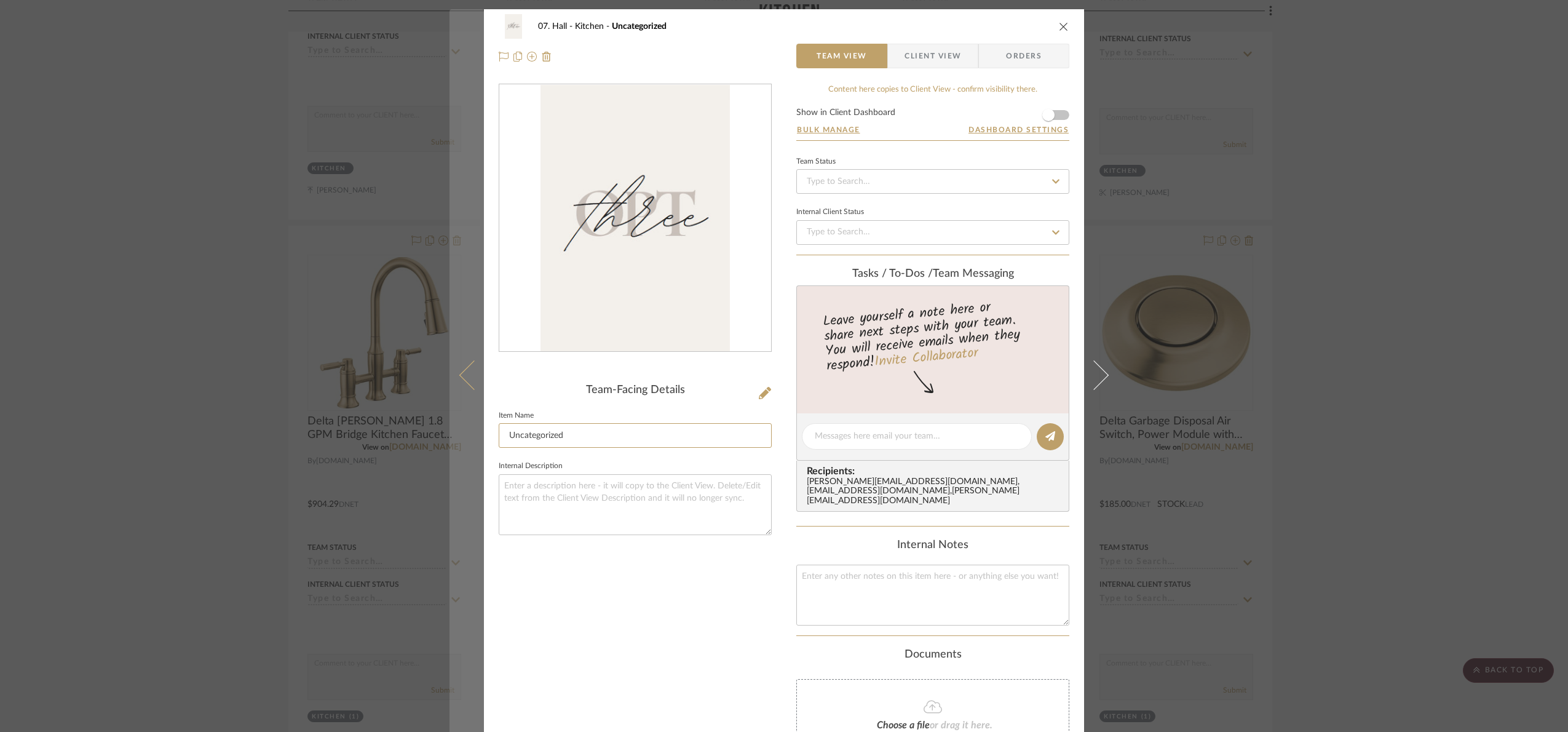
drag, startPoint x: 534, startPoint y: 443, endPoint x: 449, endPoint y: 463, distance: 87.3
click at [449, 463] on mat-dialog-content "07. Hall Kitchen Uncategorized Team View Client View Orders Team-Facing Details…" at bounding box center [784, 447] width 669 height 877
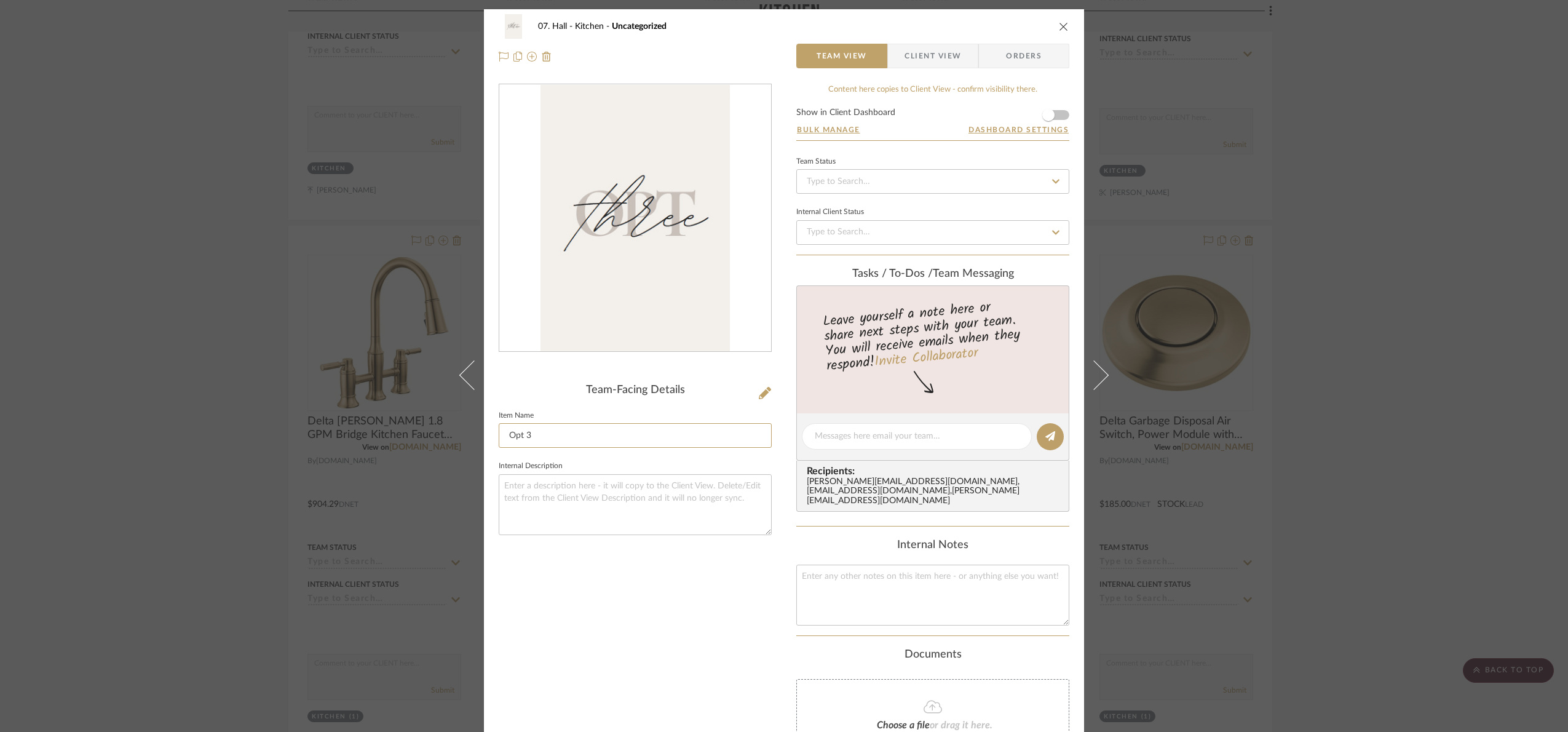
type input "Opt 3"
click at [692, 717] on div "Team-Facing Details Item Name Opt 3 Internal Description" at bounding box center [635, 461] width 273 height 753
click at [1407, 440] on div "07. Hall Kitchen Opt 3 Team View Client View Orders Team-Facing Details Item Na…" at bounding box center [784, 366] width 1568 height 732
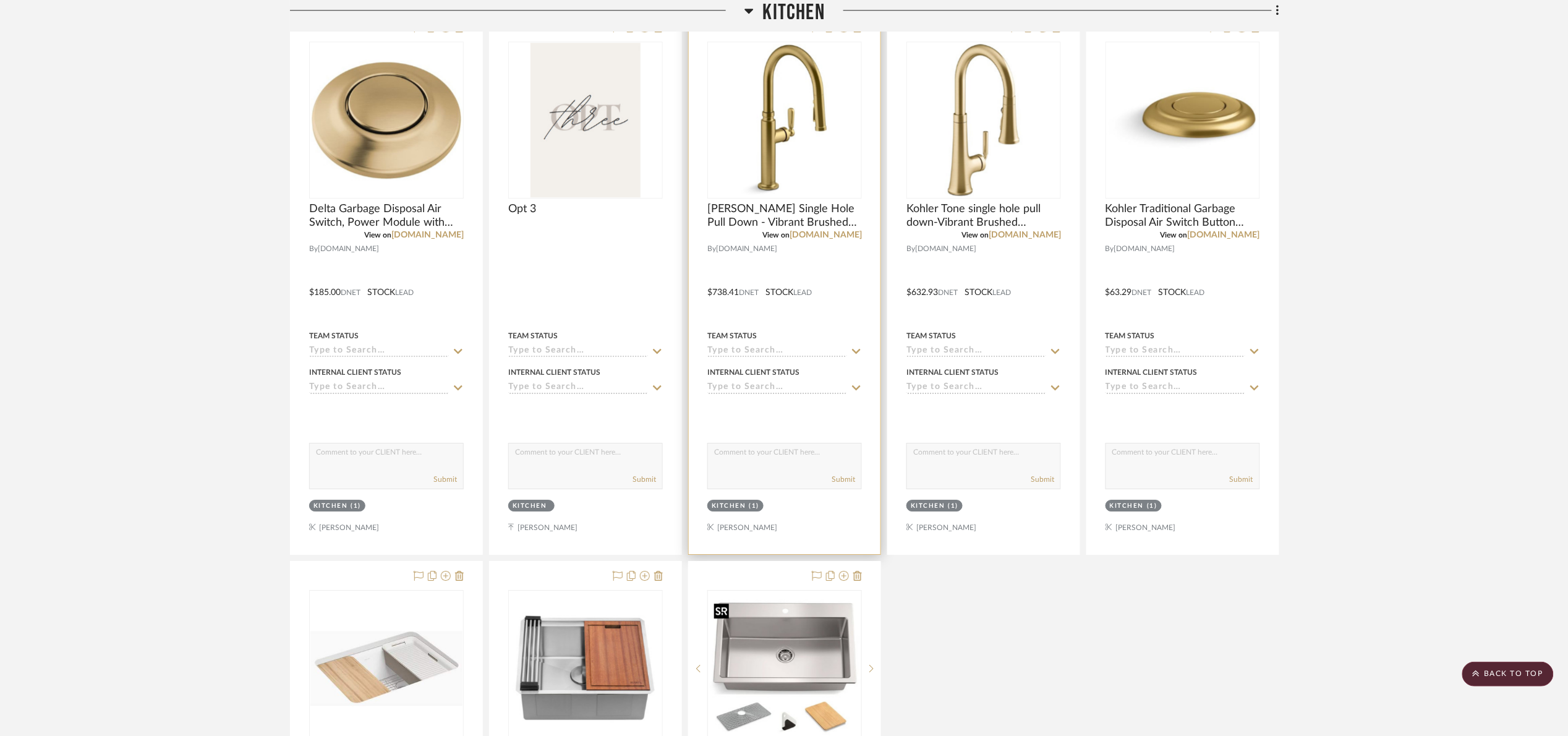
scroll to position [1505, 0]
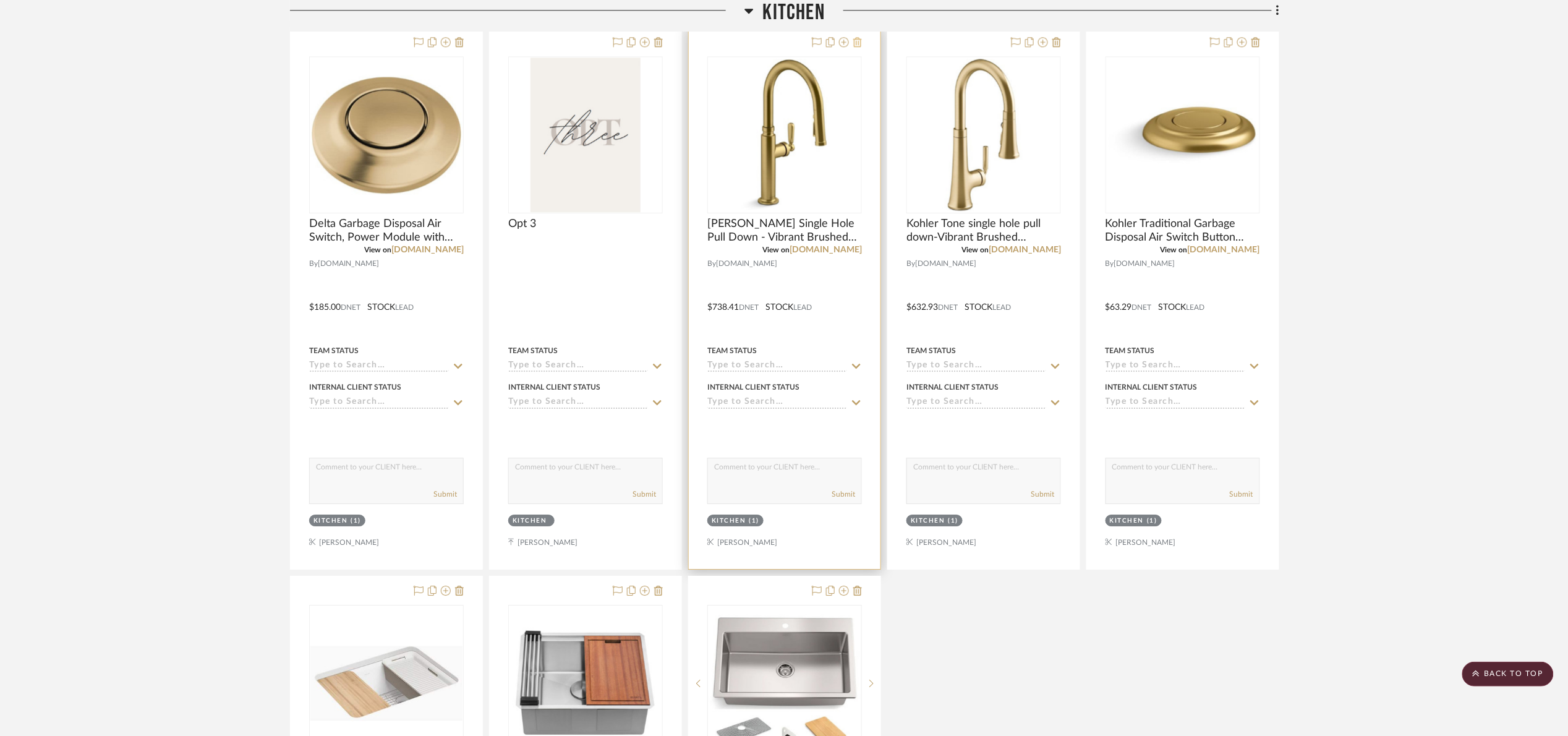
click at [855, 43] on icon at bounding box center [858, 42] width 8 height 10
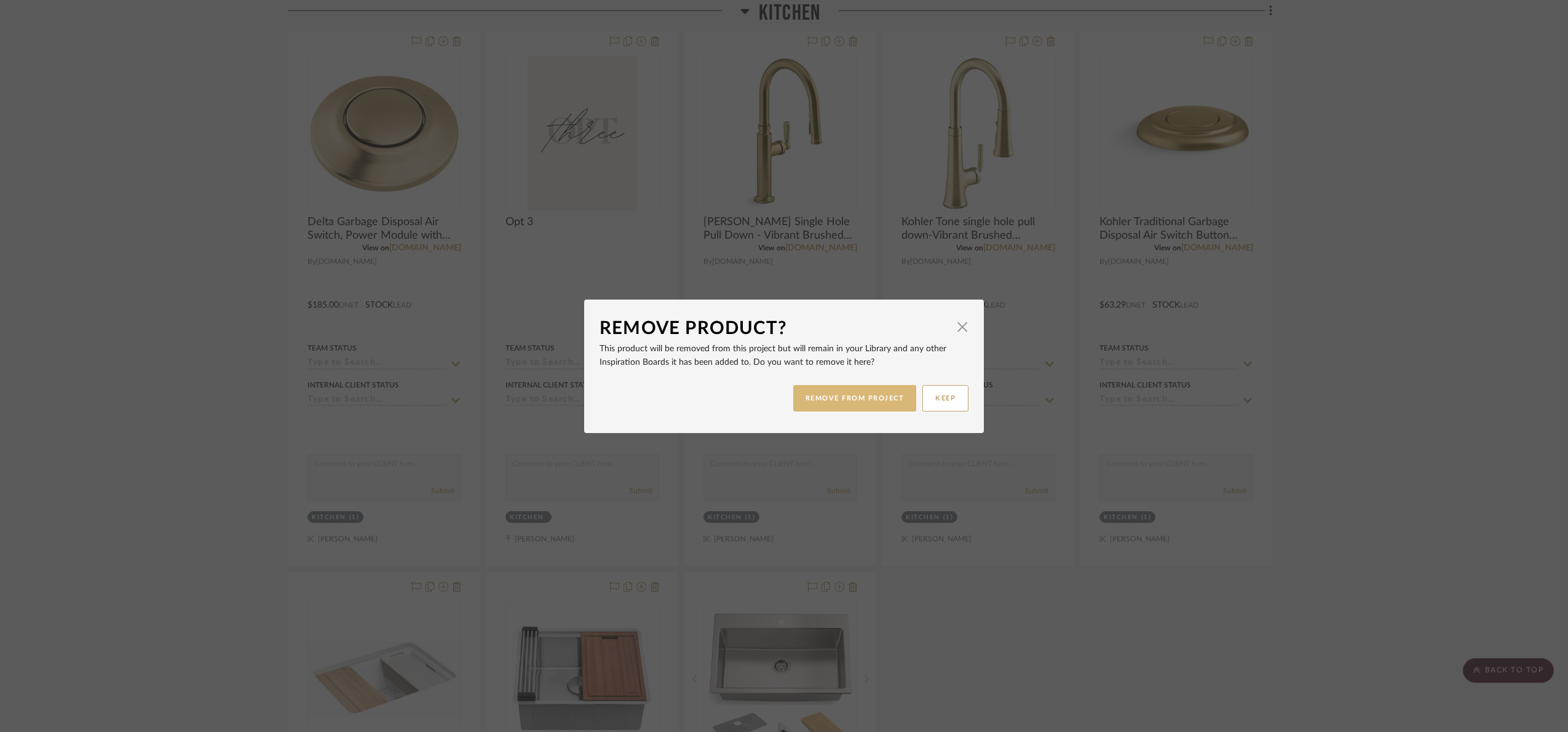
click at [847, 396] on button "REMOVE FROM PROJECT" at bounding box center [855, 398] width 124 height 26
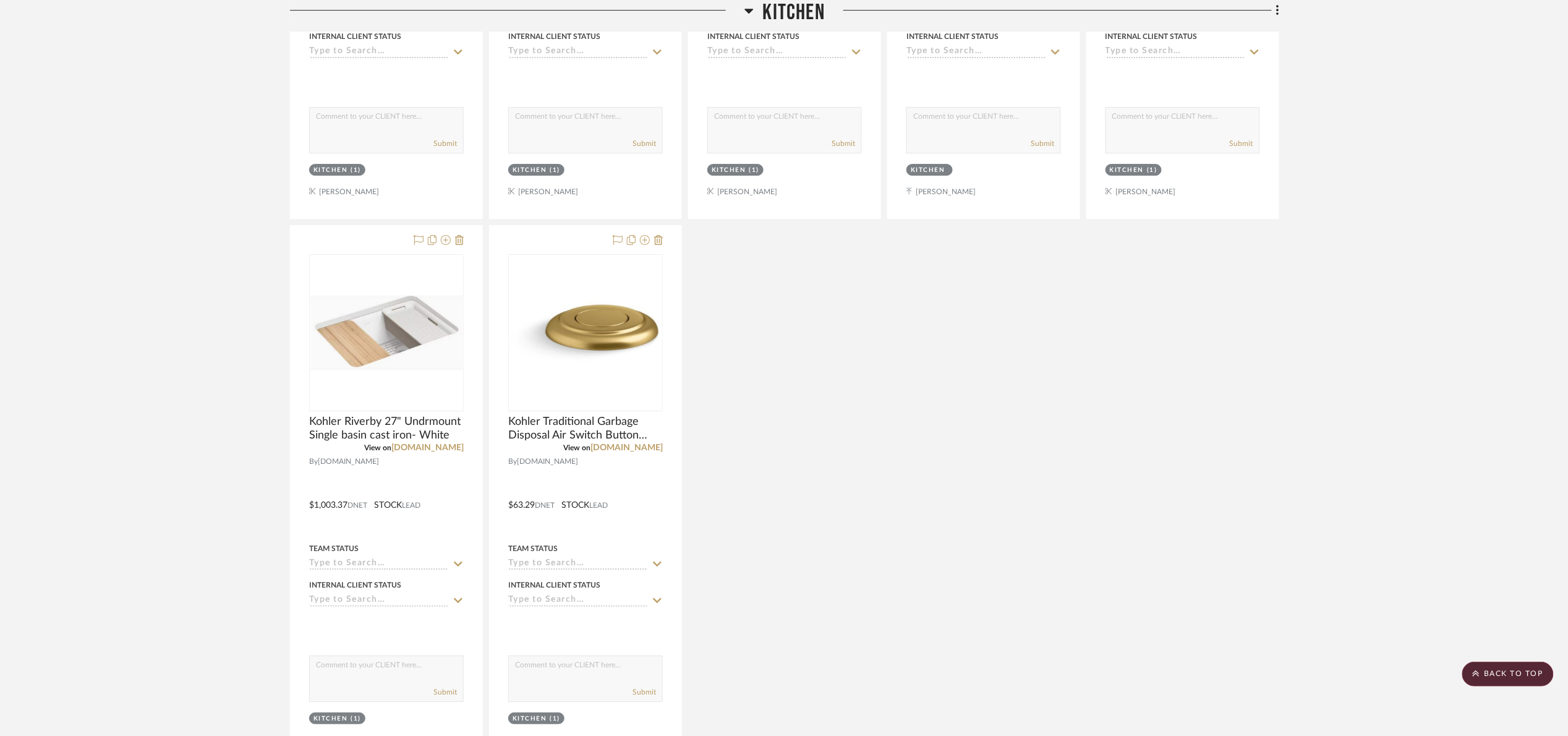
scroll to position [1886, 0]
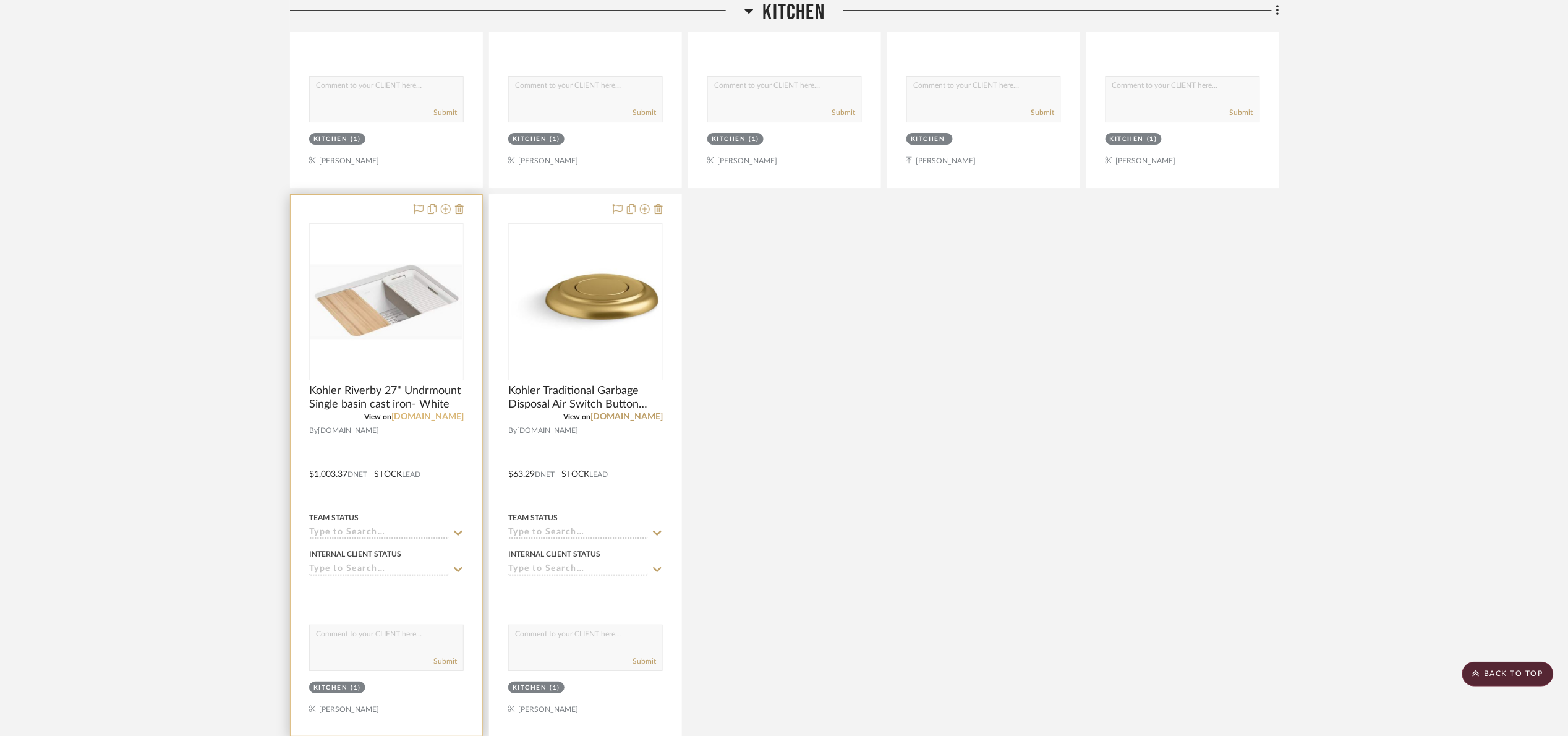
click at [441, 421] on link "build.com" at bounding box center [428, 416] width 72 height 8
click at [418, 316] on img "0" at bounding box center [386, 302] width 152 height 152
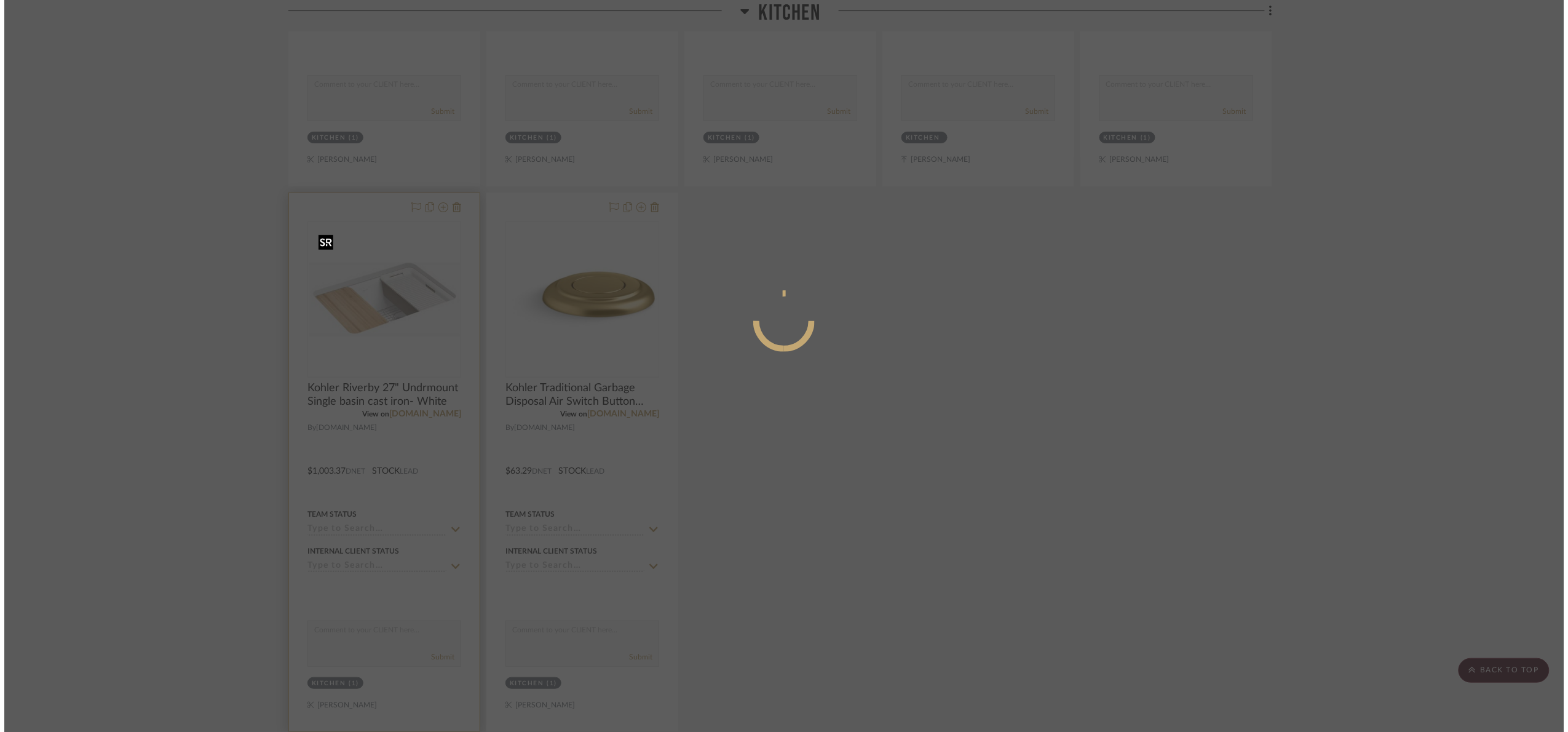
scroll to position [0, 0]
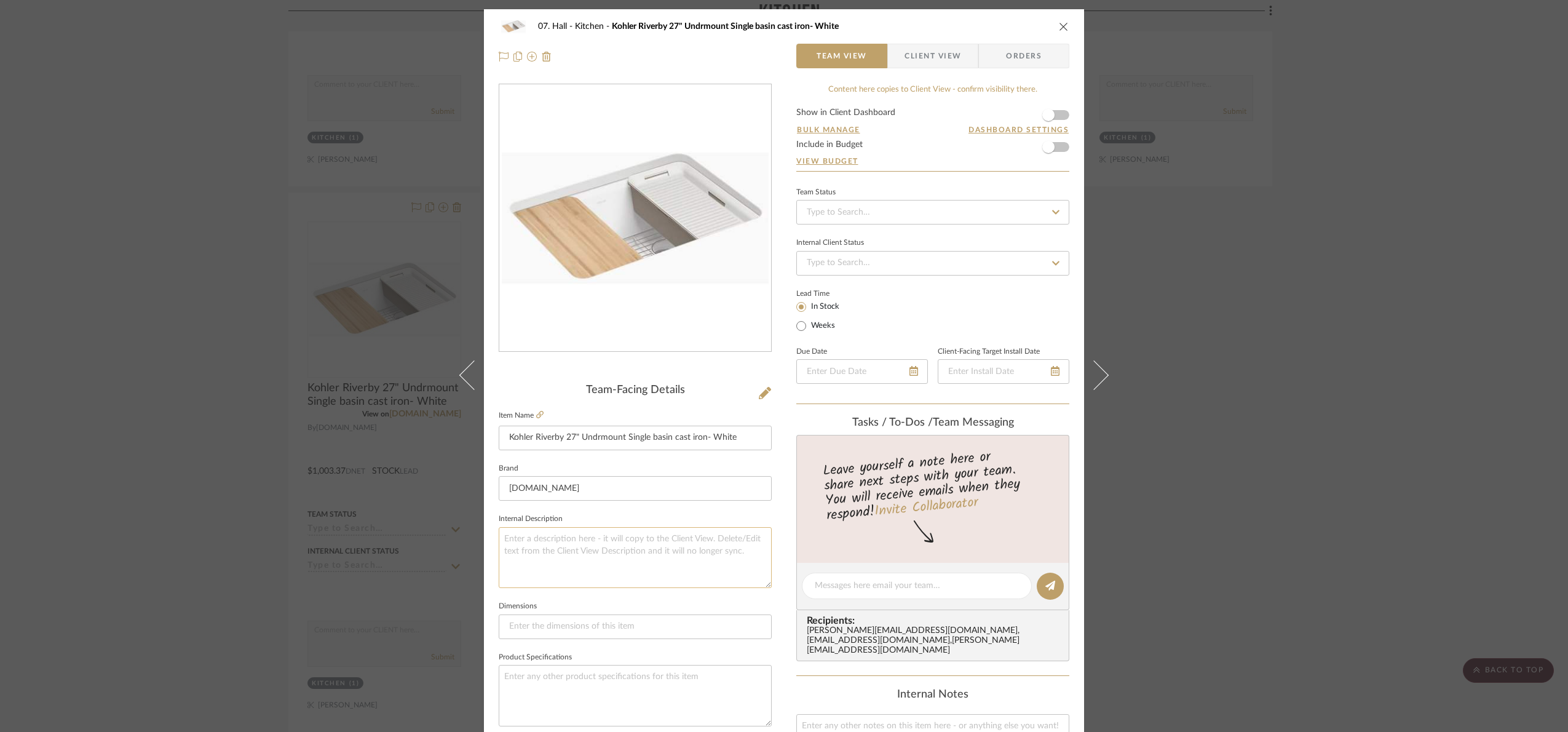
drag, startPoint x: 555, startPoint y: 588, endPoint x: 552, endPoint y: 574, distance: 14.3
click at [553, 584] on textarea at bounding box center [635, 557] width 273 height 61
click at [546, 560] on textarea at bounding box center [635, 557] width 273 height 61
paste textarea "Minimum Cabinet Size: 30""
type textarea "Minimum Cabinet Size: 30""
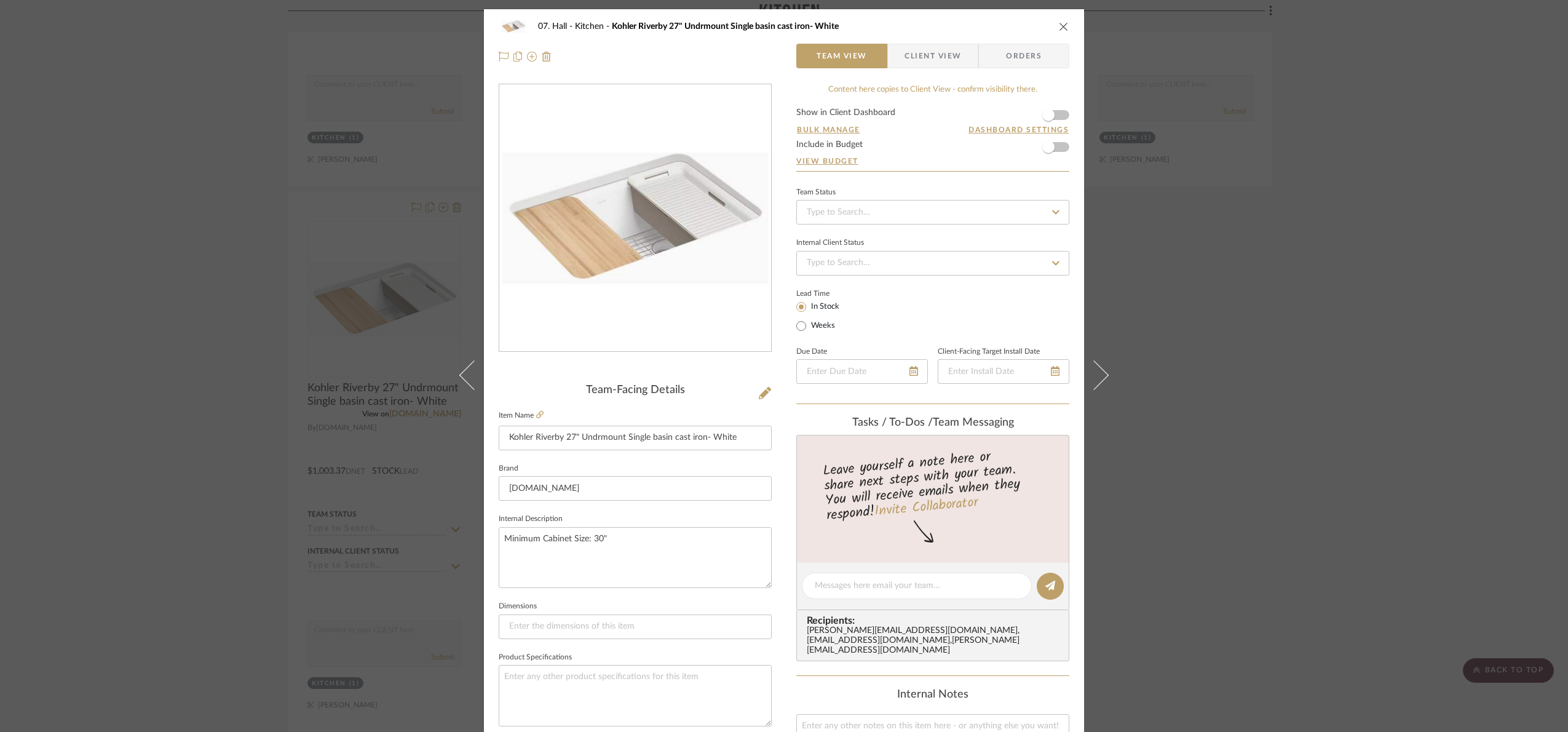
click at [576, 515] on fieldset "Internal Description Minimum Cabinet Size: 30"" at bounding box center [635, 549] width 273 height 78
click at [1385, 519] on div "07. Hall Kitchen Kohler Riverby 27" Undrmount Single basin cast iron- White Tea…" at bounding box center [784, 366] width 1568 height 732
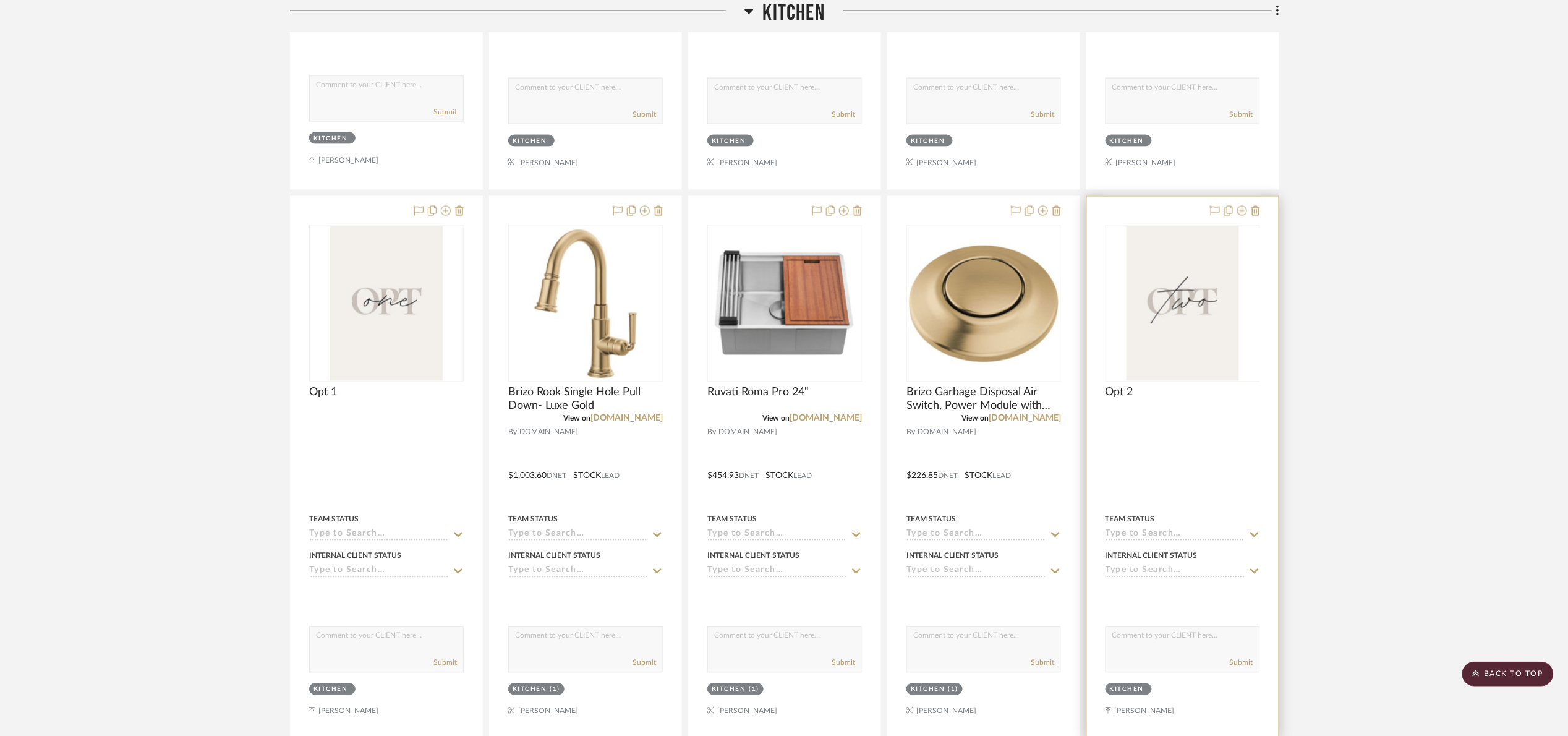
scroll to position [773, 0]
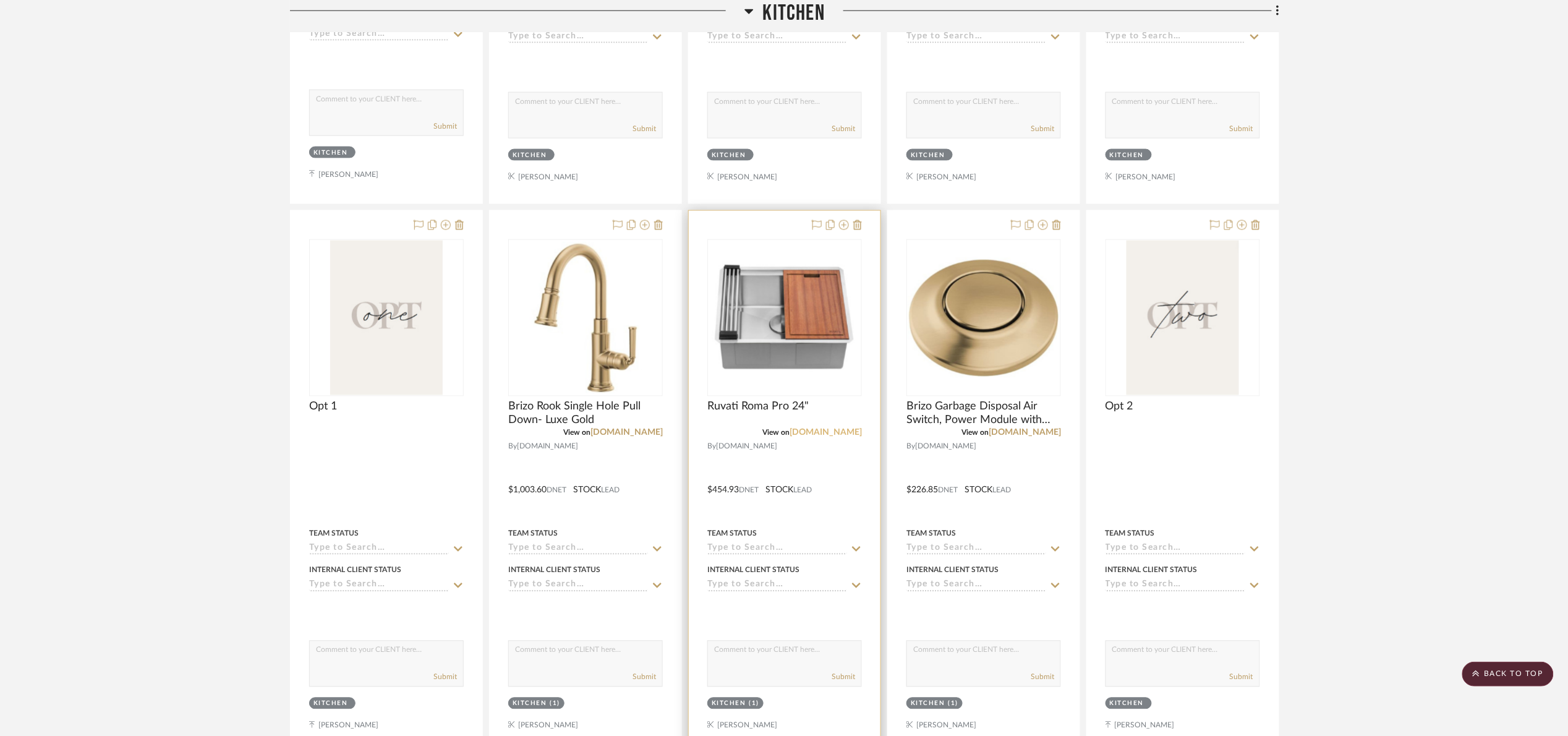
click at [838, 432] on link "build.com" at bounding box center [826, 432] width 72 height 8
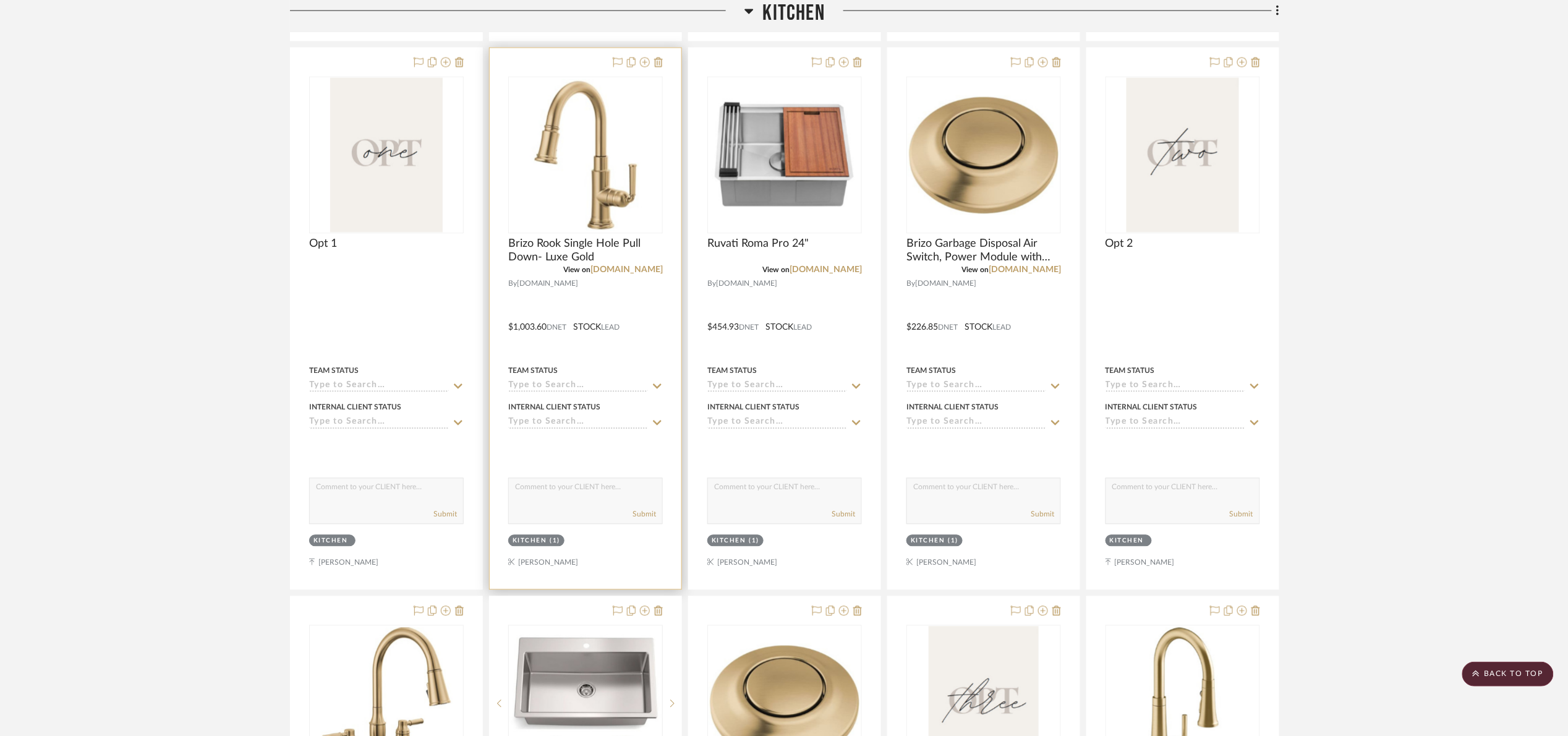
scroll to position [958, 0]
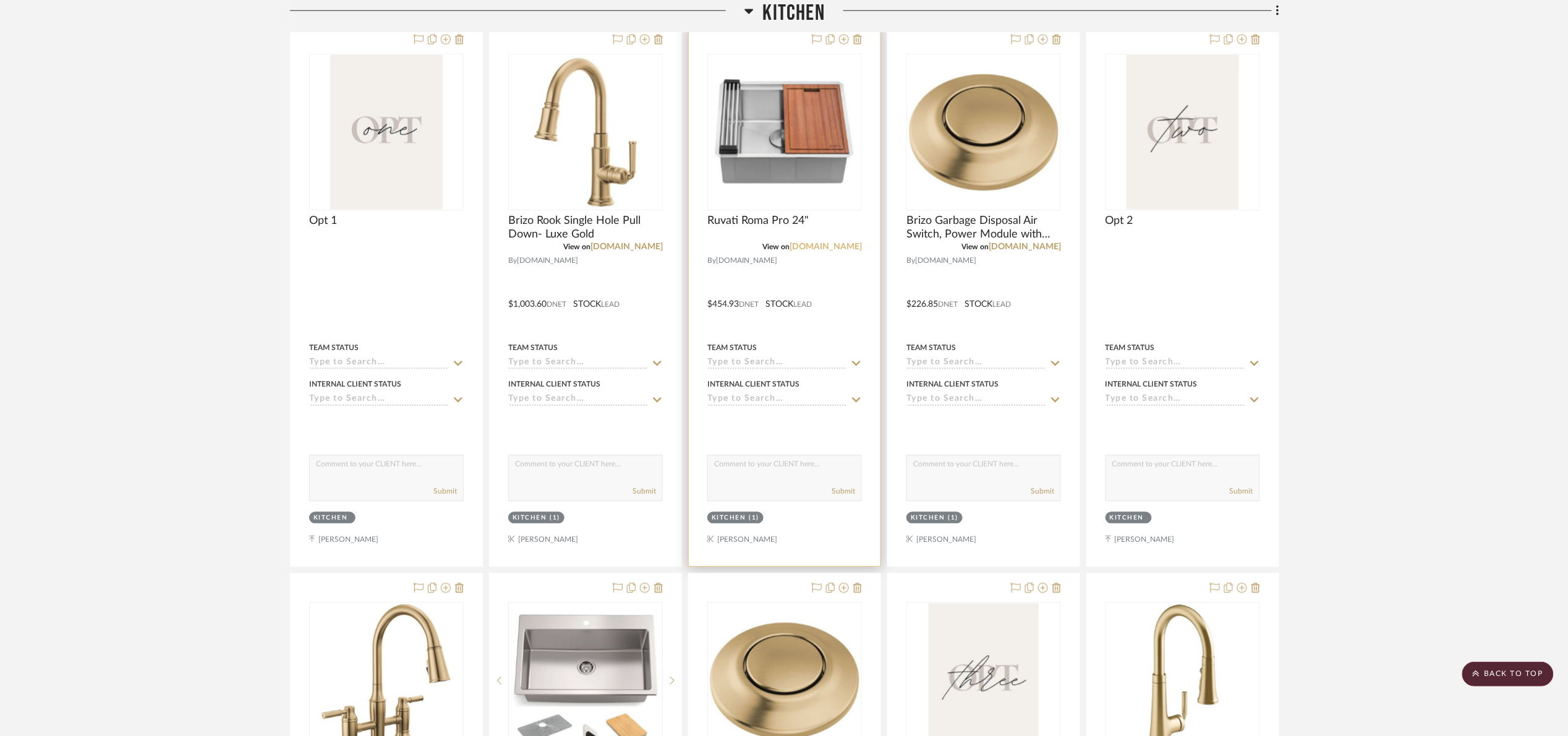
click at [840, 244] on link "build.com" at bounding box center [826, 247] width 72 height 8
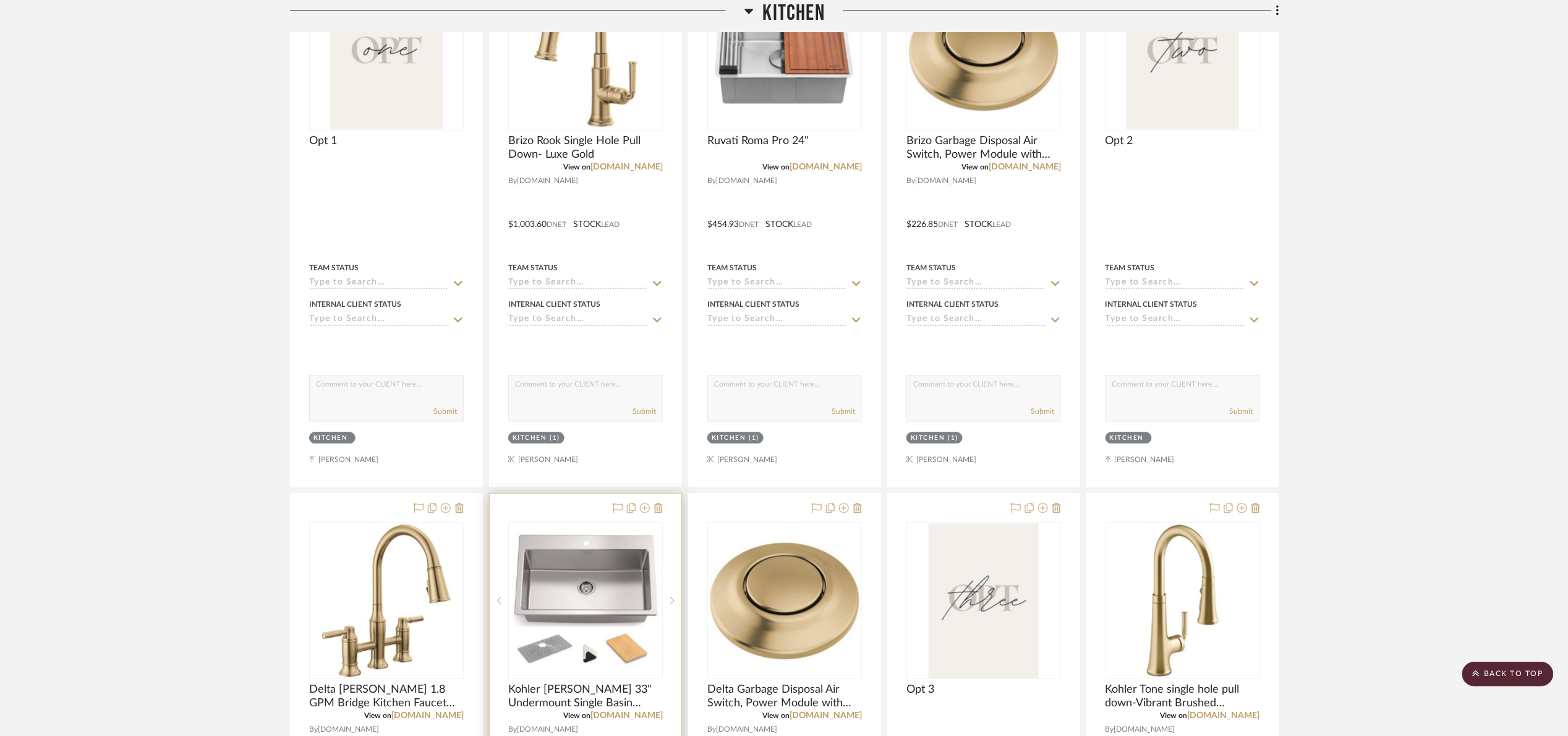
scroll to position [1423, 0]
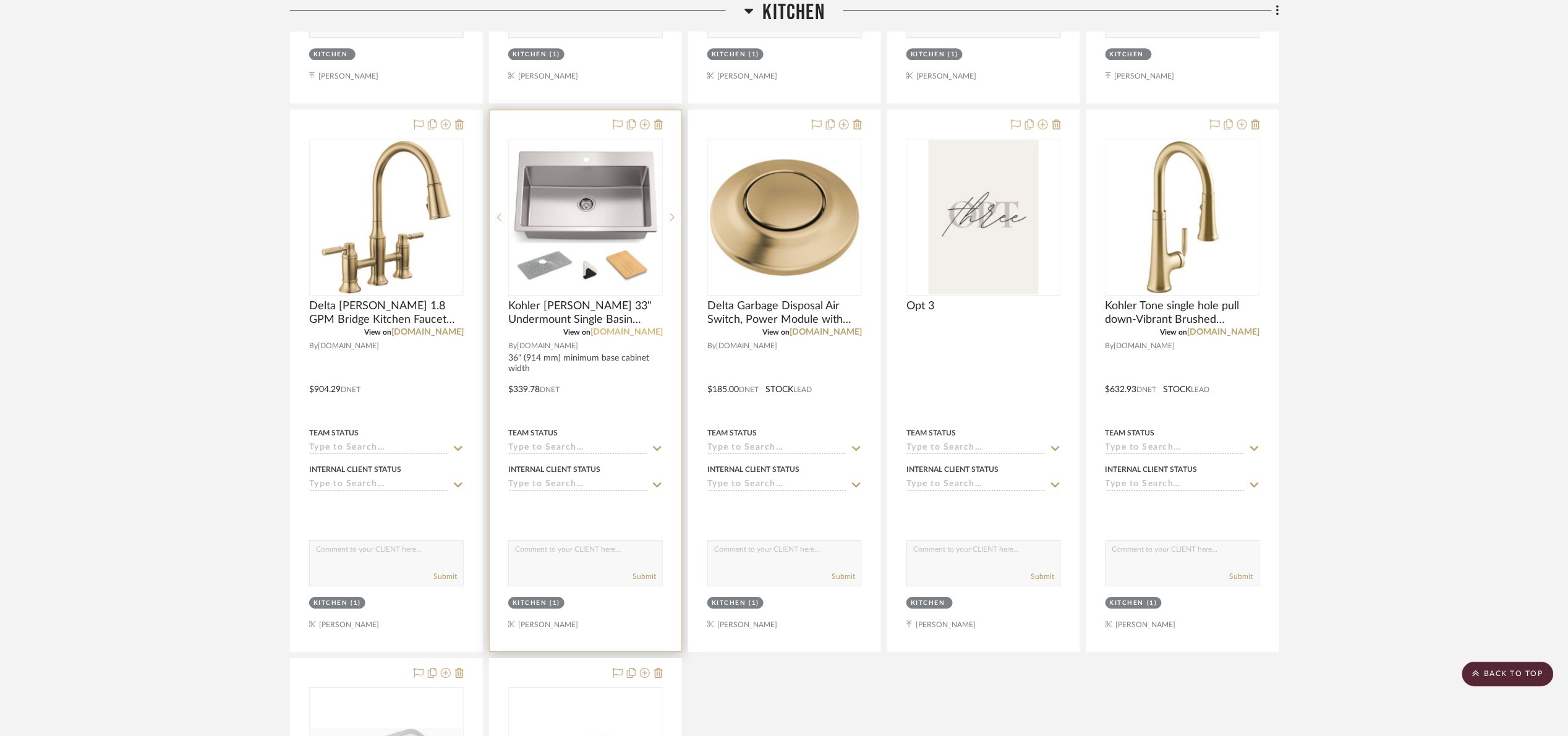
click at [640, 334] on link "build.com" at bounding box center [627, 332] width 72 height 8
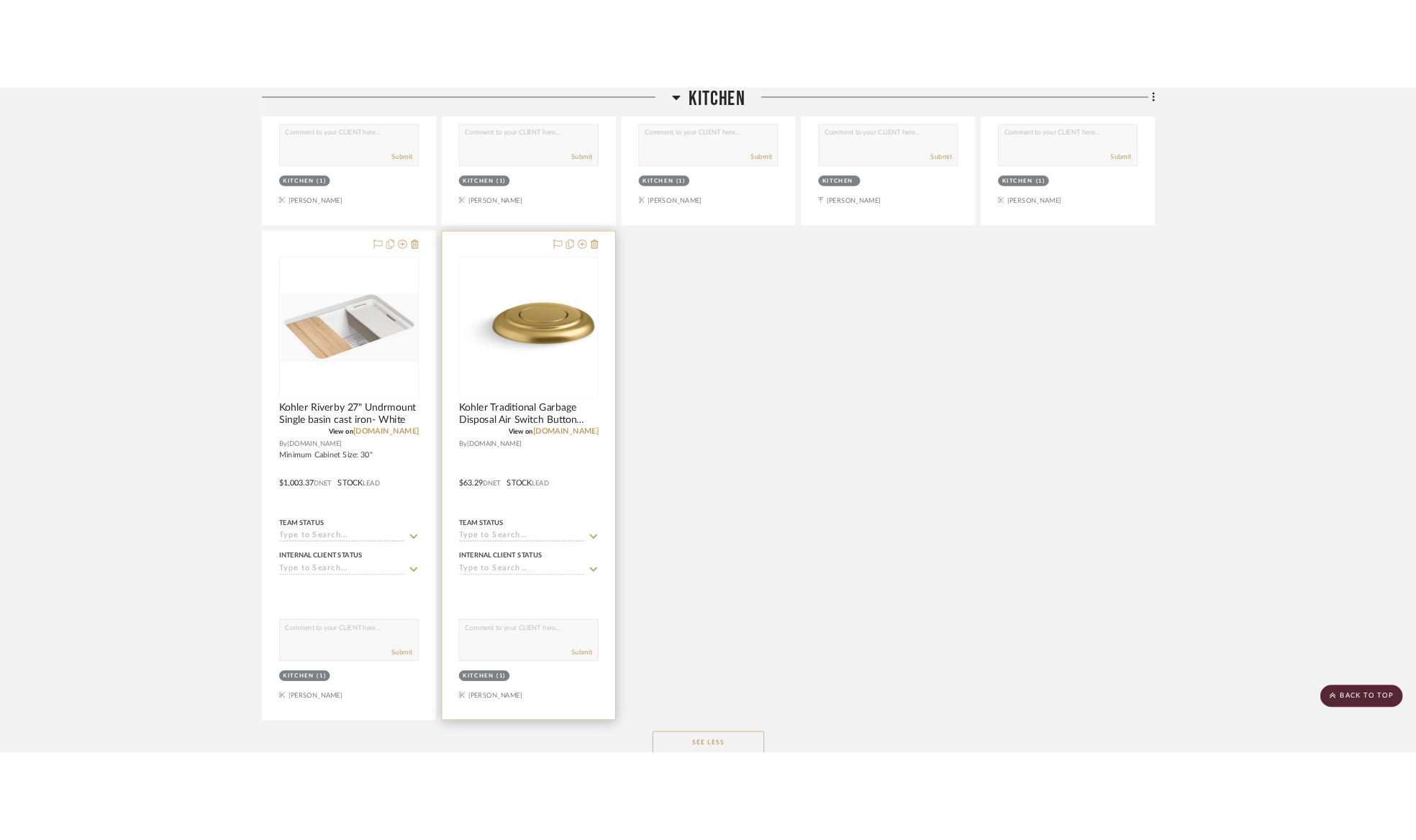
scroll to position [2302, 0]
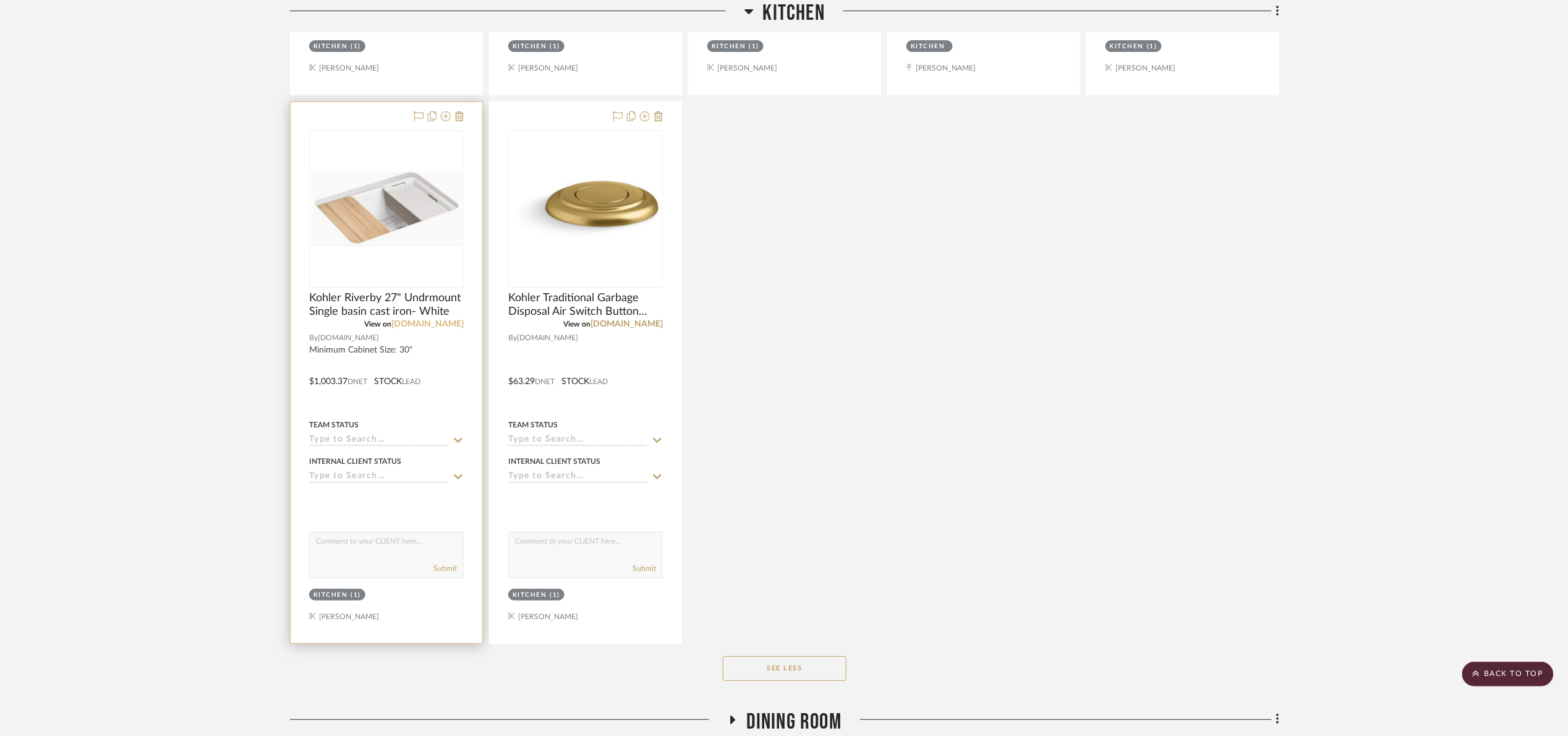
click at [459, 326] on link "build.com" at bounding box center [428, 324] width 72 height 8
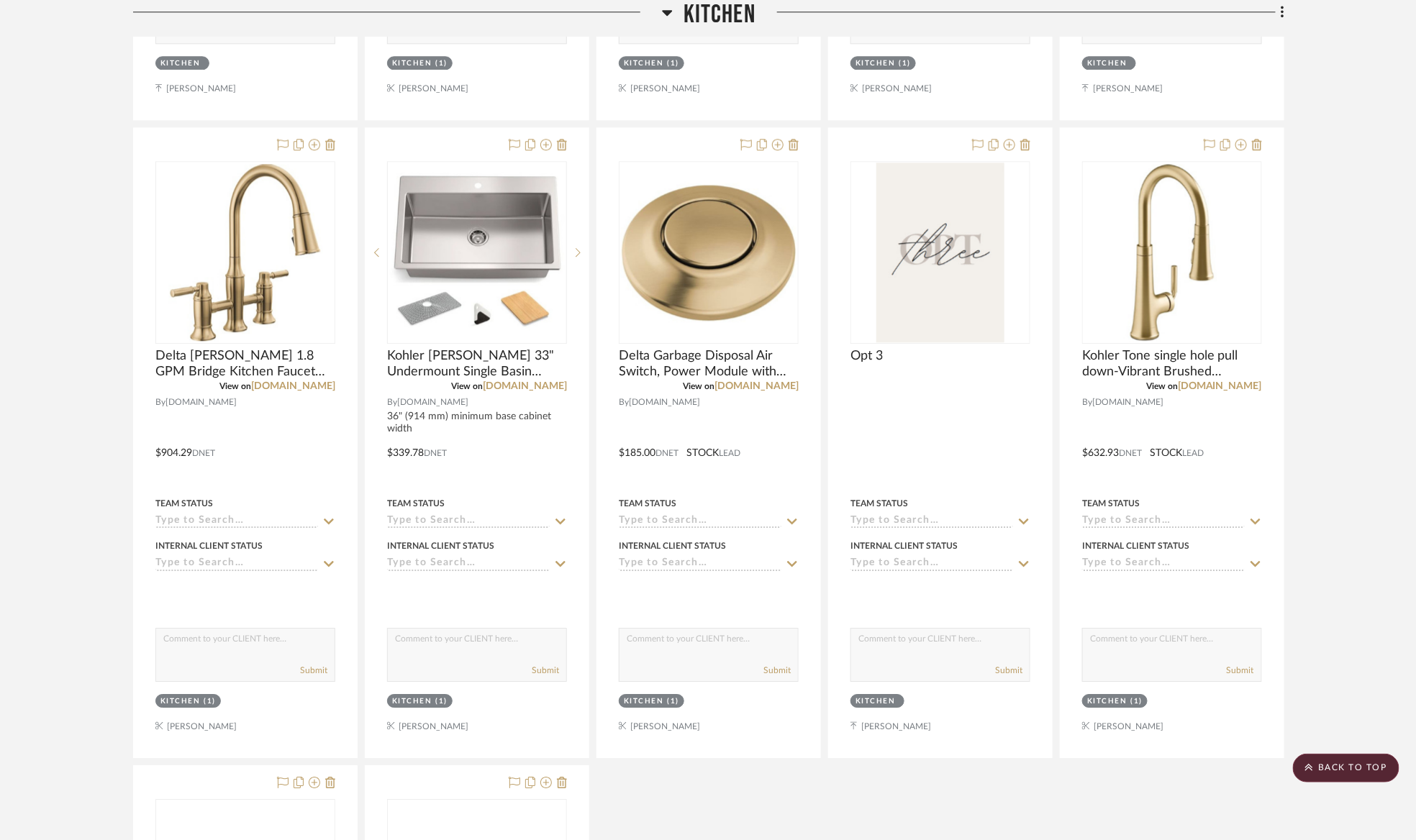
click at [738, 10] on span "Kitchen" at bounding box center [719, 15] width 72 height 31
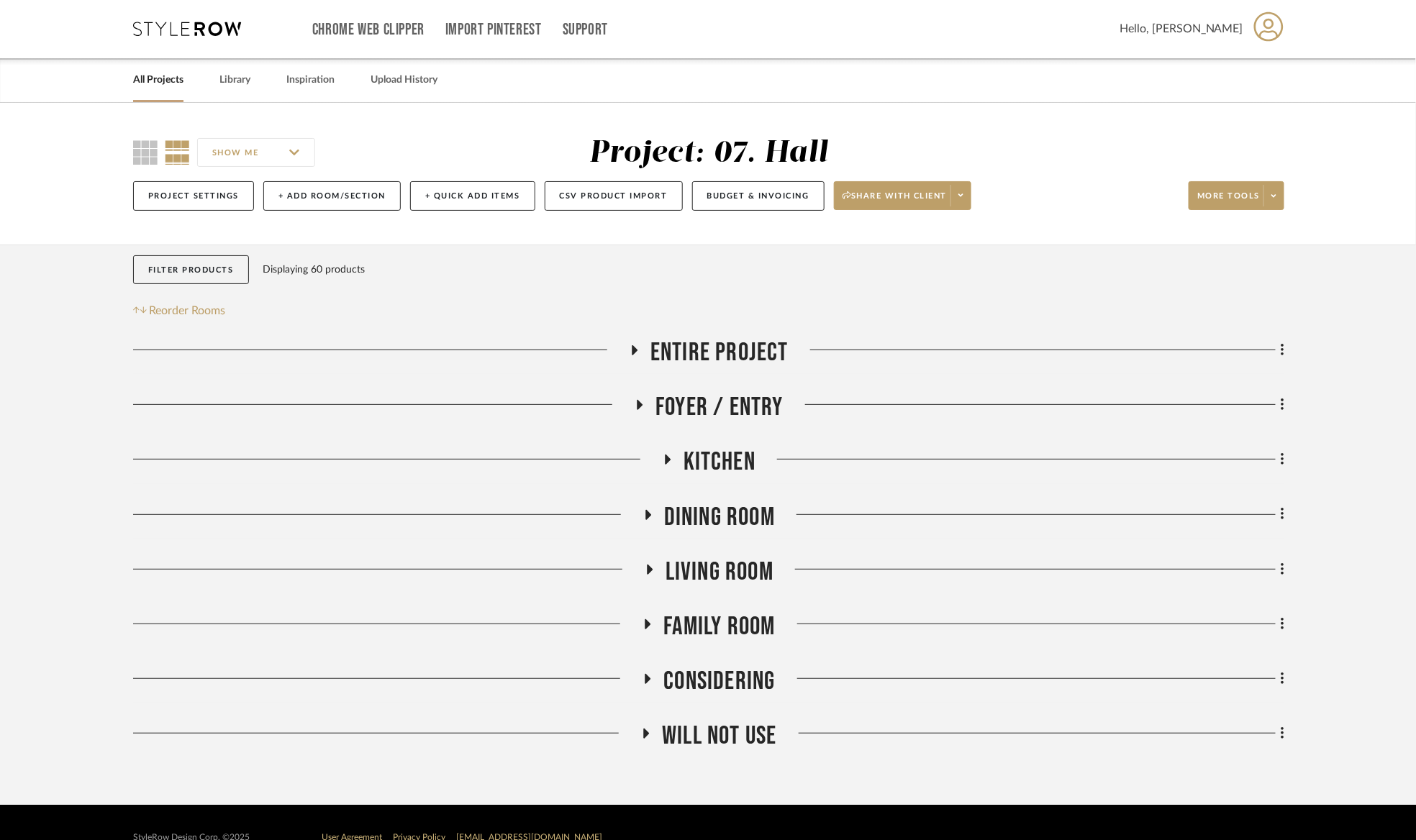
scroll to position [0, 0]
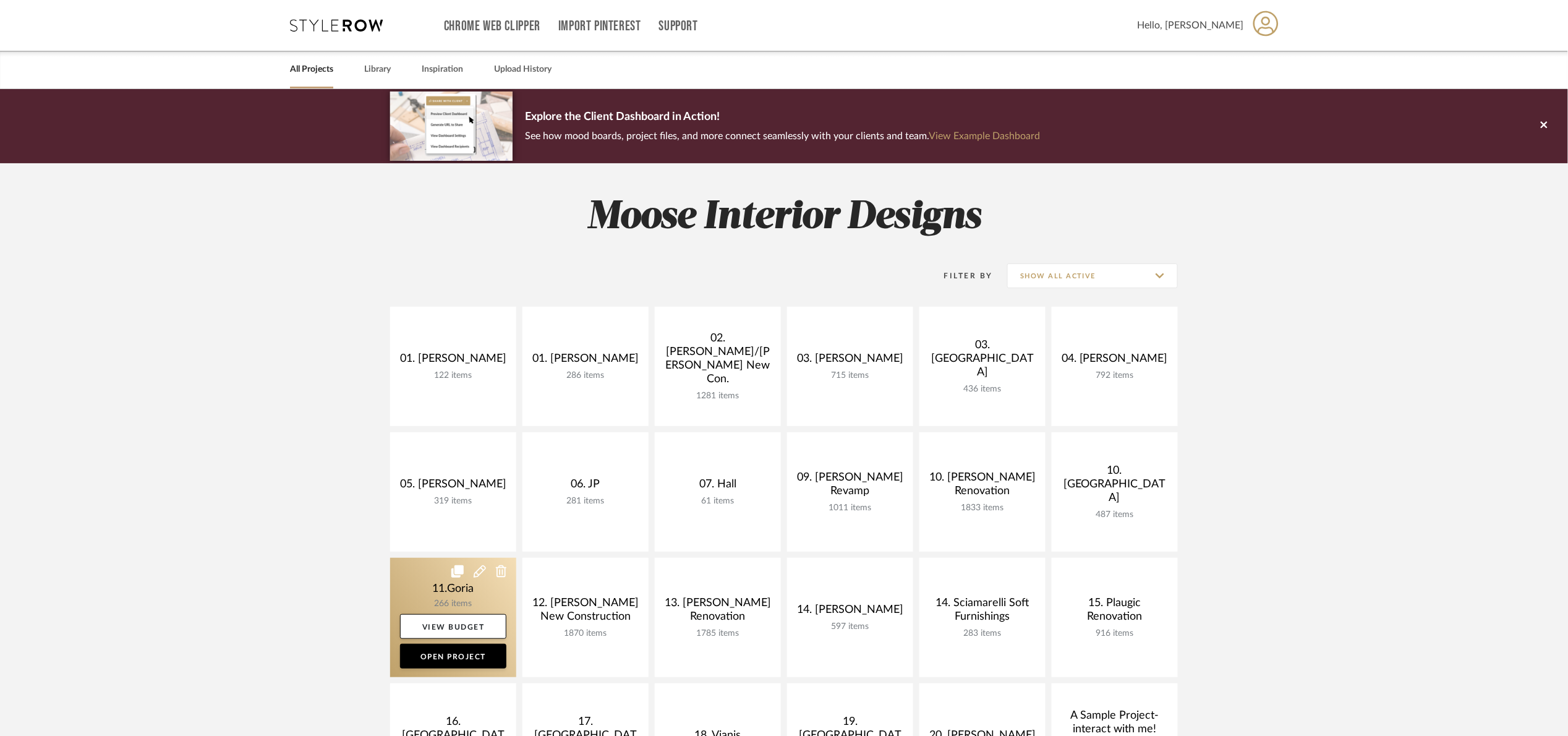
click at [429, 604] on link at bounding box center [453, 617] width 126 height 119
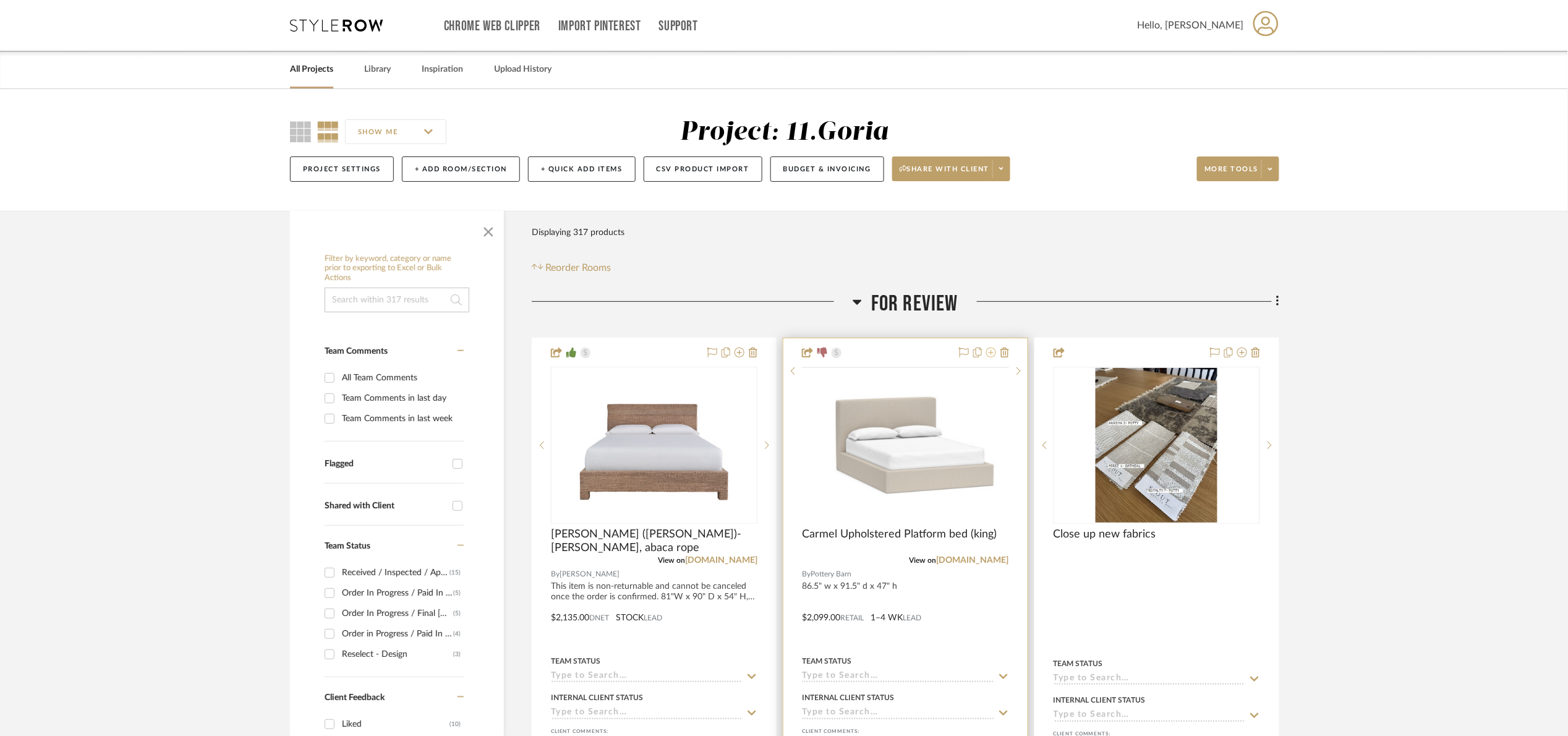
click at [994, 359] on button at bounding box center [991, 352] width 10 height 15
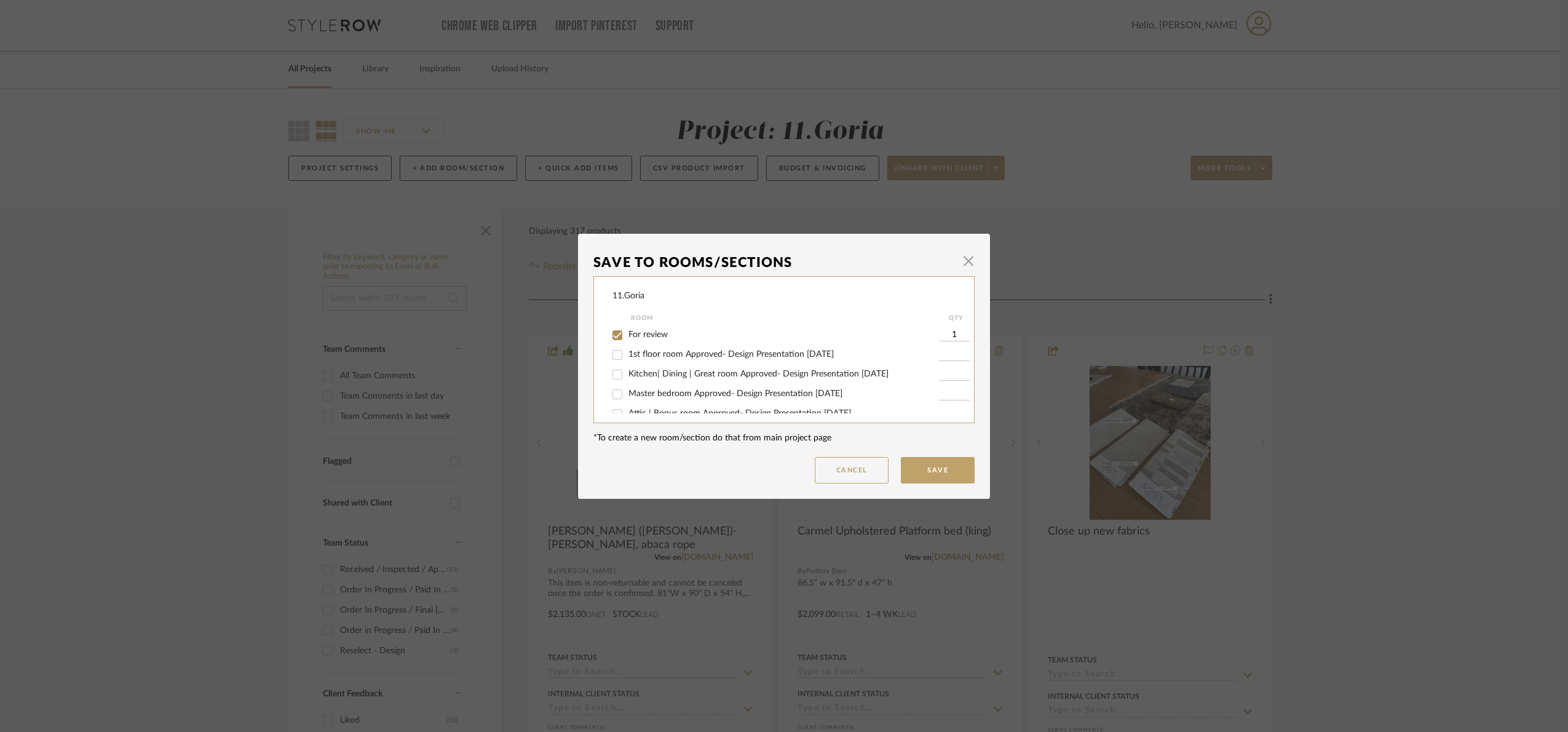
click at [640, 338] on span "For review" at bounding box center [648, 334] width 39 height 8
click at [627, 338] on input "For review" at bounding box center [617, 335] width 19 height 19
checkbox input "false"
click at [664, 398] on span "Will NOT Use" at bounding box center [654, 400] width 52 height 8
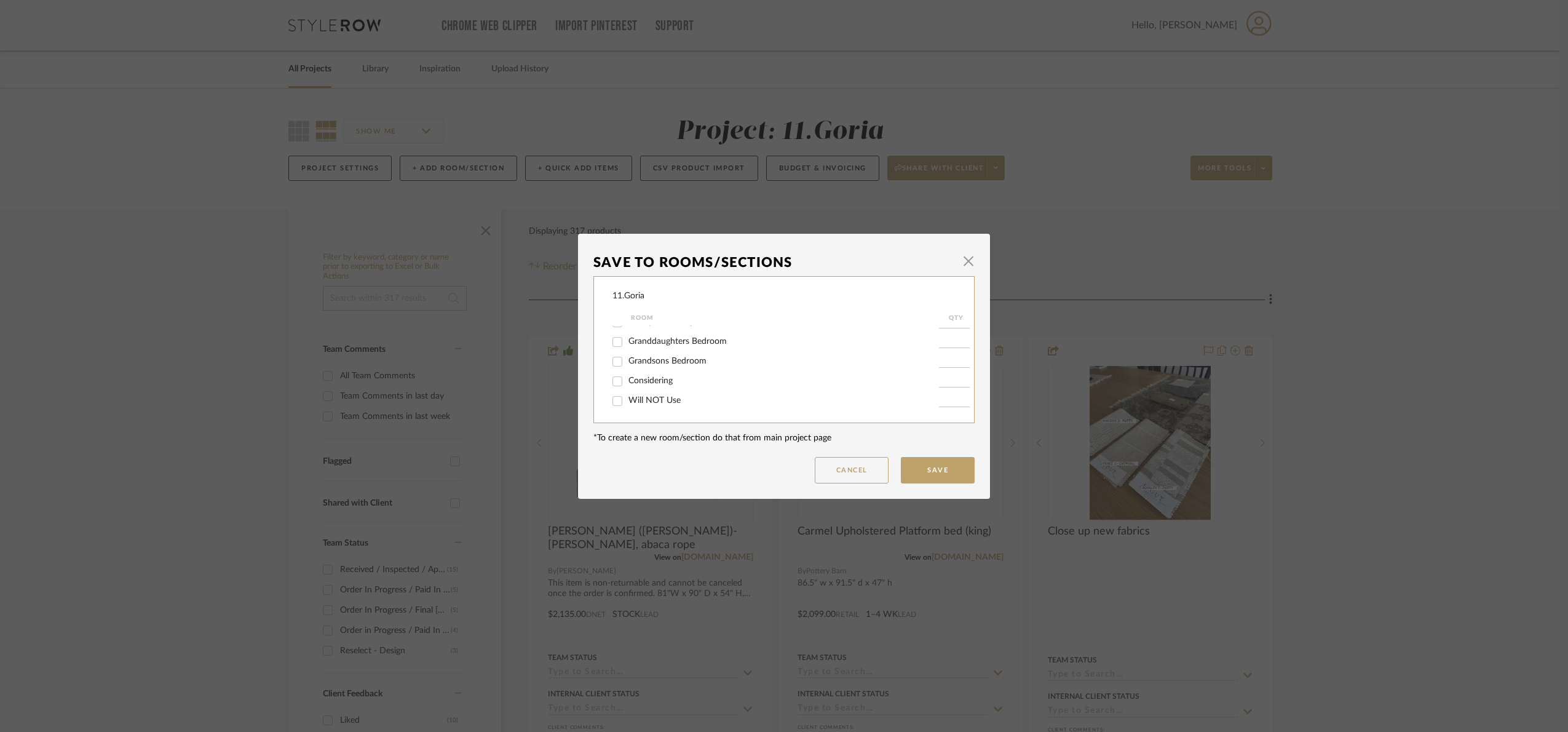
click at [627, 398] on input "Will NOT Use" at bounding box center [617, 401] width 19 height 19
checkbox input "true"
type input "1"
click at [931, 466] on button "Save" at bounding box center [937, 470] width 74 height 26
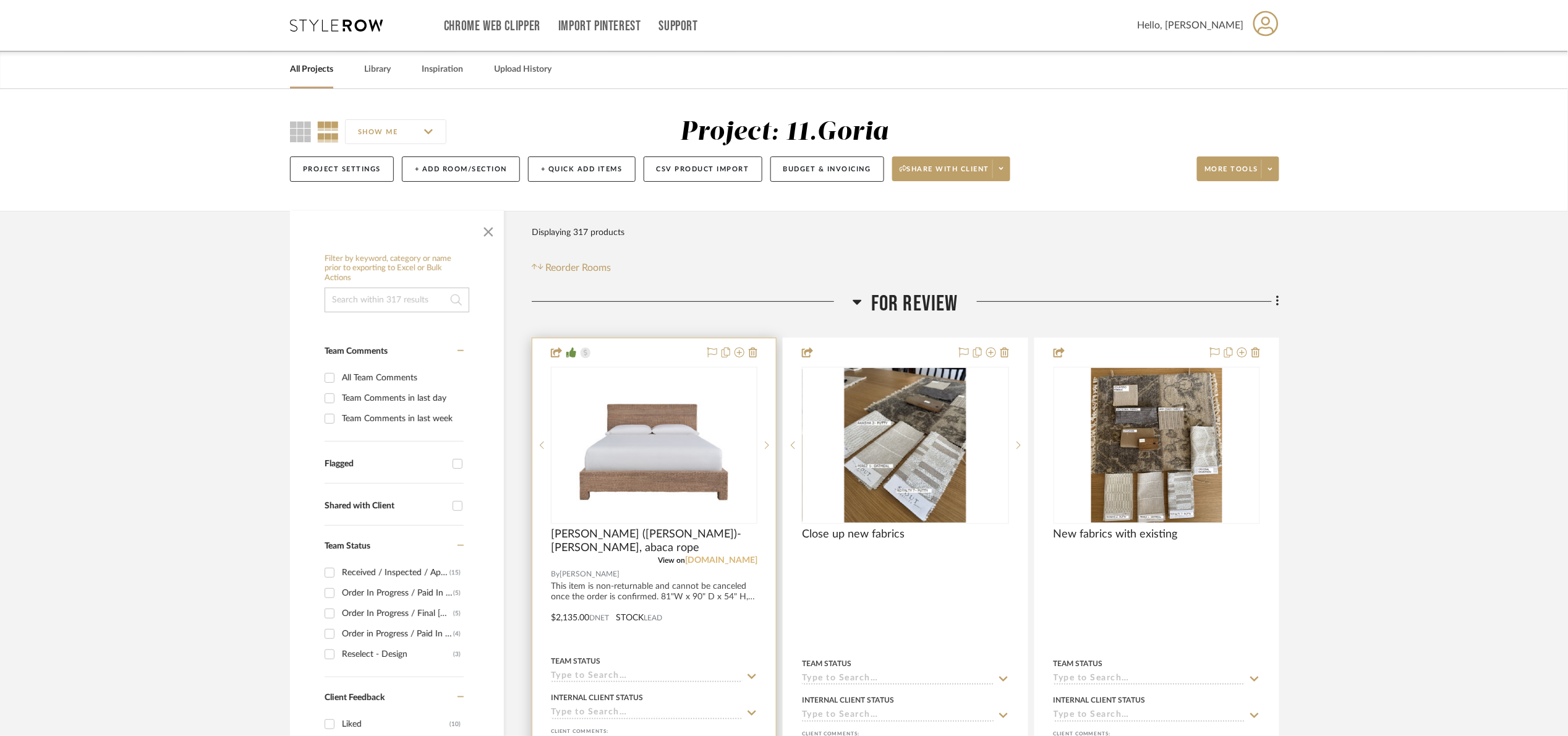
click at [735, 561] on link "[DOMAIN_NAME]" at bounding box center [721, 560] width 72 height 8
click at [986, 352] on icon at bounding box center [991, 352] width 10 height 10
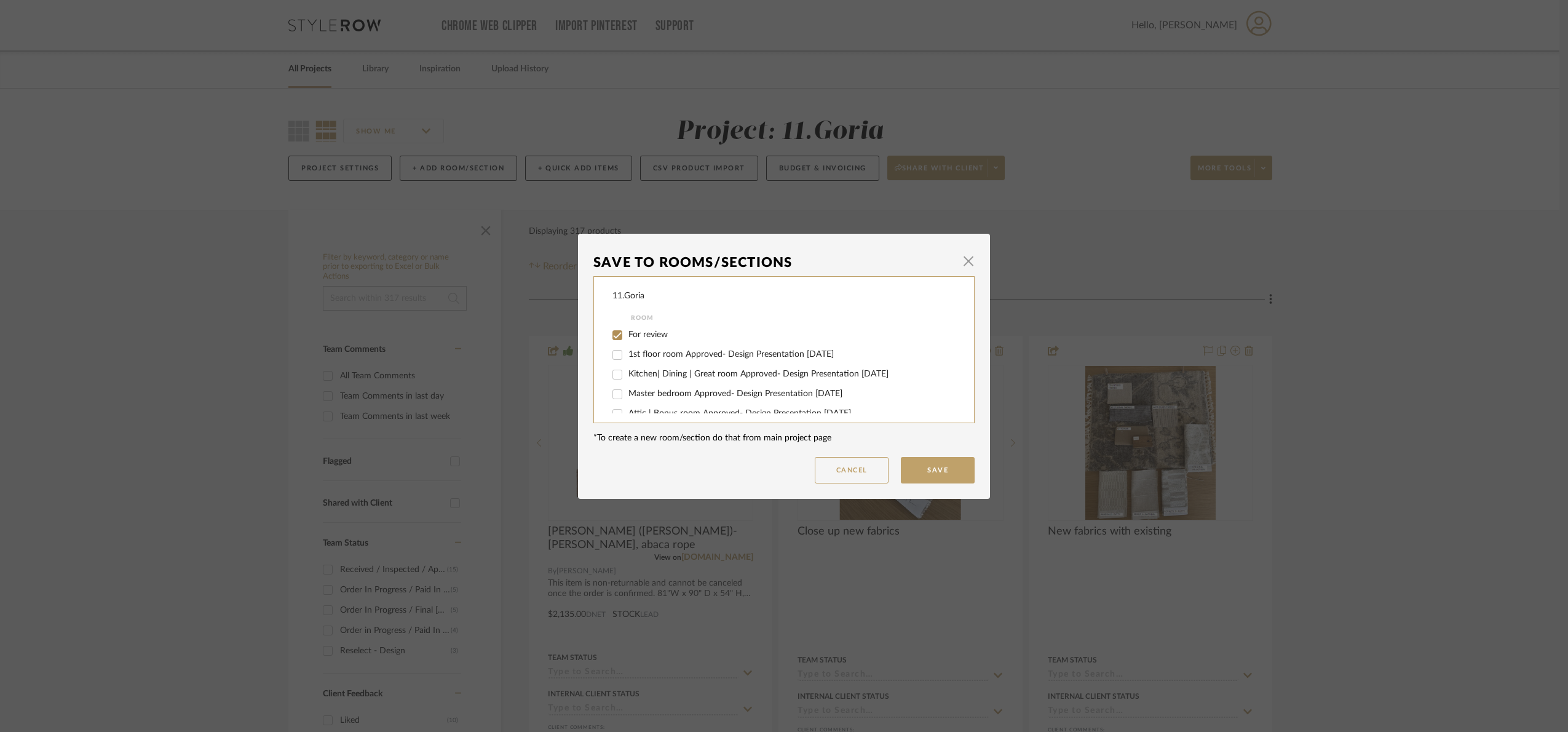
click at [647, 332] on span "For review" at bounding box center [648, 334] width 39 height 8
click at [627, 332] on input "For review" at bounding box center [617, 335] width 19 height 19
checkbox input "false"
click at [664, 401] on span "Will NOT Use" at bounding box center [654, 400] width 52 height 8
click at [627, 401] on input "Will NOT Use" at bounding box center [617, 401] width 19 height 19
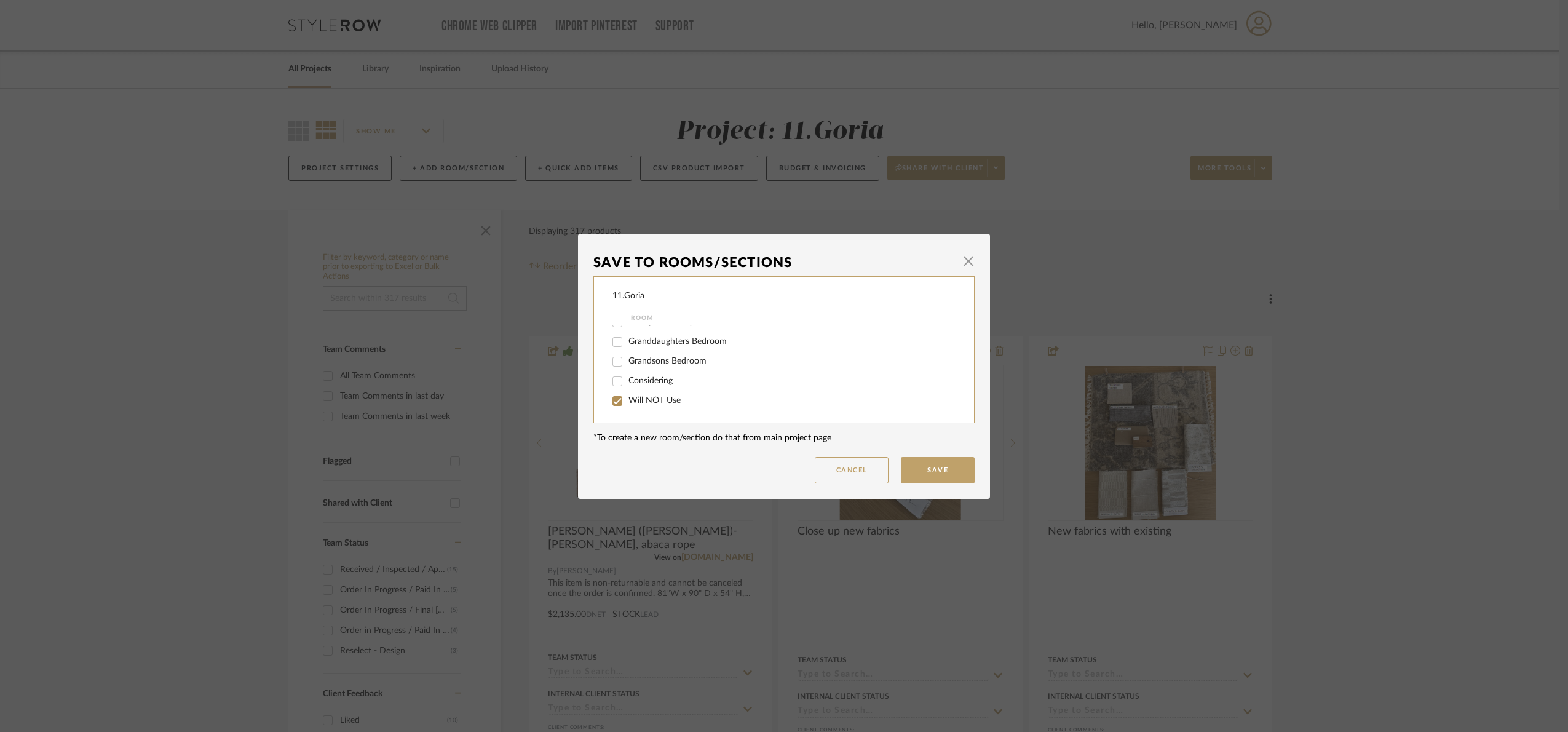
checkbox input "true"
click at [944, 463] on button "Save" at bounding box center [937, 470] width 74 height 26
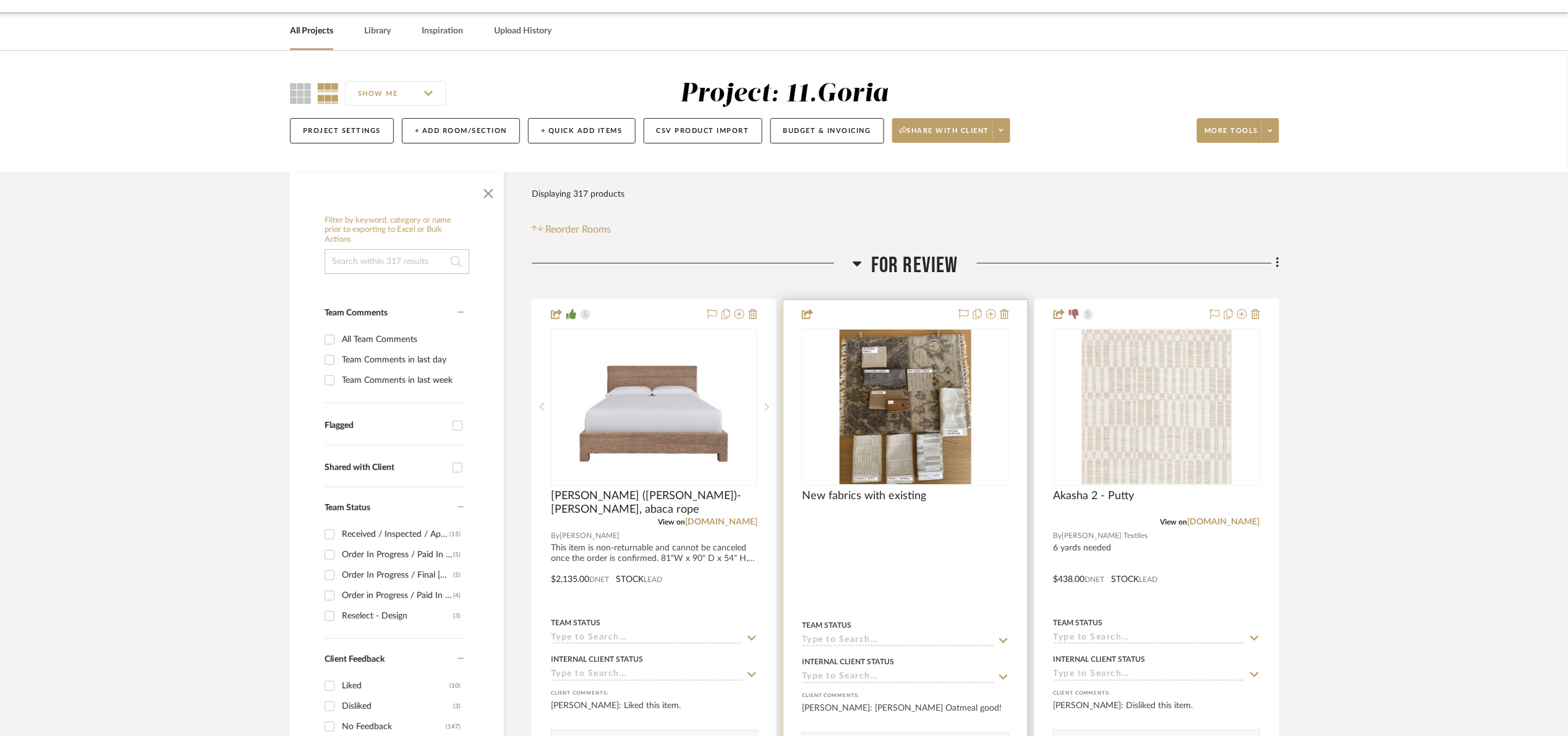
scroll to position [185, 0]
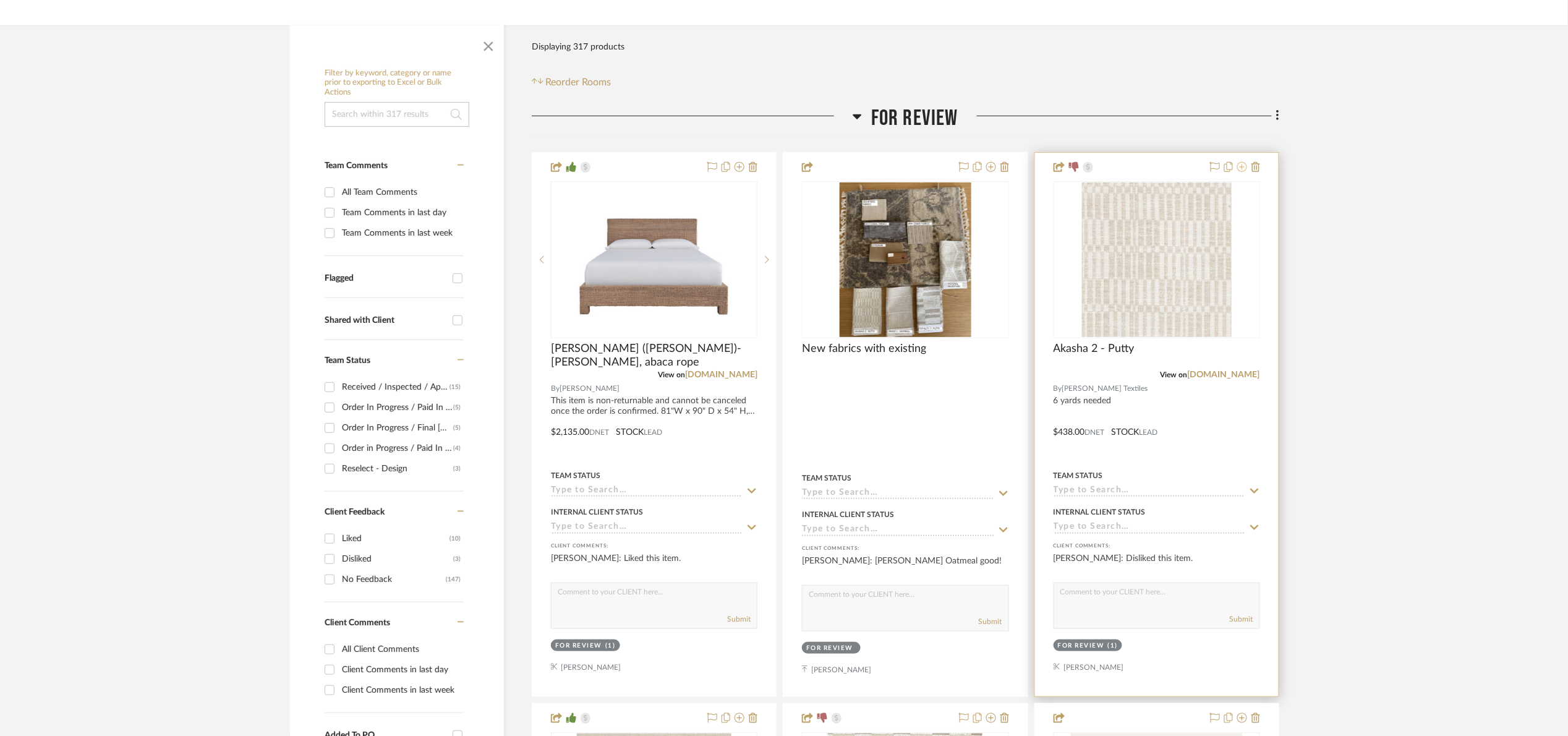
click at [1242, 165] on icon at bounding box center [1242, 167] width 10 height 10
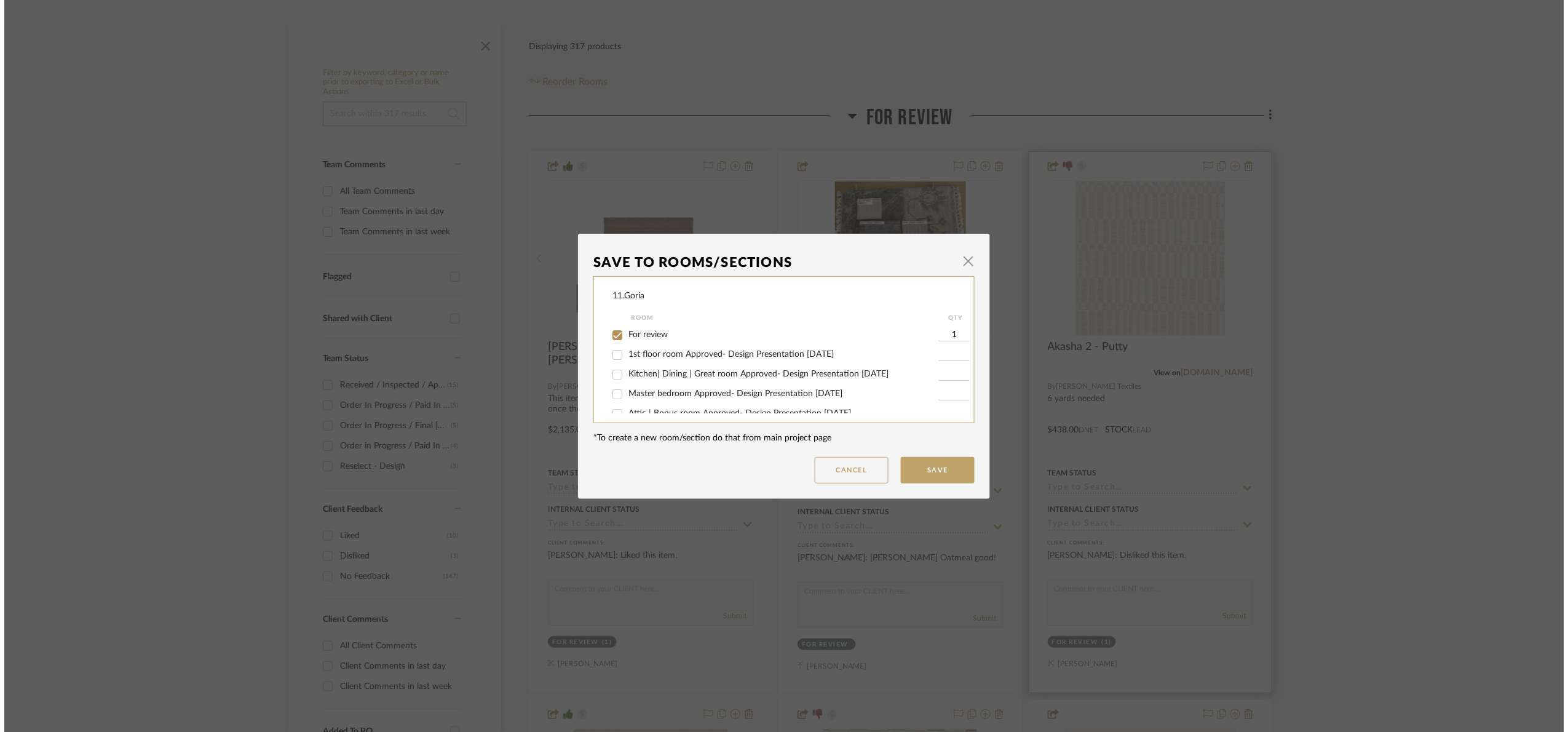
scroll to position [0, 0]
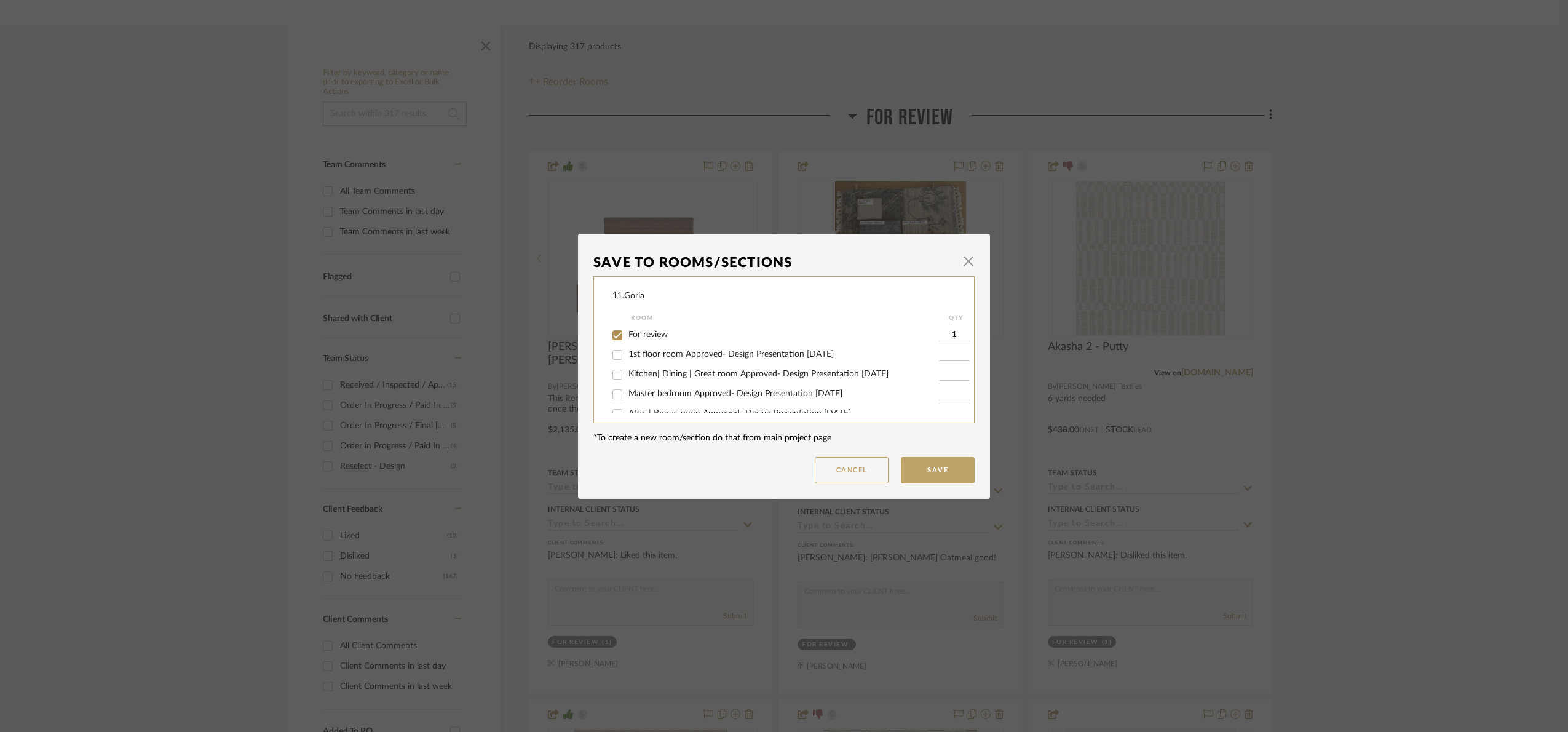
click at [622, 332] on input "For review" at bounding box center [617, 335] width 19 height 19
checkbox input "false"
click at [641, 396] on span "Will NOT Use" at bounding box center [654, 400] width 52 height 8
click at [627, 395] on input "Will NOT Use" at bounding box center [617, 401] width 19 height 19
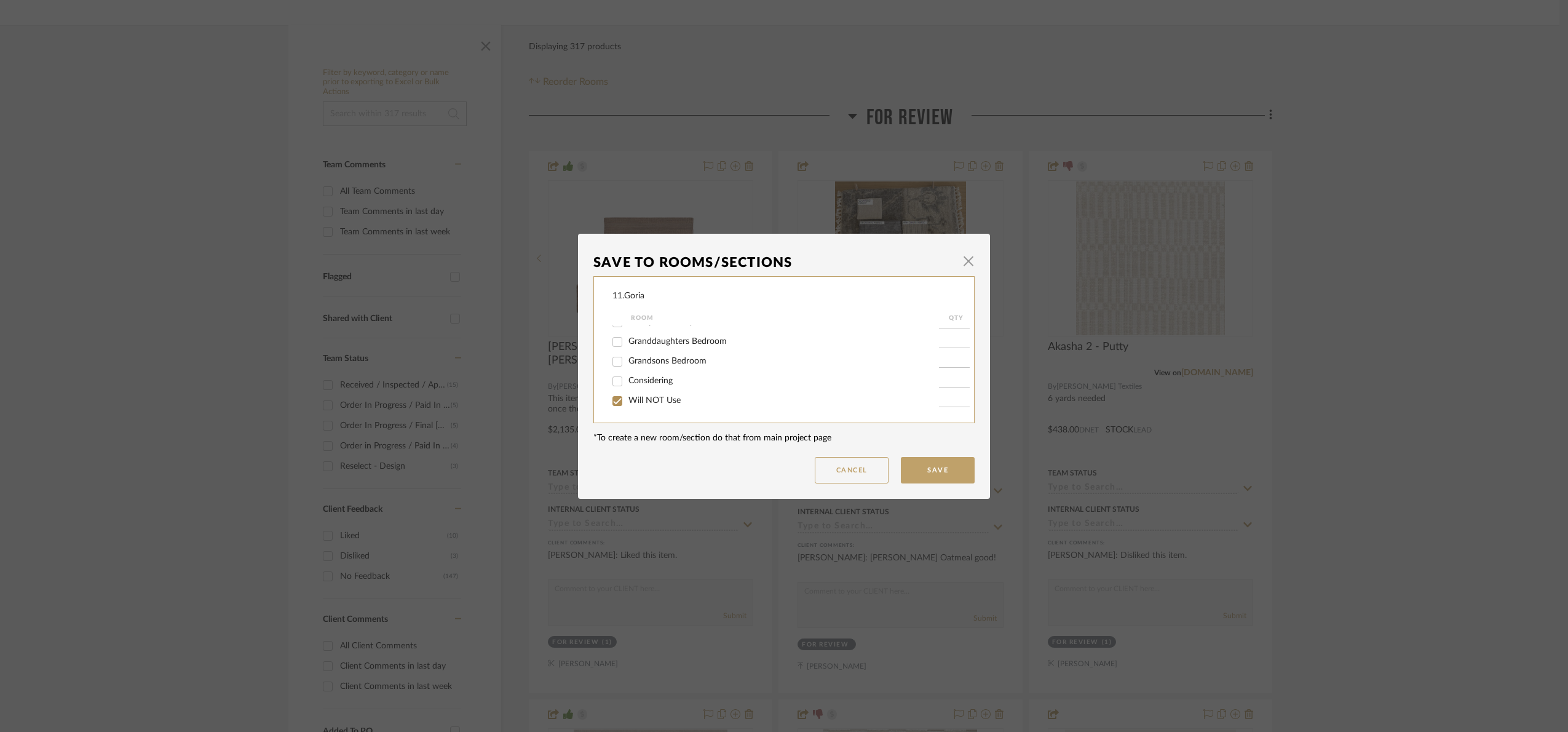
checkbox input "true"
type input "1"
click at [955, 467] on button "Save" at bounding box center [937, 470] width 74 height 26
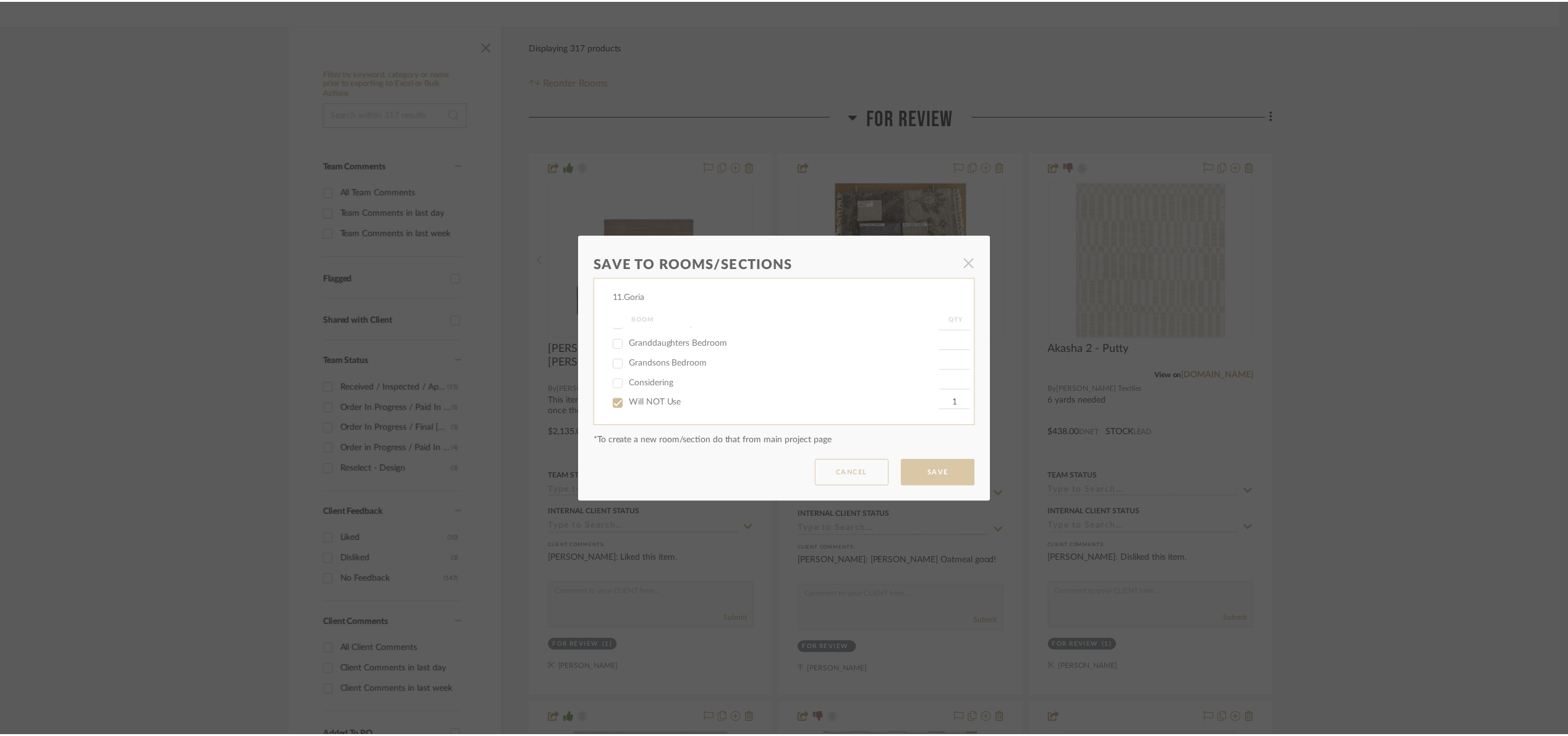
scroll to position [185, 0]
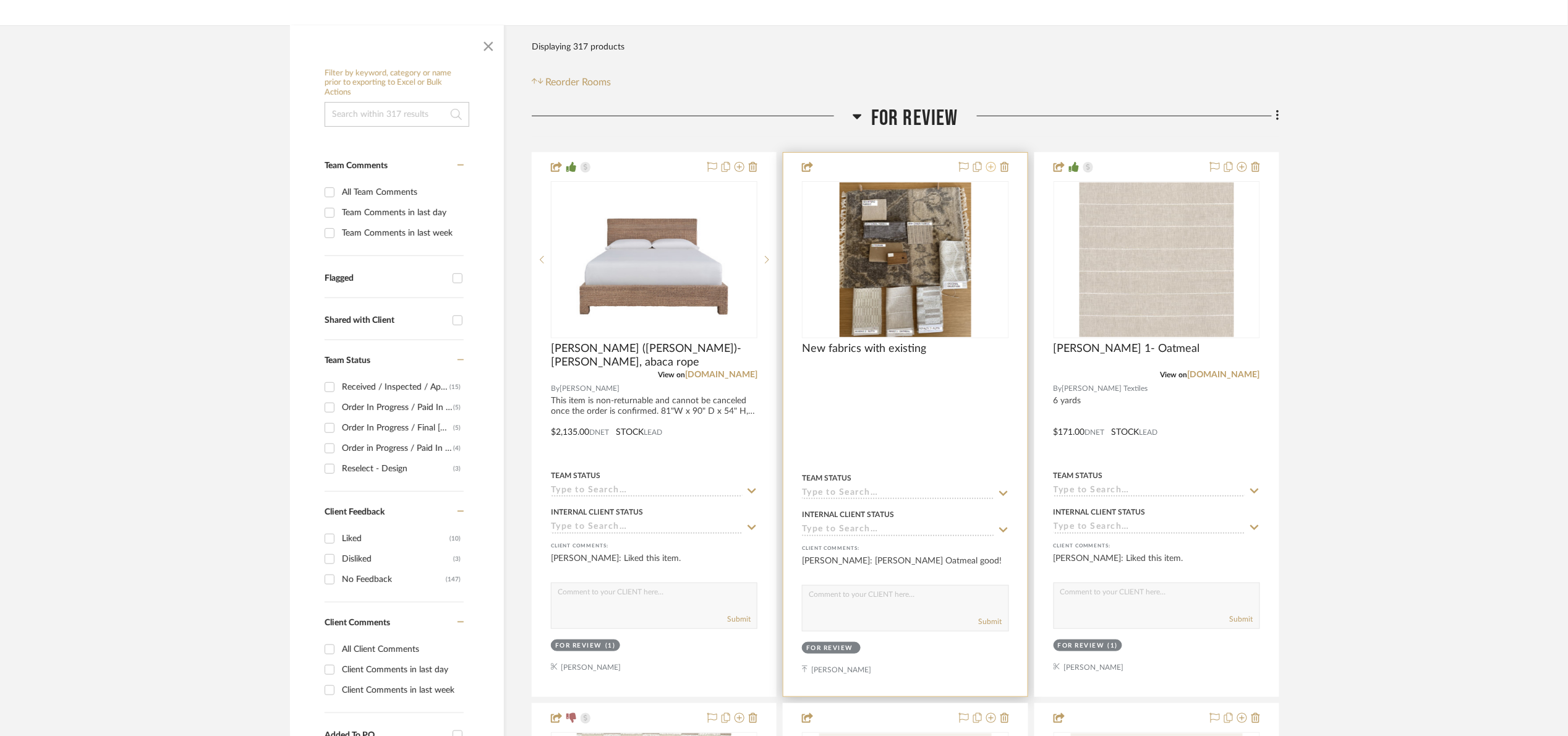
click at [989, 168] on icon at bounding box center [991, 167] width 10 height 10
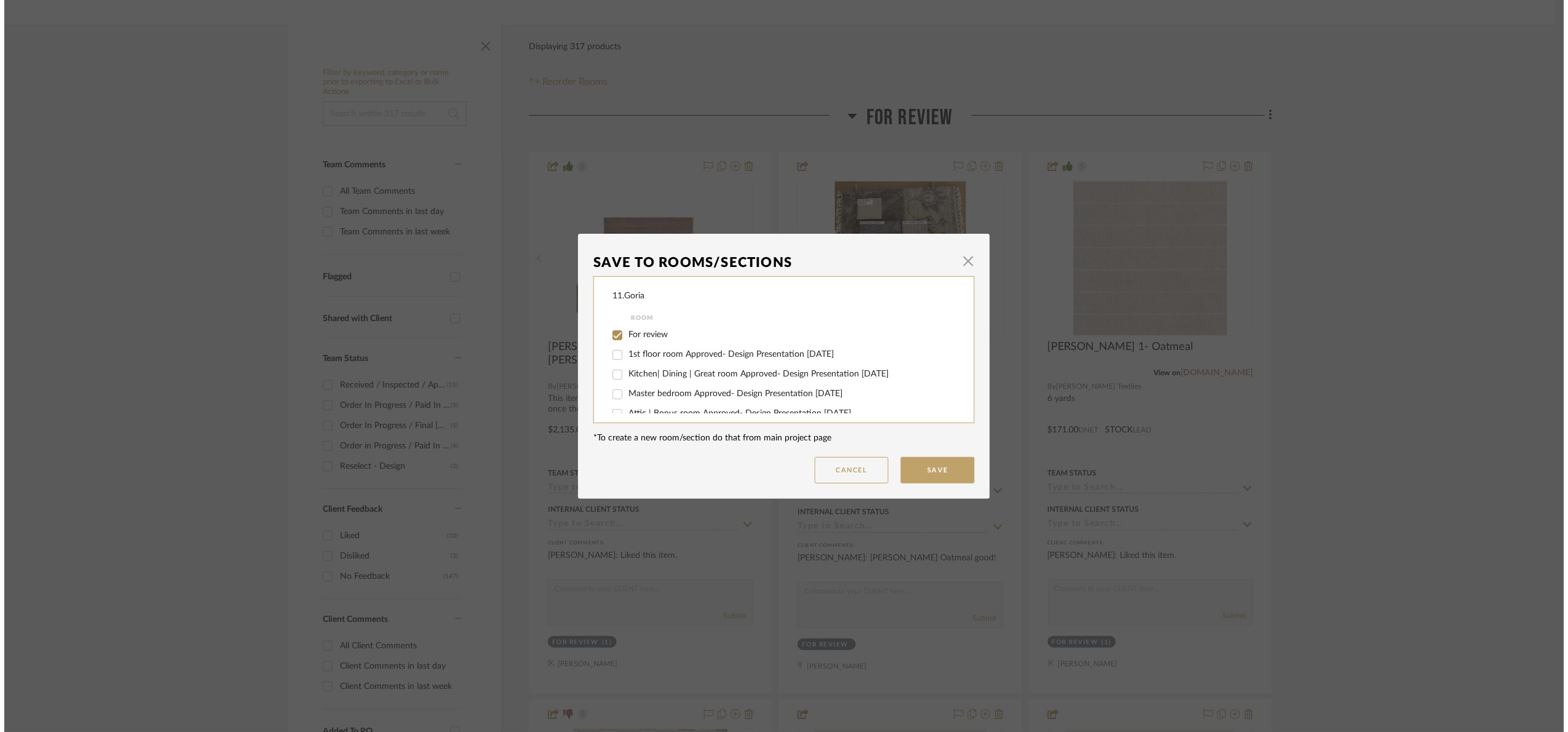
scroll to position [0, 0]
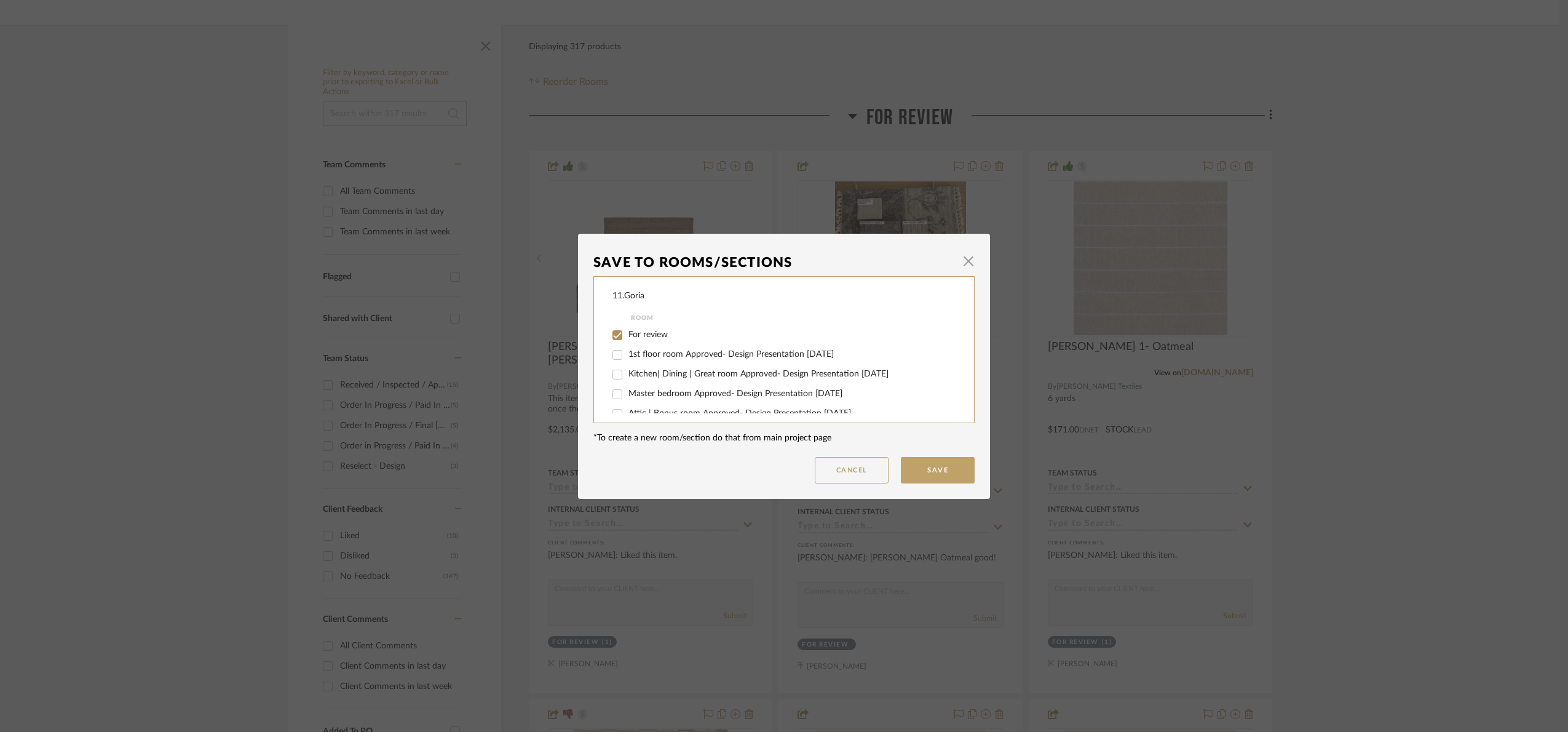
click at [639, 335] on span "For review" at bounding box center [648, 334] width 39 height 8
click at [627, 335] on input "For review" at bounding box center [617, 335] width 19 height 19
checkbox input "false"
click at [638, 402] on span "Will NOT Use" at bounding box center [654, 400] width 52 height 8
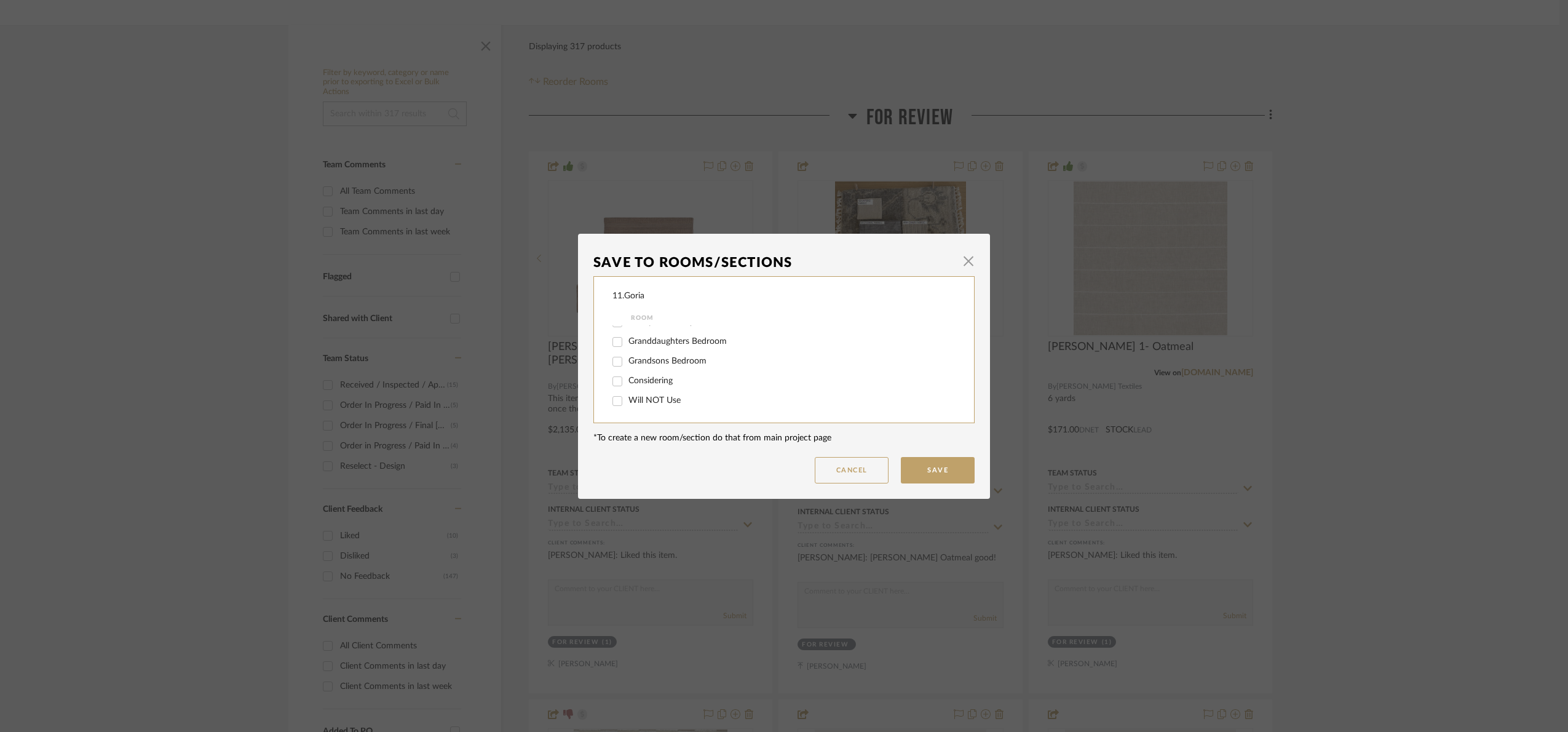
click at [627, 402] on input "Will NOT Use" at bounding box center [617, 401] width 19 height 19
checkbox input "true"
click at [942, 462] on mat-dialog-content "Save To Rooms/Sections × 11.Goria Room For review 1st floor room Approved- Desi…" at bounding box center [784, 366] width 381 height 234
click at [943, 464] on button "Save" at bounding box center [937, 470] width 74 height 26
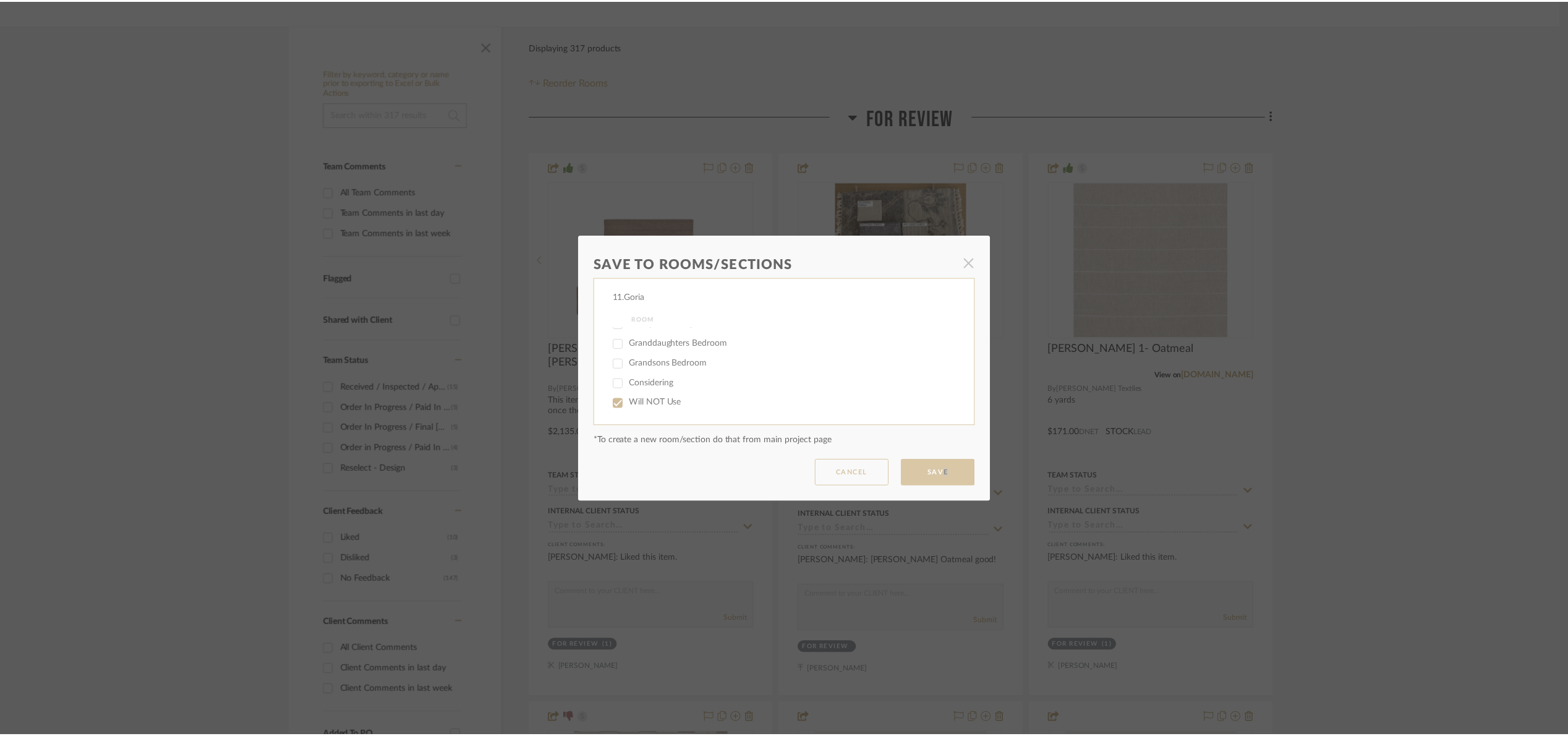
scroll to position [185, 0]
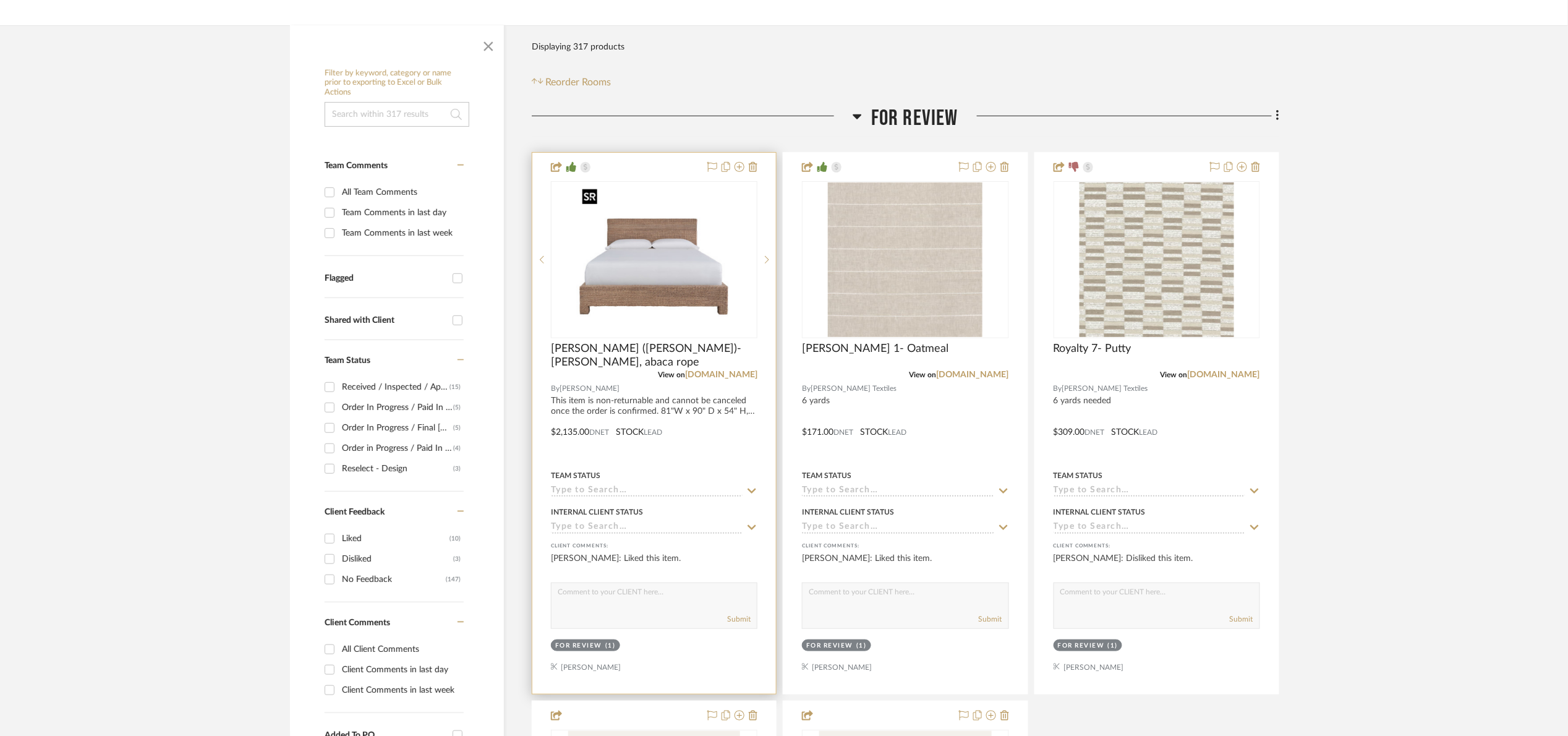
click at [654, 279] on img "0" at bounding box center [654, 260] width 155 height 155
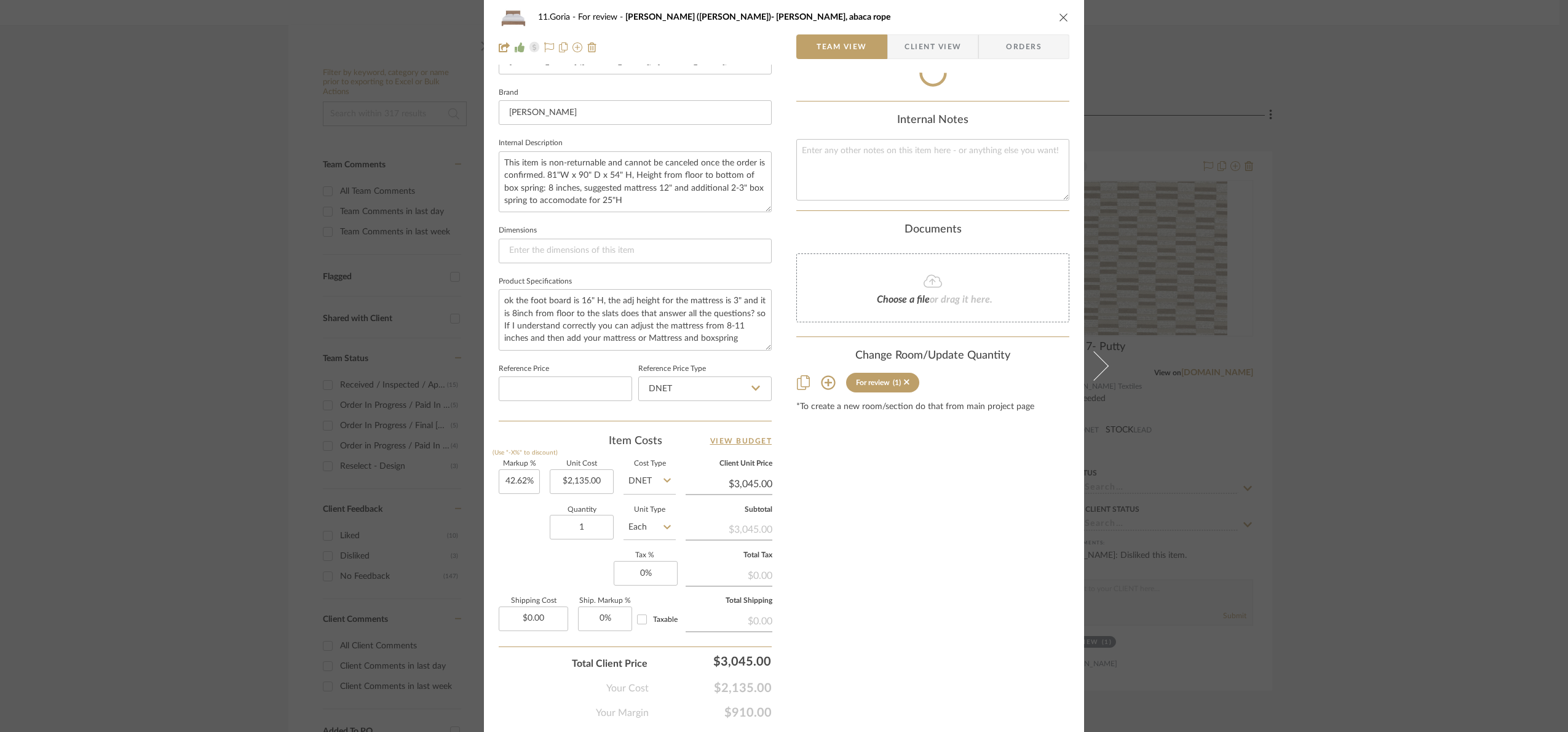
scroll to position [415, 0]
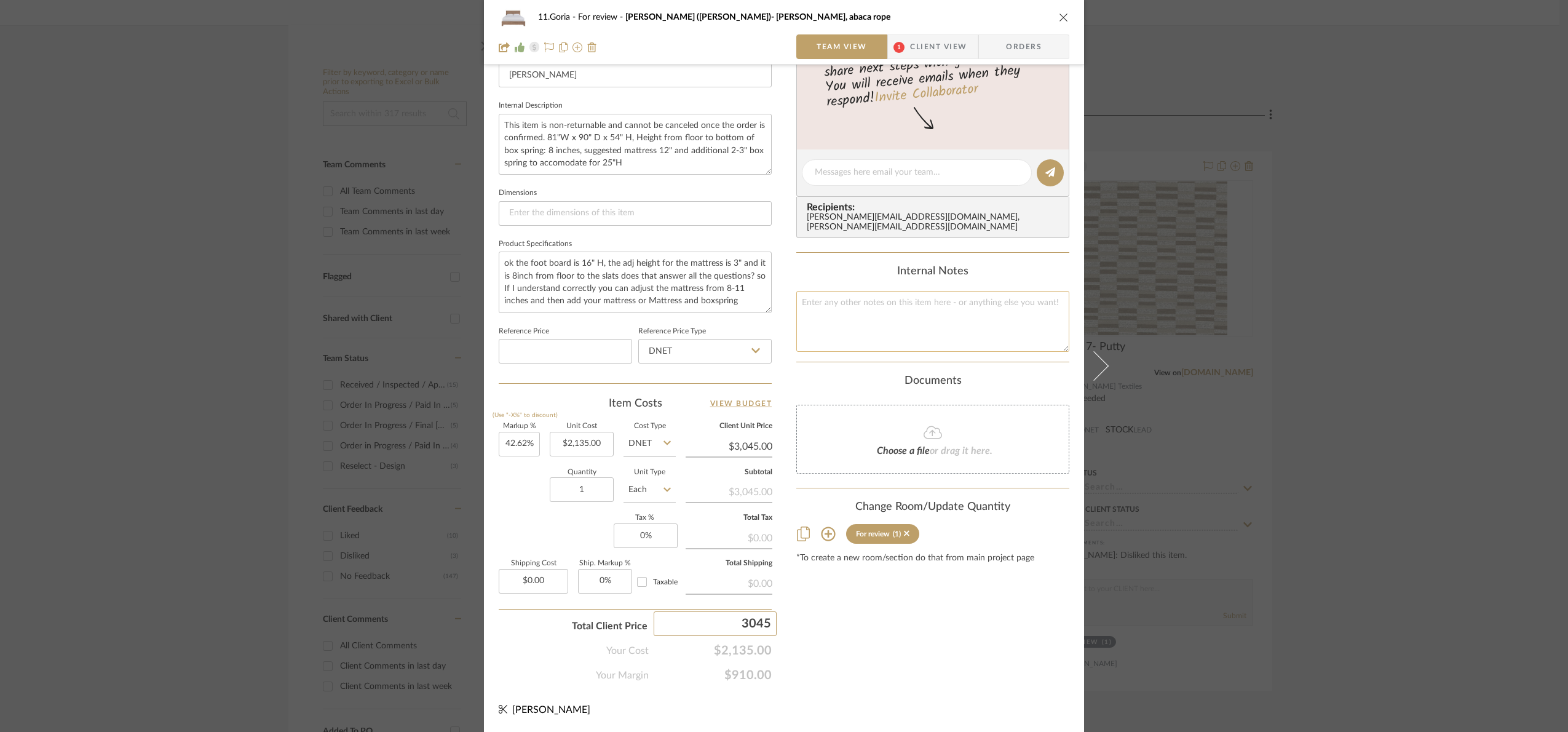
click at [818, 340] on textarea at bounding box center [932, 321] width 273 height 61
paste textarea "3045"
type textarea "3045"
type input "2135.00"
click at [591, 445] on input "2135.00" at bounding box center [582, 444] width 64 height 25
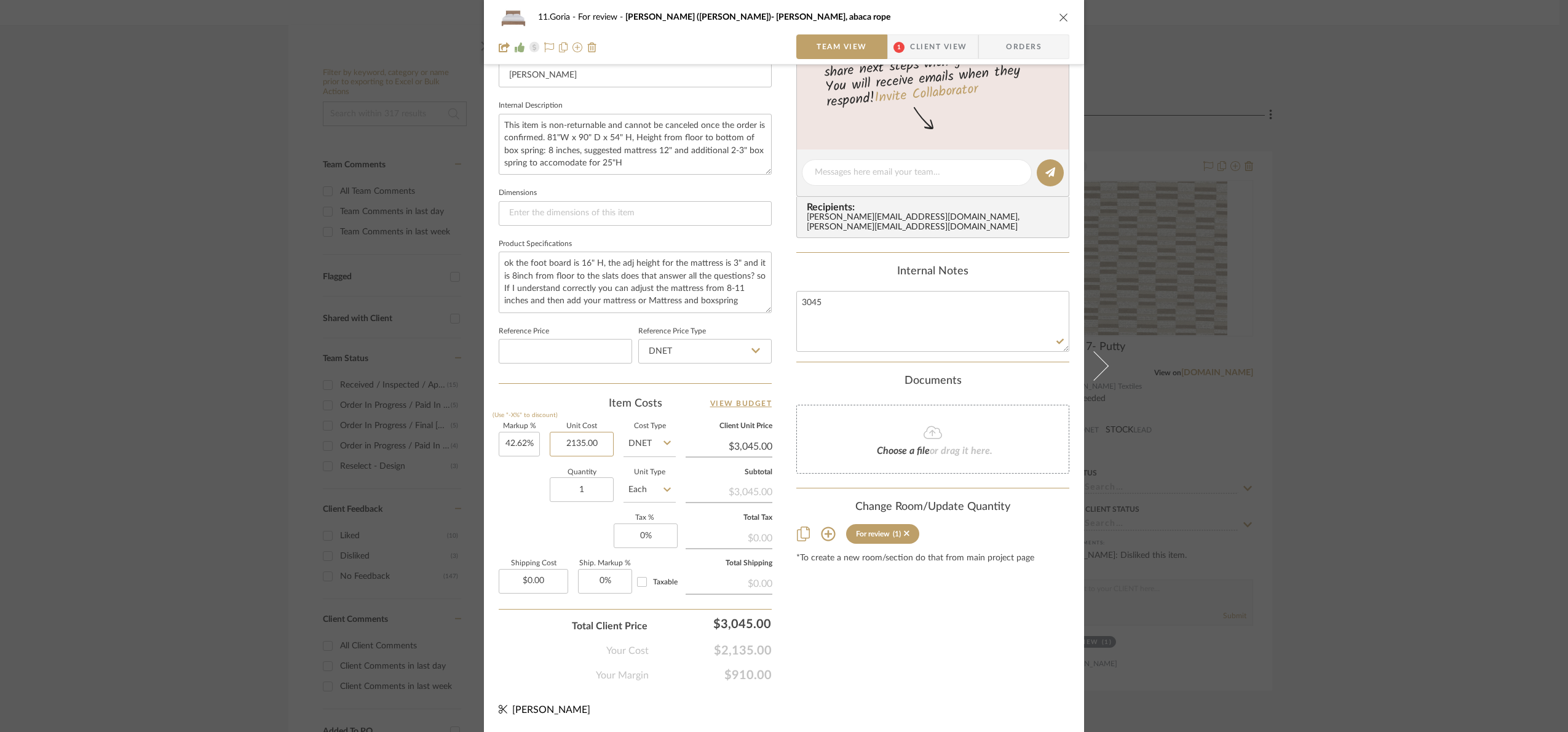
drag, startPoint x: 591, startPoint y: 449, endPoint x: 516, endPoint y: 464, distance: 76.5
click at [516, 464] on div "Markup % (Use "-X%" to discount) 42.62% Unit Cost 2135.00 Cost Type DNET Client…" at bounding box center [635, 512] width 273 height 179
type input "$1,550.00"
click at [934, 661] on div "Content here copies to Client View - confirm visibility there. Show in Client D…" at bounding box center [932, 177] width 273 height 1012
type input "96.45%"
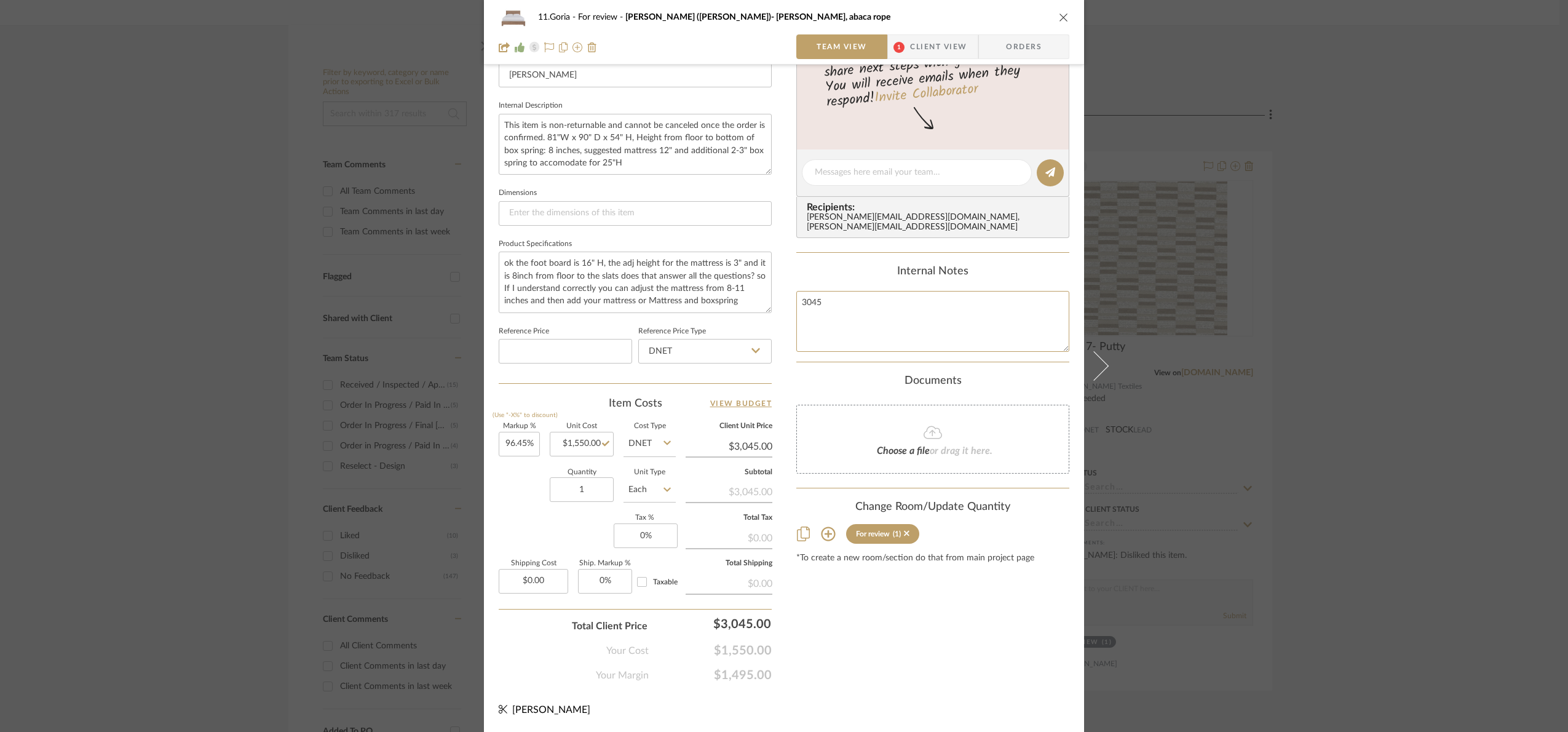
drag, startPoint x: 918, startPoint y: 328, endPoint x: 694, endPoint y: 321, distance: 224.1
click at [694, 320] on div "11.Goria For review Seaton (king)- Woven, abaca rope Team View 1 Client View Or…" at bounding box center [784, 164] width 600 height 1136
click at [801, 274] on div "Internal Notes" at bounding box center [932, 272] width 273 height 14
click at [1399, 461] on div "11.Goria For review Seaton (king)- Woven, abaca rope Team View 1 Client View Or…" at bounding box center [784, 366] width 1568 height 732
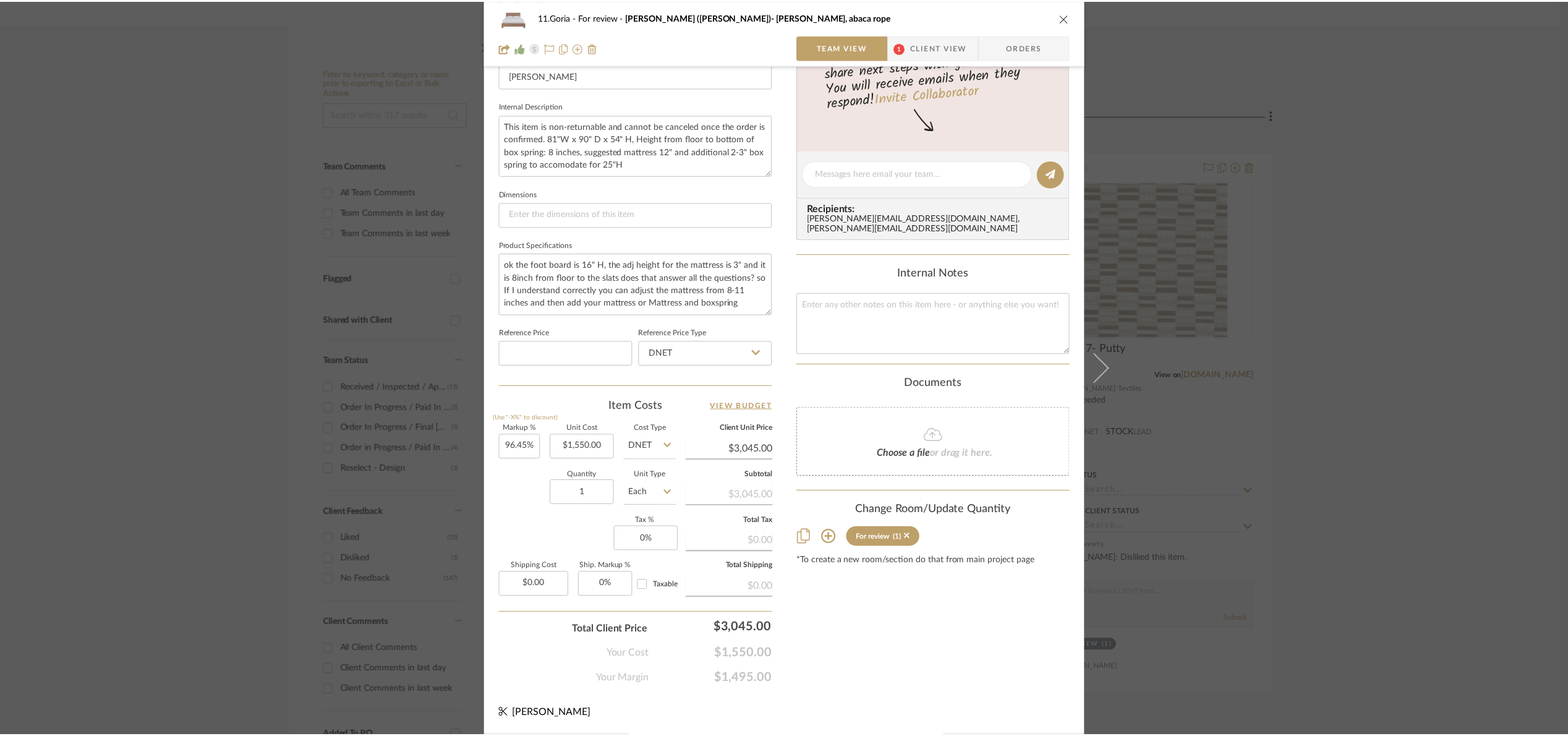
scroll to position [185, 0]
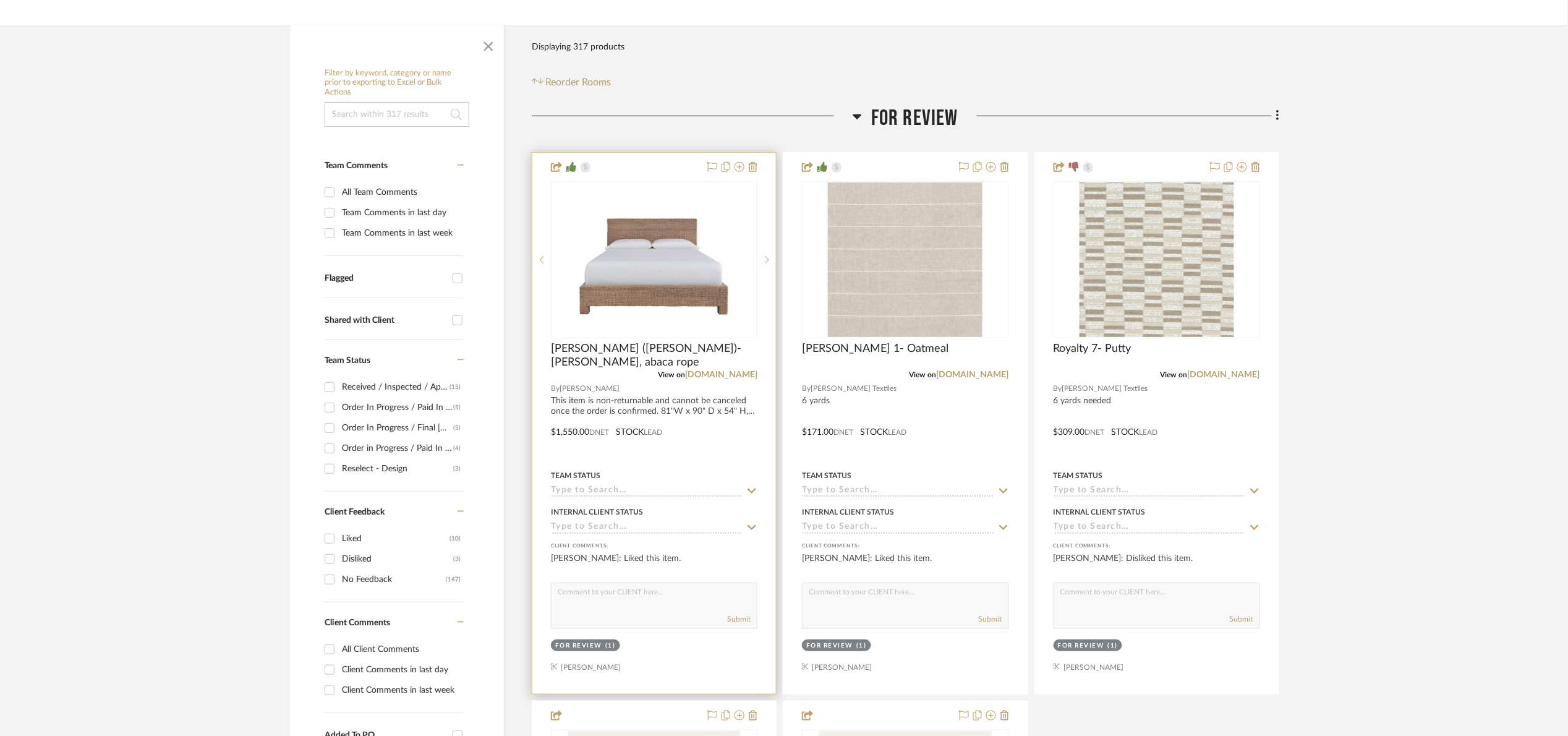
click at [645, 486] on div "Team Status" at bounding box center [654, 482] width 207 height 30
click at [612, 504] on div at bounding box center [654, 423] width 244 height 541
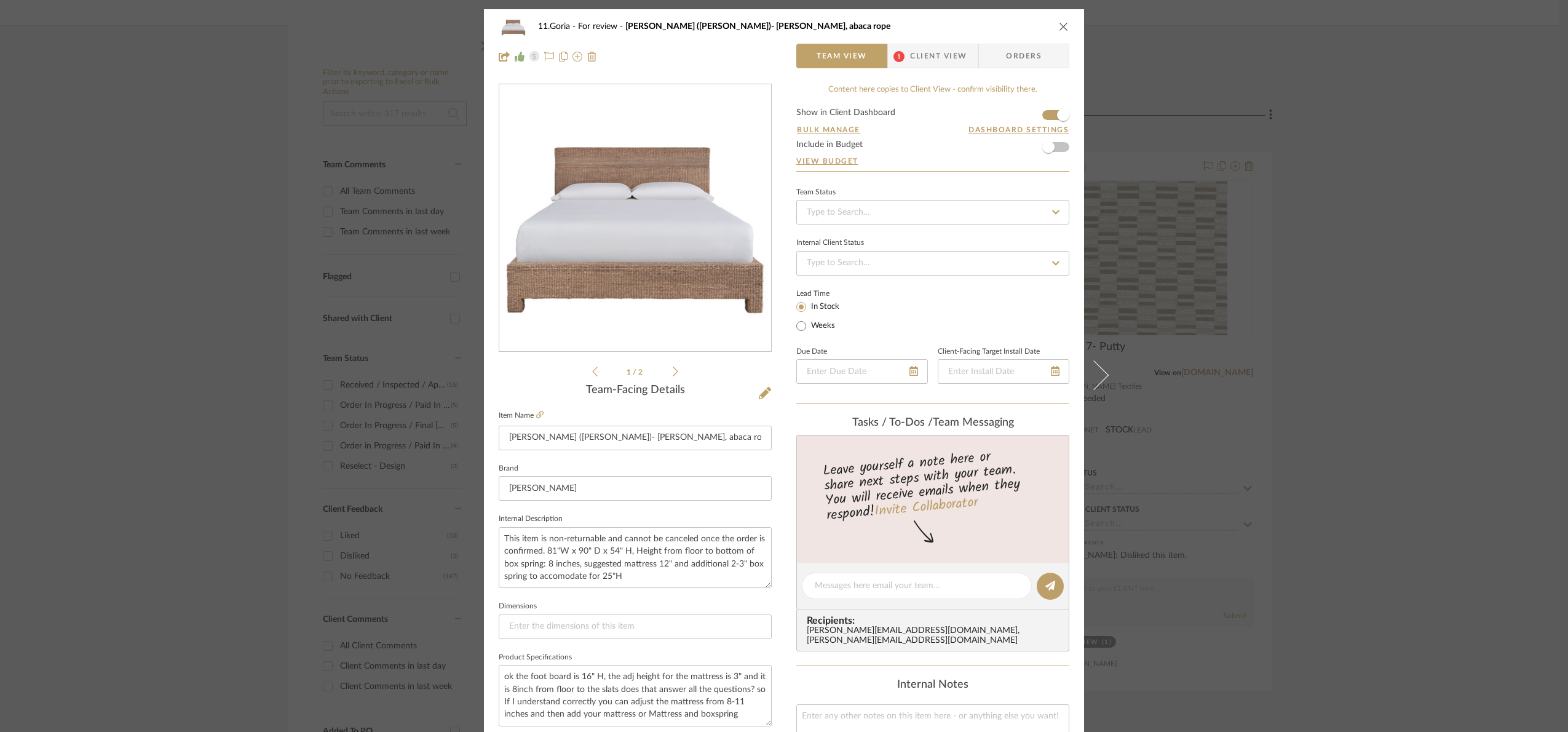
click at [871, 227] on div "Team Status Internal Client Status Lead Time In Stock Weeks Due Date Client-Fac…" at bounding box center [932, 294] width 273 height 221
click at [865, 219] on input at bounding box center [932, 213] width 273 height 25
click at [847, 265] on div "Ordered" at bounding box center [928, 277] width 272 height 31
type input "8/29/2025"
type input "Ordered"
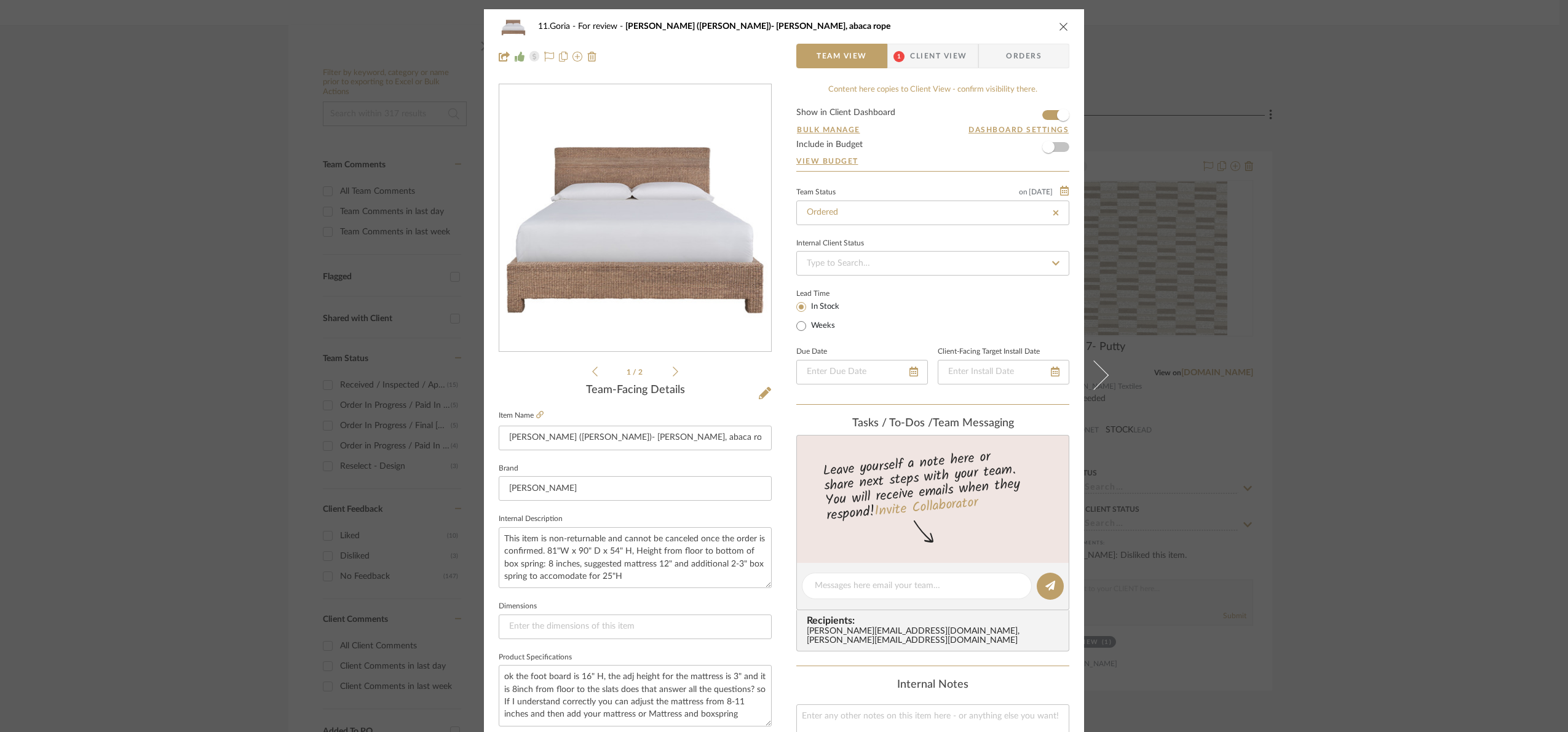
click at [1439, 382] on div "11.Goria For review Seaton (king)- Woven, abaca rope Team View 1 Client View Or…" at bounding box center [784, 366] width 1568 height 732
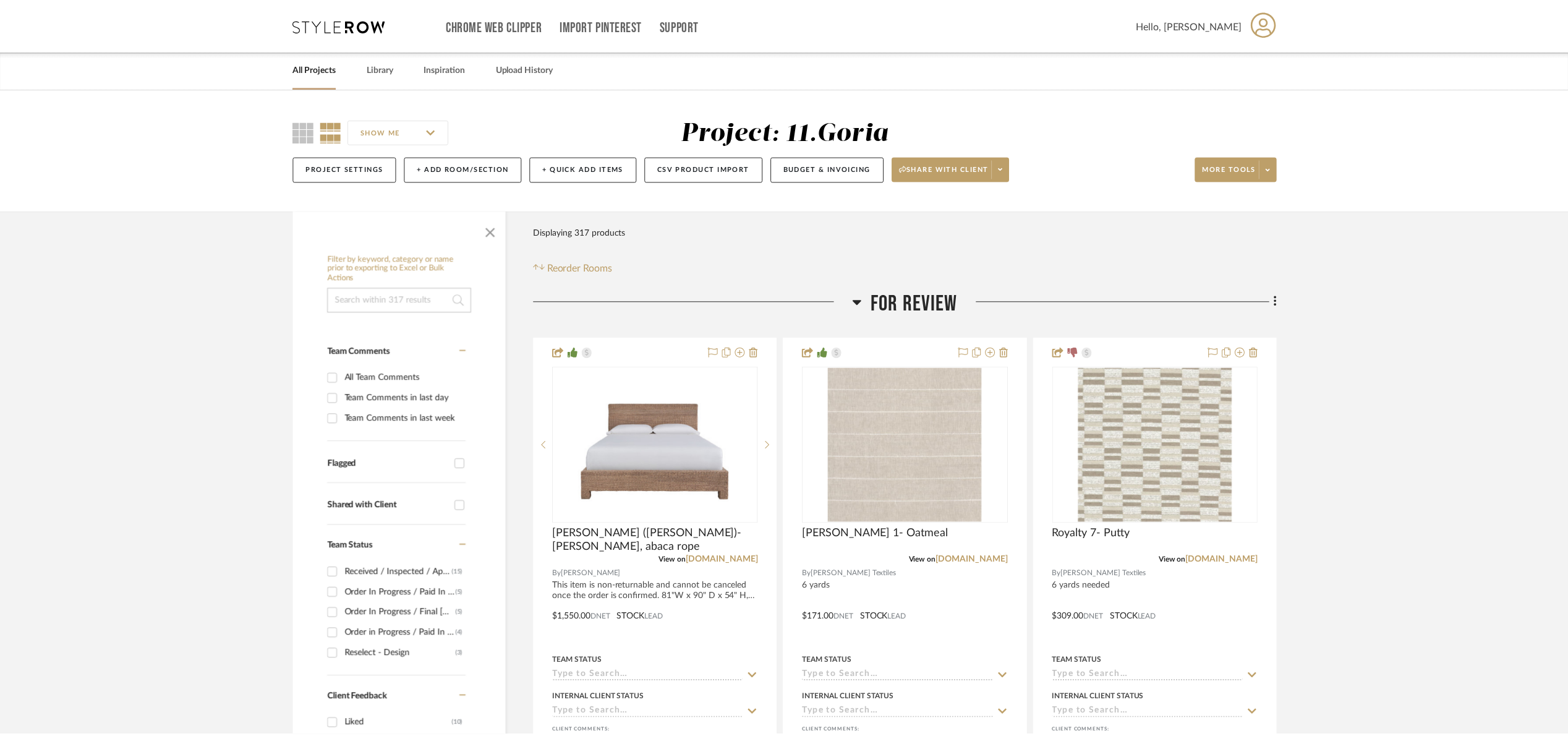
scroll to position [185, 0]
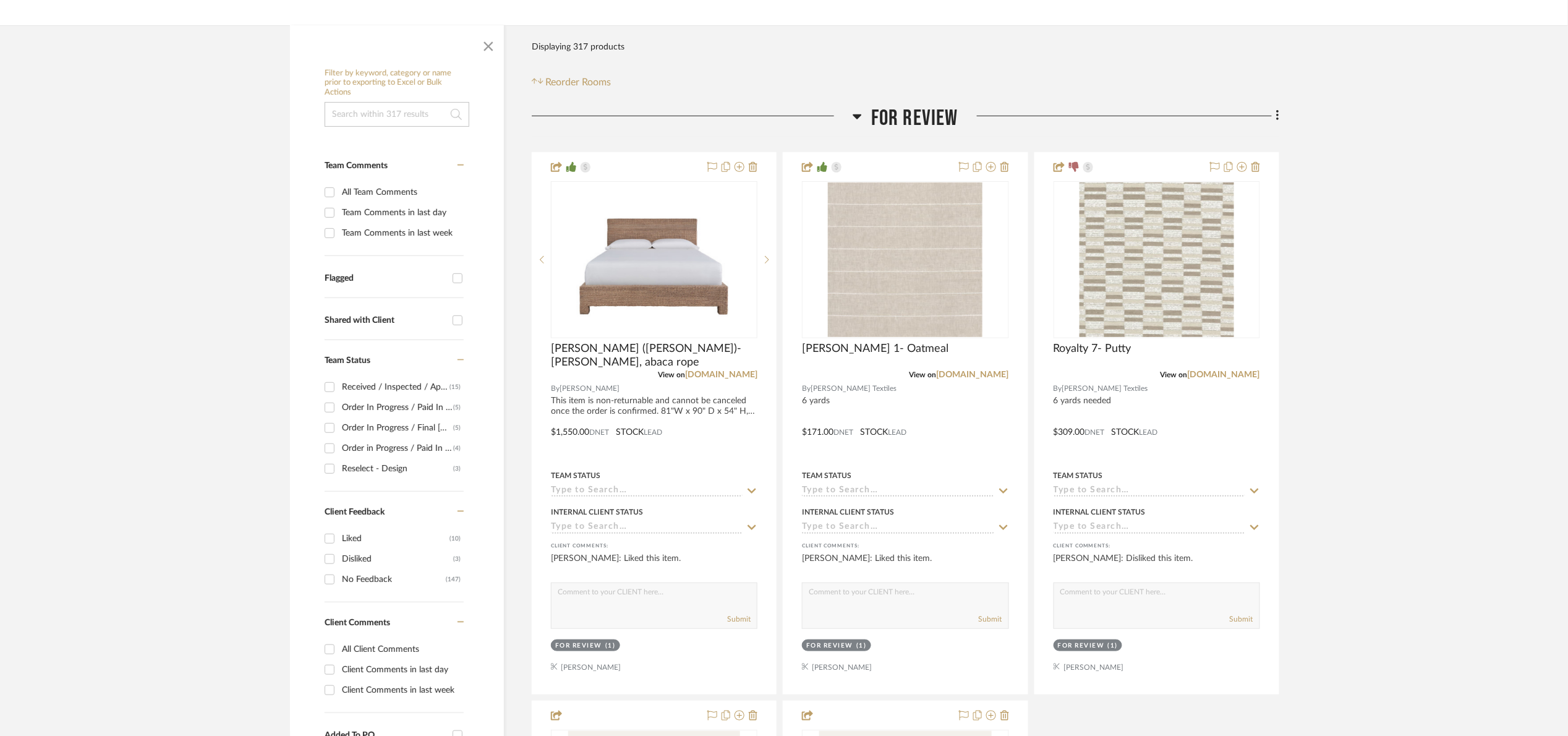
type input "8/29/2025"
type input "Ordered"
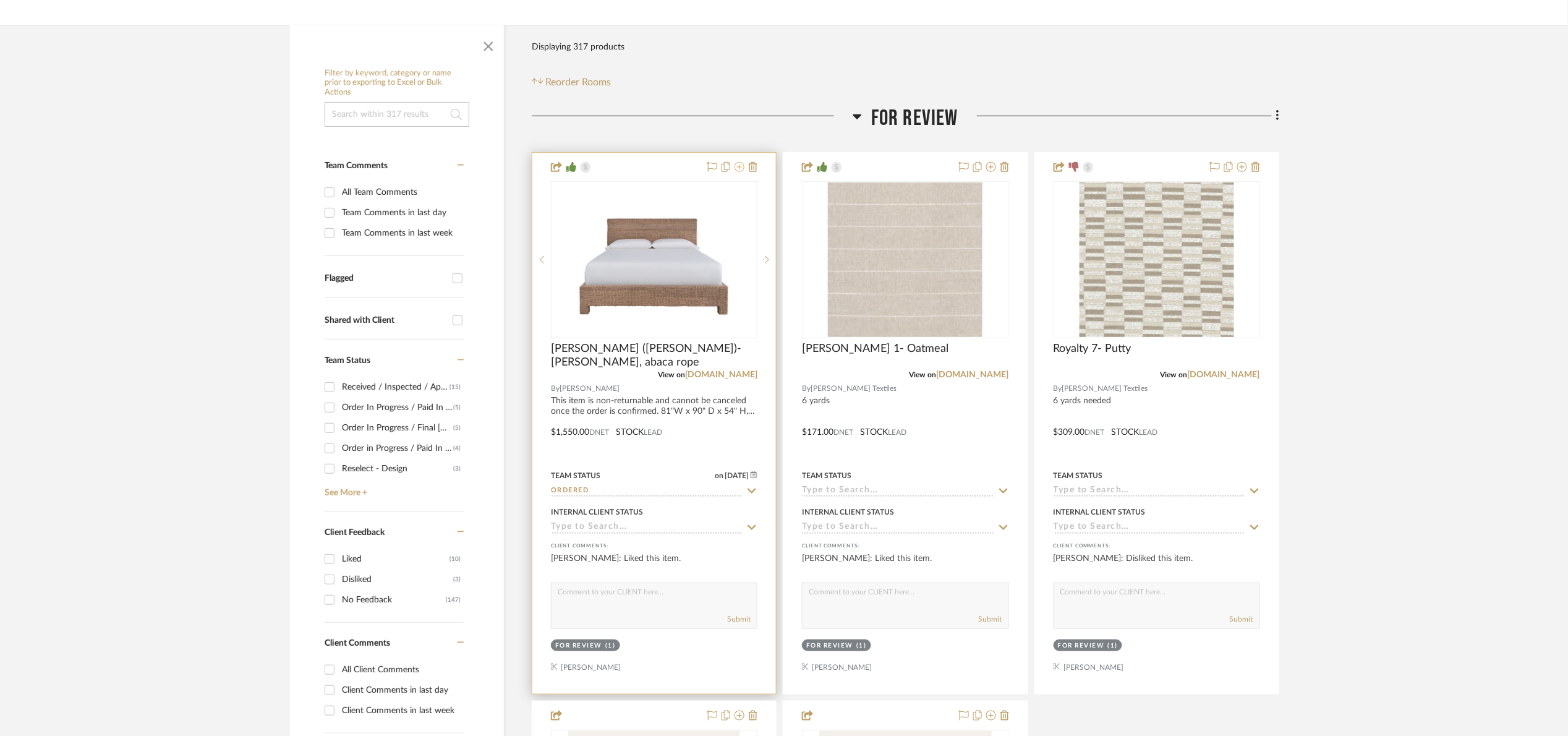
click at [737, 169] on icon at bounding box center [739, 167] width 10 height 10
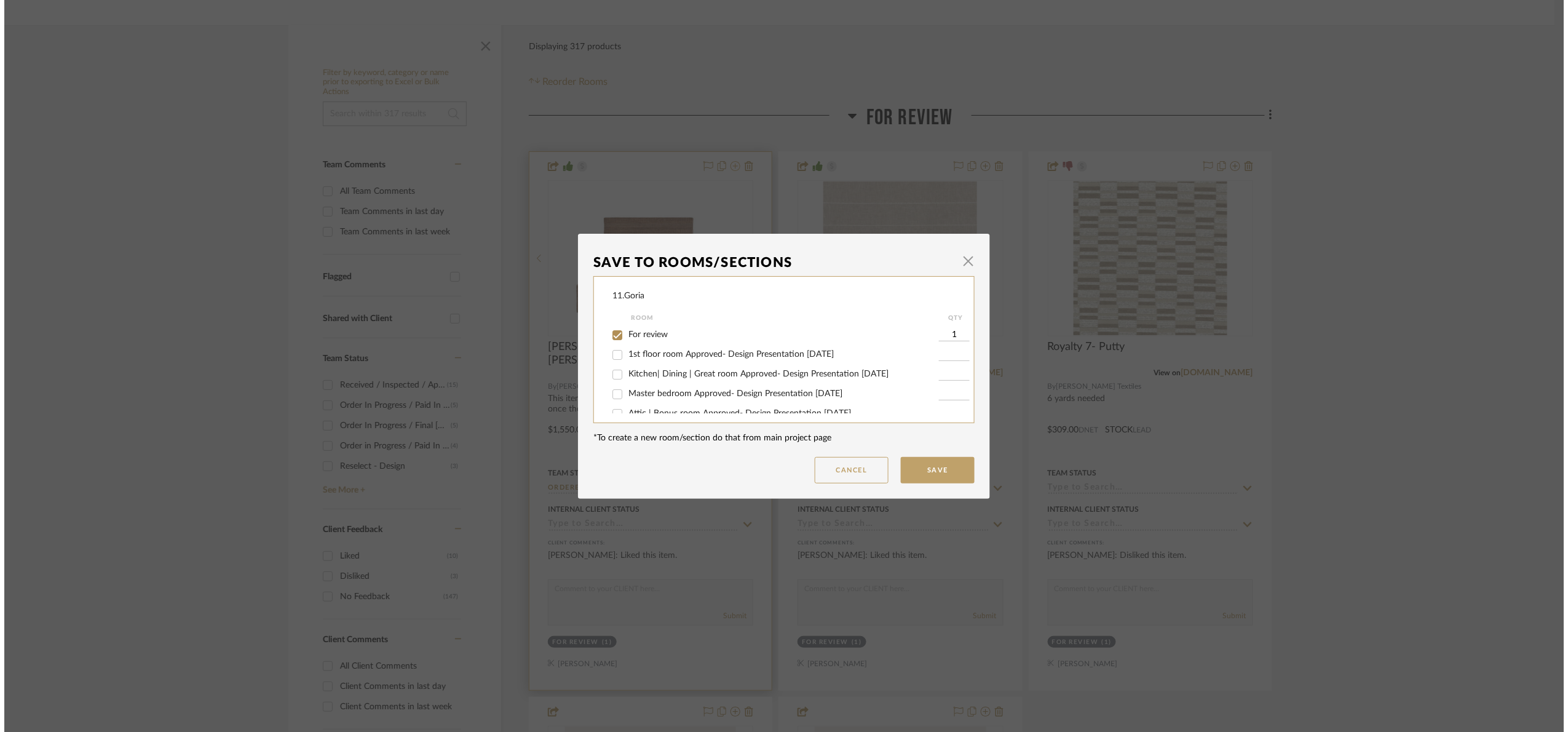
scroll to position [0, 0]
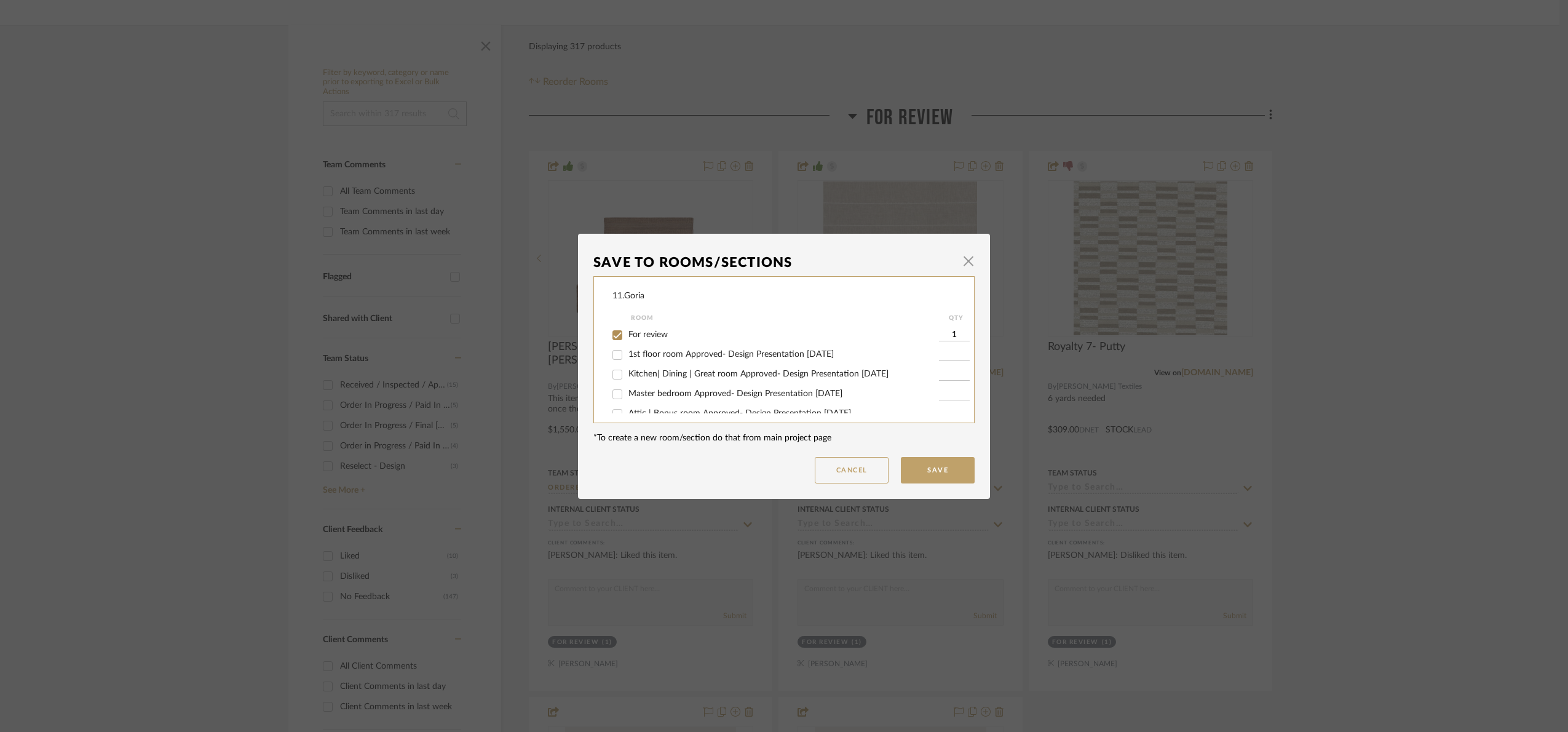
click at [651, 332] on span "For review" at bounding box center [648, 334] width 39 height 8
click at [627, 332] on input "For review" at bounding box center [617, 335] width 19 height 19
checkbox input "false"
click at [663, 354] on span "1st floor room Approved- Design Presentation [DATE]" at bounding box center [731, 354] width 206 height 8
click at [627, 354] on input "1st floor room Approved- Design Presentation [DATE]" at bounding box center [617, 355] width 19 height 19
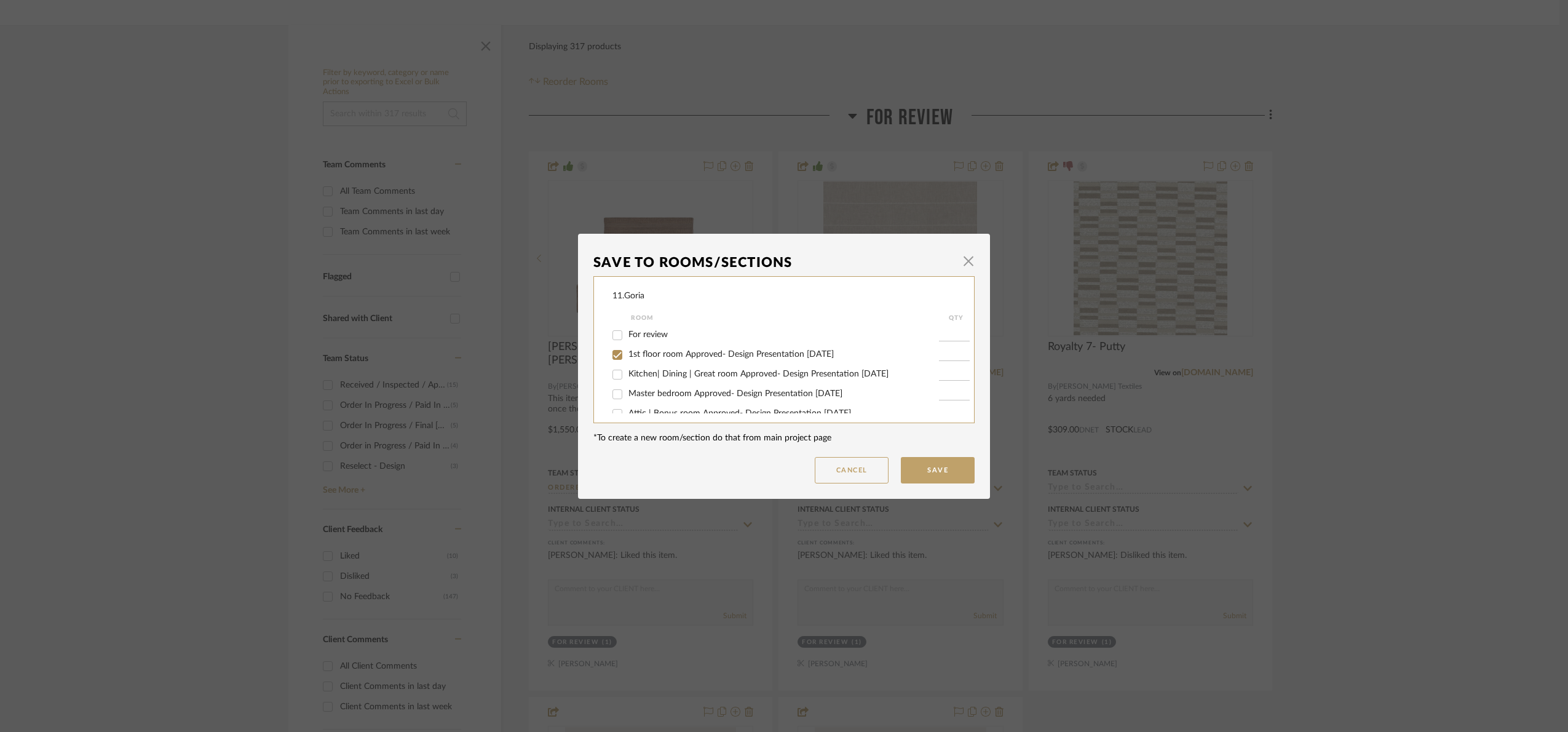
checkbox input "true"
type input "1"
click at [946, 475] on button "Save" at bounding box center [937, 470] width 74 height 26
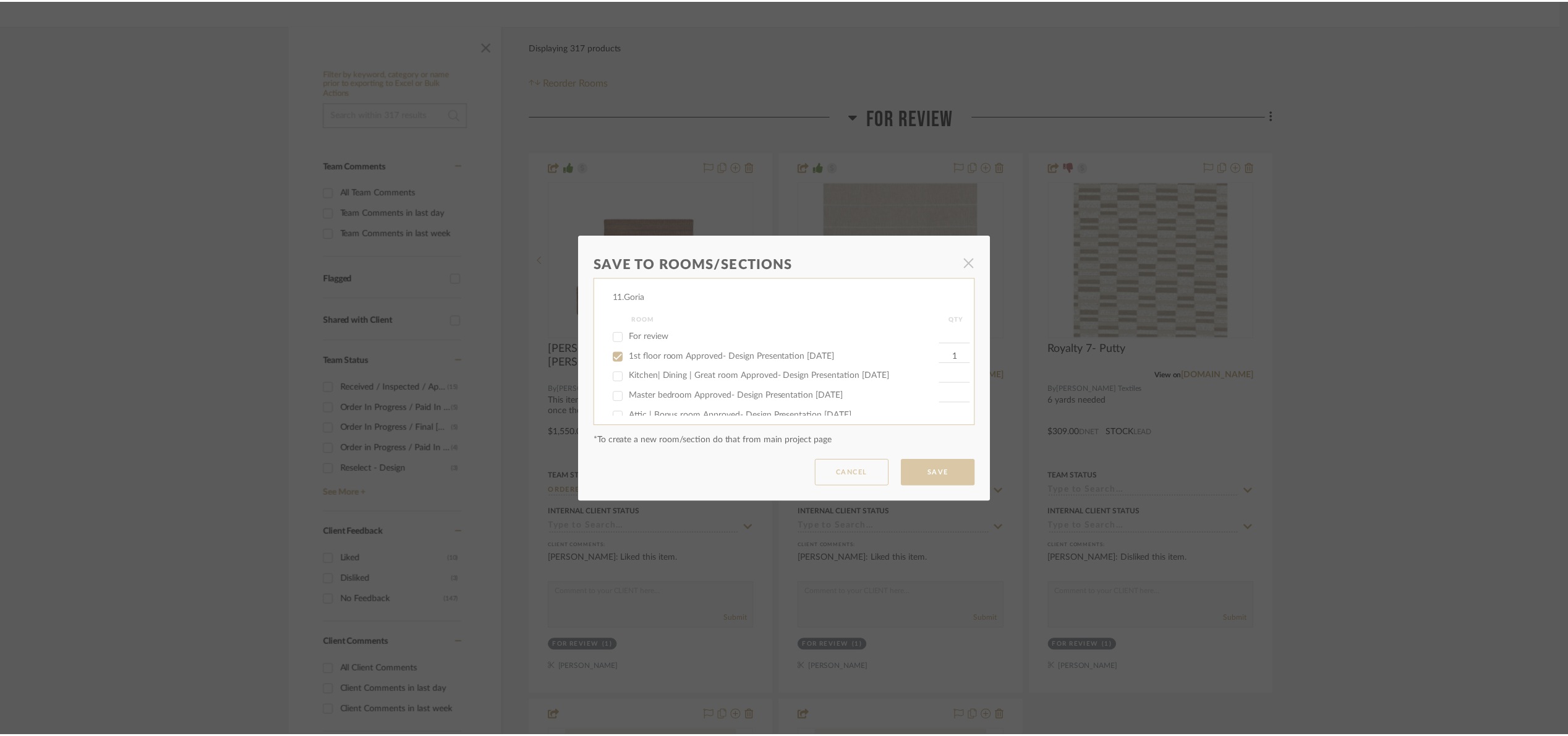
scroll to position [185, 0]
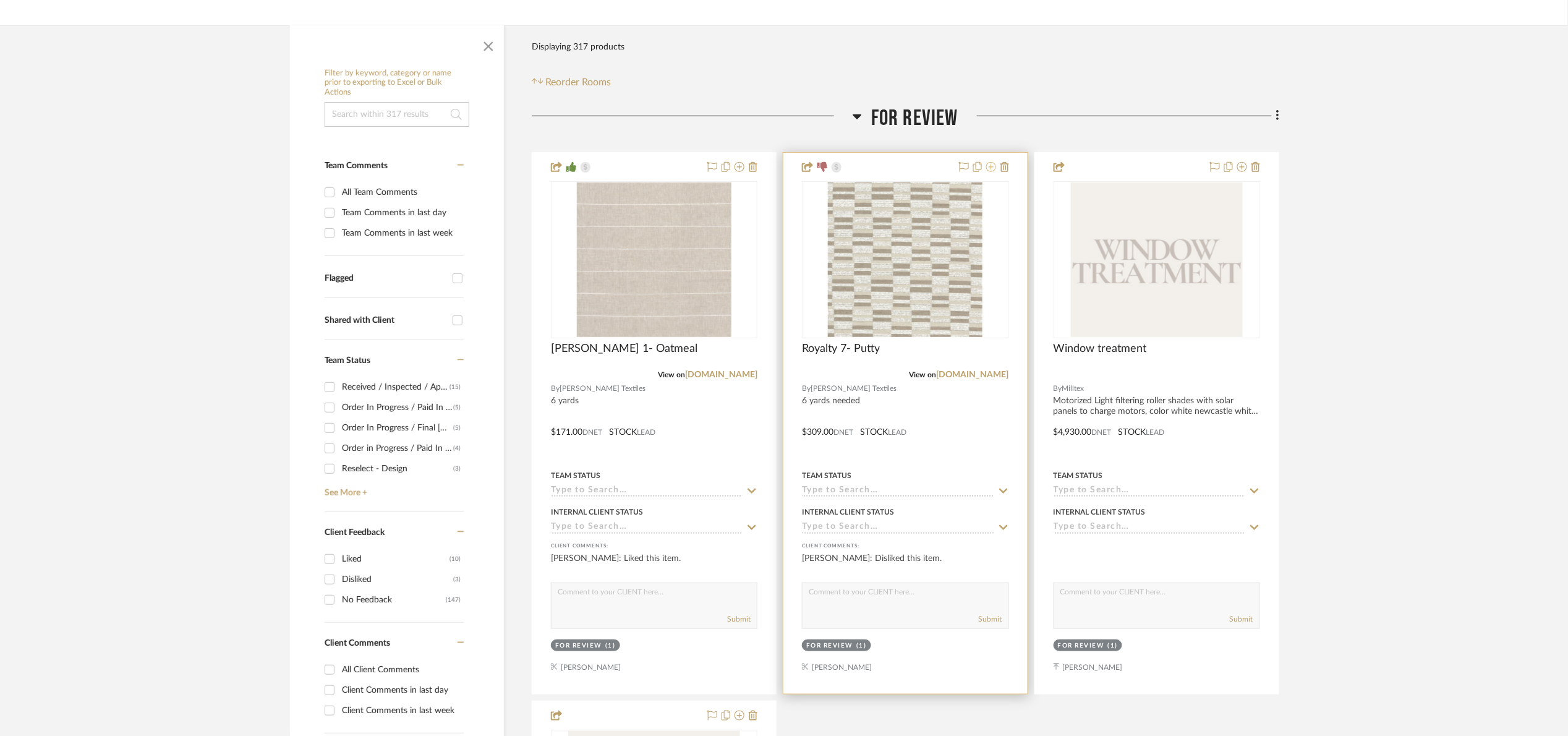
click at [991, 169] on icon at bounding box center [991, 167] width 10 height 10
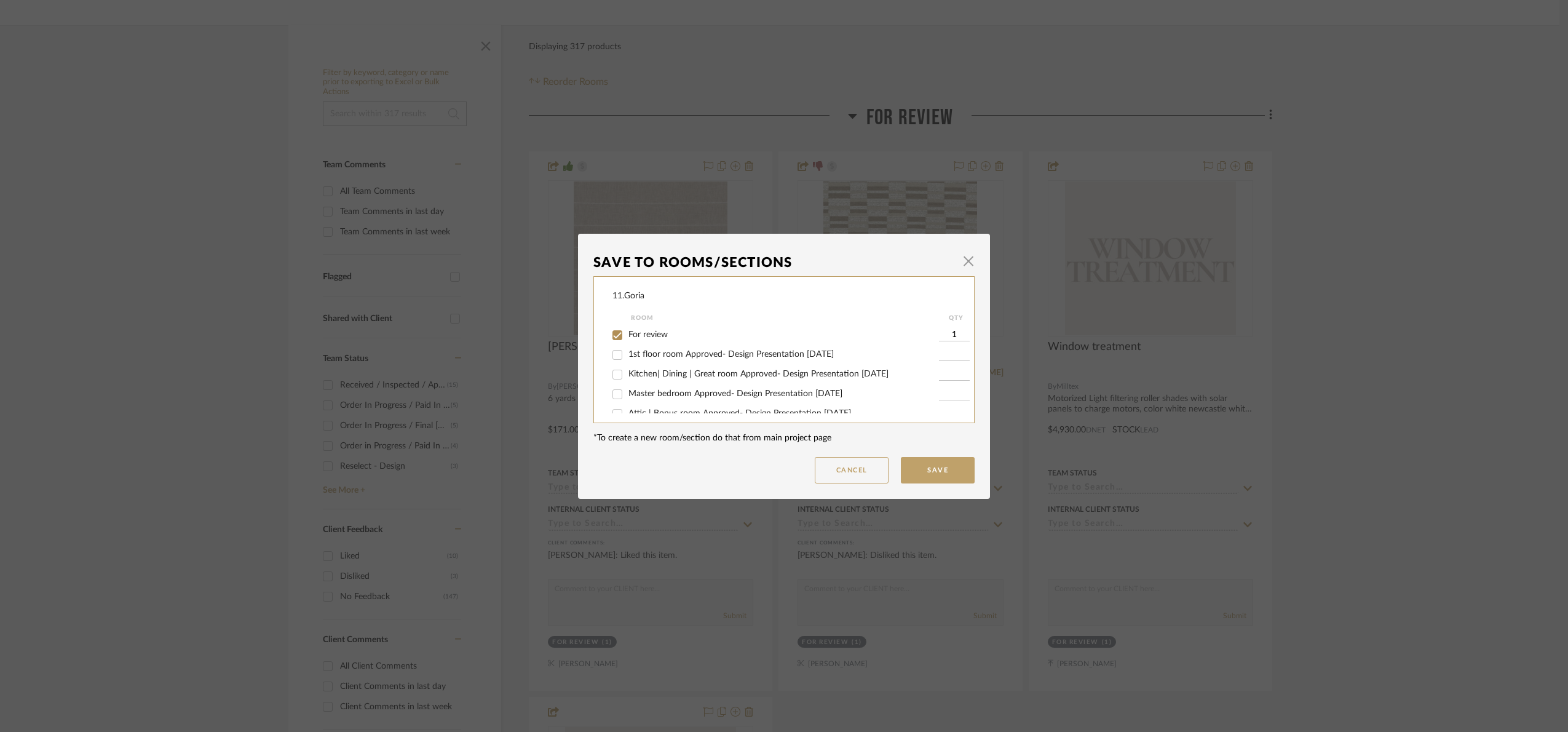
click at [643, 332] on span "For review" at bounding box center [648, 334] width 39 height 8
click at [627, 332] on input "For review" at bounding box center [617, 335] width 19 height 19
checkbox input "false"
click at [665, 396] on span "Will NOT Use" at bounding box center [654, 400] width 52 height 8
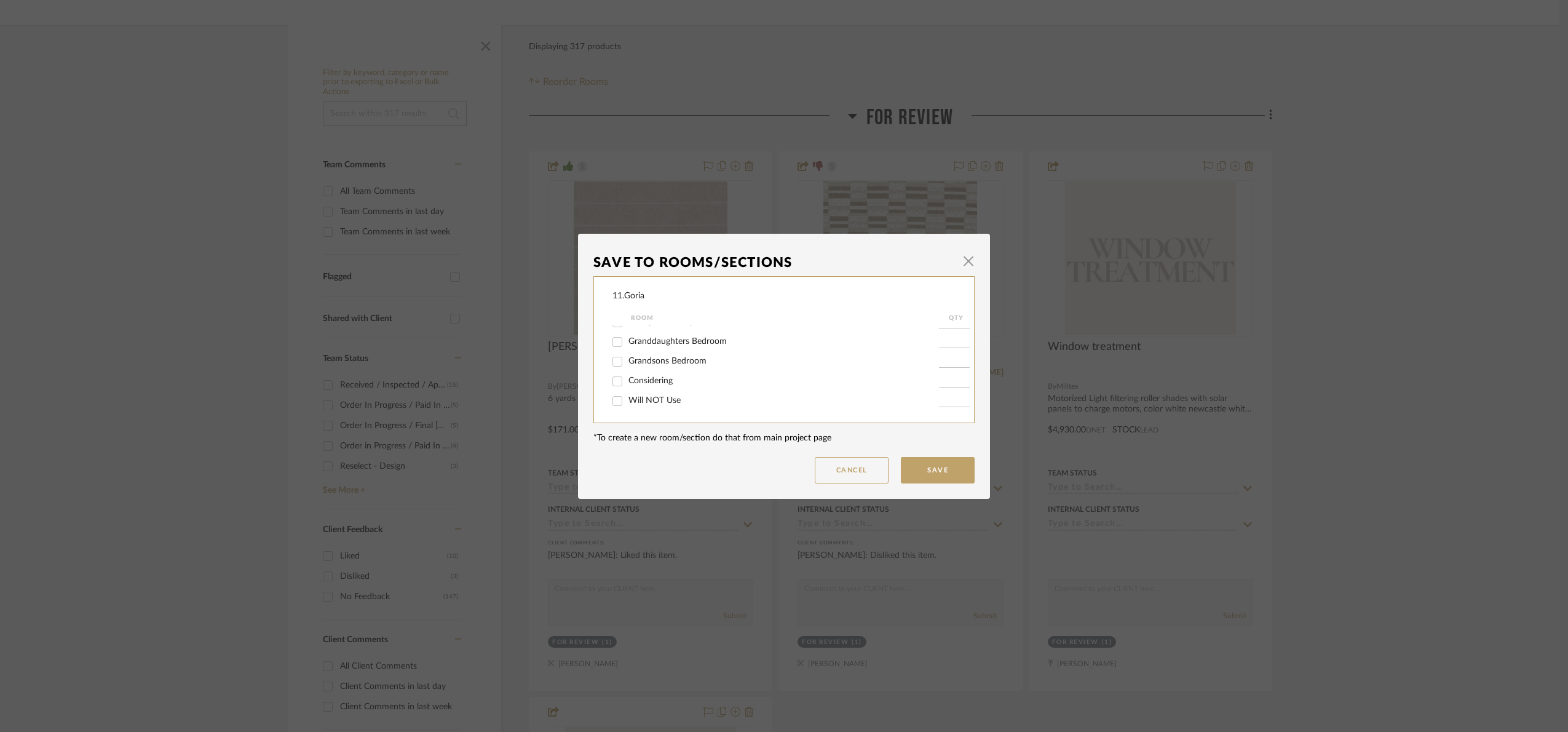
click at [627, 396] on input "Will NOT Use" at bounding box center [617, 401] width 19 height 19
checkbox input "true"
type input "1"
click at [922, 461] on button "Save" at bounding box center [937, 470] width 74 height 26
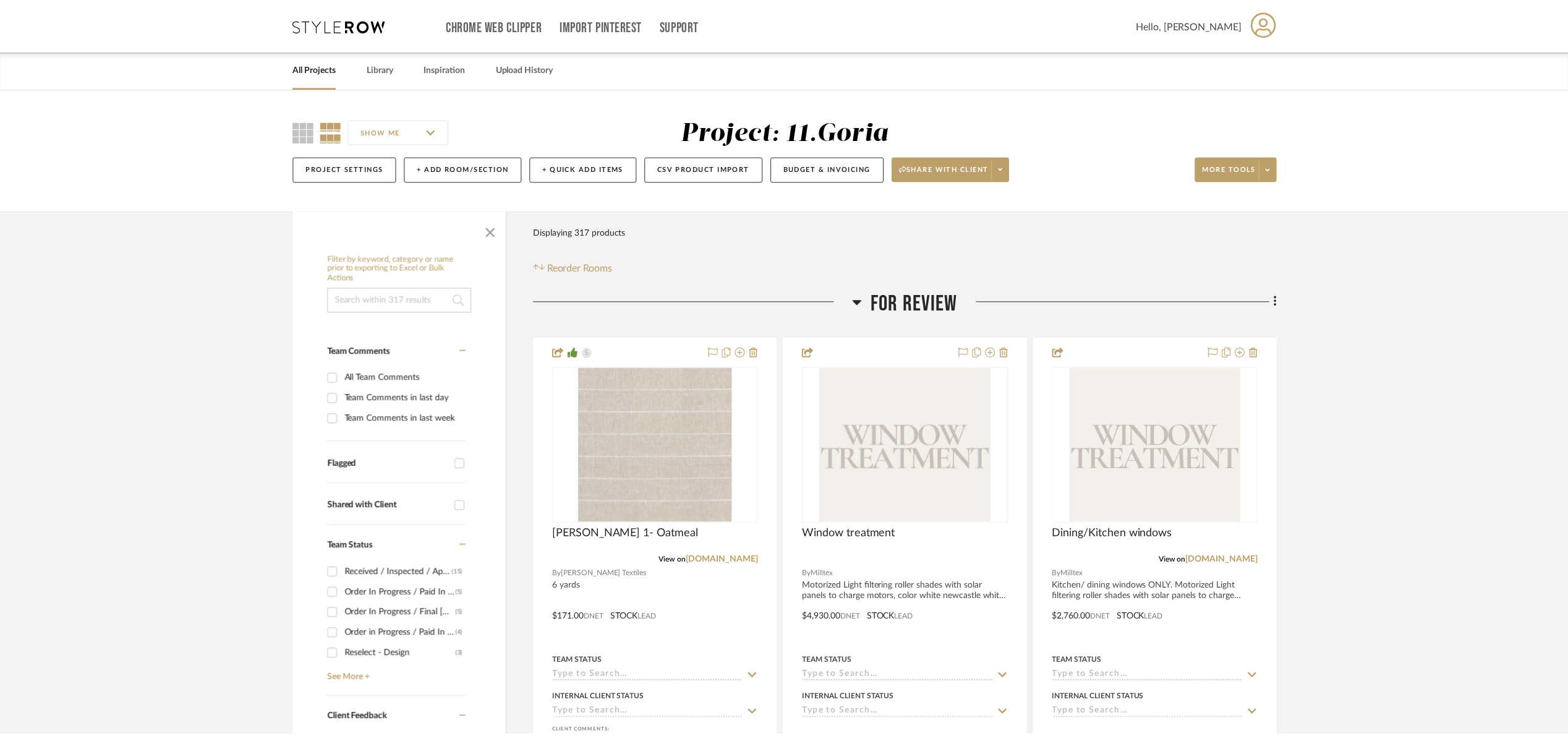
scroll to position [185, 0]
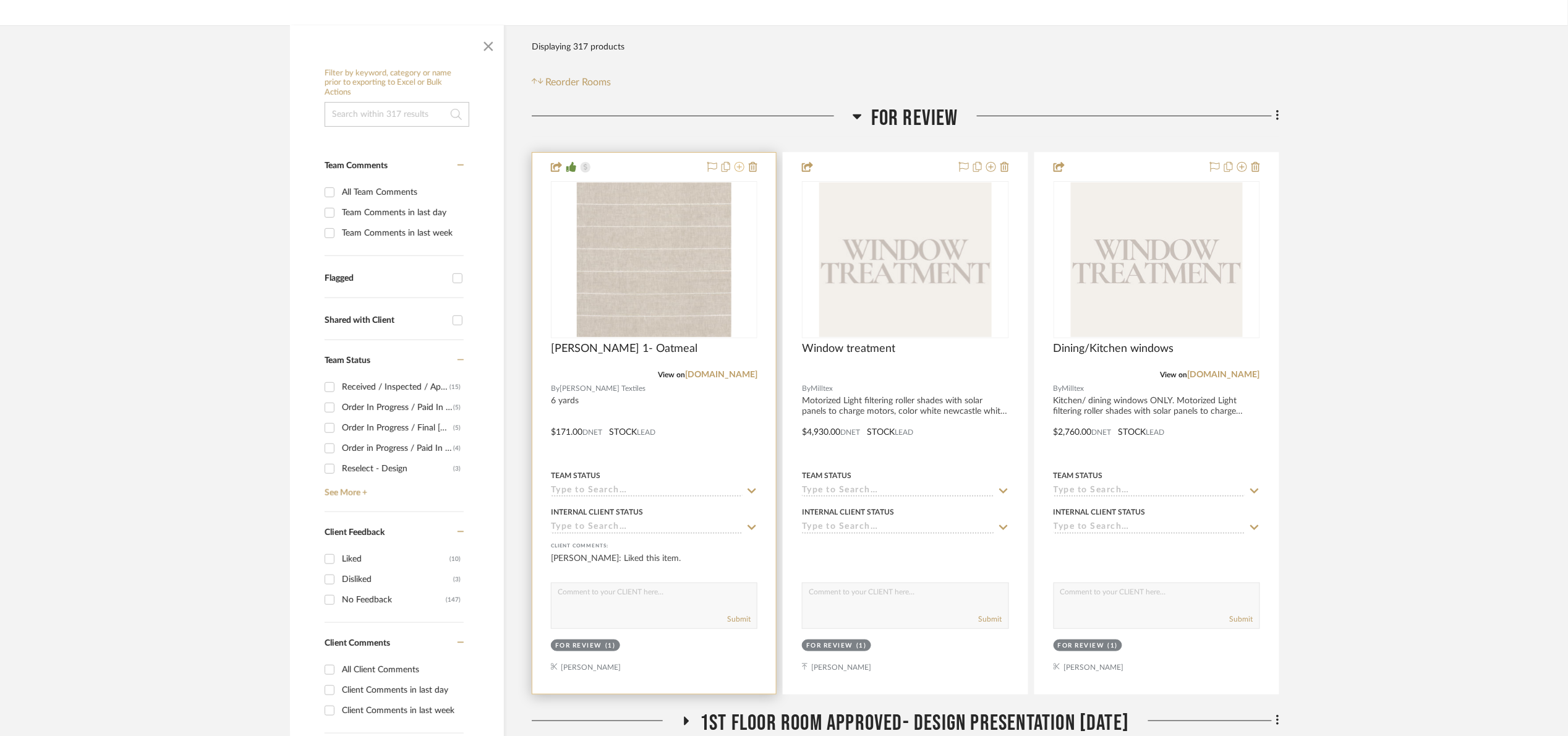
click at [737, 169] on icon at bounding box center [739, 167] width 10 height 10
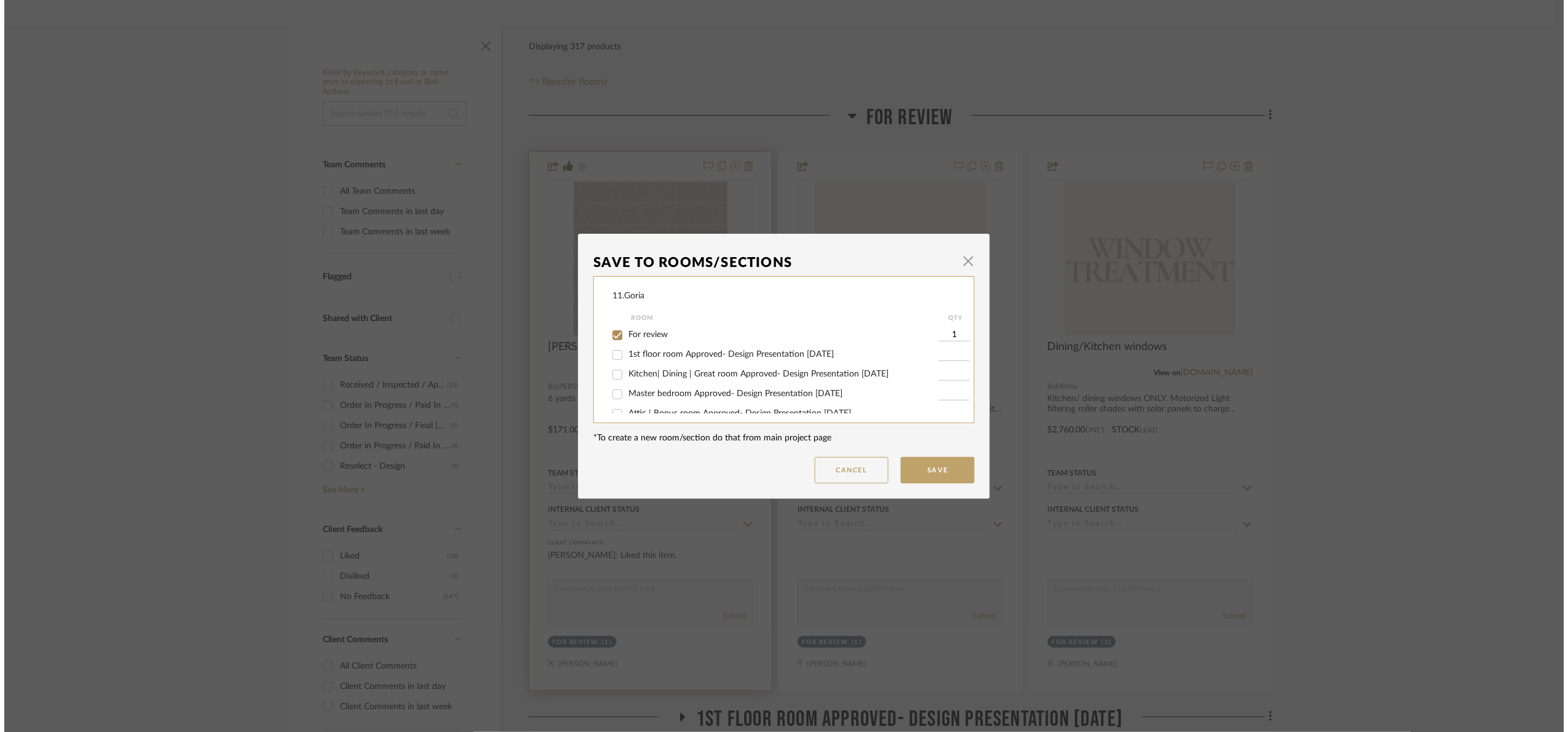
scroll to position [0, 0]
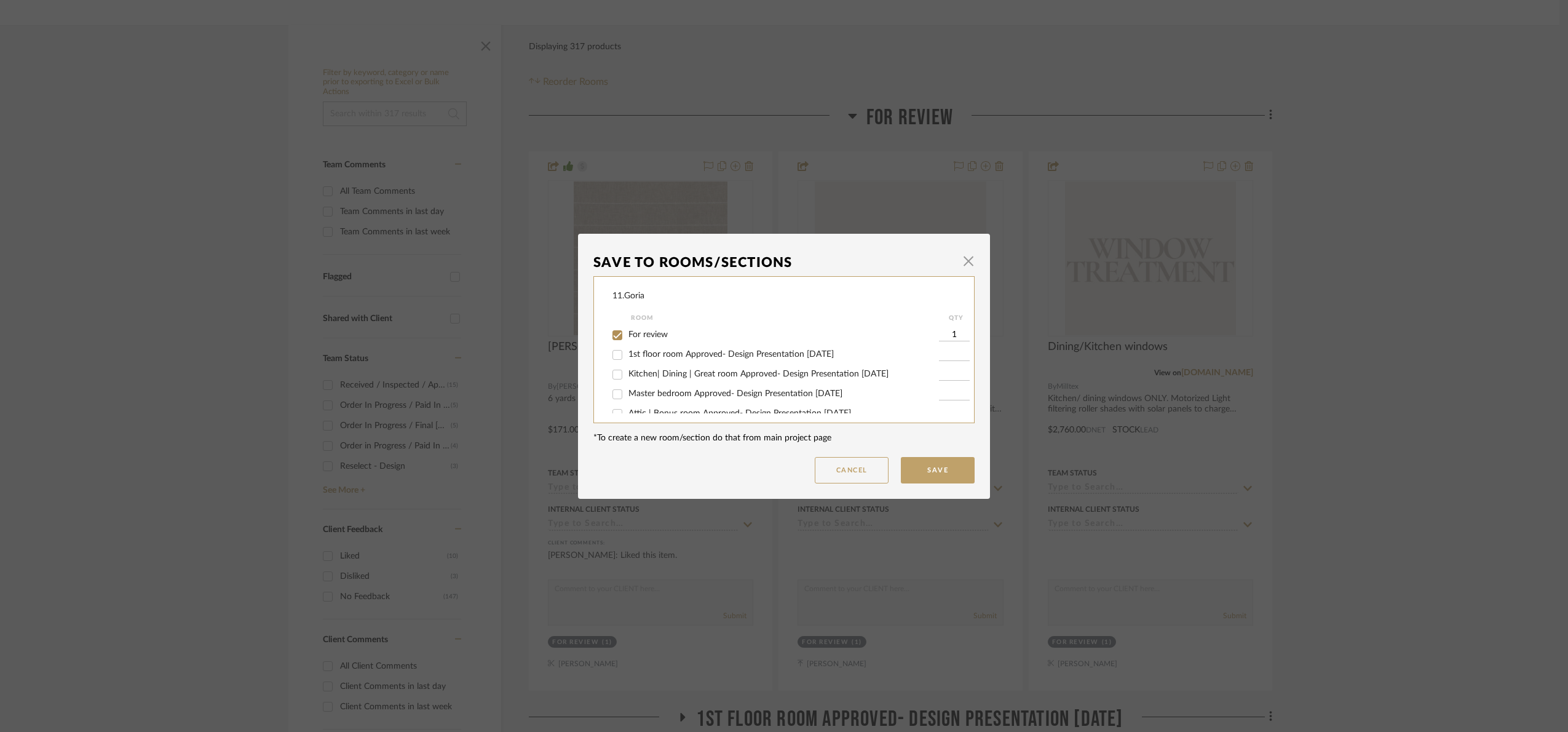
click at [702, 376] on span "Kitchen| Dining | Great room Approved- Design Presentation [DATE]" at bounding box center [759, 374] width 260 height 8
click at [627, 376] on input "Kitchen| Dining | Great room Approved- Design Presentation [DATE]" at bounding box center [617, 375] width 19 height 19
checkbox input "true"
type input "1"
click at [633, 330] on label "For review" at bounding box center [784, 334] width 310 height 10
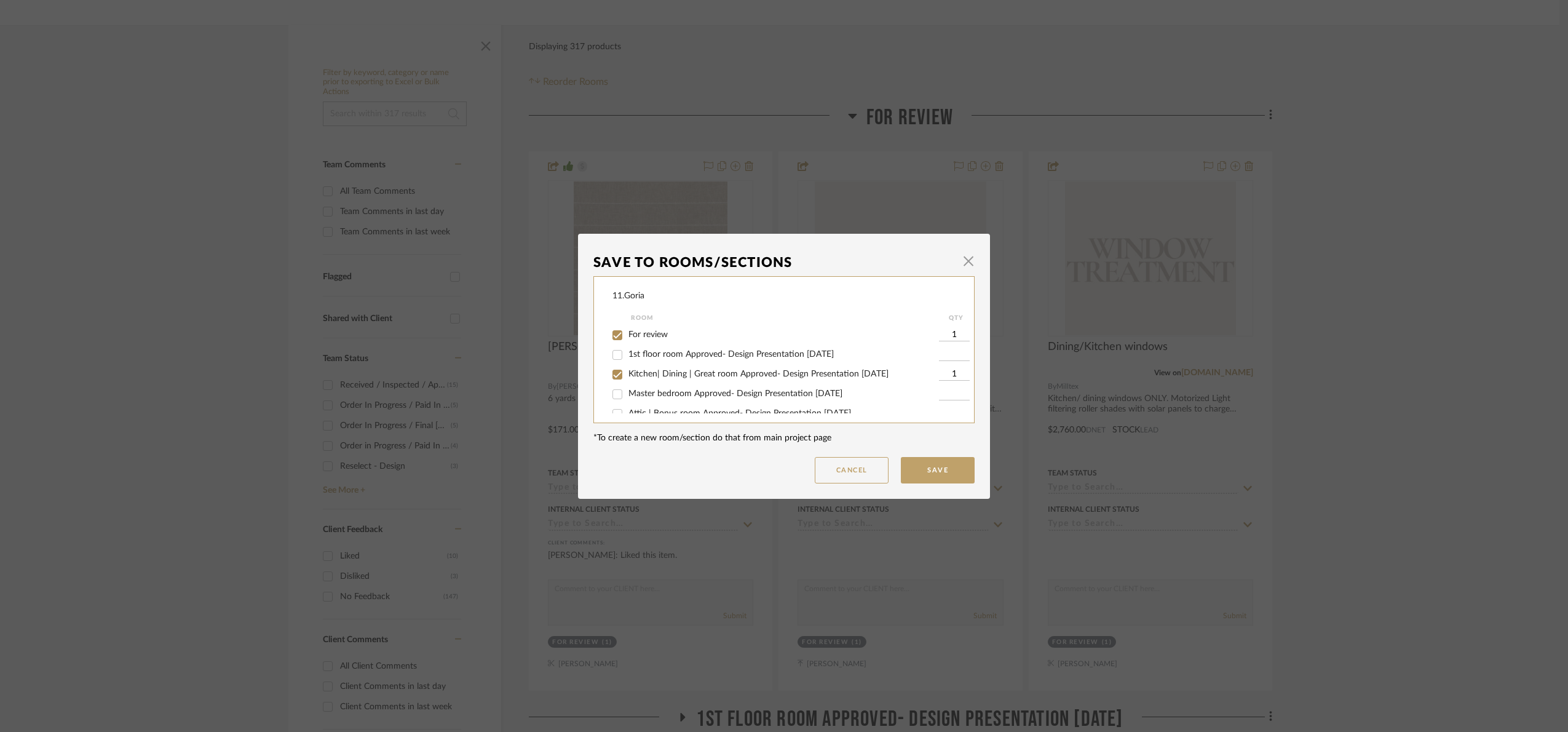
click at [627, 329] on input "For review" at bounding box center [617, 335] width 19 height 19
checkbox input "false"
click at [942, 475] on button "Save" at bounding box center [937, 470] width 74 height 26
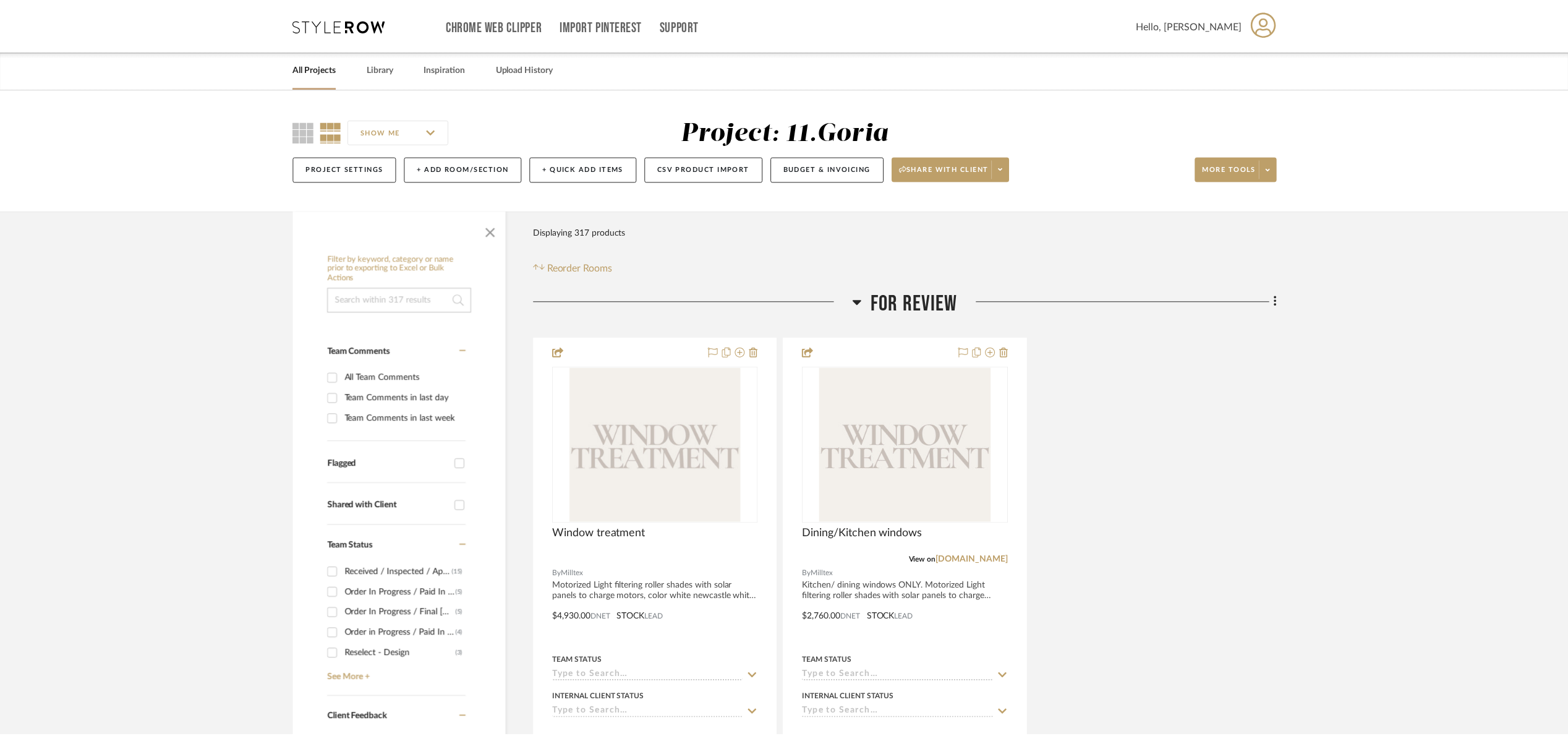
scroll to position [185, 0]
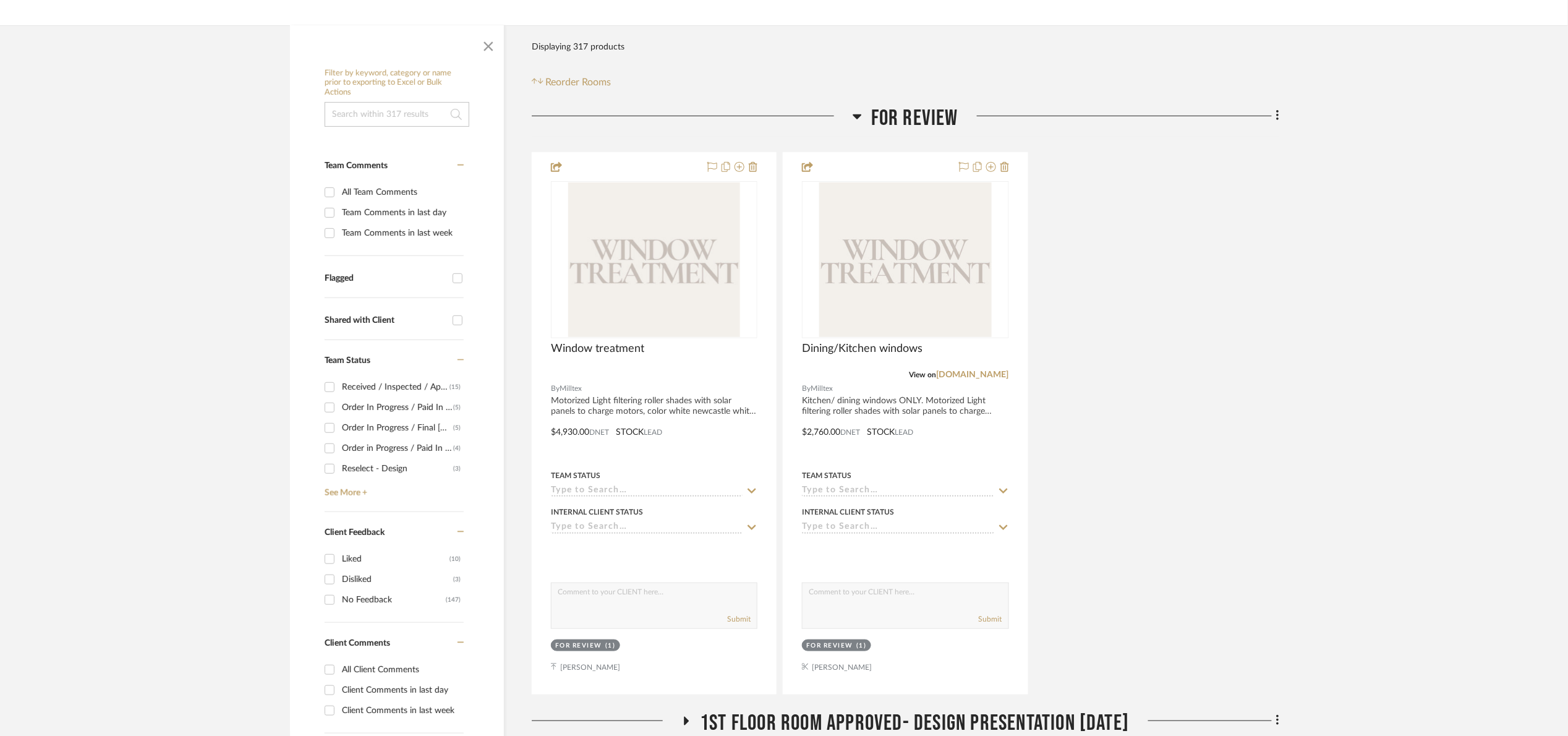
click at [881, 129] on span "For review" at bounding box center [914, 118] width 87 height 26
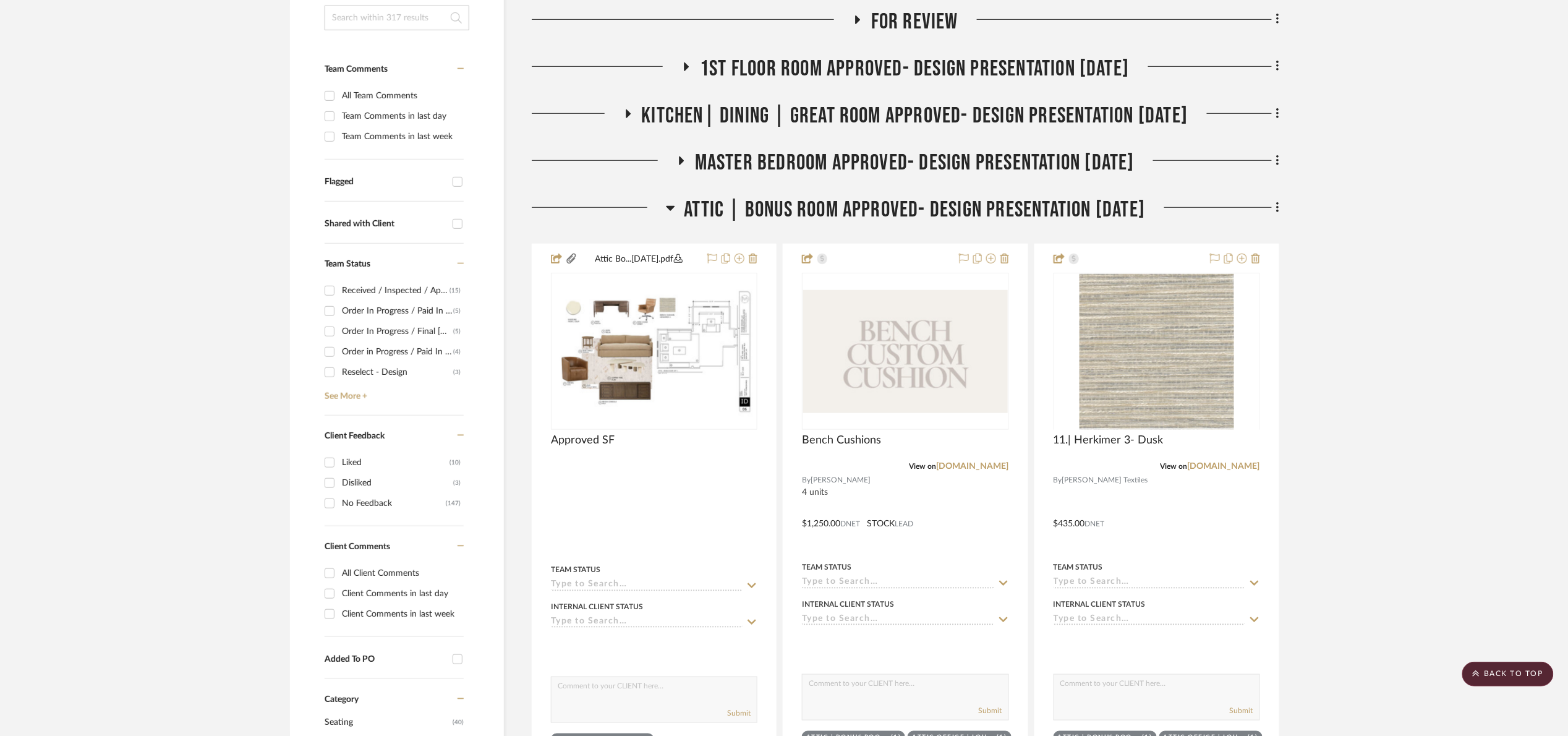
scroll to position [279, 0]
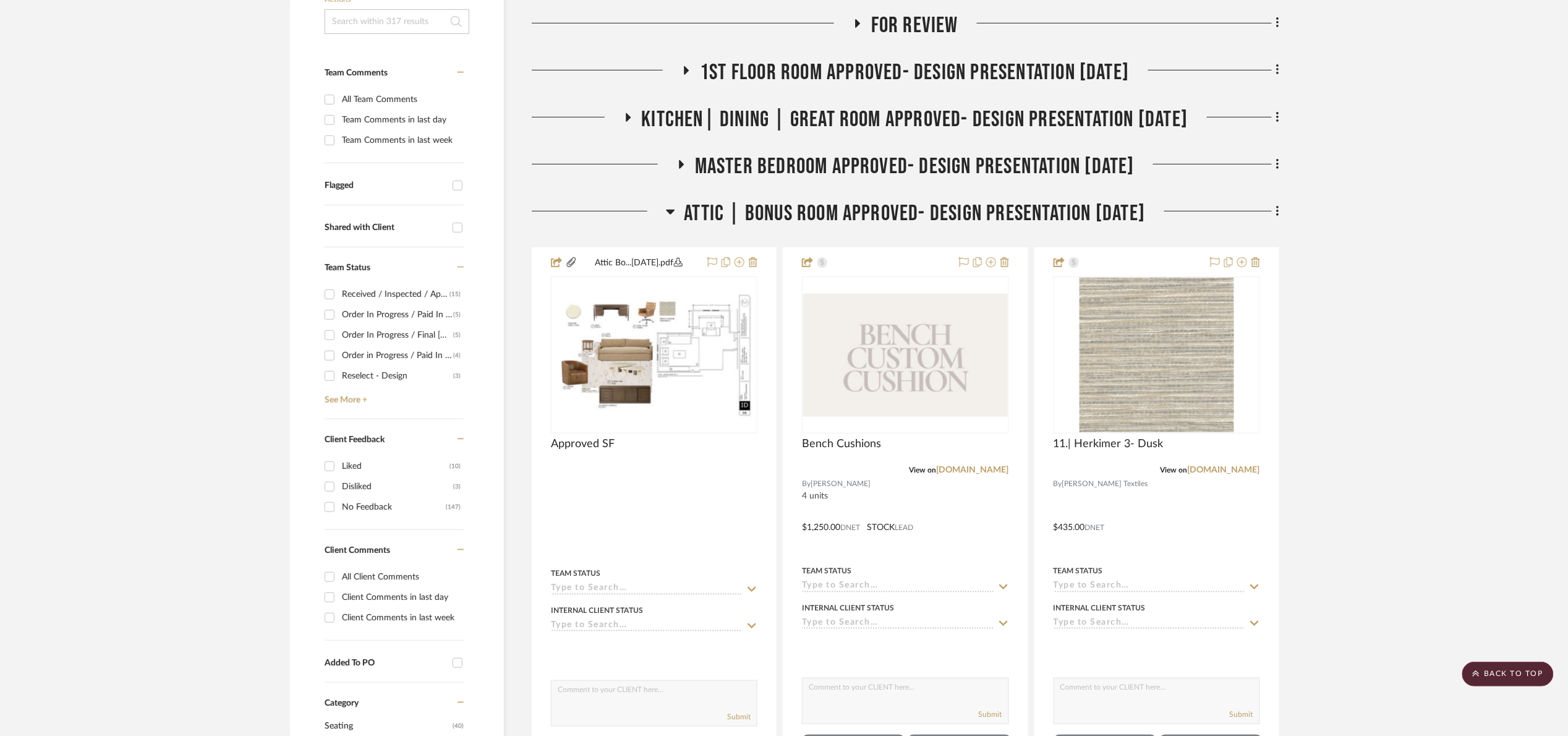
click at [743, 218] on span "Attic | Bonus room Approved- Design Presentation [DATE]" at bounding box center [915, 214] width 461 height 26
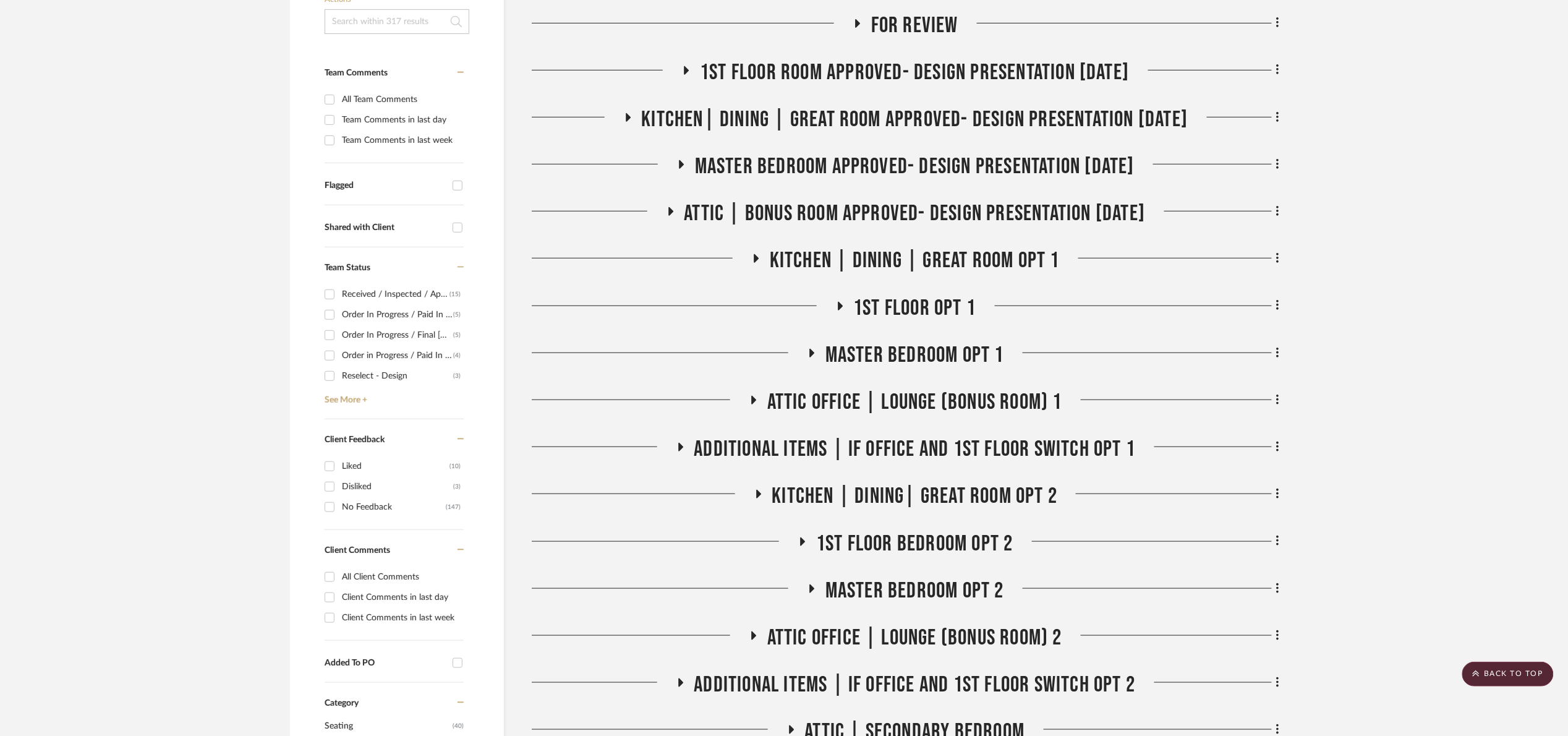
click at [731, 75] on span "1st floor room Approved- Design Presentation [DATE]" at bounding box center [914, 72] width 429 height 26
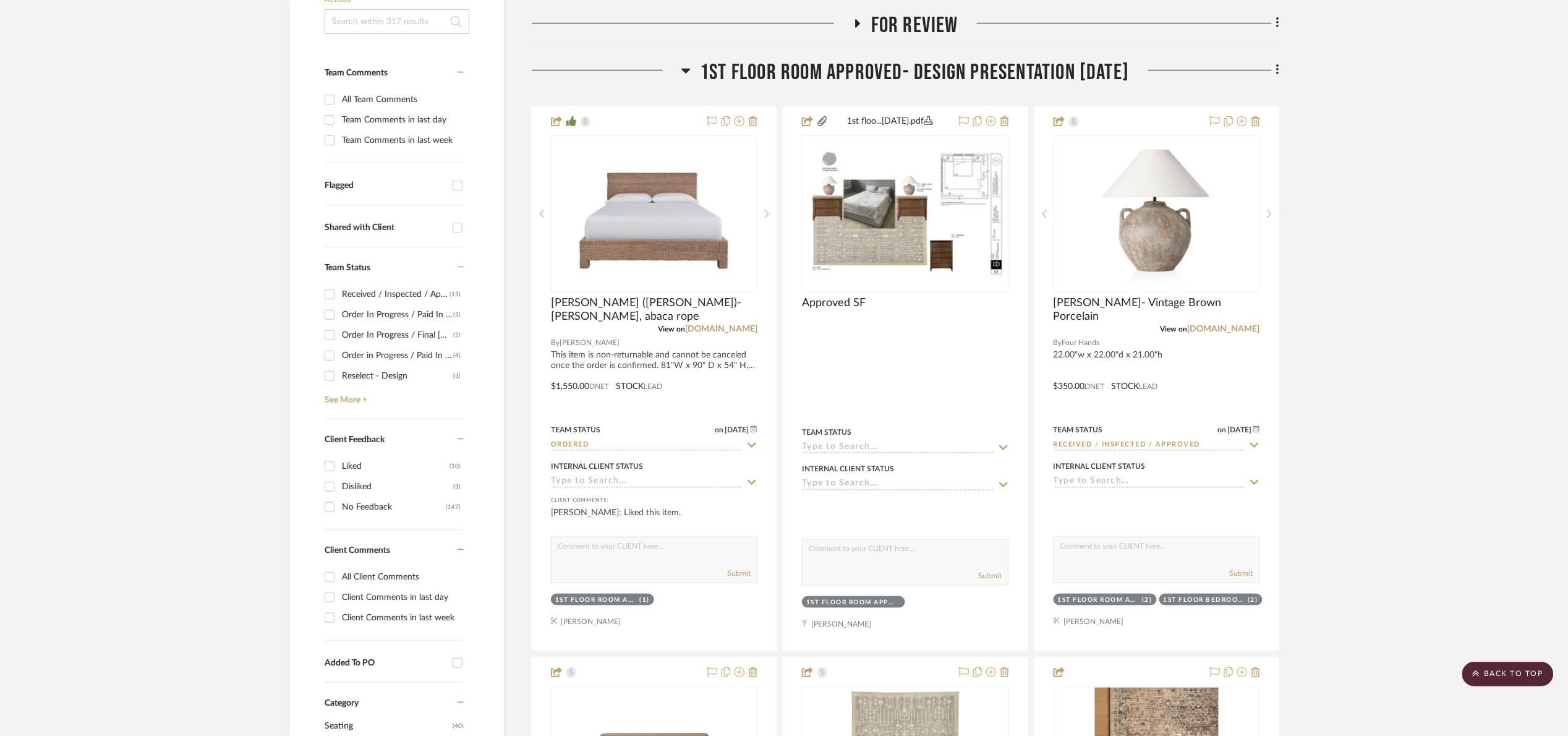
click at [884, 70] on span "1st floor room Approved- Design Presentation [DATE]" at bounding box center [914, 72] width 429 height 26
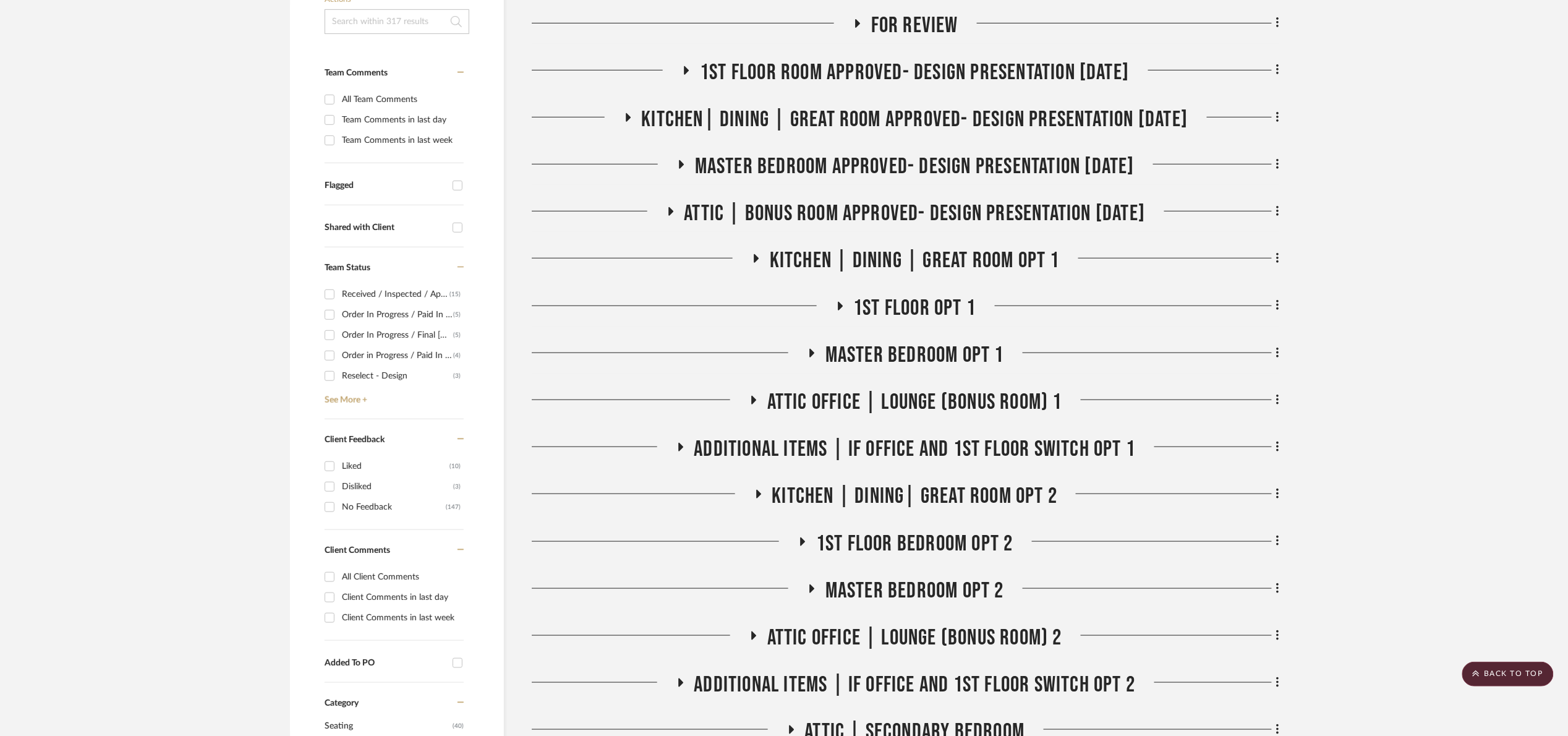
click at [939, 113] on span "Kitchen| Dining | Great room Approved- Design Presentation [DATE]" at bounding box center [915, 120] width 547 height 26
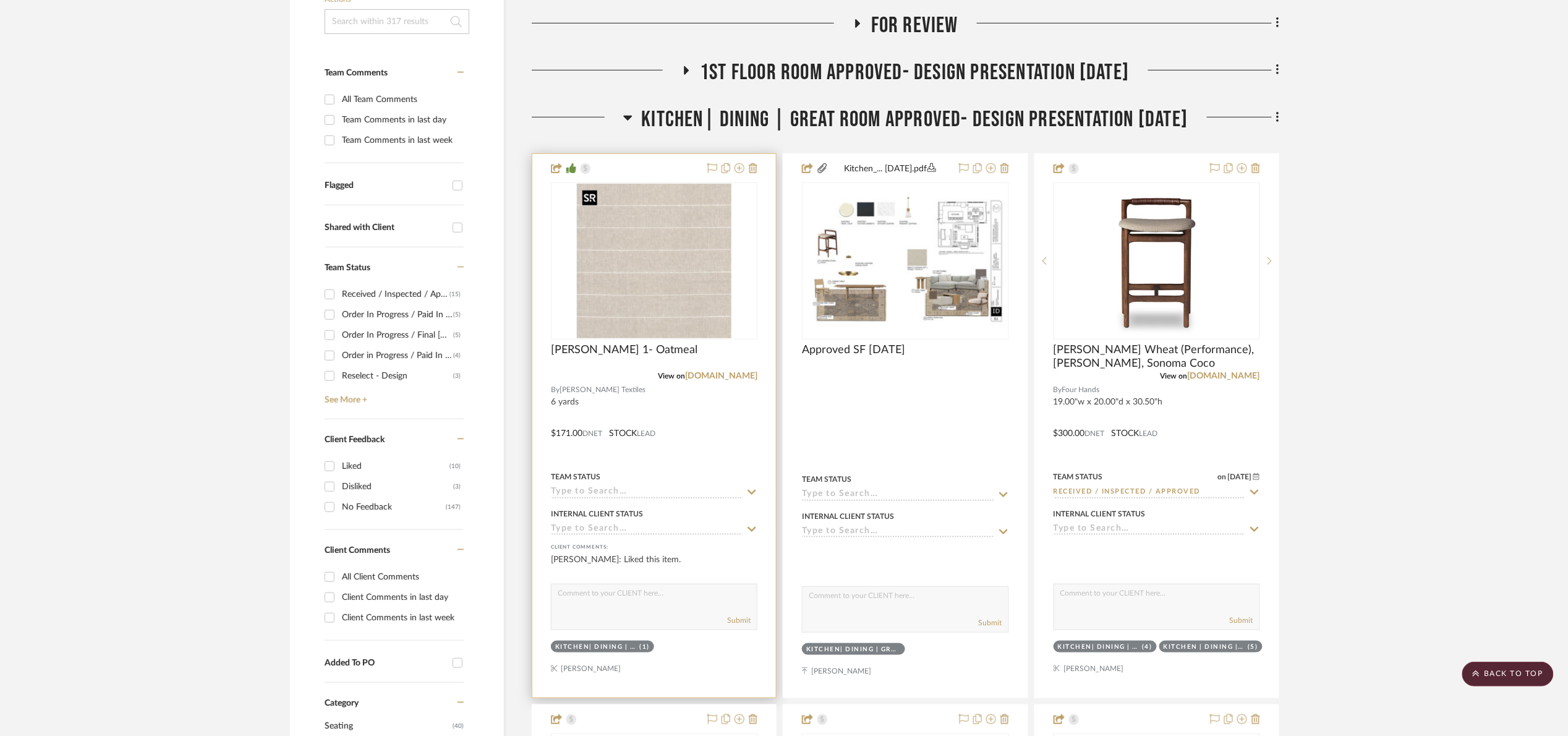
click at [0, 0] on img at bounding box center [0, 0] width 0 height 0
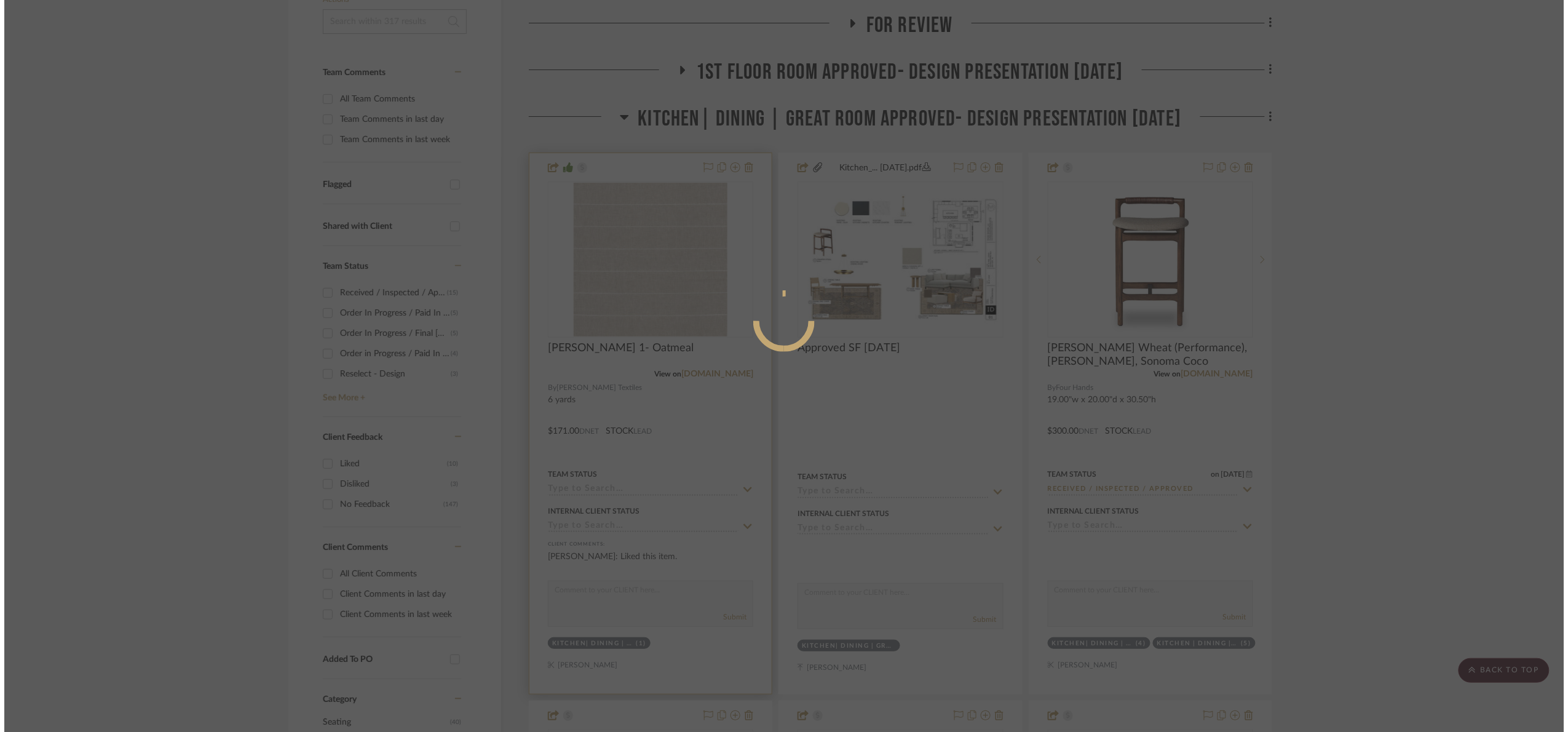
scroll to position [0, 0]
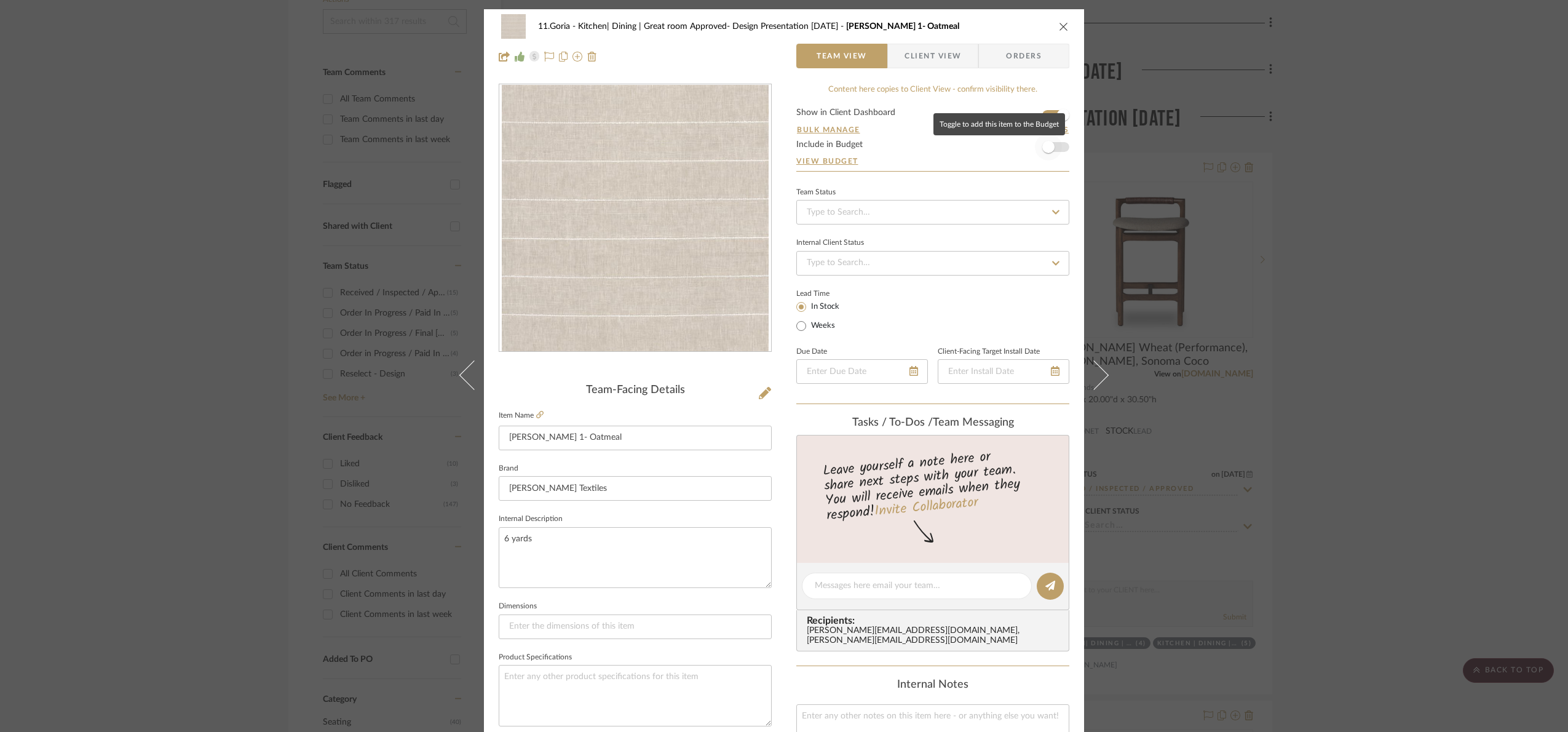
click at [1042, 151] on span "button" at bounding box center [1048, 147] width 12 height 12
click at [536, 412] on icon at bounding box center [539, 414] width 8 height 8
click at [141, 300] on div "11.Goria Kitchen| Dining | Great room Approved- Design Presentation 06/06/25 Pe…" at bounding box center [784, 366] width 1568 height 732
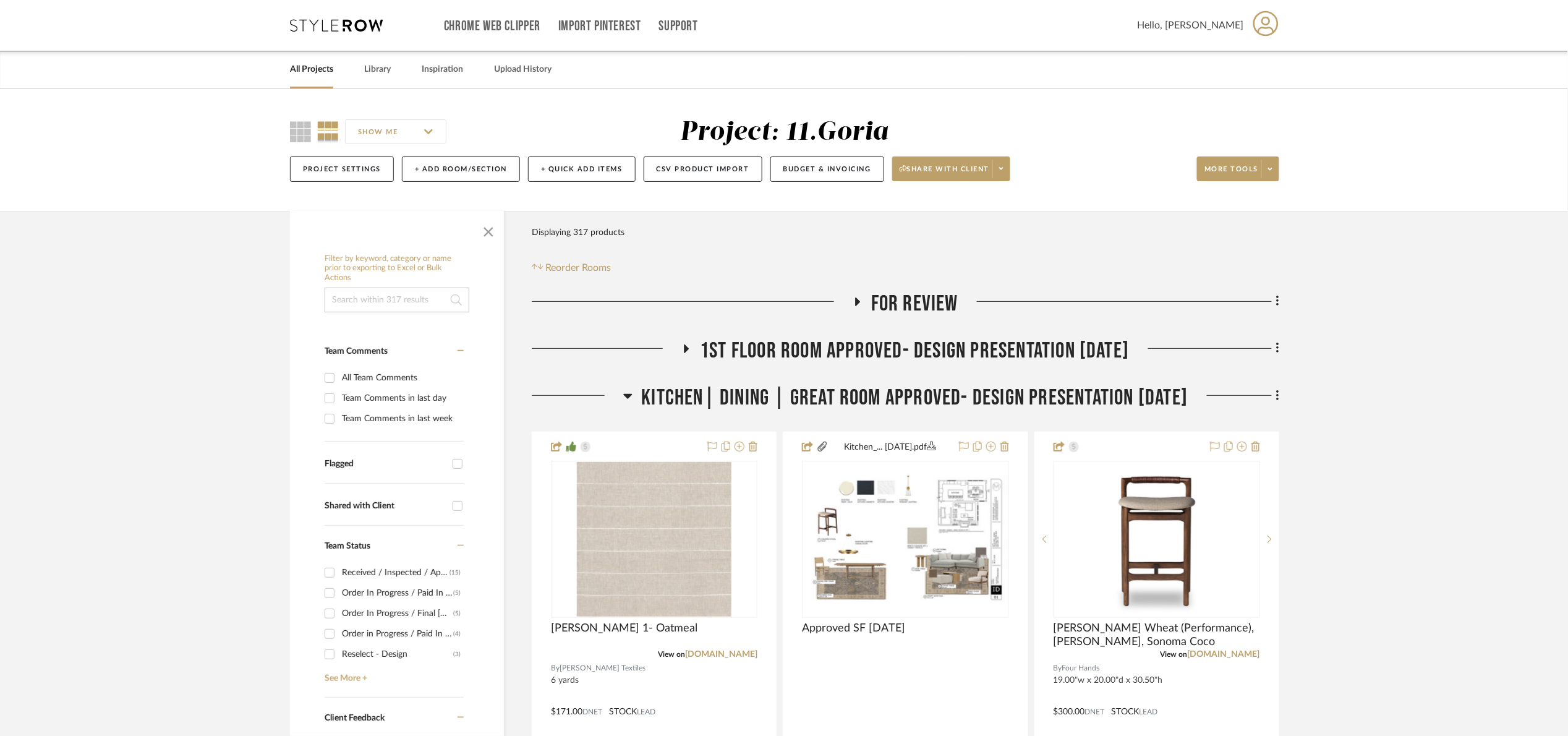
click at [870, 400] on span "Kitchen| Dining | Great room Approved- Design Presentation [DATE]" at bounding box center [915, 398] width 547 height 26
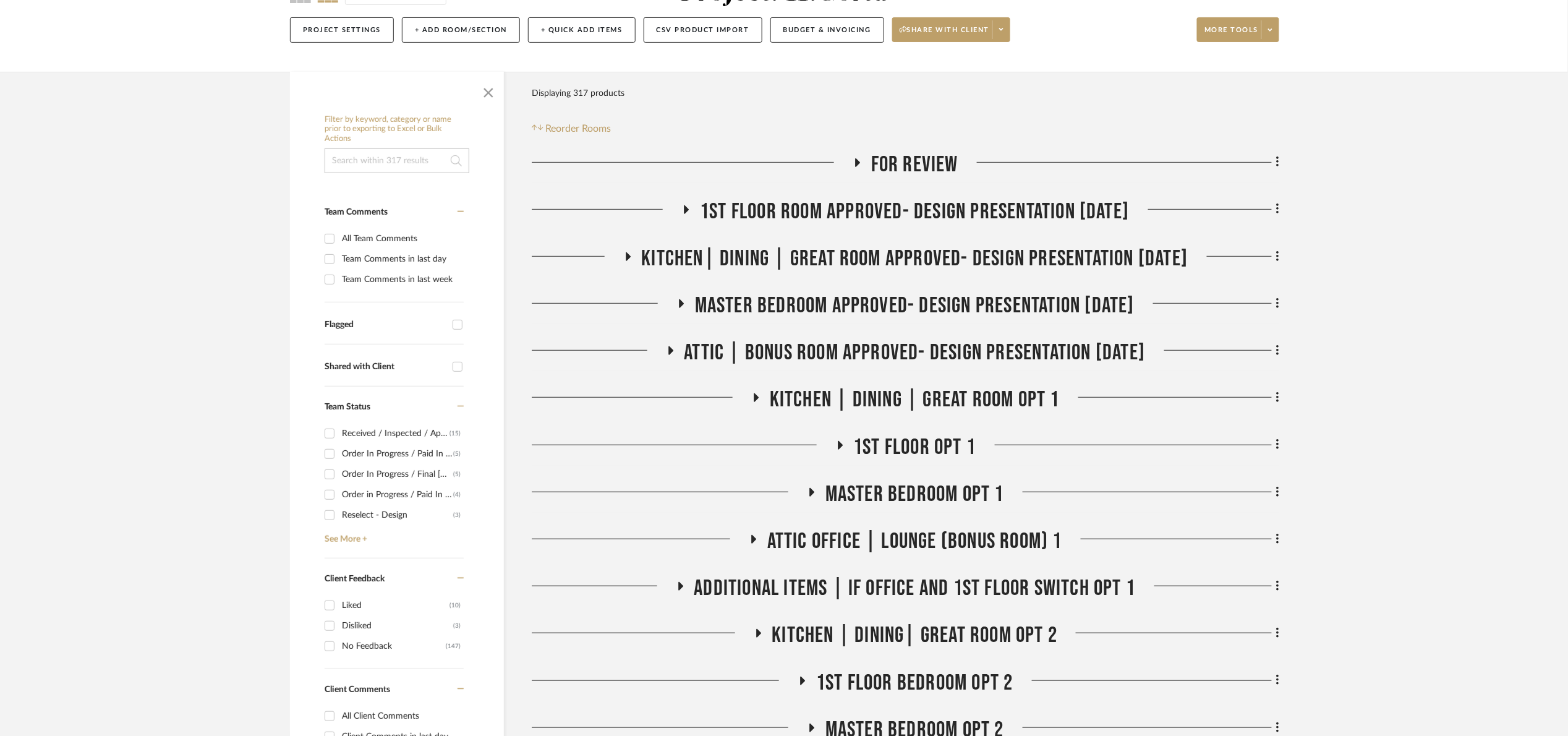
scroll to position [185, 0]
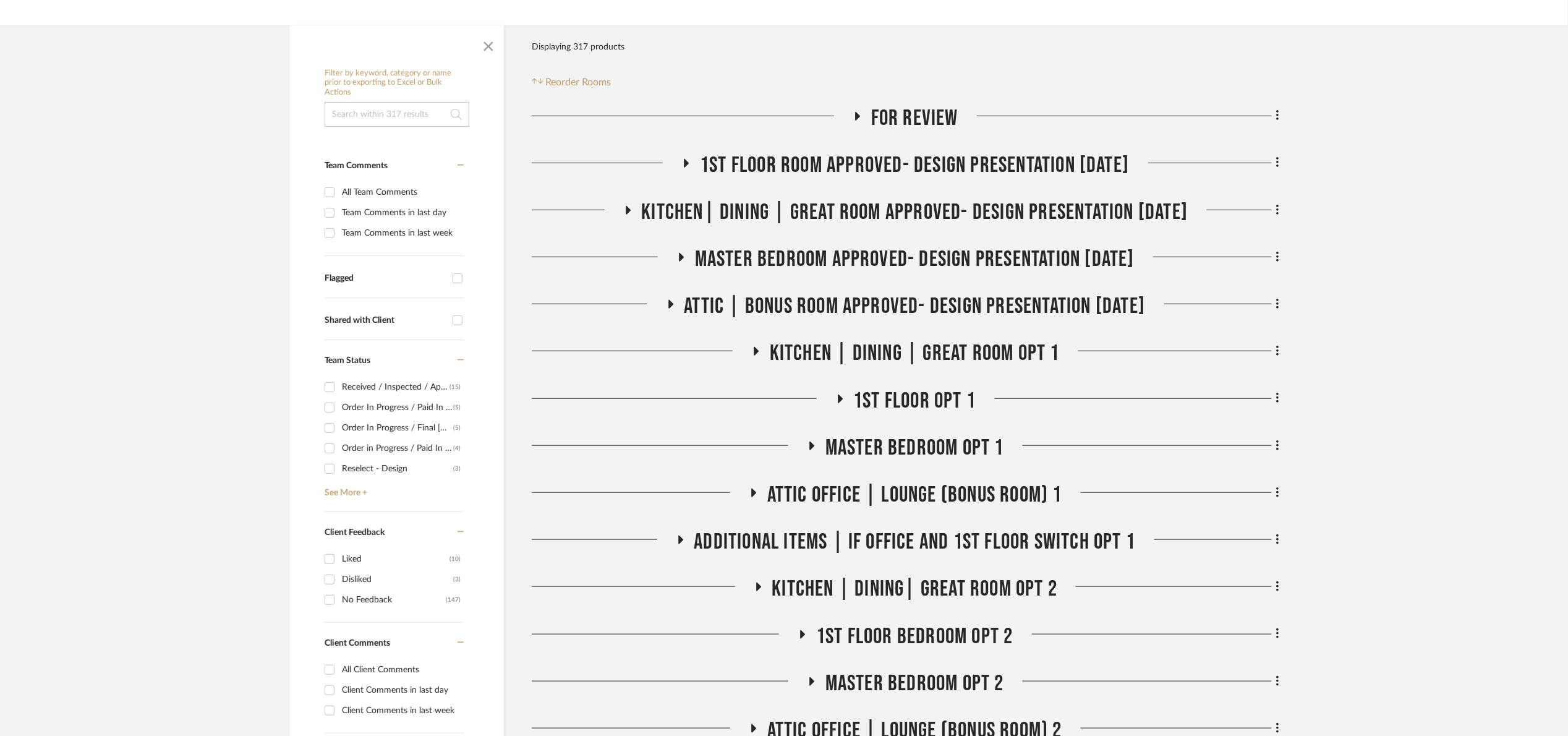
click at [801, 304] on span "Attic | Bonus room Approved- Design Presentation [DATE]" at bounding box center [915, 306] width 461 height 26
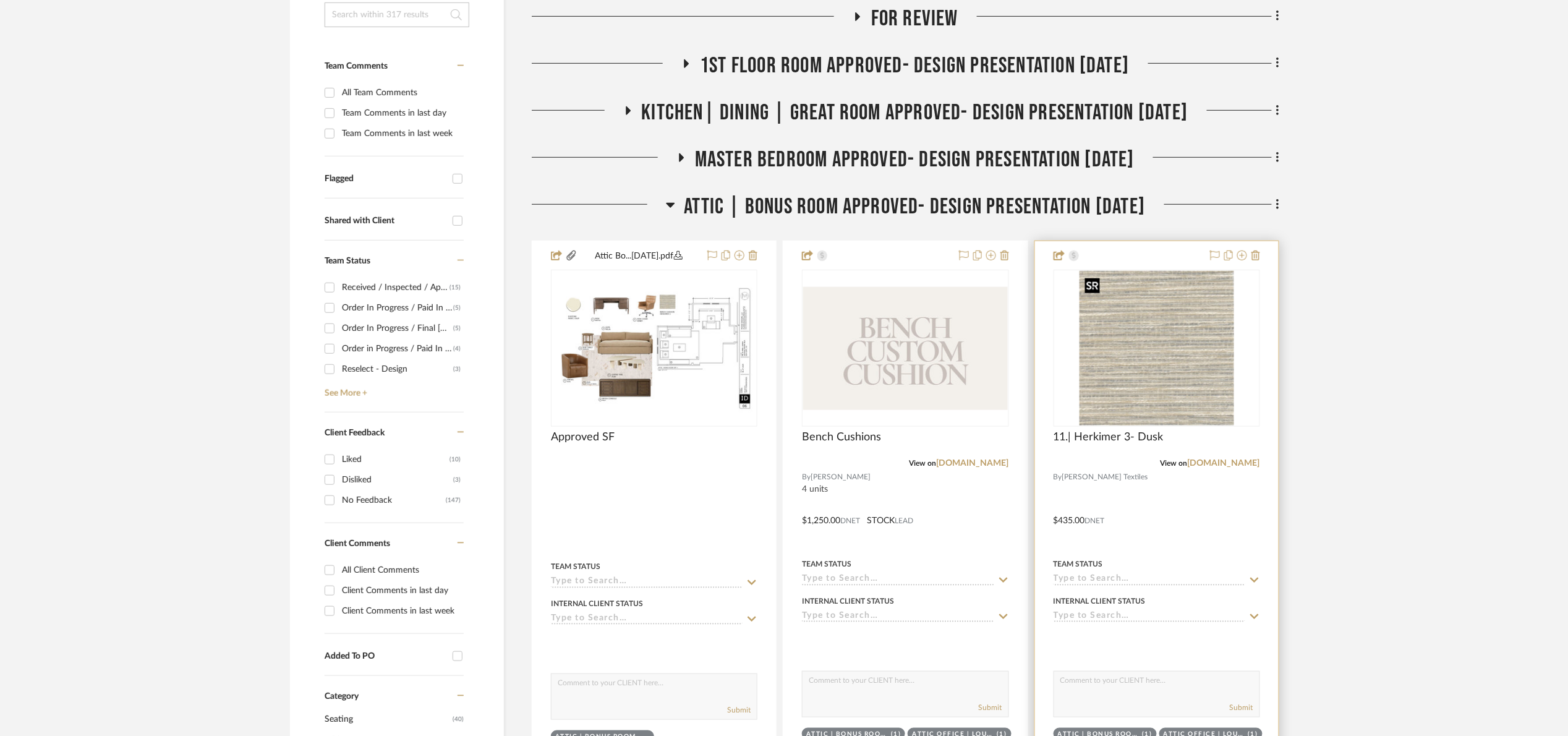
scroll to position [371, 0]
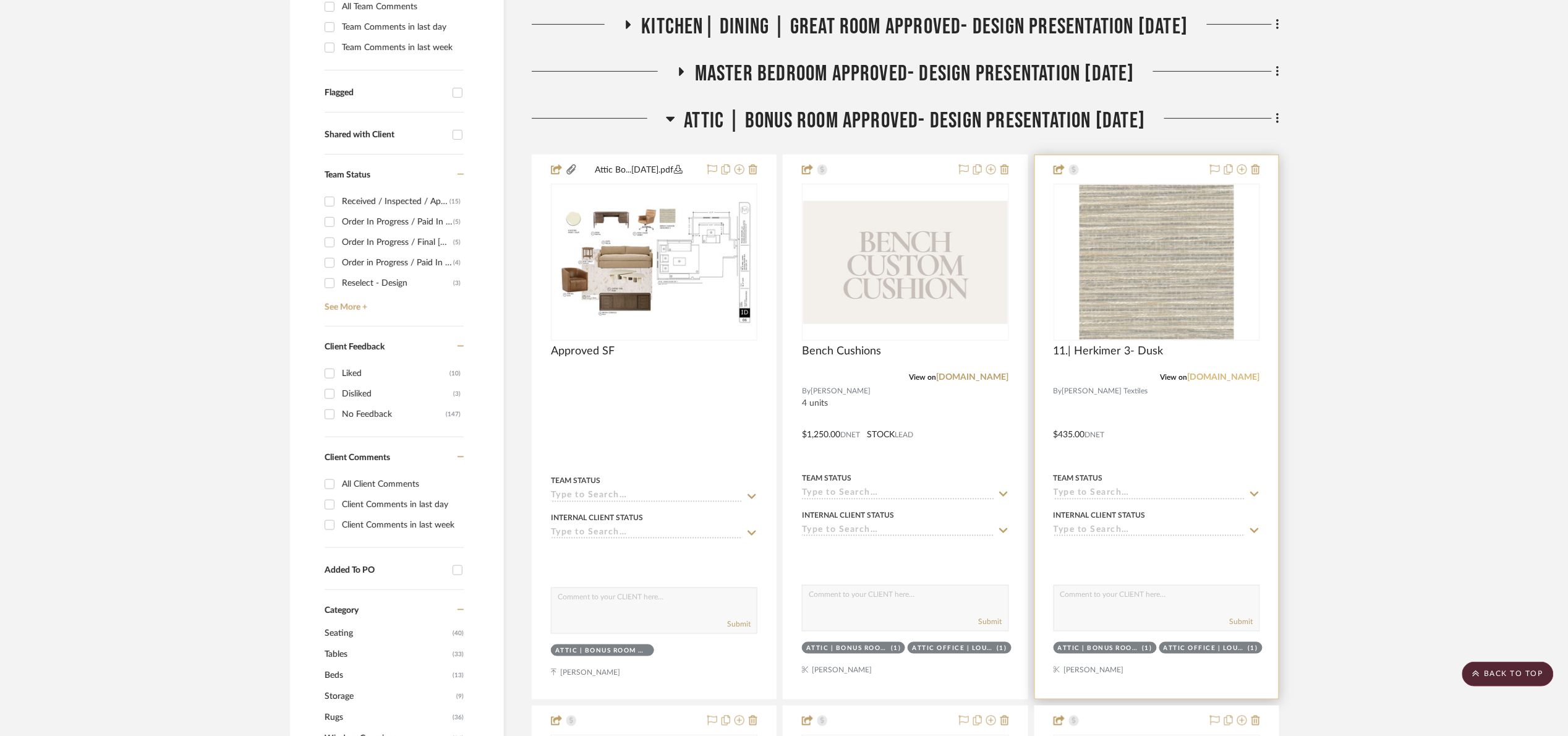
click at [1246, 377] on link "estout.com" at bounding box center [1224, 377] width 72 height 8
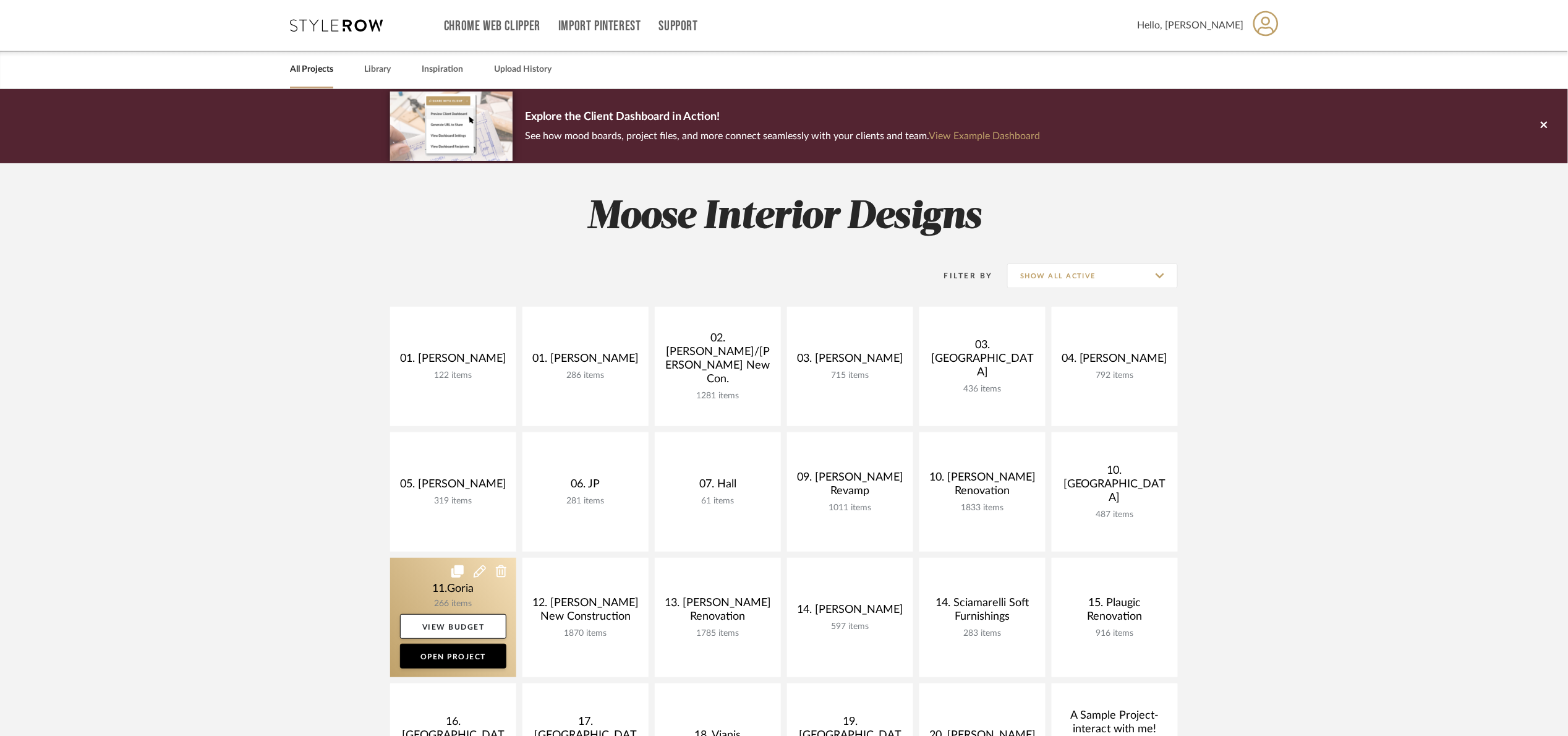
click at [425, 446] on link at bounding box center [453, 617] width 126 height 119
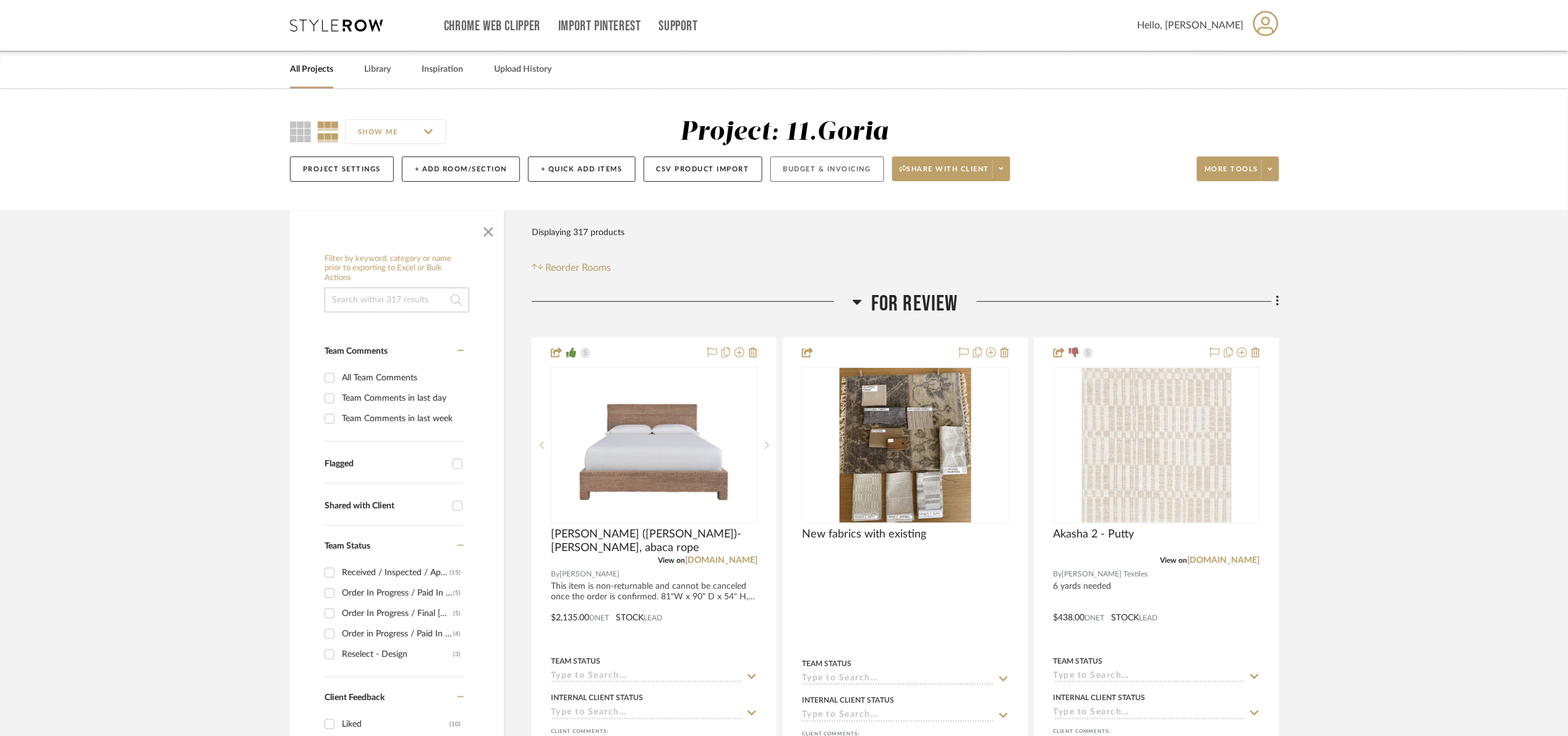
click at [818, 170] on button "Budget & Invoicing" at bounding box center [827, 169] width 113 height 25
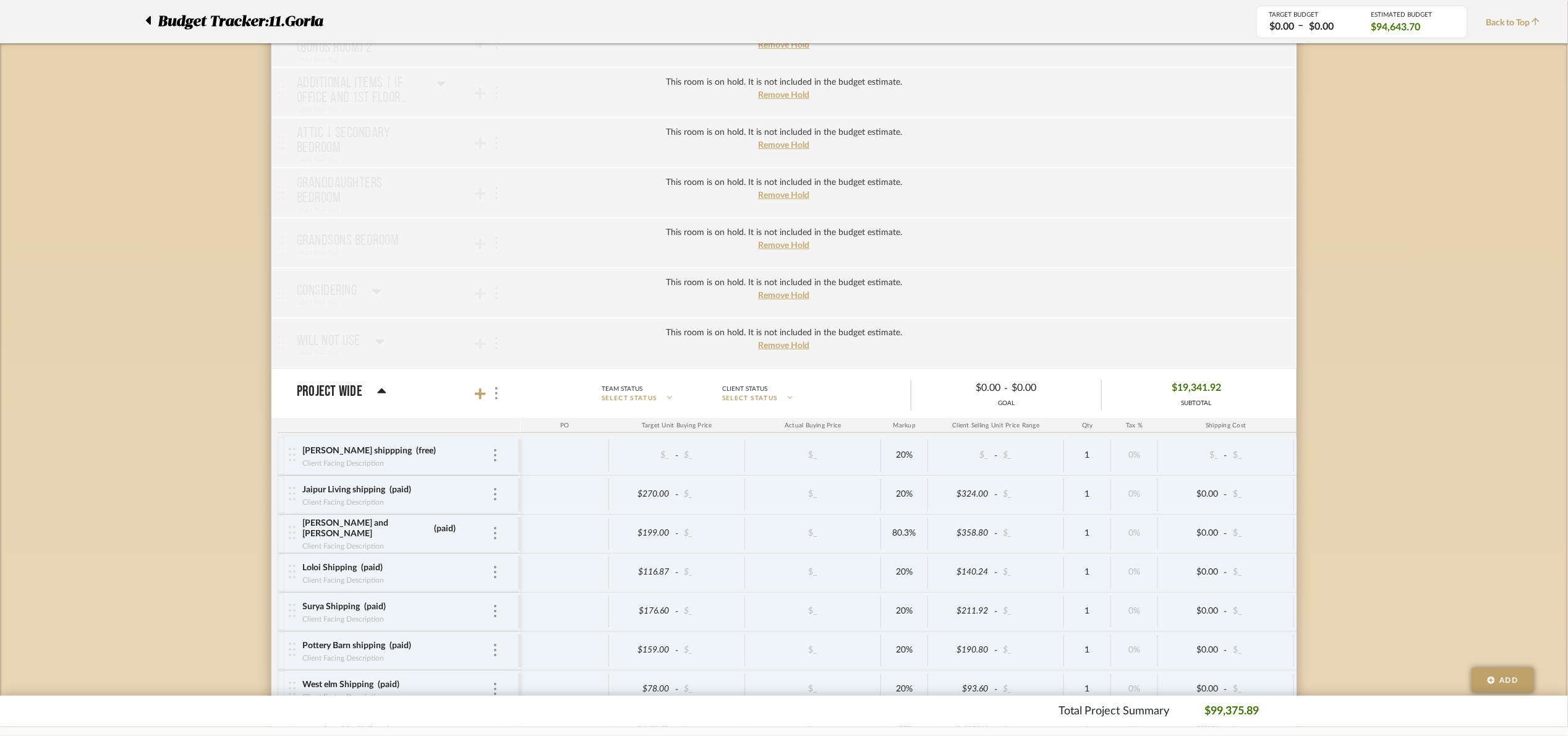
scroll to position [2319, 0]
click at [476, 404] on div at bounding box center [488, 399] width 27 height 17
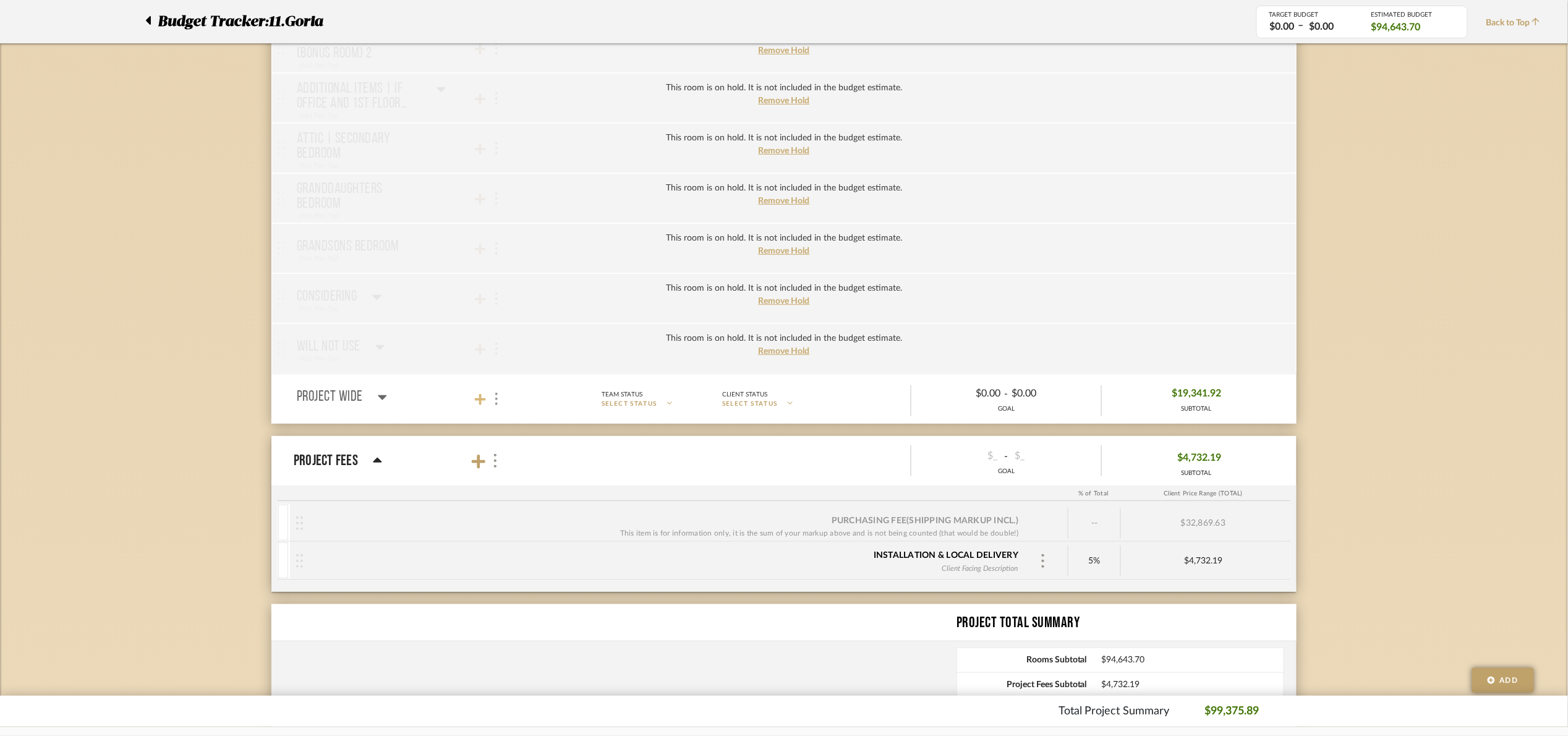
click at [479, 405] on icon at bounding box center [480, 400] width 11 height 11
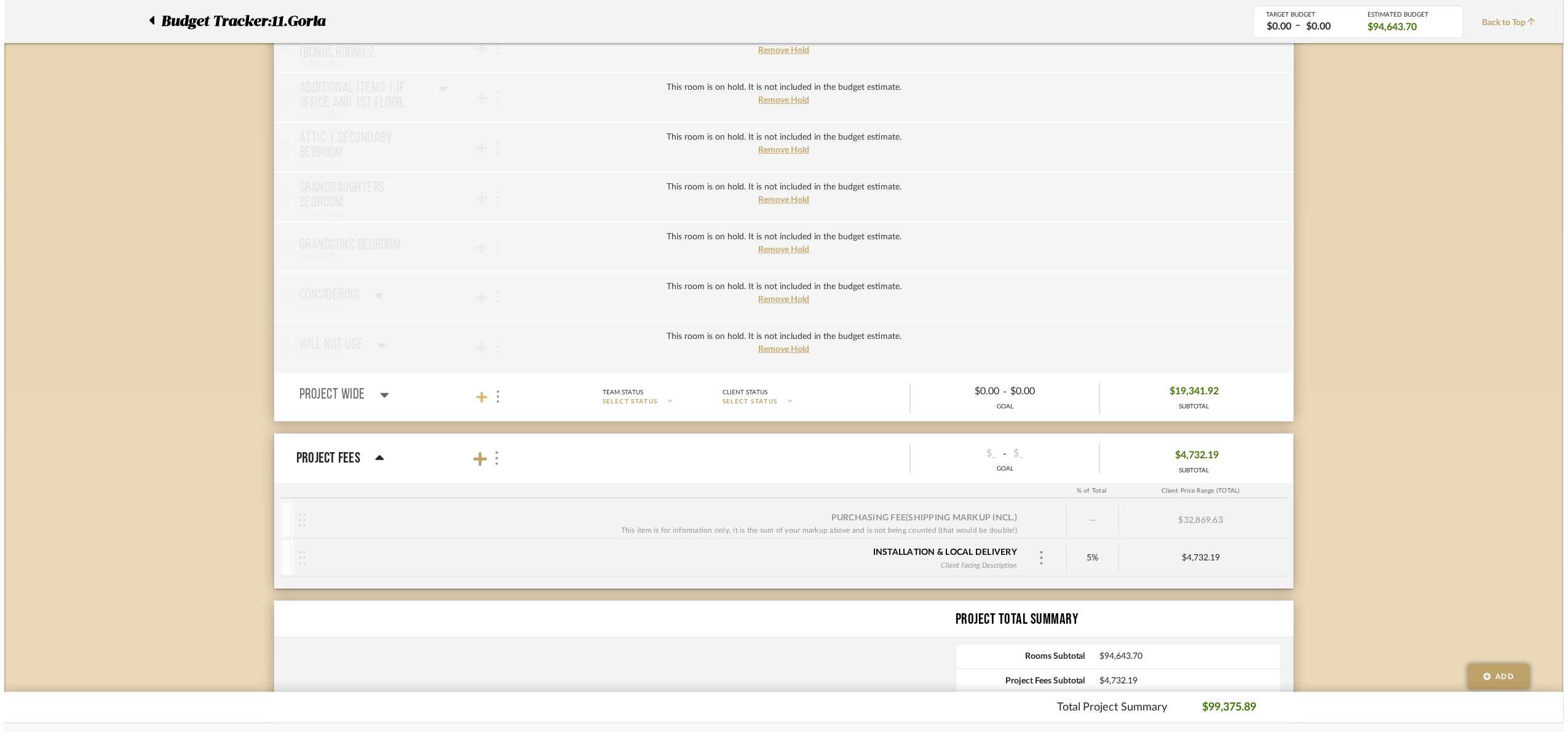
scroll to position [0, 0]
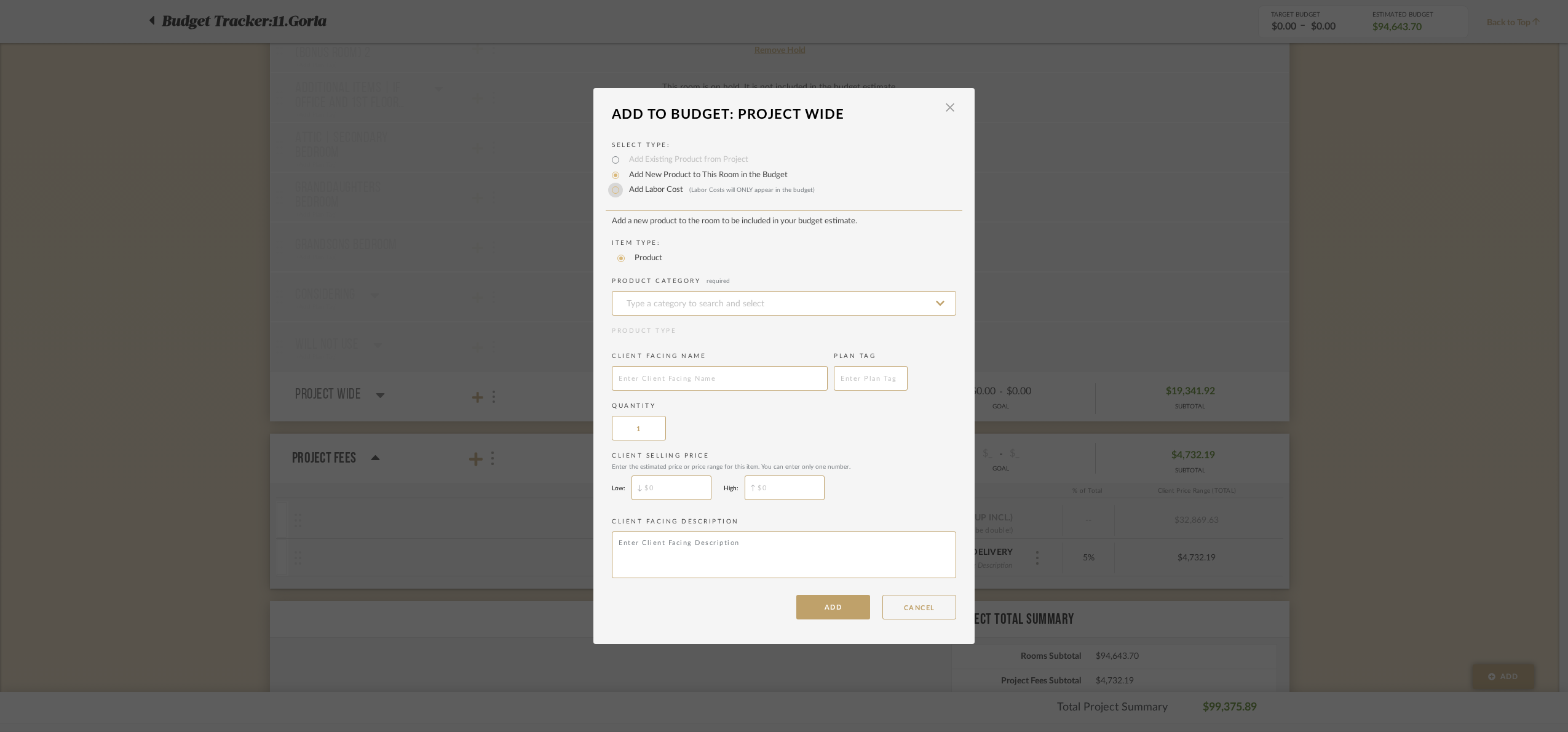
click at [618, 188] on input "Add Labor Cost (Labor Costs will ONLY appear in the budget)" at bounding box center [615, 190] width 15 height 15
radio input "true"
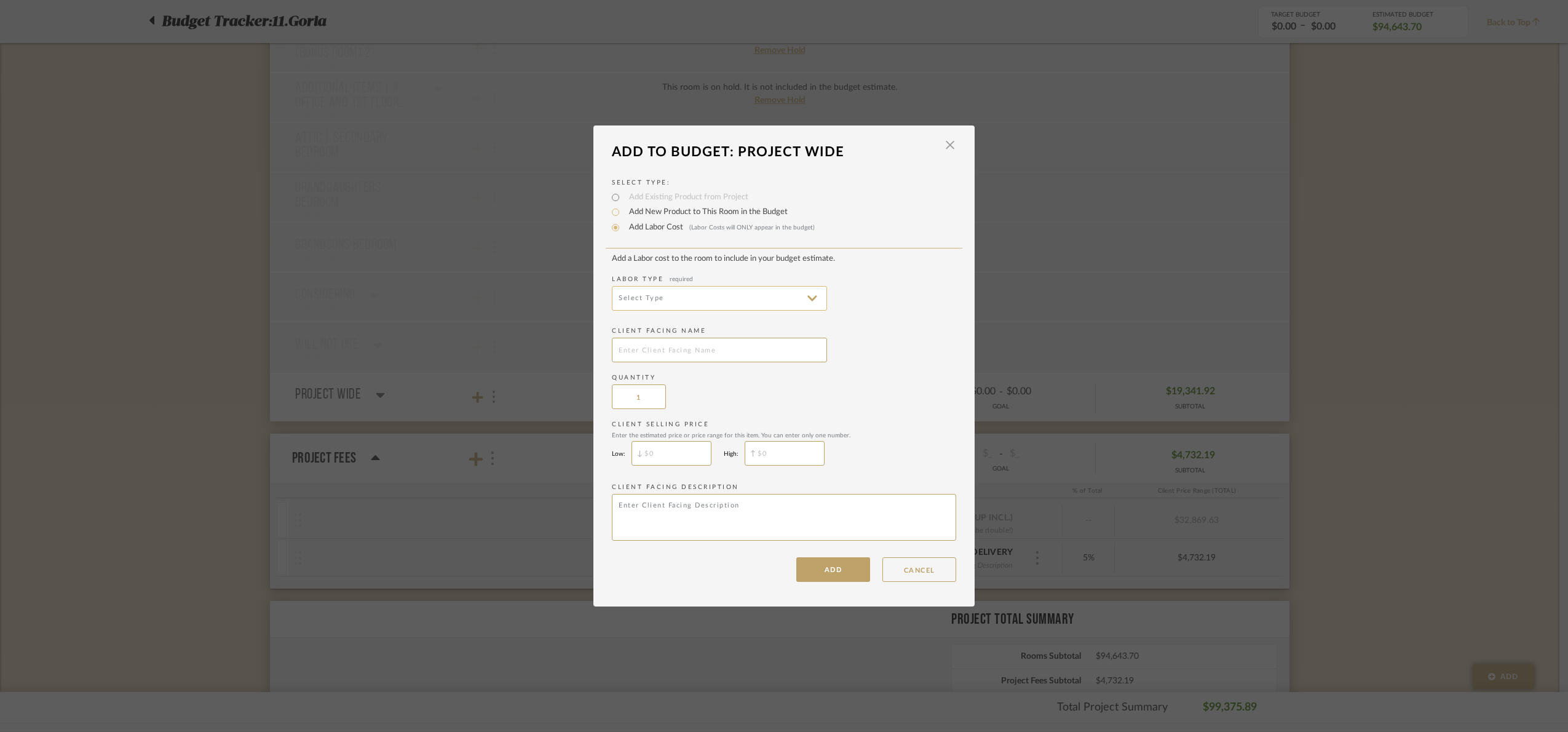
drag, startPoint x: 671, startPoint y: 297, endPoint x: 674, endPoint y: 307, distance: 10.4
click at [669, 297] on input at bounding box center [719, 298] width 215 height 25
click at [714, 434] on span "Installation" at bounding box center [714, 446] width 214 height 30
type input "Installation"
click at [677, 342] on input "text" at bounding box center [719, 350] width 215 height 25
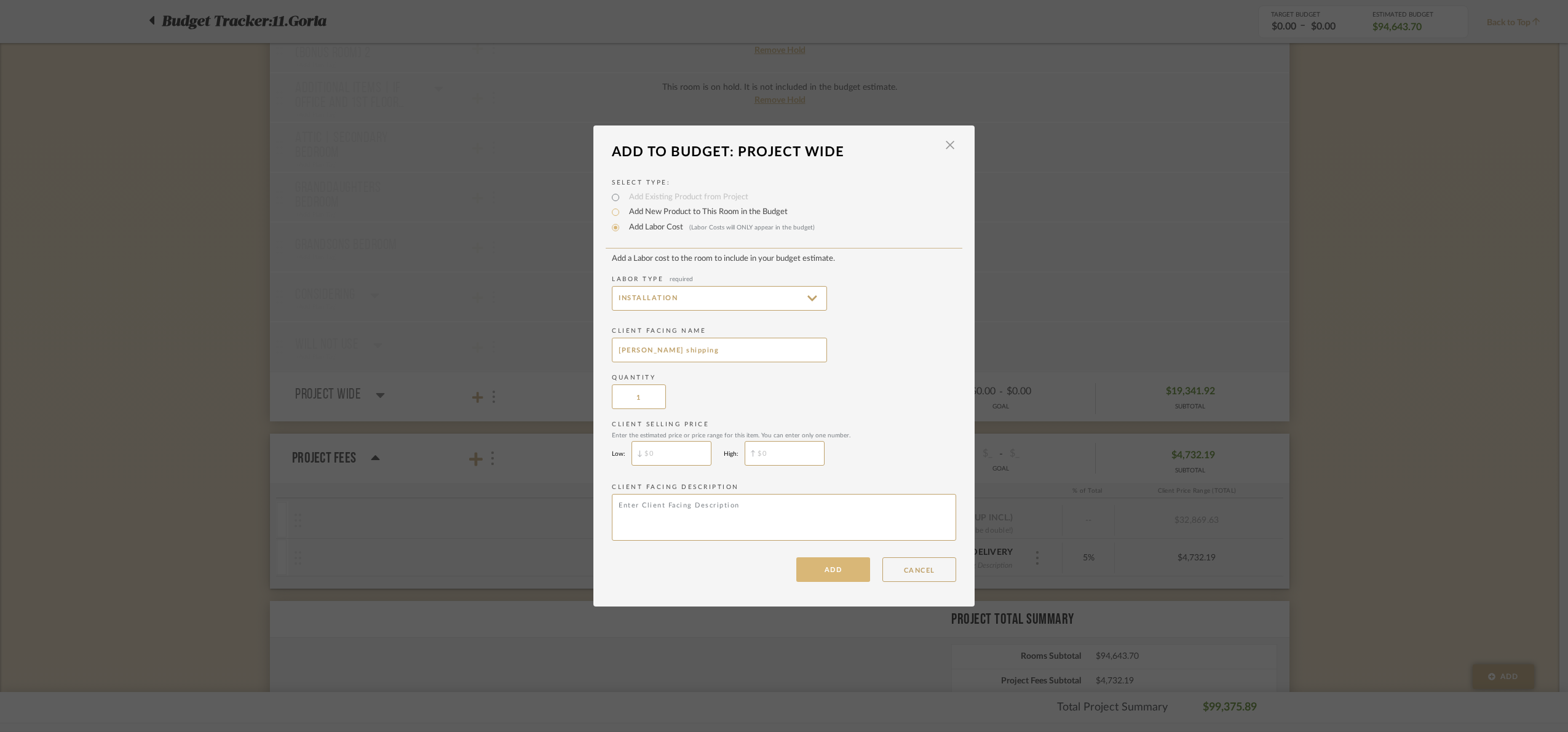
type input "Regina Andrew shipping"
click at [826, 443] on button "ADD" at bounding box center [833, 570] width 74 height 25
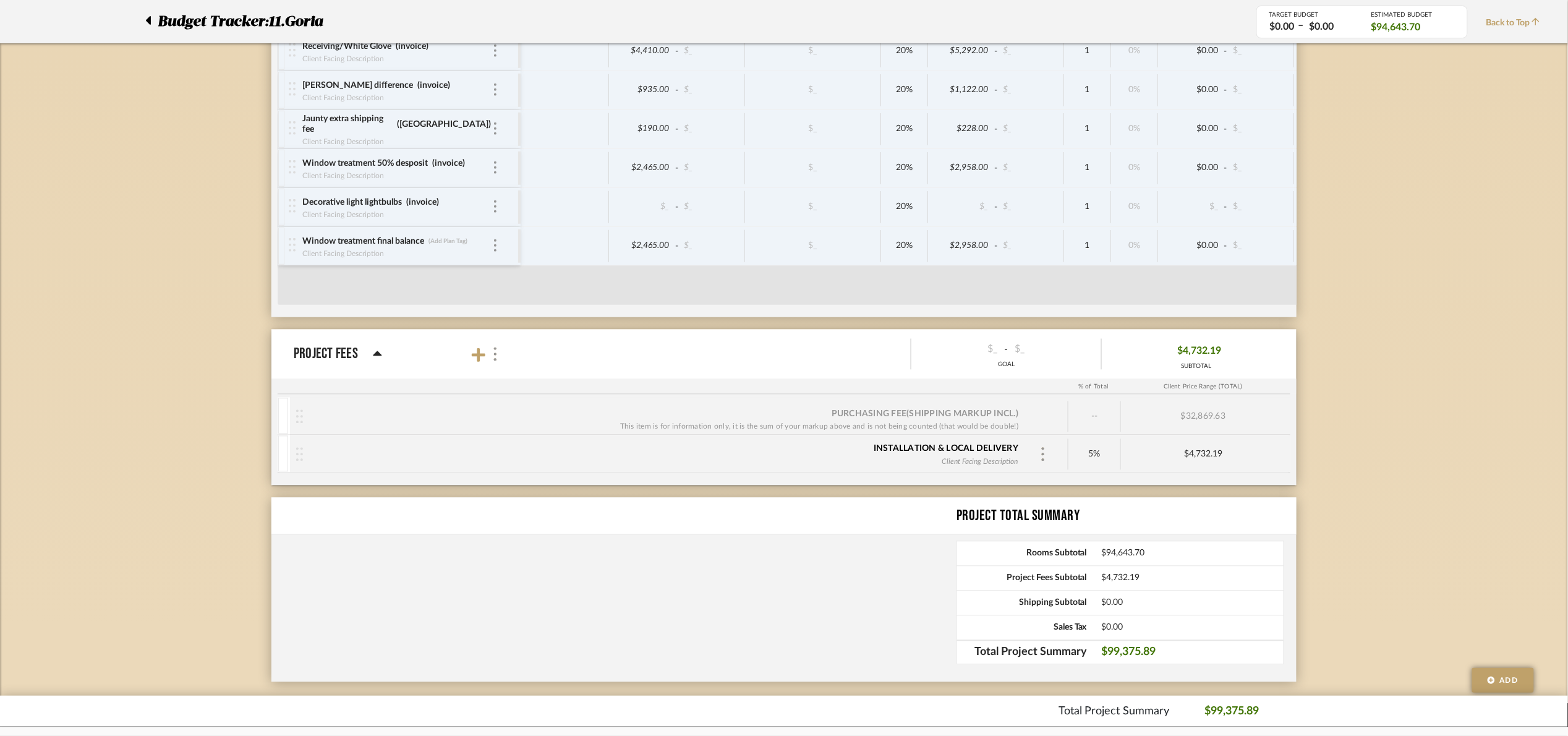
scroll to position [3158, 0]
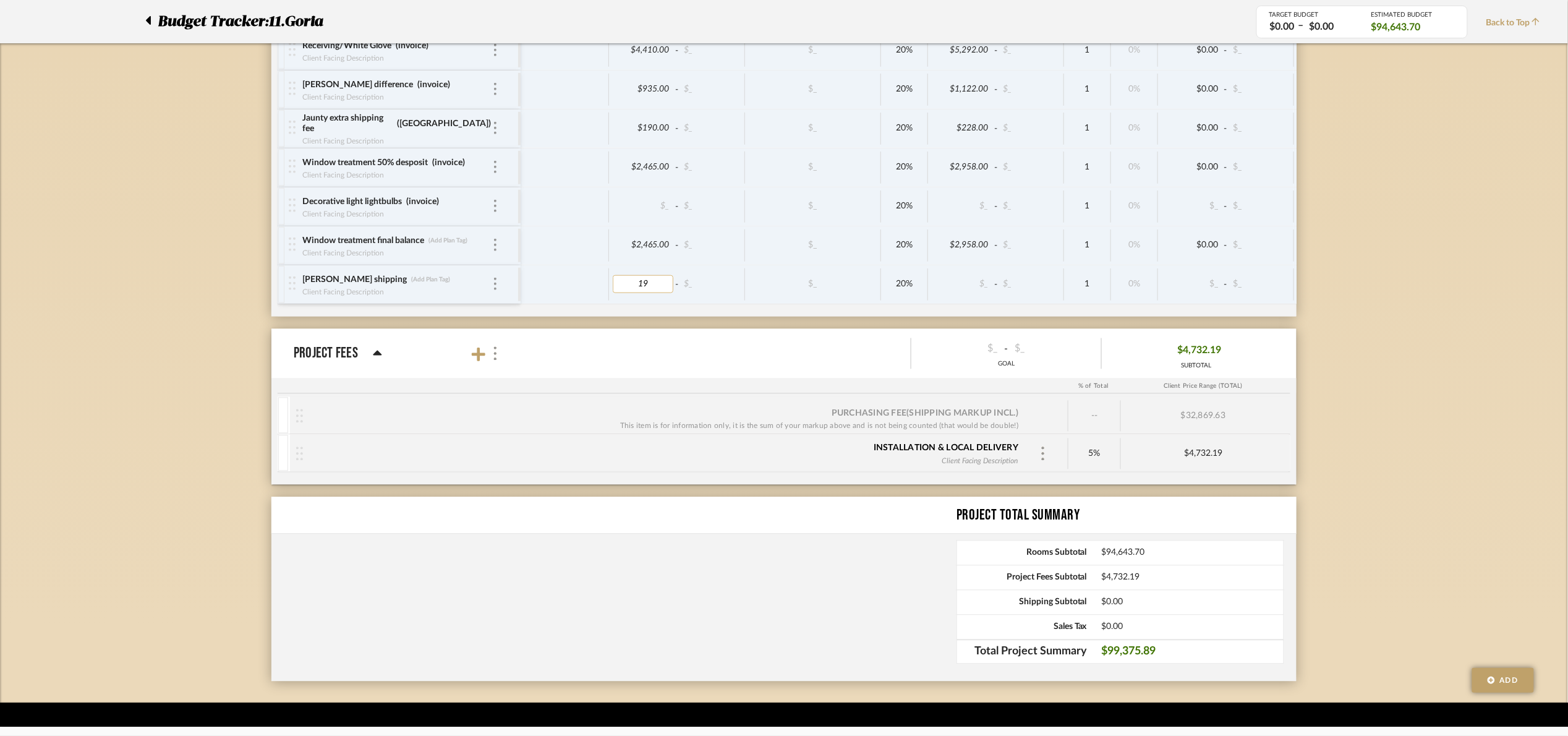
type input "199"
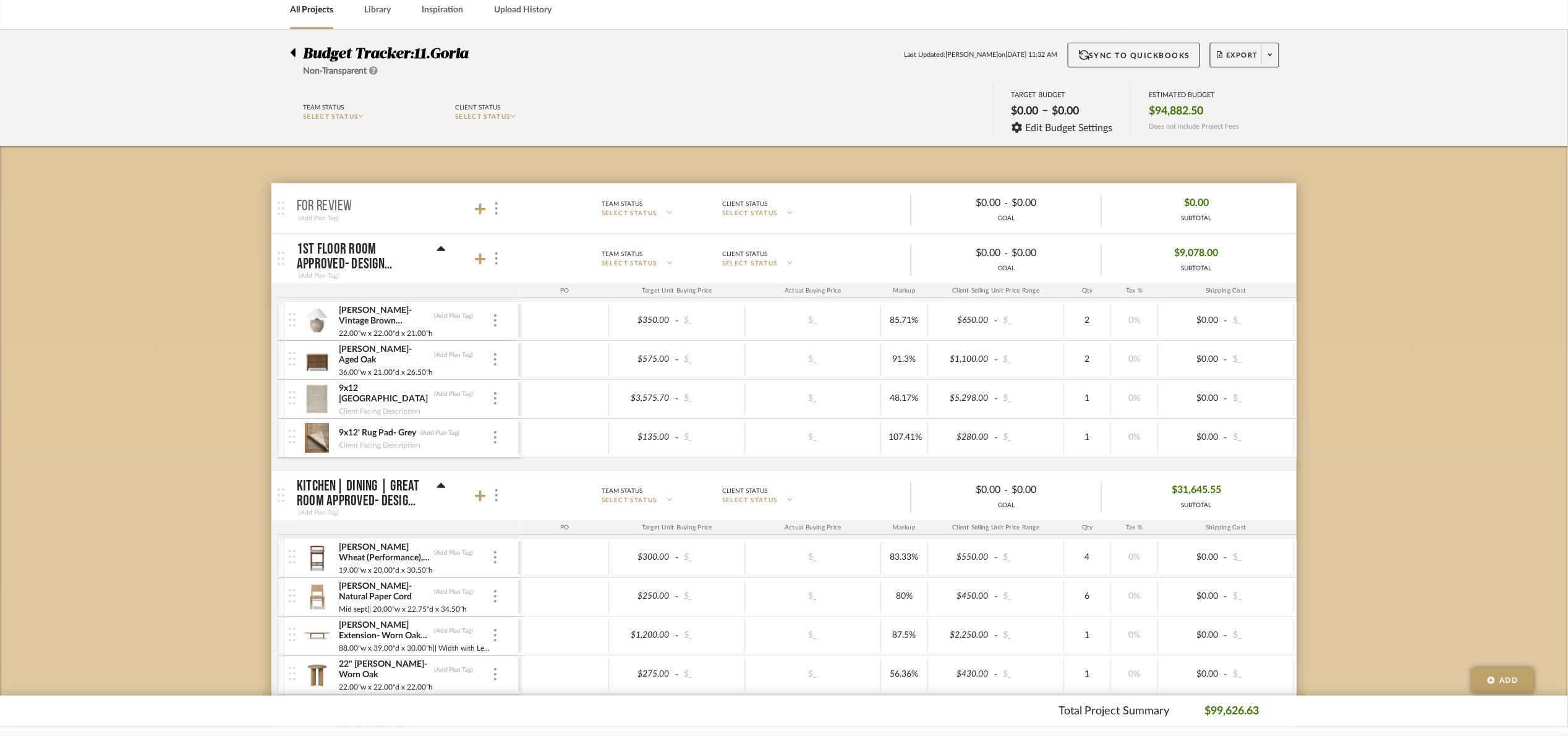
scroll to position [4, 0]
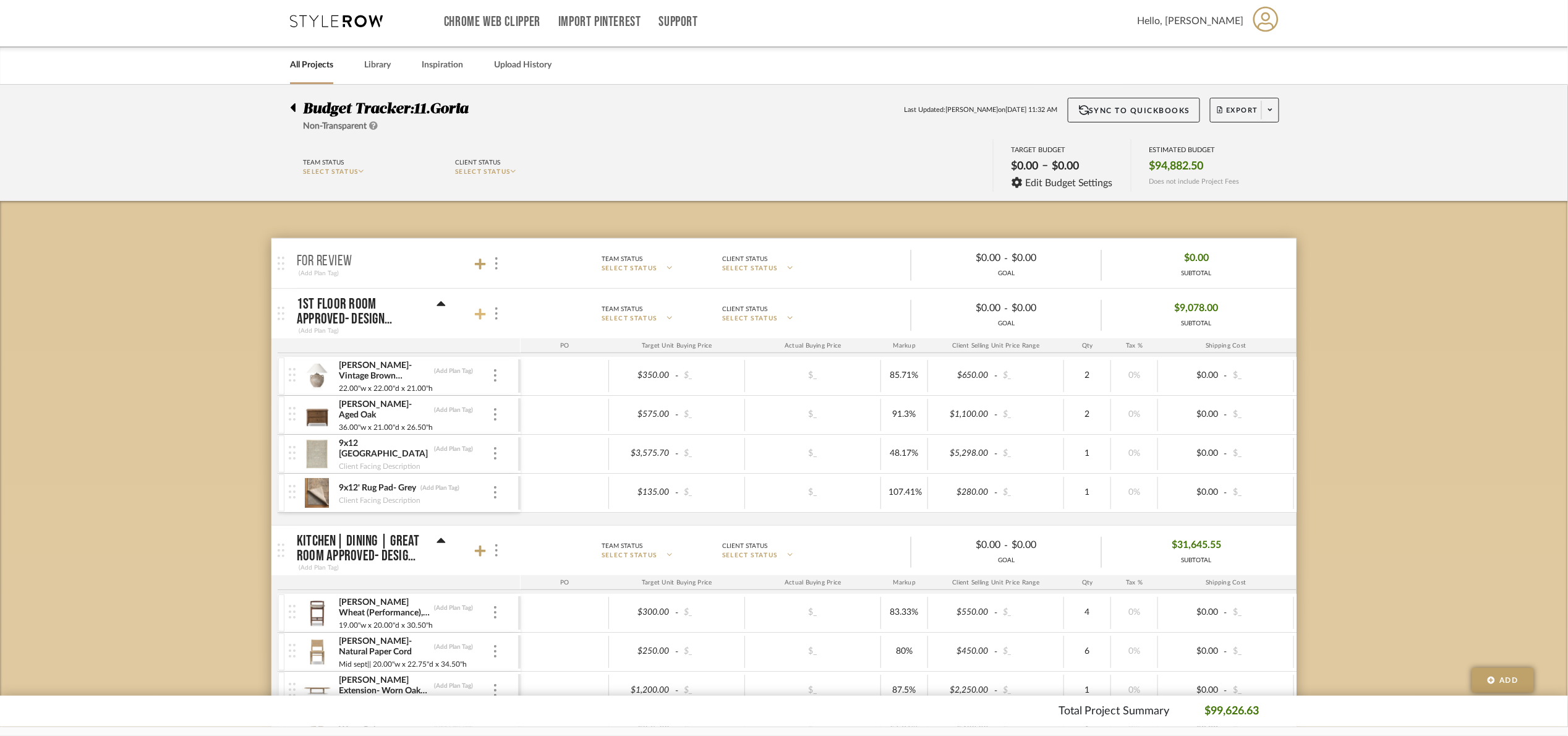
click at [480, 316] on icon at bounding box center [480, 314] width 11 height 11
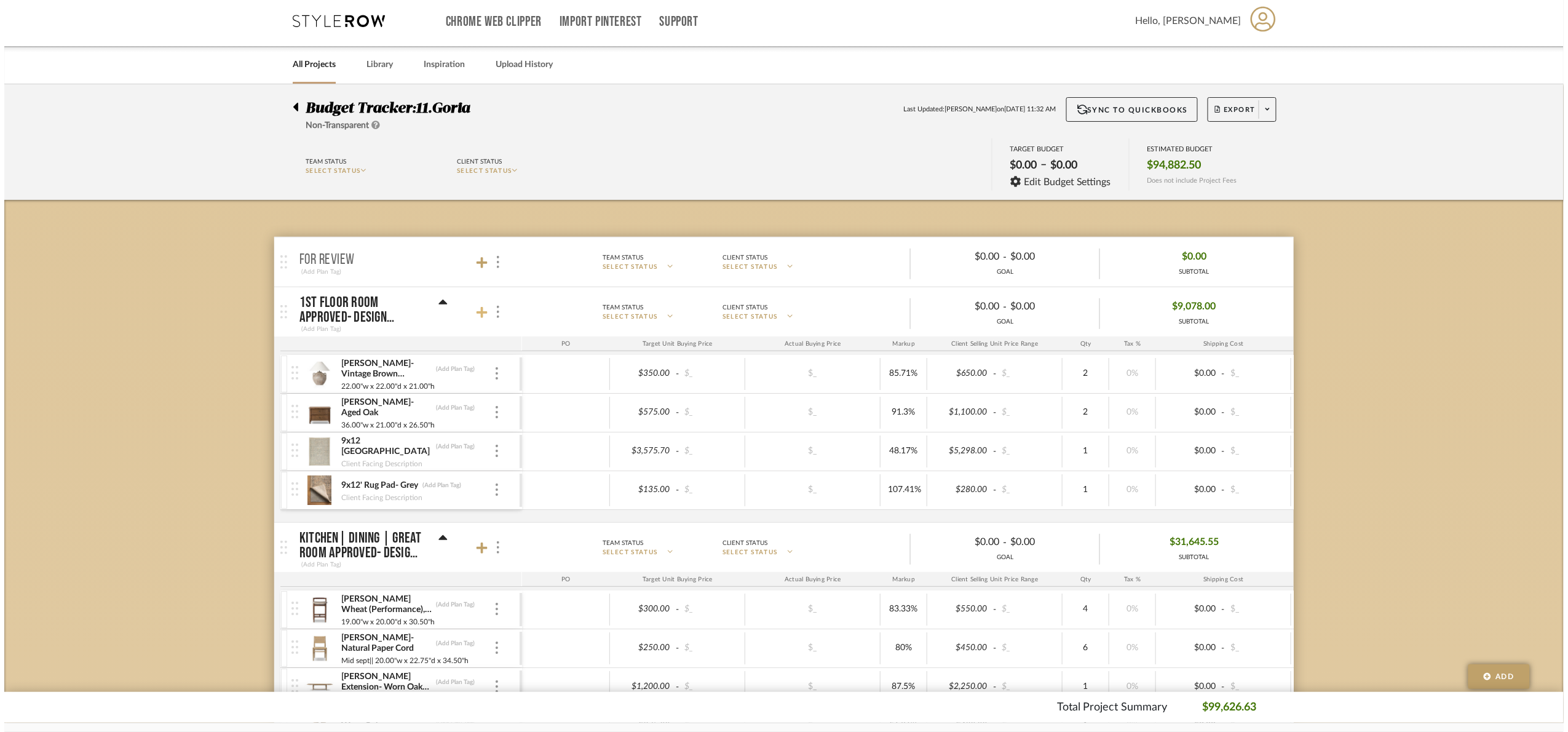
scroll to position [0, 0]
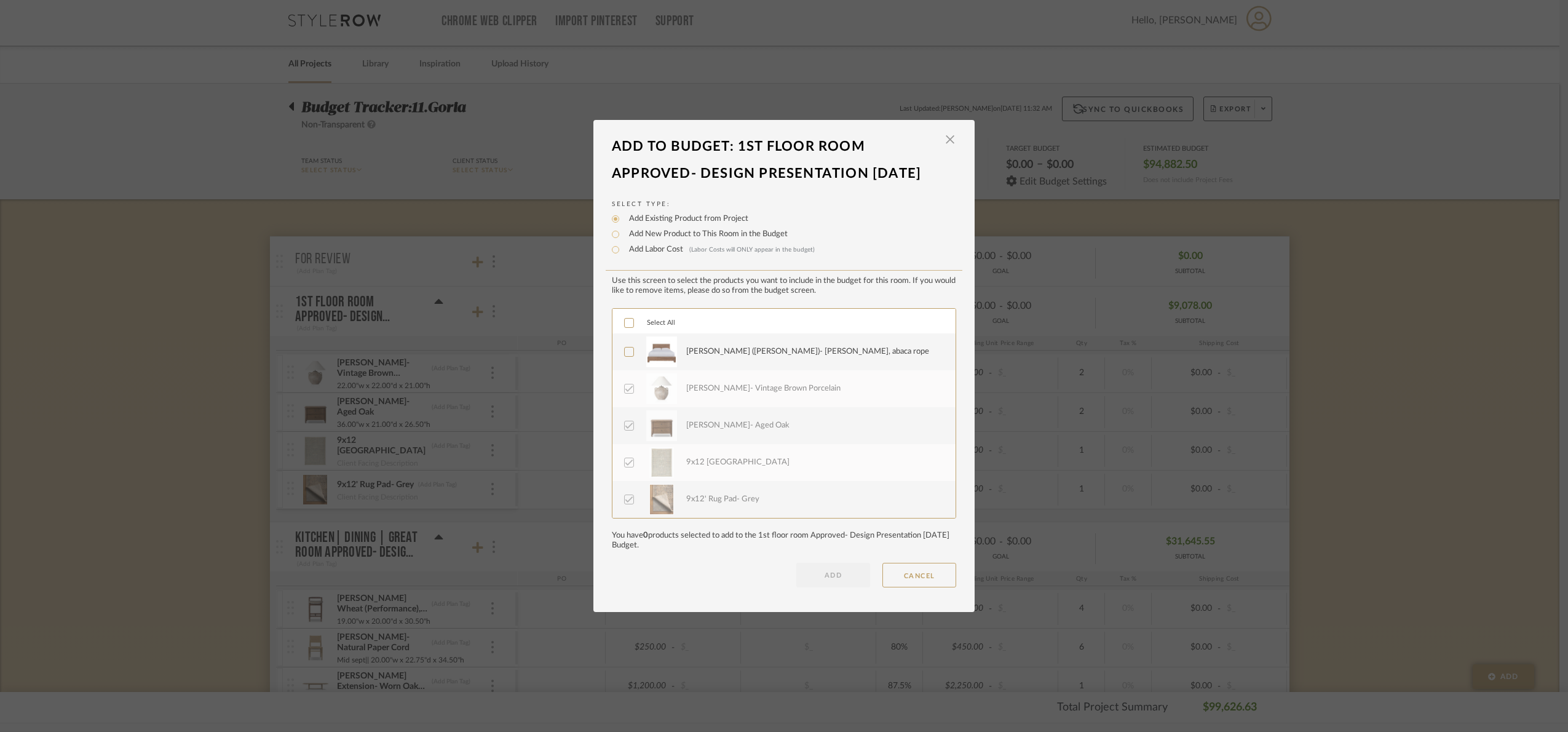
click at [631, 359] on label "[PERSON_NAME] ([PERSON_NAME])- [PERSON_NAME], abaca rope" at bounding box center [782, 352] width 317 height 30
drag, startPoint x: 842, startPoint y: 566, endPoint x: 848, endPoint y: 571, distance: 7.8
click at [840, 443] on button "ADD" at bounding box center [833, 575] width 74 height 25
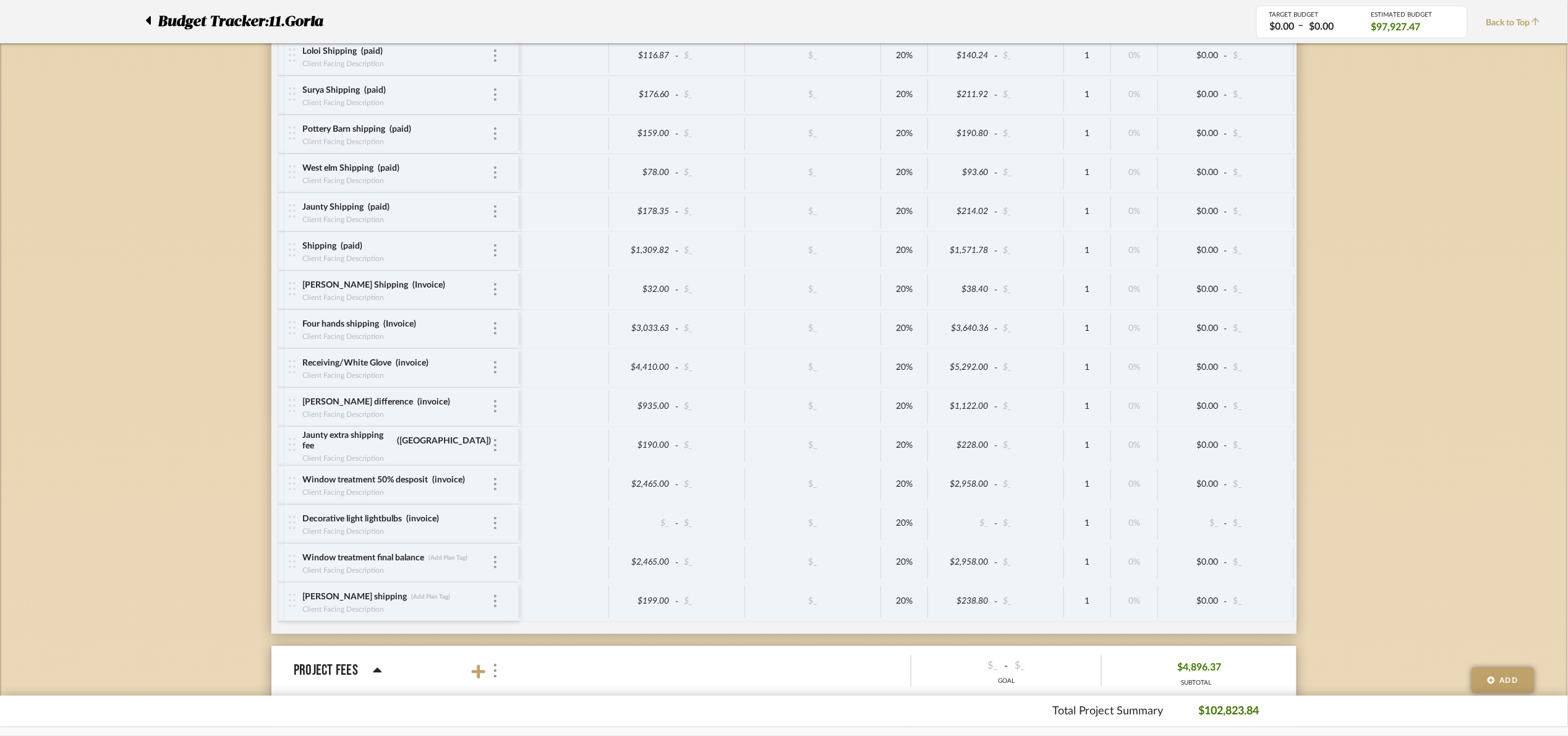
scroll to position [3158, 0]
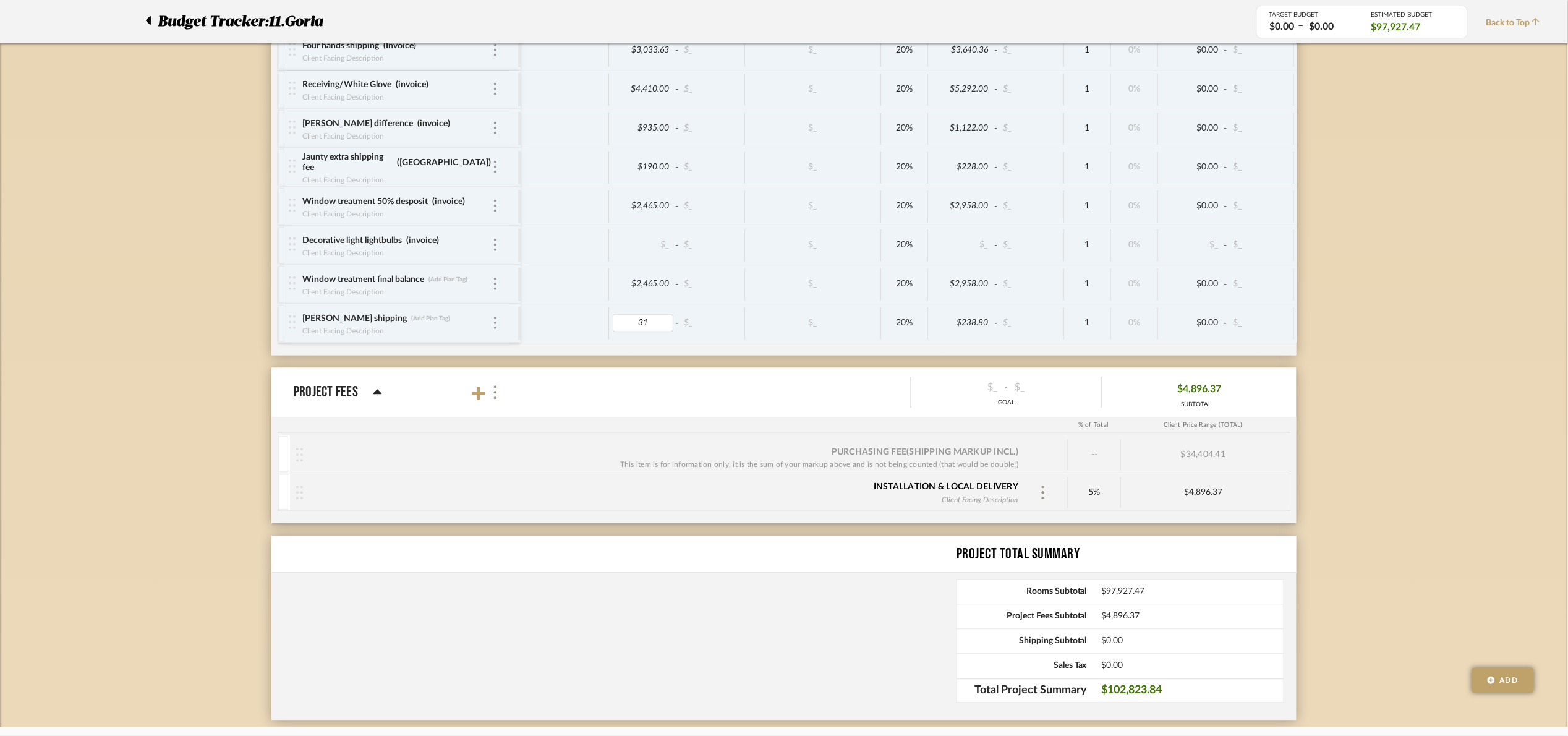
type input "310"
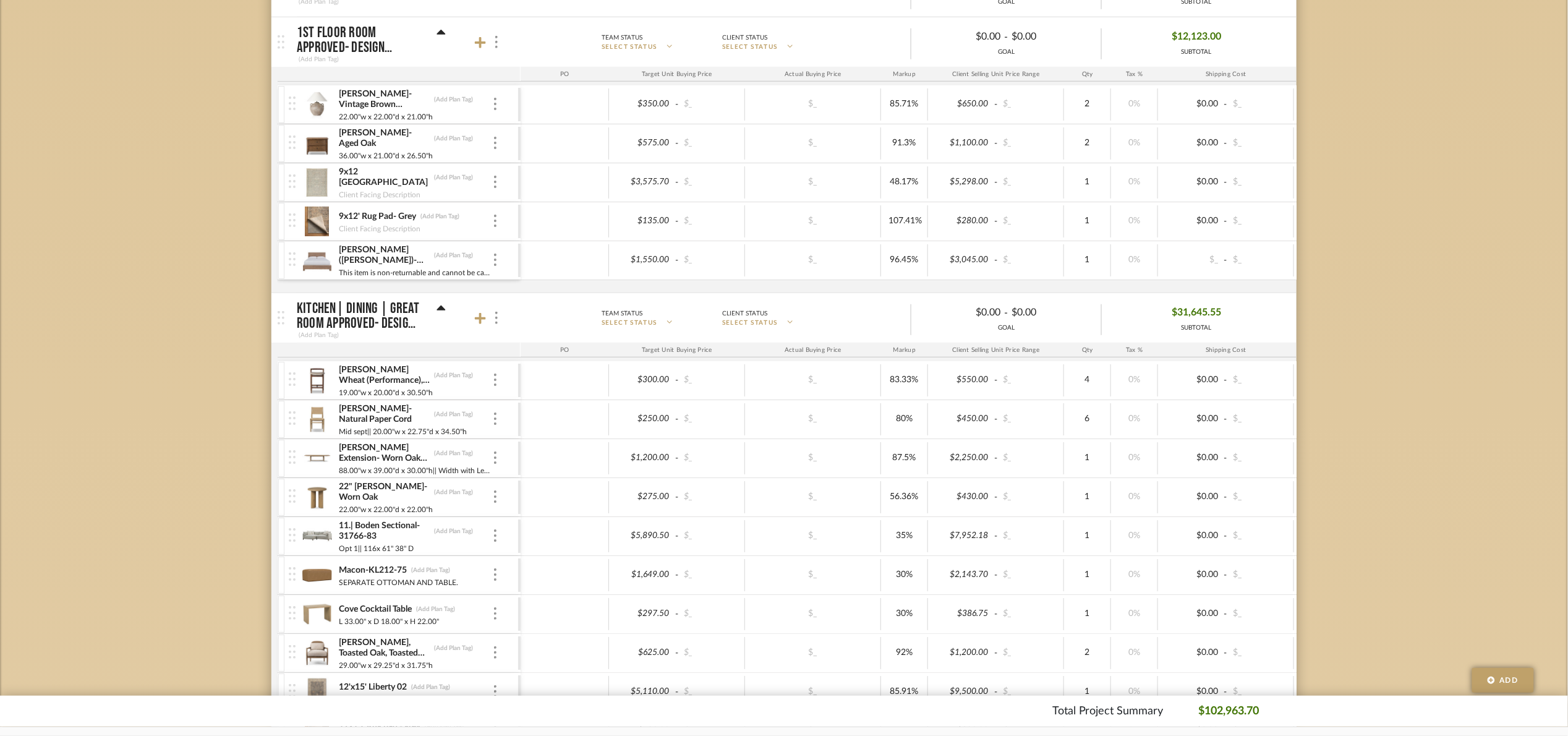
scroll to position [279, 0]
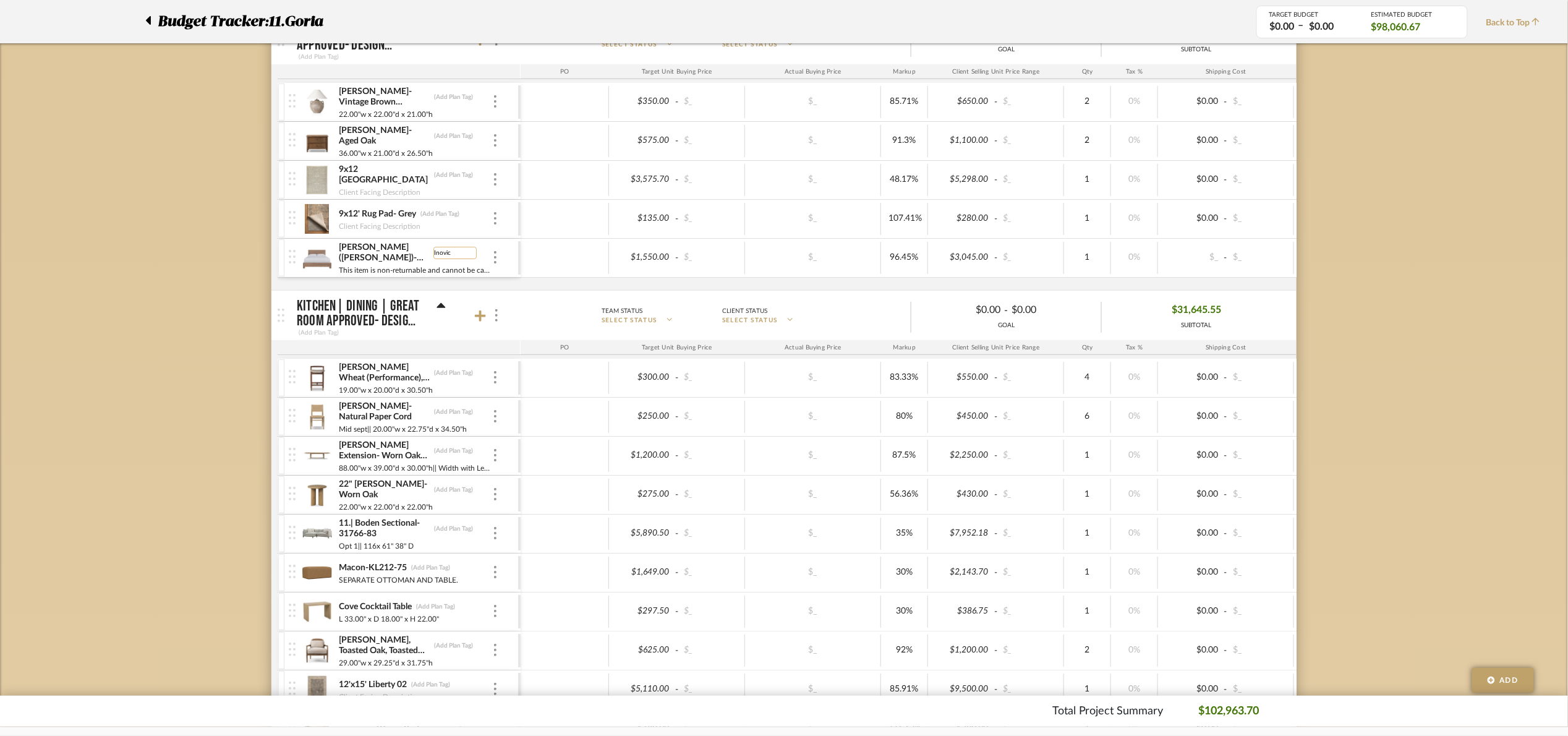
type input "Inovice"
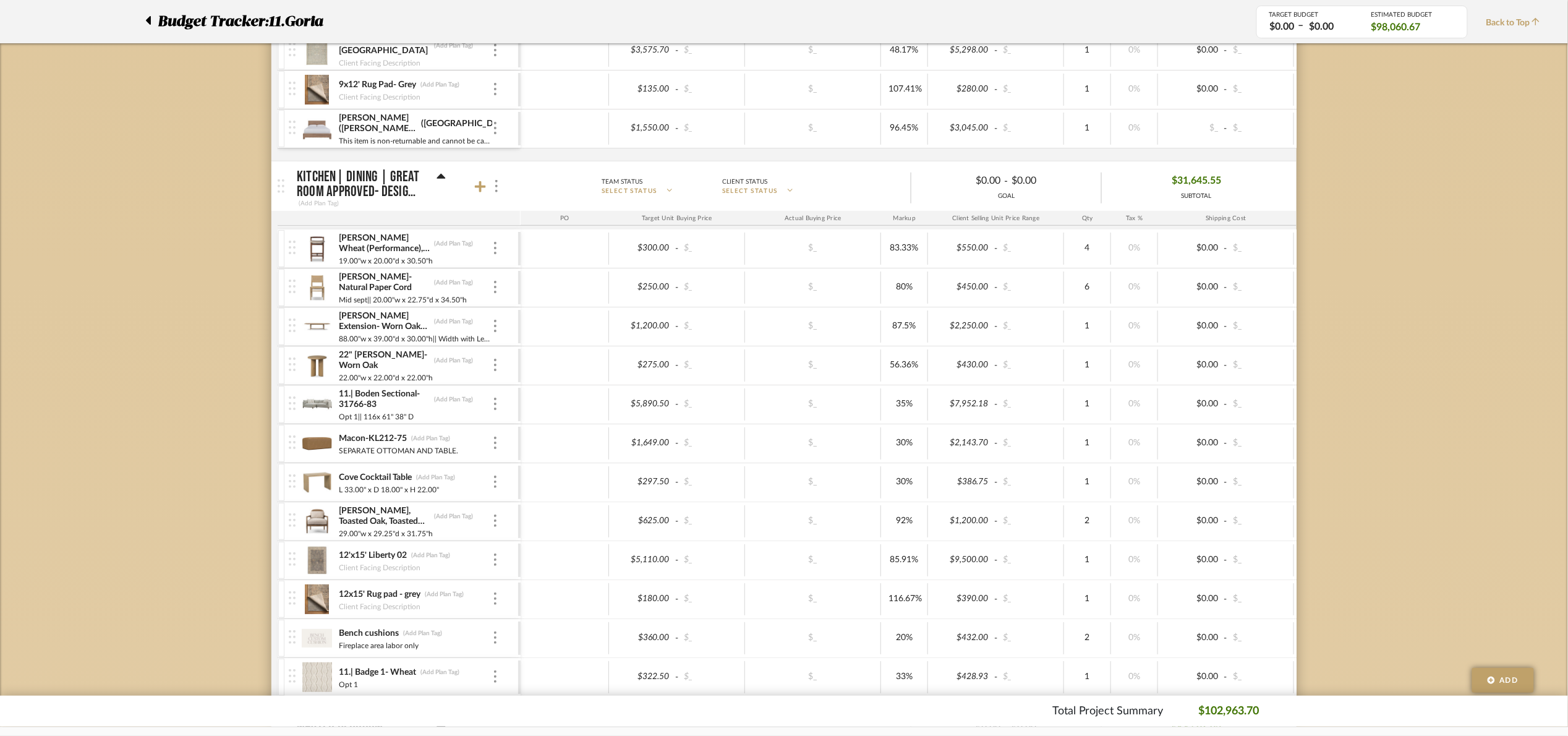
scroll to position [556, 0]
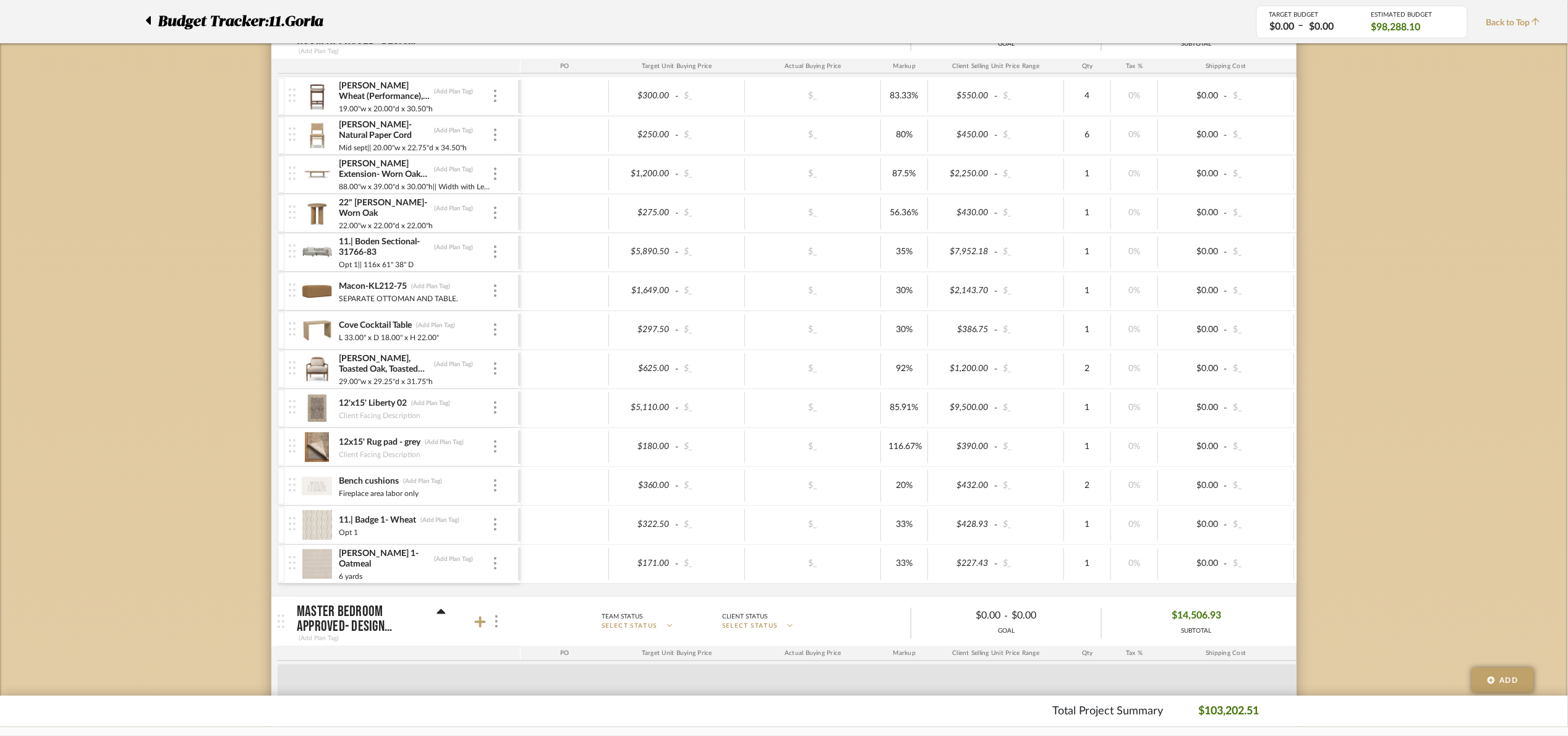
scroll to position [649, 0]
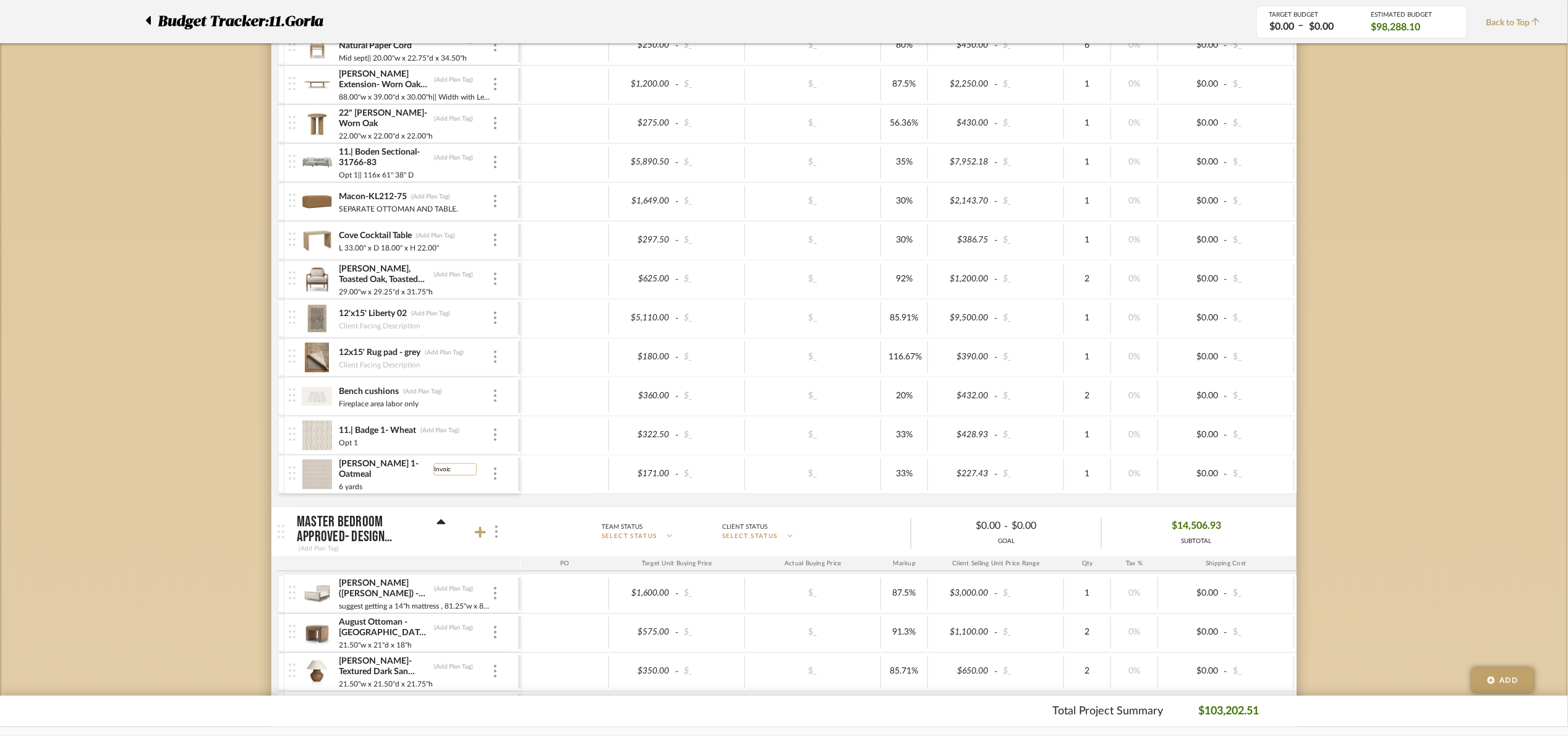
type input "Invoice"
